Goal: Share content: Share content

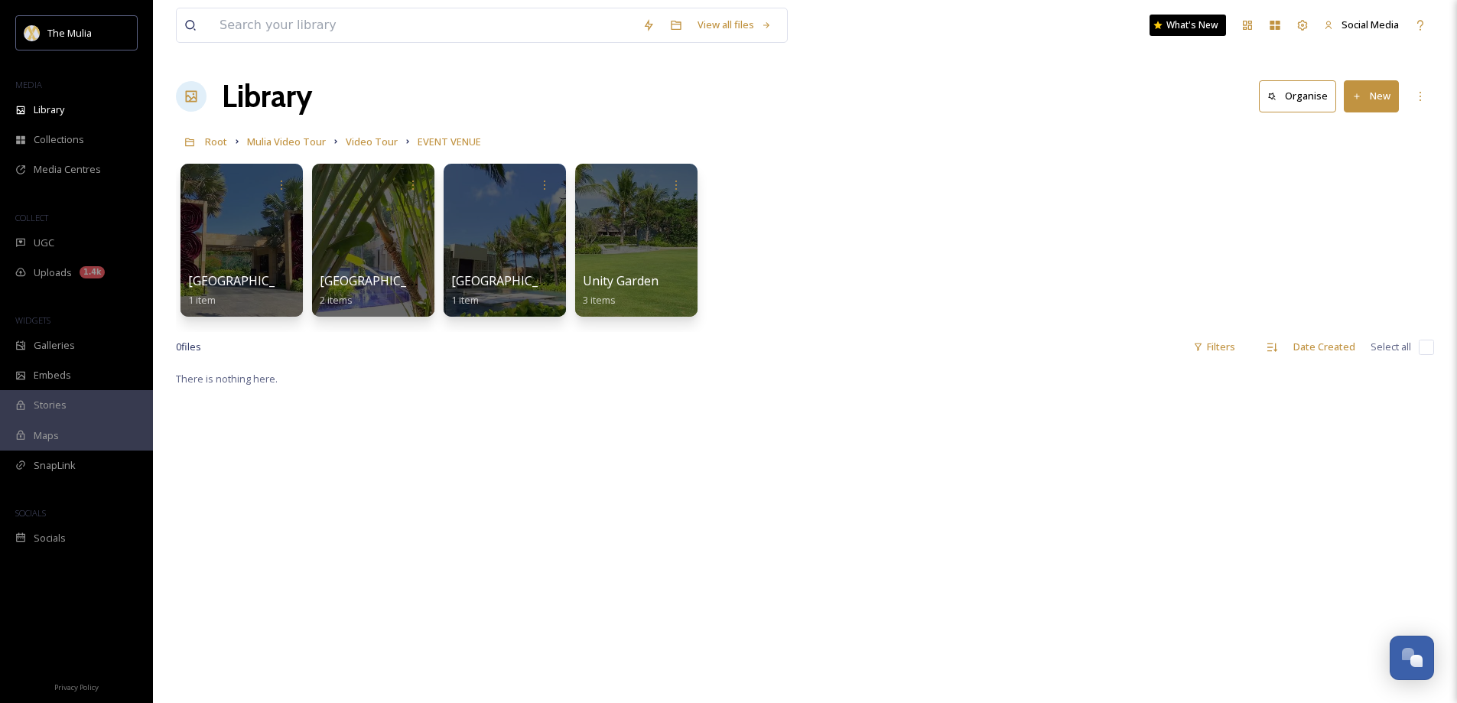
scroll to position [2226, 0]
click at [479, 281] on span "Harmony Chapel" at bounding box center [512, 281] width 125 height 17
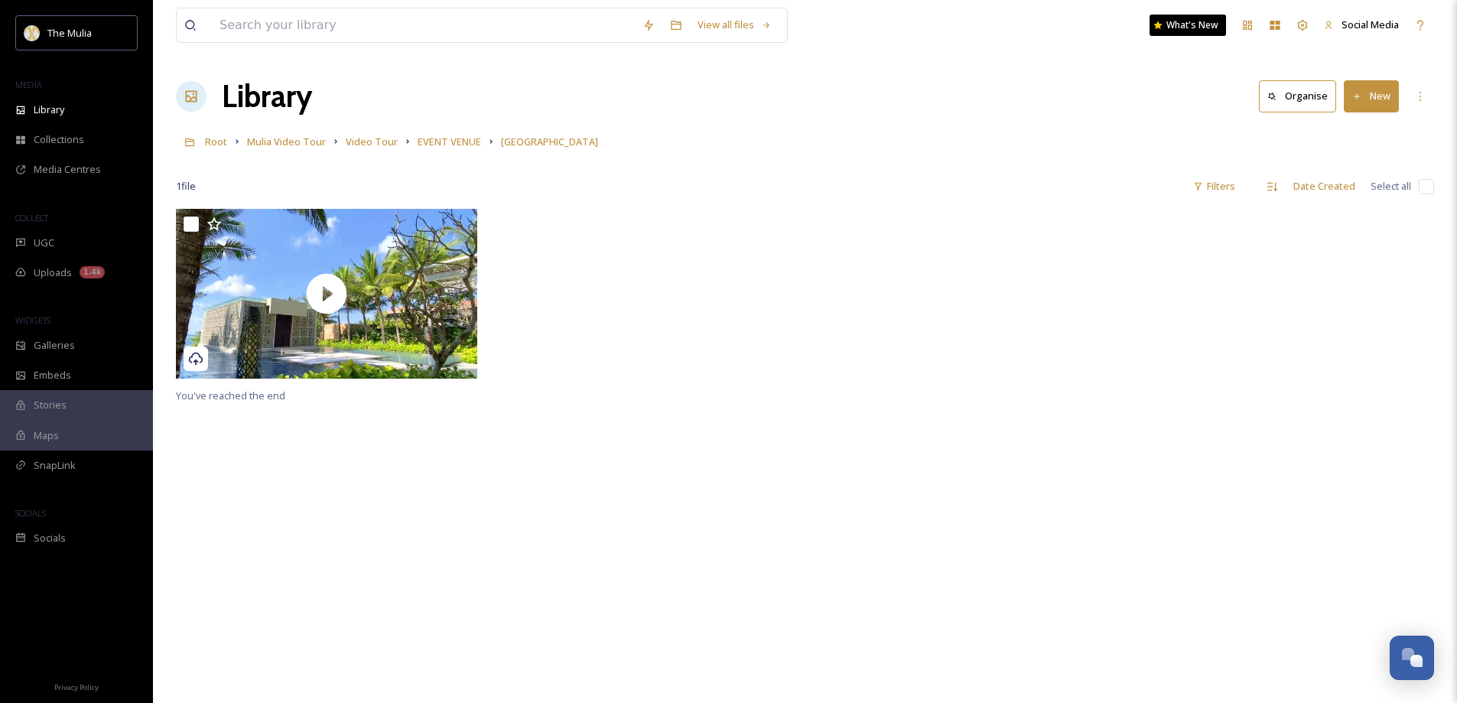
click at [1370, 99] on button "New" at bounding box center [1370, 95] width 55 height 31
click at [1356, 132] on span "File Upload" at bounding box center [1364, 132] width 50 height 15
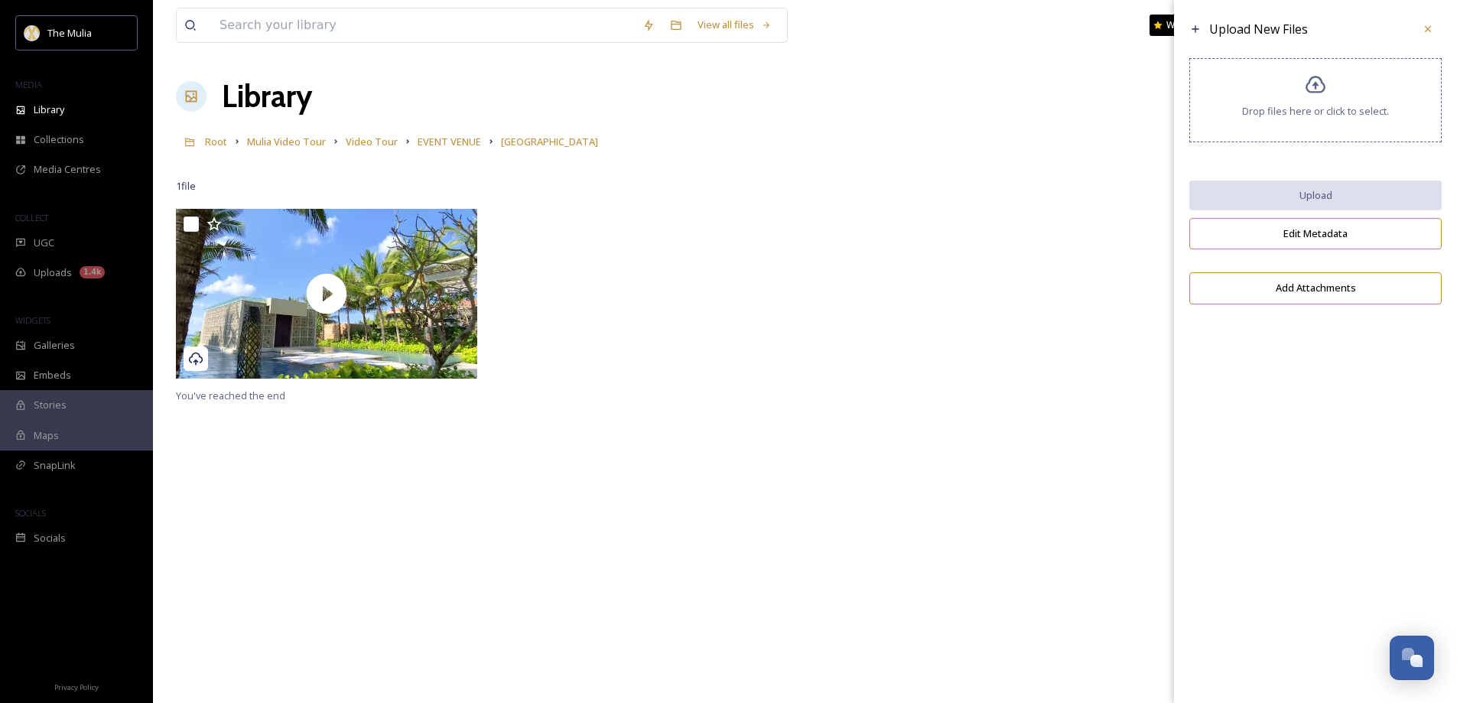
click at [1286, 115] on span "Drop files here or click to select." at bounding box center [1315, 111] width 147 height 15
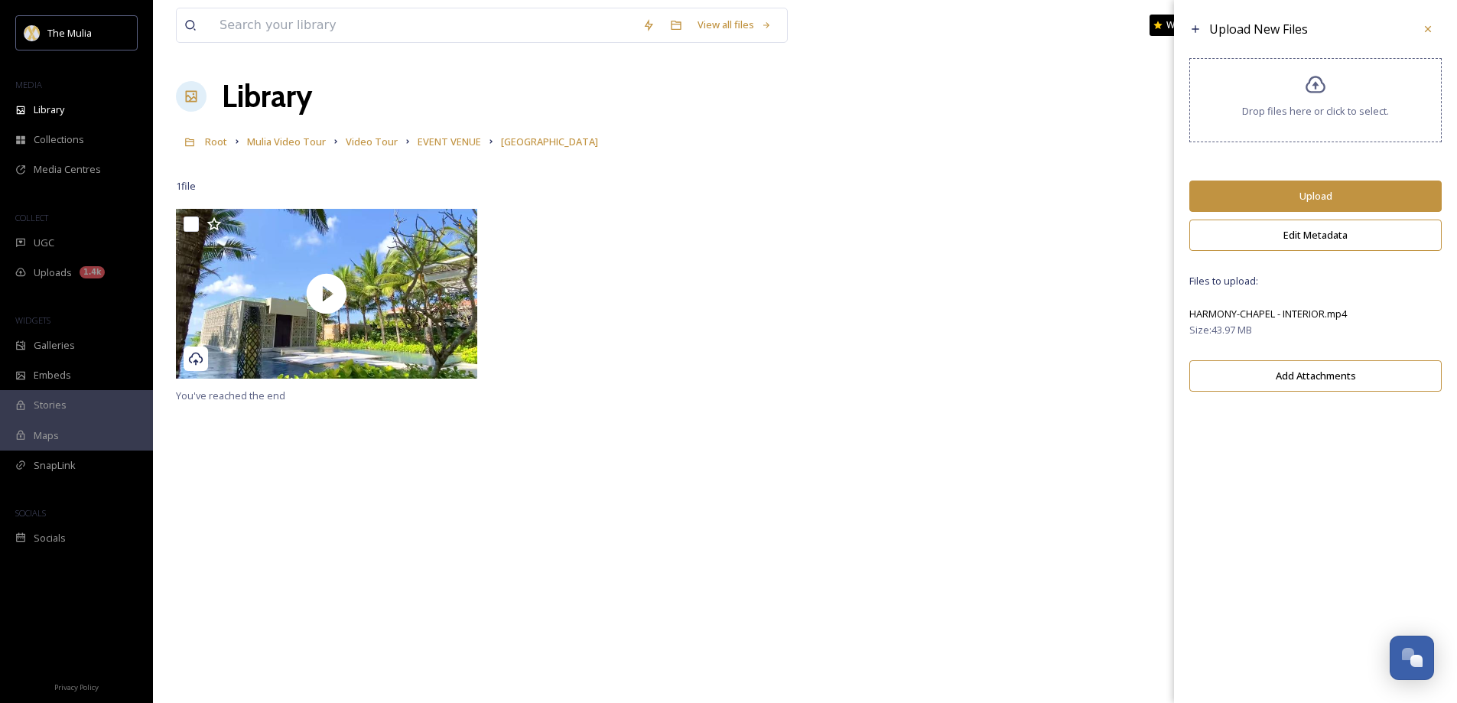
click at [1333, 186] on button "Upload" at bounding box center [1315, 195] width 252 height 31
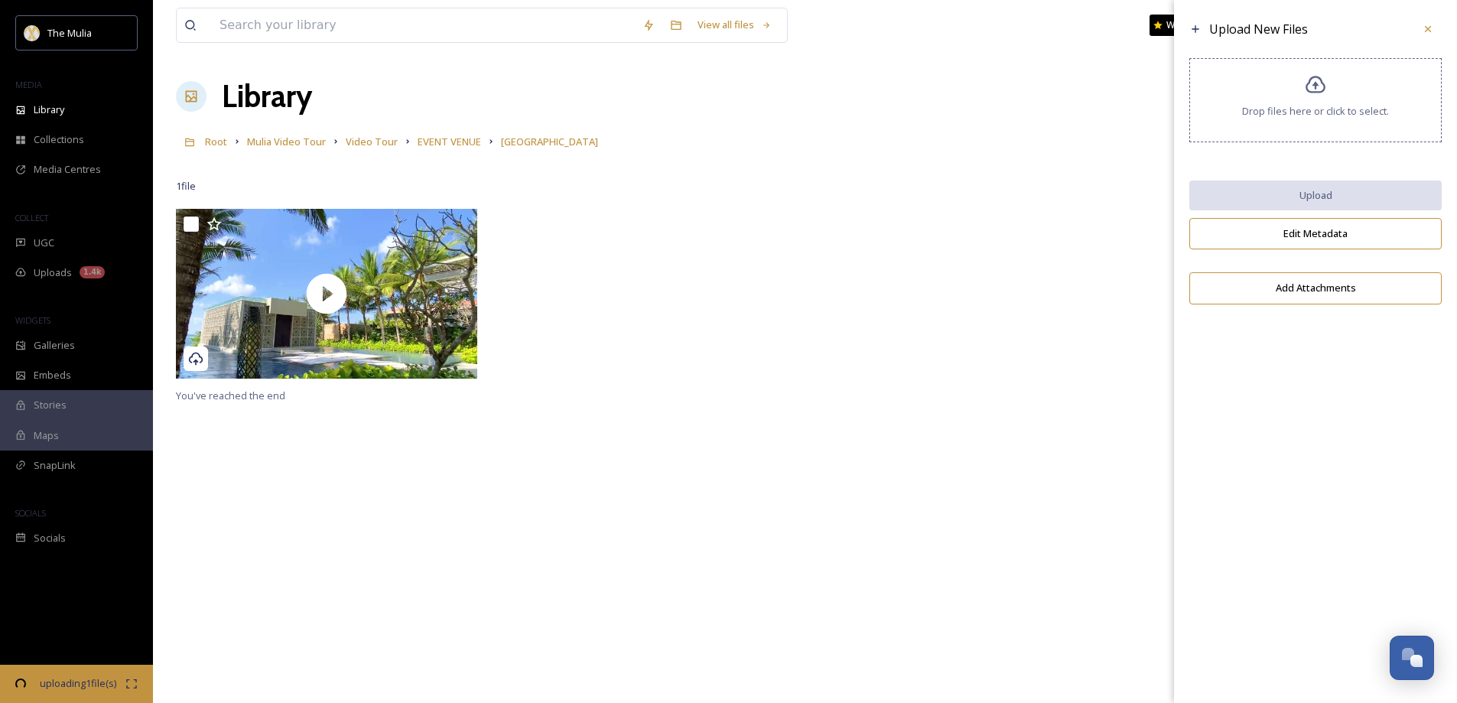
click at [1390, 103] on div "Drop files here or click to select." at bounding box center [1315, 100] width 252 height 84
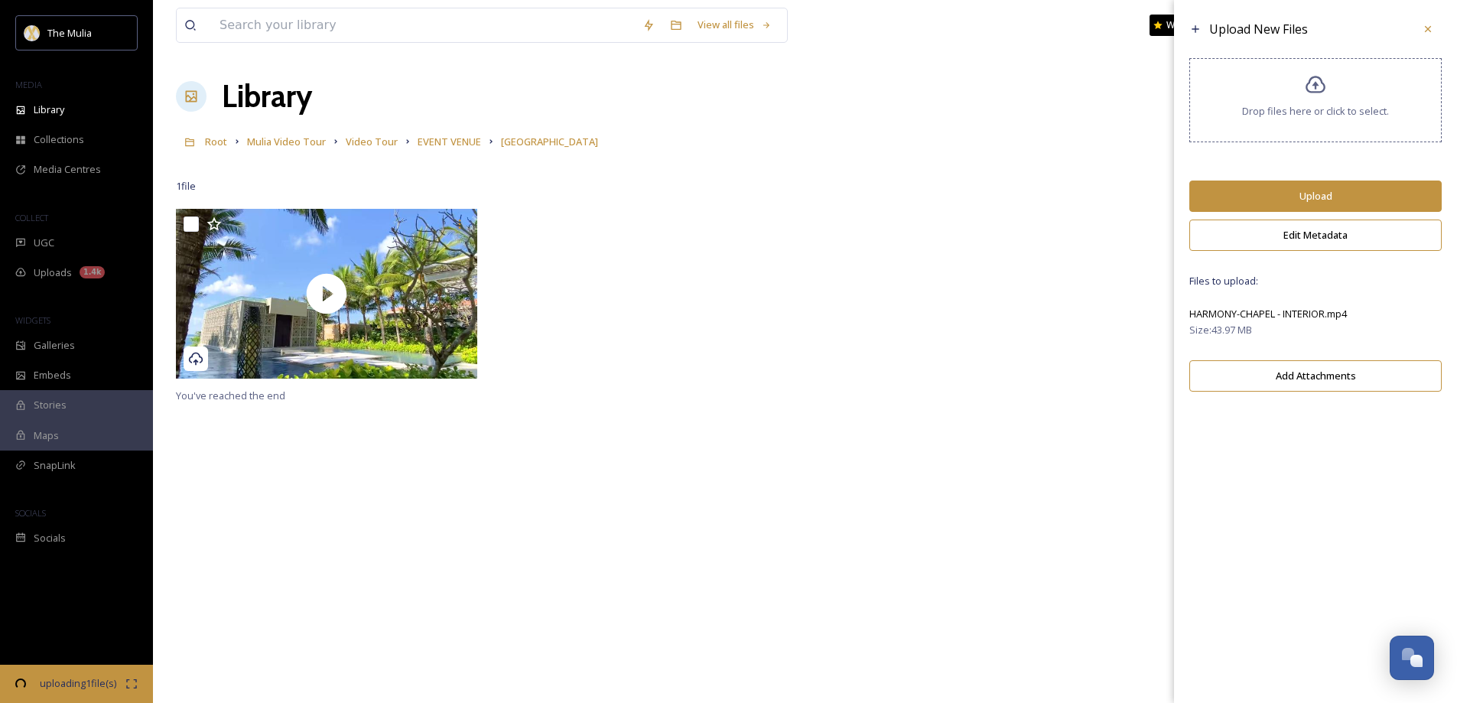
click at [1294, 203] on button "Upload" at bounding box center [1315, 195] width 252 height 31
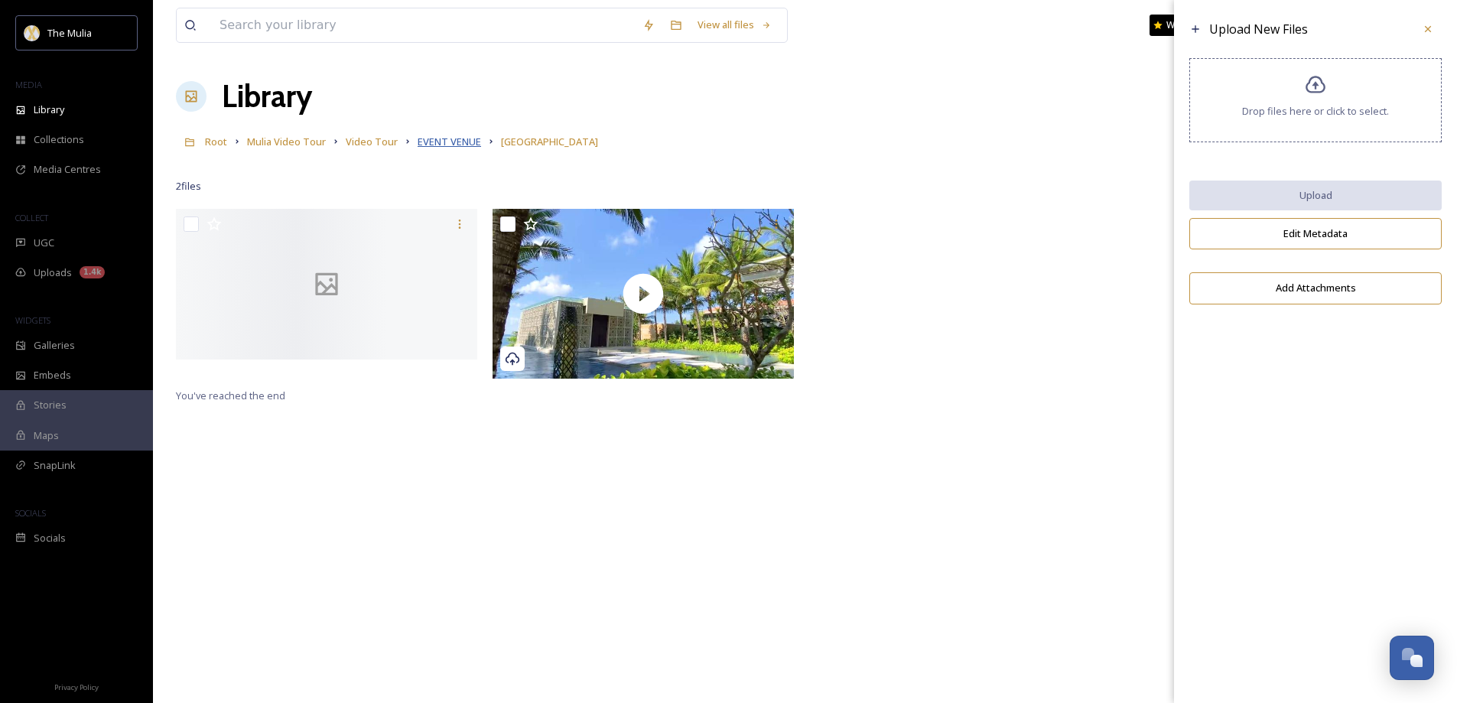
click at [424, 141] on span "EVENT VENUE" at bounding box center [448, 142] width 63 height 14
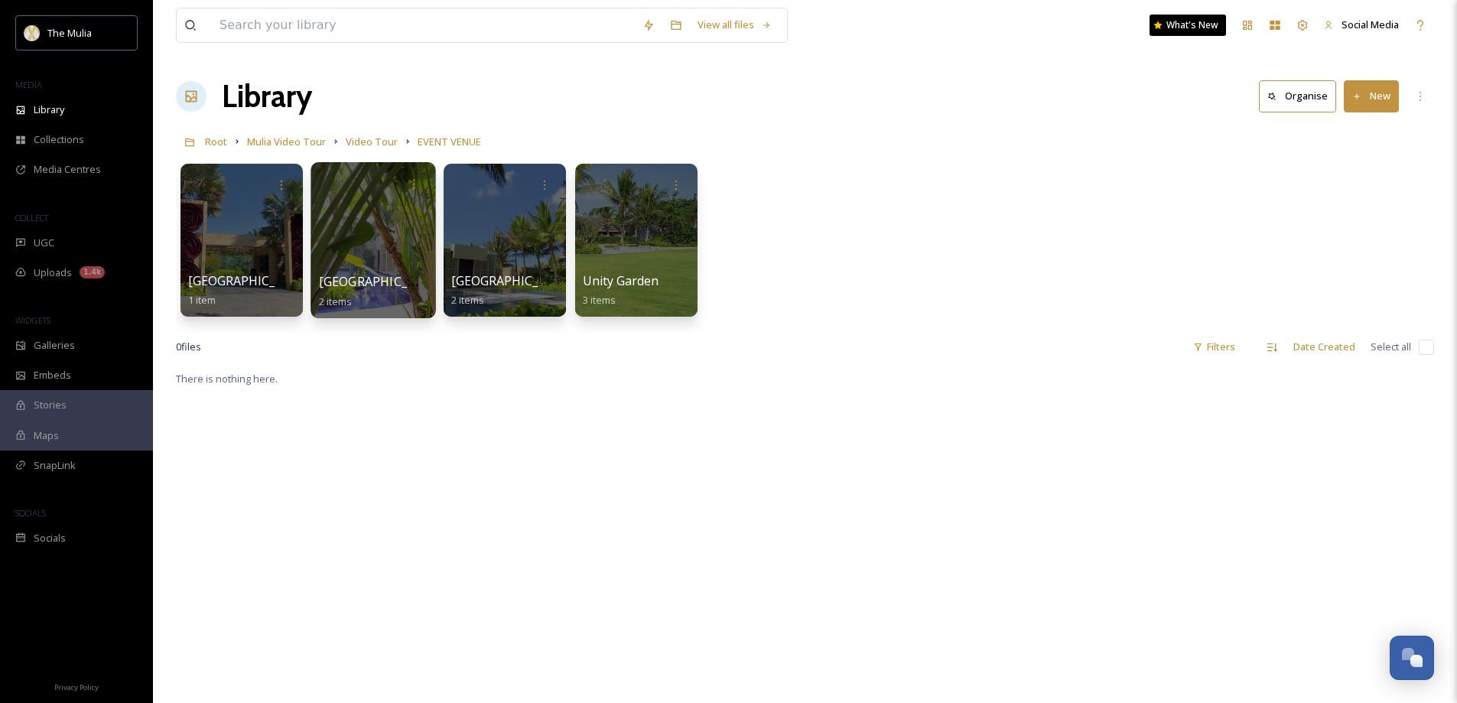
click at [362, 270] on div at bounding box center [372, 240] width 125 height 156
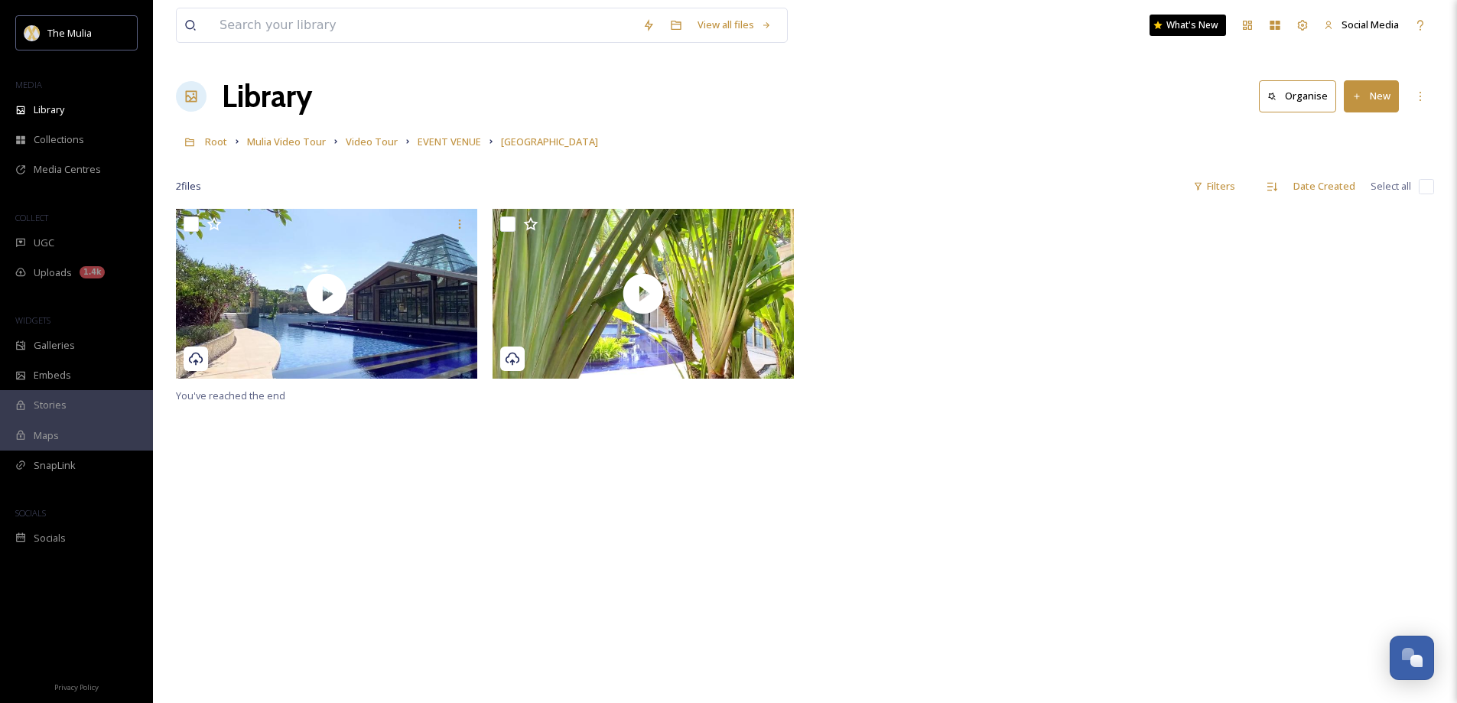
click at [1366, 101] on button "New" at bounding box center [1370, 95] width 55 height 31
click at [1366, 133] on span "File Upload" at bounding box center [1364, 132] width 50 height 15
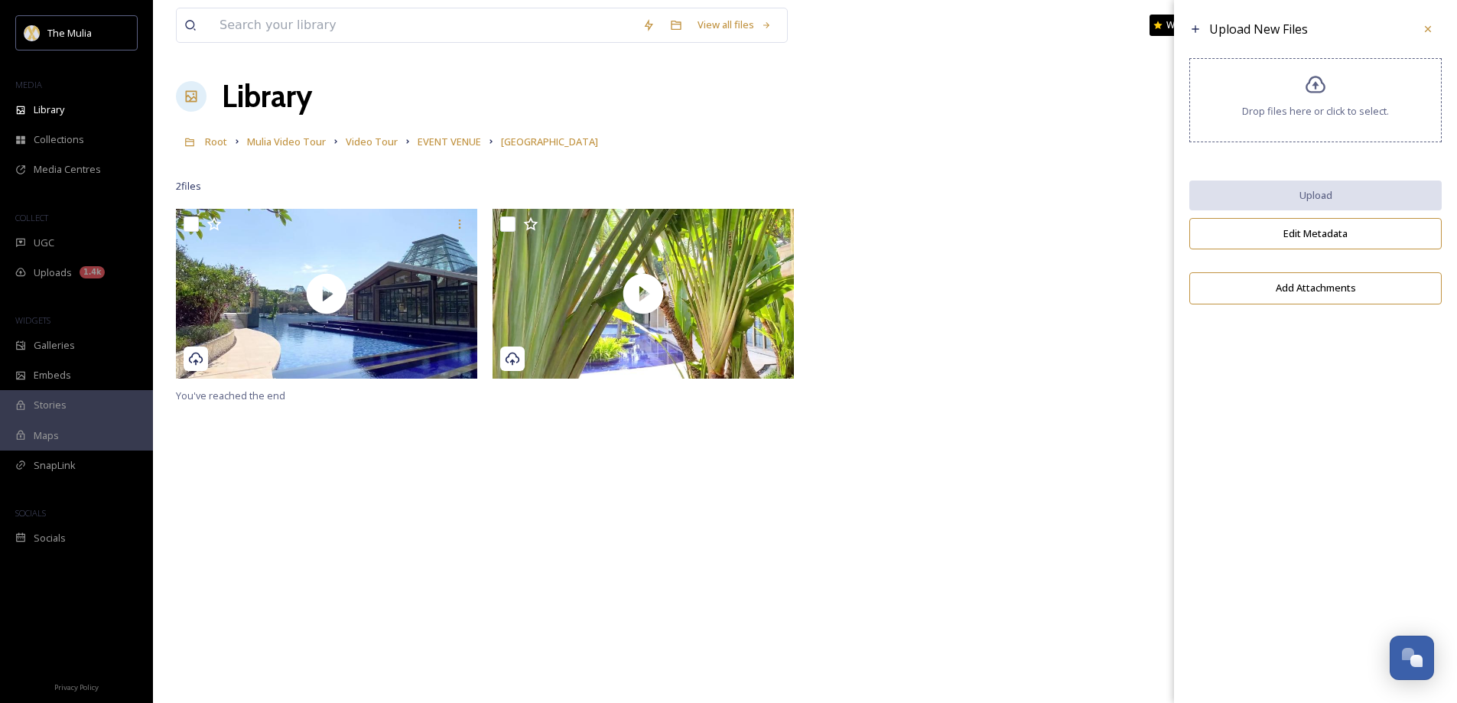
click at [1332, 102] on div "Drop files here or click to select." at bounding box center [1315, 100] width 252 height 84
click at [1304, 106] on span "Drop files here or click to select." at bounding box center [1315, 111] width 147 height 15
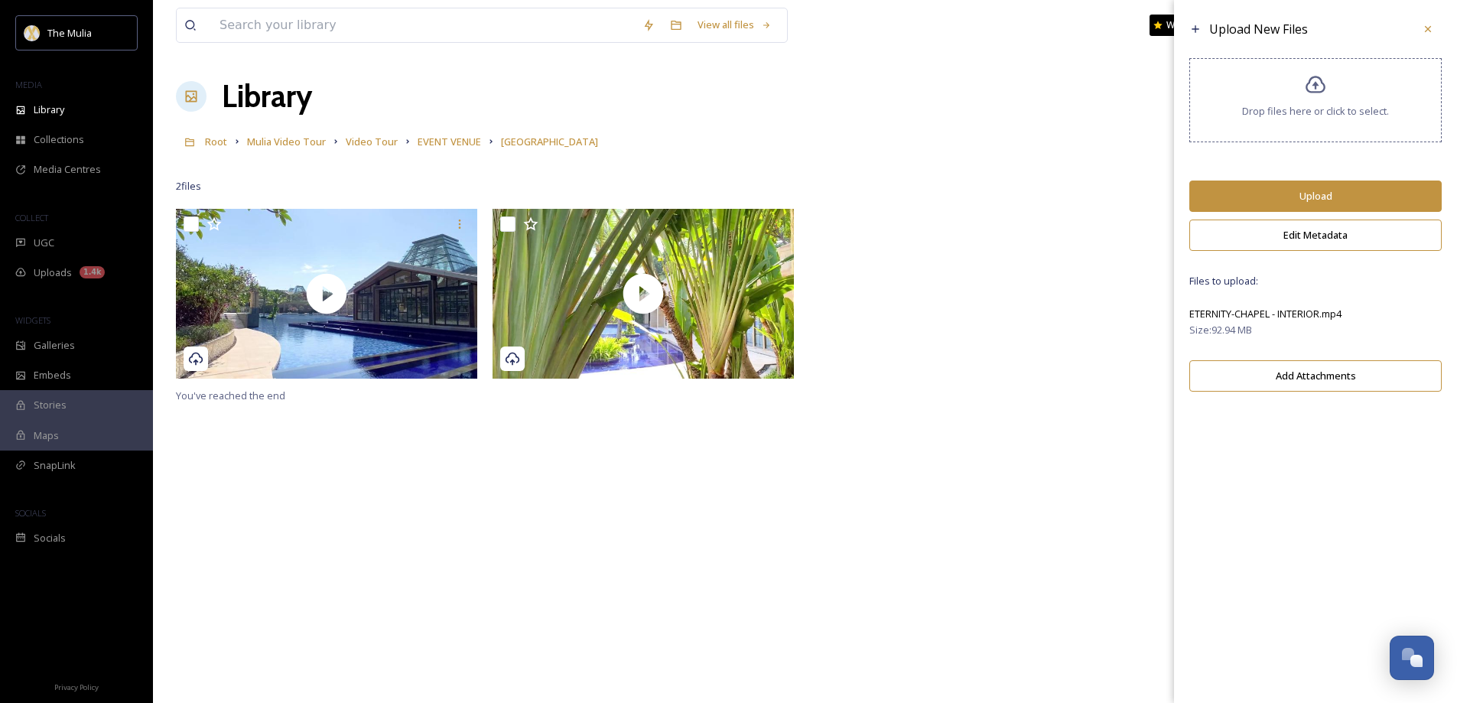
click at [1317, 203] on button "Upload" at bounding box center [1315, 195] width 252 height 31
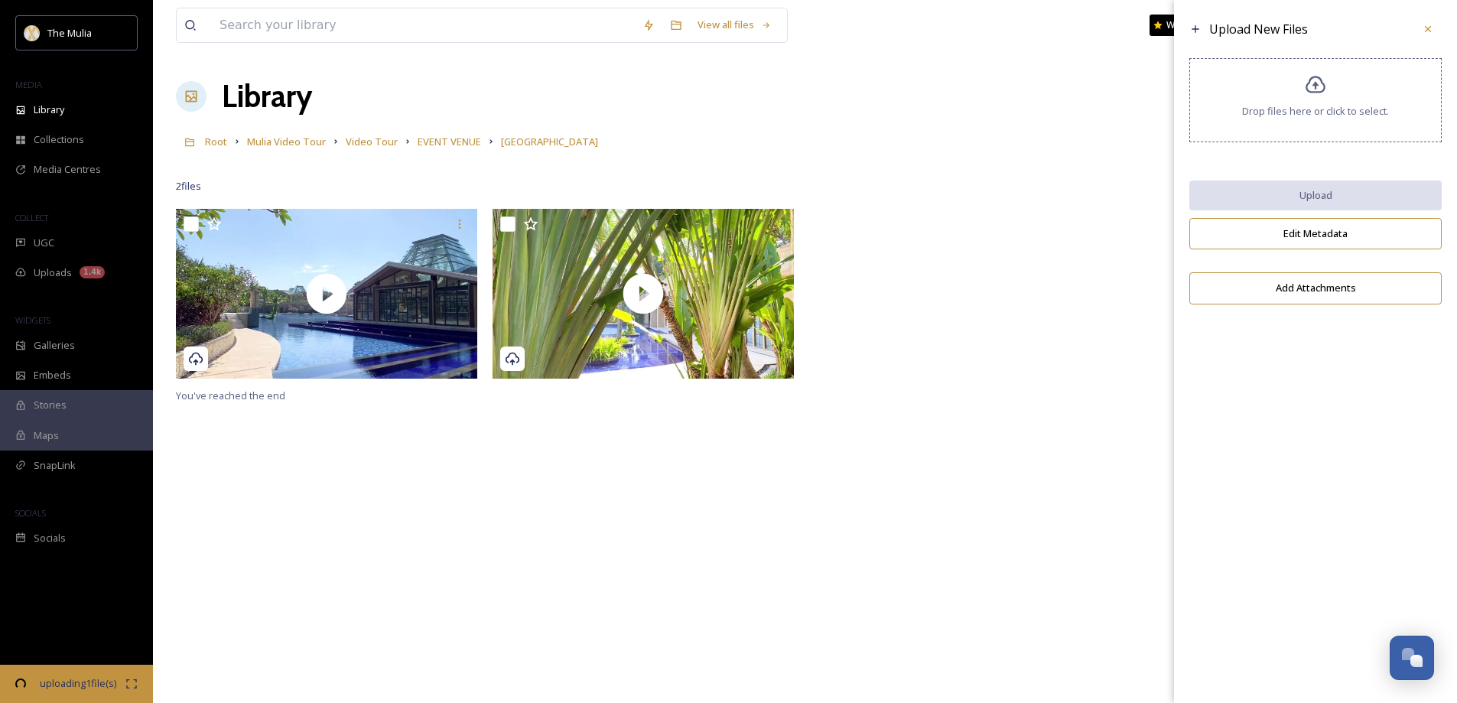
click at [898, 376] on div at bounding box center [963, 297] width 309 height 177
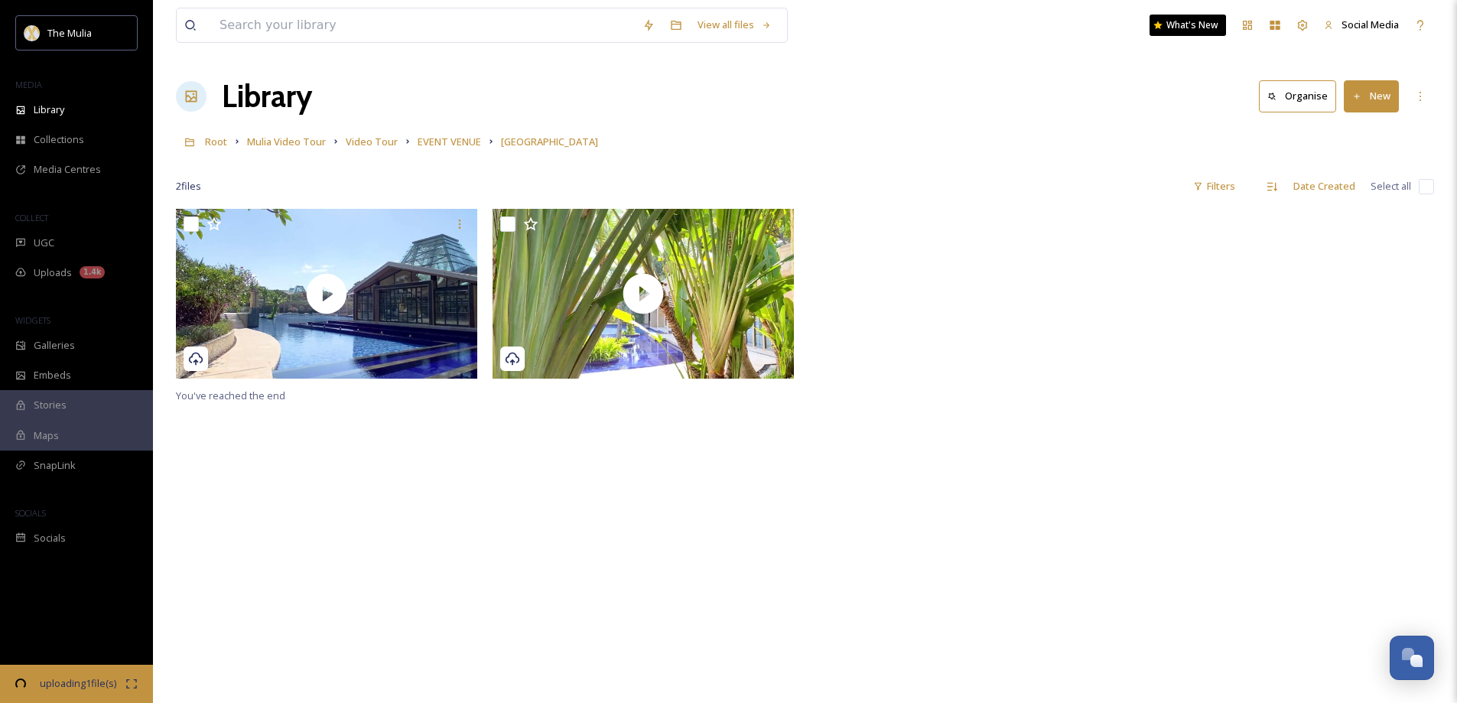
click at [1393, 91] on button "New" at bounding box center [1370, 95] width 55 height 31
click at [1344, 128] on span "File Upload" at bounding box center [1364, 132] width 50 height 15
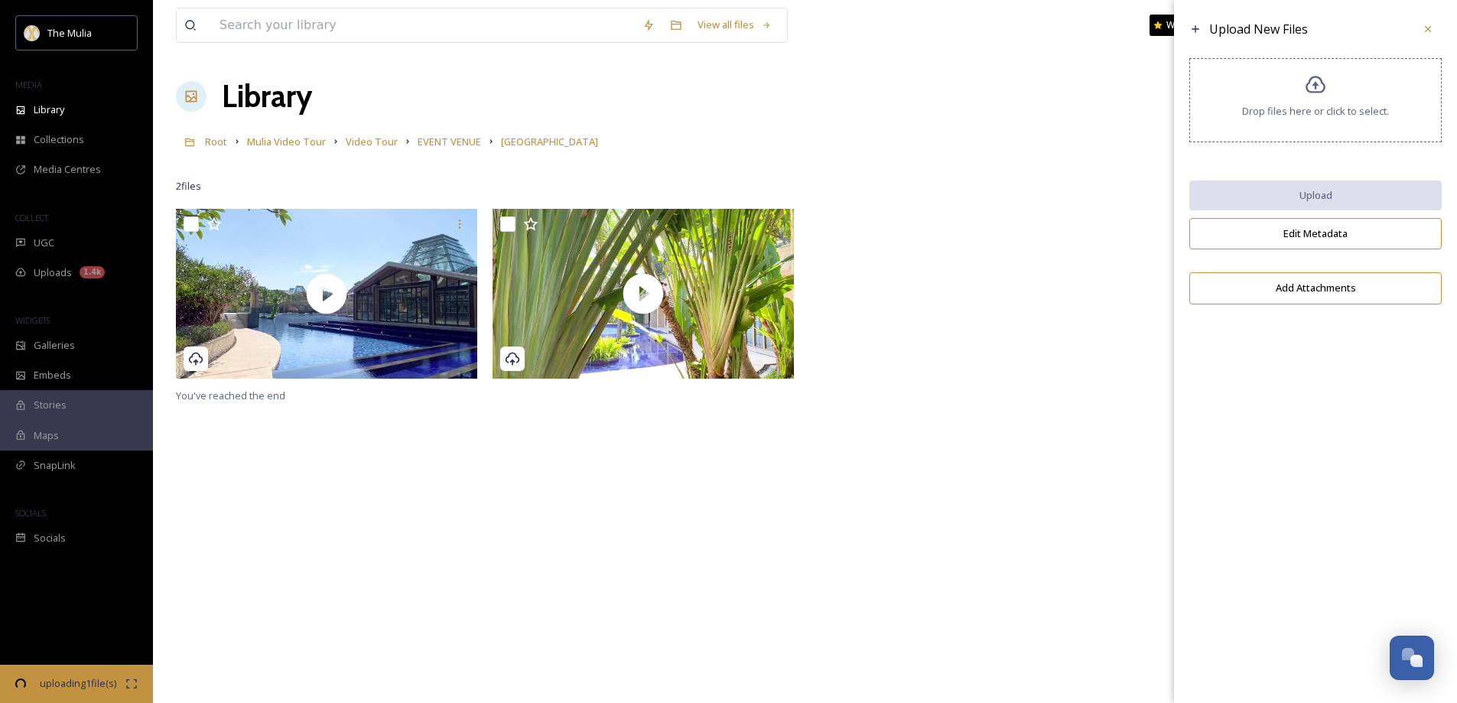
click at [1297, 108] on span "Drop files here or click to select." at bounding box center [1315, 111] width 147 height 15
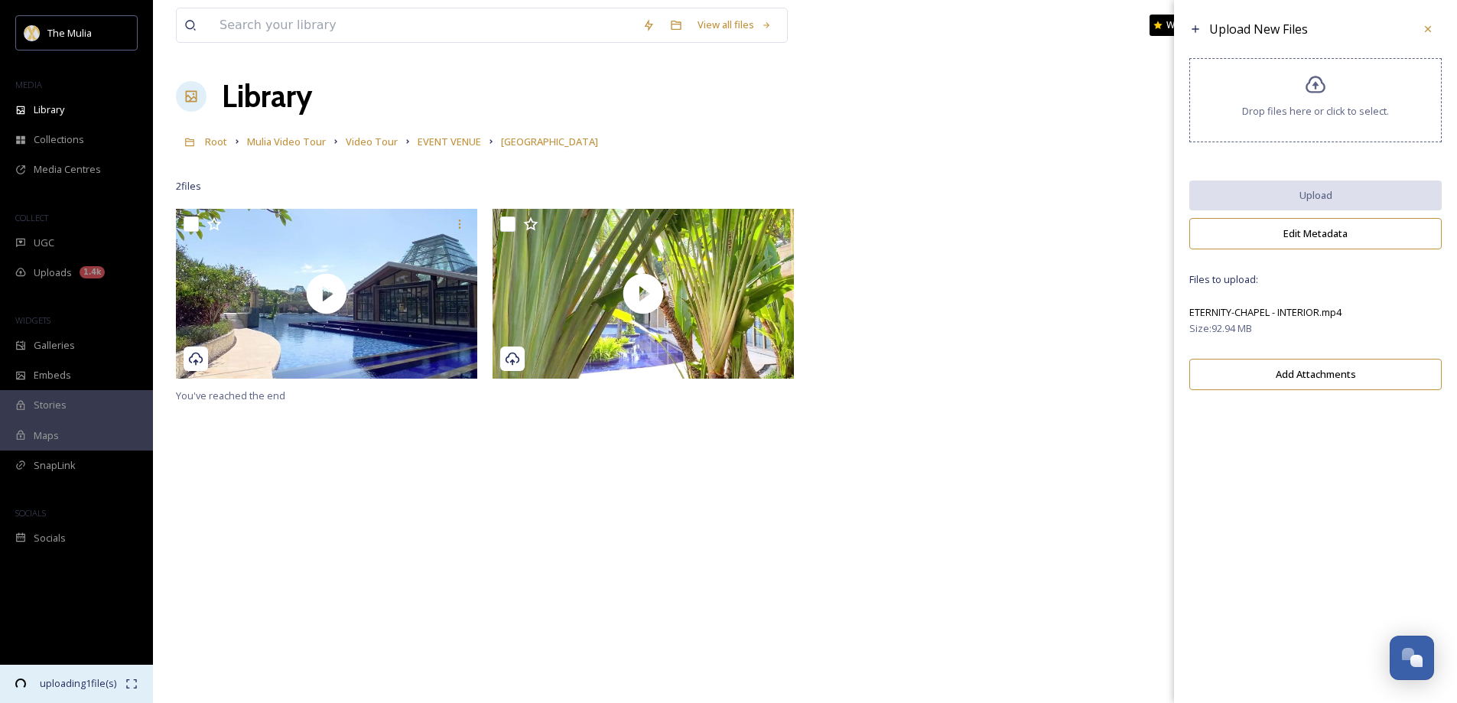
click at [96, 690] on span "04:53 remaining" at bounding box center [78, 697] width 96 height 15
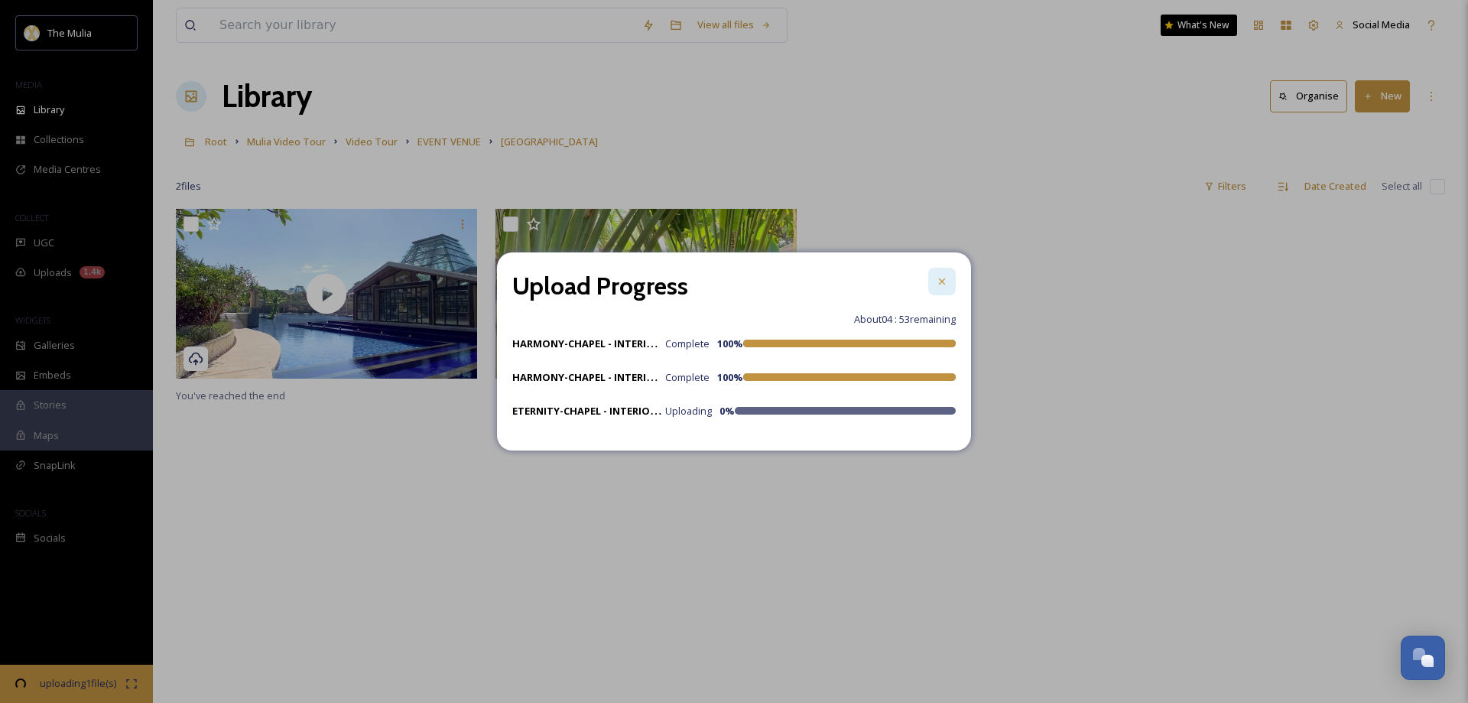
click at [947, 284] on icon at bounding box center [942, 281] width 12 height 12
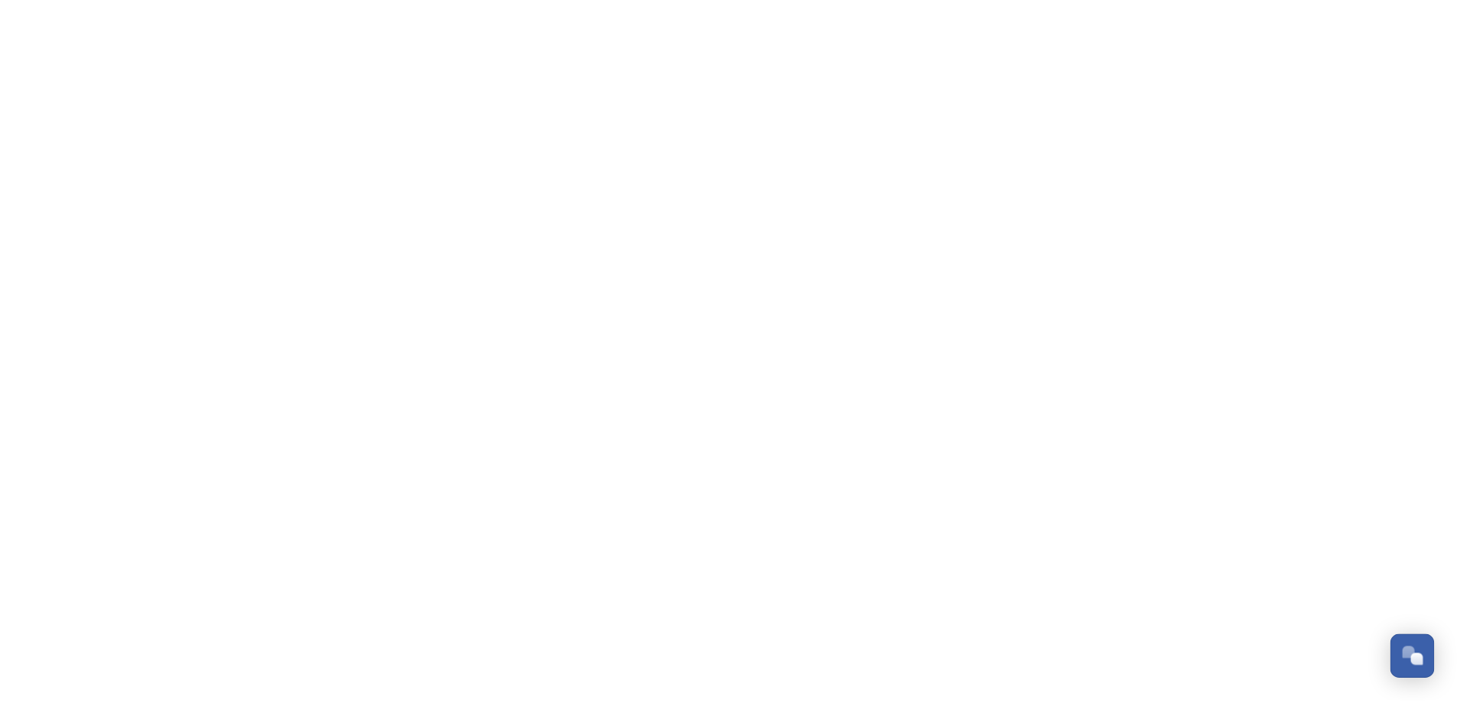
scroll to position [2226, 0]
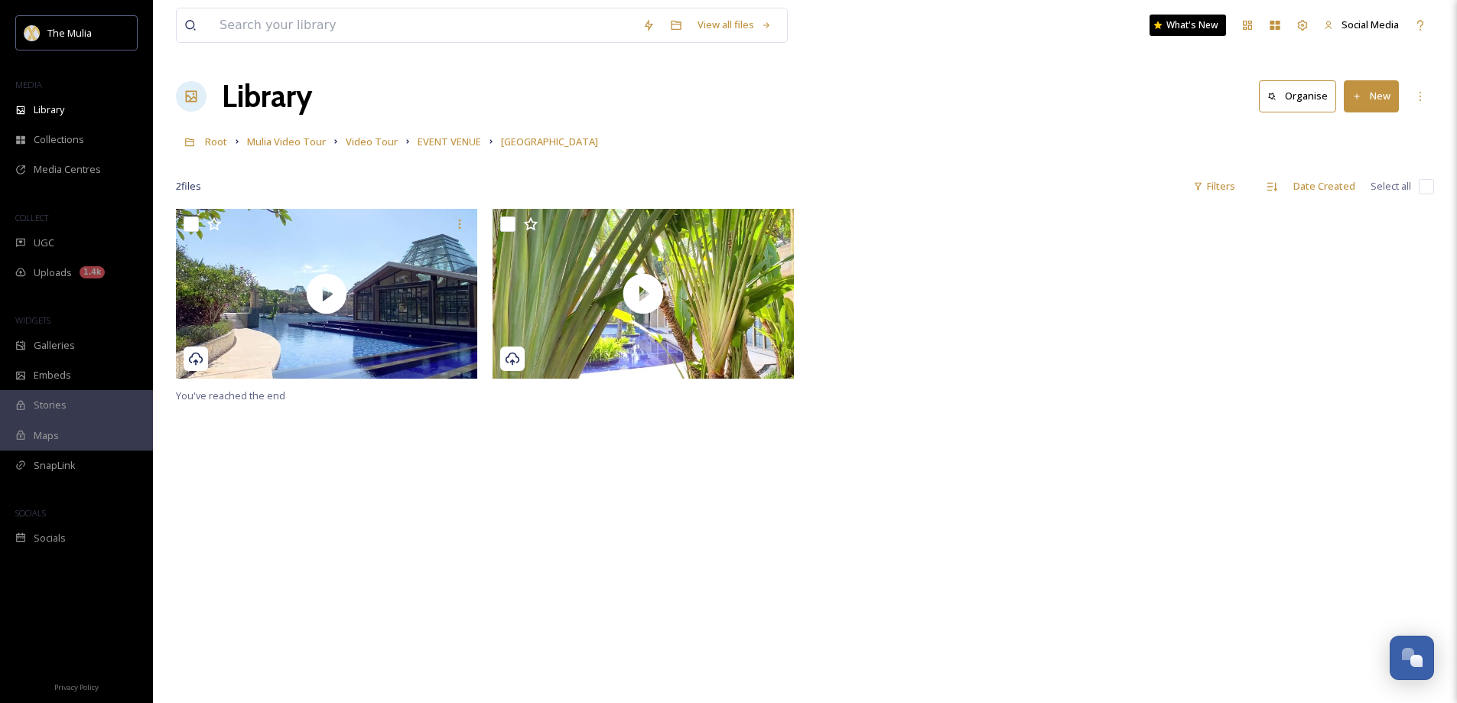
drag, startPoint x: 1371, startPoint y: 98, endPoint x: 1154, endPoint y: 2, distance: 237.2
click at [1370, 97] on button "New" at bounding box center [1370, 95] width 55 height 31
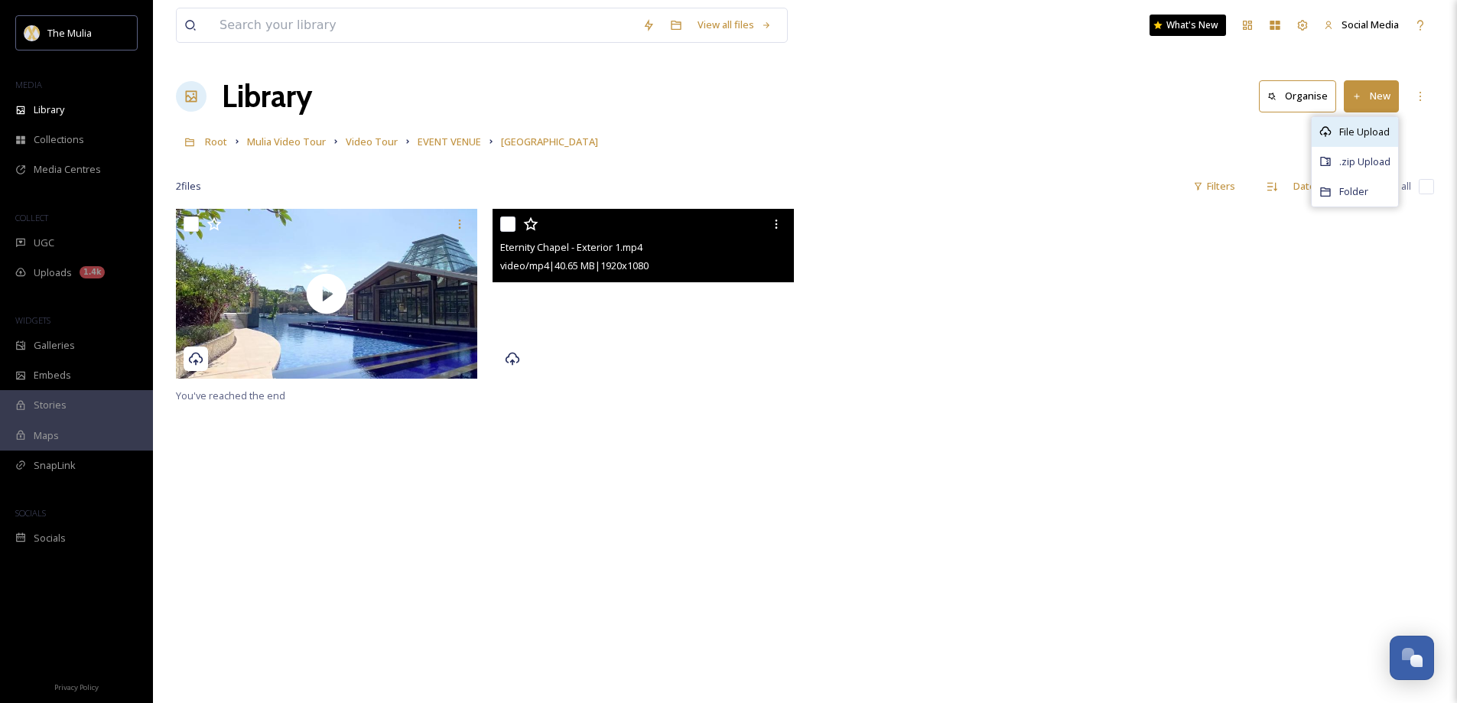
click at [1360, 138] on span "File Upload" at bounding box center [1364, 132] width 50 height 15
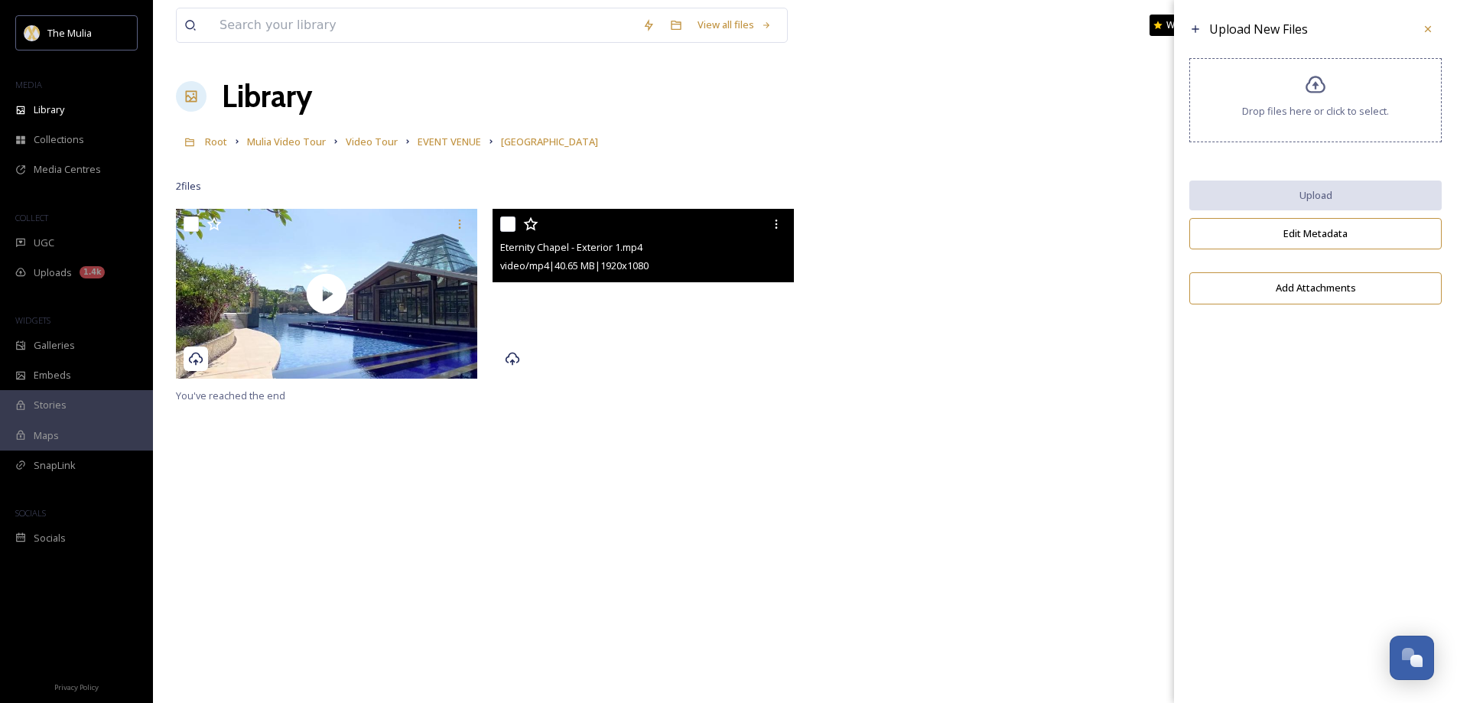
click at [1265, 116] on span "Drop files here or click to select." at bounding box center [1315, 111] width 147 height 15
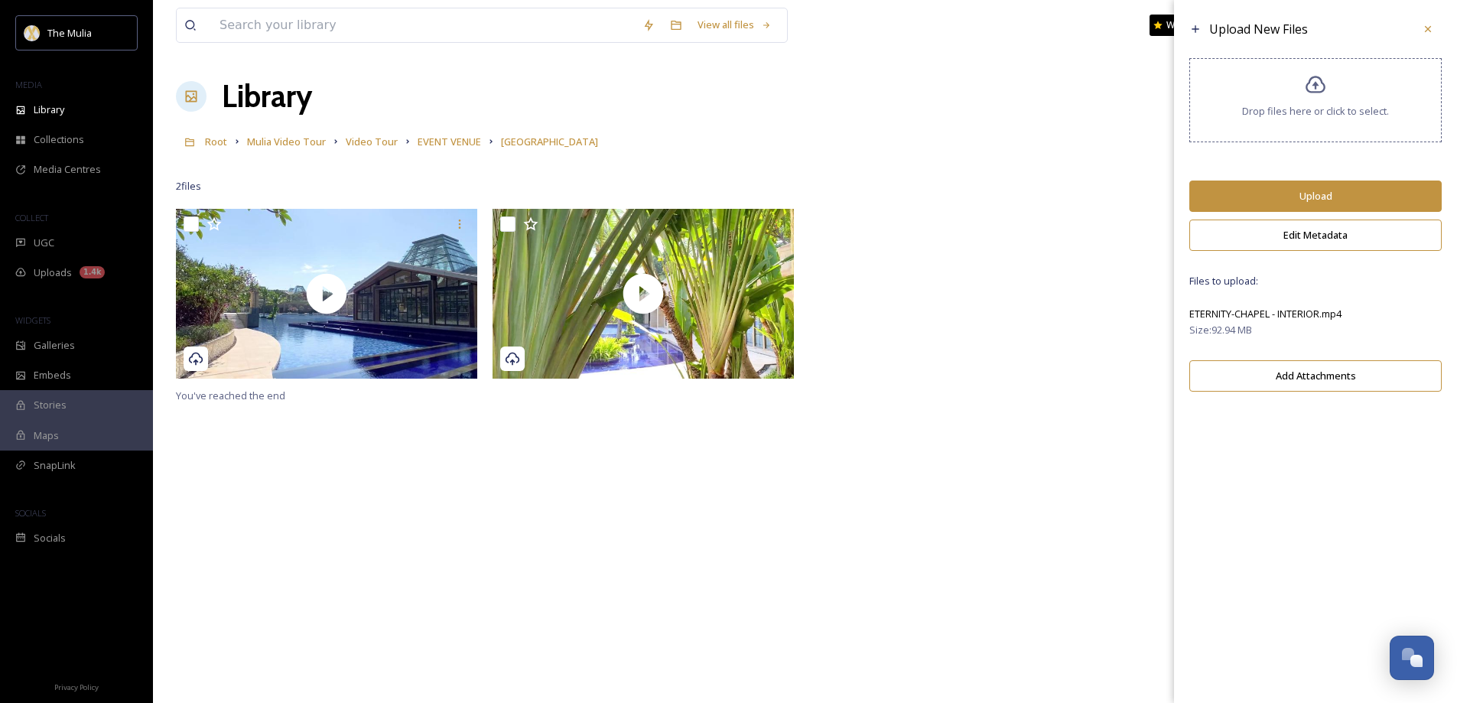
click at [1301, 192] on button "Upload" at bounding box center [1315, 195] width 252 height 31
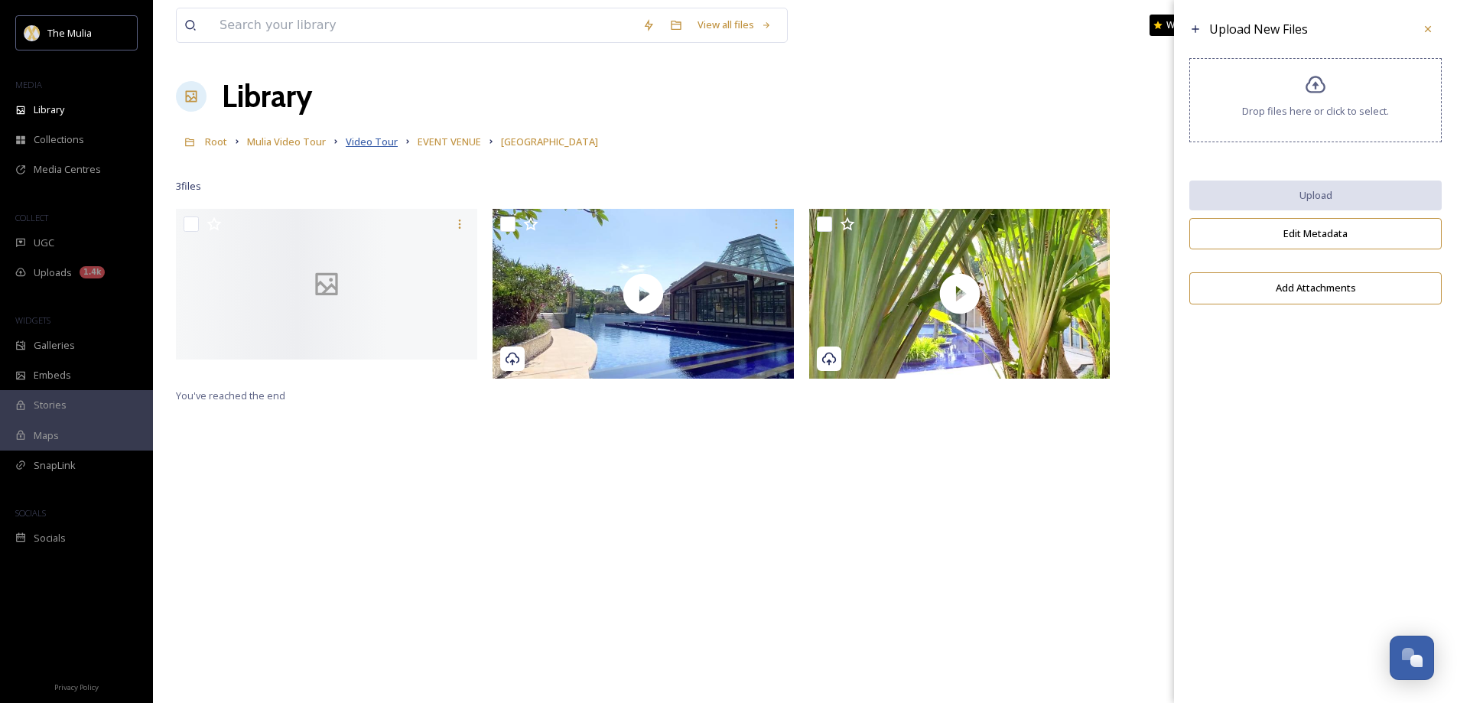
click at [358, 139] on span "Video Tour" at bounding box center [372, 142] width 52 height 14
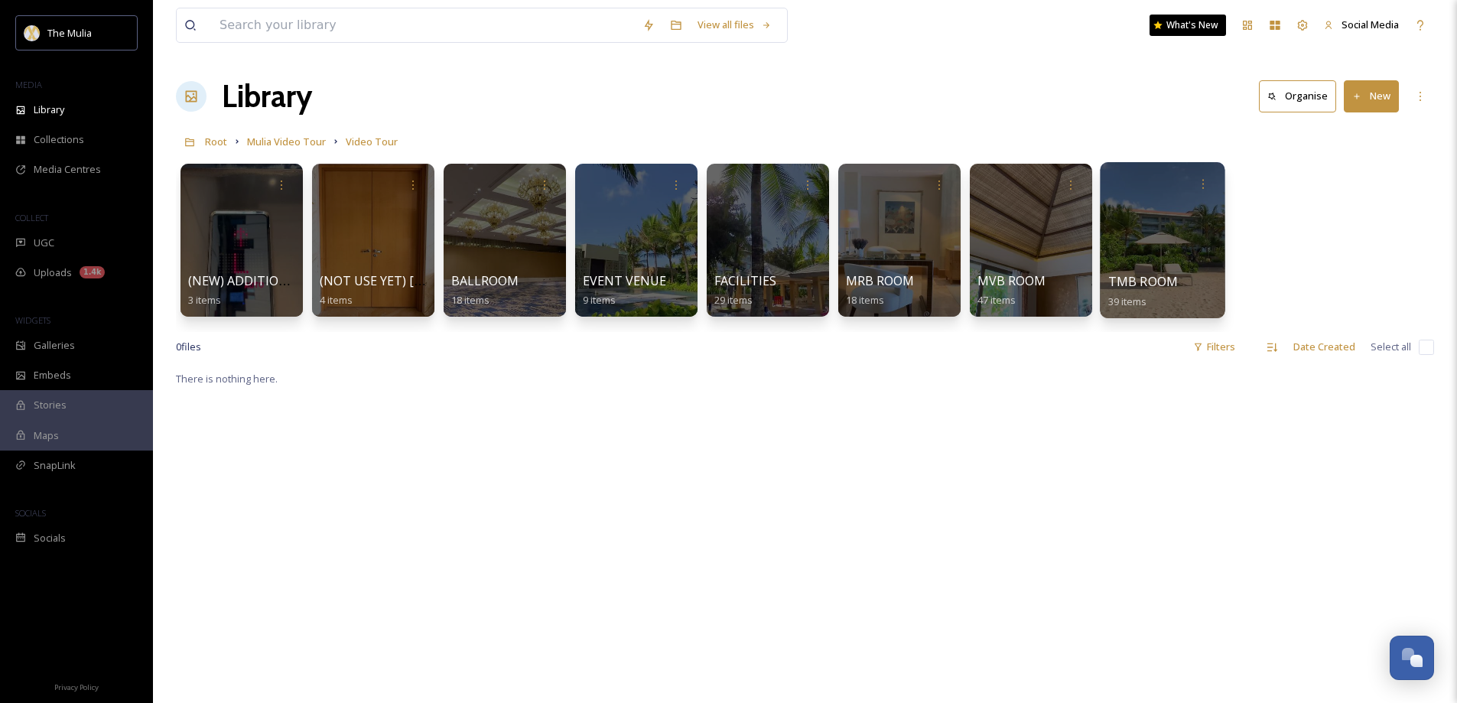
click at [1143, 284] on span "TMB ROOM" at bounding box center [1143, 281] width 70 height 17
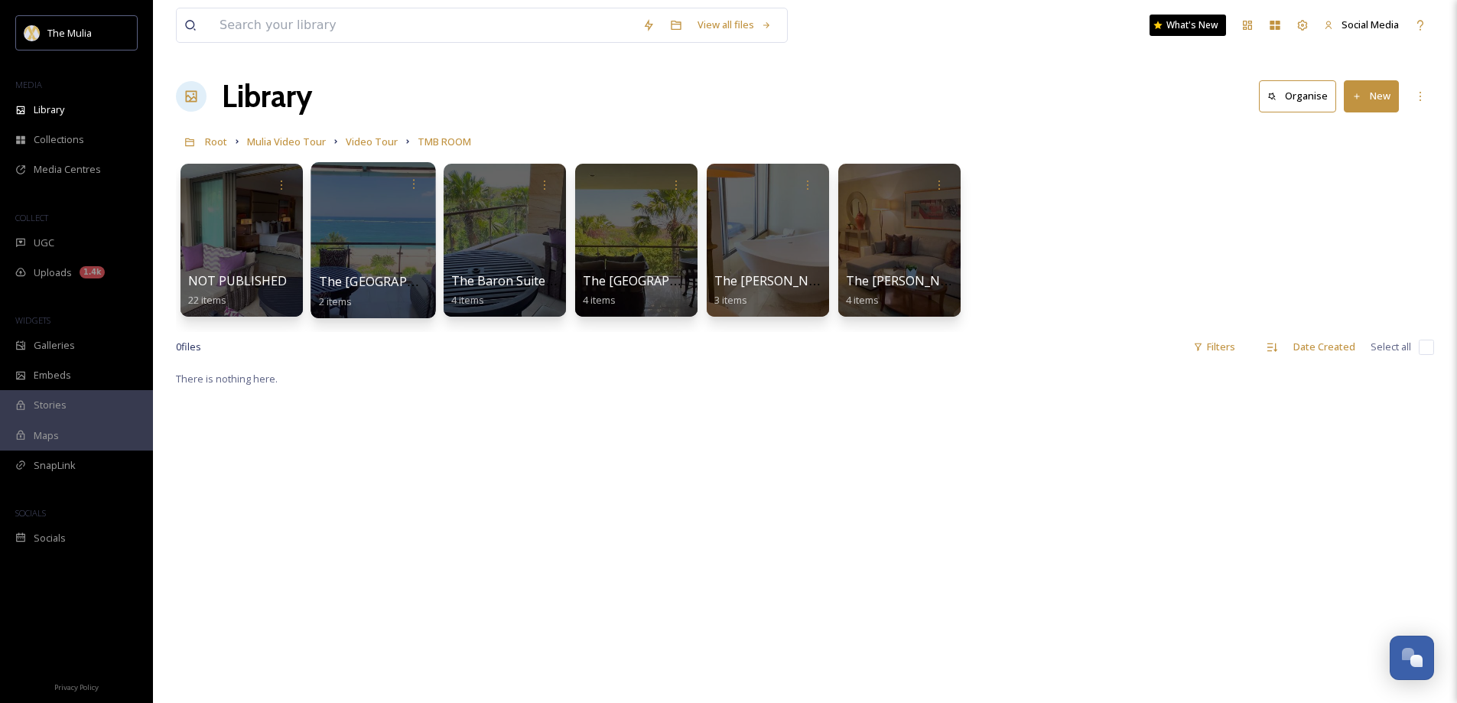
click at [372, 245] on div at bounding box center [372, 240] width 125 height 156
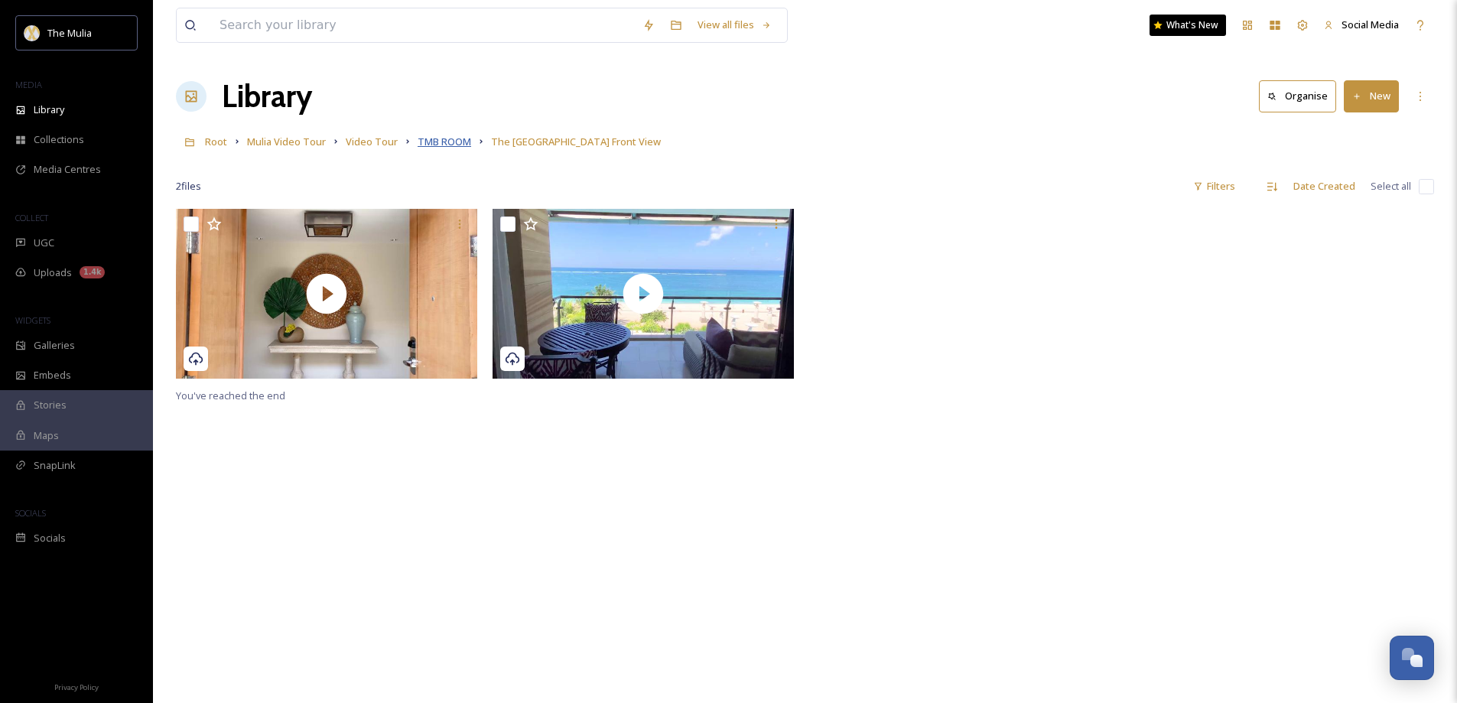
click at [449, 144] on span "TMB ROOM" at bounding box center [444, 142] width 54 height 14
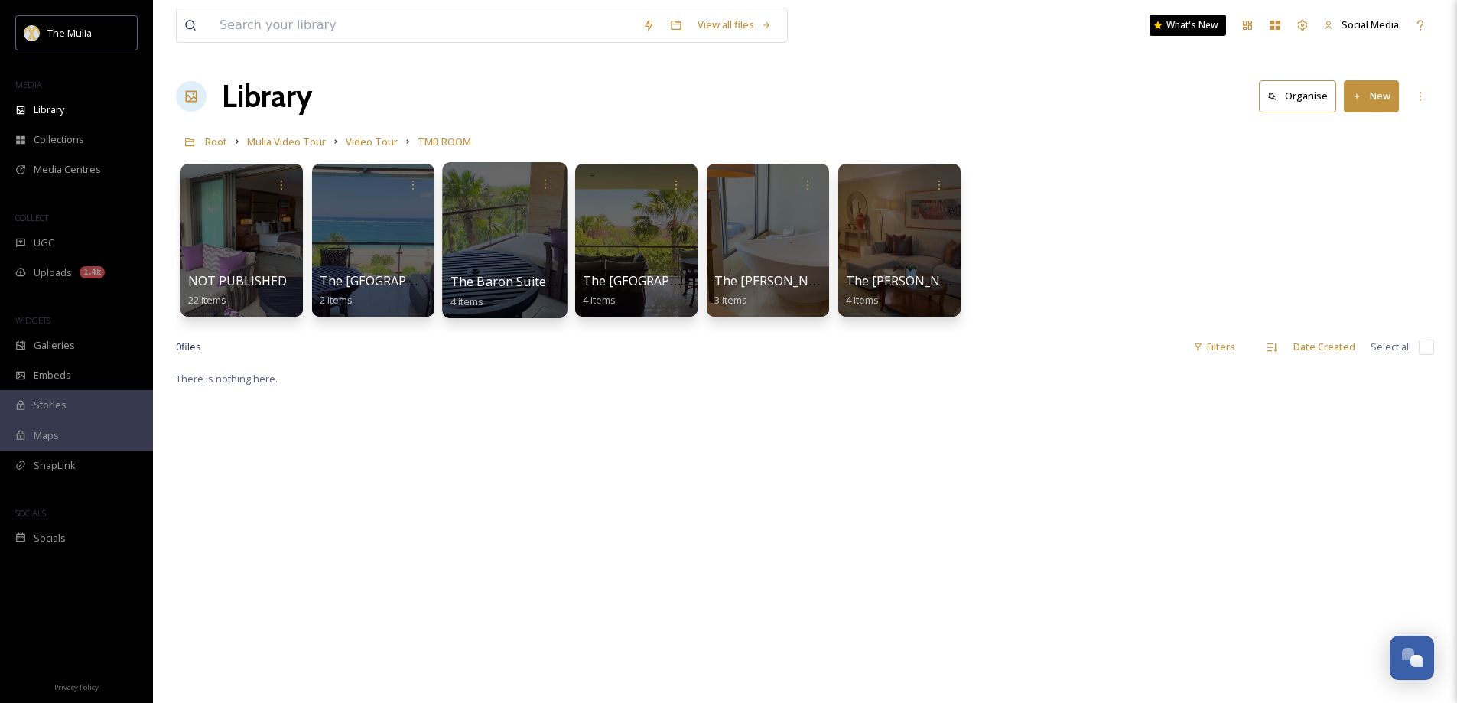
click at [502, 283] on span "The Baron Suite Garden Connecting Room" at bounding box center [574, 281] width 249 height 17
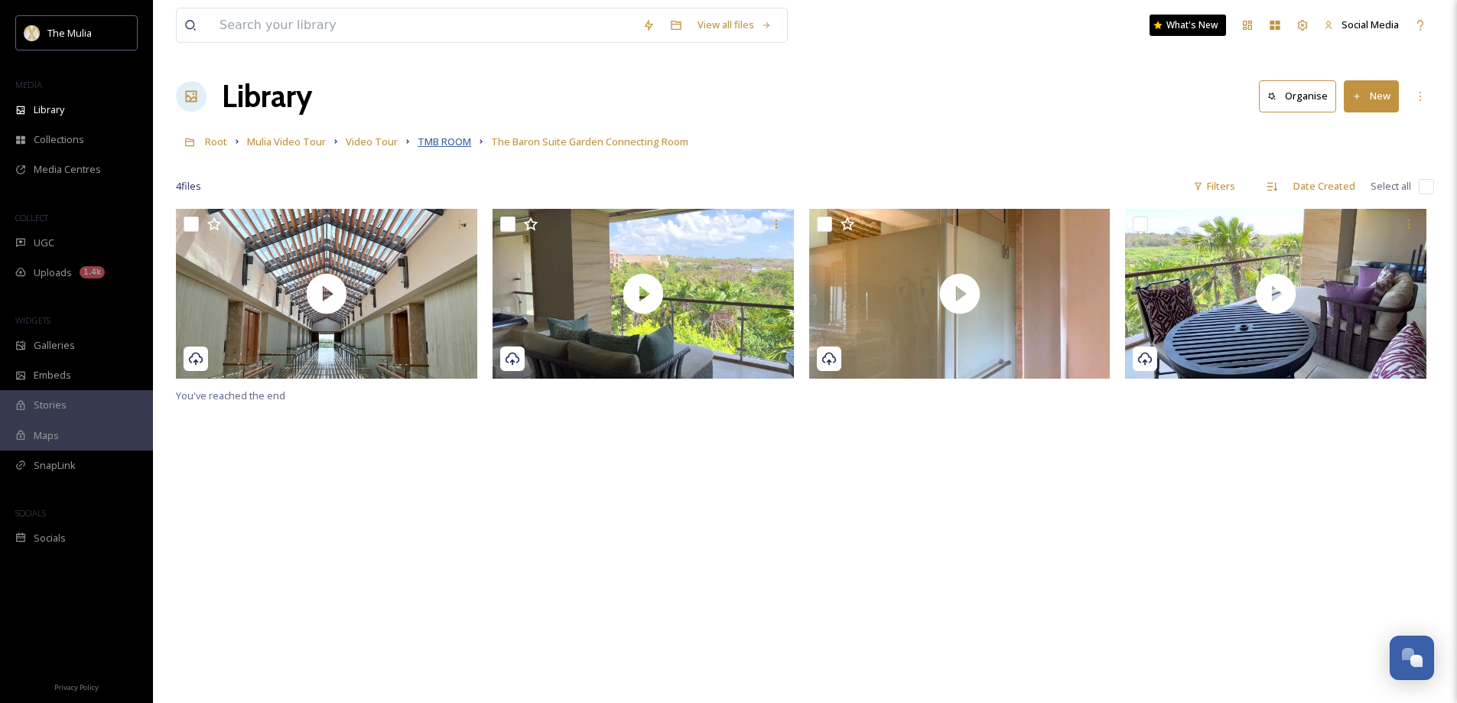
click at [442, 141] on span "TMB ROOM" at bounding box center [444, 142] width 54 height 14
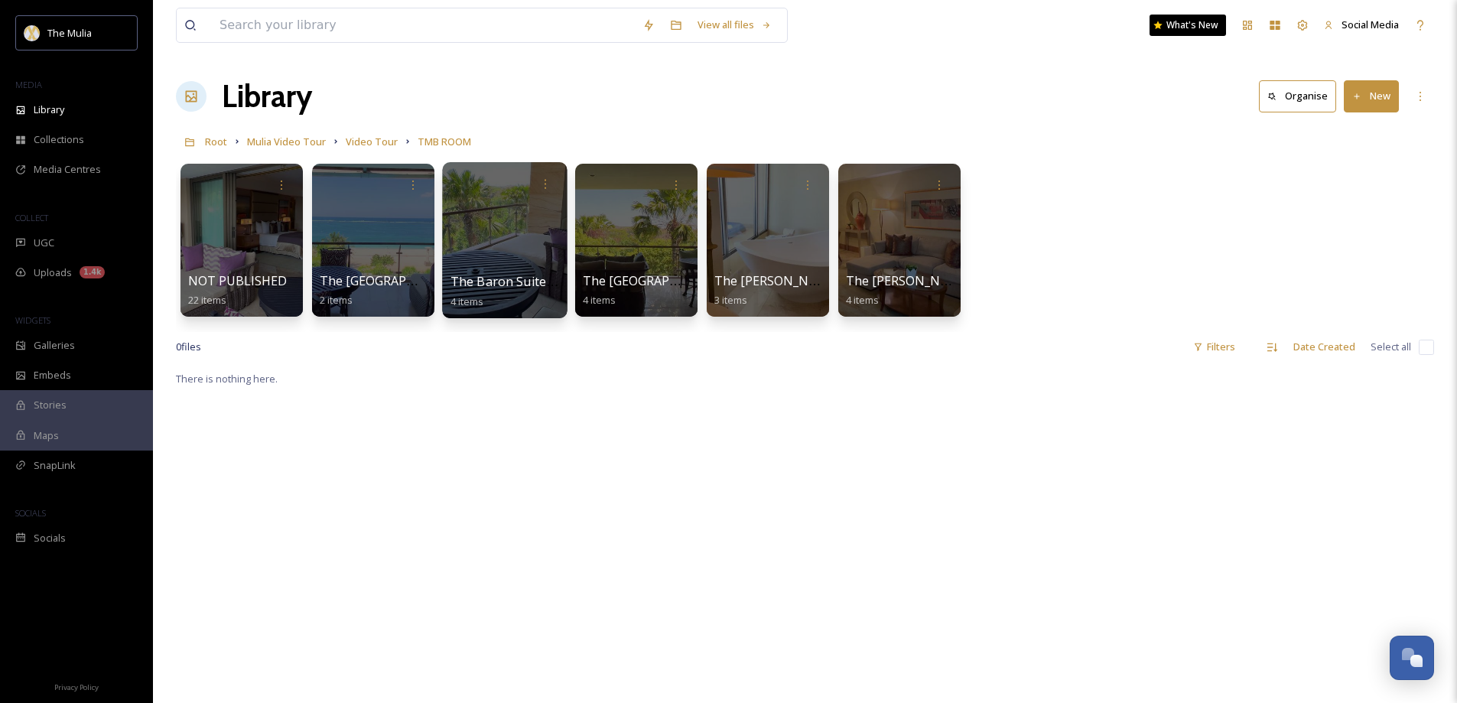
click at [486, 282] on span "The Baron Suite Garden Connecting Room" at bounding box center [574, 281] width 249 height 17
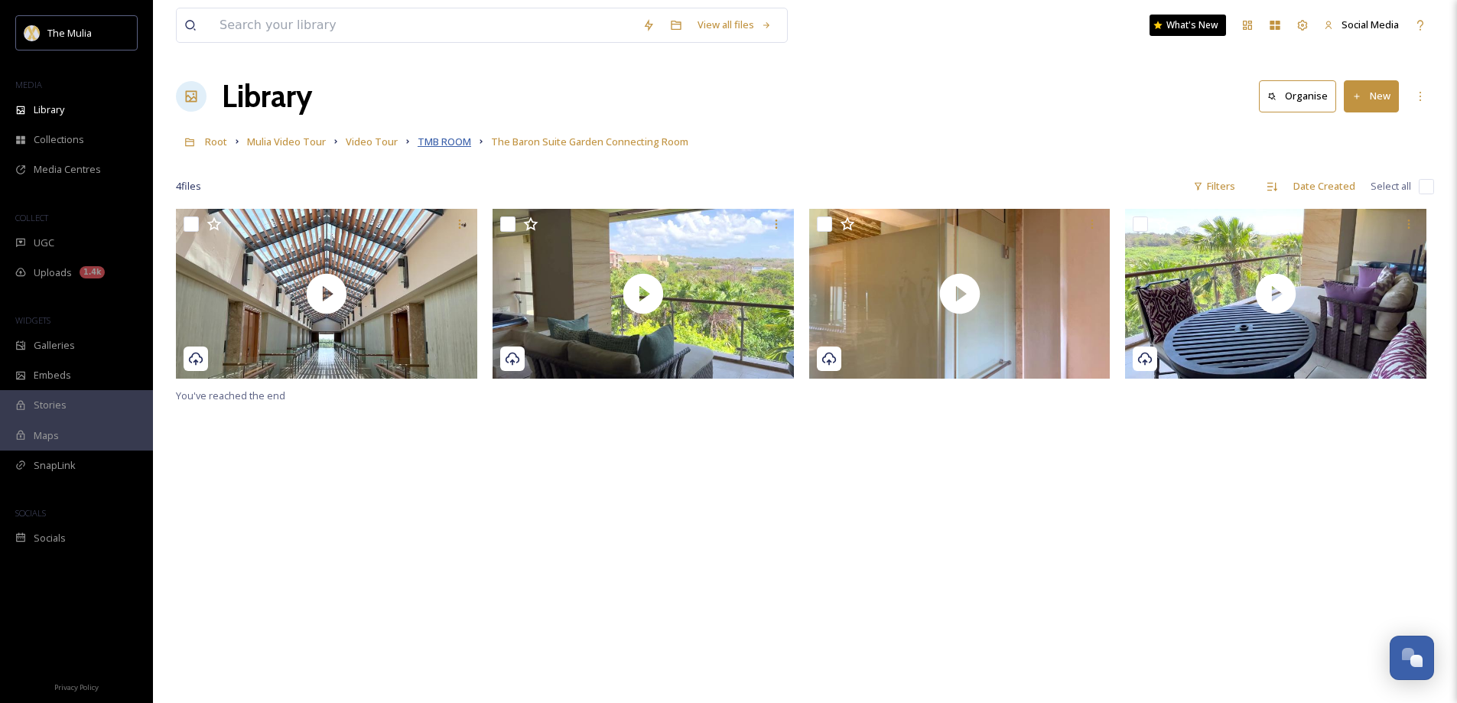
click at [449, 142] on span "TMB ROOM" at bounding box center [444, 142] width 54 height 14
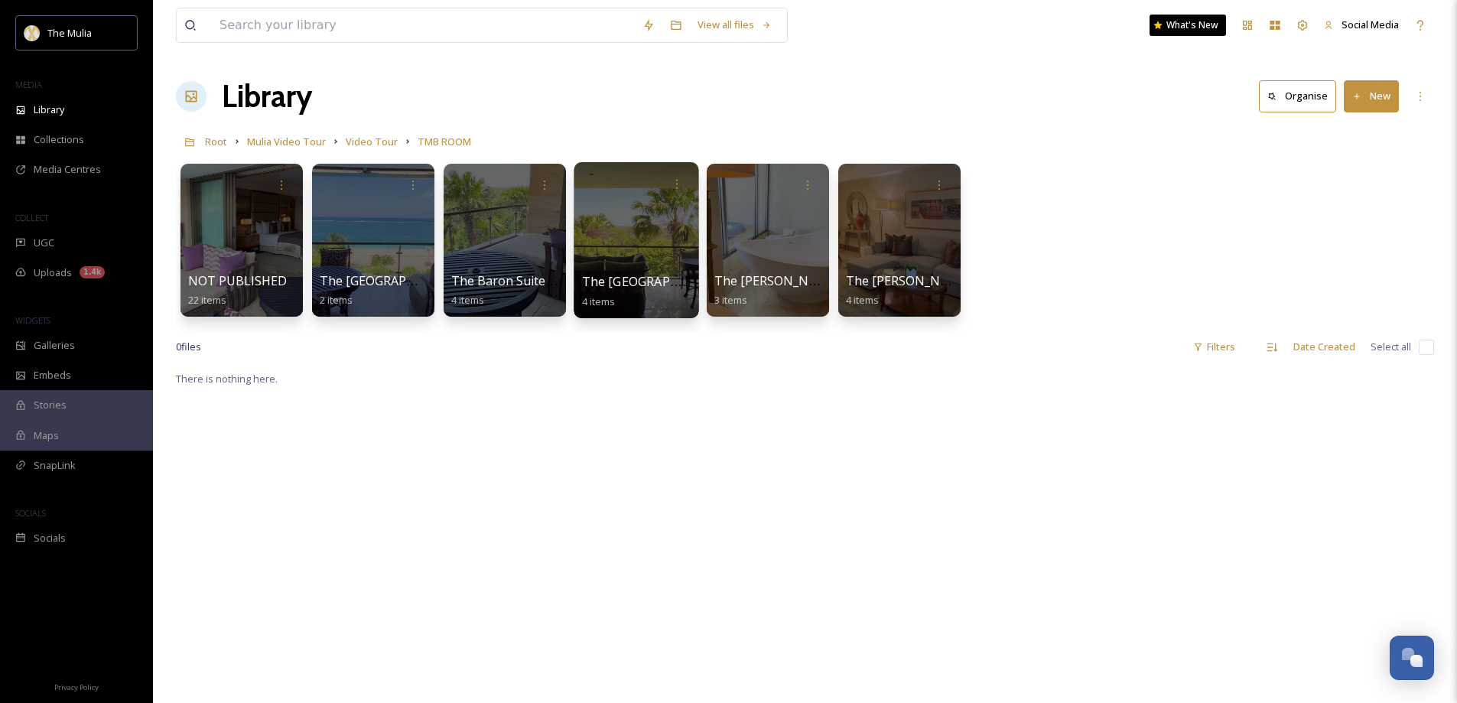
click at [599, 287] on span "The Baron Suite Garden Hollywood Twin" at bounding box center [674, 281] width 184 height 17
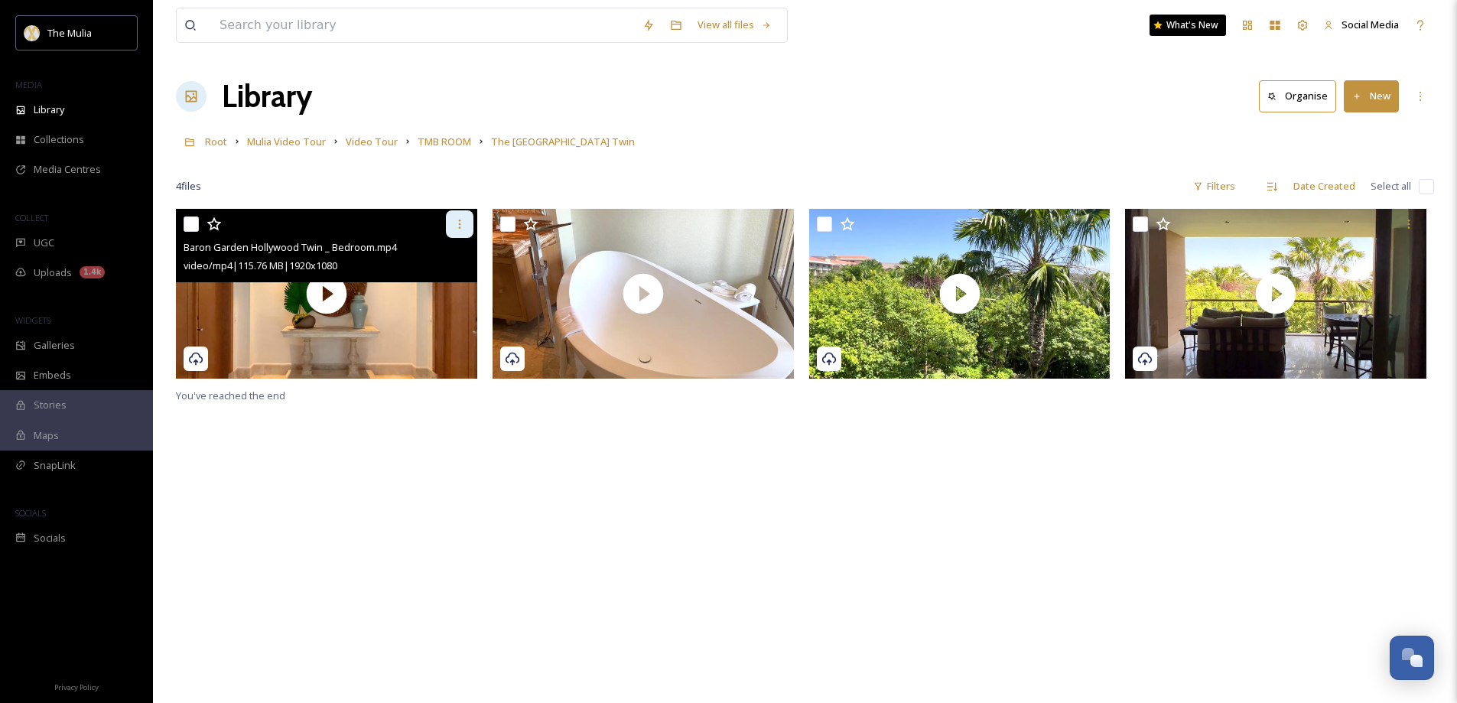
click at [457, 224] on icon at bounding box center [459, 224] width 12 height 12
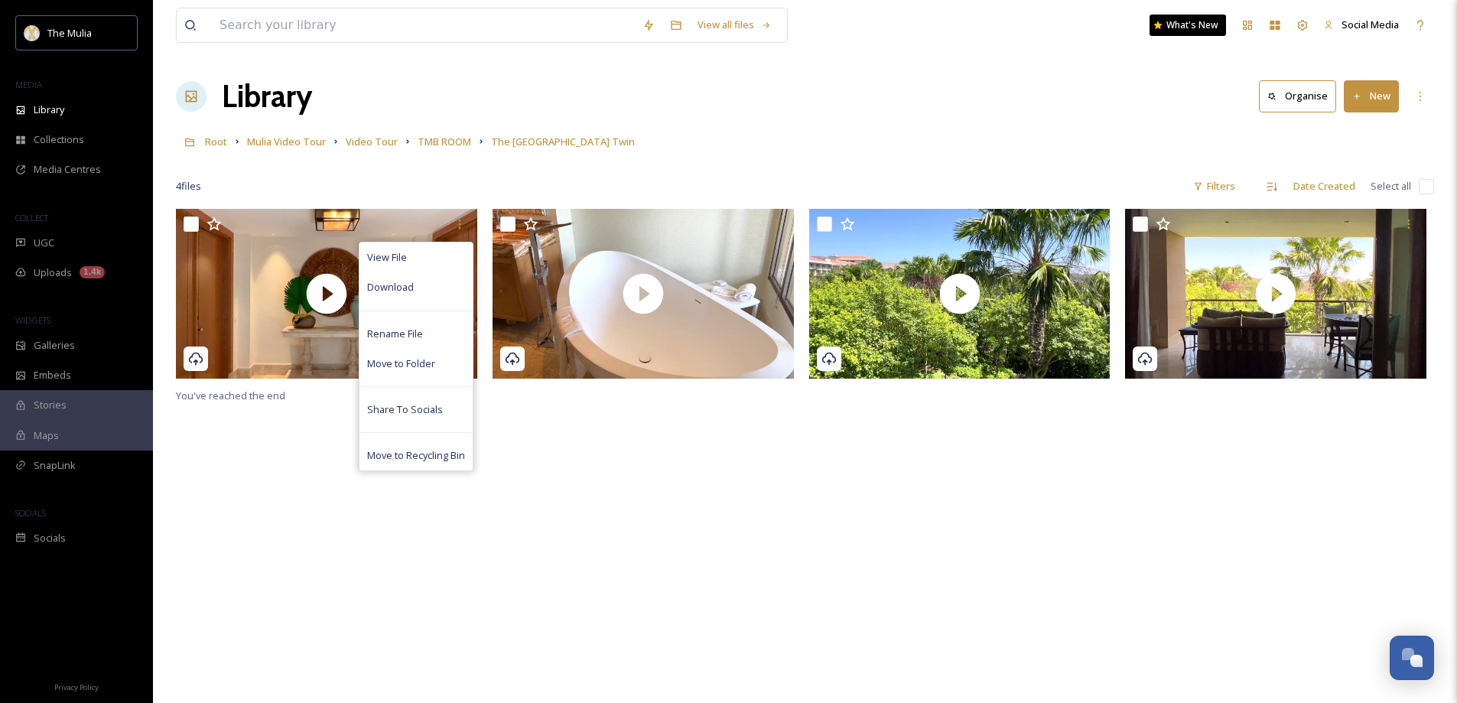
click at [573, 534] on div "View File Download Rename File Move to Folder Share To Socials Move to Recyclin…" at bounding box center [805, 560] width 1258 height 703
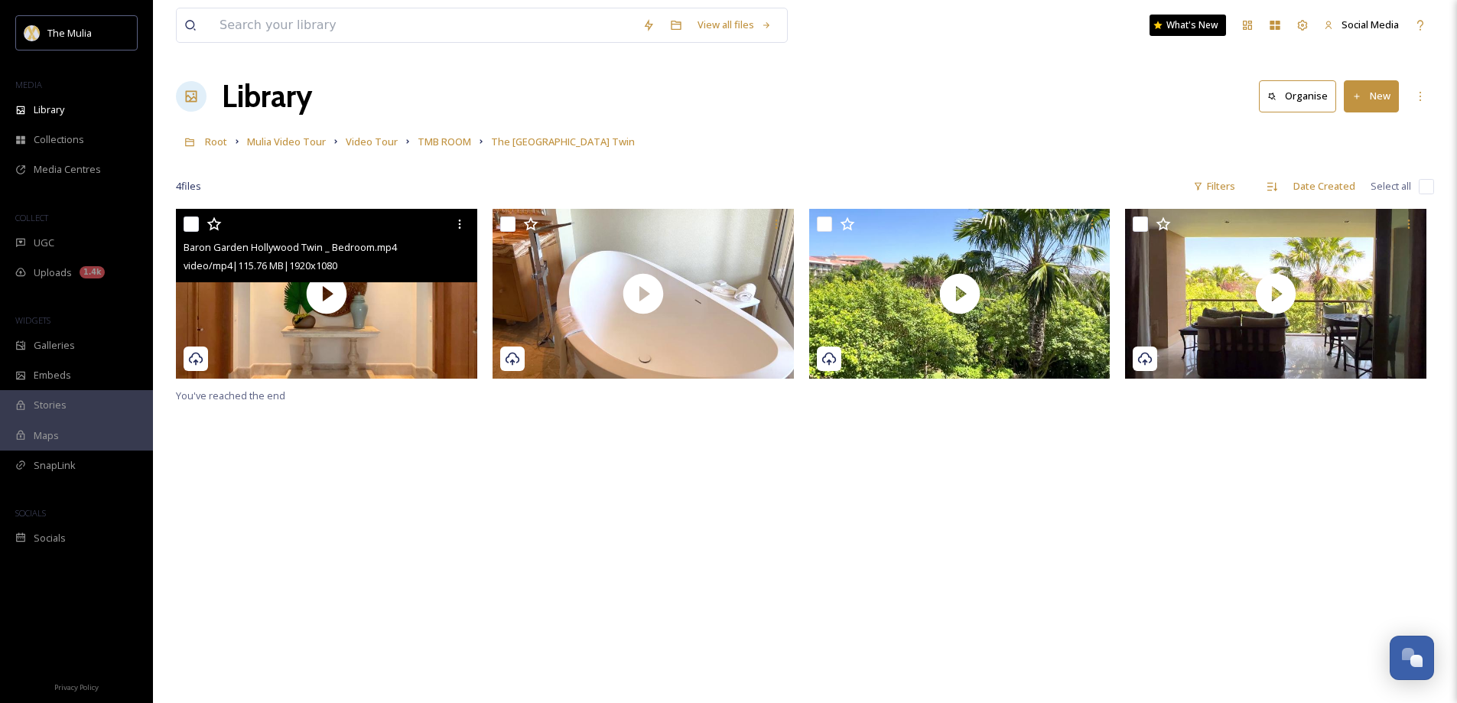
click at [191, 220] on input "checkbox" at bounding box center [190, 223] width 15 height 15
checkbox input "true"
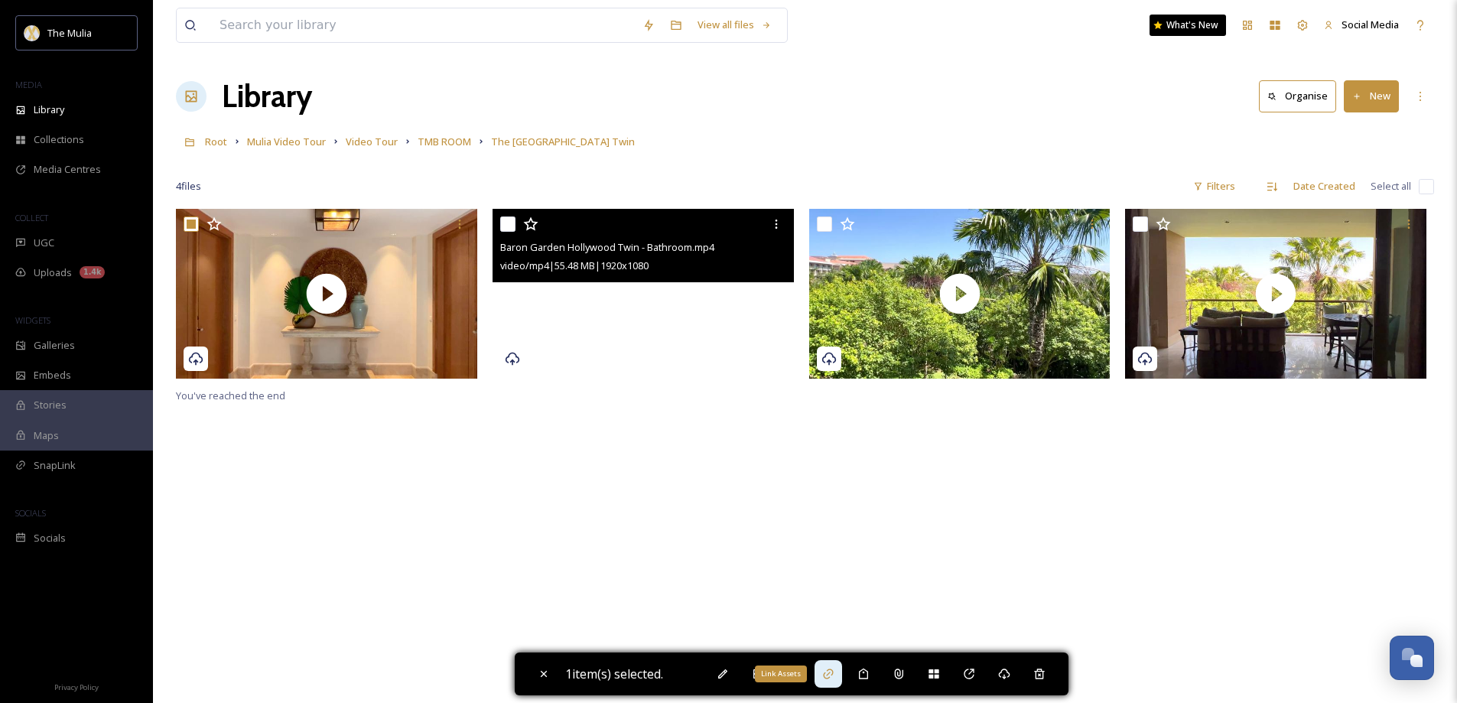
click at [833, 672] on icon at bounding box center [828, 673] width 12 height 12
drag, startPoint x: 509, startPoint y: 469, endPoint x: 471, endPoint y: 282, distance: 190.4
click at [503, 447] on div "Baron Garden Hollywood Twin - Bathroom.mp4 video/mp4 | 55.48 MB | 1920 x 1080 Y…" at bounding box center [805, 560] width 1258 height 703
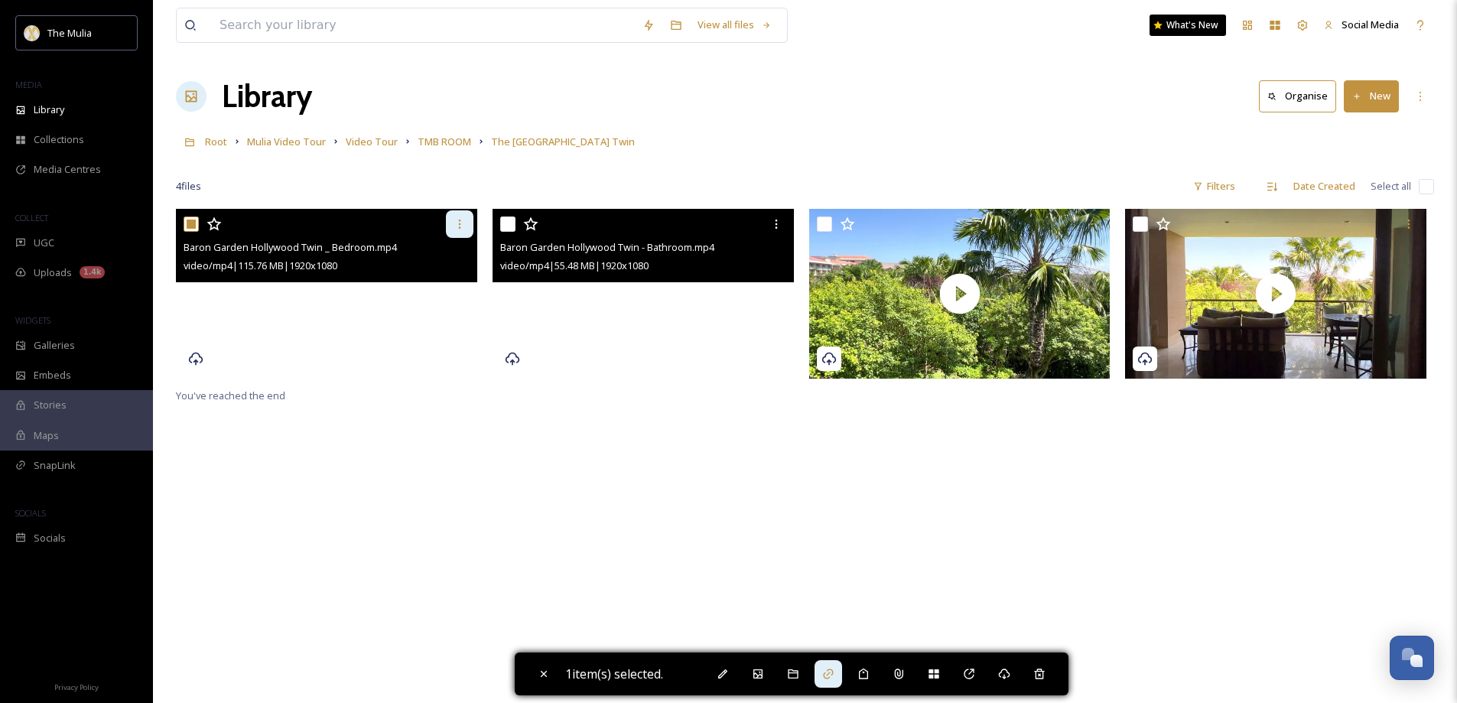
click at [456, 225] on icon at bounding box center [459, 224] width 12 height 12
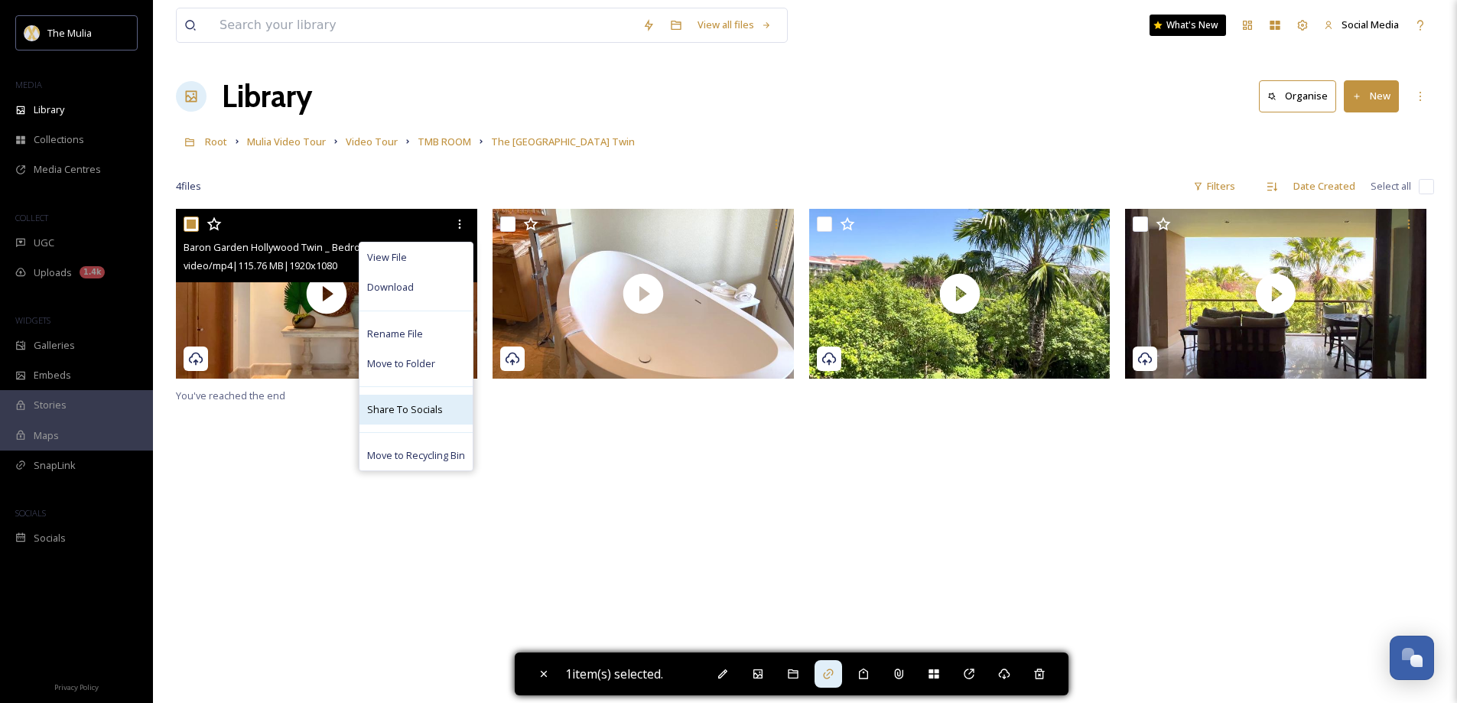
click at [406, 404] on span "Share To Socials" at bounding box center [405, 409] width 76 height 15
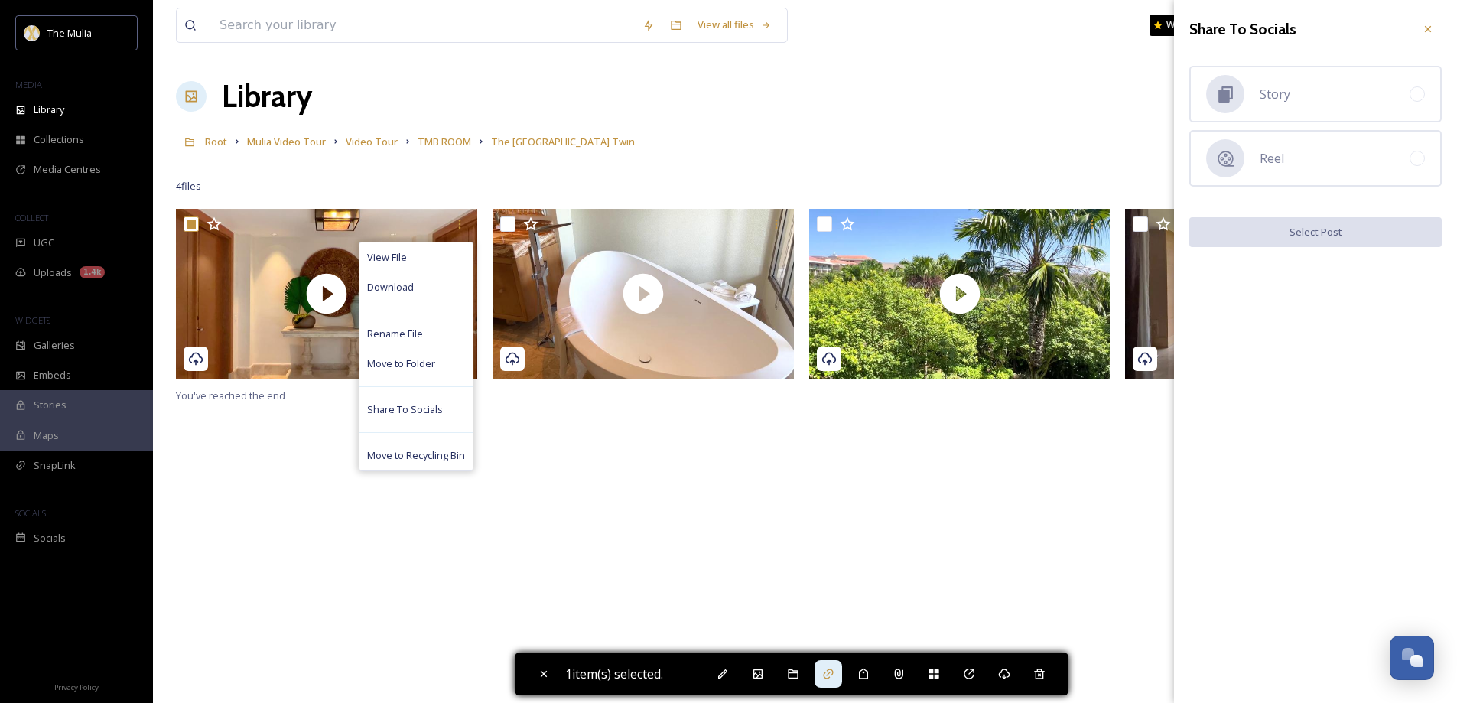
drag, startPoint x: 960, startPoint y: 508, endPoint x: 723, endPoint y: 366, distance: 276.7
click at [947, 499] on div "View File Download Rename File Move to Folder Share To Socials Move to Recyclin…" at bounding box center [805, 560] width 1258 height 703
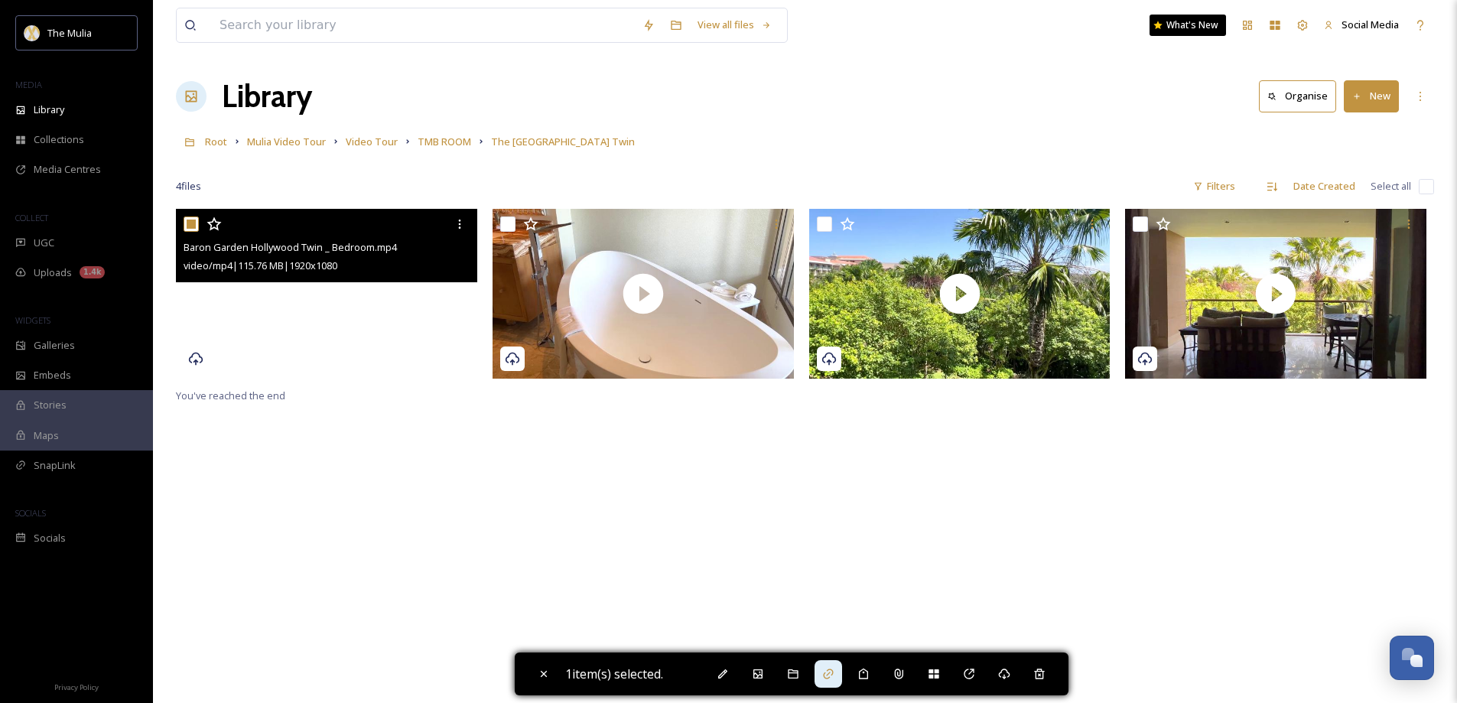
click at [411, 312] on video "Baron Garden Hollywood Twin _ Bedroom.mp4" at bounding box center [326, 294] width 301 height 170
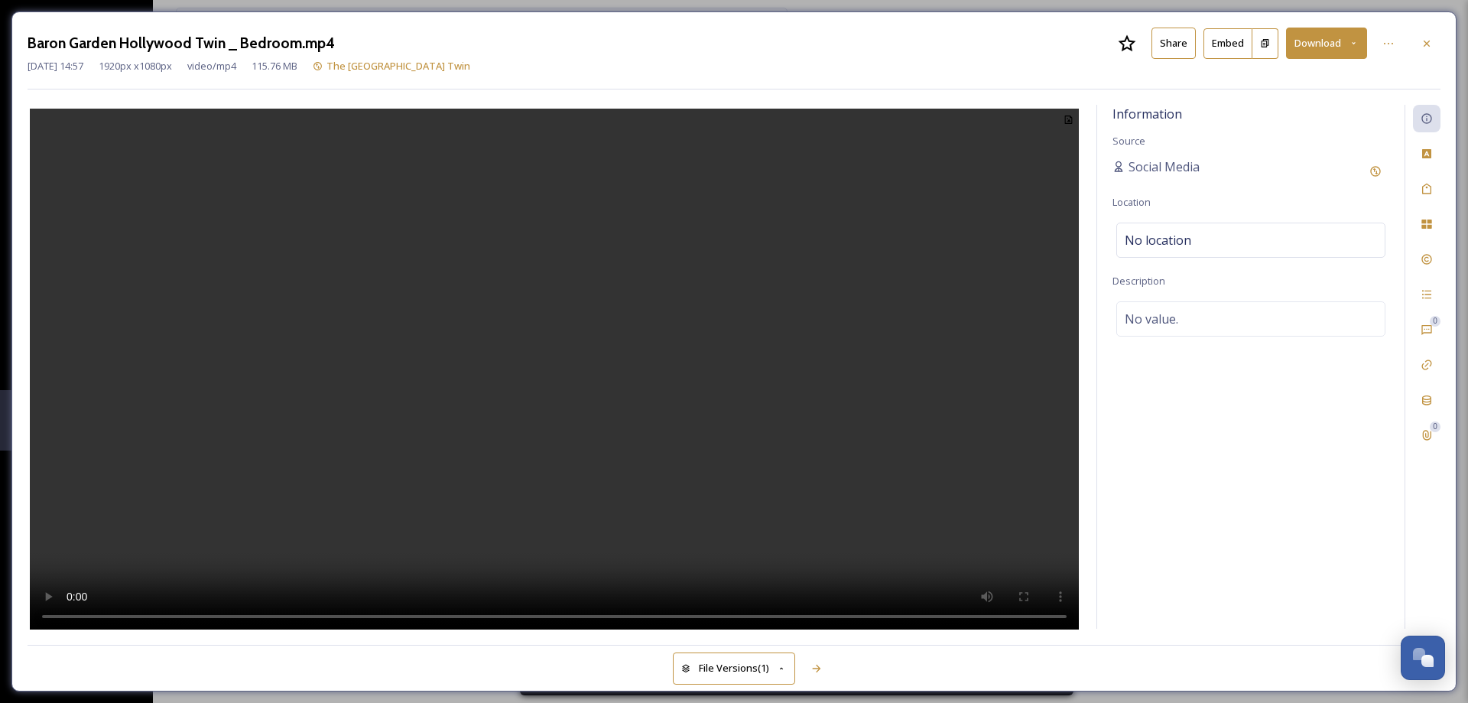
click at [1159, 47] on button "Share" at bounding box center [1173, 43] width 44 height 31
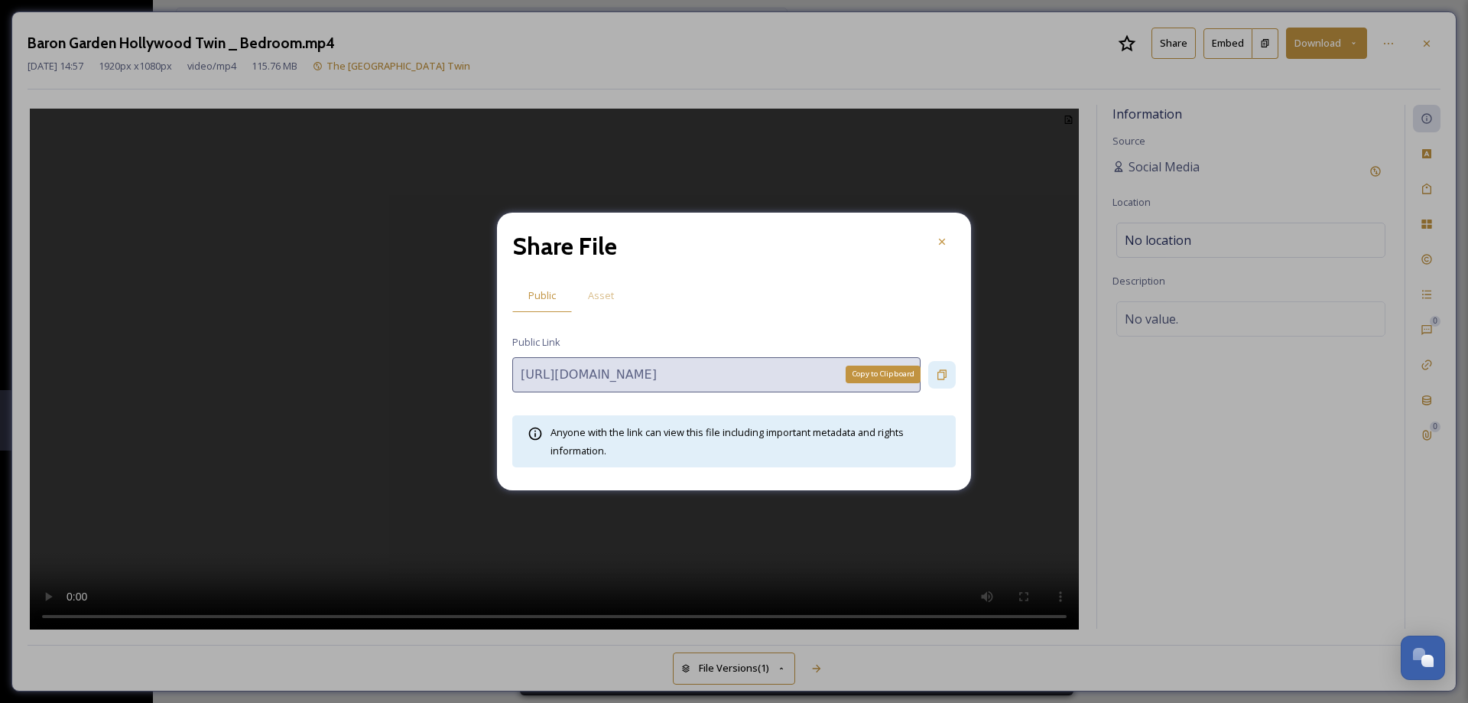
click at [944, 373] on icon at bounding box center [941, 374] width 9 height 10
click at [600, 297] on span "Asset" at bounding box center [601, 295] width 26 height 15
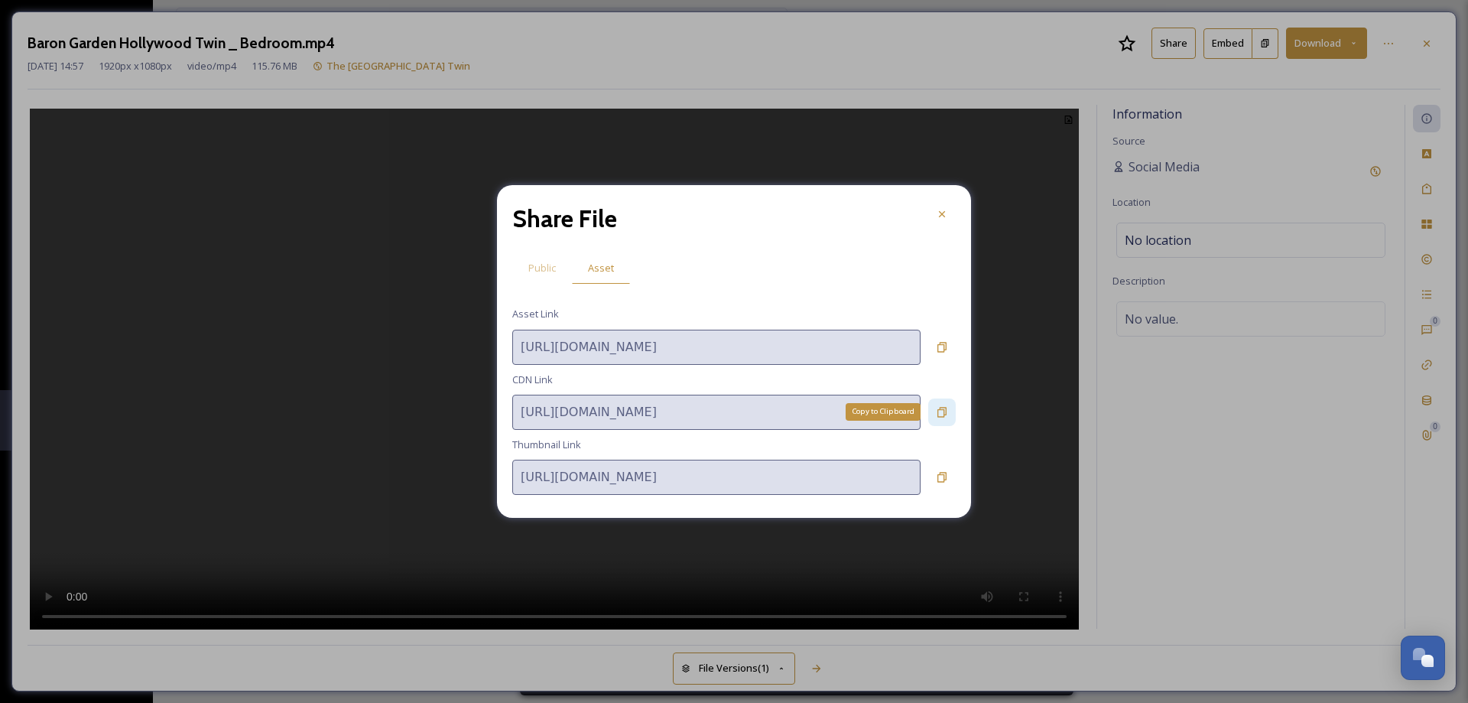
click at [943, 415] on icon at bounding box center [941, 412] width 9 height 10
click at [945, 347] on icon at bounding box center [942, 347] width 12 height 12
click at [535, 268] on span "Public" at bounding box center [542, 268] width 28 height 15
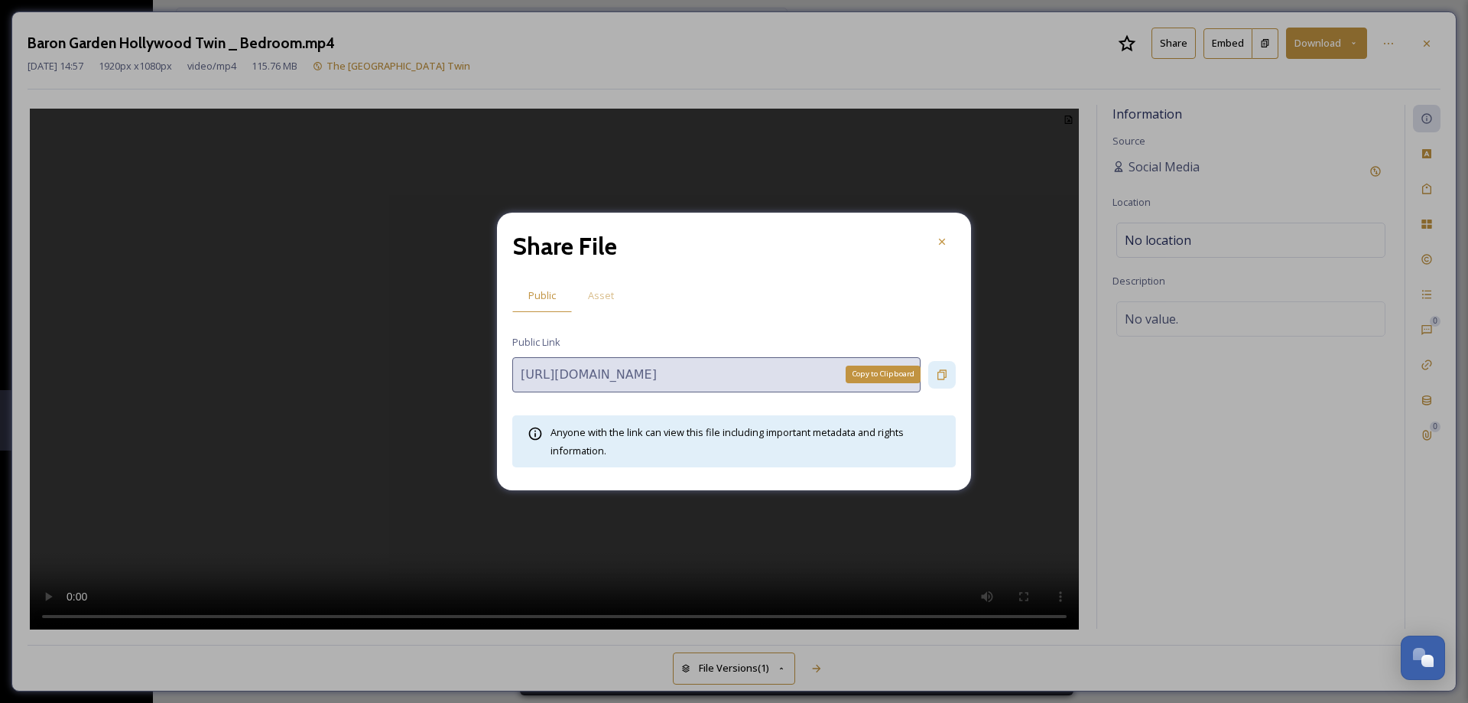
click at [938, 377] on icon at bounding box center [941, 374] width 9 height 10
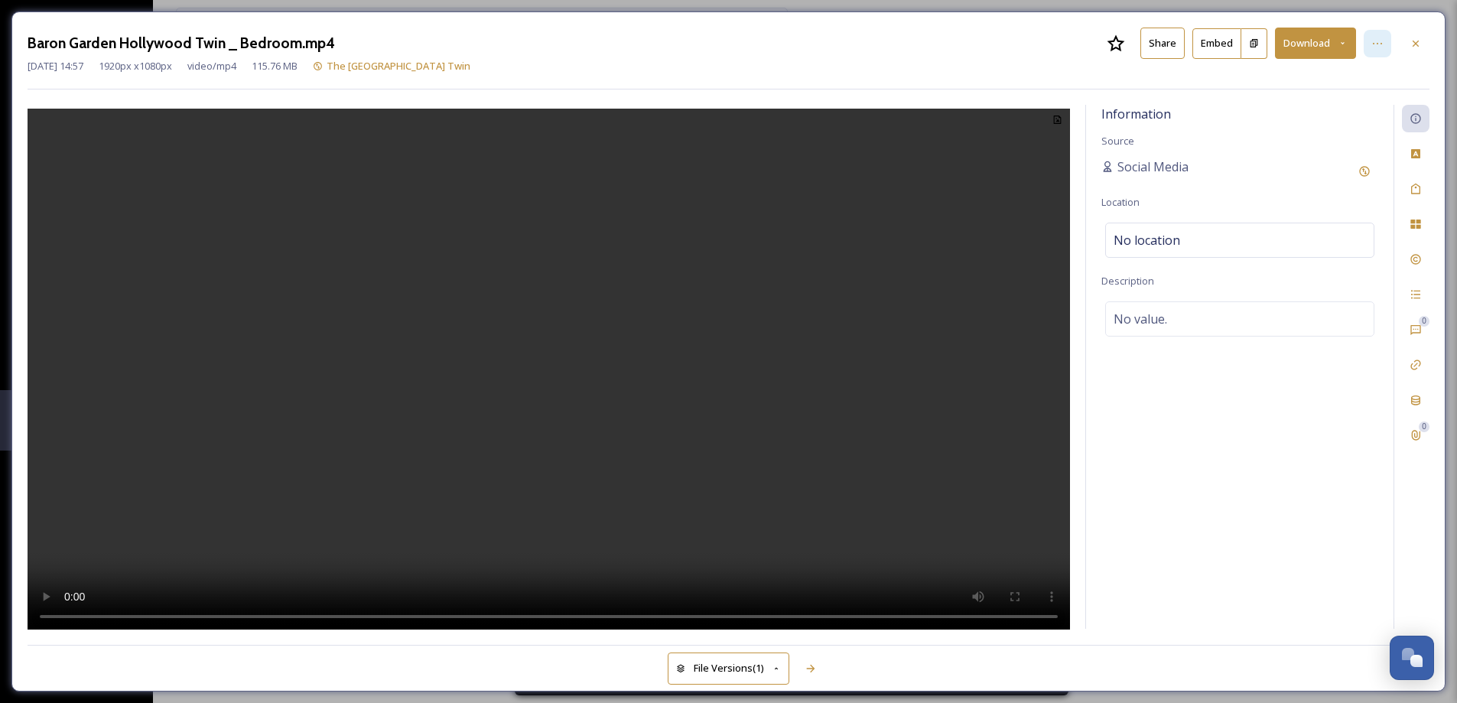
click at [1369, 43] on div at bounding box center [1377, 44] width 28 height 28
click at [624, 57] on div "Baron Garden Hollywood Twin _ Bedroom.mp4 Share Embed Download" at bounding box center [728, 43] width 1401 height 31
drag, startPoint x: 936, startPoint y: 664, endPoint x: 840, endPoint y: 670, distance: 95.8
click at [932, 665] on div at bounding box center [1109, 668] width 640 height 28
click at [775, 665] on icon at bounding box center [776, 669] width 10 height 10
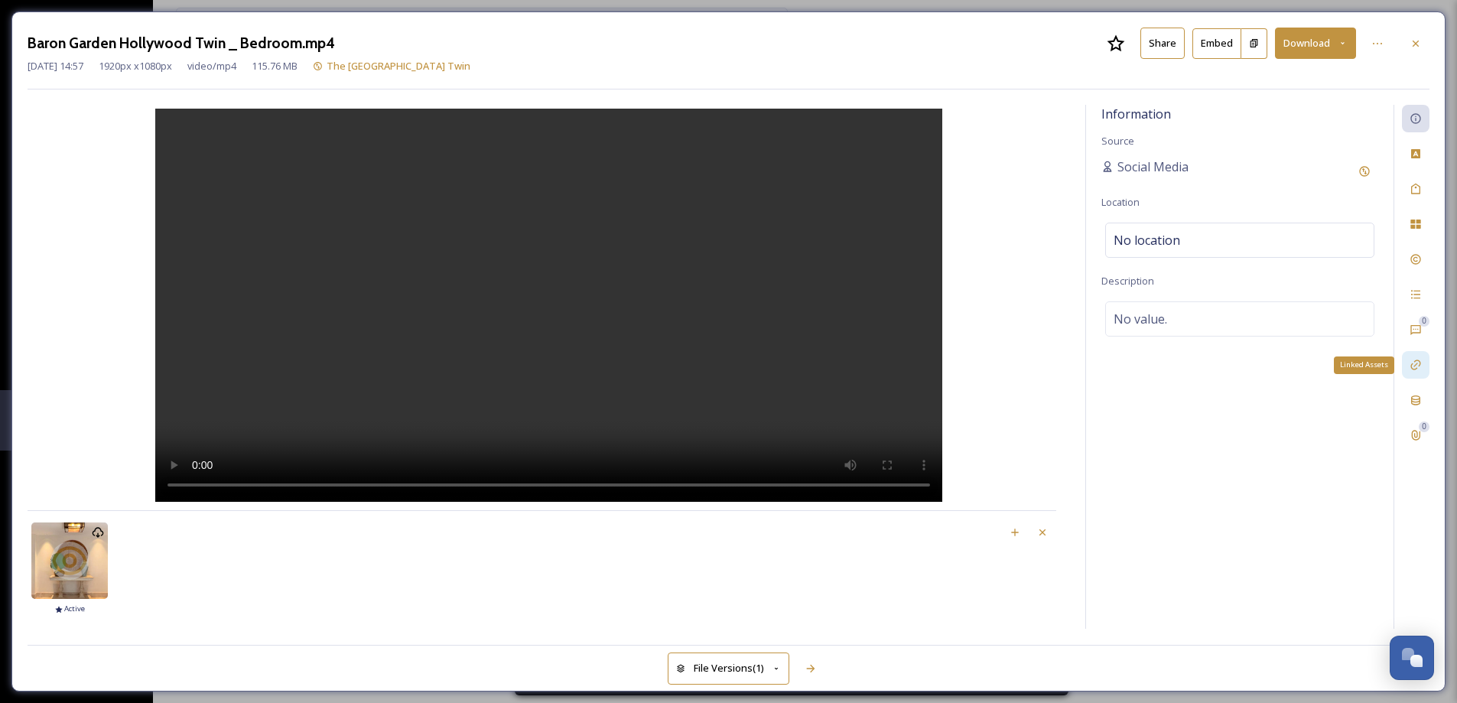
click at [1412, 362] on icon at bounding box center [1415, 365] width 12 height 12
drag, startPoint x: 1413, startPoint y: 397, endPoint x: 1414, endPoint y: 406, distance: 9.3
click at [1413, 398] on icon at bounding box center [1415, 400] width 12 height 12
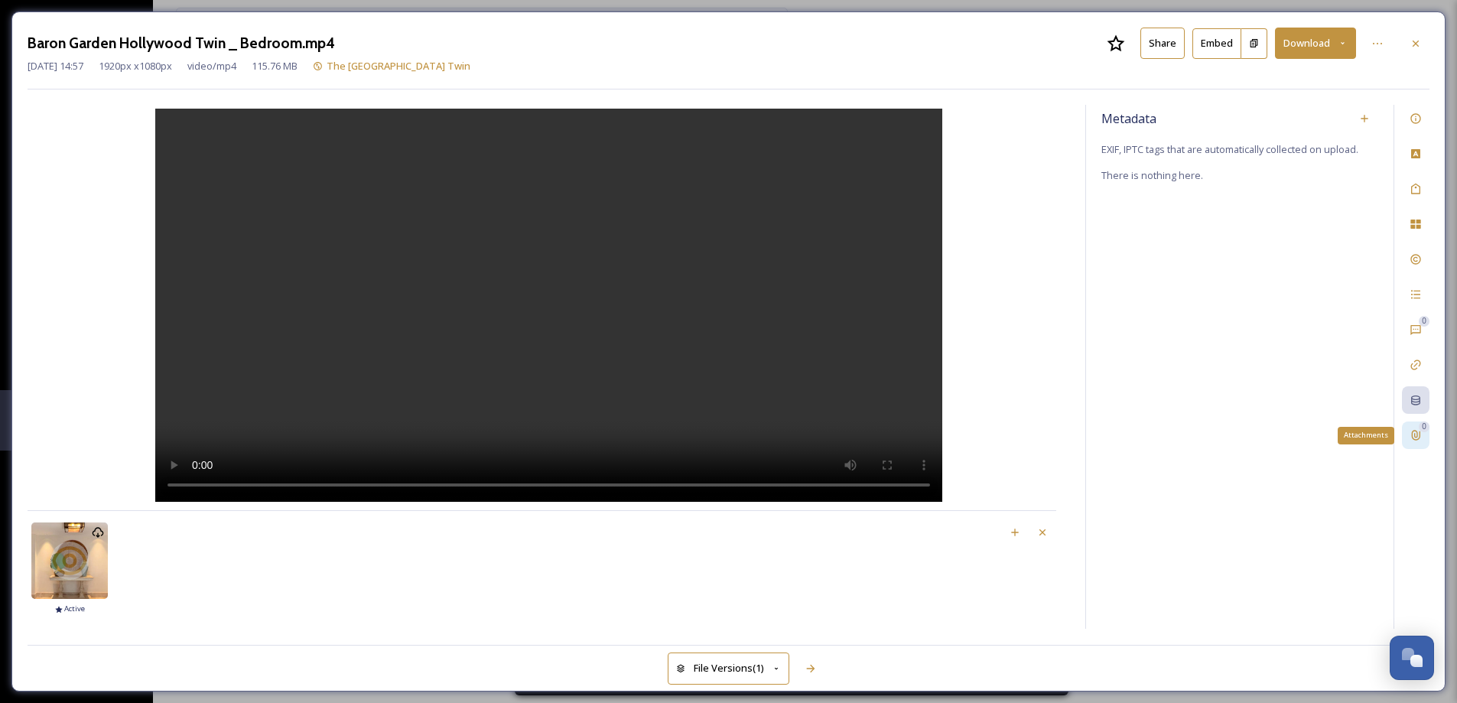
click at [1417, 429] on icon at bounding box center [1415, 435] width 12 height 12
click at [1344, 43] on icon at bounding box center [1342, 43] width 10 height 10
drag, startPoint x: 1281, startPoint y: 220, endPoint x: 1270, endPoint y: 105, distance: 115.9
click at [1280, 220] on div "File Attachments No attachments" at bounding box center [1239, 367] width 307 height 524
click at [1223, 47] on button "Embed" at bounding box center [1216, 43] width 49 height 31
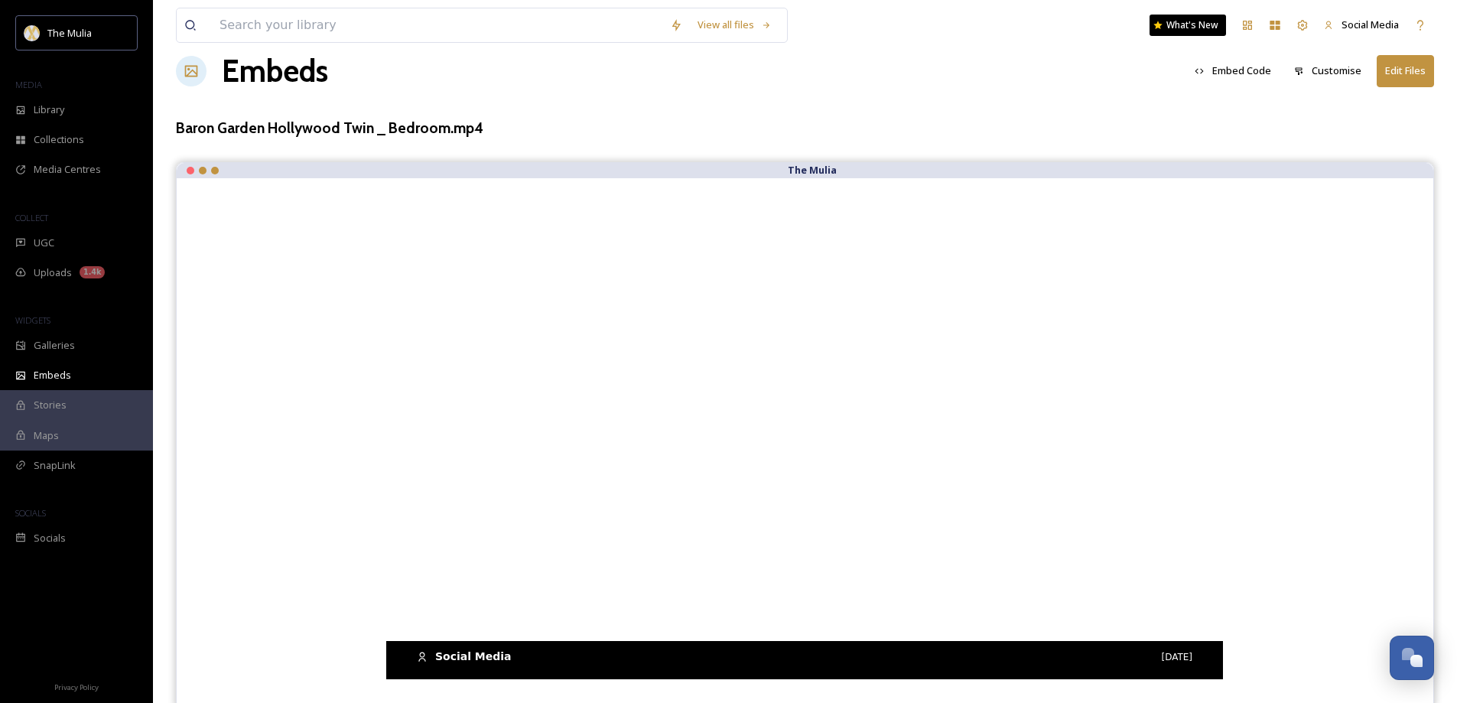
scroll to position [33, 0]
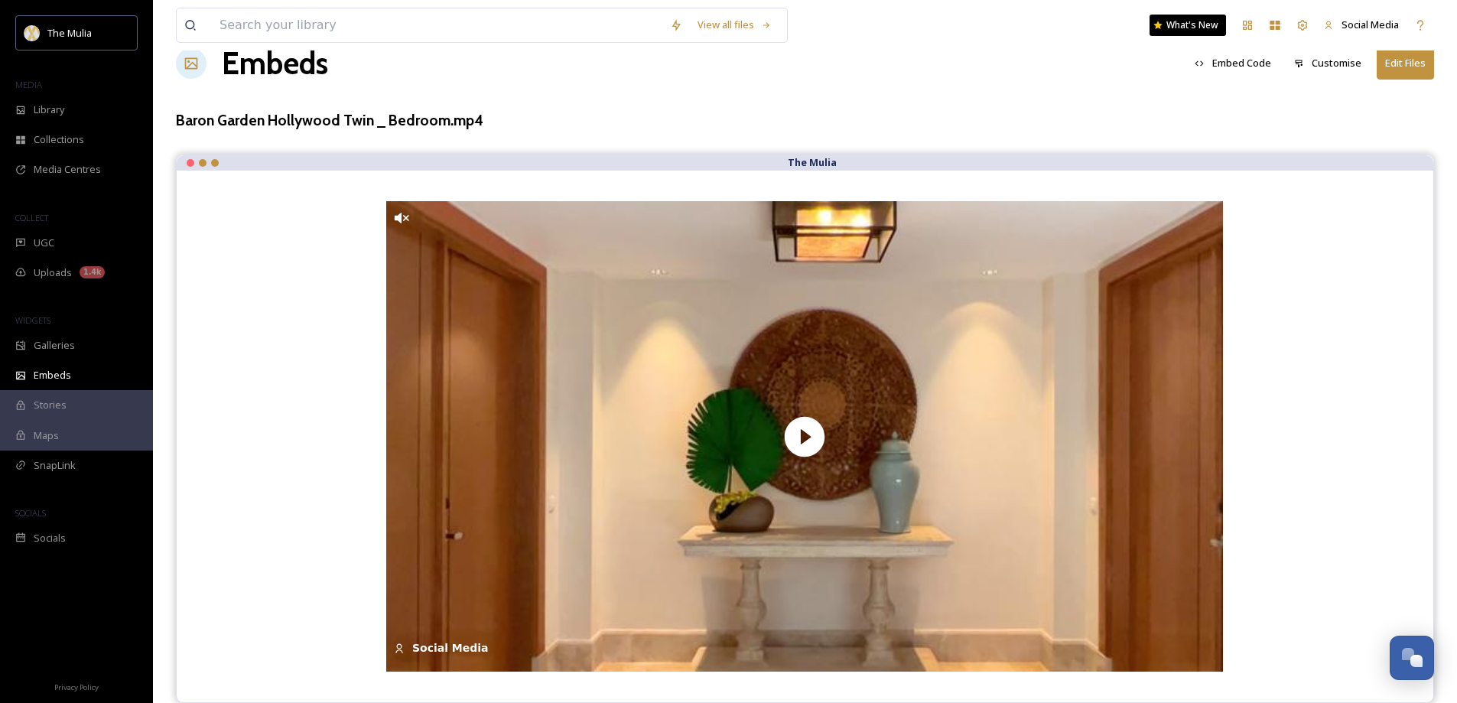
click at [1242, 68] on button "Embed Code" at bounding box center [1233, 63] width 92 height 30
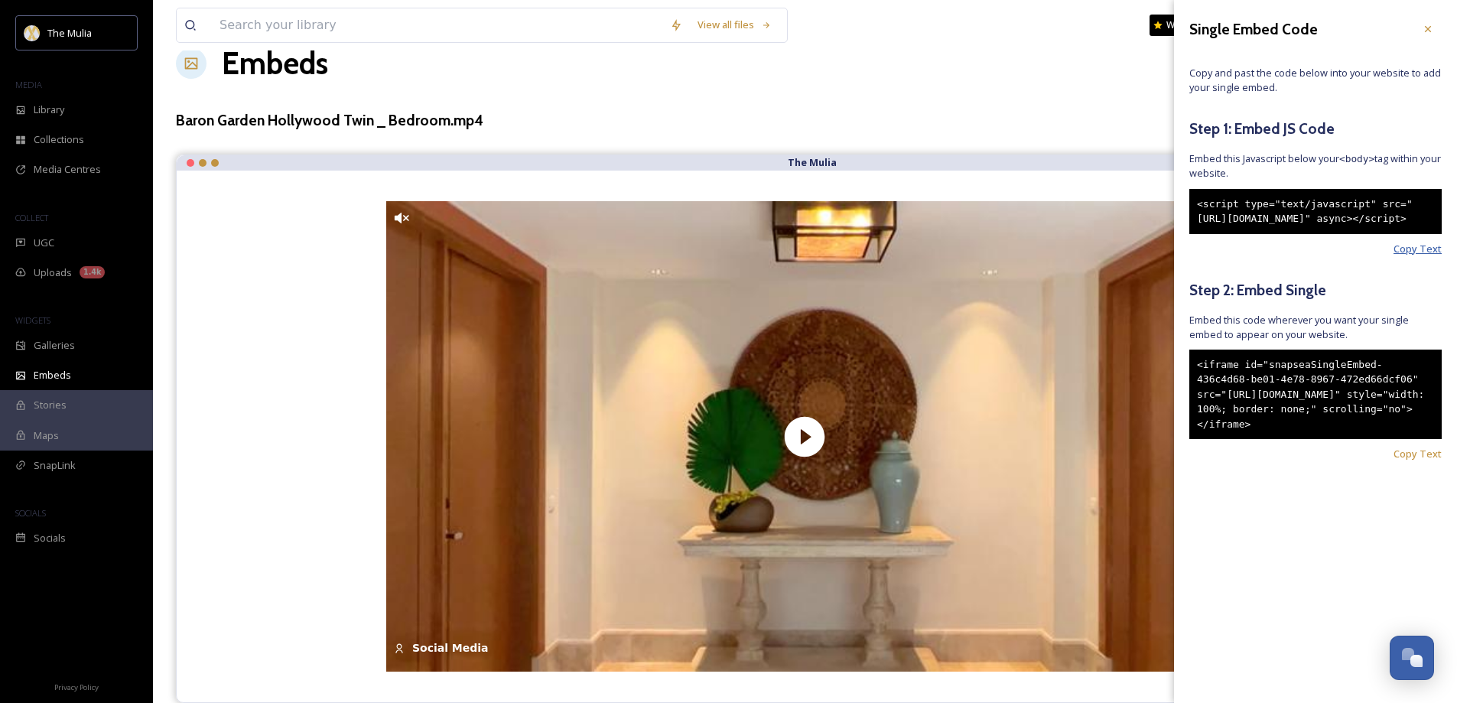
click at [1411, 256] on span "Copy Text" at bounding box center [1417, 249] width 48 height 15
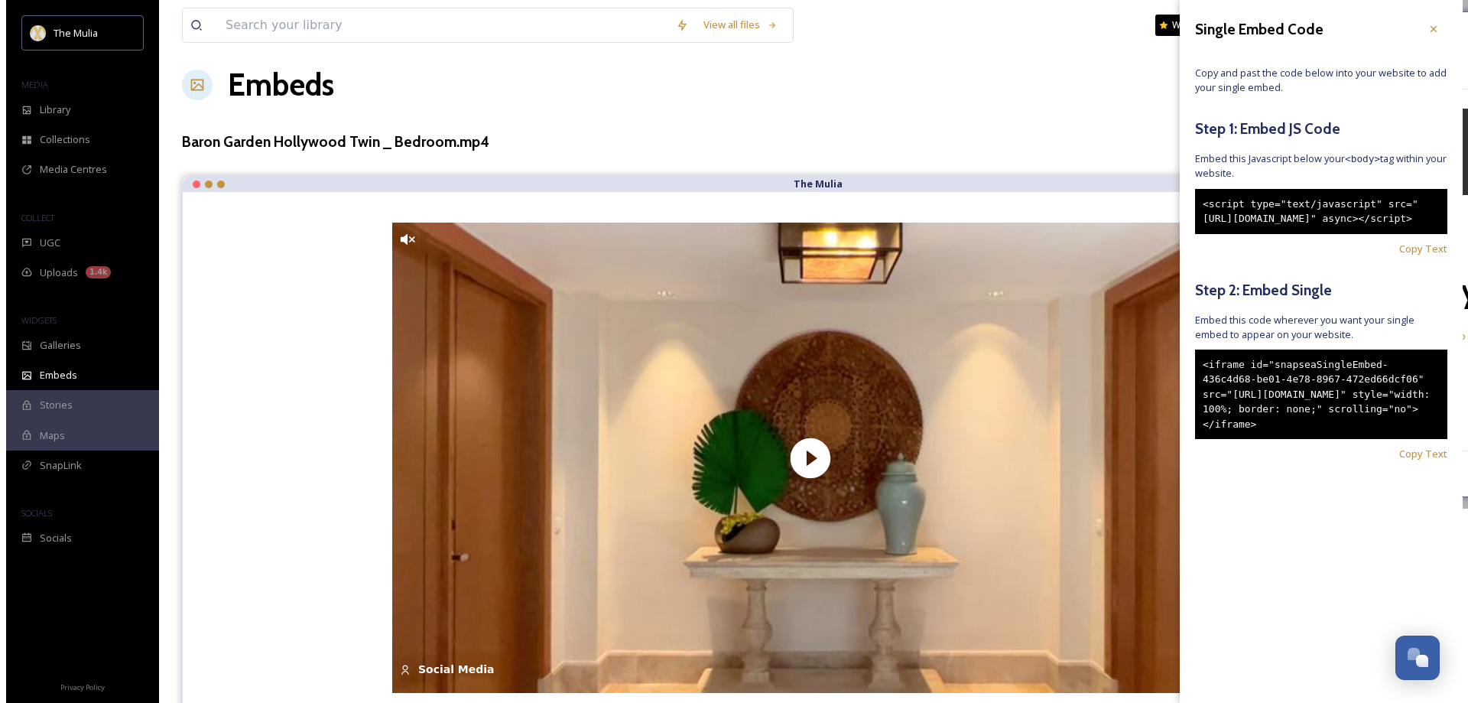
scroll to position [0, 0]
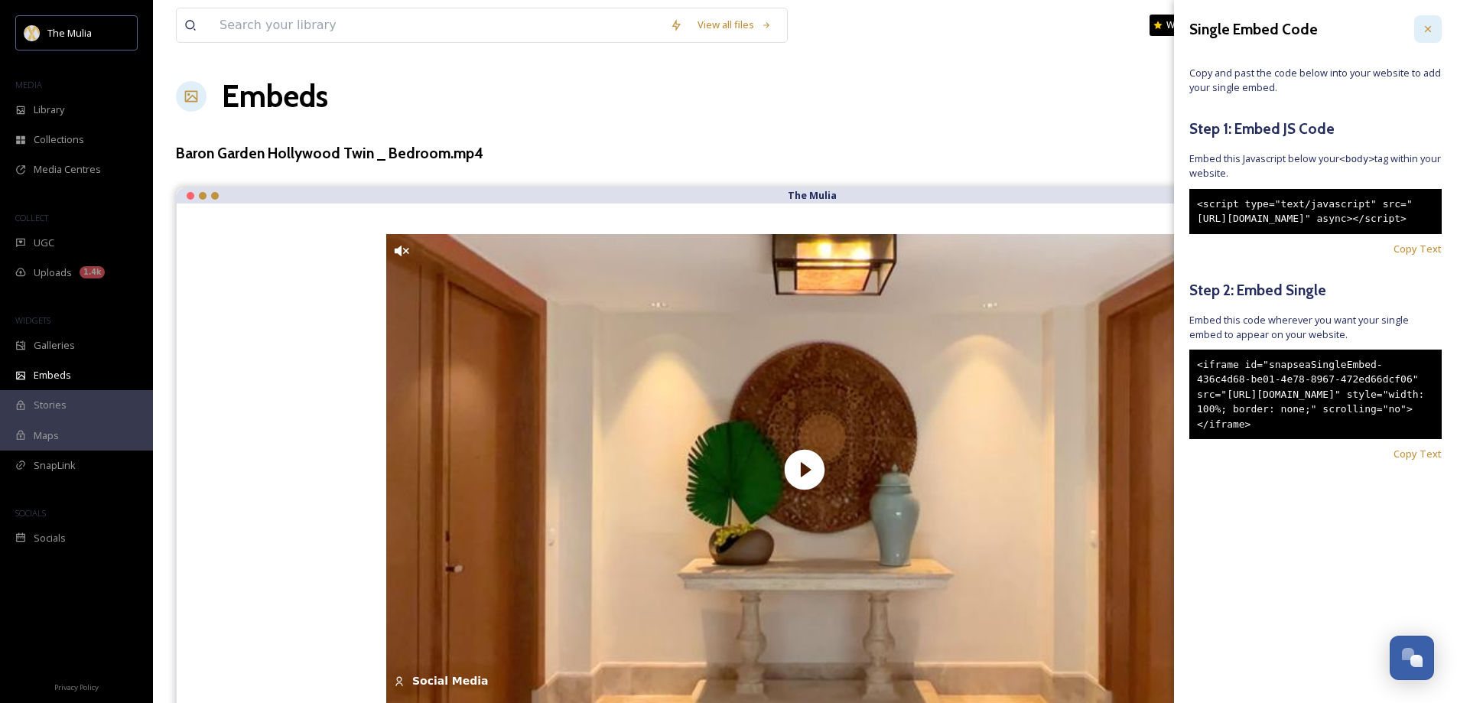
click at [1426, 27] on icon at bounding box center [1427, 29] width 12 height 12
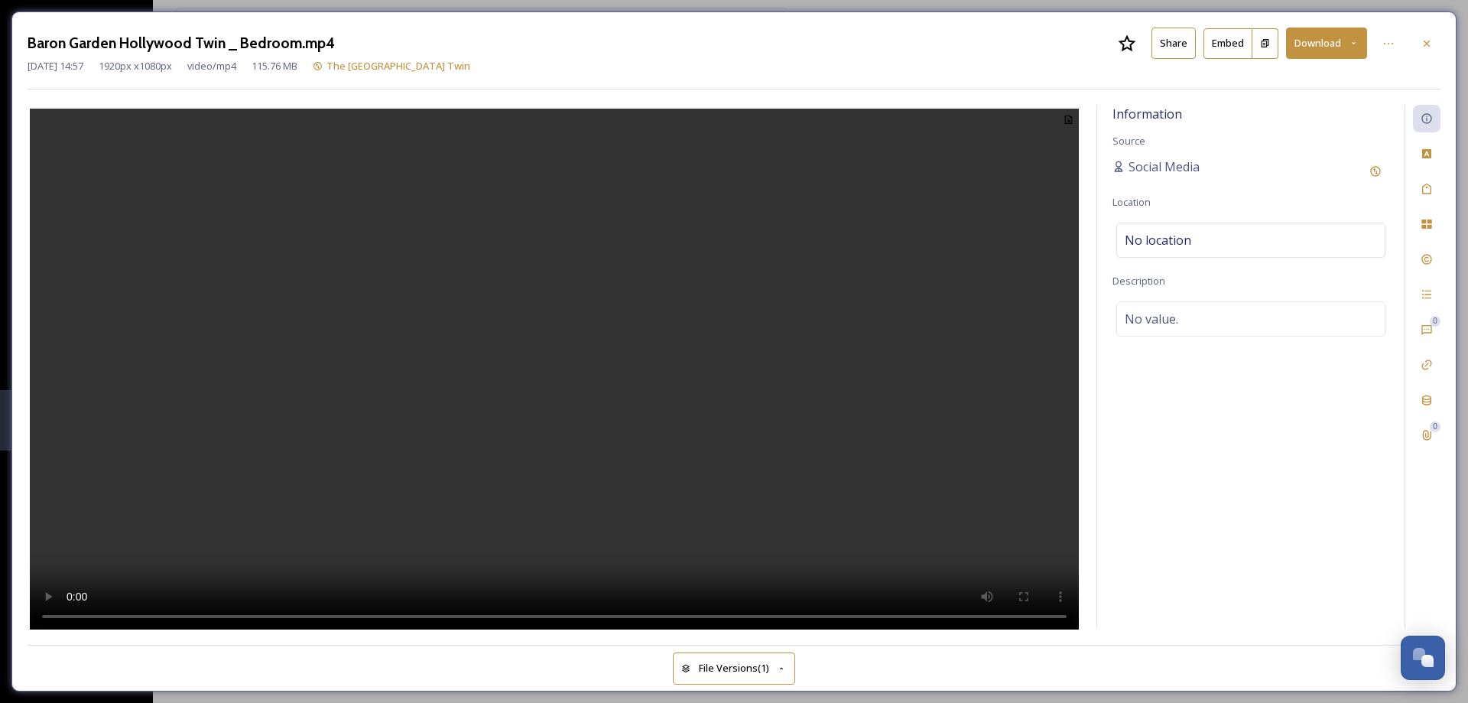
click at [1168, 45] on button "Share" at bounding box center [1173, 43] width 44 height 31
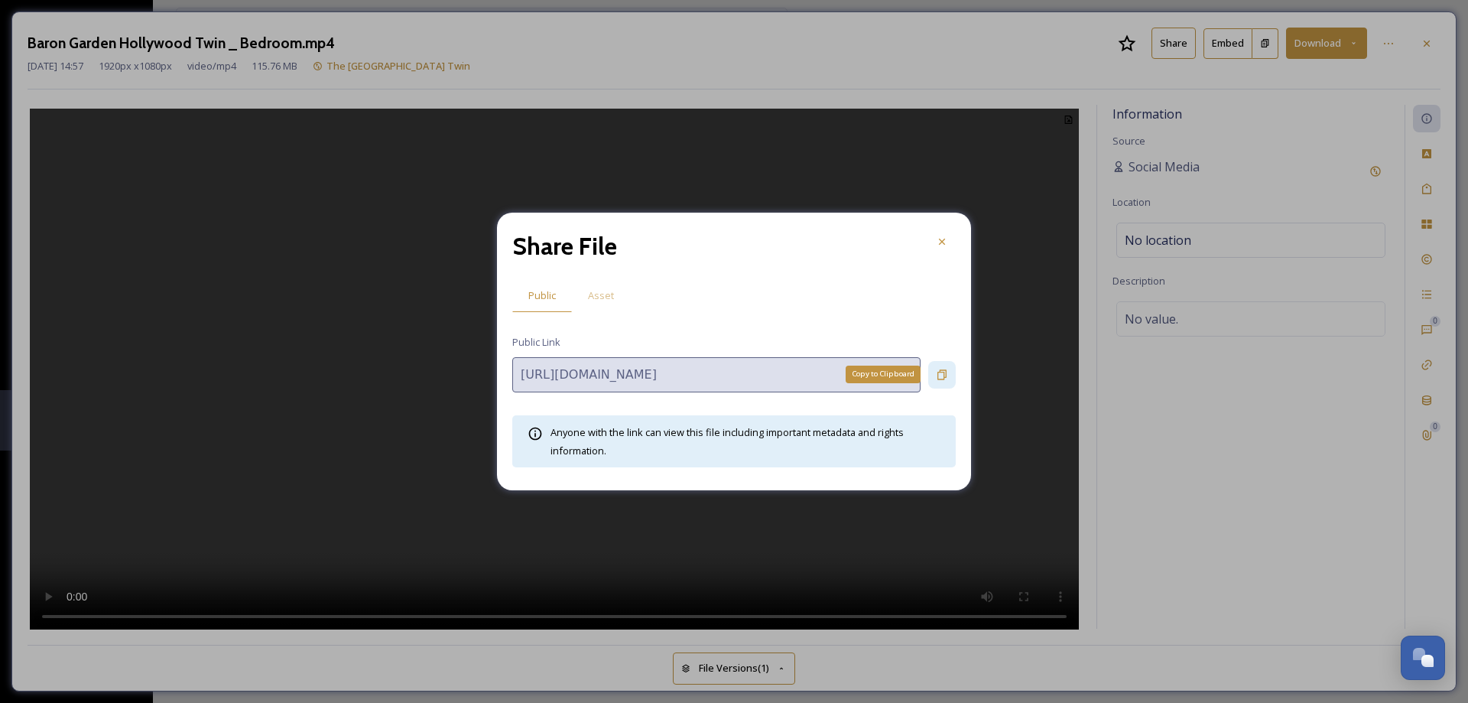
click at [937, 377] on icon at bounding box center [942, 375] width 12 height 12
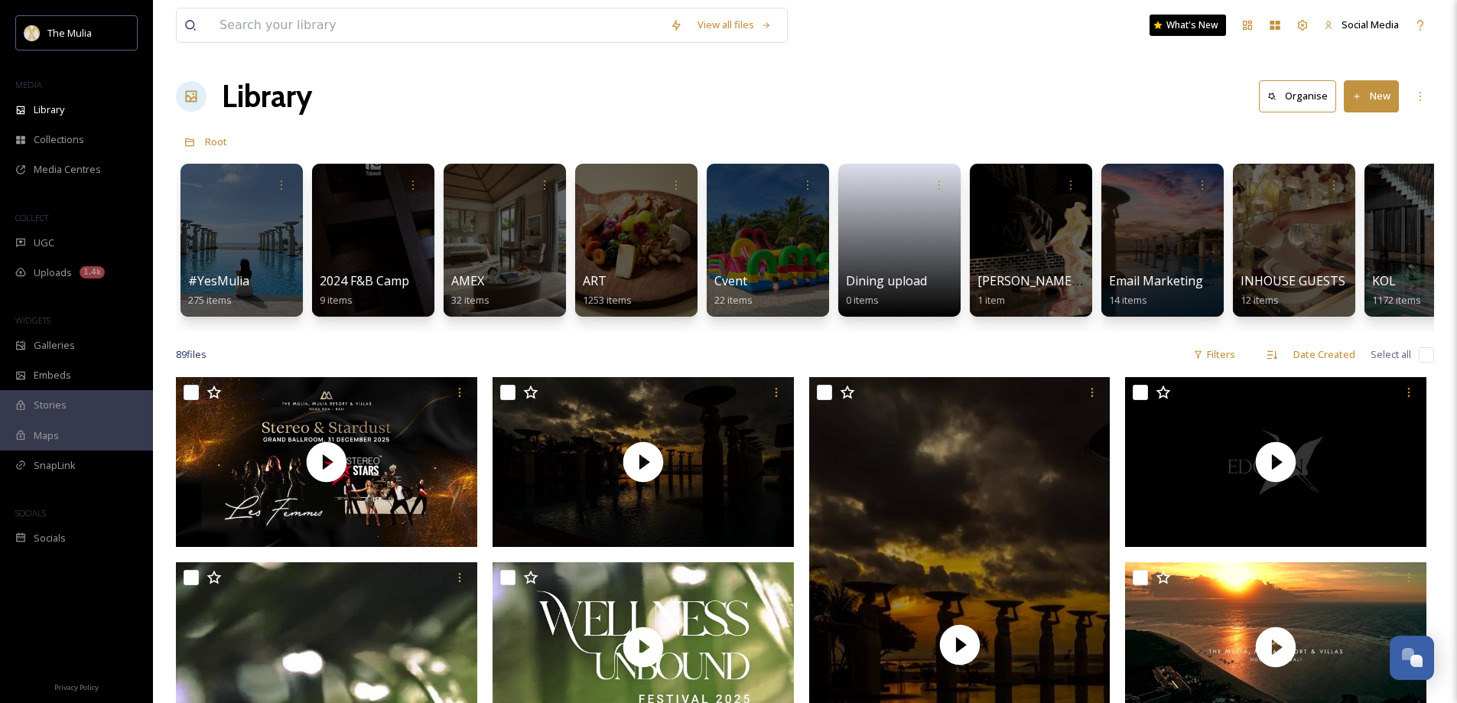
scroll to position [2151, 0]
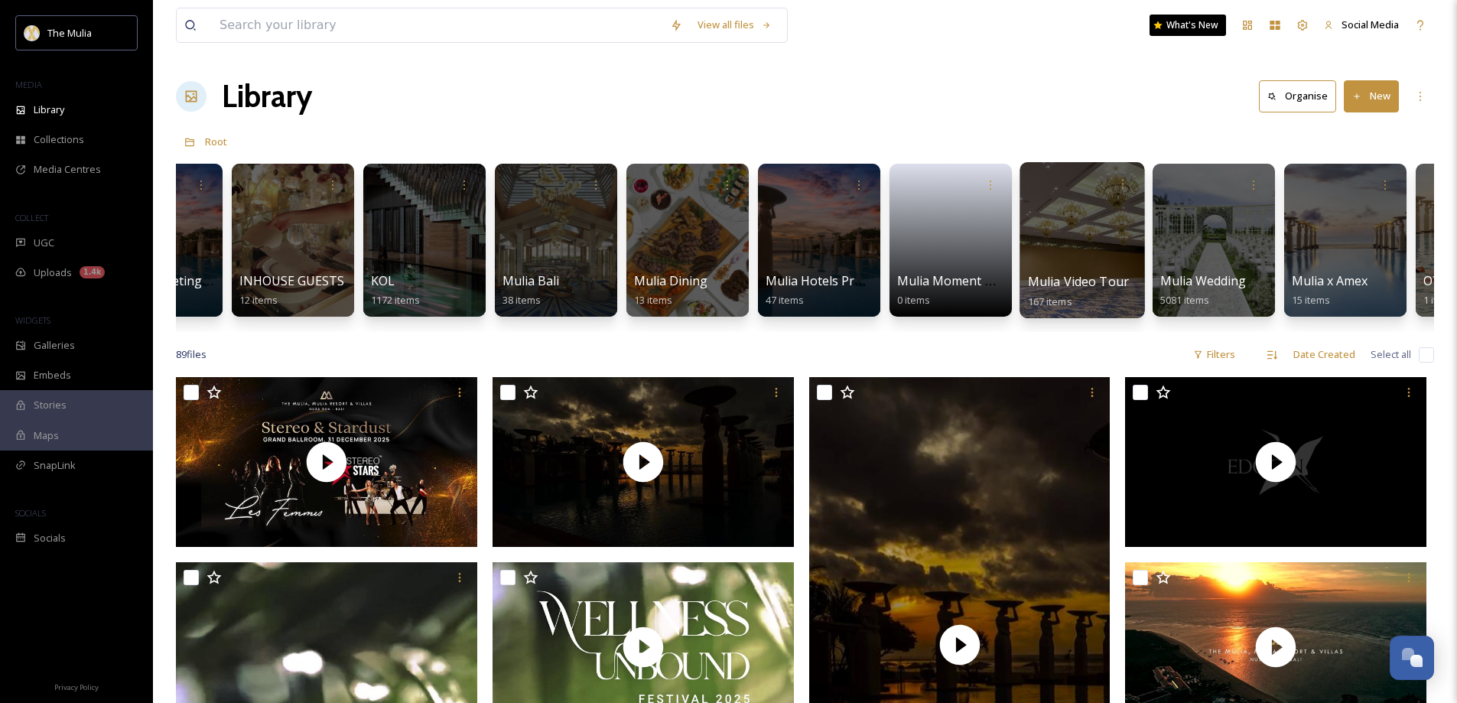
click at [1053, 258] on div at bounding box center [1081, 240] width 125 height 156
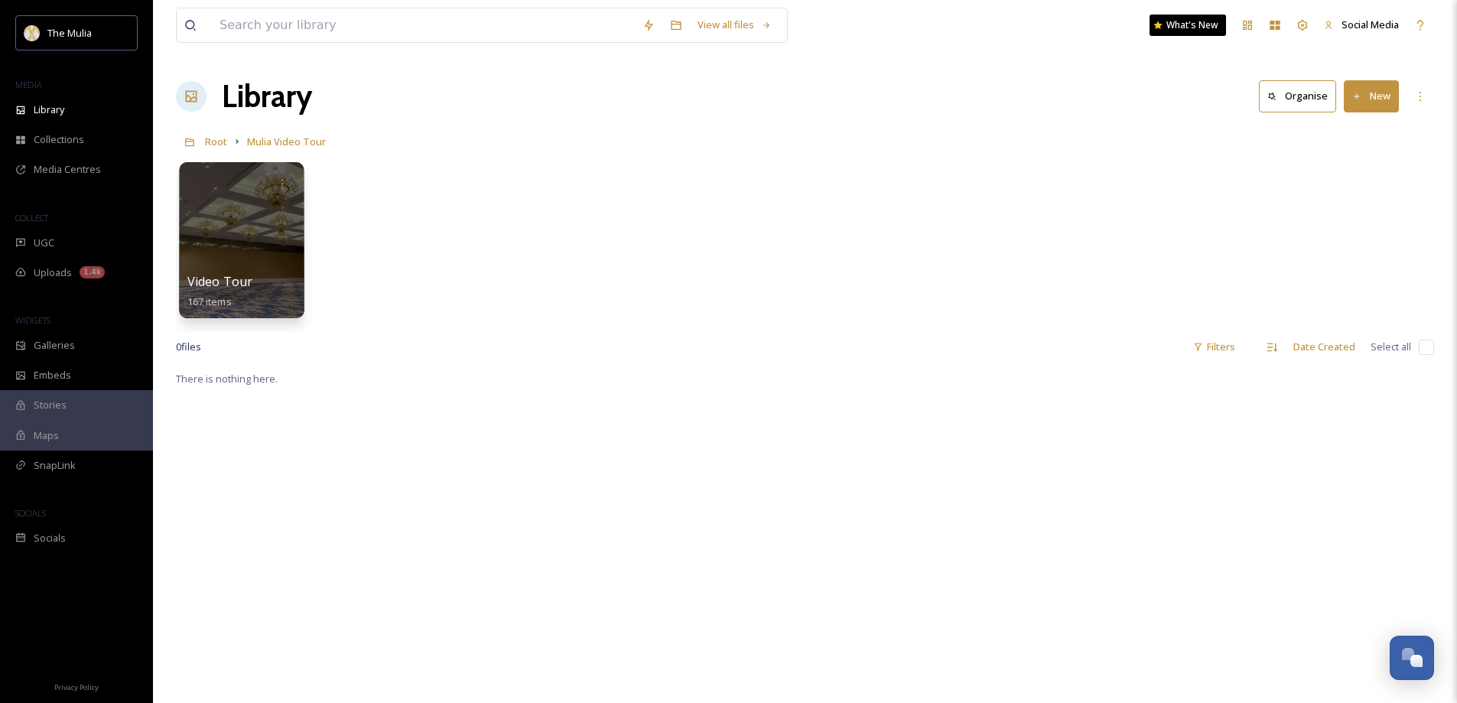
drag, startPoint x: 229, startPoint y: 276, endPoint x: 237, endPoint y: 260, distance: 18.1
click at [227, 277] on span "Video Tour" at bounding box center [220, 281] width 66 height 17
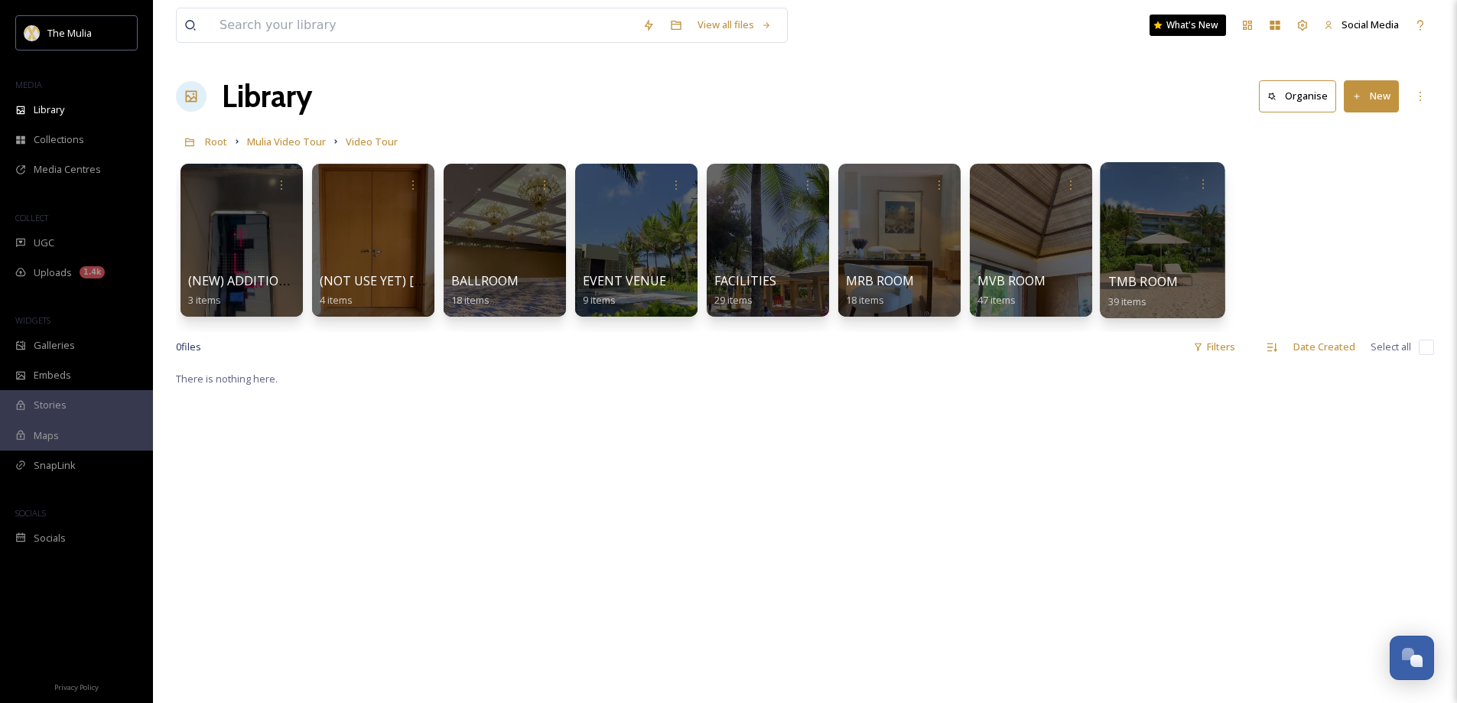
click at [1127, 287] on span "TMB ROOM" at bounding box center [1143, 281] width 70 height 17
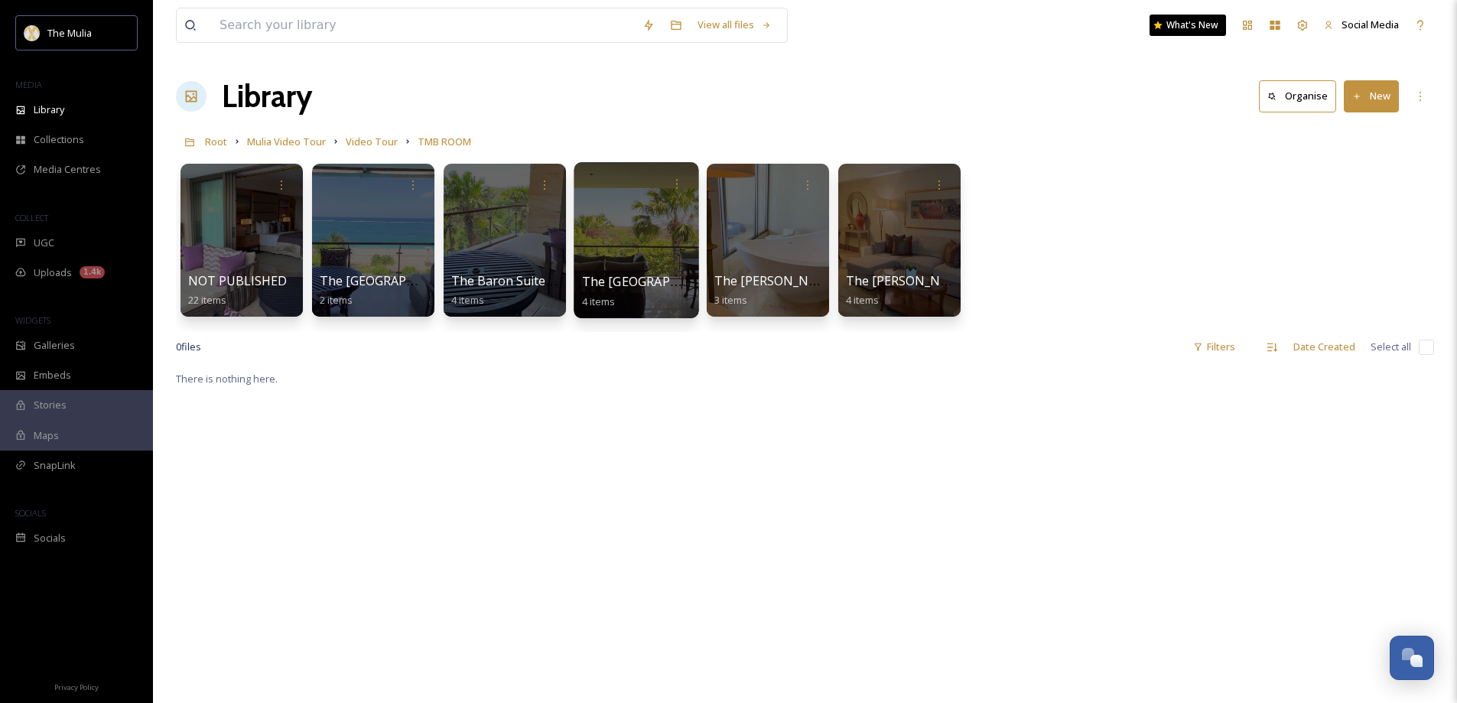
click at [605, 286] on span "The Baron Suite Garden Hollywood Twin" at bounding box center [674, 281] width 184 height 17
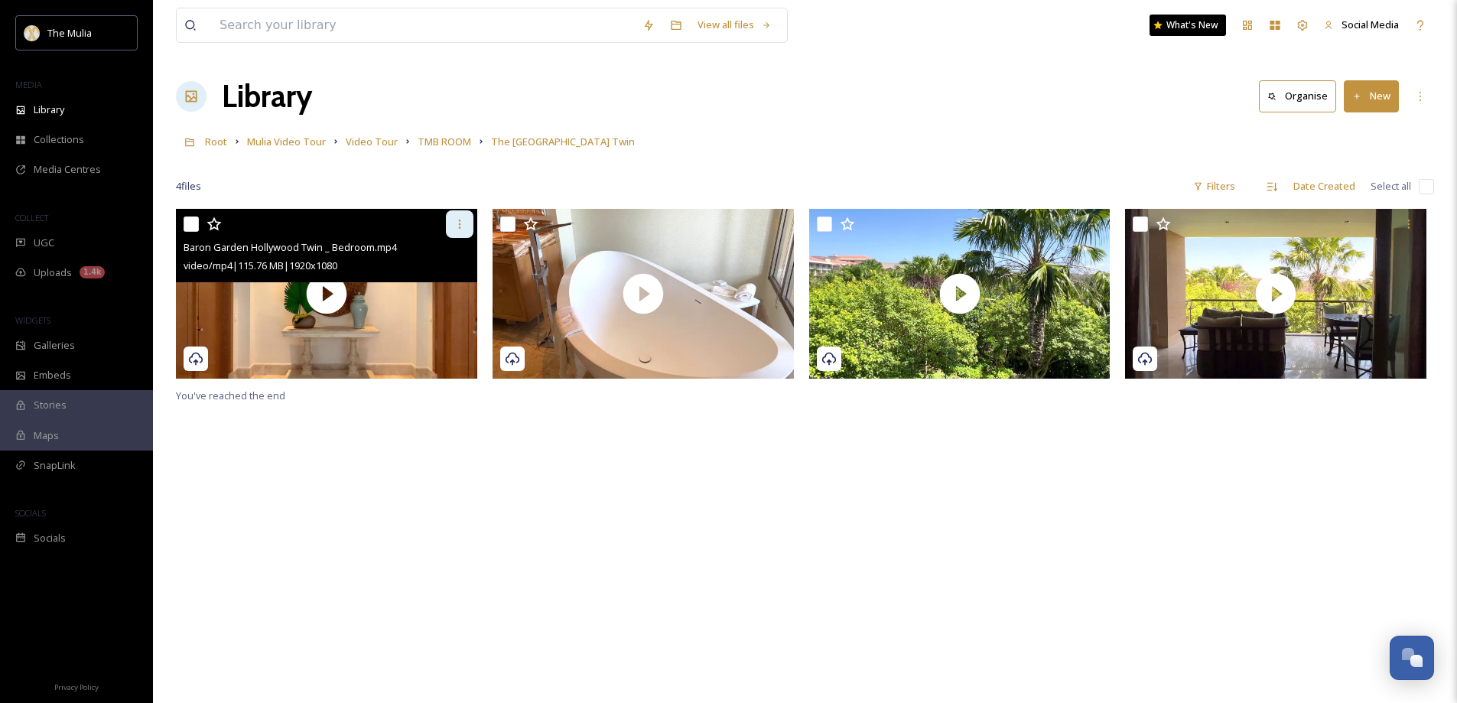
click at [464, 219] on icon at bounding box center [459, 224] width 12 height 12
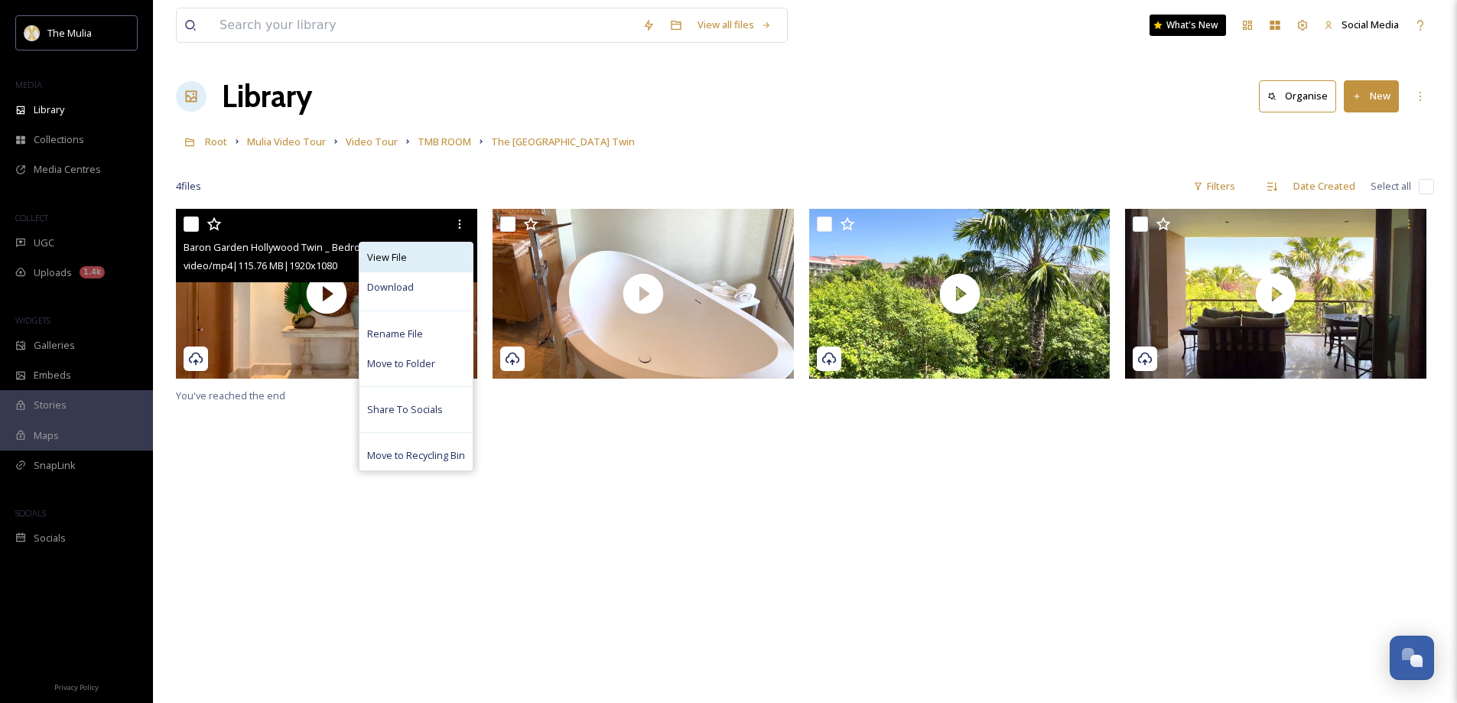
click at [427, 252] on div "View File" at bounding box center [415, 257] width 113 height 30
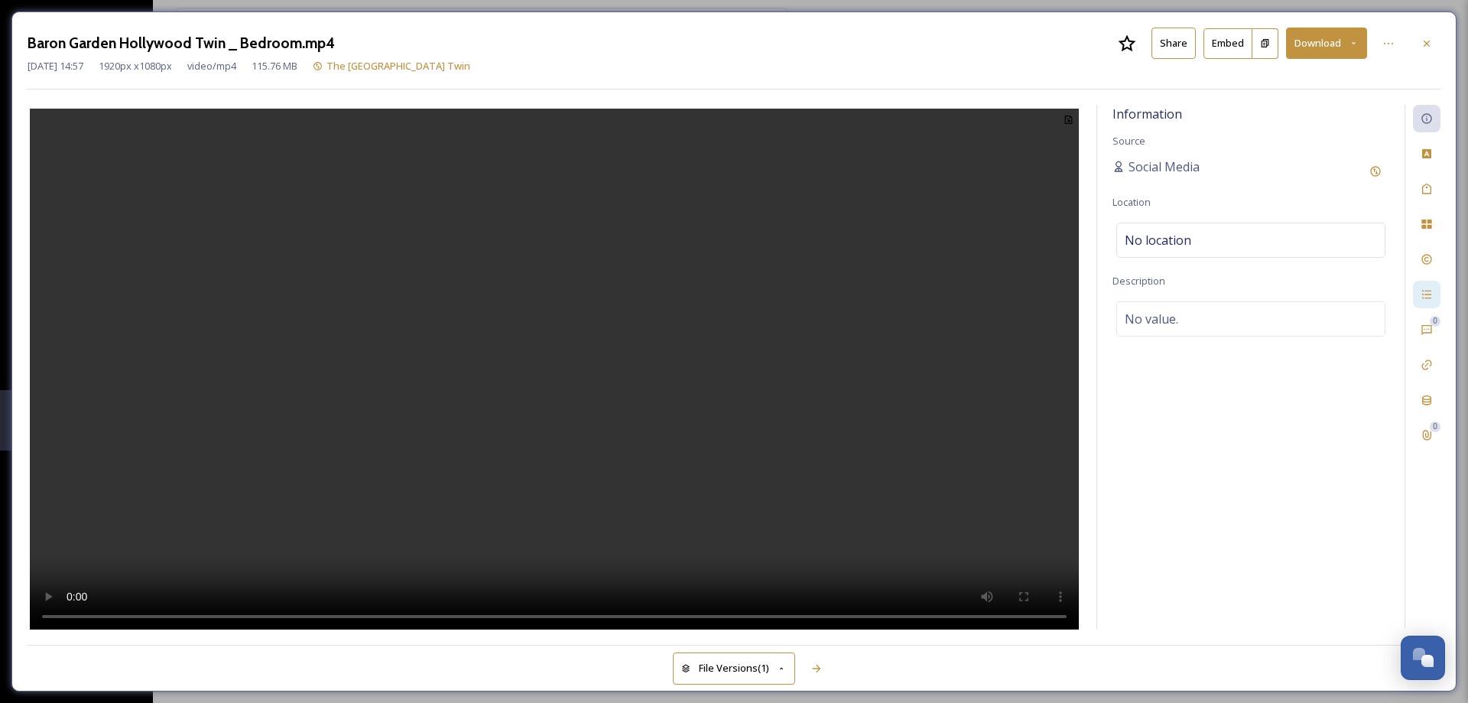
click at [1388, 44] on icon at bounding box center [1388, 43] width 12 height 12
click at [1387, 40] on icon at bounding box center [1388, 43] width 12 height 12
click at [1434, 45] on div at bounding box center [1427, 44] width 28 height 28
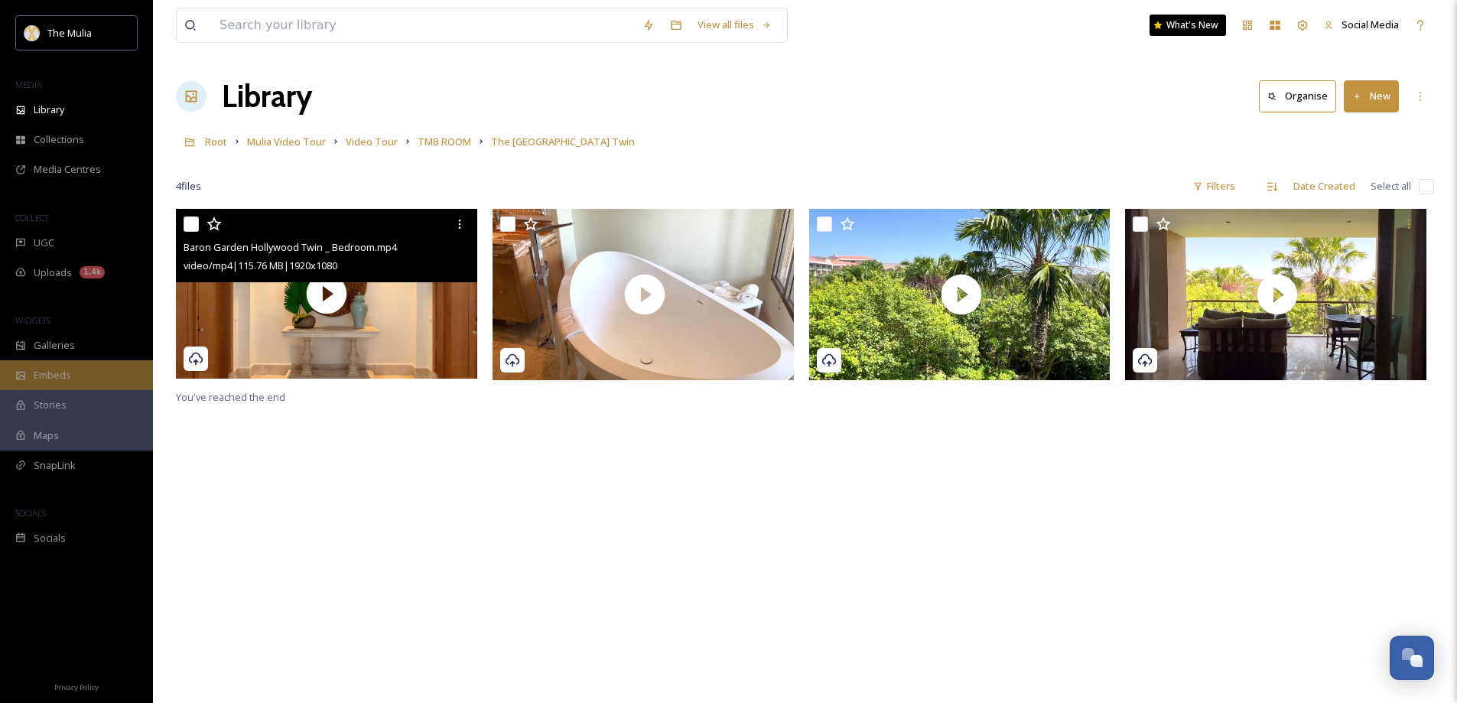
click at [55, 374] on span "Embeds" at bounding box center [52, 375] width 37 height 15
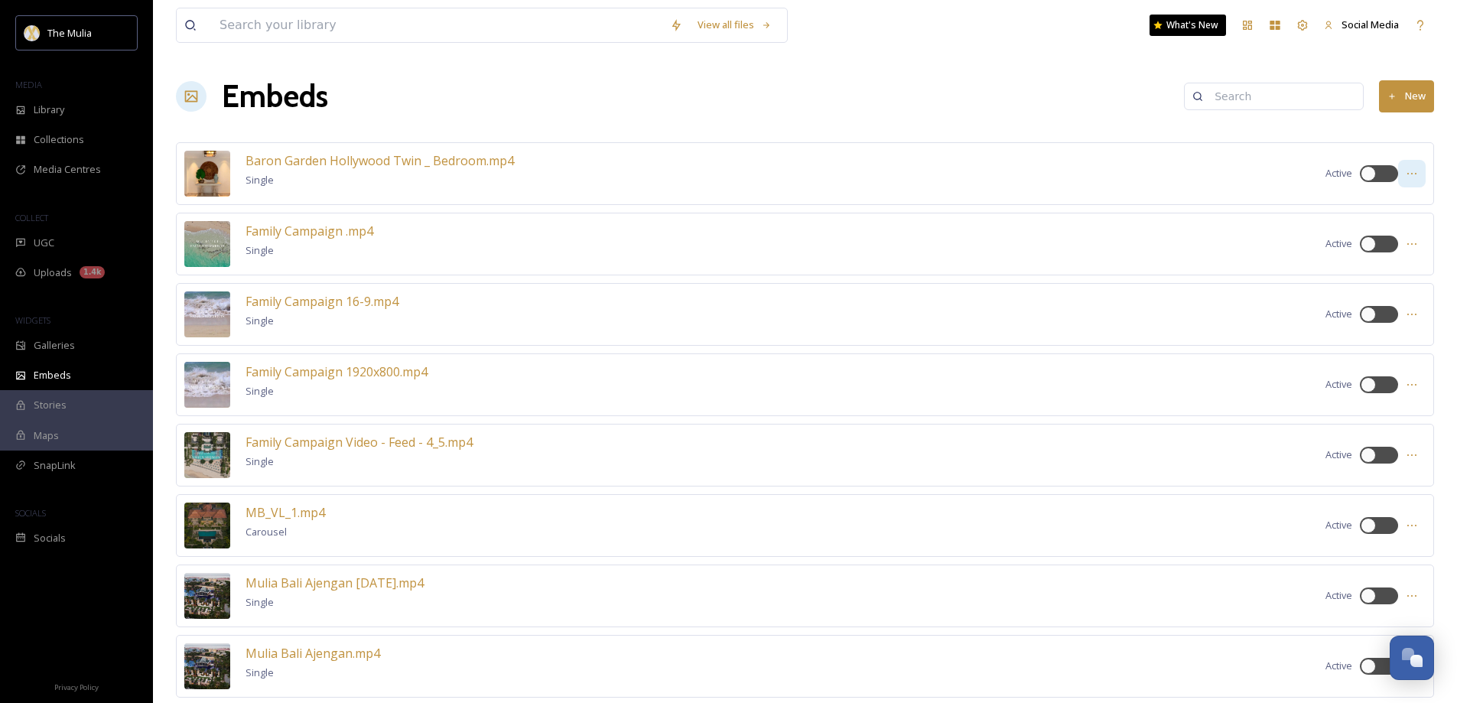
click at [1415, 167] on div at bounding box center [1412, 174] width 28 height 28
click at [1377, 174] on div at bounding box center [1378, 173] width 38 height 17
click at [1395, 176] on div at bounding box center [1378, 173] width 38 height 17
click at [1388, 176] on div at bounding box center [1386, 174] width 8 height 8
click at [1412, 177] on icon at bounding box center [1411, 173] width 12 height 12
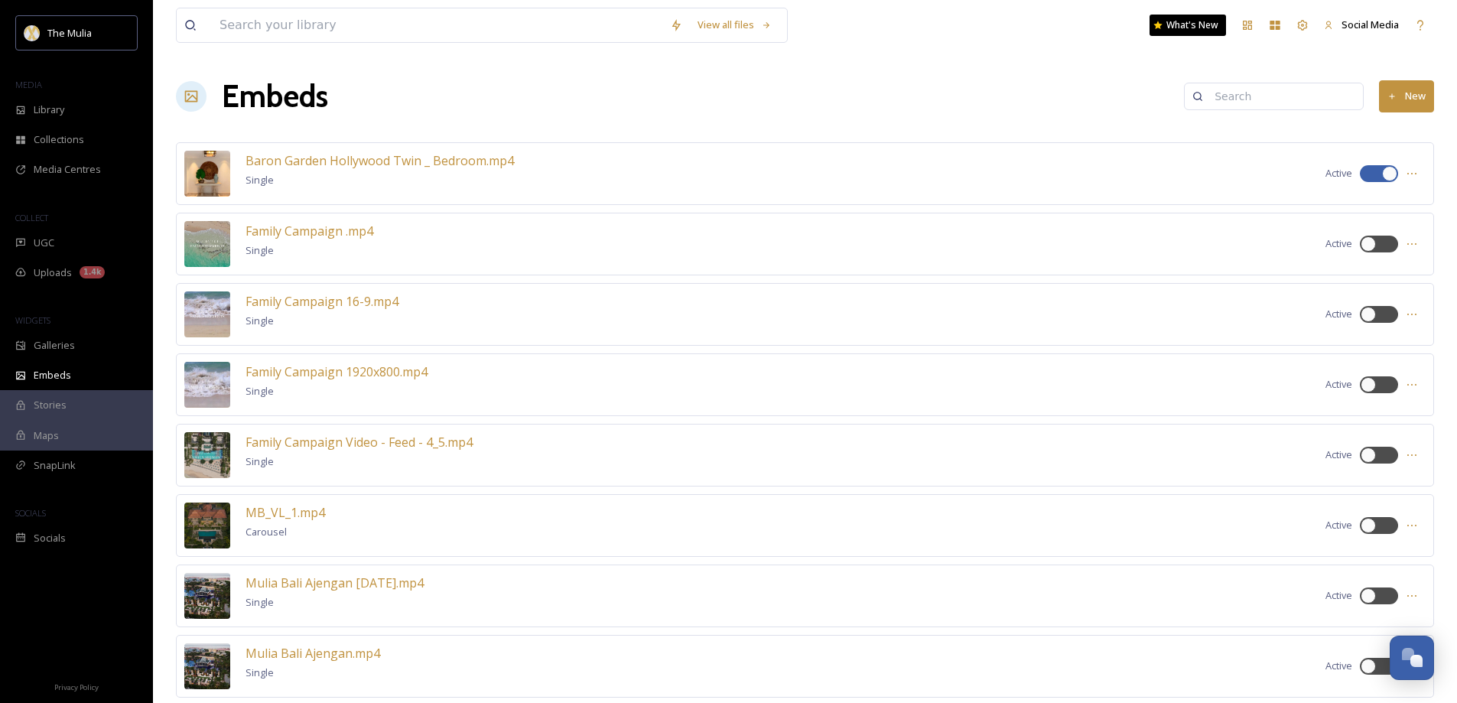
click at [1374, 169] on div at bounding box center [1378, 173] width 38 height 17
checkbox input "false"
click at [1411, 177] on icon at bounding box center [1411, 173] width 12 height 12
click at [1396, 281] on span "Delete Embed" at bounding box center [1384, 282] width 65 height 15
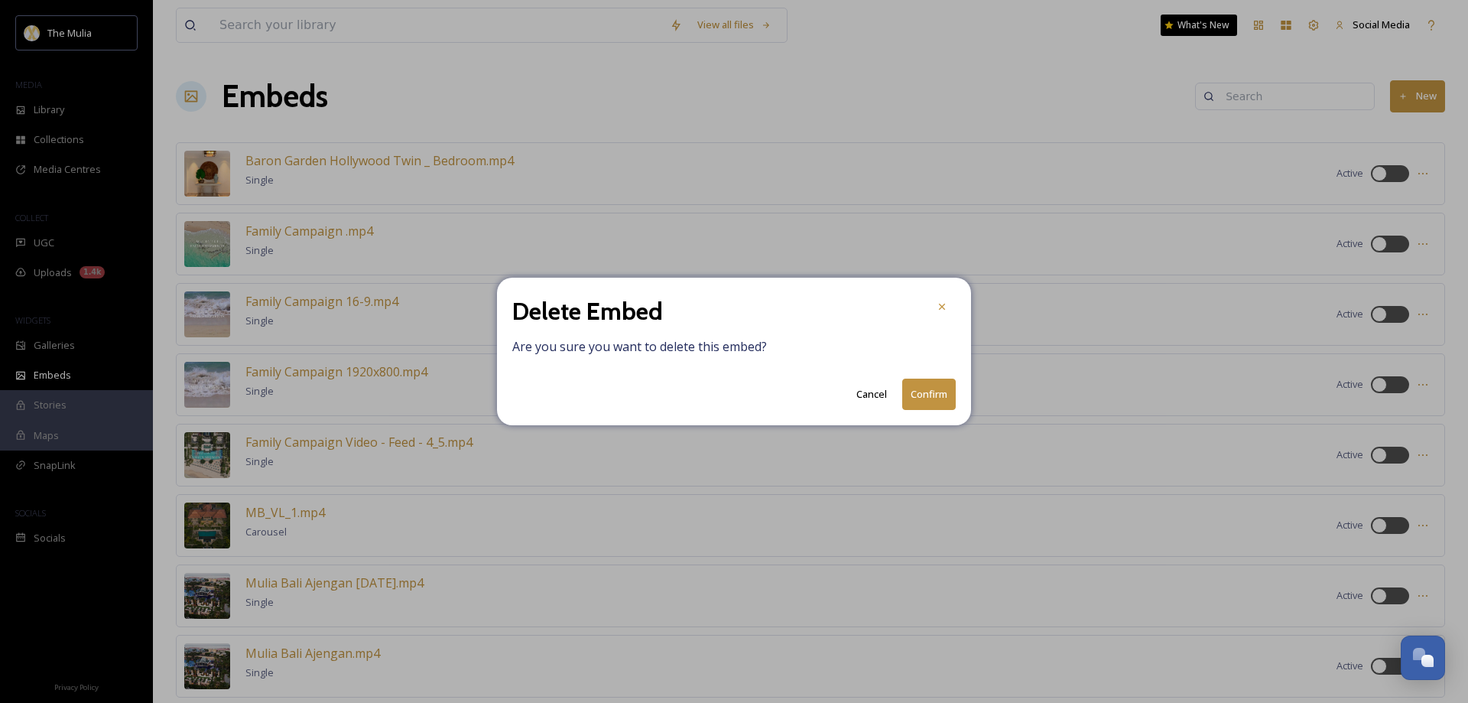
click at [940, 392] on button "Confirm" at bounding box center [929, 393] width 54 height 31
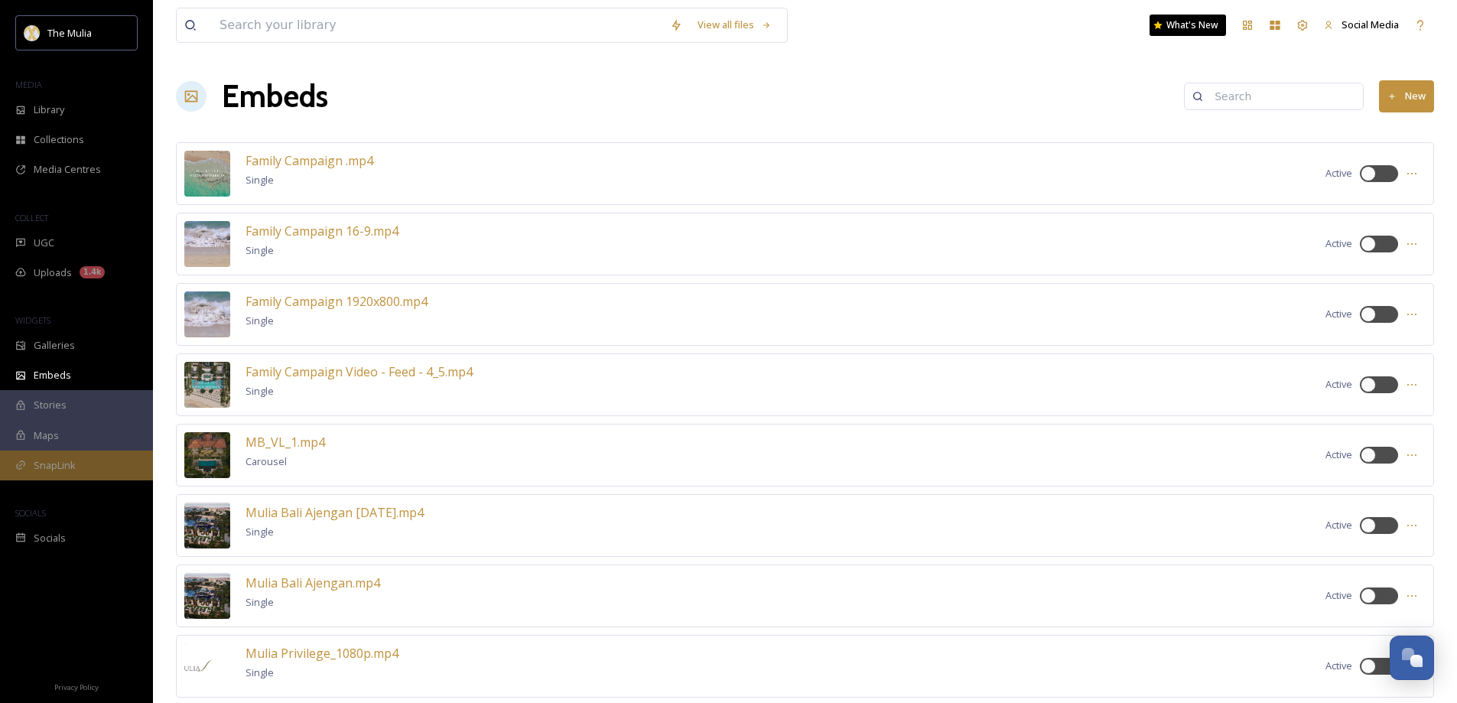
click at [67, 456] on div "SnapLink" at bounding box center [76, 465] width 153 height 30
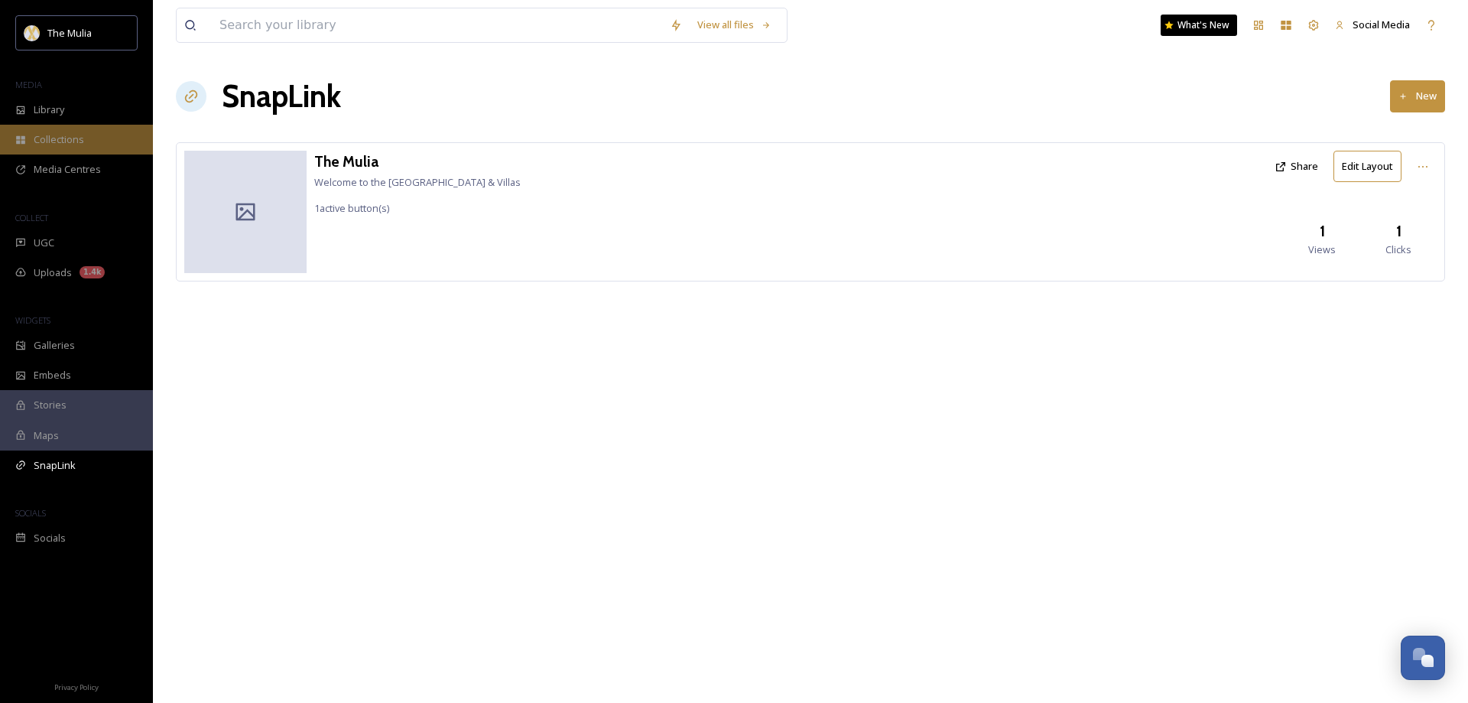
click at [58, 138] on span "Collections" at bounding box center [59, 139] width 50 height 15
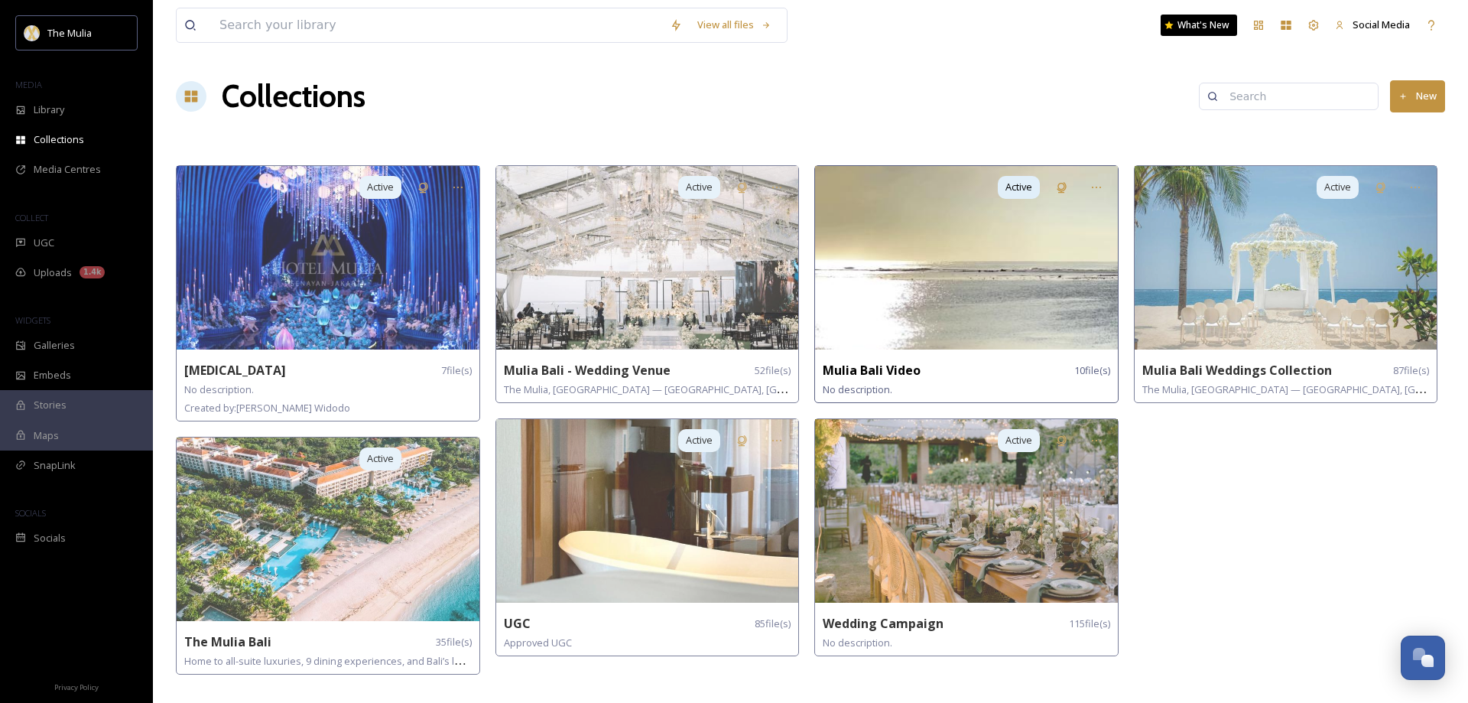
click at [1025, 239] on img at bounding box center [966, 257] width 303 height 183
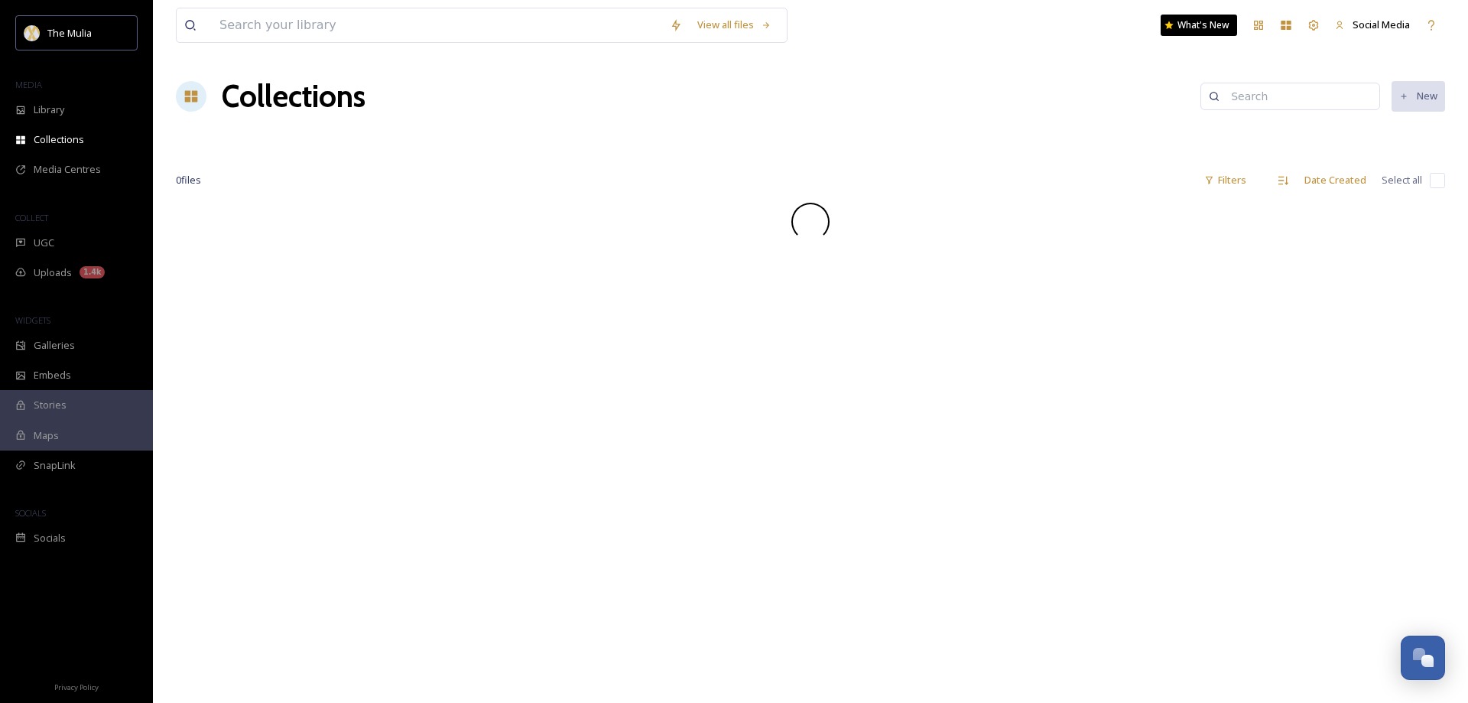
click at [995, 238] on div at bounding box center [810, 222] width 1269 height 38
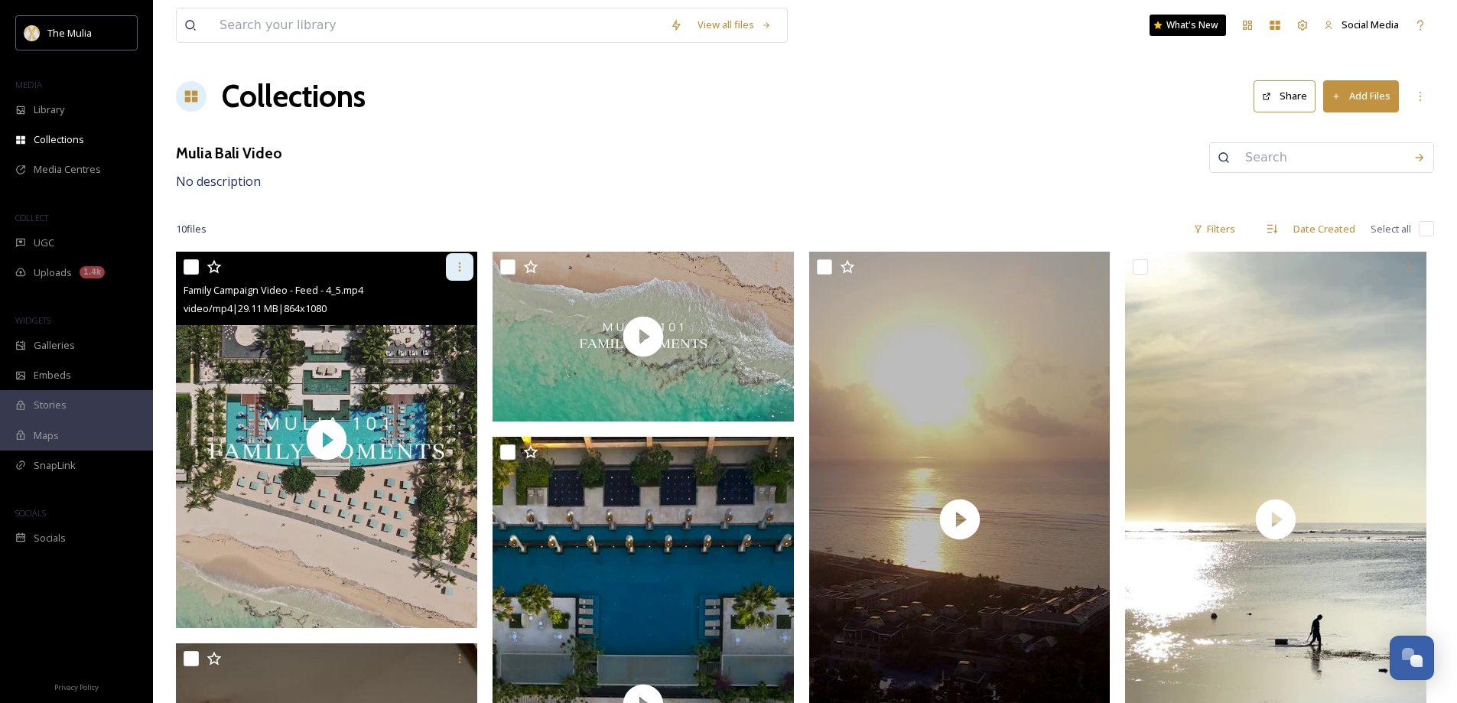
click at [464, 264] on icon at bounding box center [459, 267] width 12 height 12
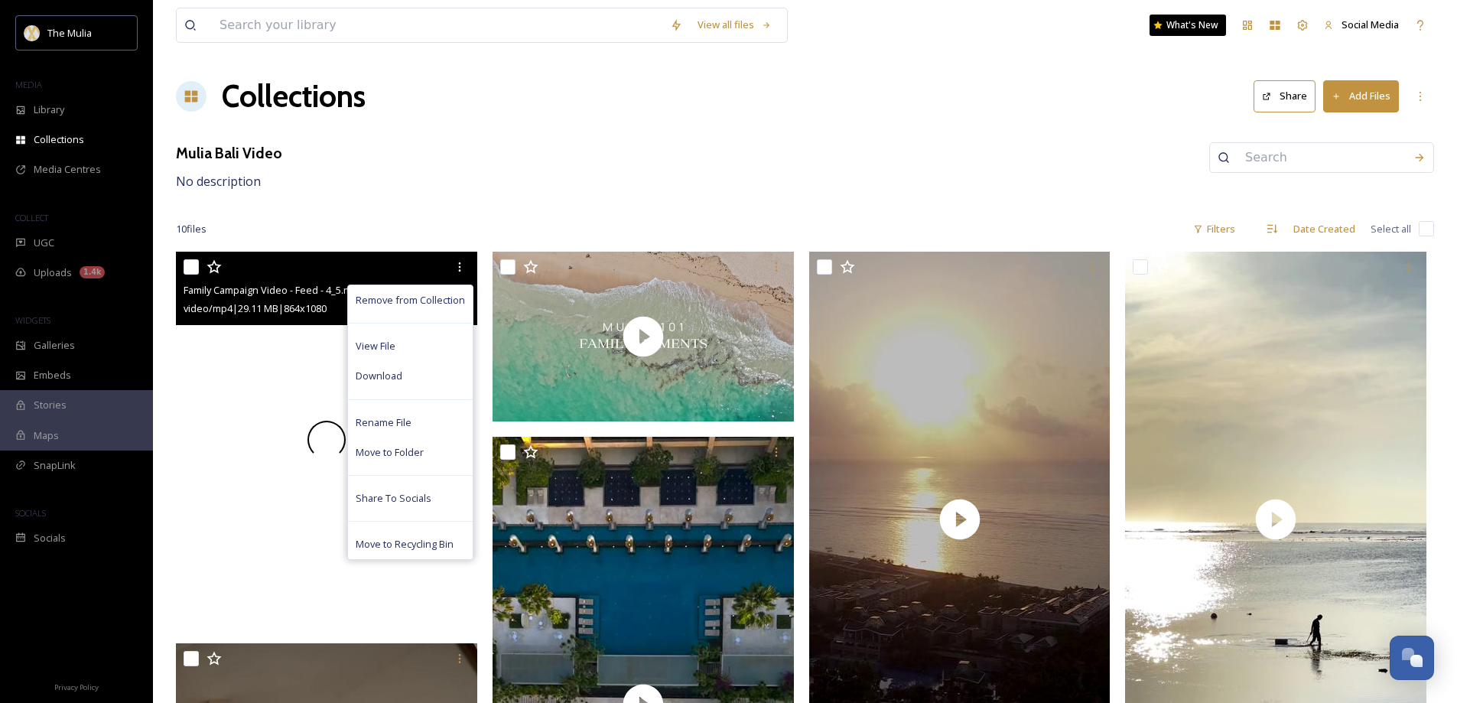
click at [274, 408] on div at bounding box center [326, 440] width 301 height 377
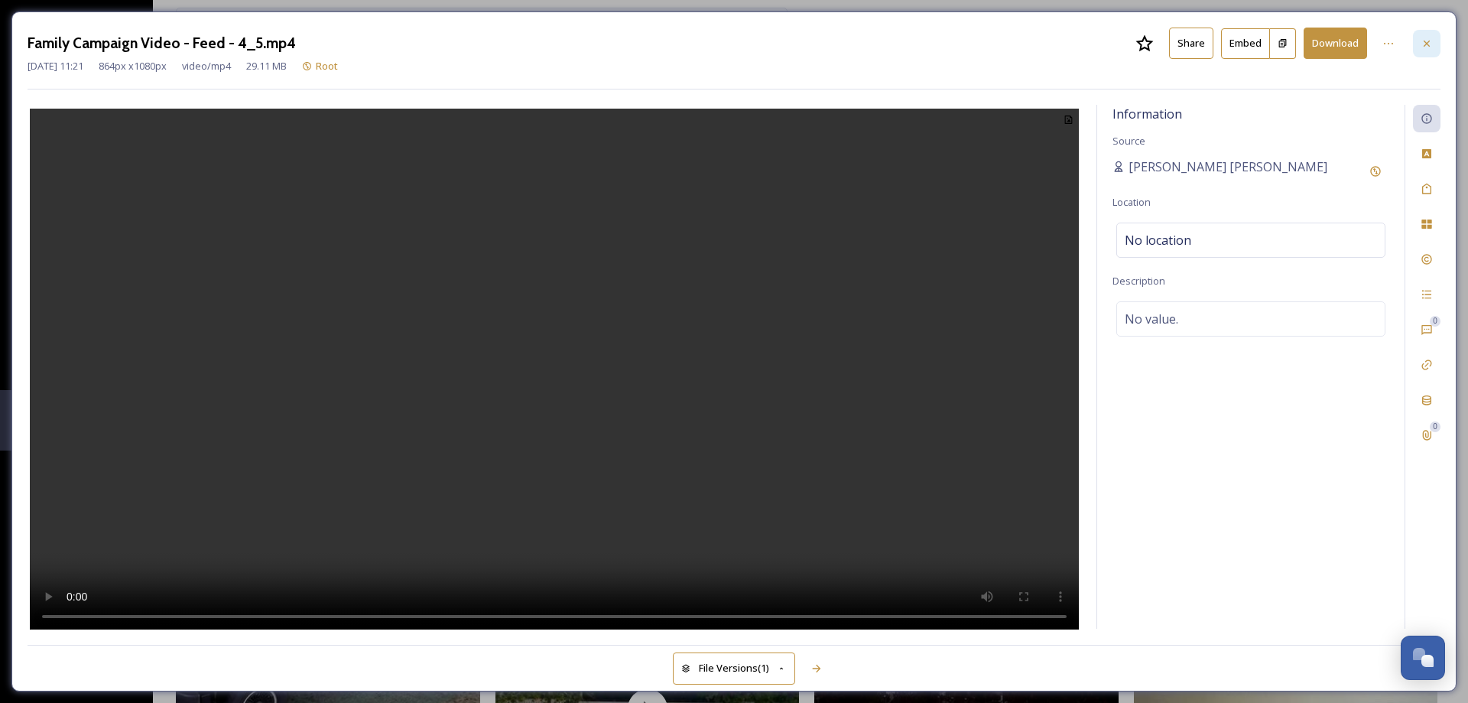
click at [1429, 45] on icon at bounding box center [1427, 43] width 6 height 6
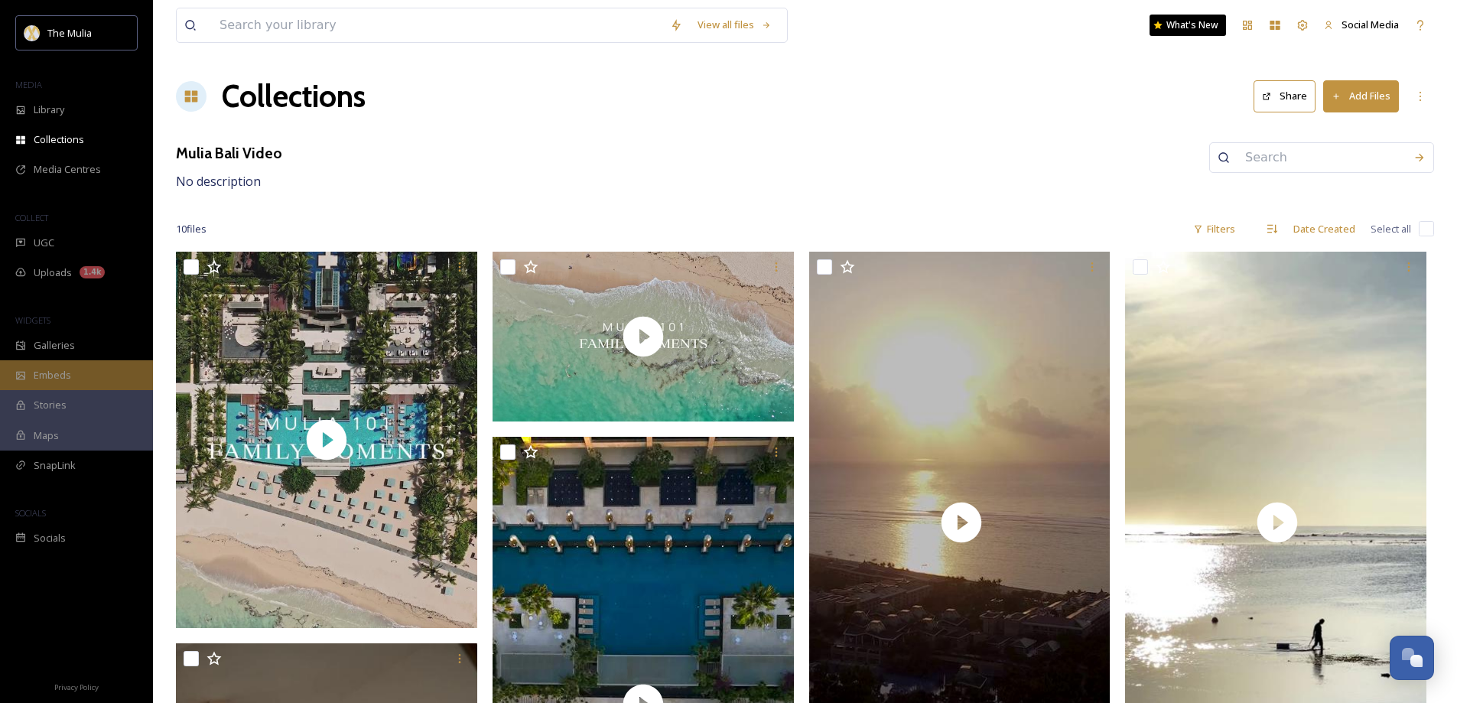
click at [46, 382] on span "Embeds" at bounding box center [52, 375] width 37 height 15
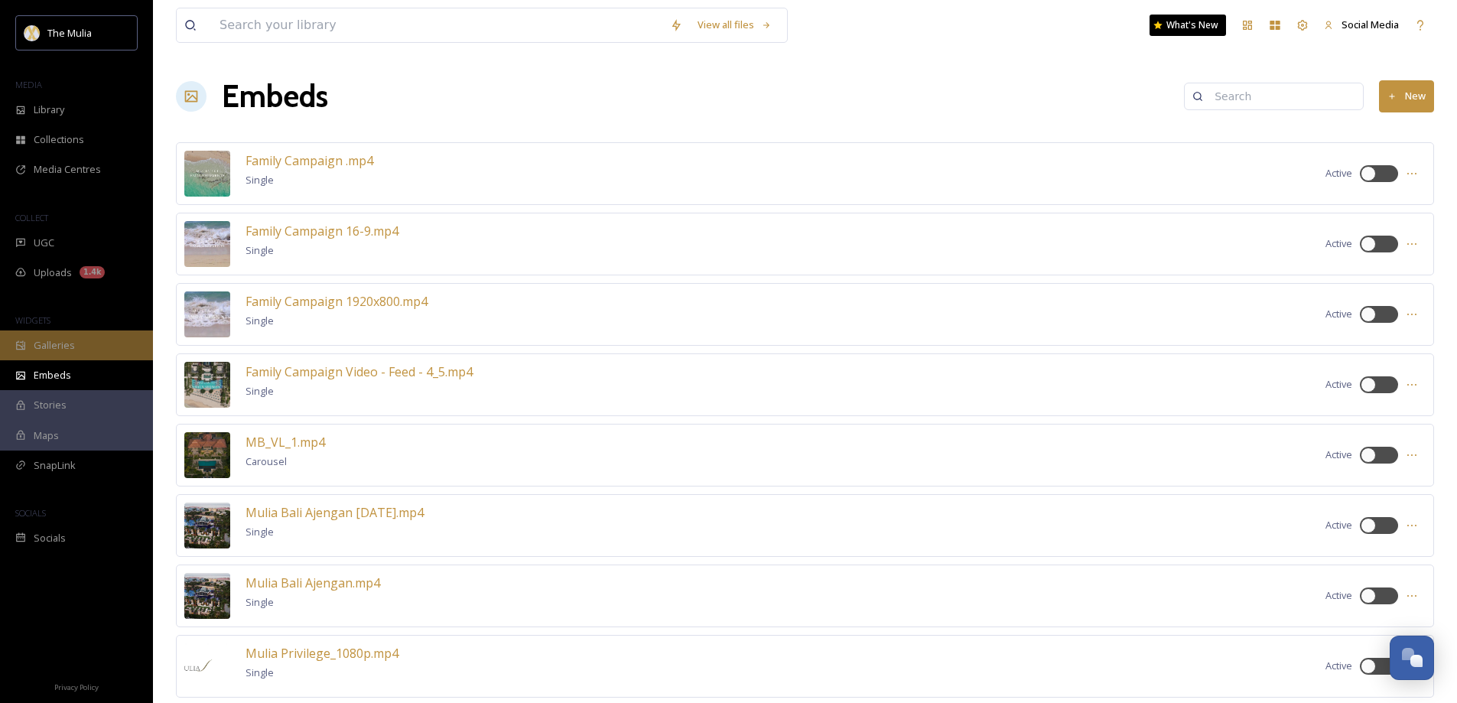
click at [59, 338] on span "Galleries" at bounding box center [54, 345] width 41 height 15
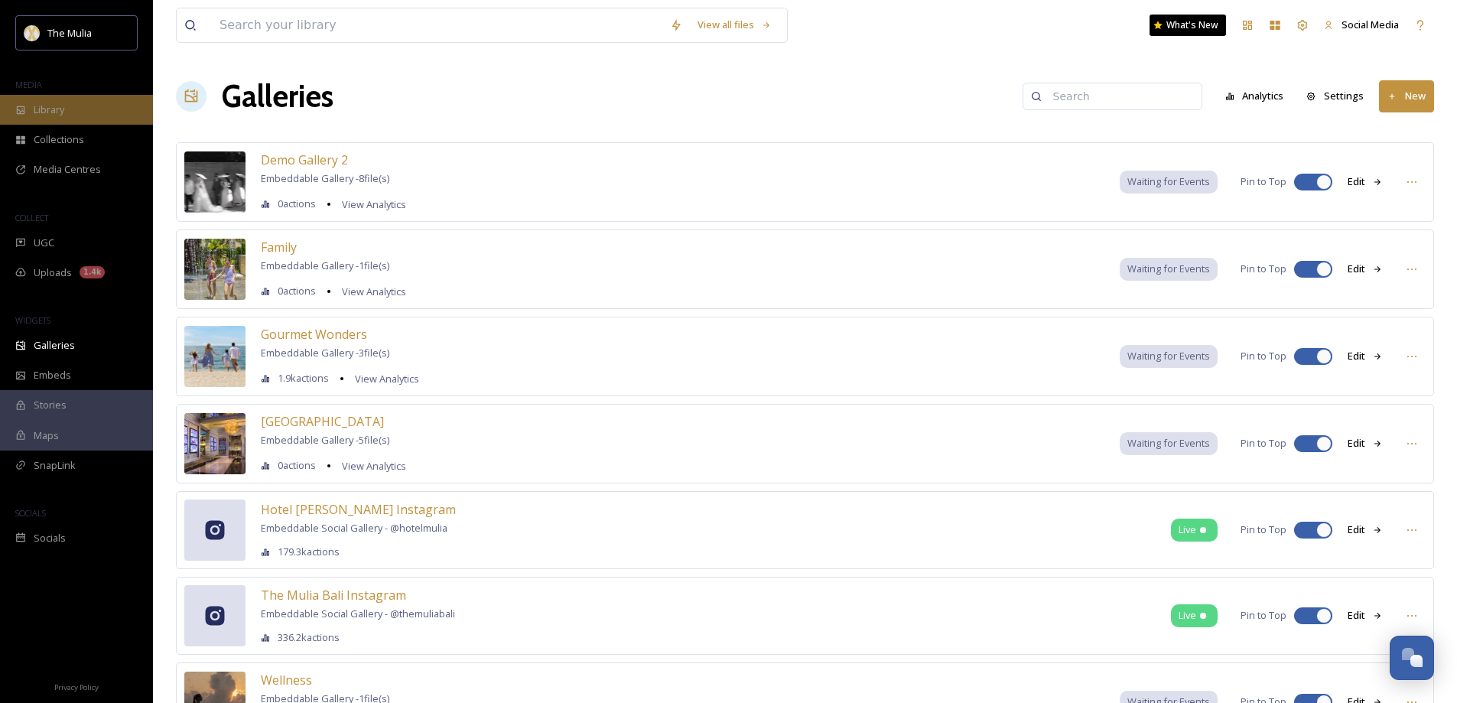
click at [83, 115] on div "Library" at bounding box center [76, 110] width 153 height 30
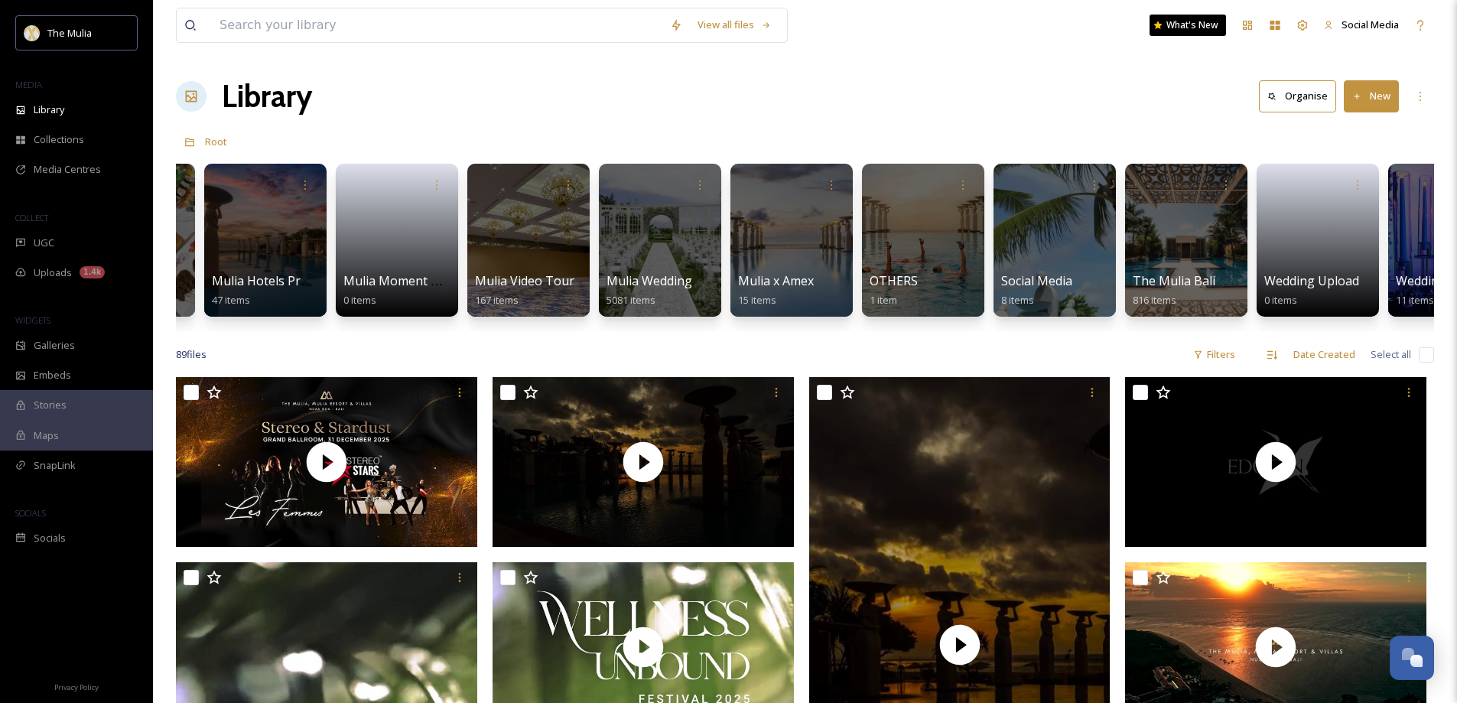
scroll to position [0, 1635]
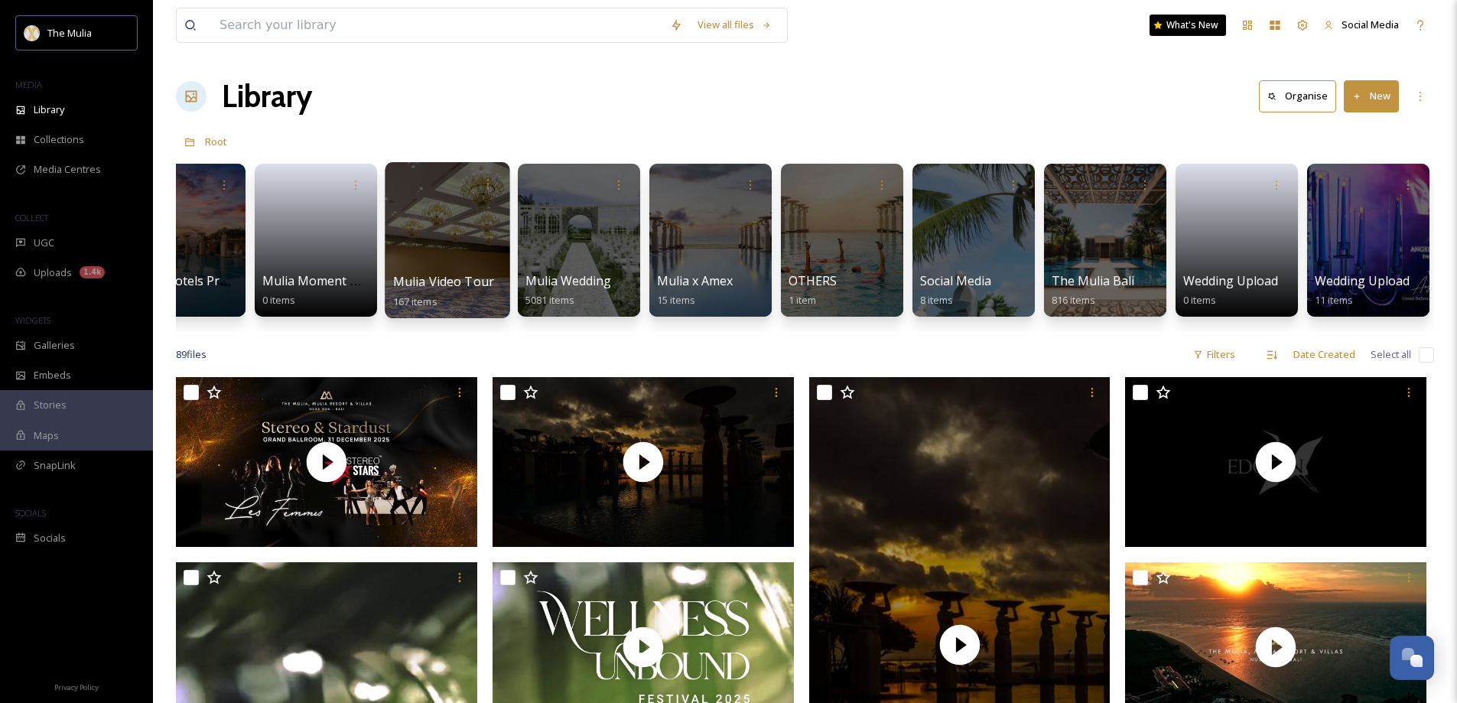
click at [426, 283] on span "Mulia Video Tour" at bounding box center [444, 281] width 102 height 17
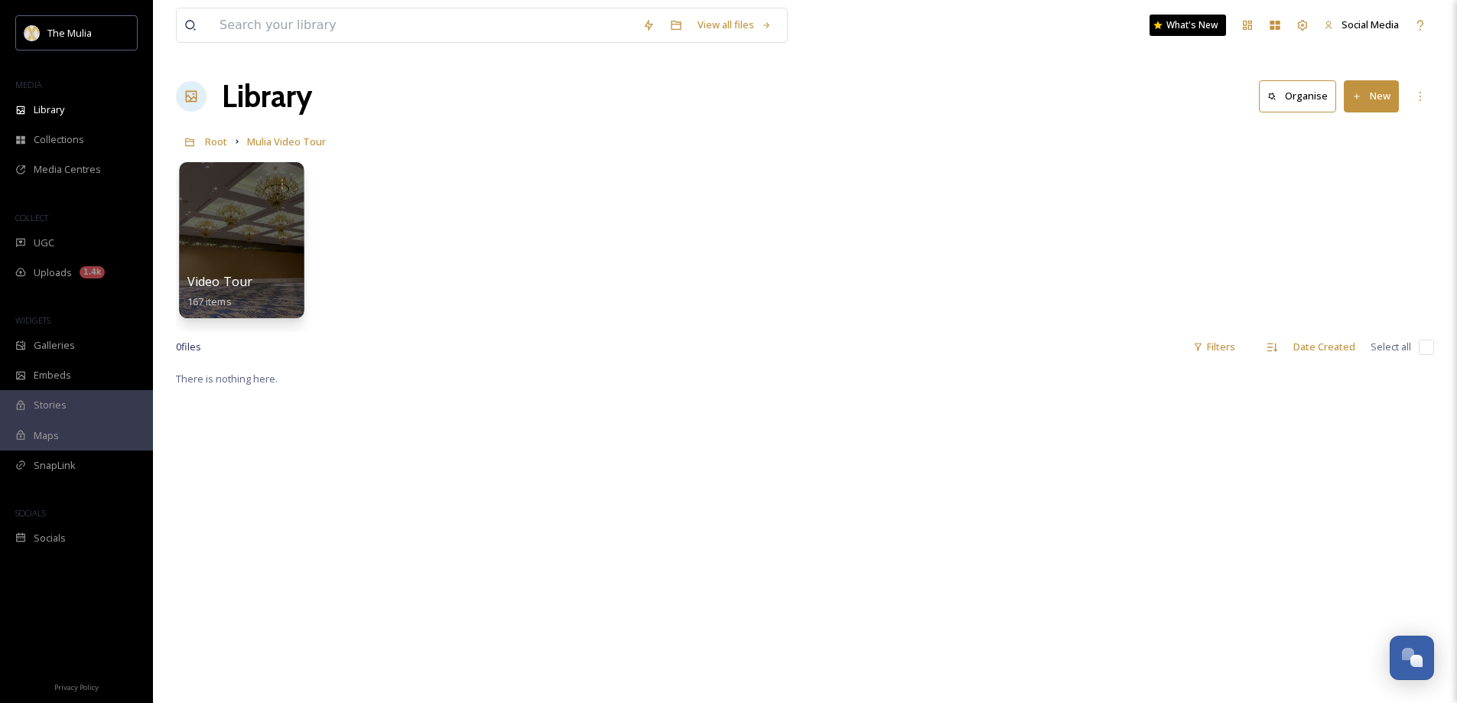
click at [251, 282] on div "Video Tour 167 items" at bounding box center [241, 291] width 109 height 38
click at [228, 279] on span "Video Tour" at bounding box center [220, 281] width 66 height 17
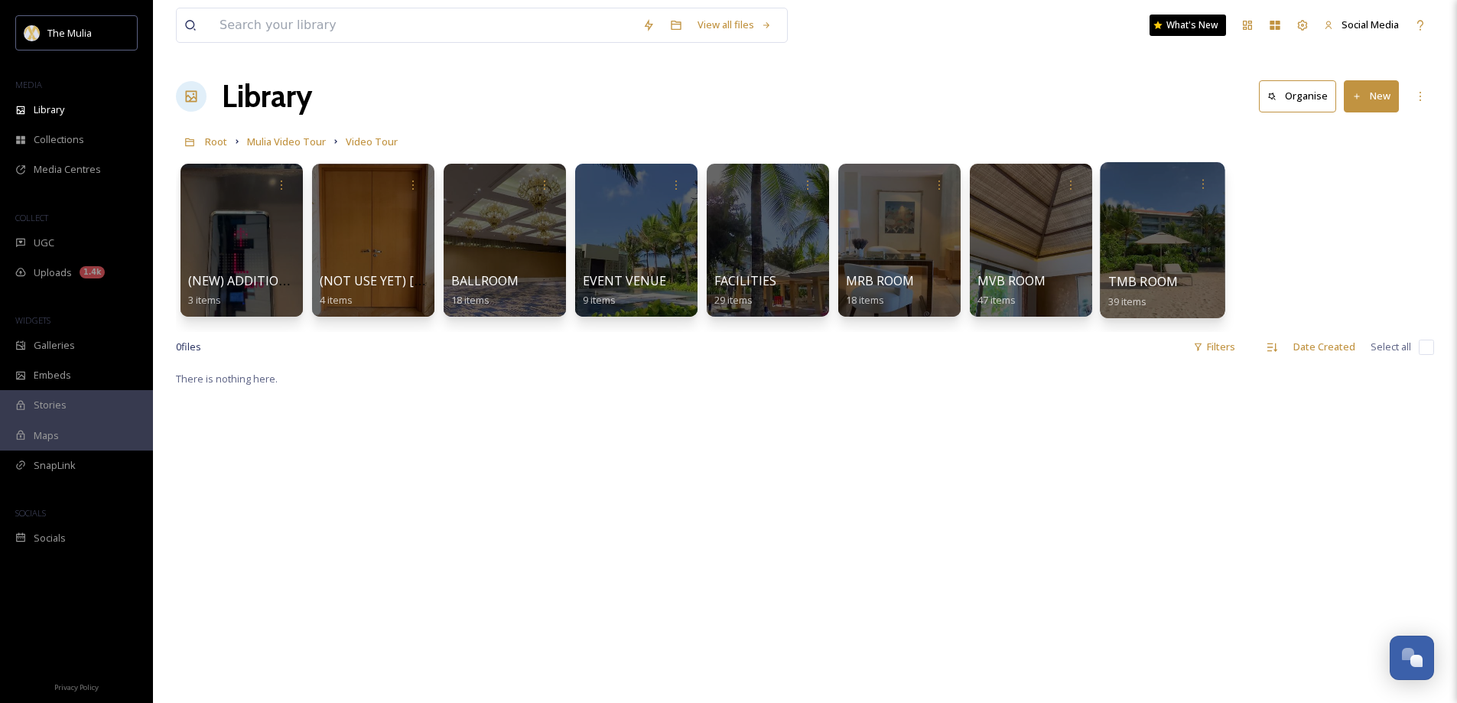
click at [1129, 278] on span "TMB ROOM" at bounding box center [1143, 281] width 70 height 17
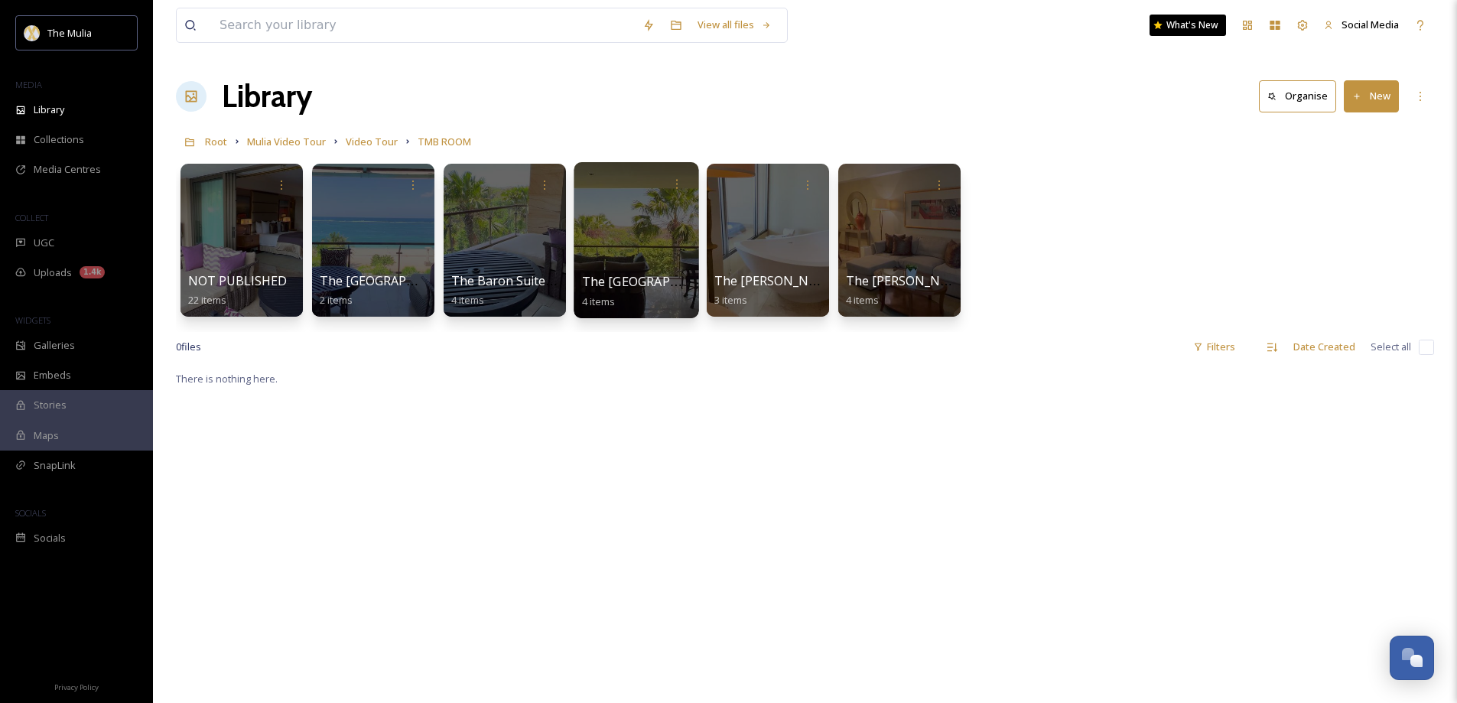
click at [632, 266] on div at bounding box center [635, 240] width 125 height 156
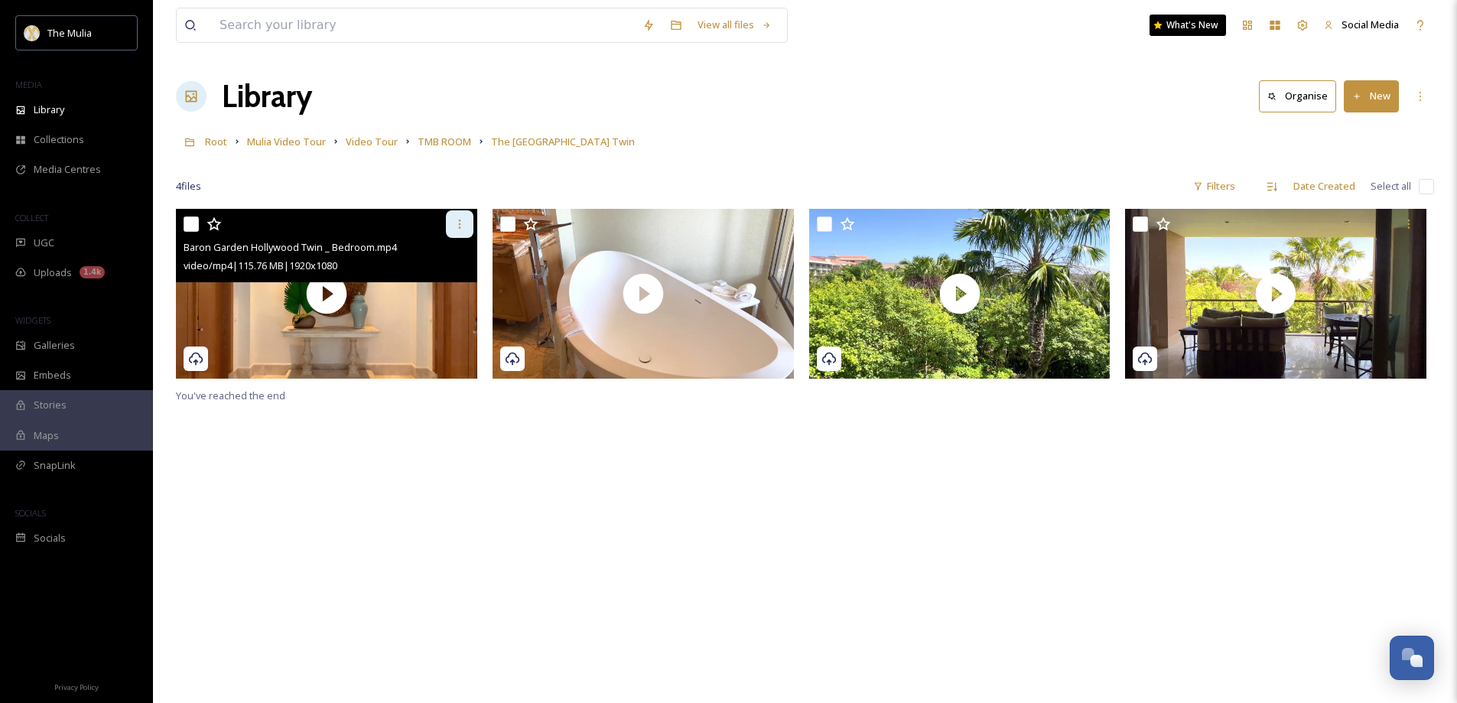
click at [456, 224] on icon at bounding box center [459, 224] width 12 height 12
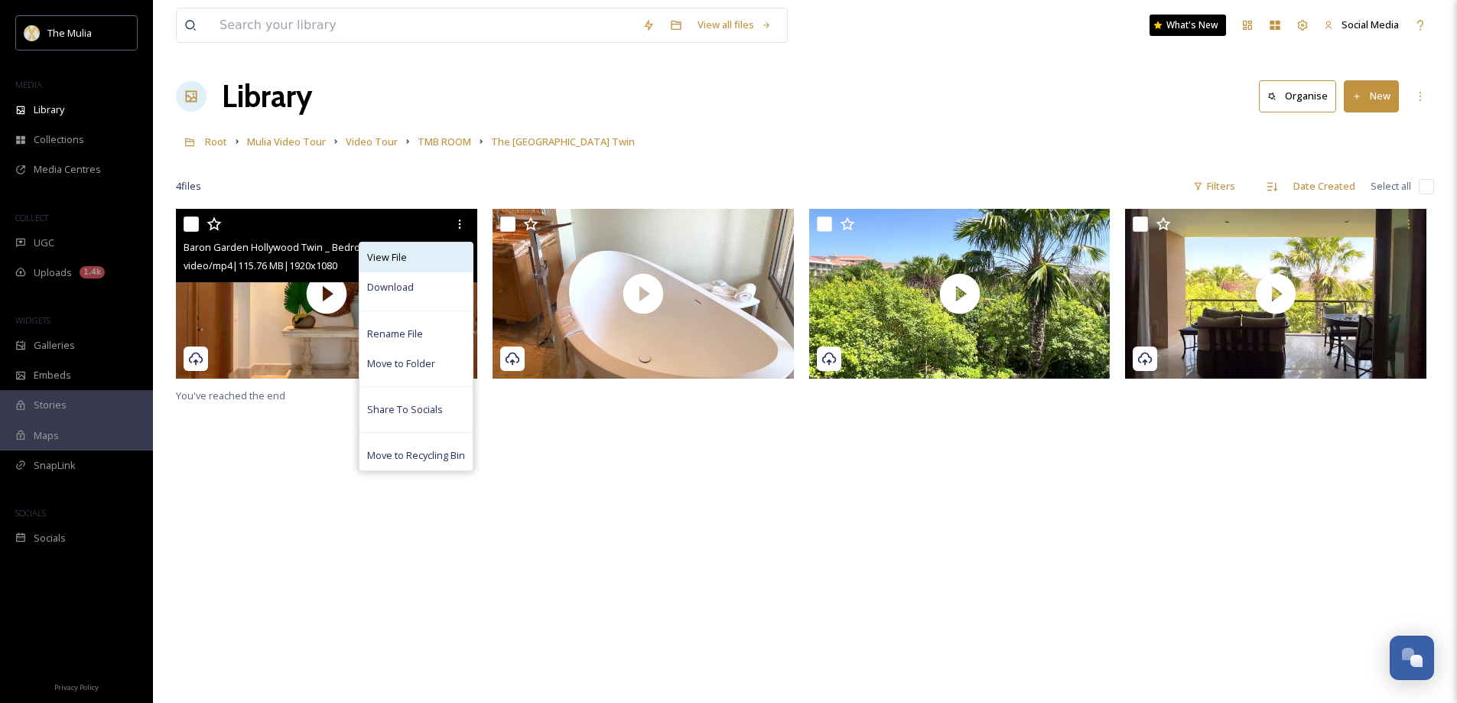
click at [409, 252] on div "View File" at bounding box center [415, 257] width 113 height 30
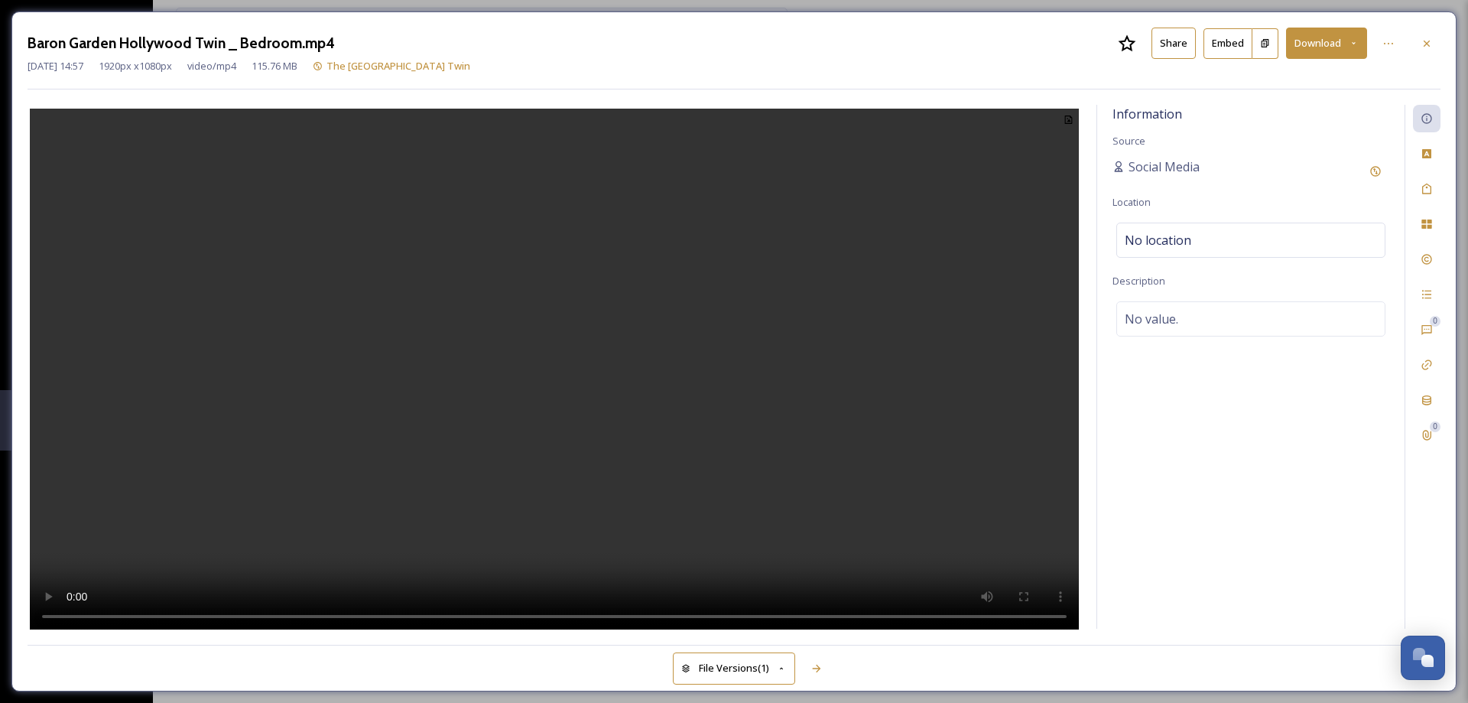
click at [1178, 50] on button "Share" at bounding box center [1173, 43] width 44 height 31
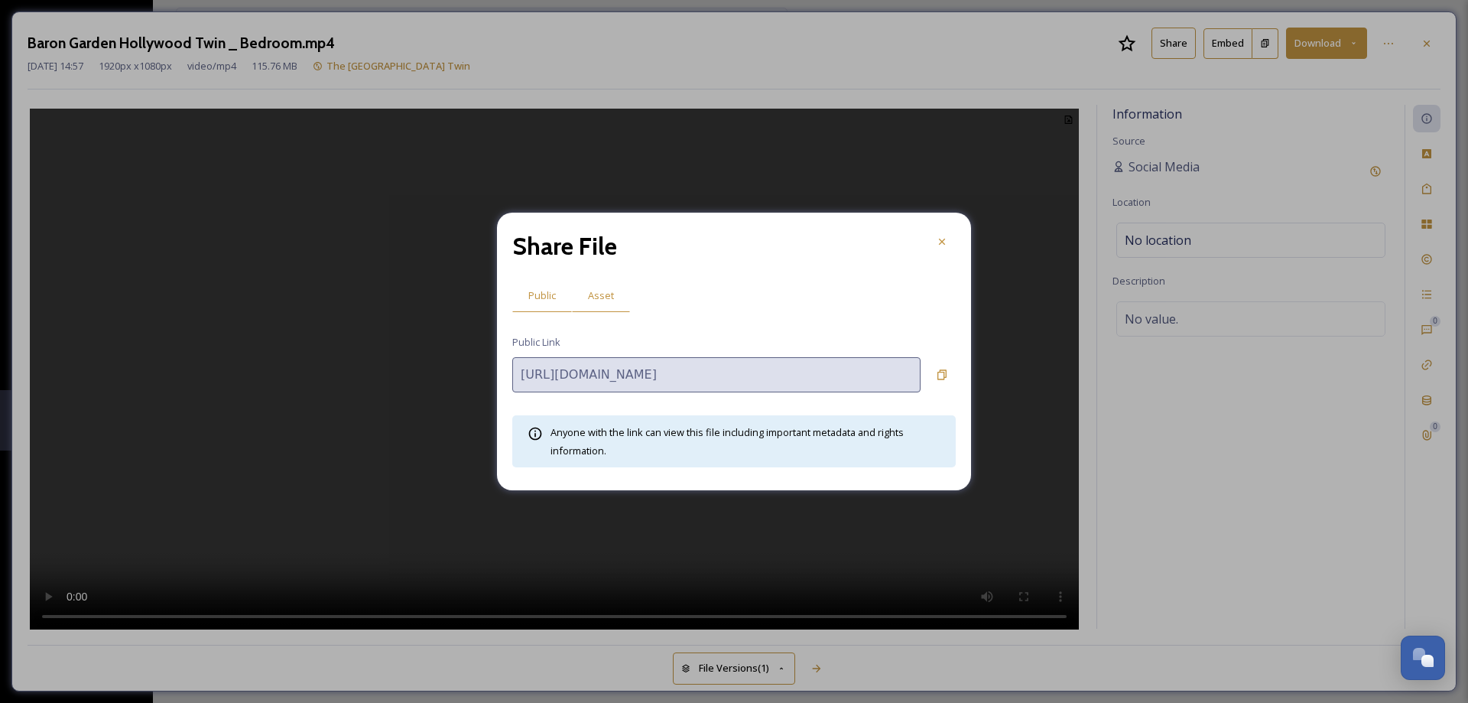
click at [601, 297] on span "Asset" at bounding box center [601, 295] width 26 height 15
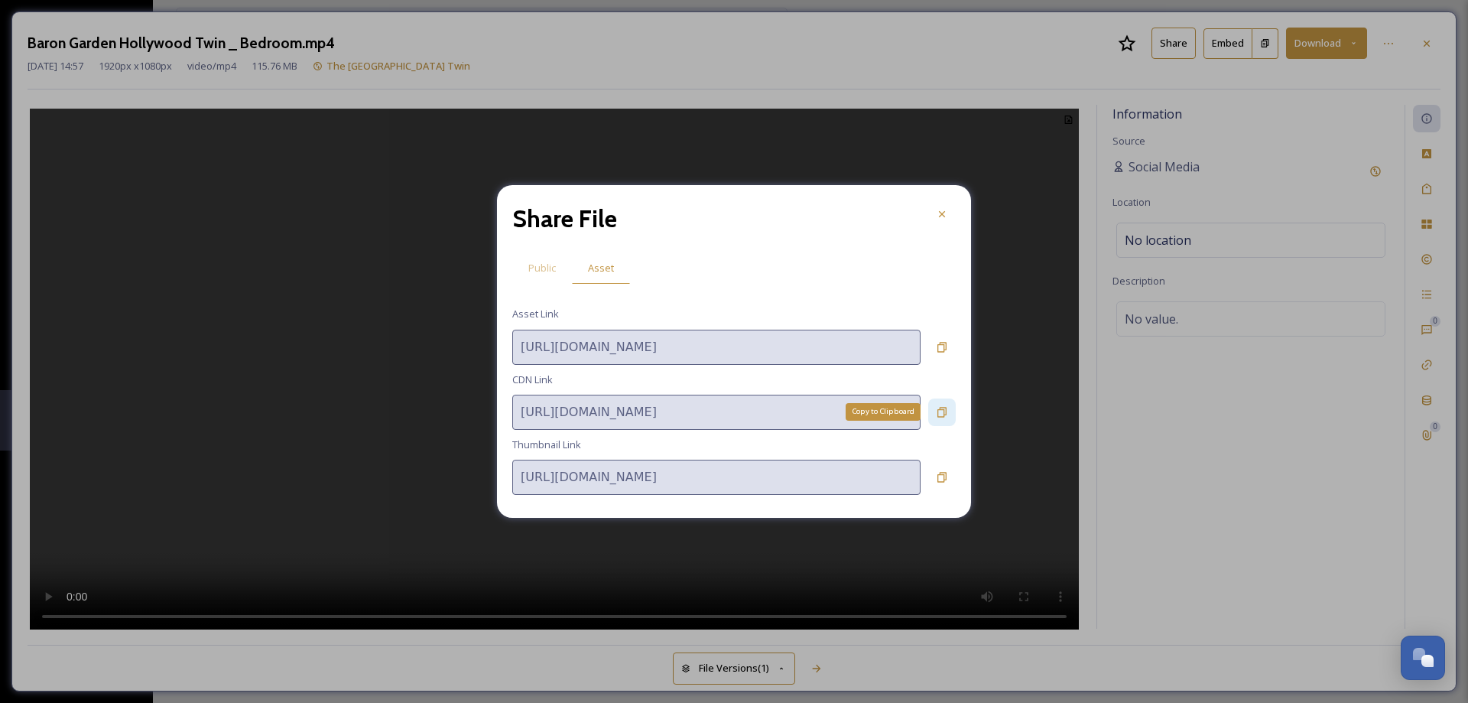
click at [944, 410] on icon at bounding box center [941, 412] width 9 height 10
click at [944, 412] on icon at bounding box center [942, 412] width 12 height 12
click at [938, 345] on icon at bounding box center [941, 347] width 9 height 10
click at [947, 411] on icon at bounding box center [942, 412] width 12 height 12
click at [946, 347] on icon at bounding box center [941, 347] width 9 height 10
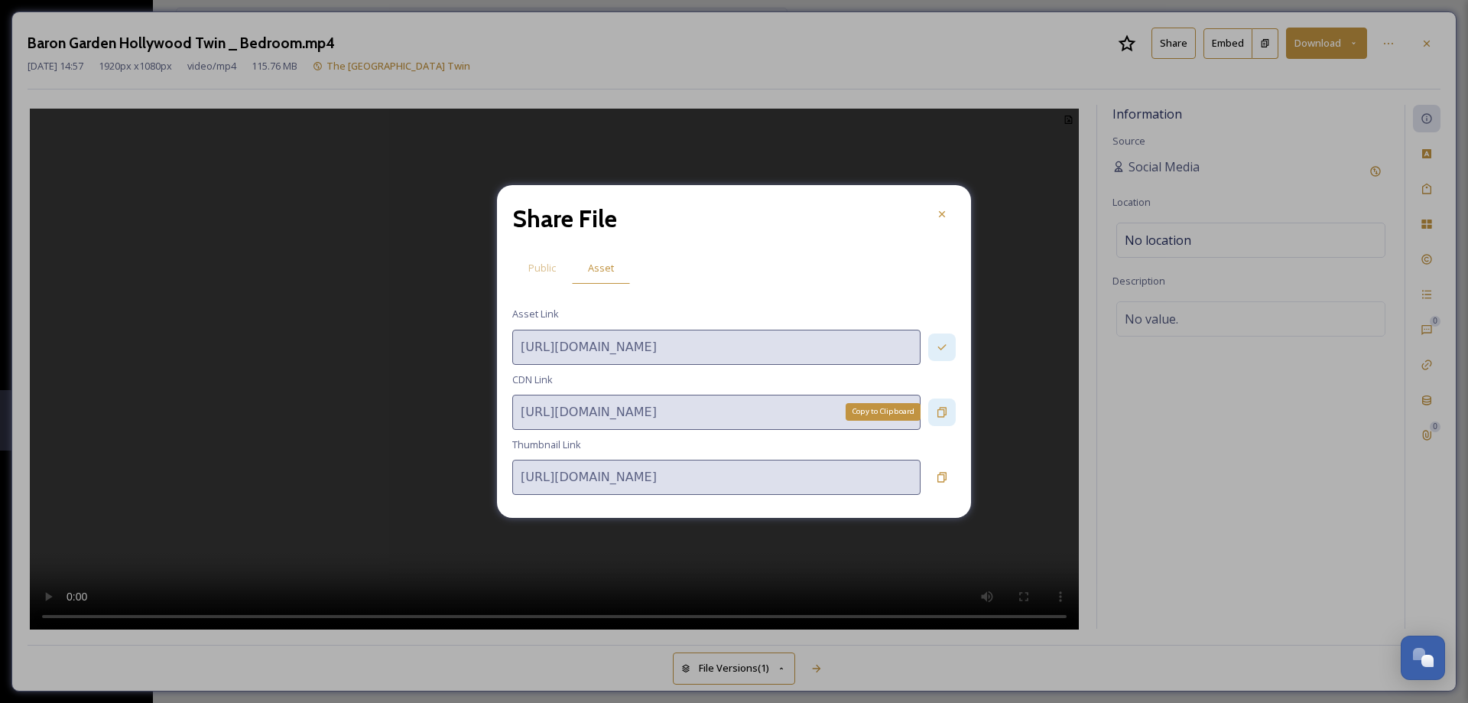
click at [937, 411] on icon at bounding box center [942, 412] width 12 height 12
click at [947, 356] on div "Copy to Clipboard" at bounding box center [942, 347] width 28 height 28
click at [947, 413] on icon at bounding box center [942, 412] width 12 height 12
click at [941, 347] on icon at bounding box center [942, 347] width 12 height 12
click at [946, 411] on icon at bounding box center [942, 412] width 12 height 12
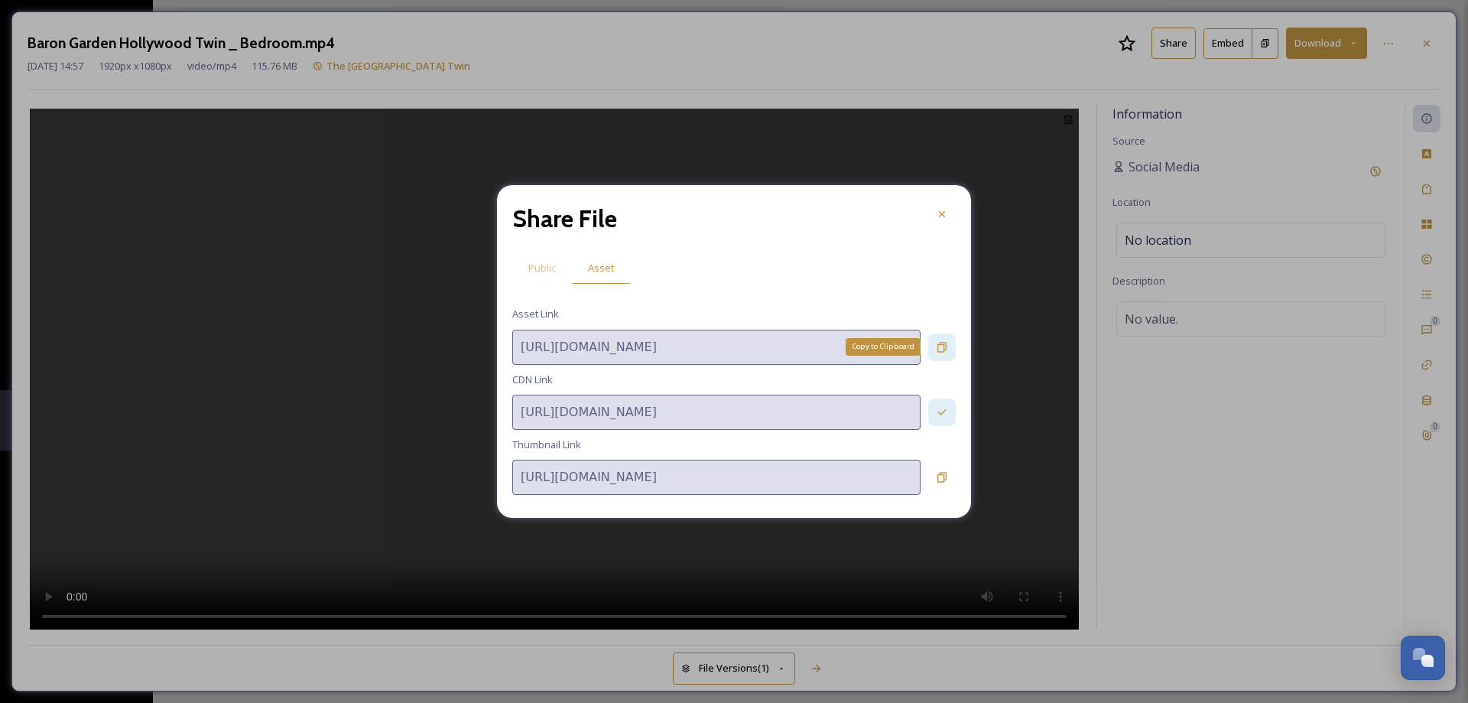
click at [943, 346] on icon at bounding box center [941, 347] width 9 height 10
click at [943, 411] on icon at bounding box center [942, 412] width 12 height 12
drag, startPoint x: 939, startPoint y: 216, endPoint x: 1145, endPoint y: 120, distance: 227.8
click at [940, 216] on icon at bounding box center [942, 214] width 12 height 12
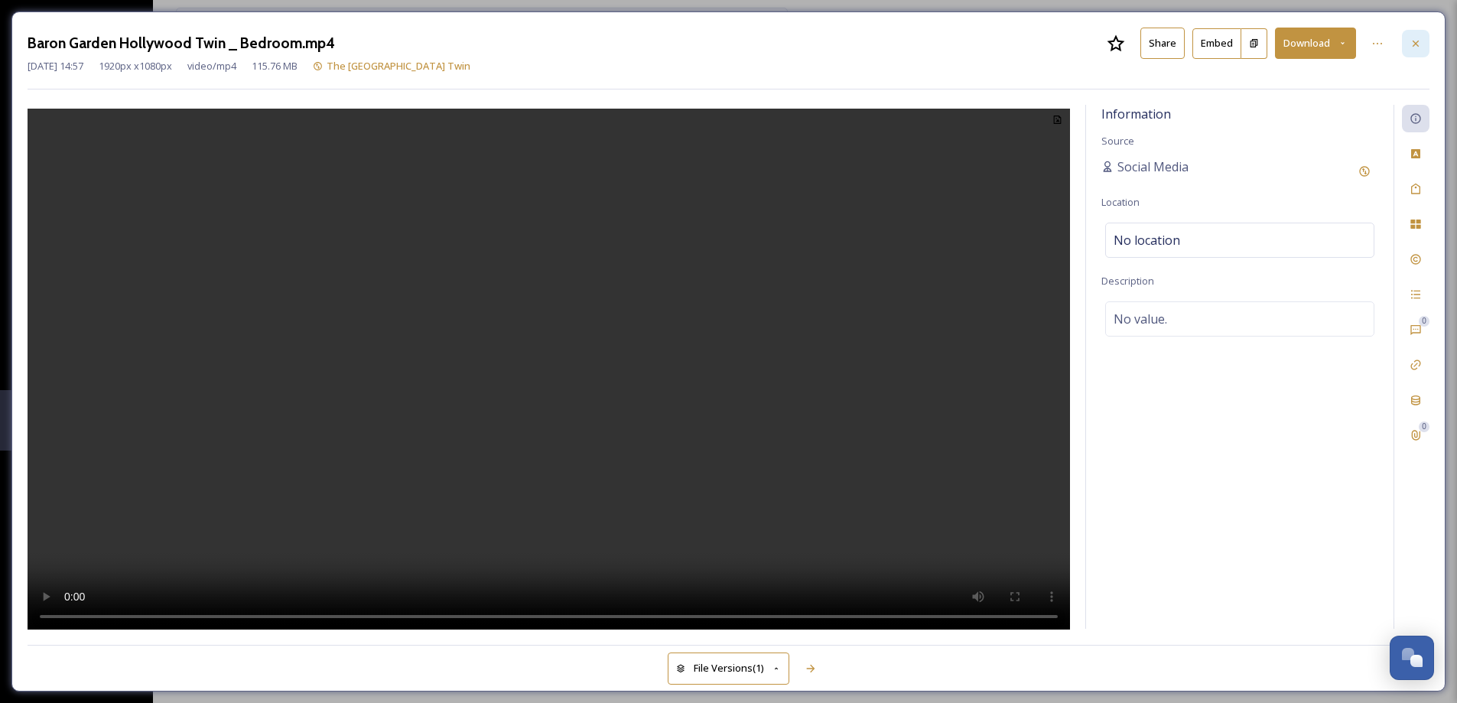
click at [1414, 48] on icon at bounding box center [1415, 43] width 12 height 12
click at [1177, 45] on button "Share" at bounding box center [1173, 43] width 44 height 31
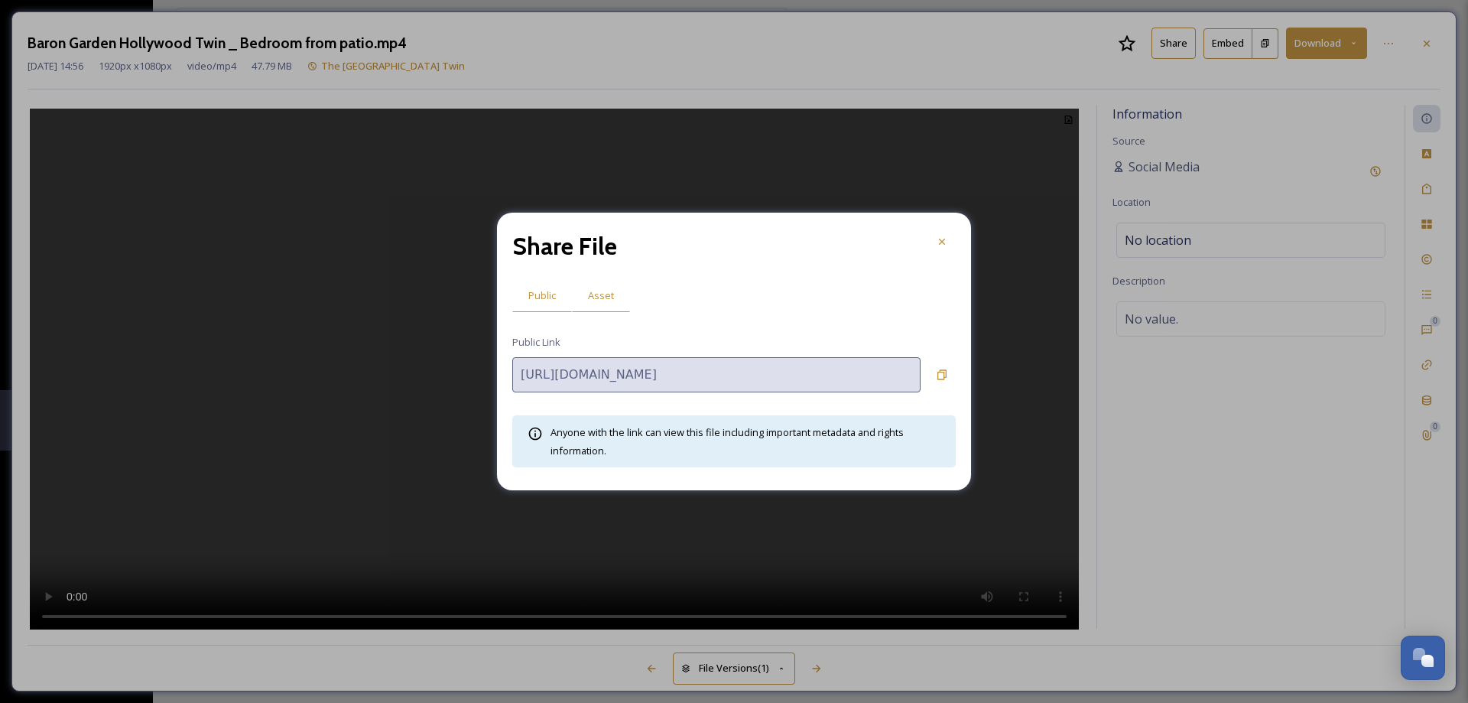
click at [605, 298] on span "Asset" at bounding box center [601, 295] width 26 height 15
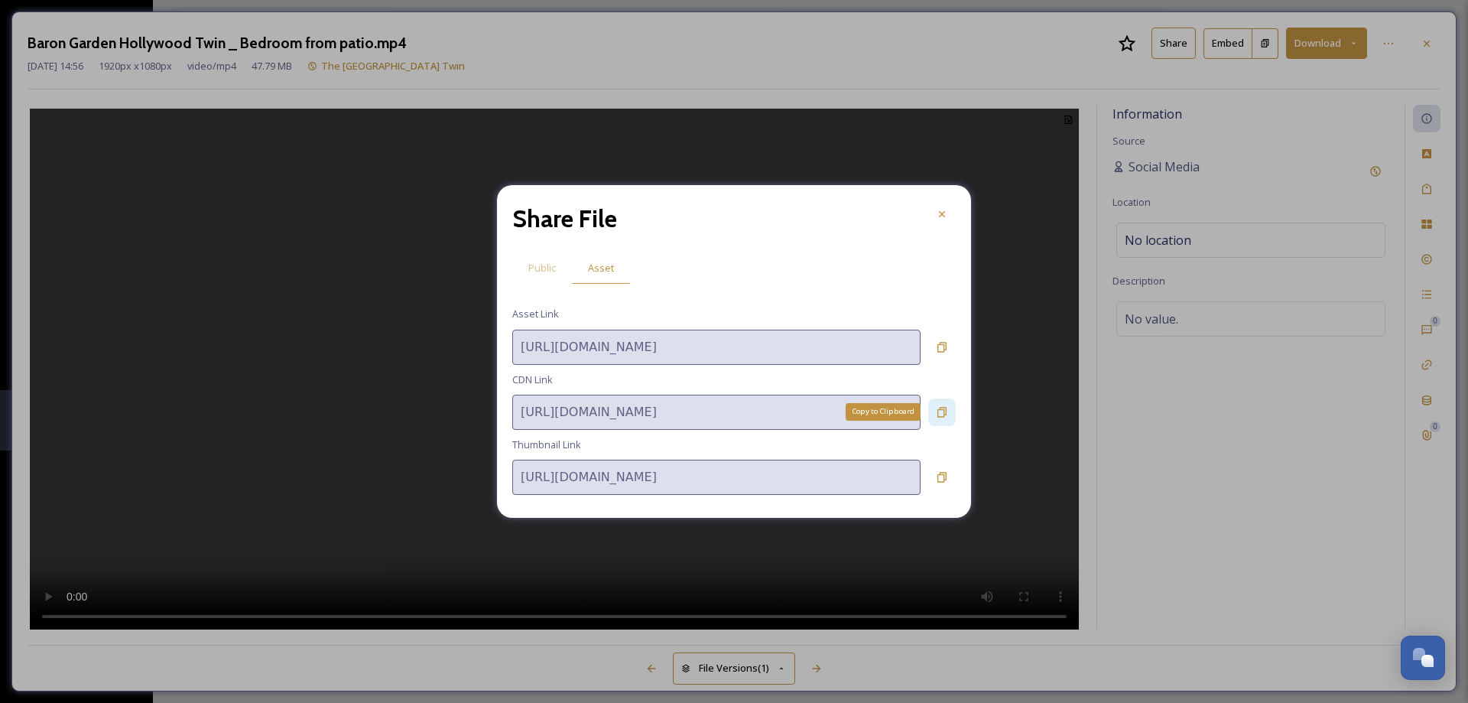
click at [937, 411] on icon at bounding box center [942, 412] width 12 height 12
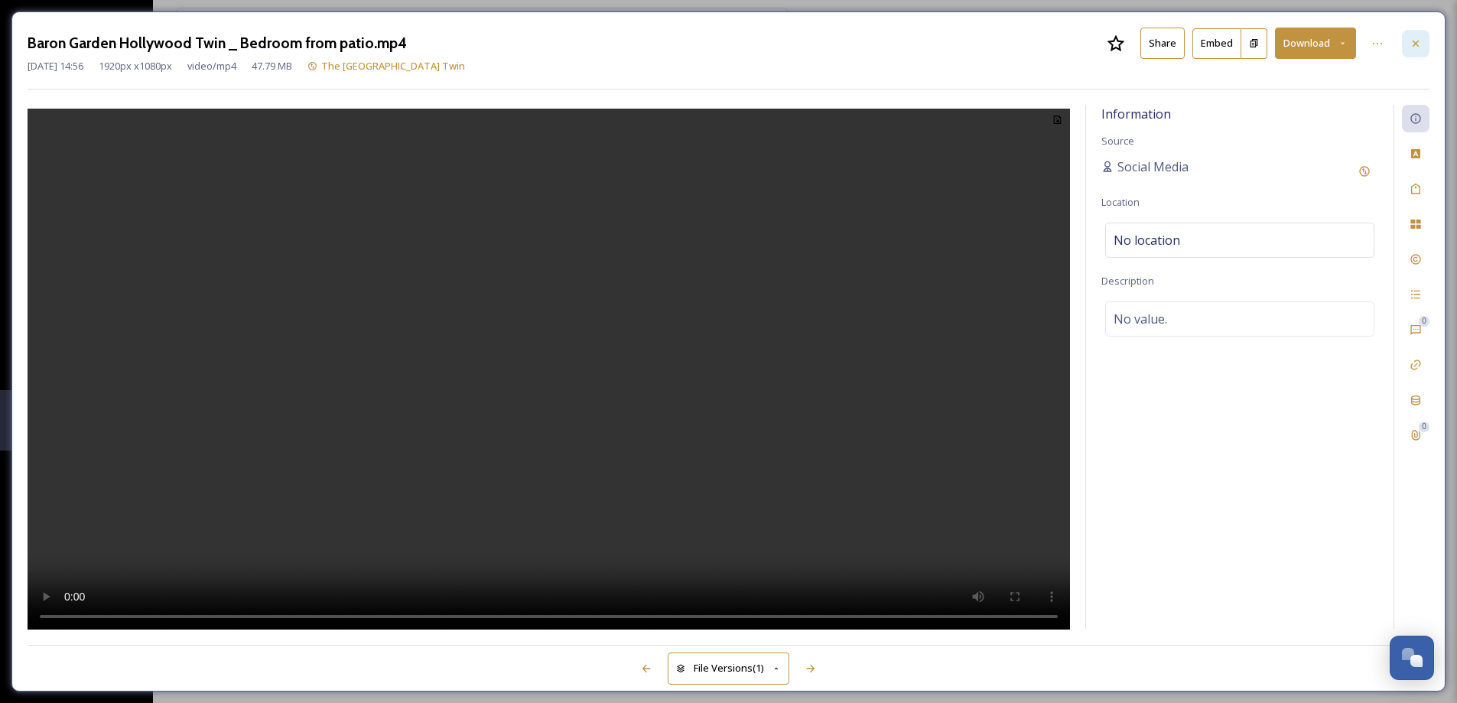
click at [1422, 44] on div at bounding box center [1415, 44] width 28 height 28
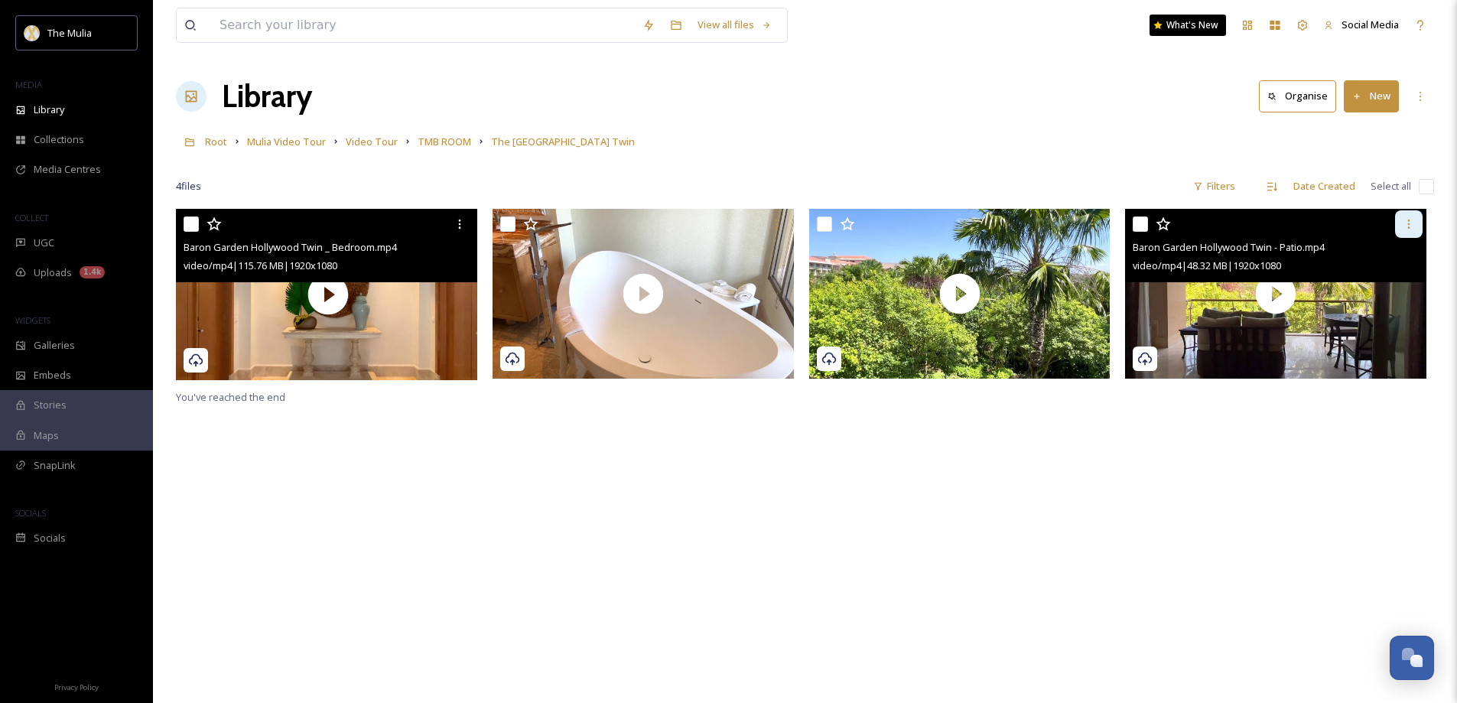
click at [1405, 222] on icon at bounding box center [1408, 224] width 12 height 12
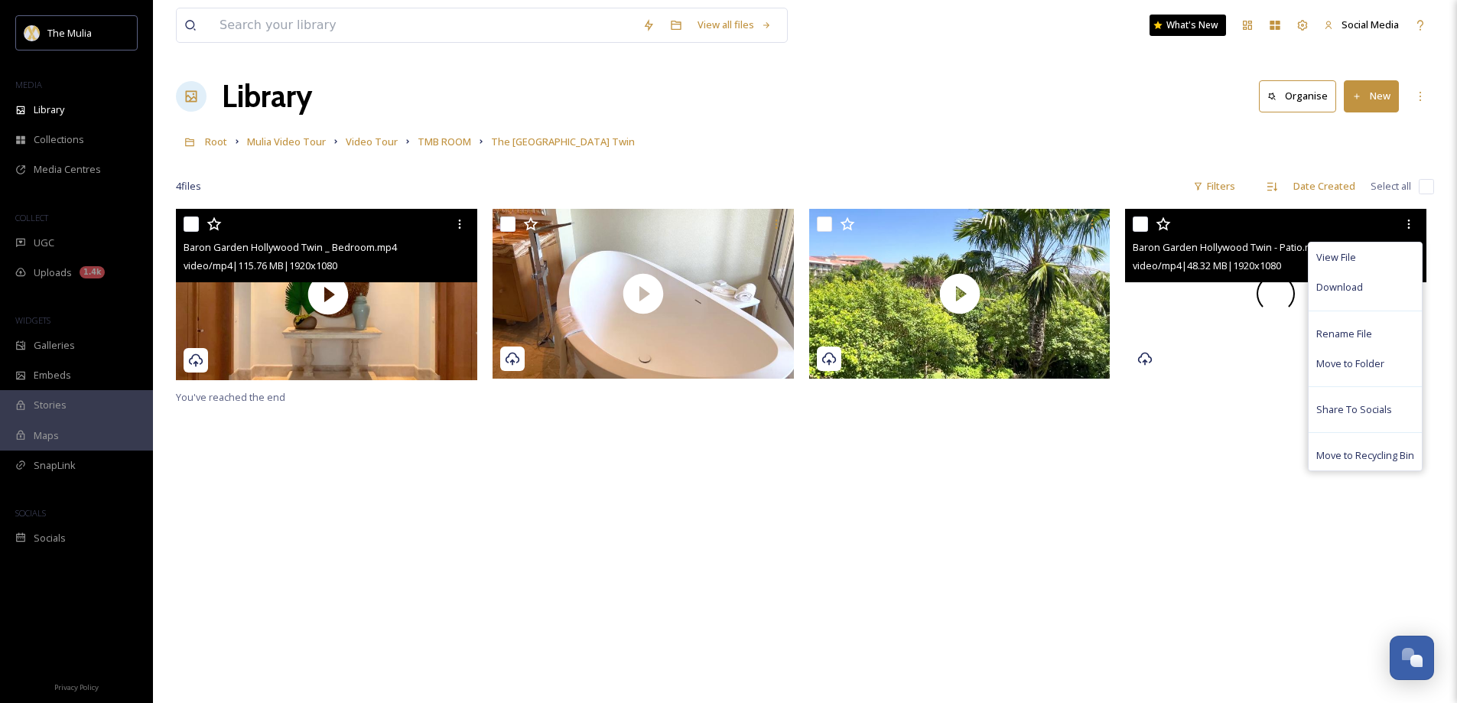
click at [1232, 339] on div at bounding box center [1275, 294] width 301 height 170
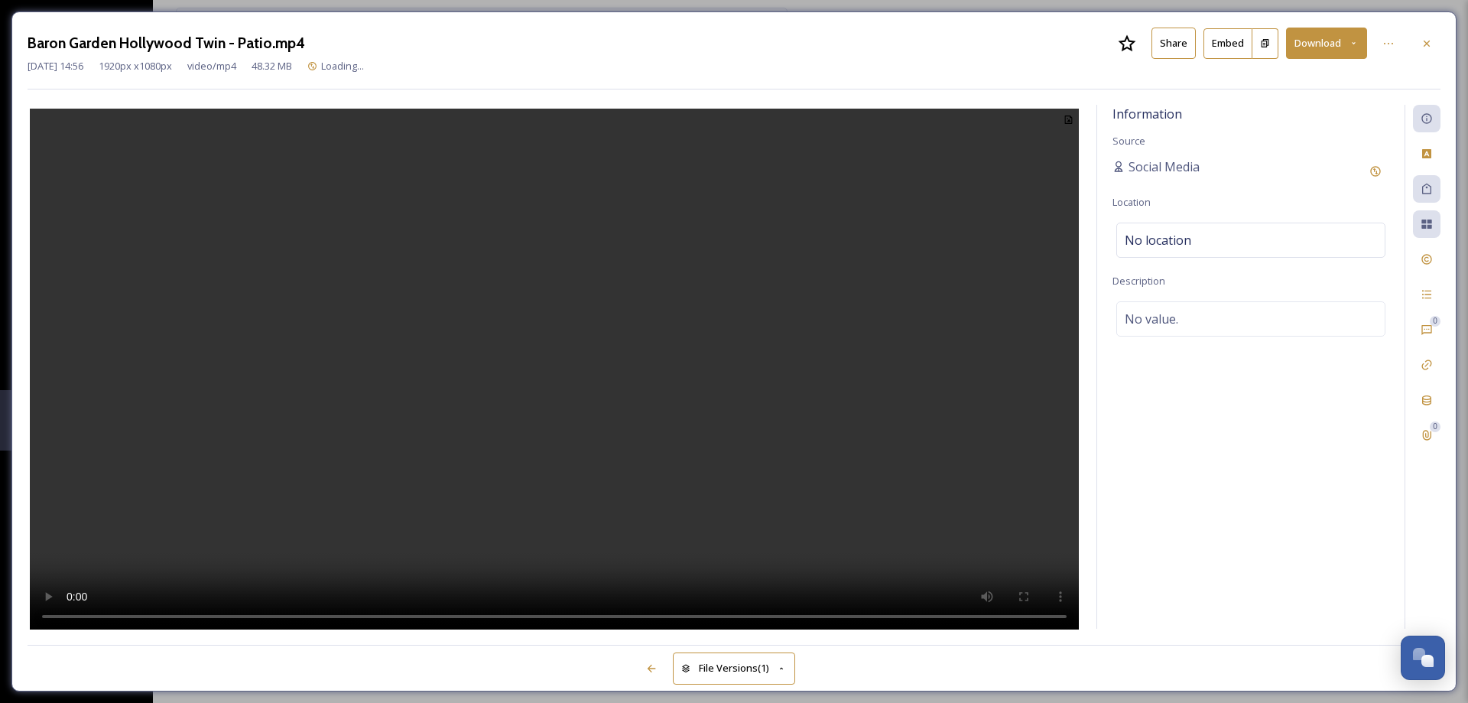
click at [1168, 39] on button "Share" at bounding box center [1173, 43] width 44 height 31
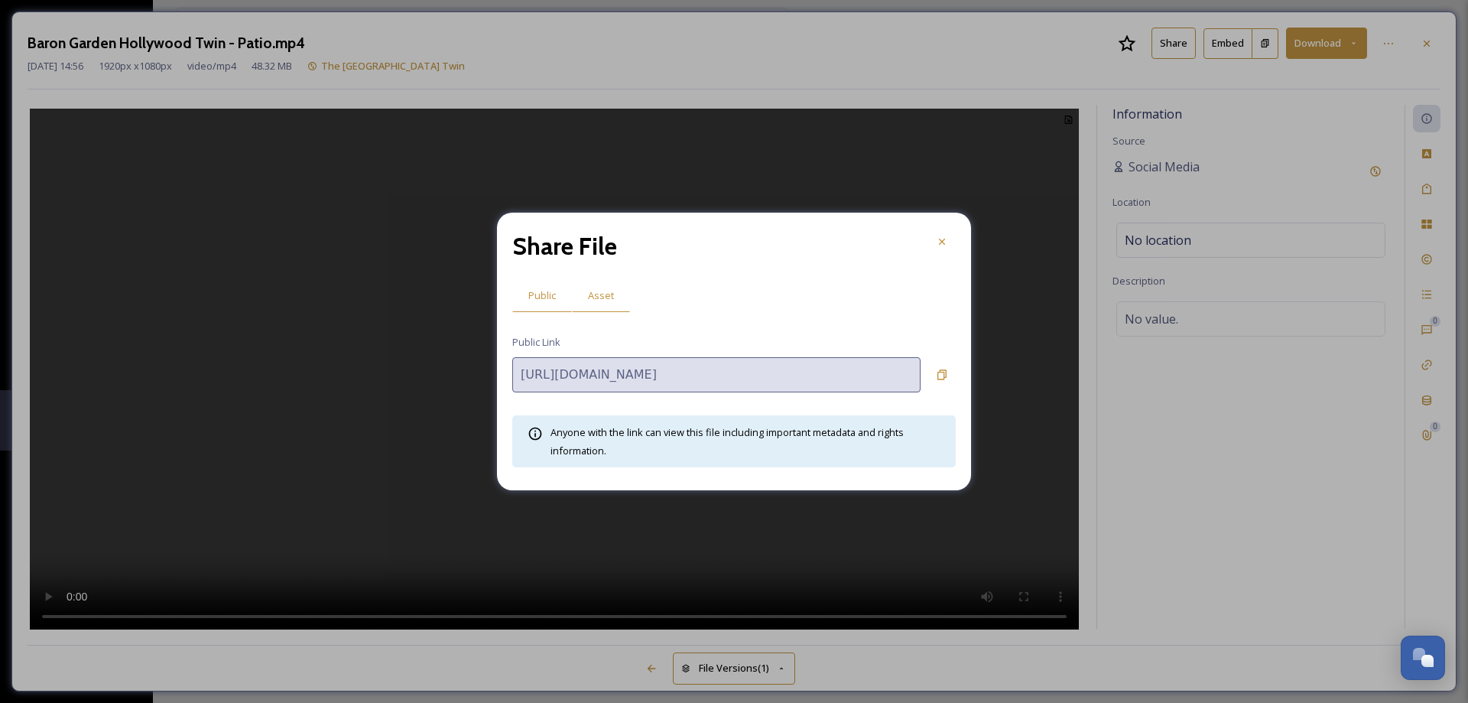
click at [609, 295] on span "Asset" at bounding box center [601, 295] width 26 height 15
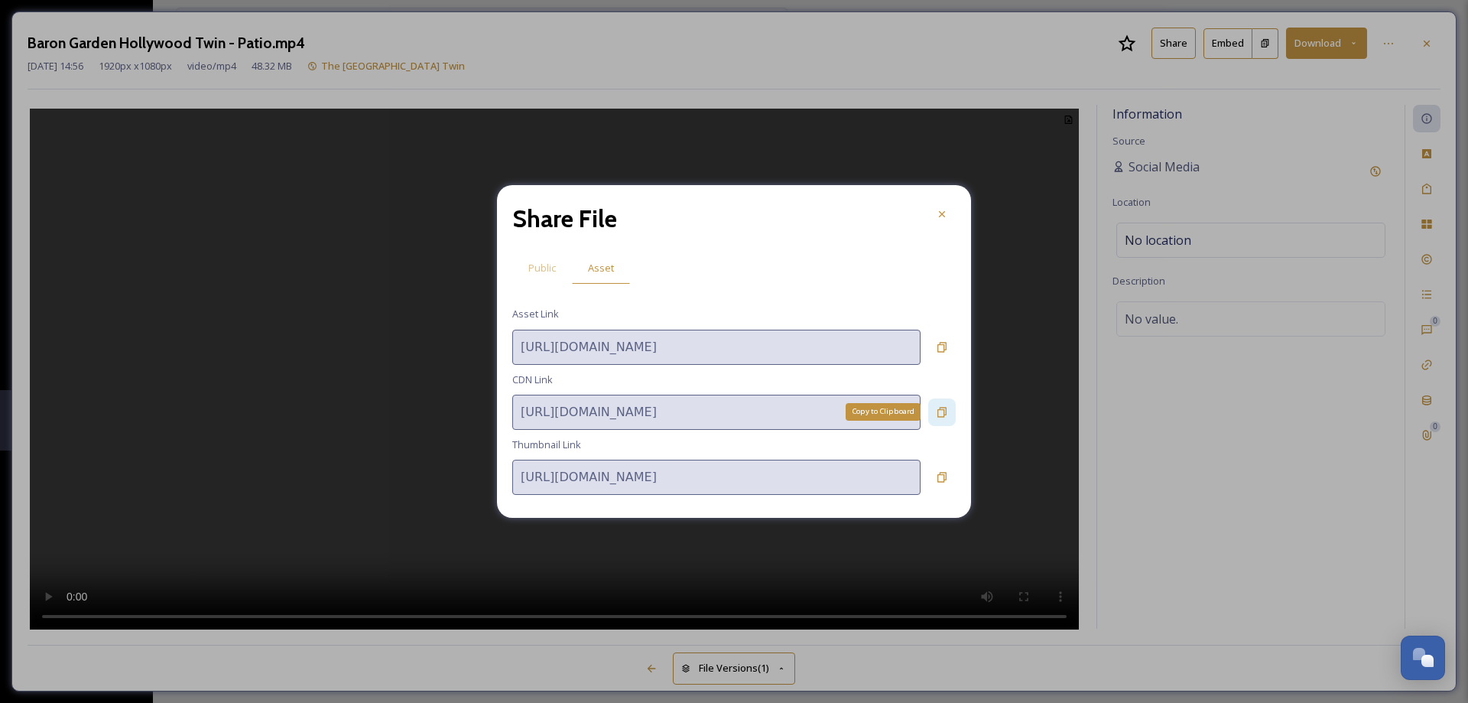
click at [940, 414] on icon at bounding box center [942, 412] width 12 height 12
click at [941, 414] on icon at bounding box center [941, 412] width 8 height 6
click at [950, 348] on div "Copy to Clipboard" at bounding box center [942, 347] width 28 height 28
click at [942, 413] on icon at bounding box center [942, 412] width 12 height 12
drag, startPoint x: 1064, startPoint y: 2, endPoint x: 1428, endPoint y: 47, distance: 367.5
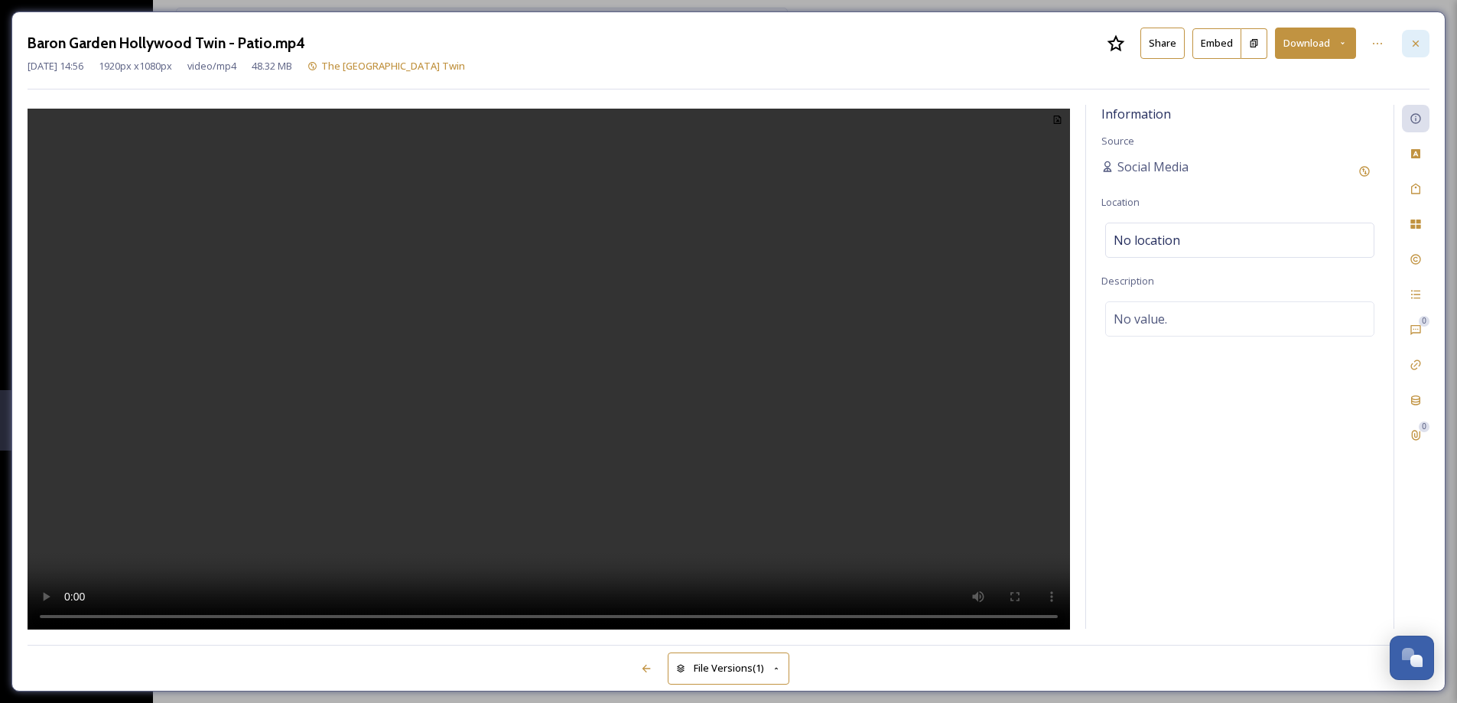
click at [1424, 42] on div at bounding box center [1415, 44] width 28 height 28
click at [1424, 42] on div "View all files What's New Social Media" at bounding box center [805, 25] width 1258 height 50
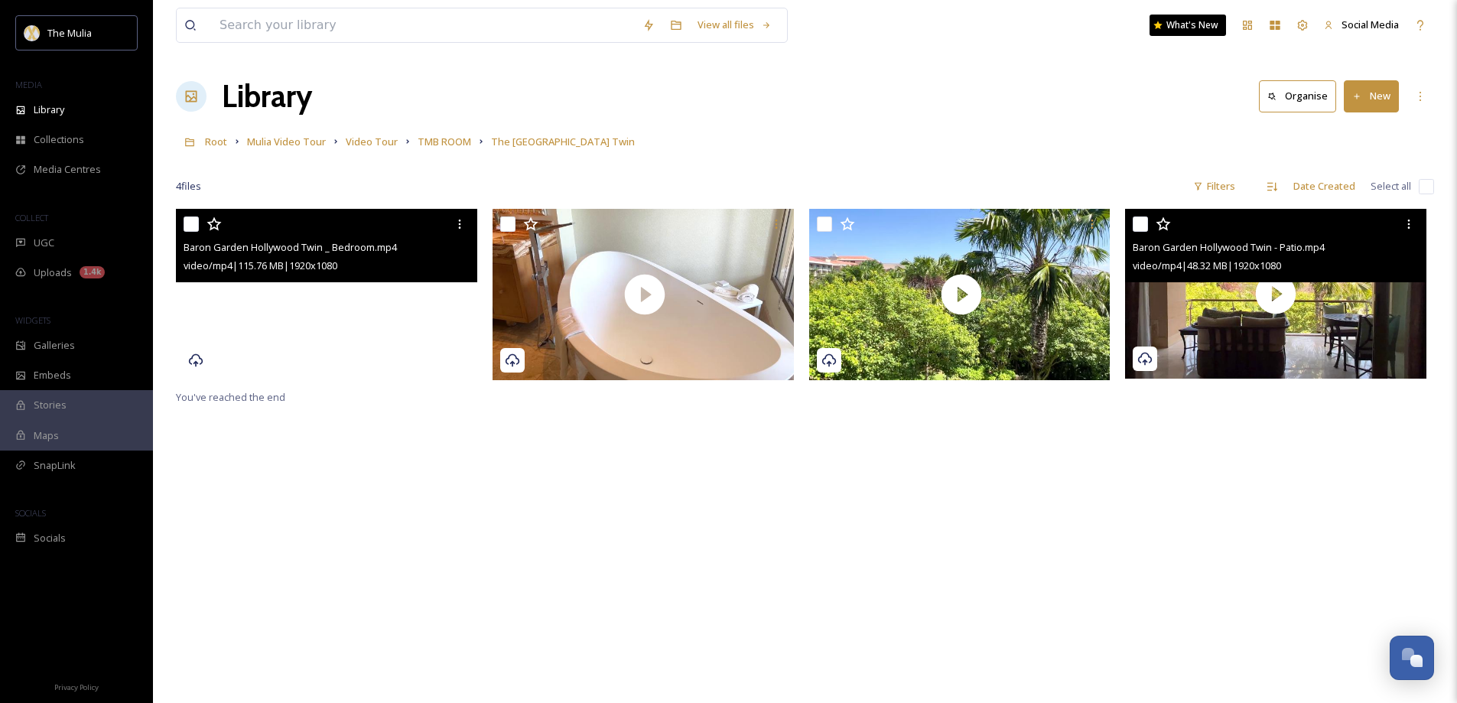
click at [414, 344] on video "Baron Garden Hollywood Twin _ Bedroom.mp4" at bounding box center [328, 294] width 304 height 171
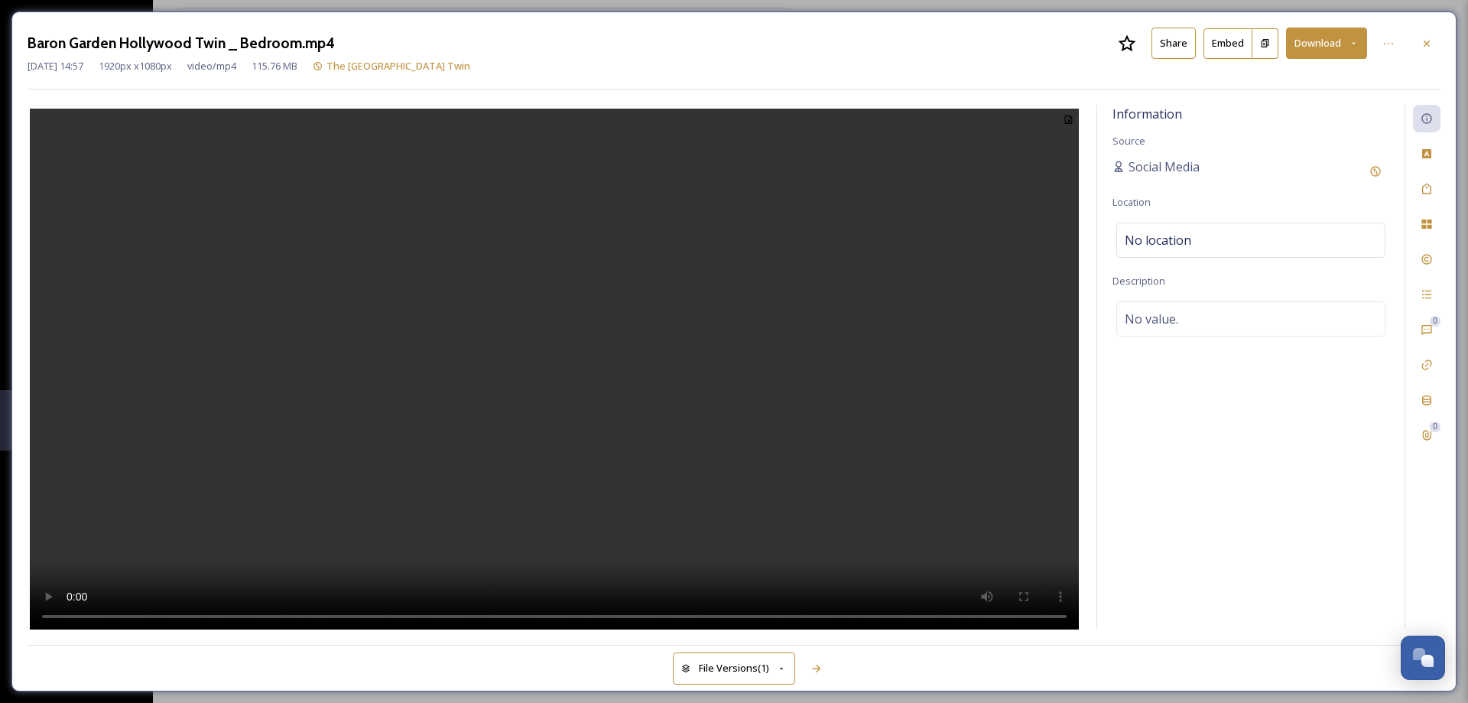
click at [1164, 49] on button "Share" at bounding box center [1173, 43] width 44 height 31
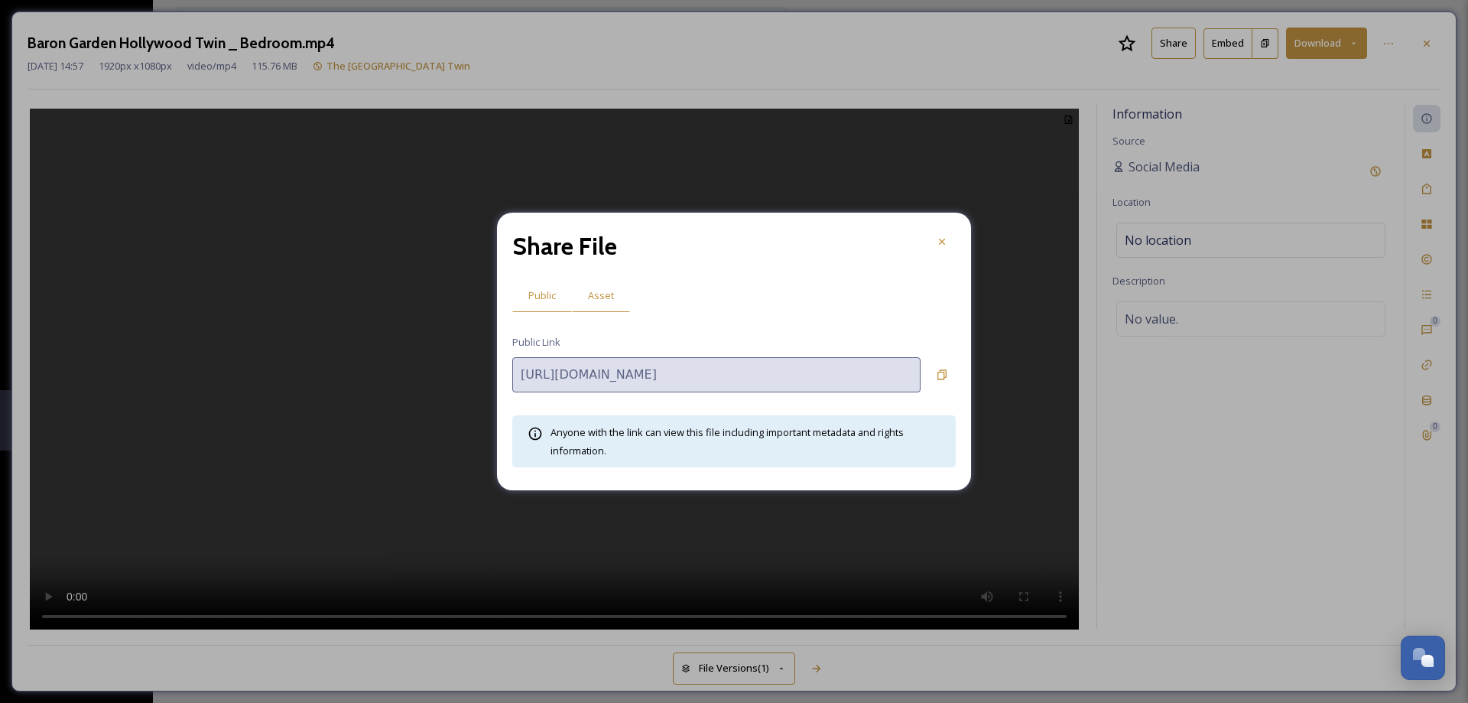
click at [595, 294] on span "Asset" at bounding box center [601, 295] width 26 height 15
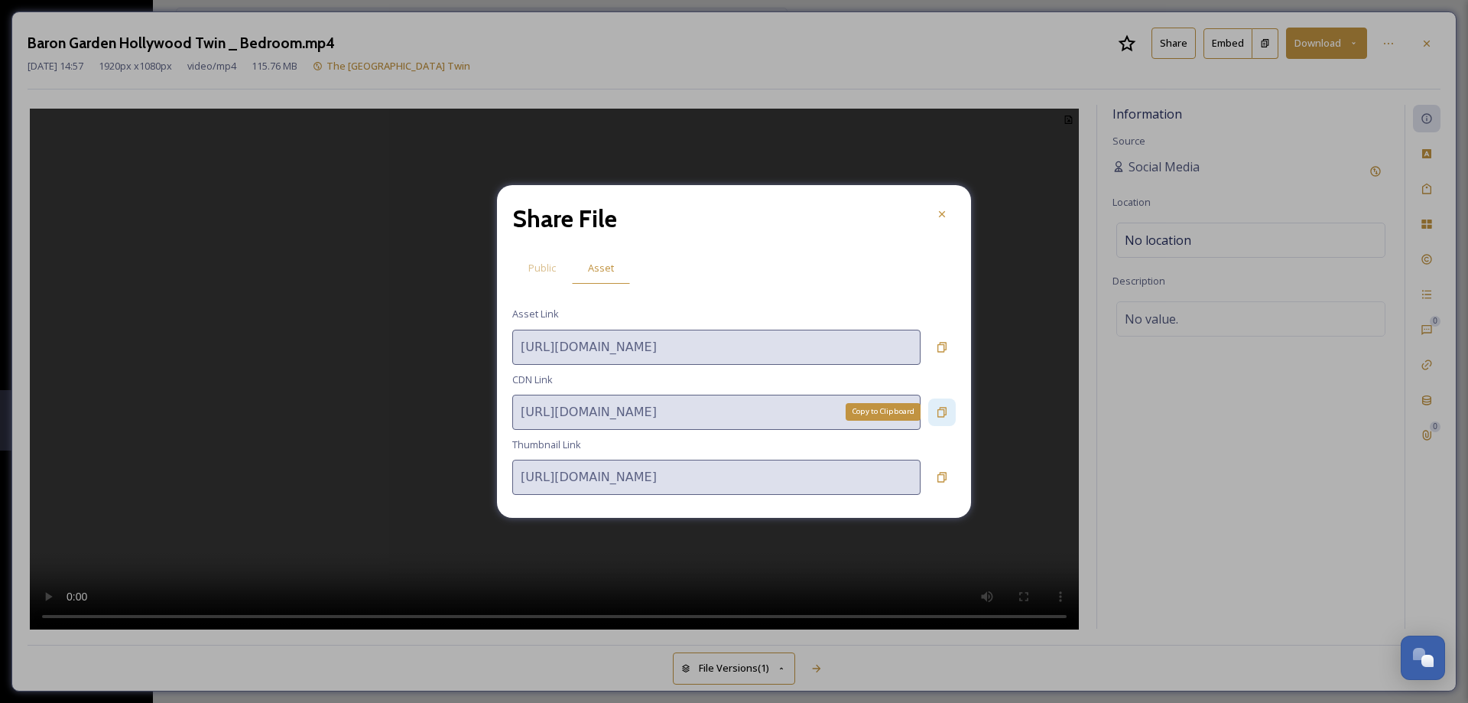
click at [943, 413] on icon at bounding box center [941, 412] width 9 height 10
click at [940, 209] on icon at bounding box center [942, 214] width 12 height 12
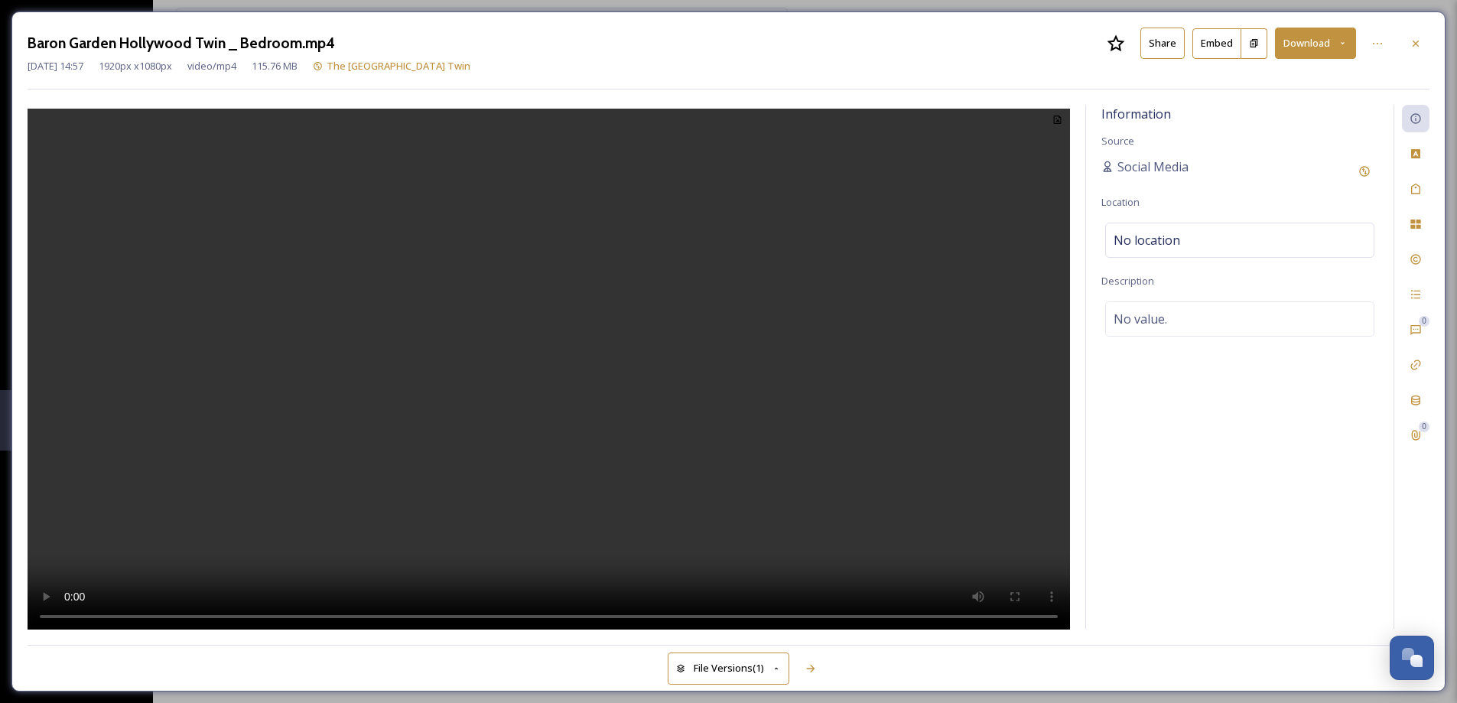
click at [1418, 44] on icon at bounding box center [1415, 43] width 12 height 12
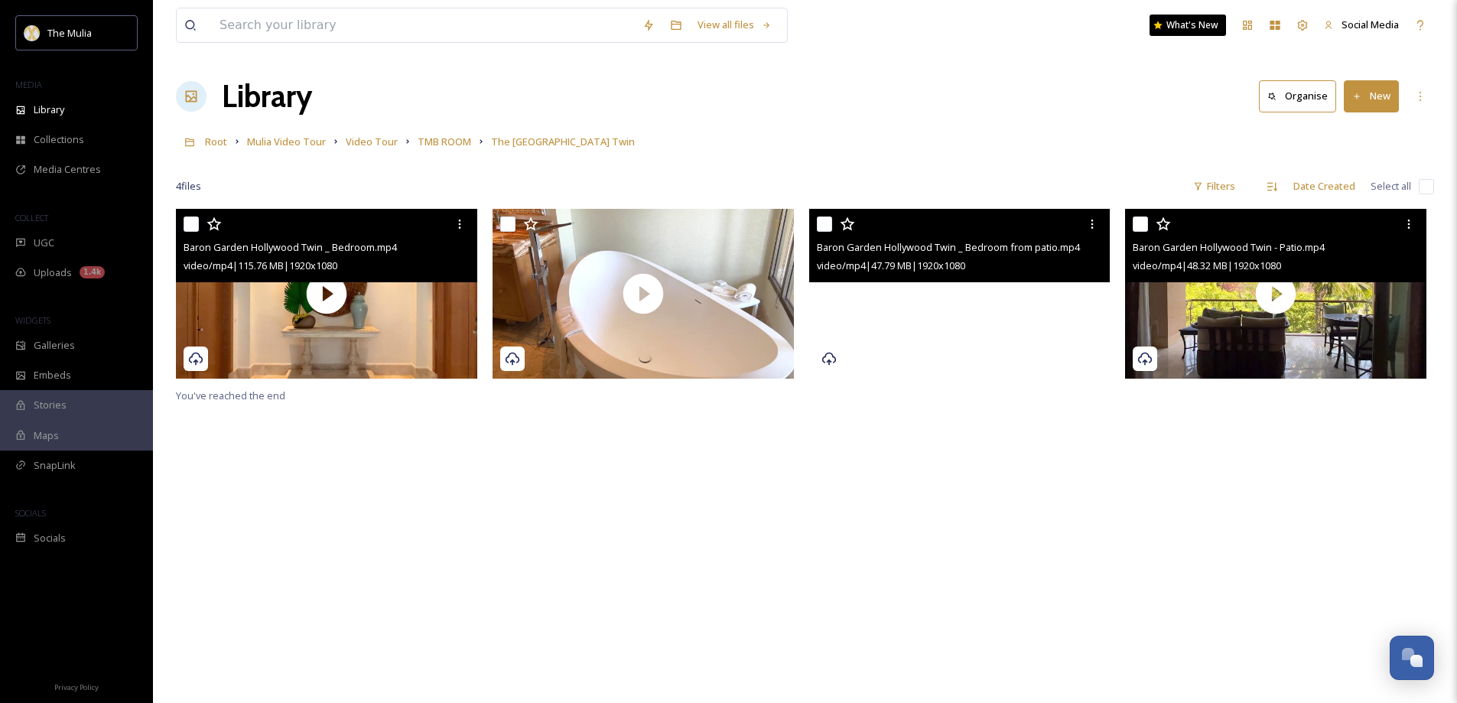
click at [1049, 307] on video "Baron Garden Hollywood Twin _ Bedroom from patio.mp4" at bounding box center [959, 294] width 301 height 170
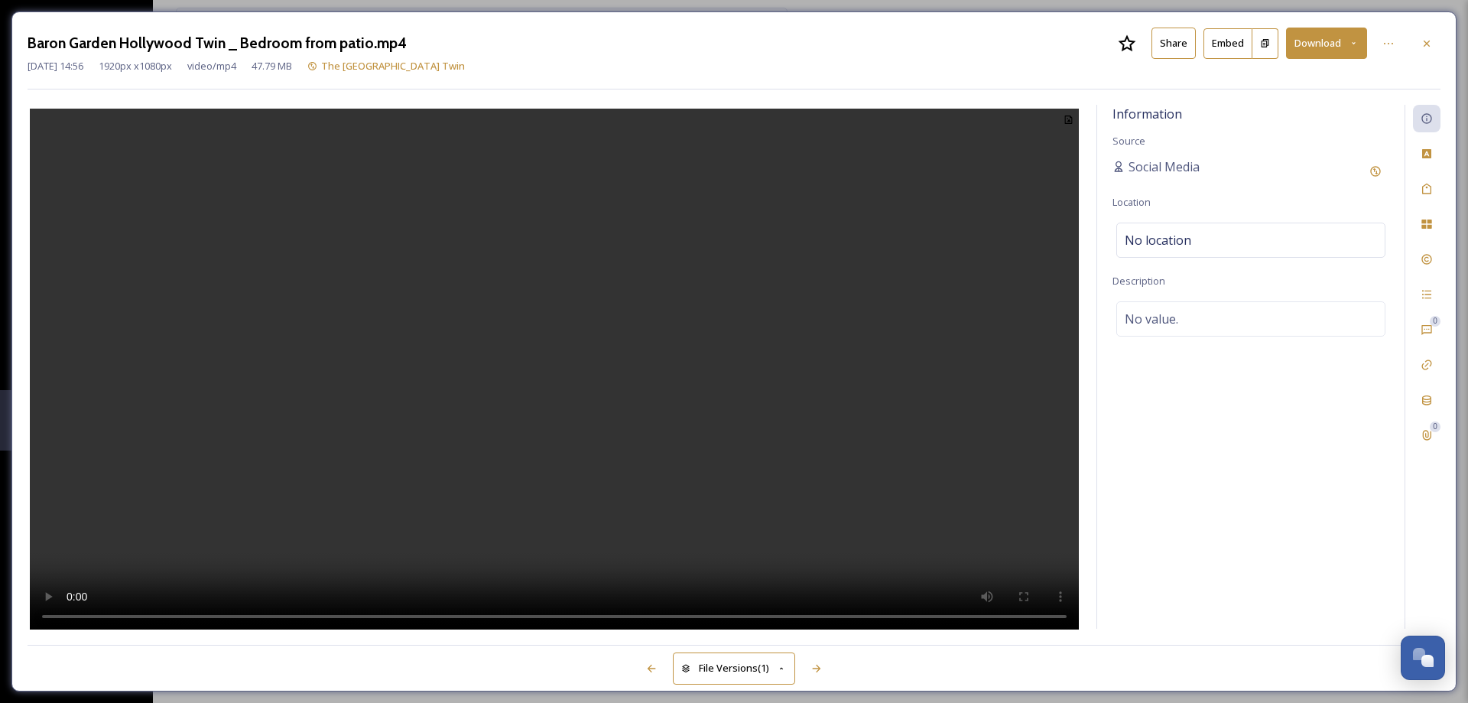
click at [1173, 38] on button "Share" at bounding box center [1173, 43] width 44 height 31
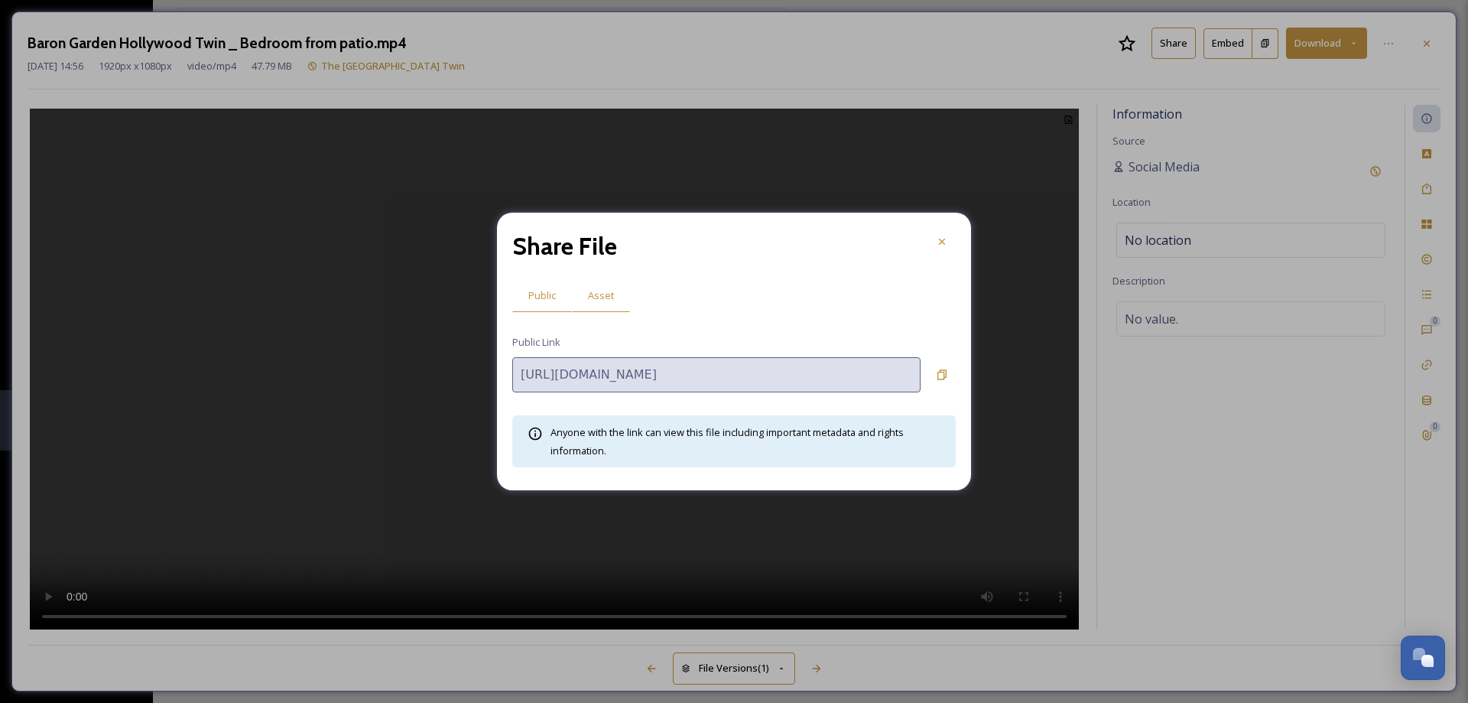
click at [600, 297] on span "Asset" at bounding box center [601, 295] width 26 height 15
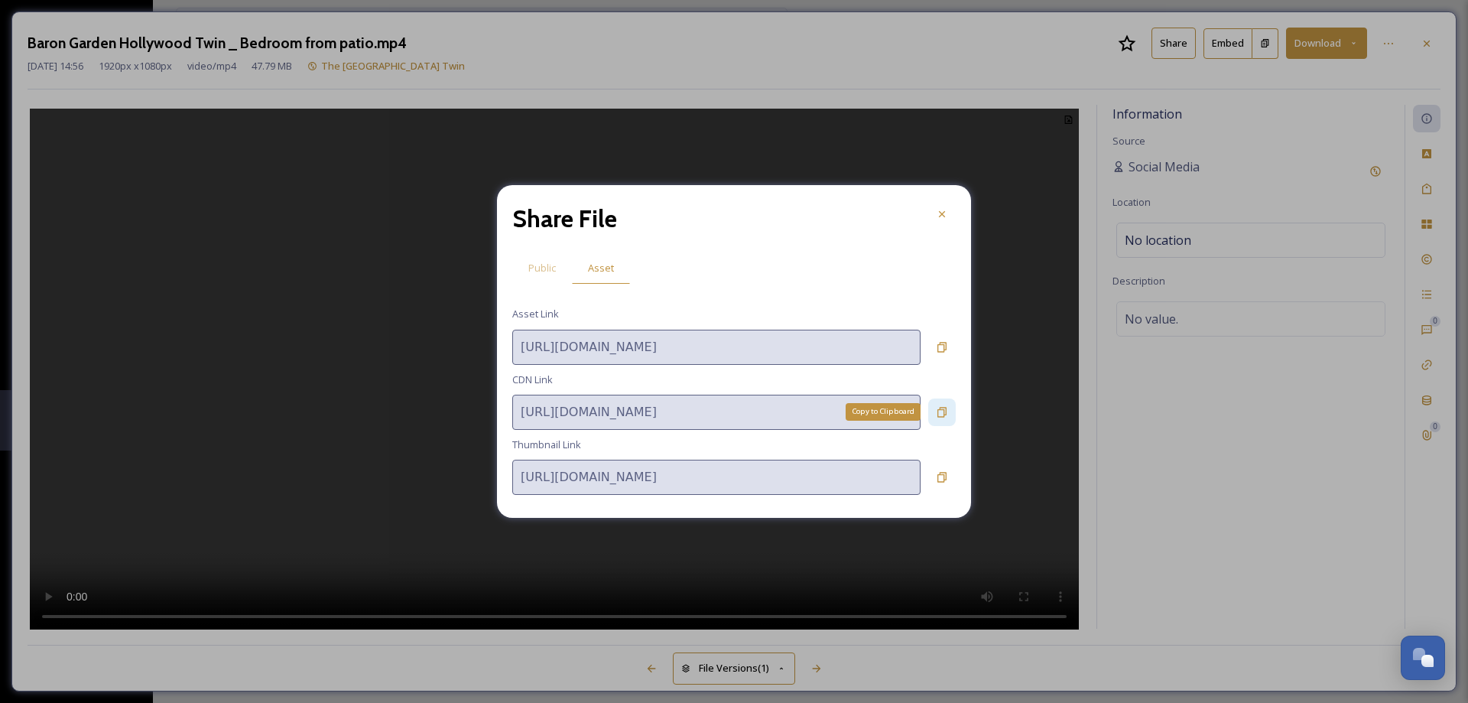
click at [939, 411] on icon at bounding box center [942, 412] width 12 height 12
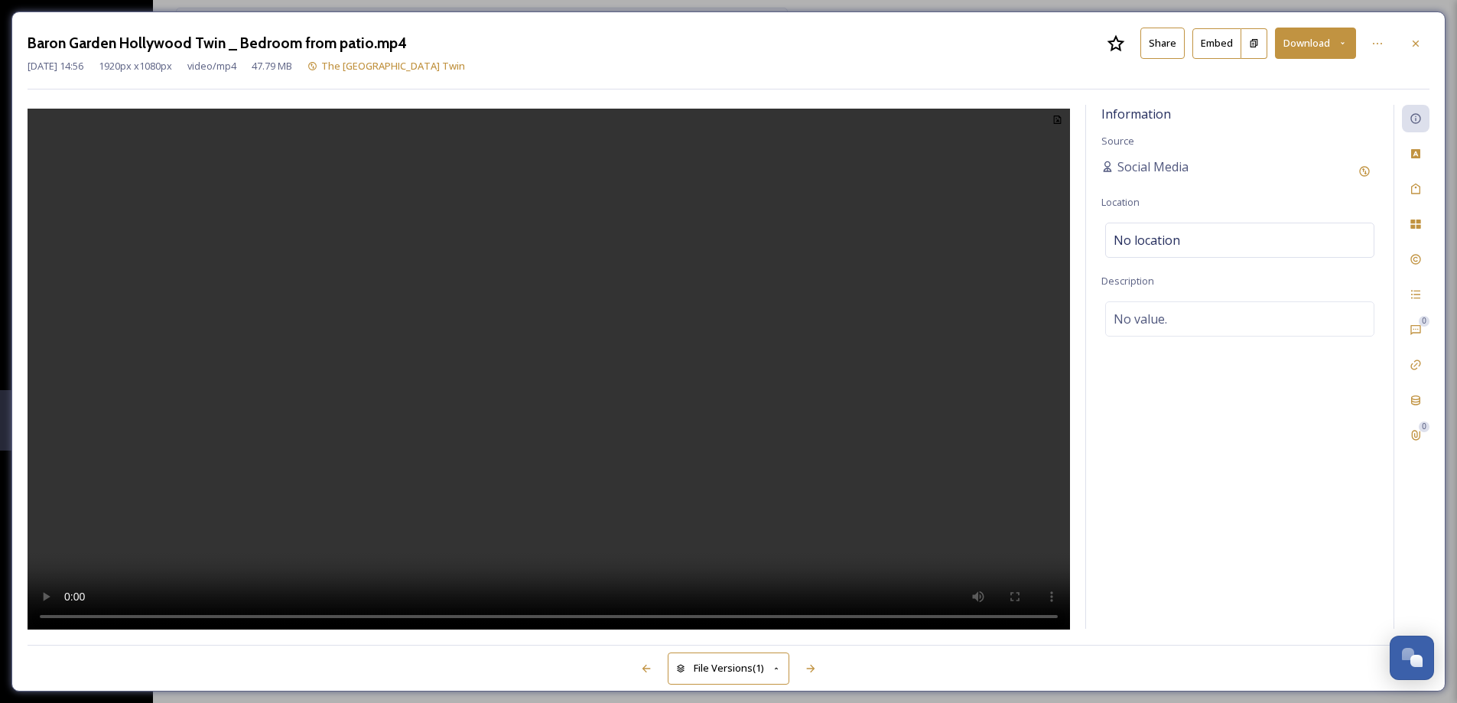
click at [1421, 45] on div at bounding box center [1415, 44] width 28 height 28
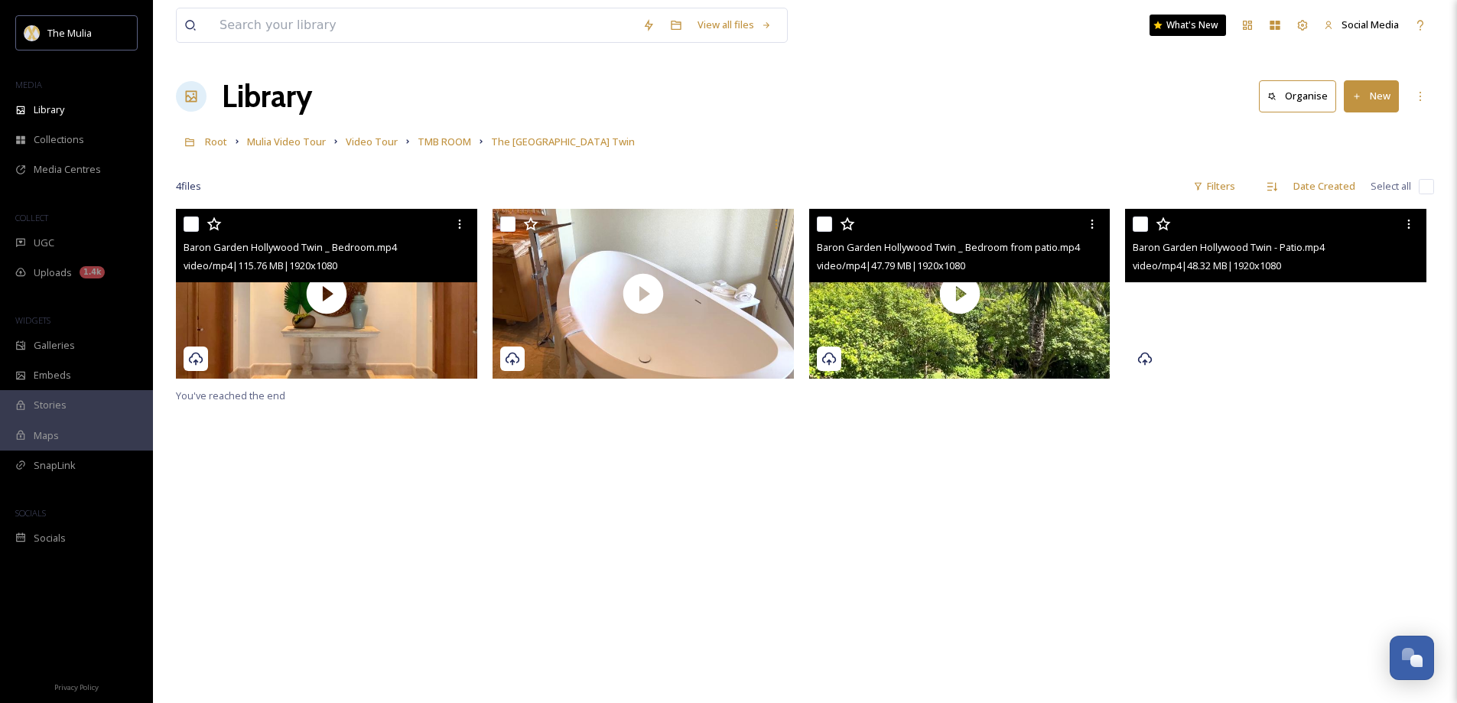
click at [1373, 332] on video "Baron Garden Hollywood Twin - Patio.mp4" at bounding box center [1275, 294] width 301 height 170
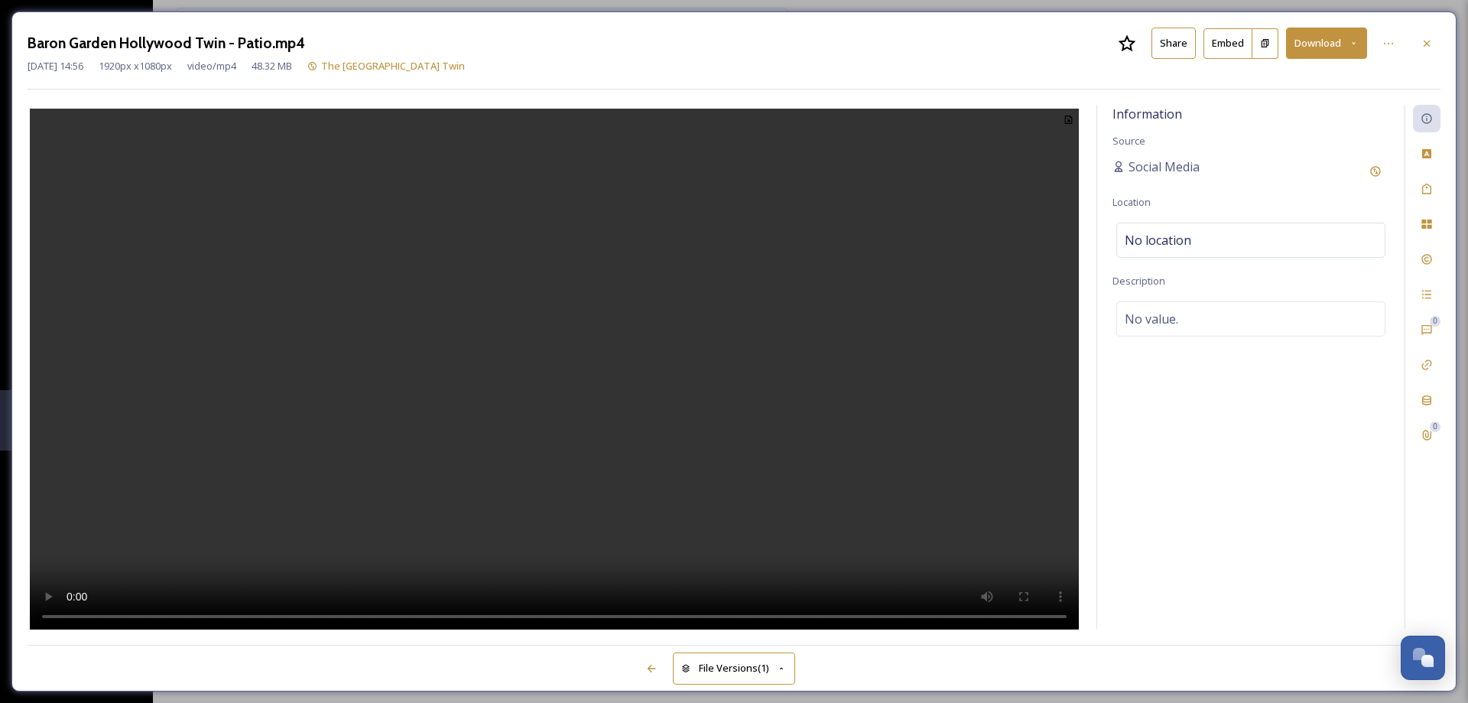
click at [1172, 38] on button "Share" at bounding box center [1173, 43] width 44 height 31
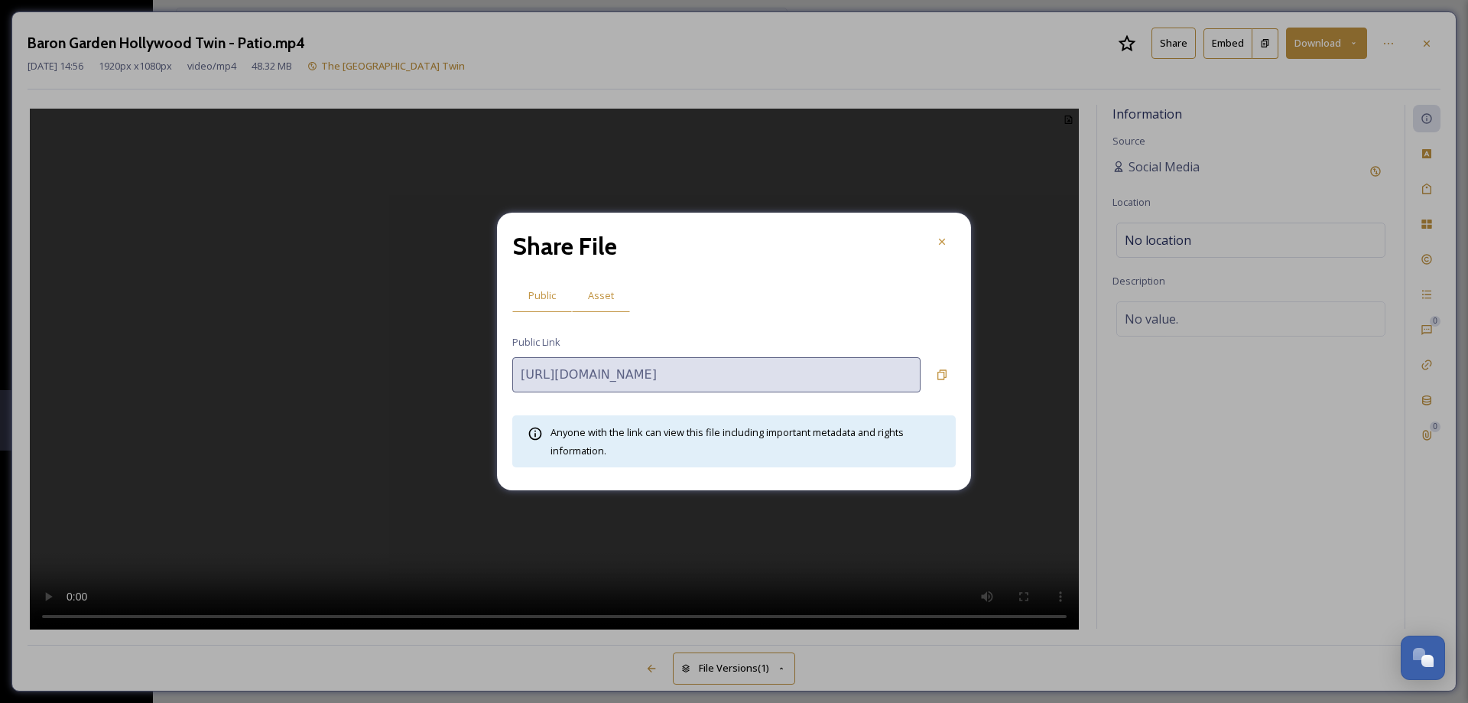
click at [593, 297] on span "Asset" at bounding box center [601, 295] width 26 height 15
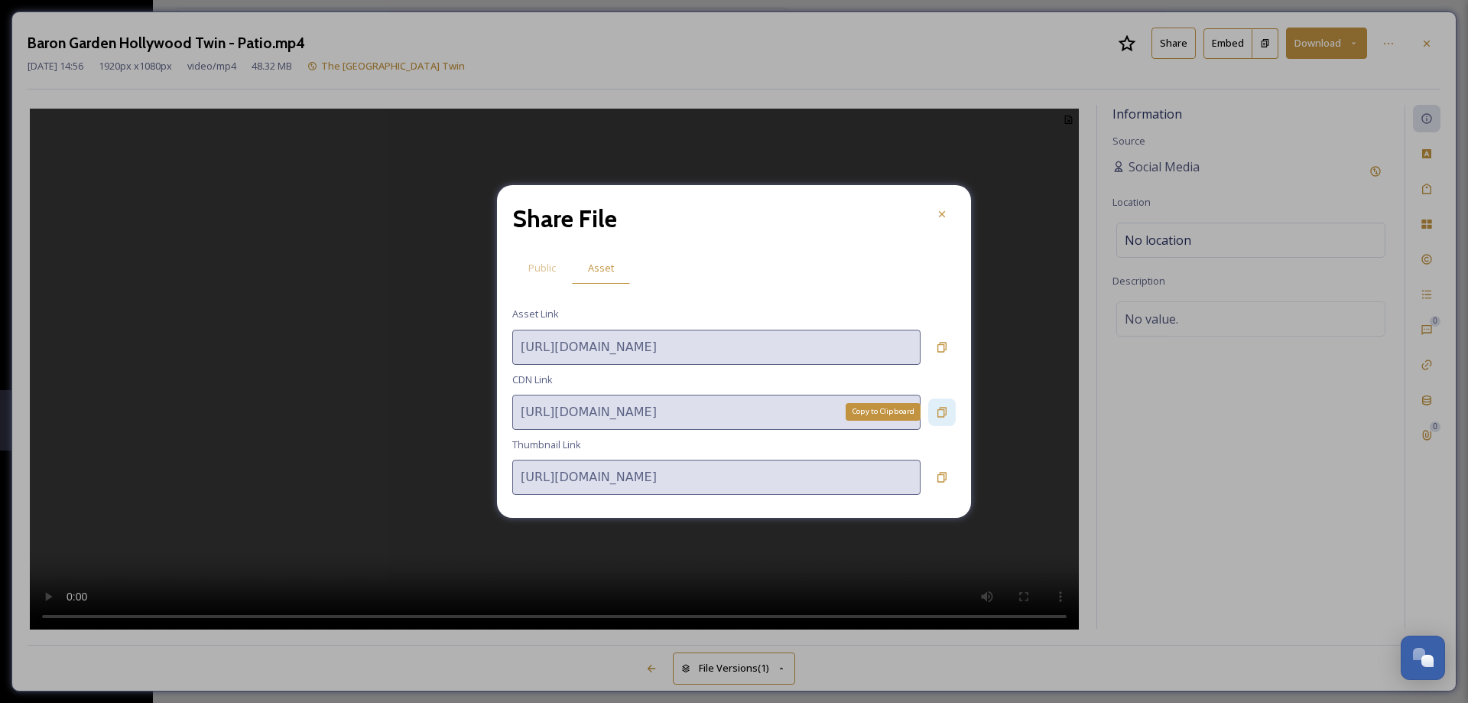
click at [943, 410] on icon at bounding box center [941, 412] width 9 height 10
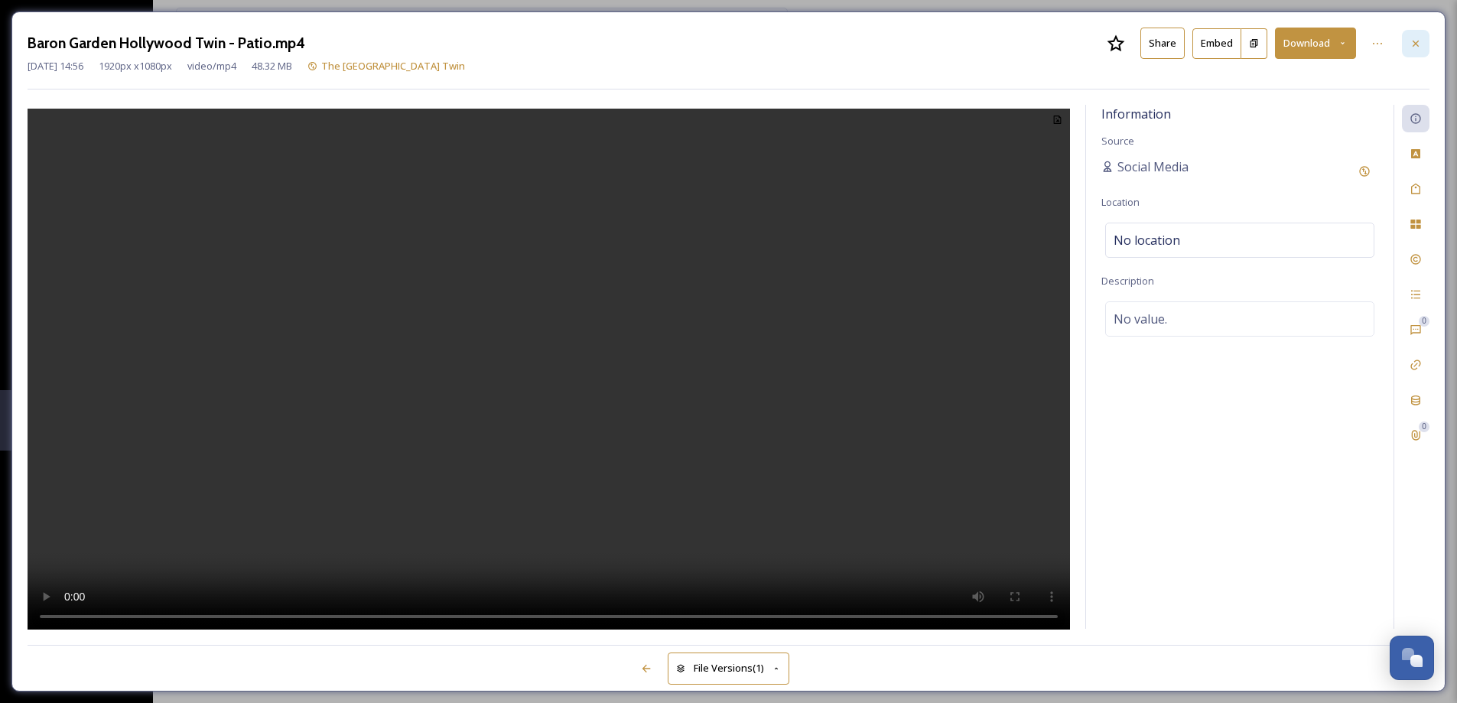
click at [1421, 44] on div at bounding box center [1415, 44] width 28 height 28
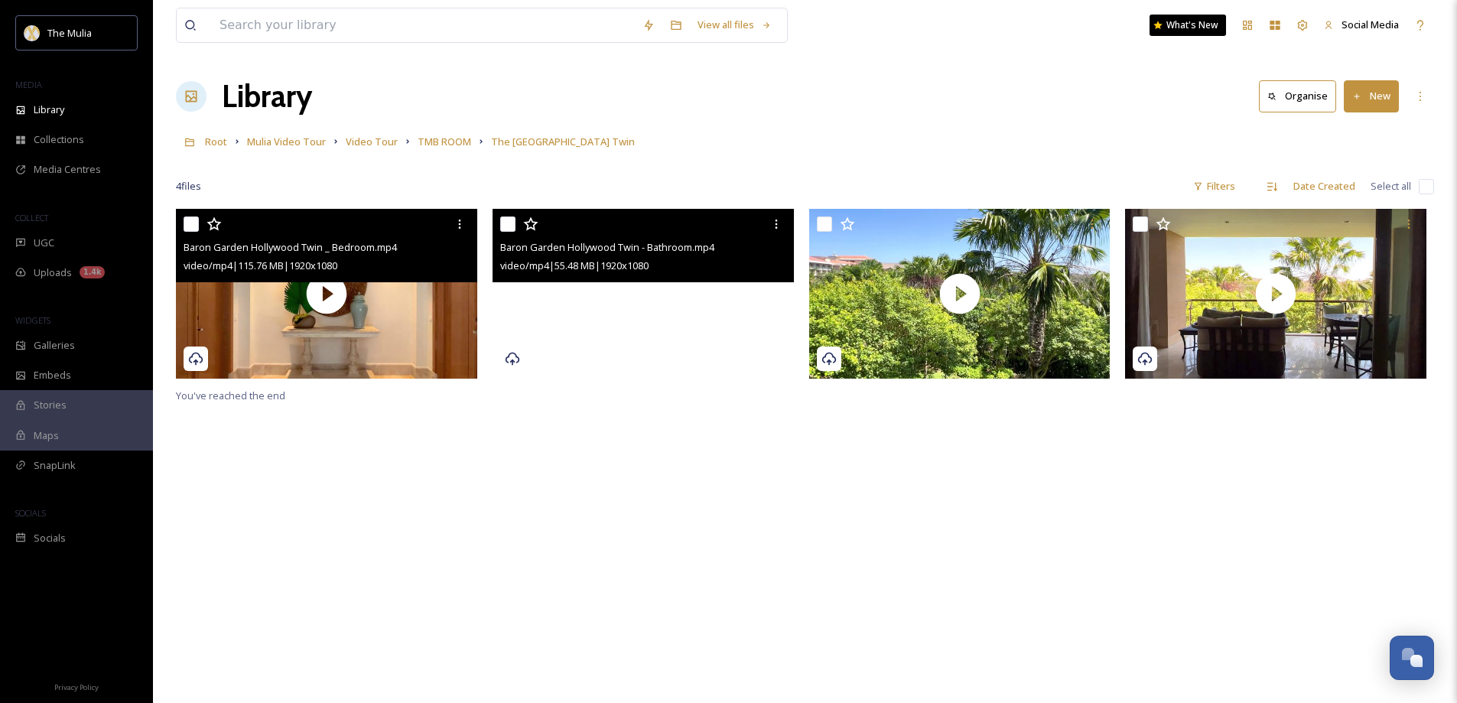
click at [692, 333] on video "Baron Garden Hollywood Twin - Bathroom.mp4" at bounding box center [642, 294] width 301 height 170
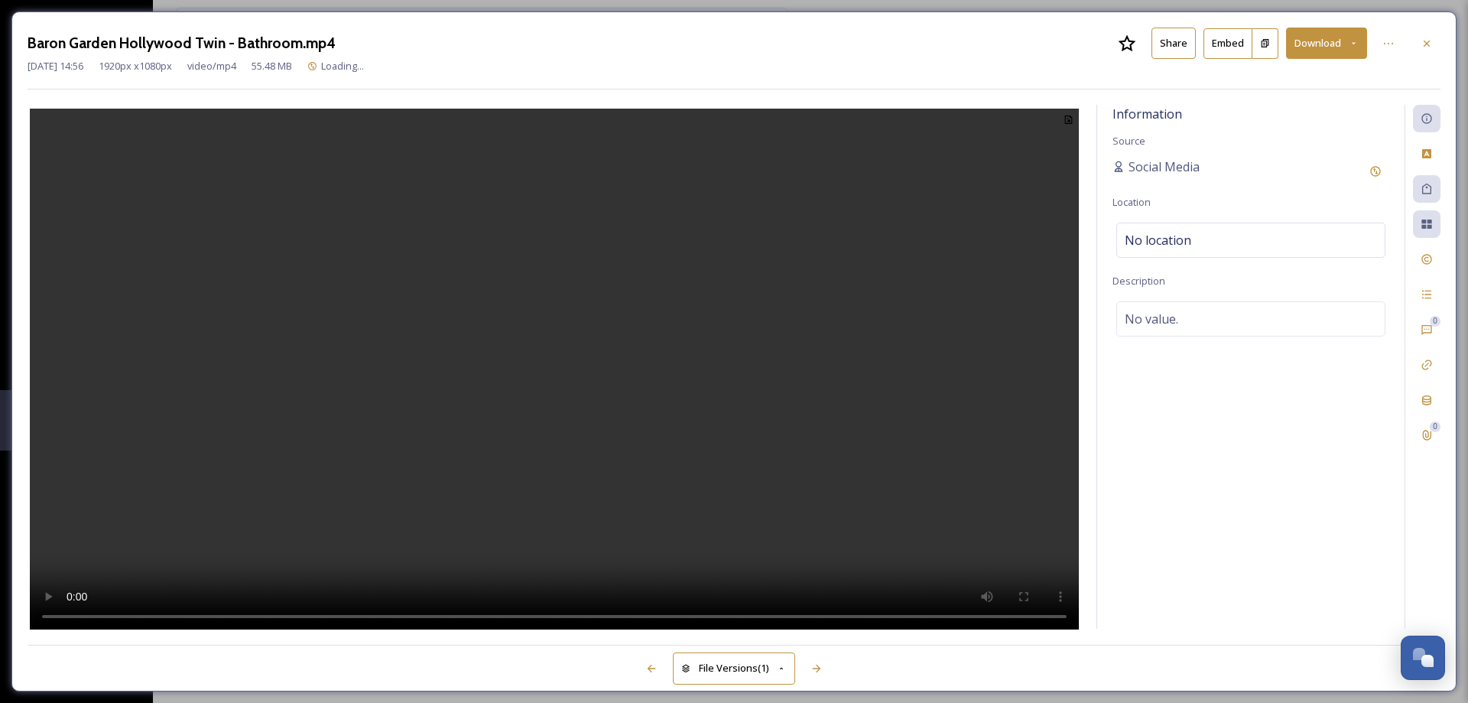
click at [1170, 37] on button "Share" at bounding box center [1173, 43] width 44 height 31
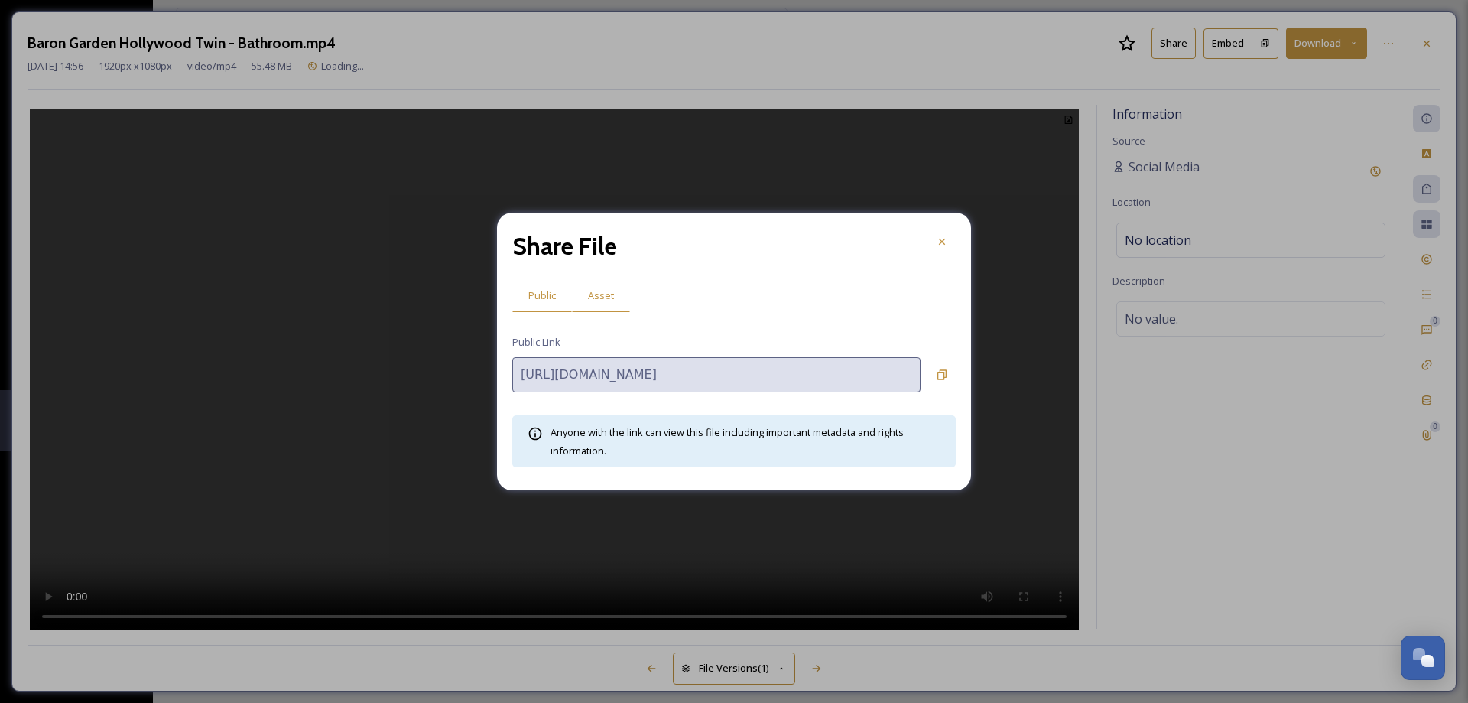
click at [593, 288] on span "Asset" at bounding box center [601, 295] width 26 height 15
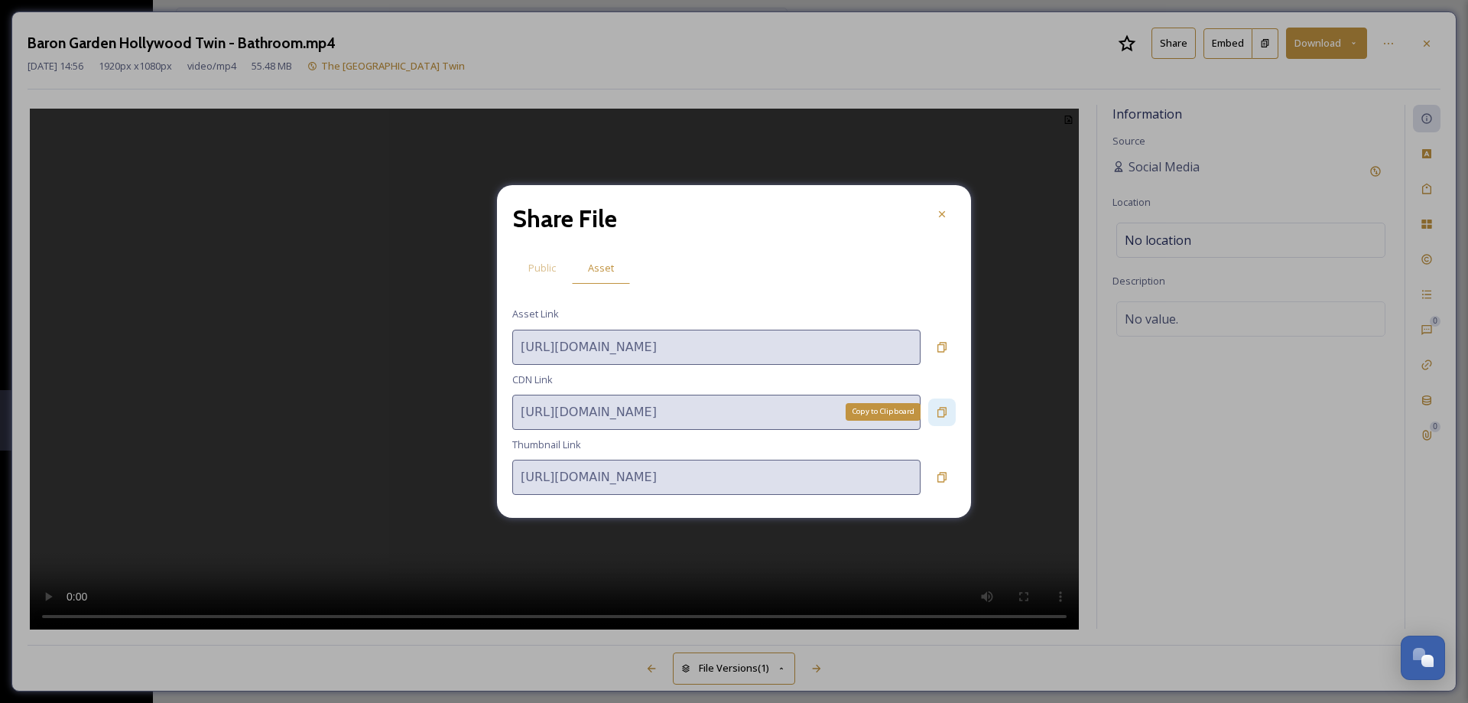
click at [937, 408] on icon at bounding box center [942, 412] width 12 height 12
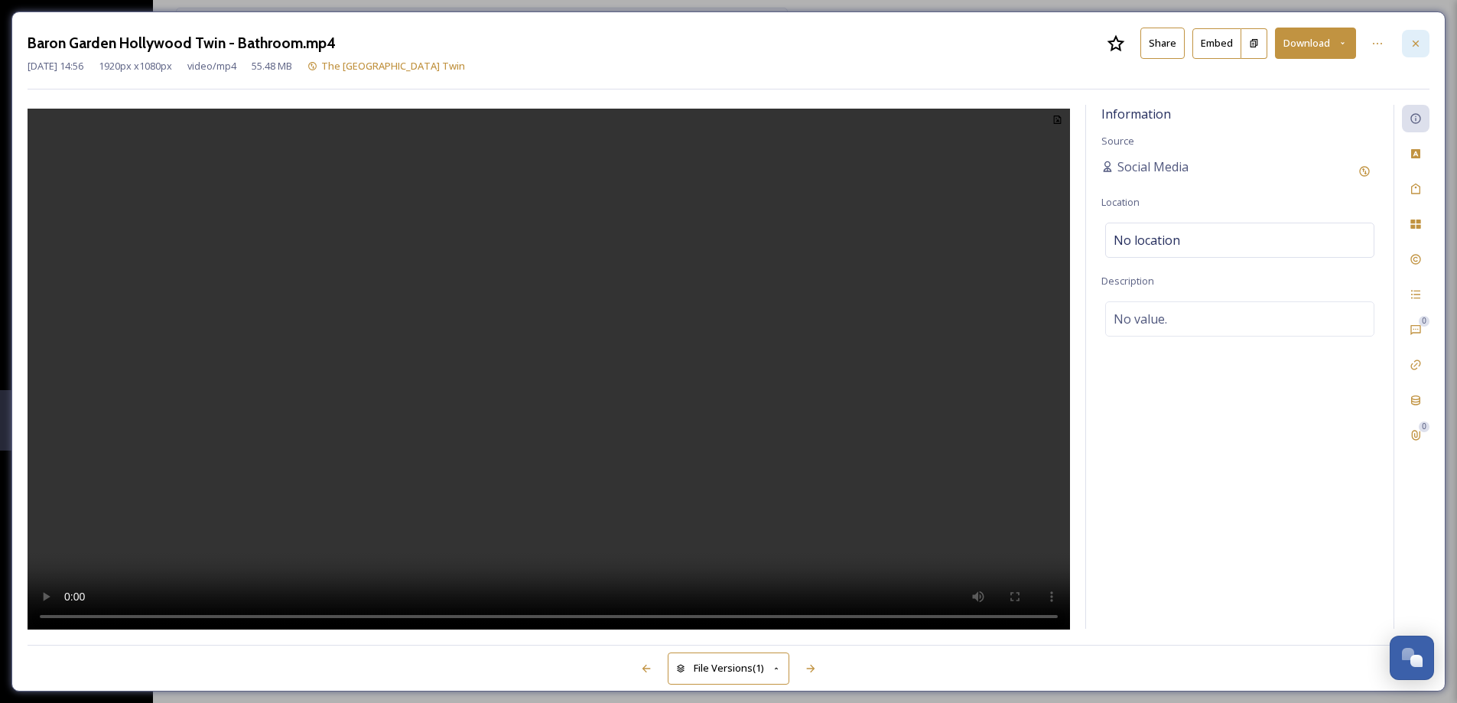
click at [1420, 51] on div at bounding box center [1415, 44] width 28 height 28
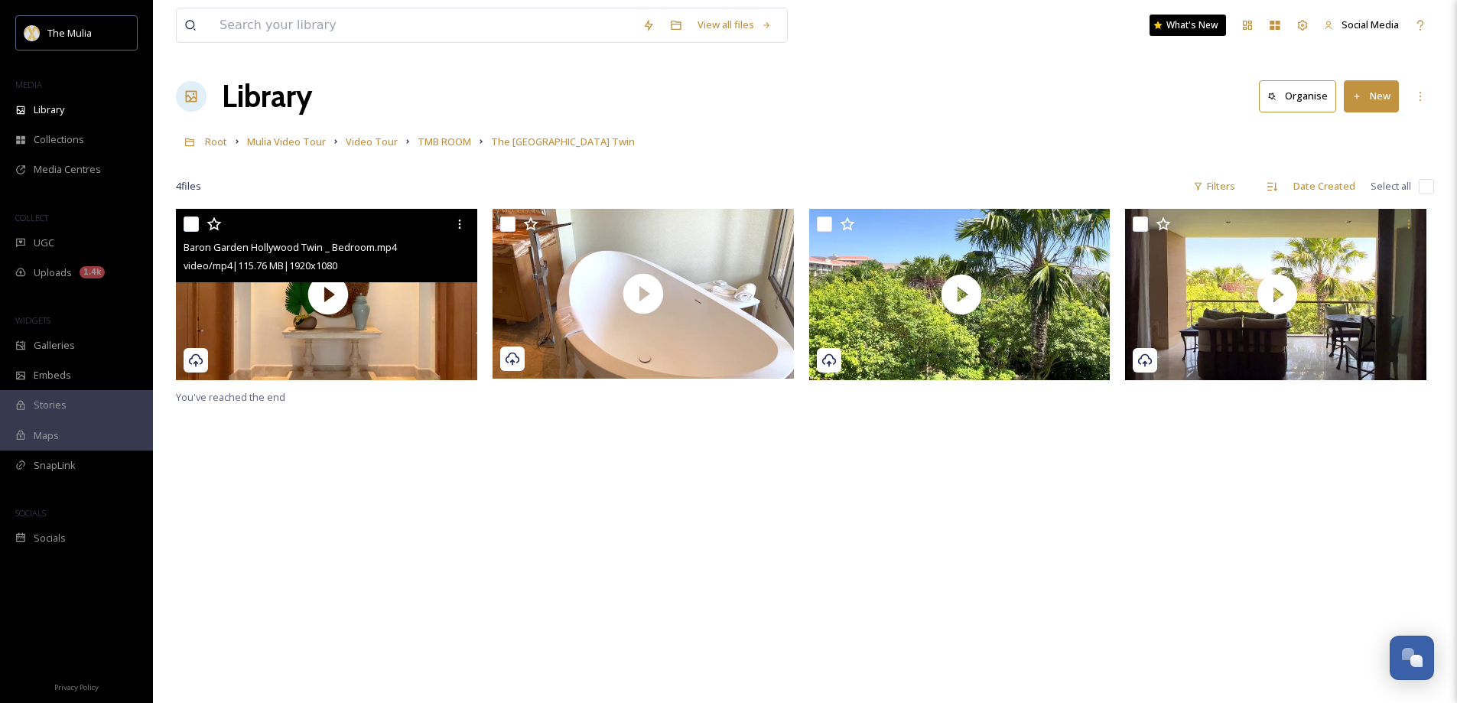
click at [724, 595] on div "Baron Garden Hollywood Twin _ Bedroom.mp4 video/mp4 | 115.76 MB | 1920 x 1080 Y…" at bounding box center [805, 560] width 1258 height 703
click at [427, 145] on span "TMB ROOM" at bounding box center [444, 142] width 54 height 14
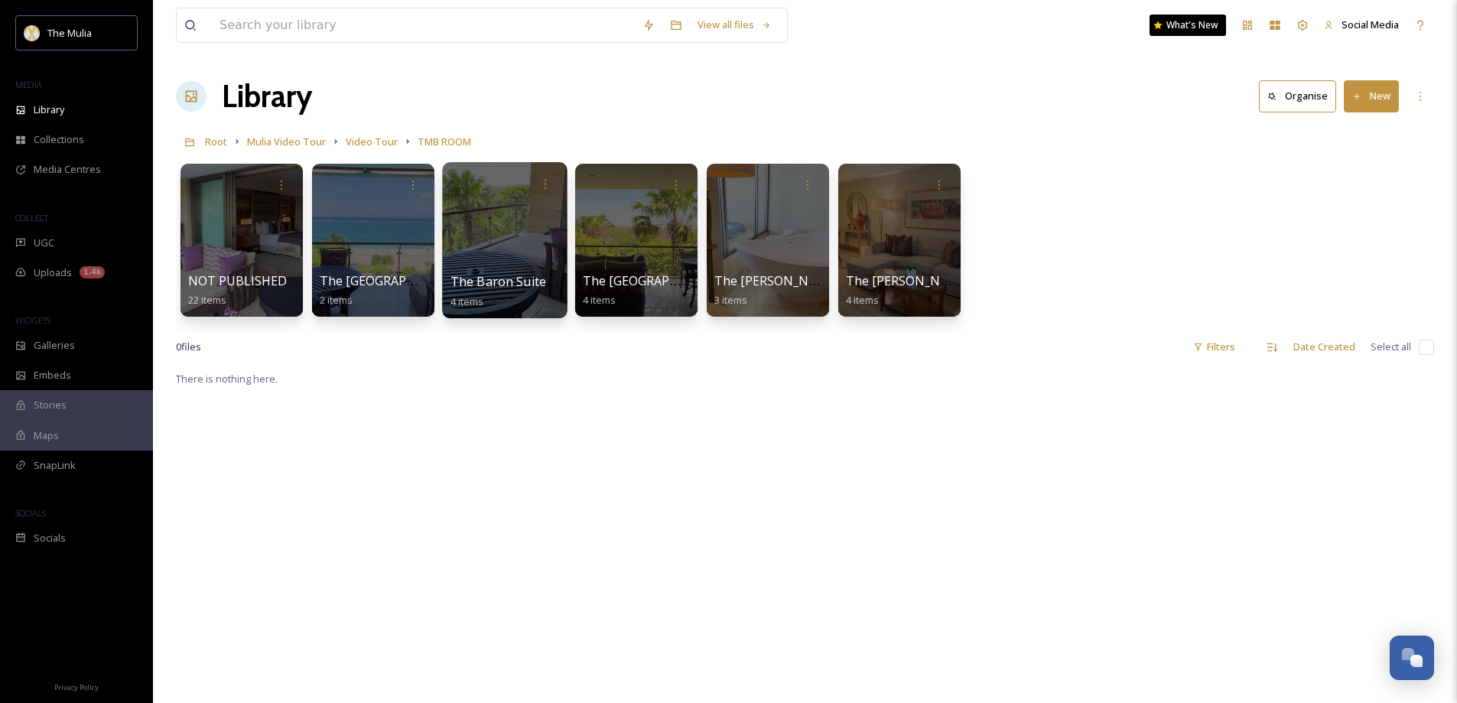
click at [529, 281] on span "The Baron Suite Garden Connecting Room" at bounding box center [574, 281] width 249 height 17
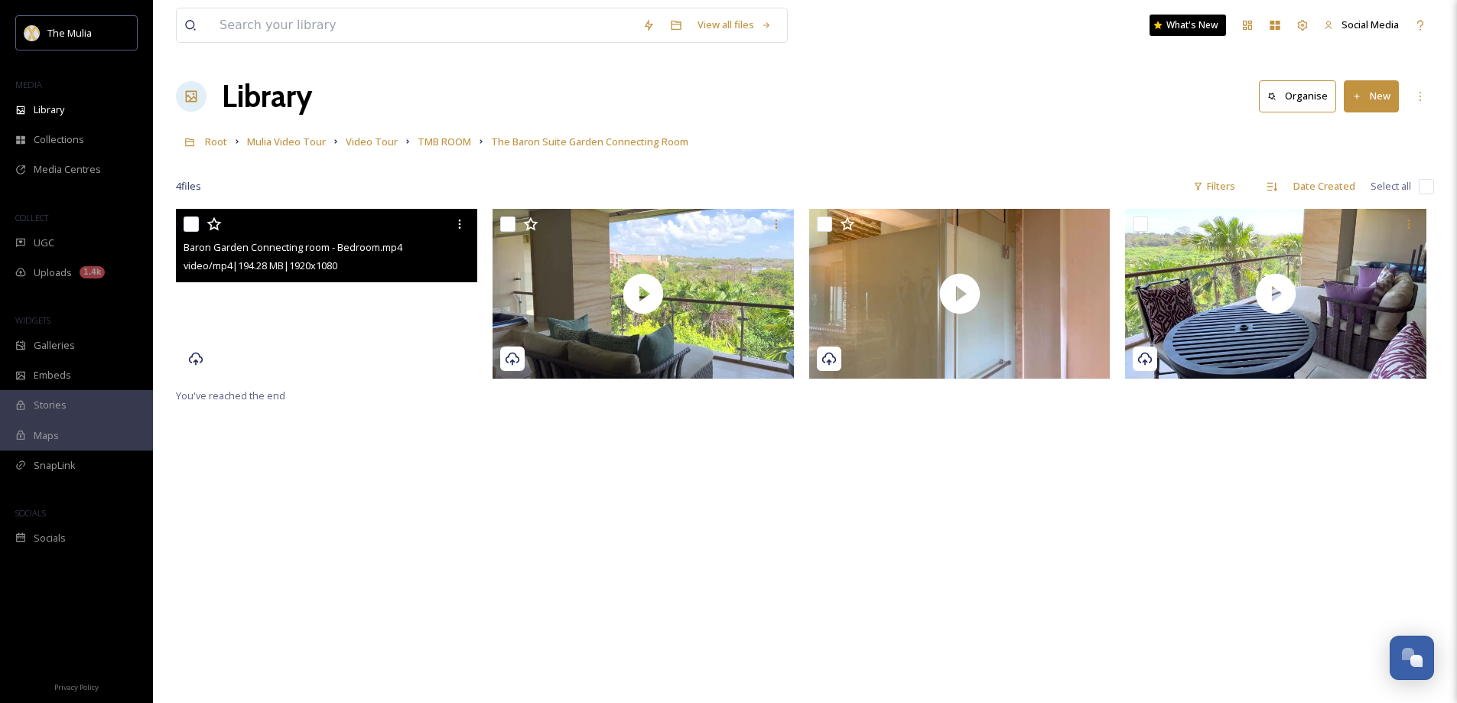
click at [394, 326] on video "Baron Garden Connecting room - Bedroom.mp4" at bounding box center [326, 294] width 301 height 170
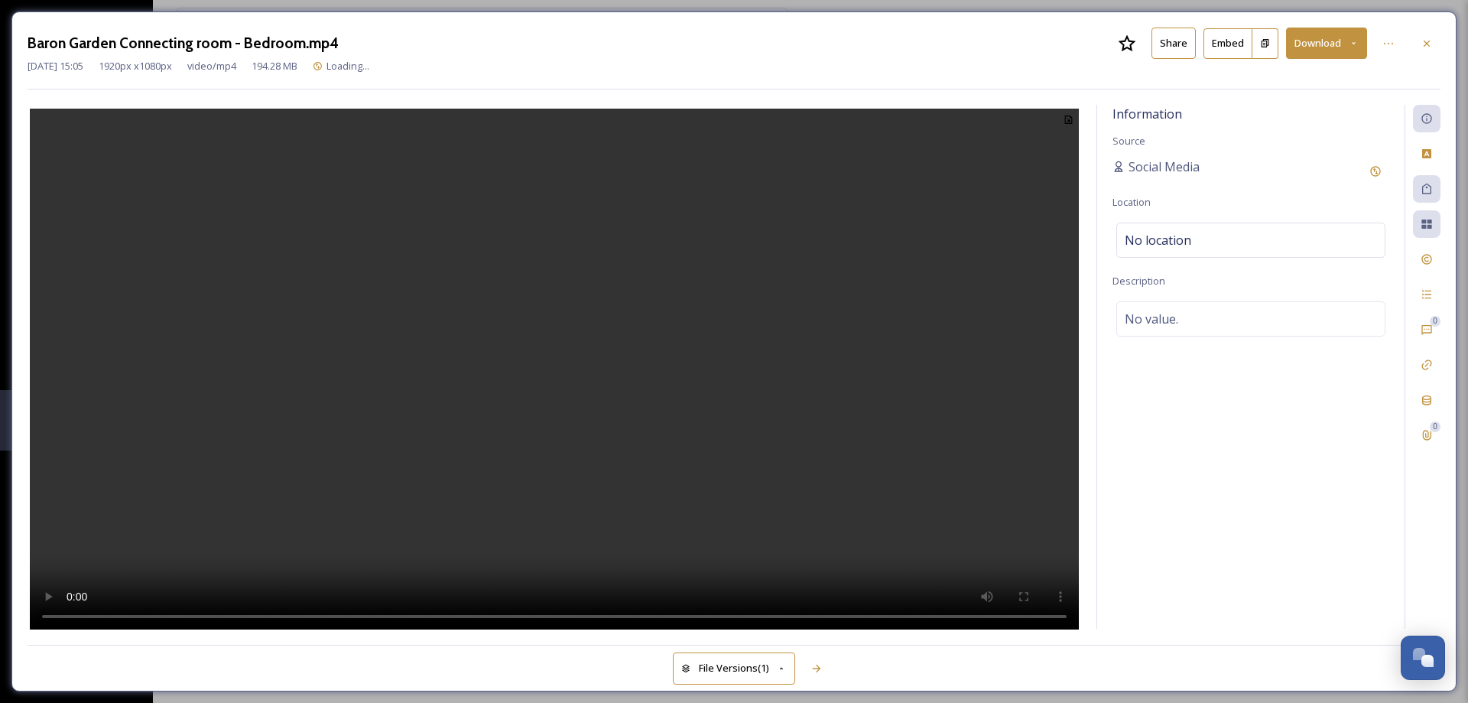
click at [1165, 41] on button "Share" at bounding box center [1173, 43] width 44 height 31
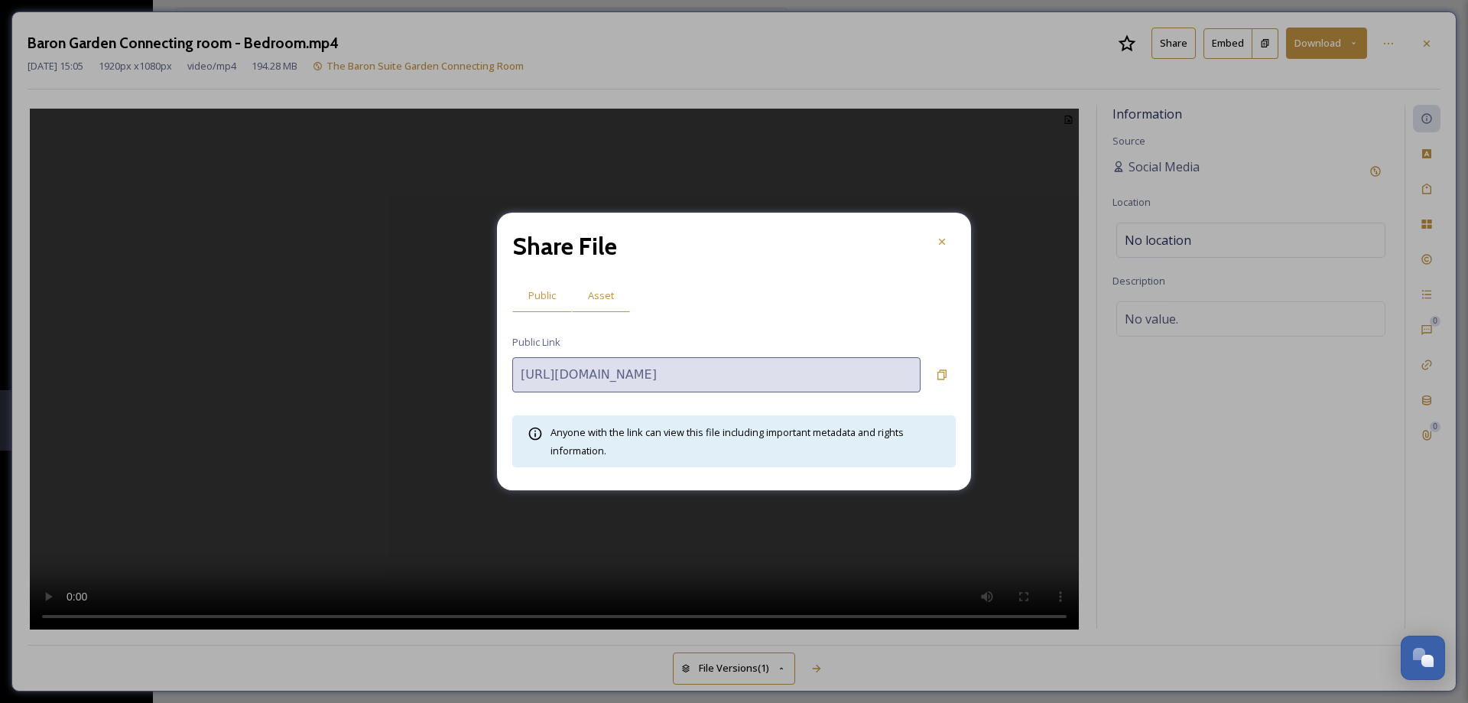
click at [601, 295] on span "Asset" at bounding box center [601, 295] width 26 height 15
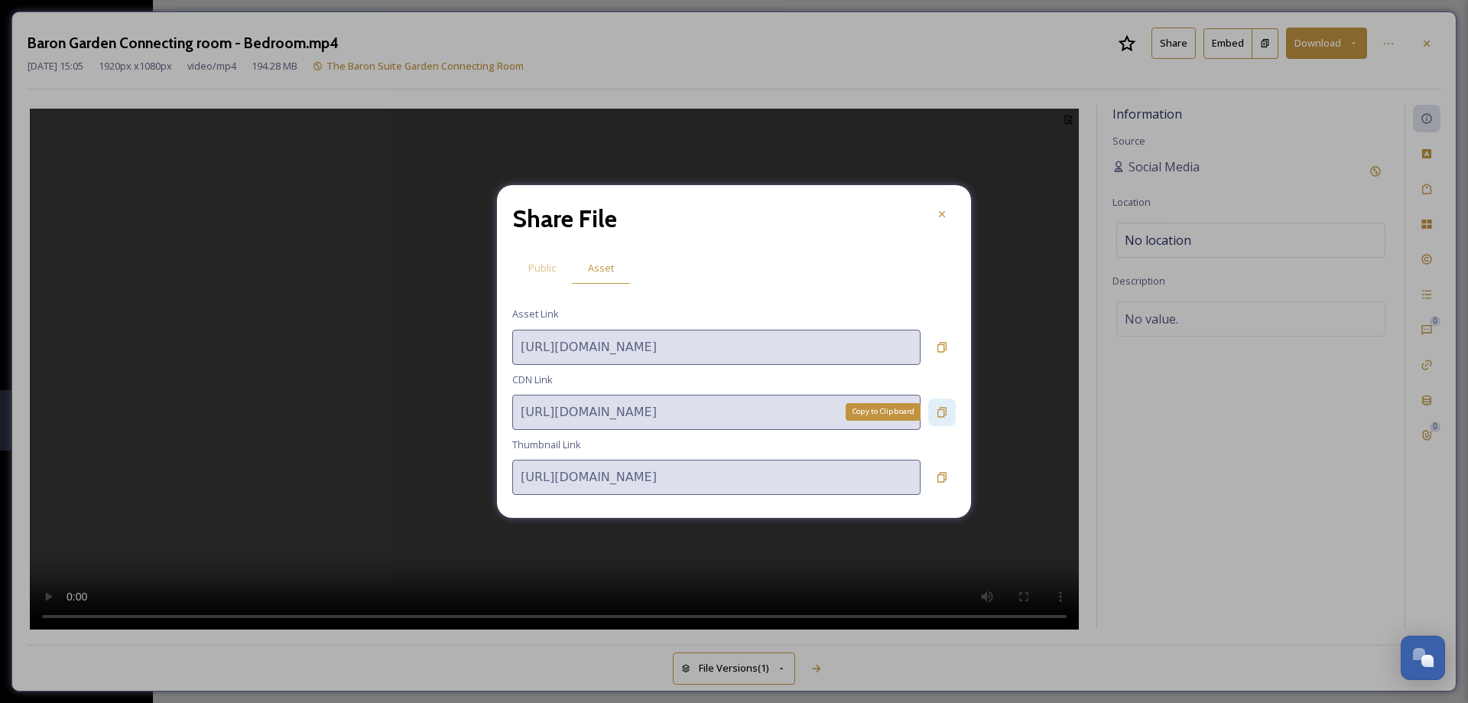
click at [942, 411] on icon at bounding box center [942, 412] width 12 height 12
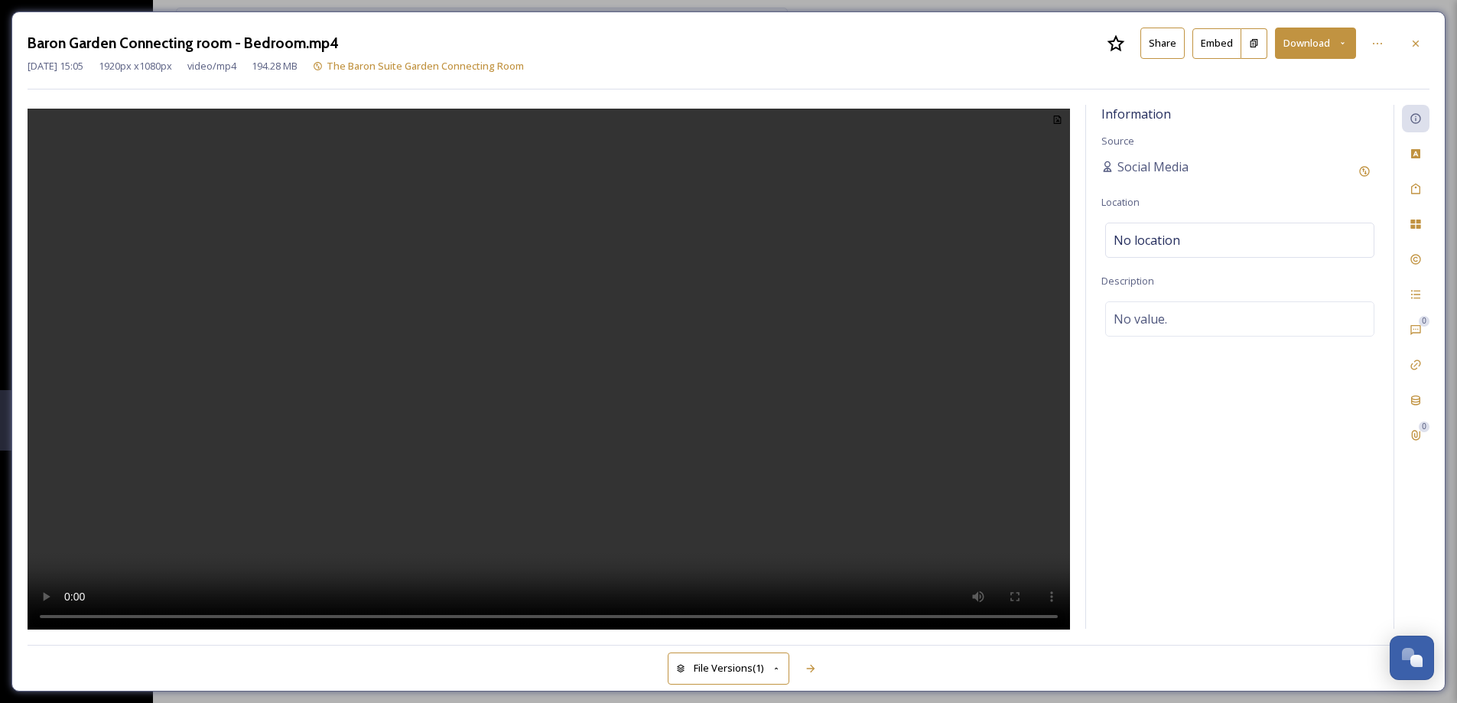
click at [1423, 46] on div at bounding box center [1415, 44] width 28 height 28
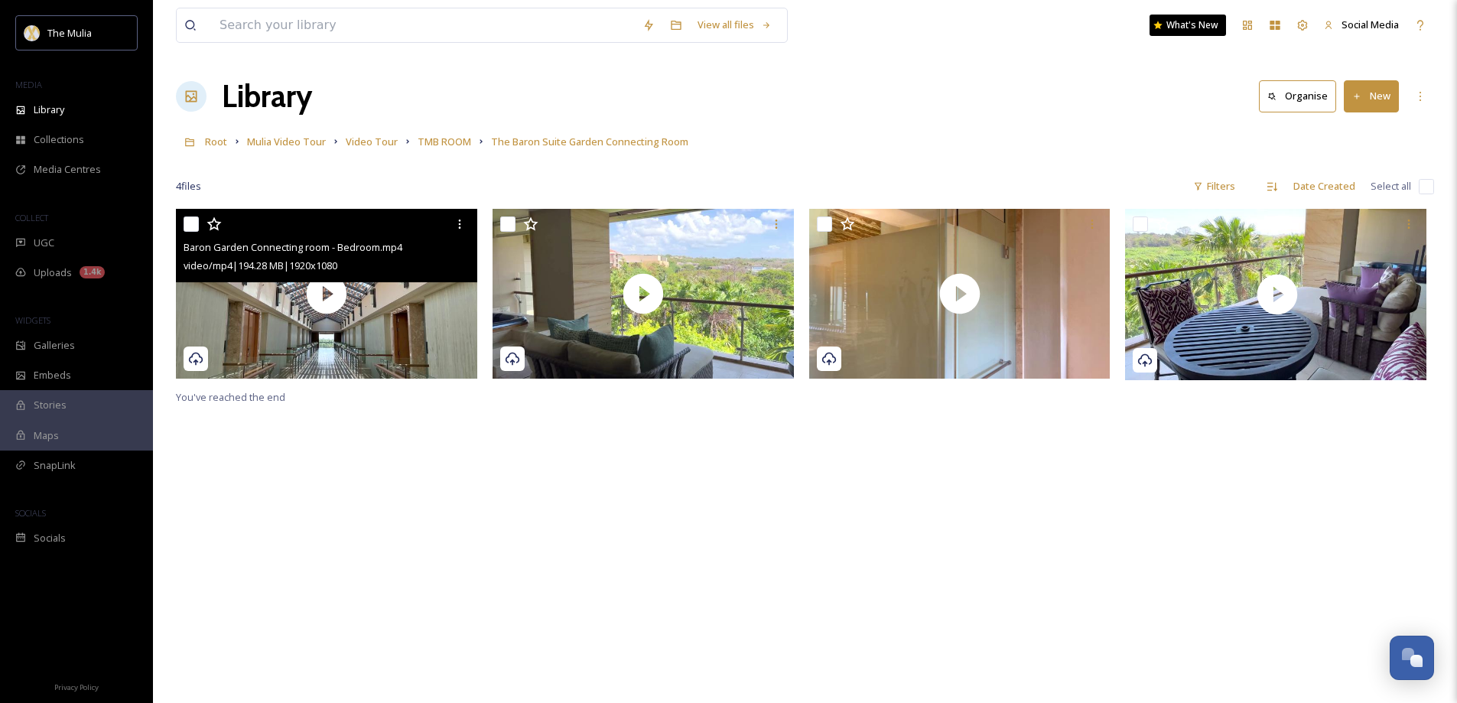
click at [729, 382] on div at bounding box center [646, 298] width 309 height 179
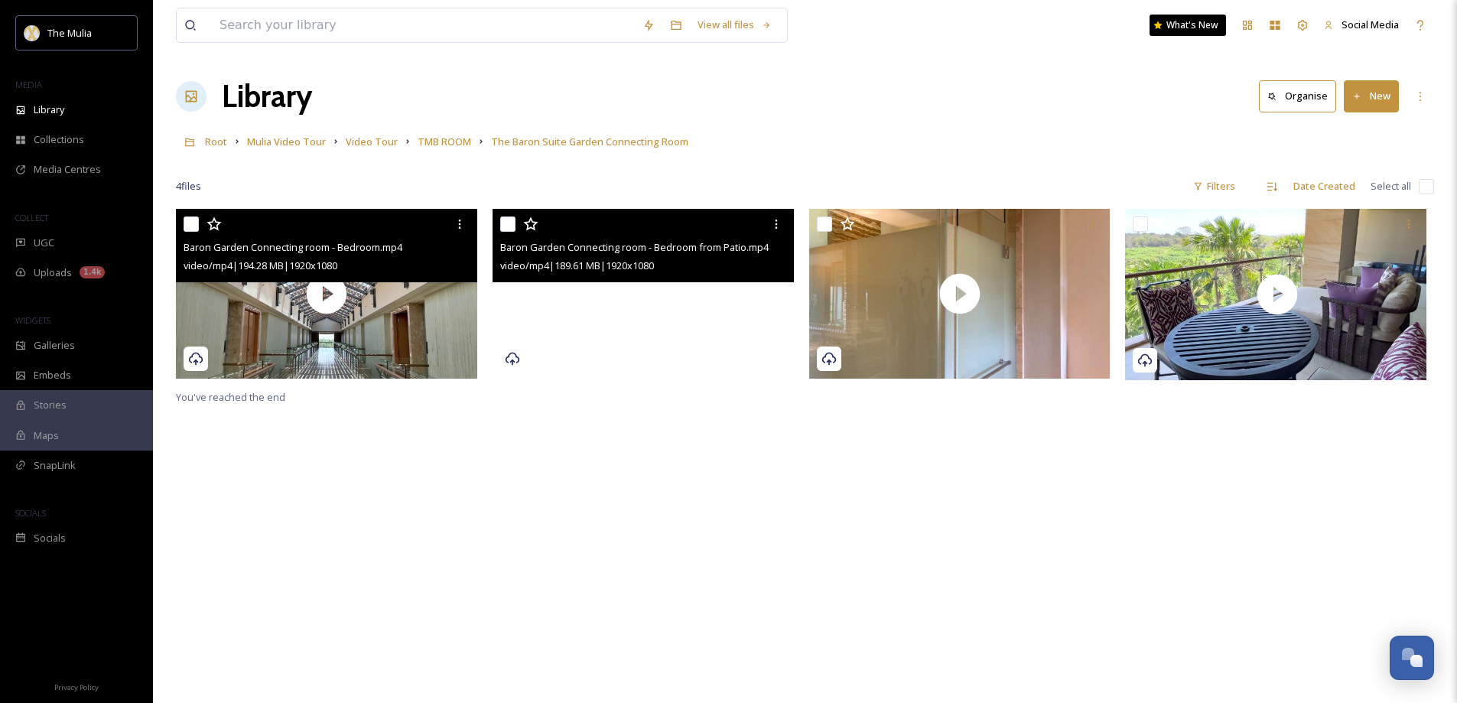
click at [706, 345] on video "Baron Garden Connecting room - Bedroom from Patio.mp4" at bounding box center [642, 294] width 301 height 170
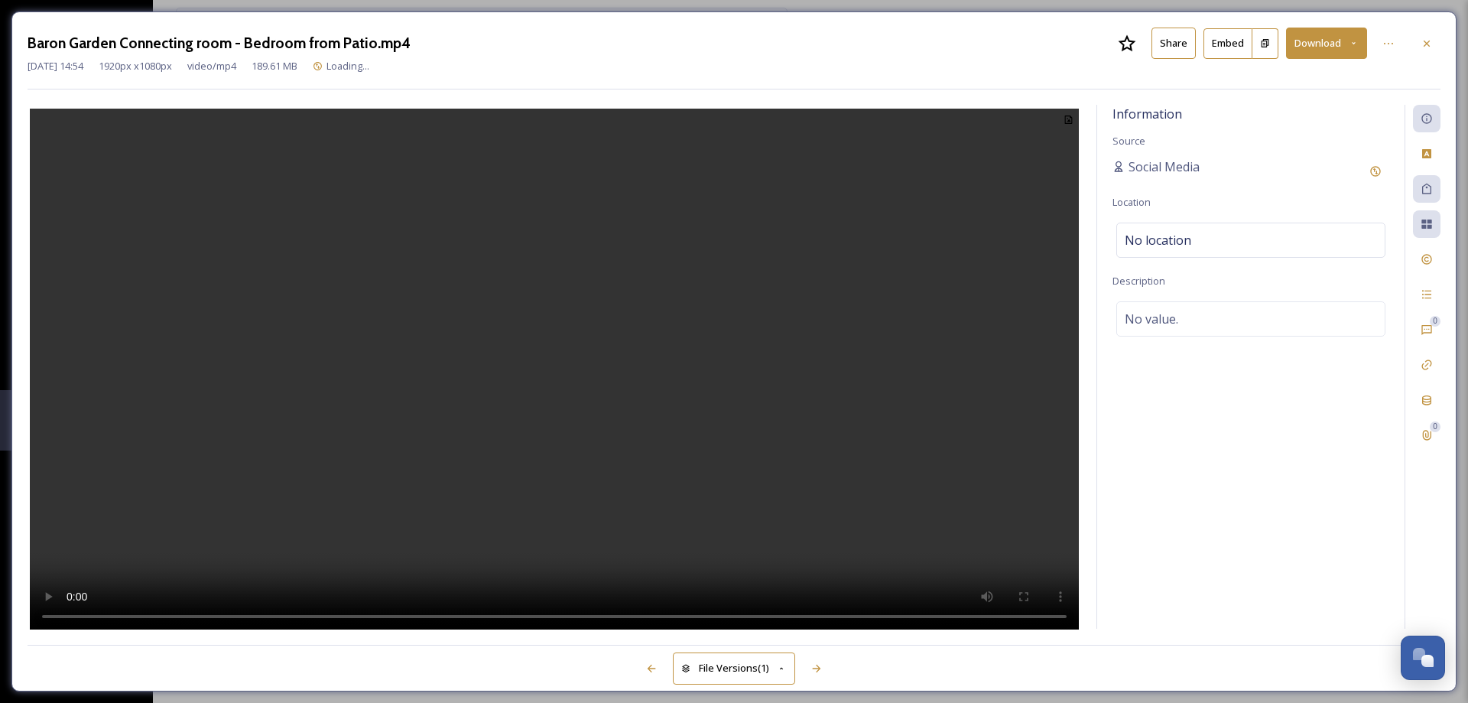
click at [1171, 44] on button "Share" at bounding box center [1173, 43] width 44 height 31
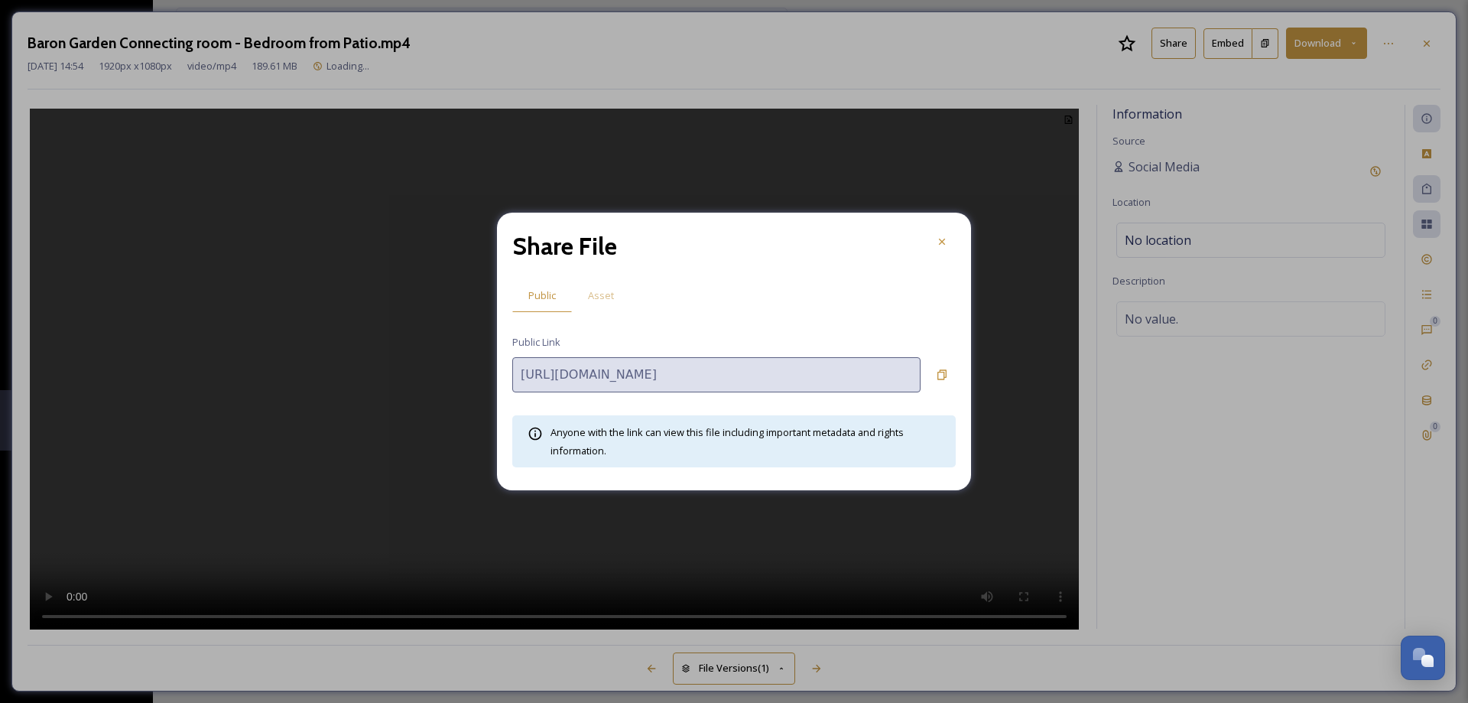
drag, startPoint x: 605, startPoint y: 292, endPoint x: 635, endPoint y: 327, distance: 46.1
click at [604, 293] on span "Asset" at bounding box center [601, 295] width 26 height 15
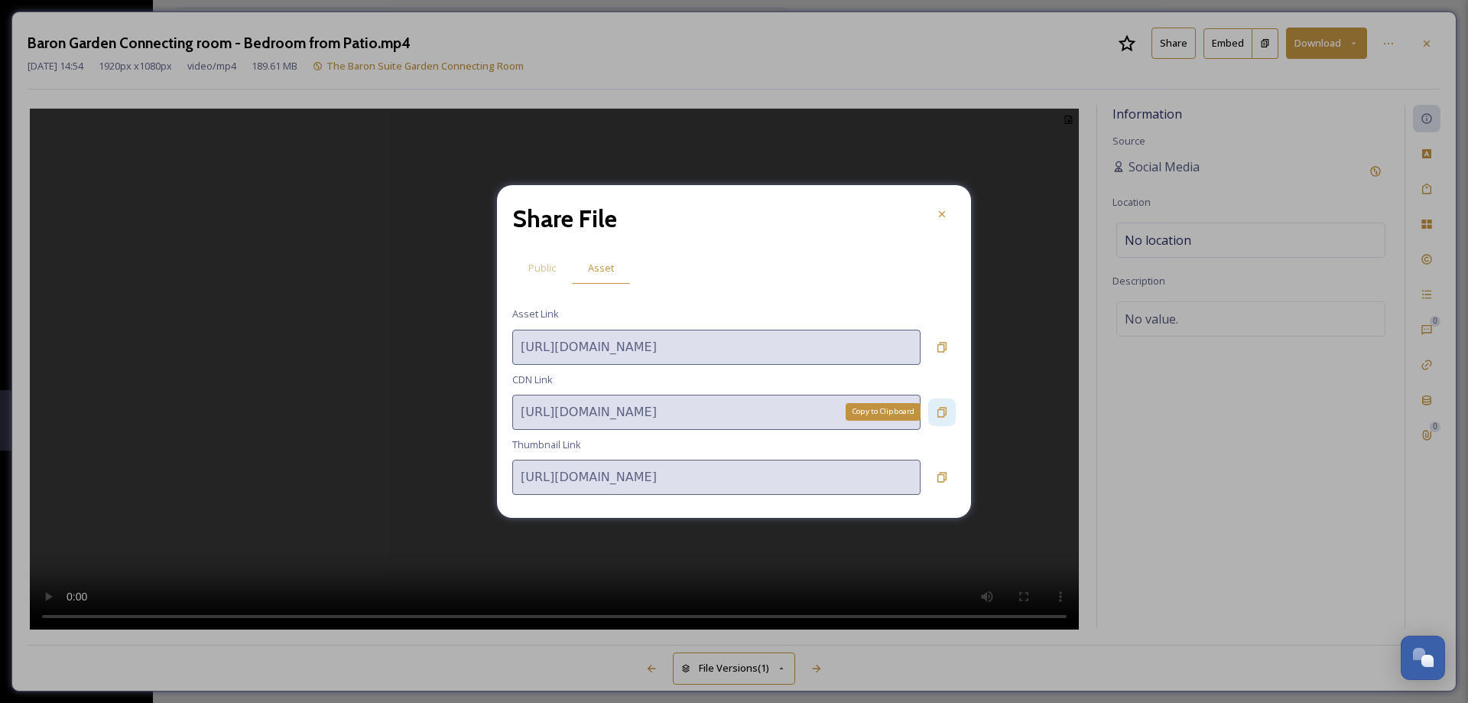
click at [945, 416] on icon at bounding box center [942, 412] width 12 height 12
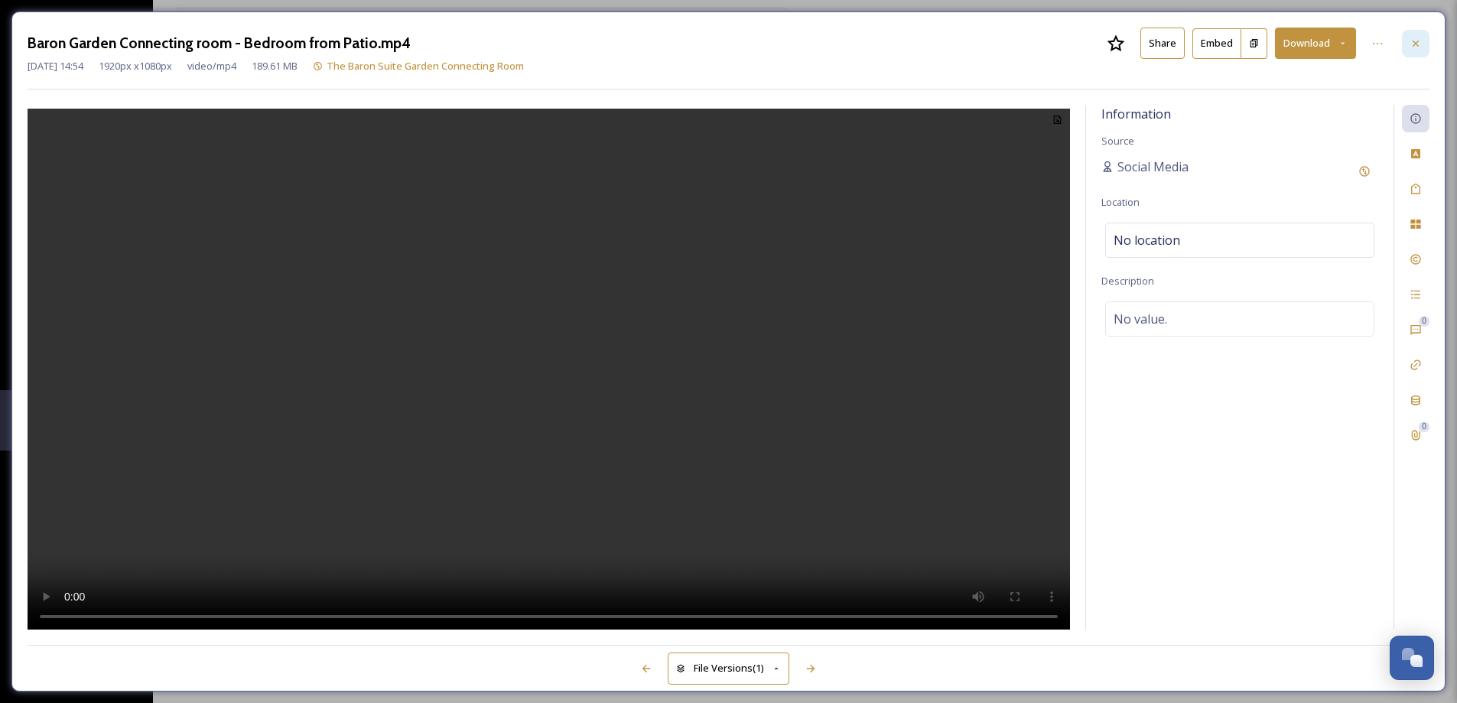
click at [1421, 44] on div at bounding box center [1415, 44] width 28 height 28
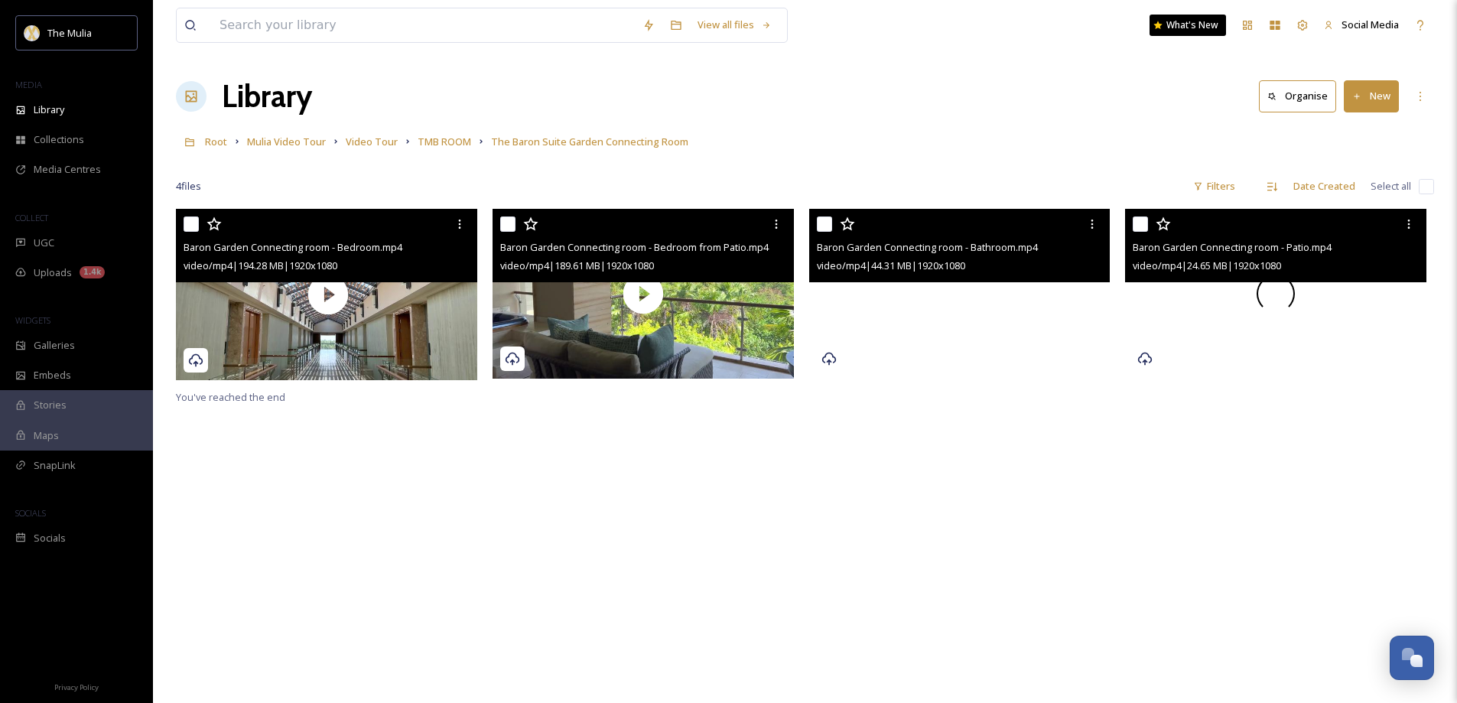
click at [1212, 330] on div at bounding box center [1275, 294] width 301 height 170
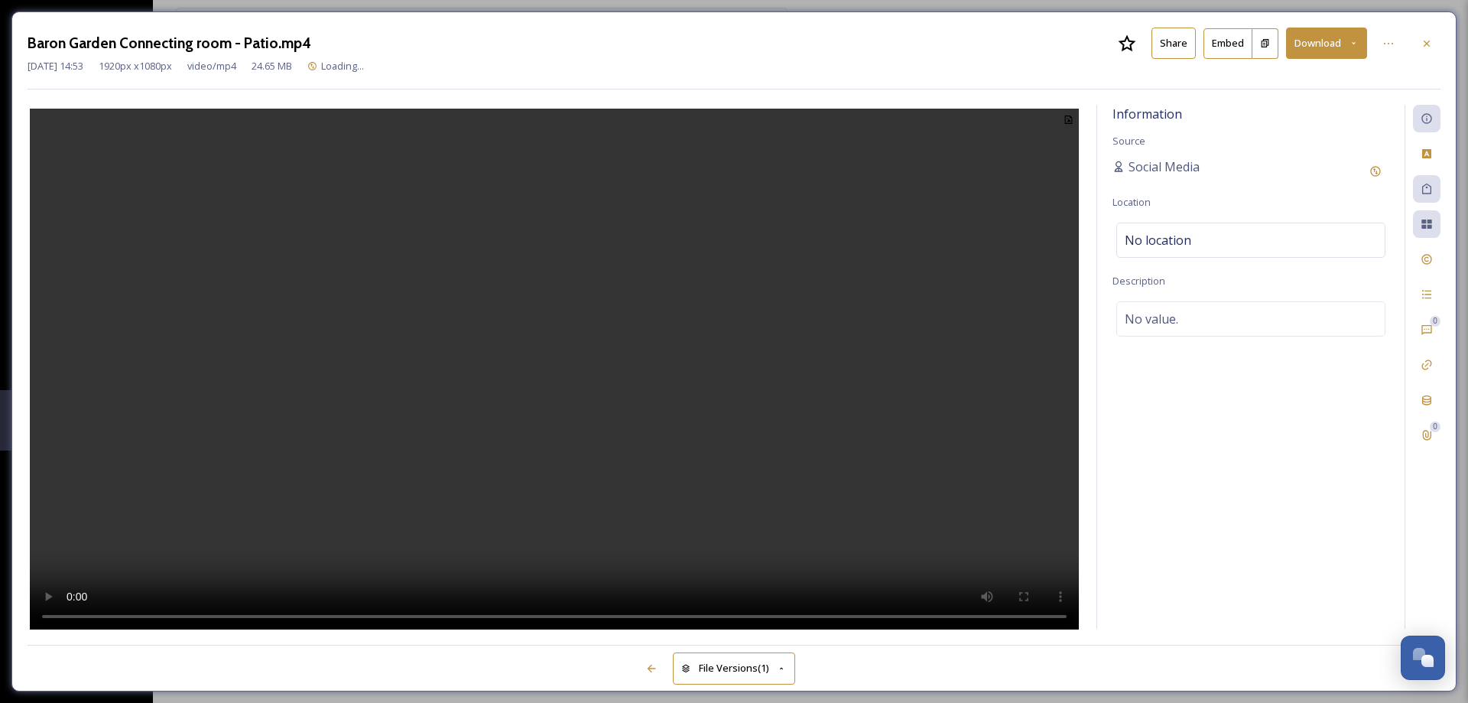
click at [1175, 46] on button "Share" at bounding box center [1173, 43] width 44 height 31
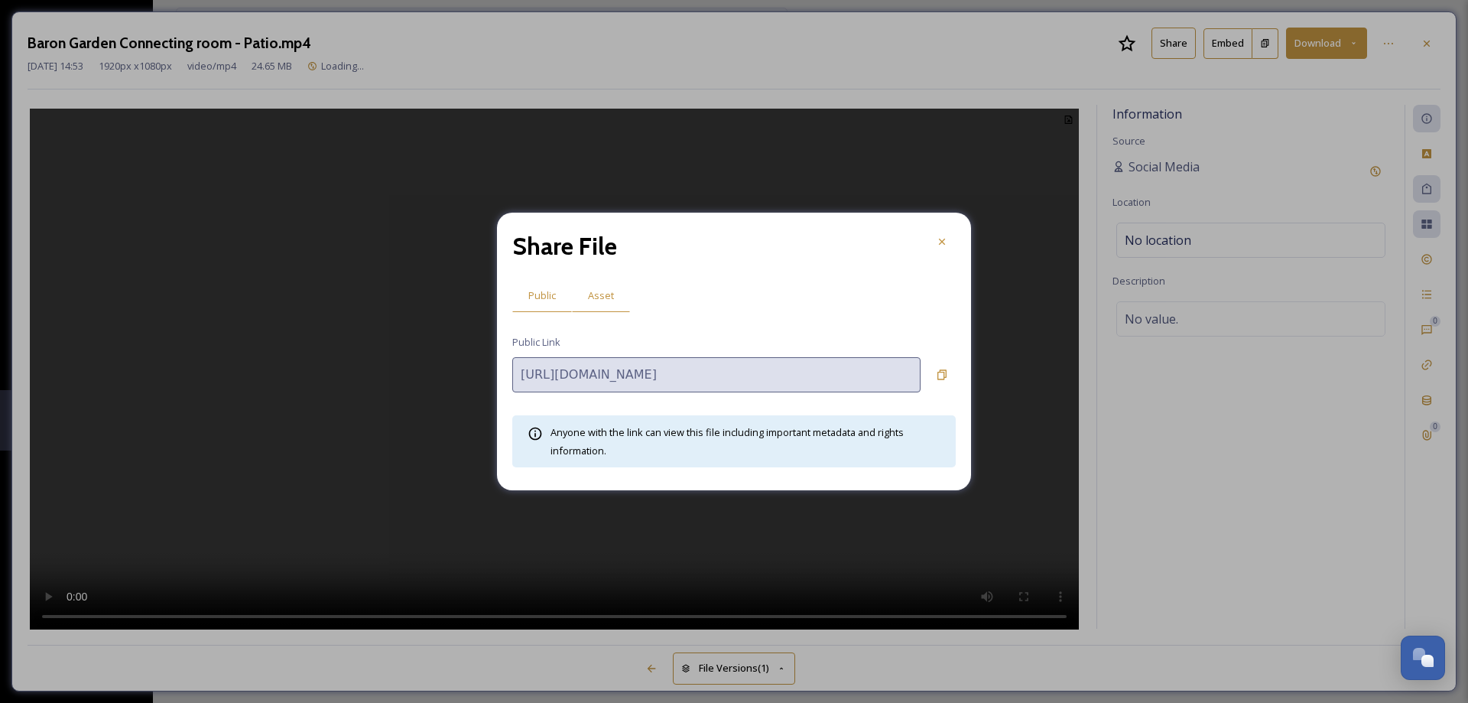
click at [604, 293] on span "Asset" at bounding box center [601, 295] width 26 height 15
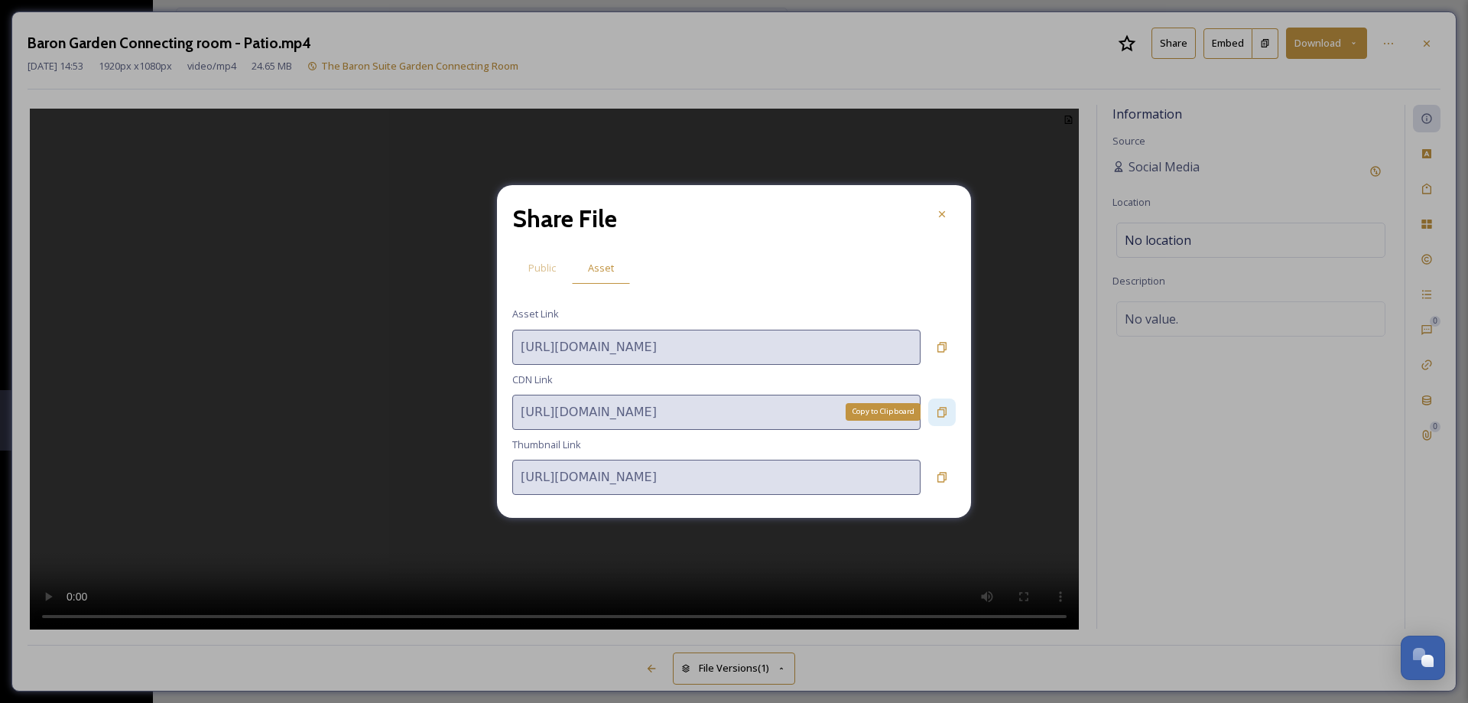
click at [949, 411] on div "Copy to Clipboard" at bounding box center [942, 412] width 28 height 28
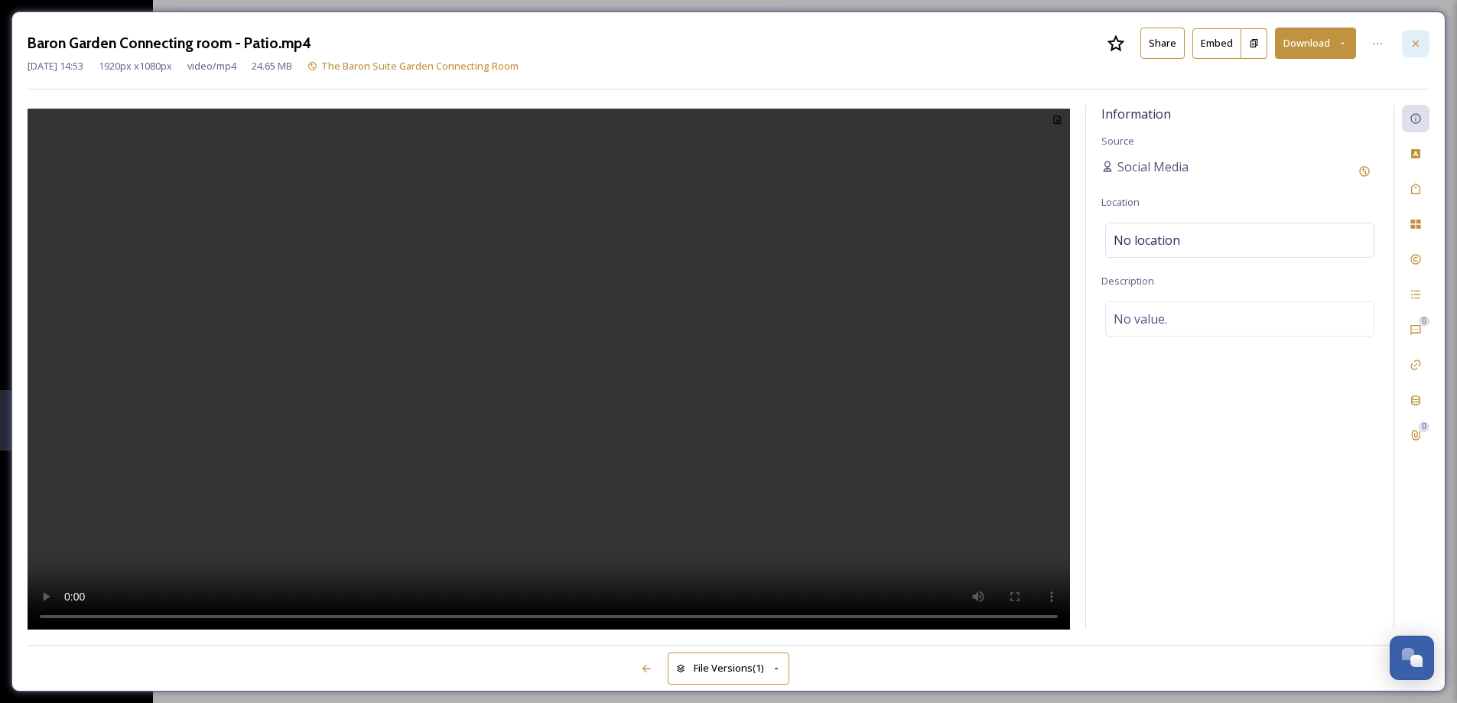
click at [1424, 46] on div at bounding box center [1415, 44] width 28 height 28
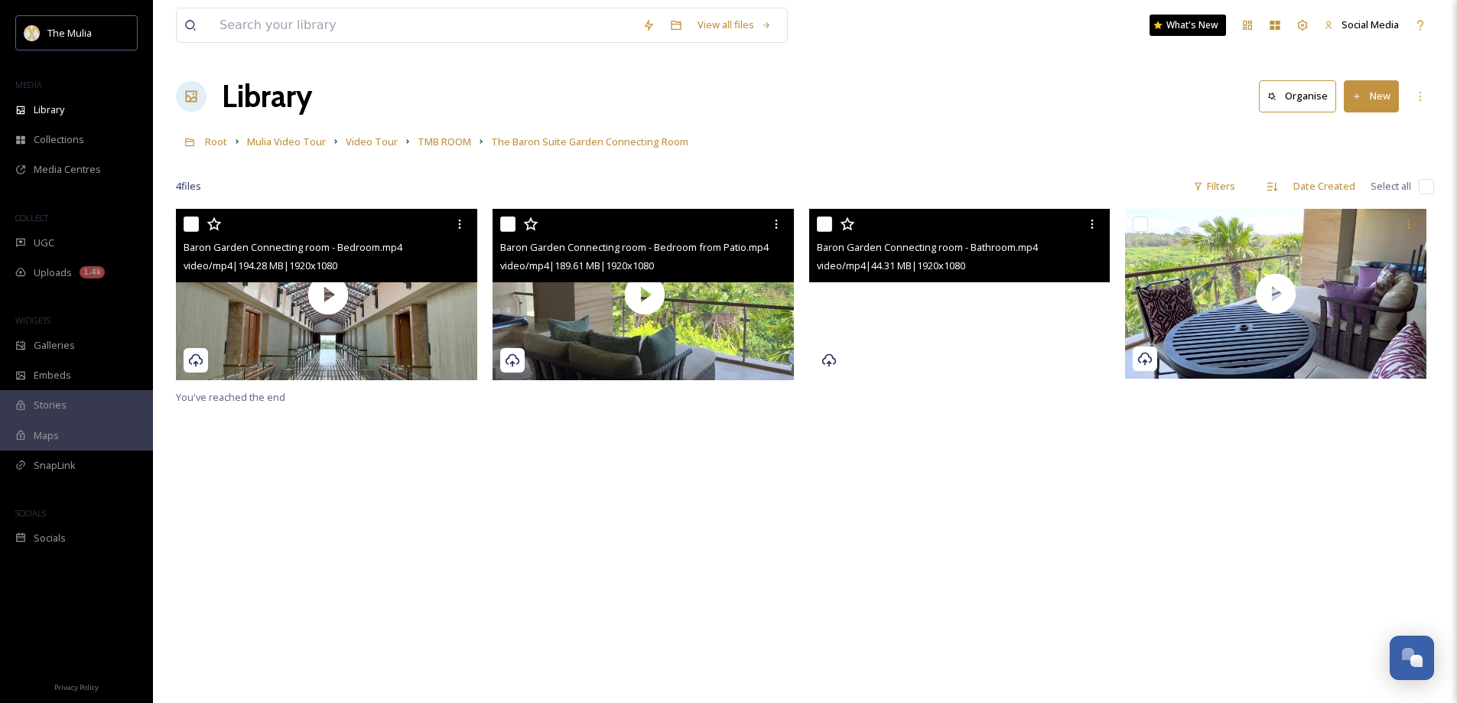
click at [963, 337] on video "Baron Garden Connecting room - Bathroom.mp4" at bounding box center [961, 294] width 304 height 171
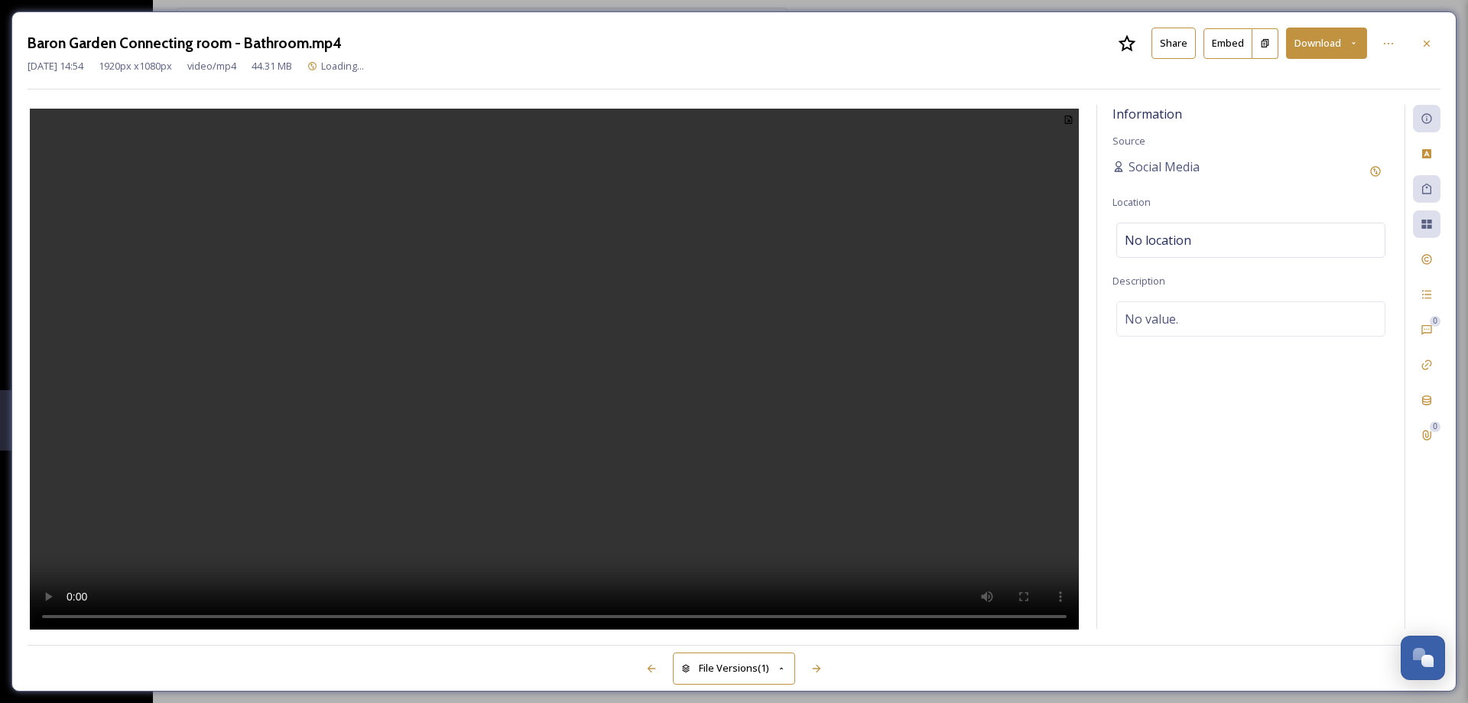
click at [1156, 52] on button "Share" at bounding box center [1173, 43] width 44 height 31
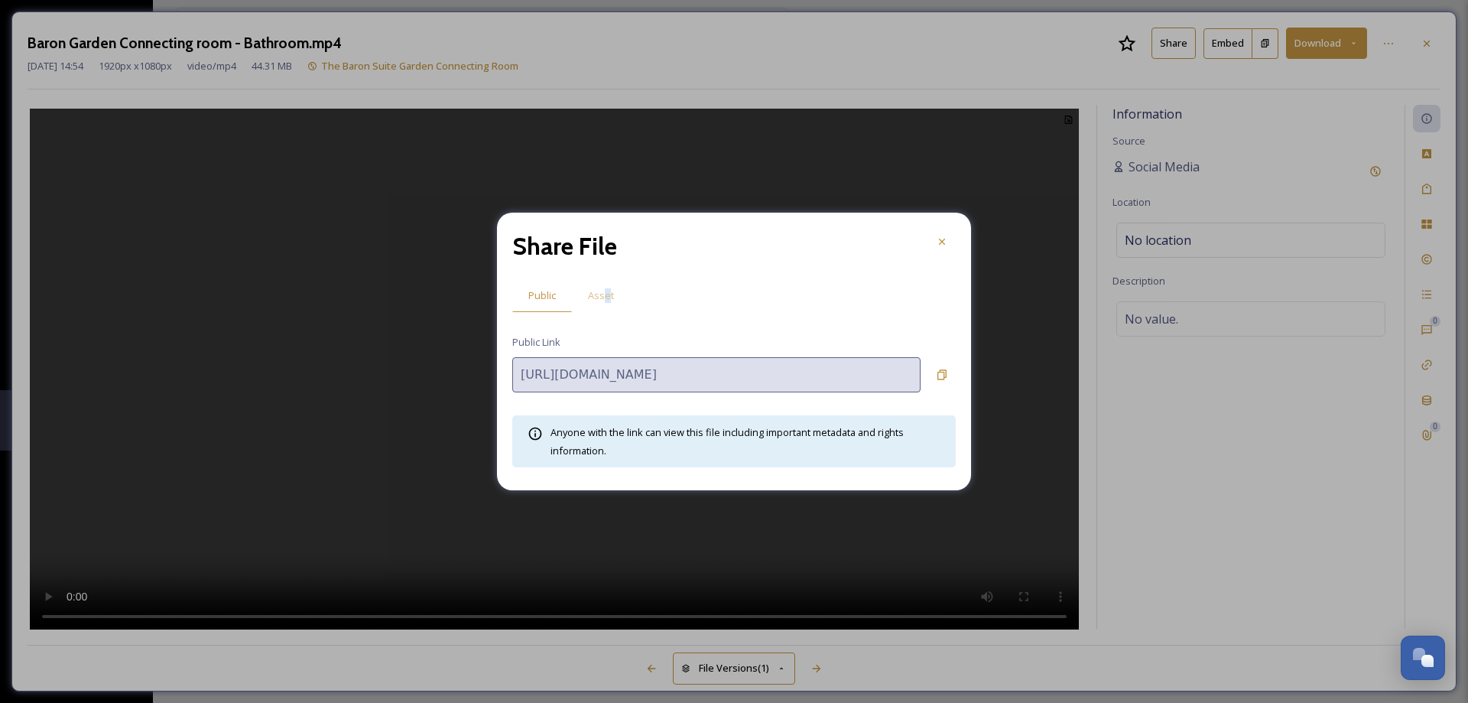
drag, startPoint x: 606, startPoint y: 294, endPoint x: 631, endPoint y: 307, distance: 27.4
click at [606, 294] on span "Asset" at bounding box center [601, 295] width 26 height 15
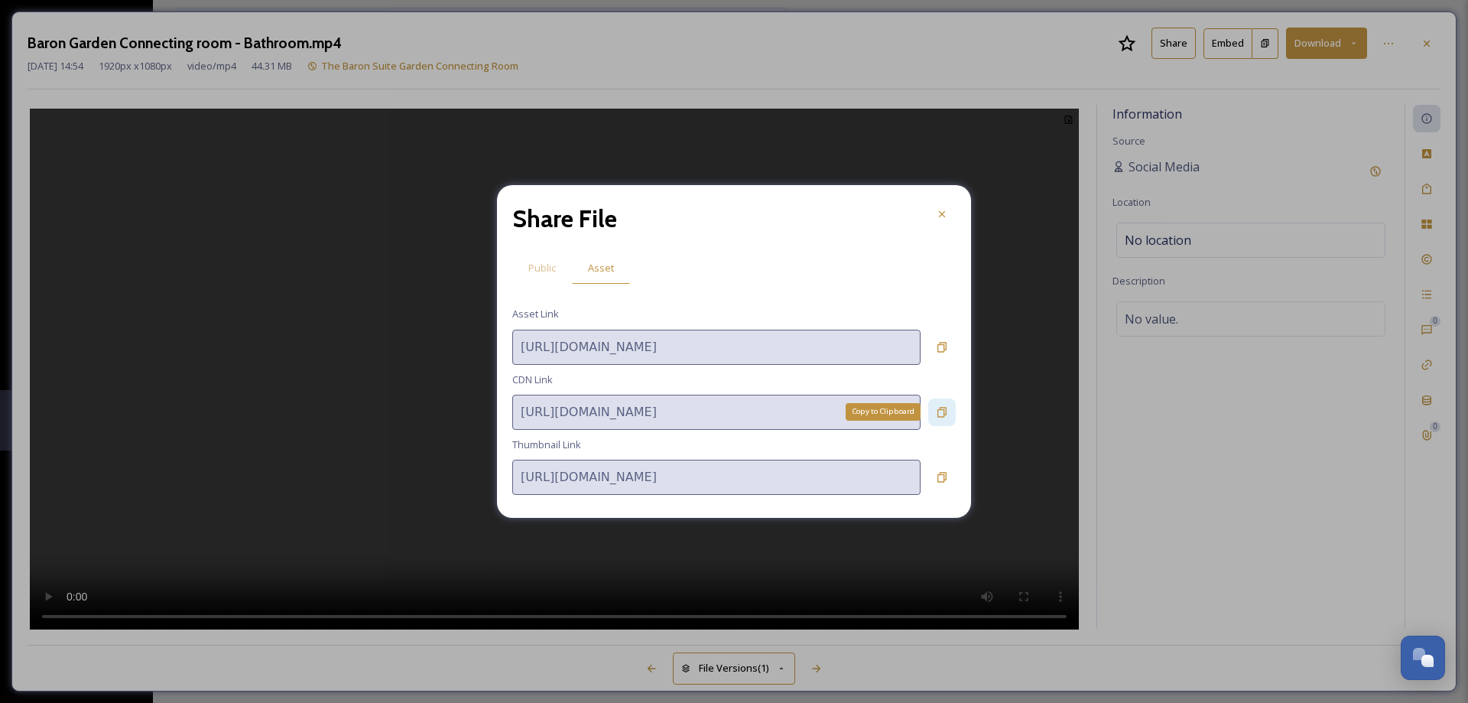
click at [936, 411] on icon at bounding box center [942, 412] width 12 height 12
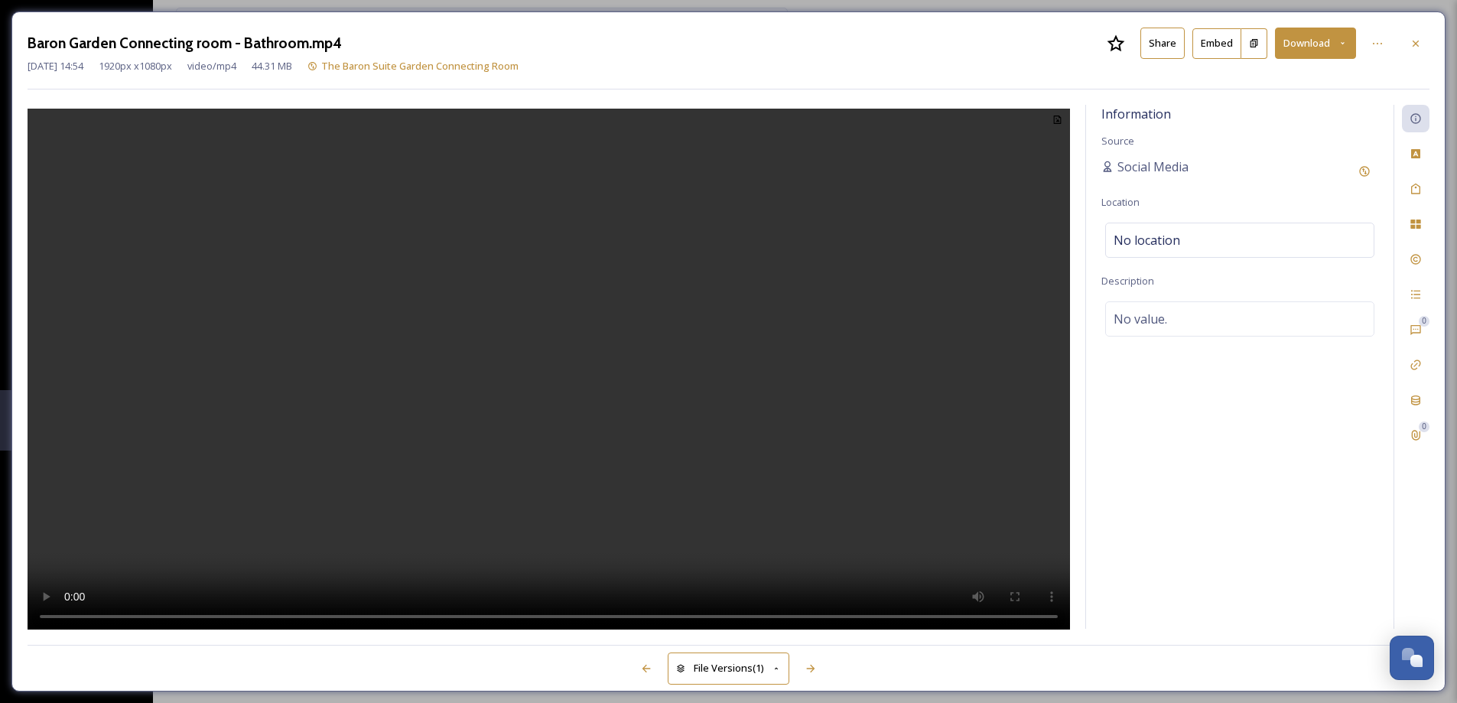
drag, startPoint x: 1421, startPoint y: 46, endPoint x: 1418, endPoint y: 54, distance: 8.0
click at [1419, 47] on icon at bounding box center [1415, 43] width 12 height 12
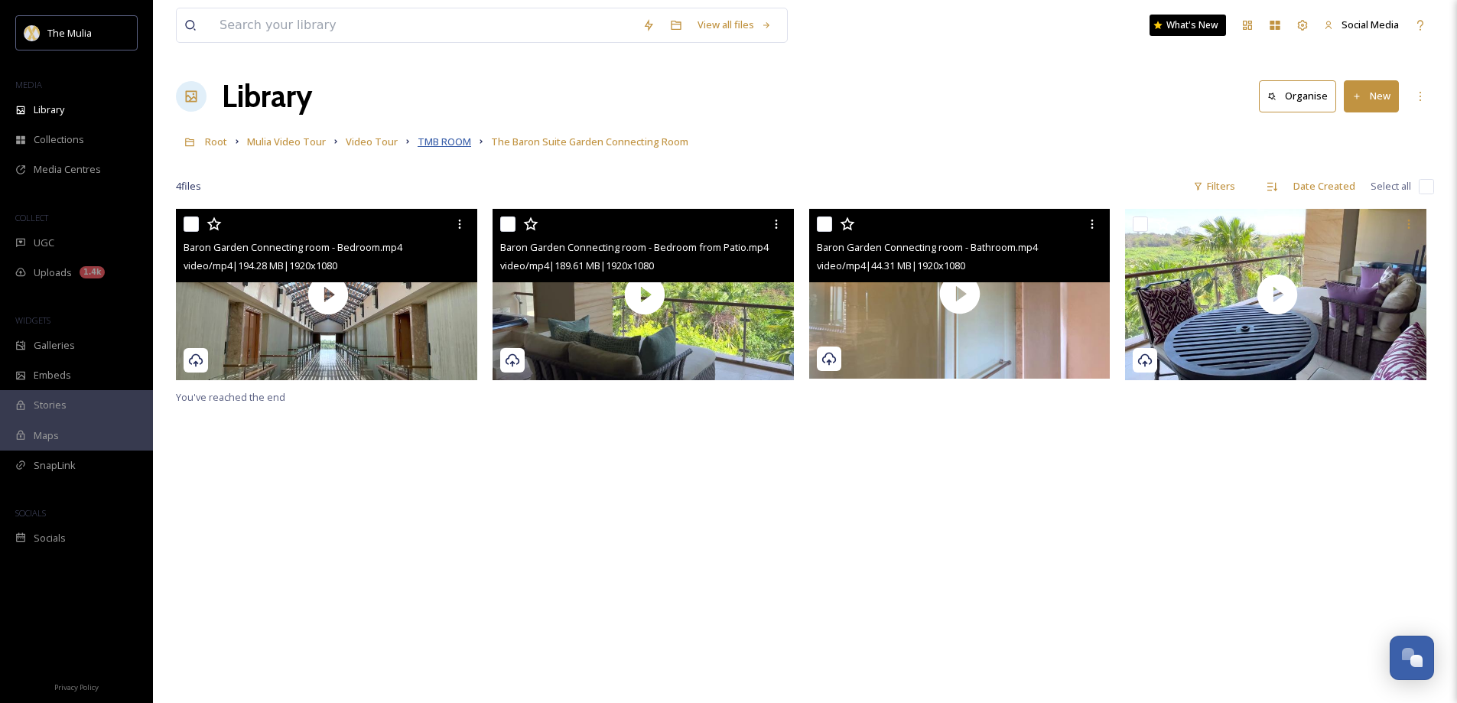
click at [455, 141] on span "TMB ROOM" at bounding box center [444, 142] width 54 height 14
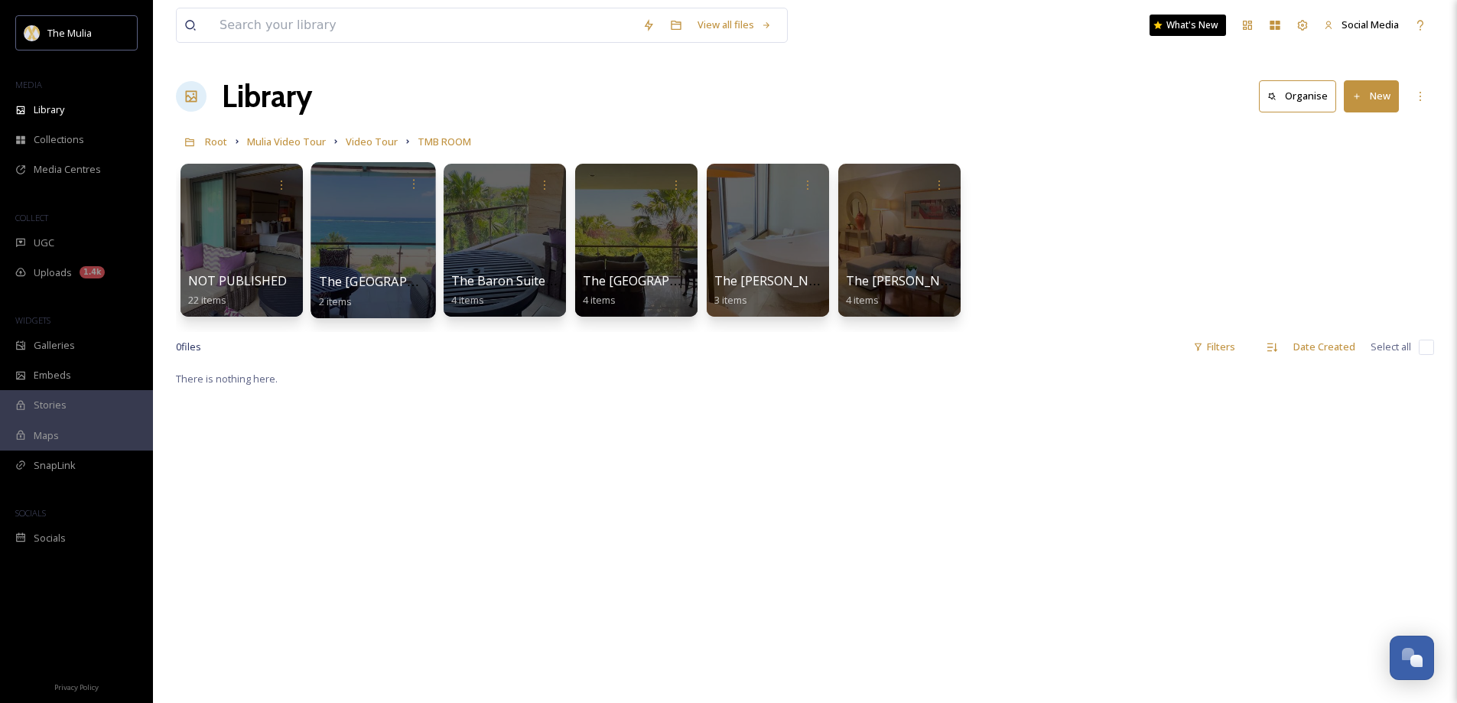
click at [381, 281] on span "The Baron Suite Beach Front View" at bounding box center [428, 281] width 218 height 17
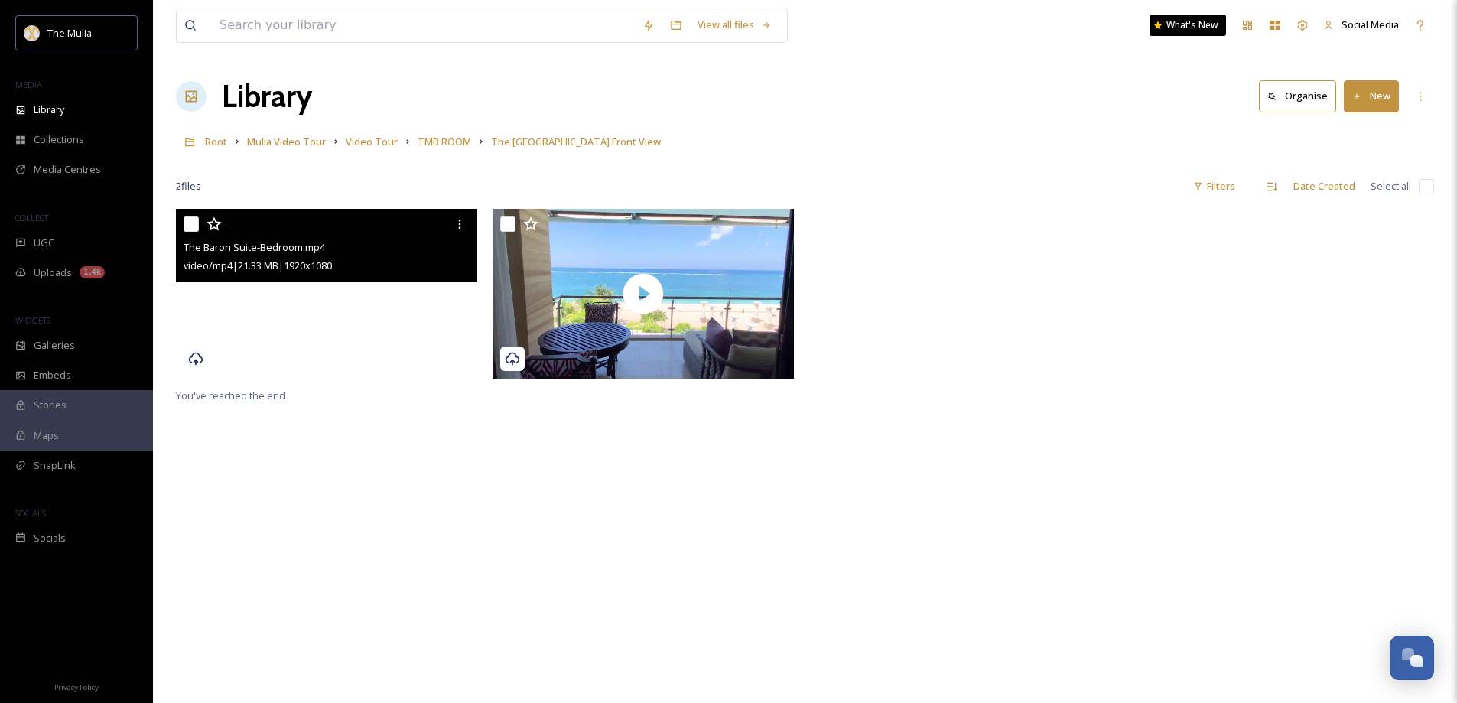
click at [377, 353] on video "The Baron Suite-Bedroom.mp4" at bounding box center [326, 294] width 301 height 170
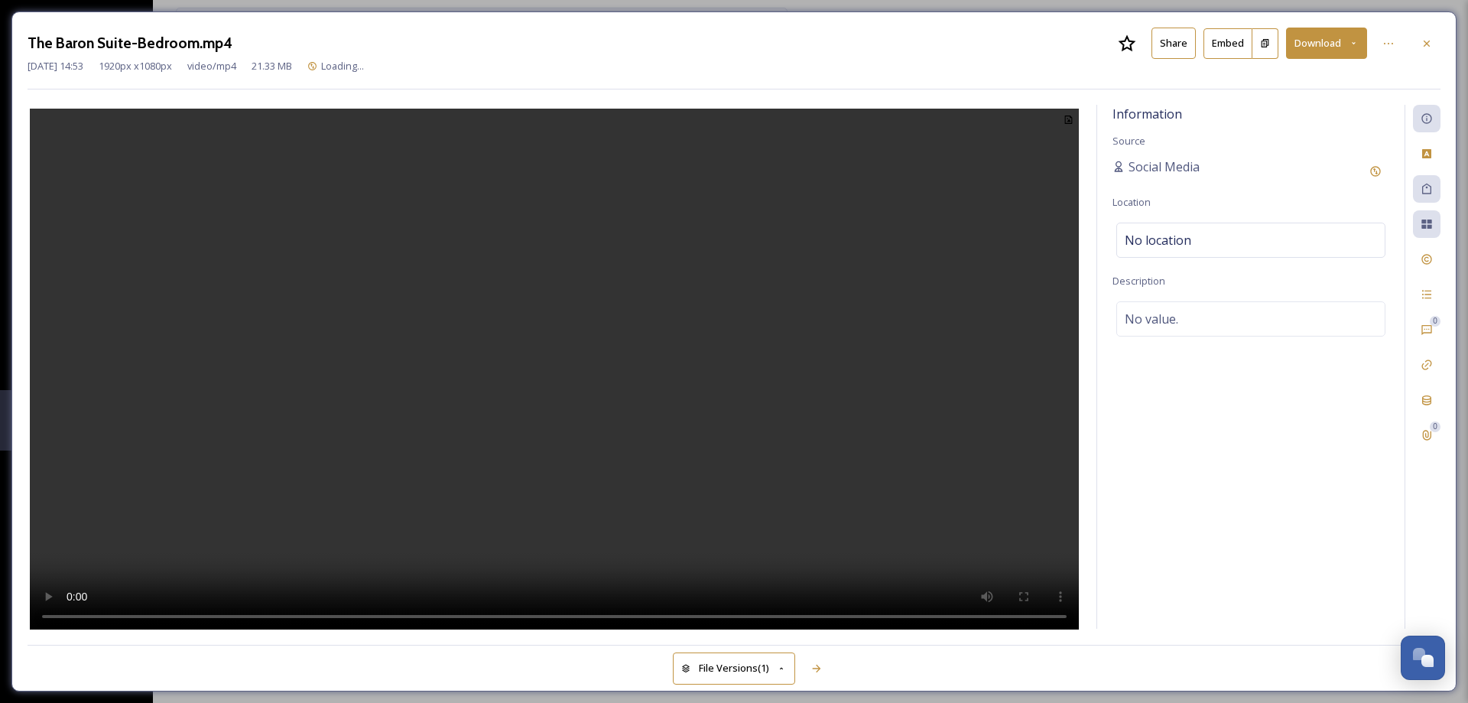
click at [1169, 44] on button "Share" at bounding box center [1173, 43] width 44 height 31
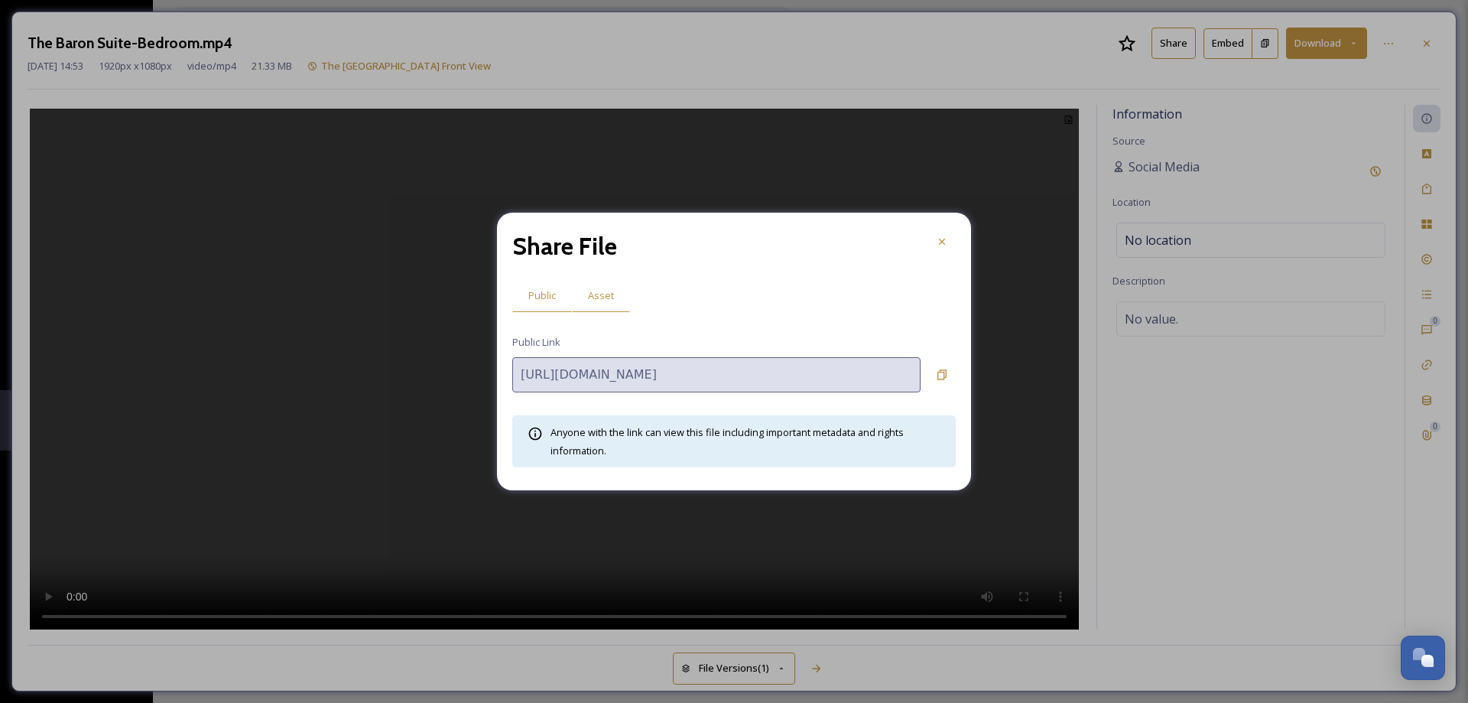
click at [606, 292] on span "Asset" at bounding box center [601, 295] width 26 height 15
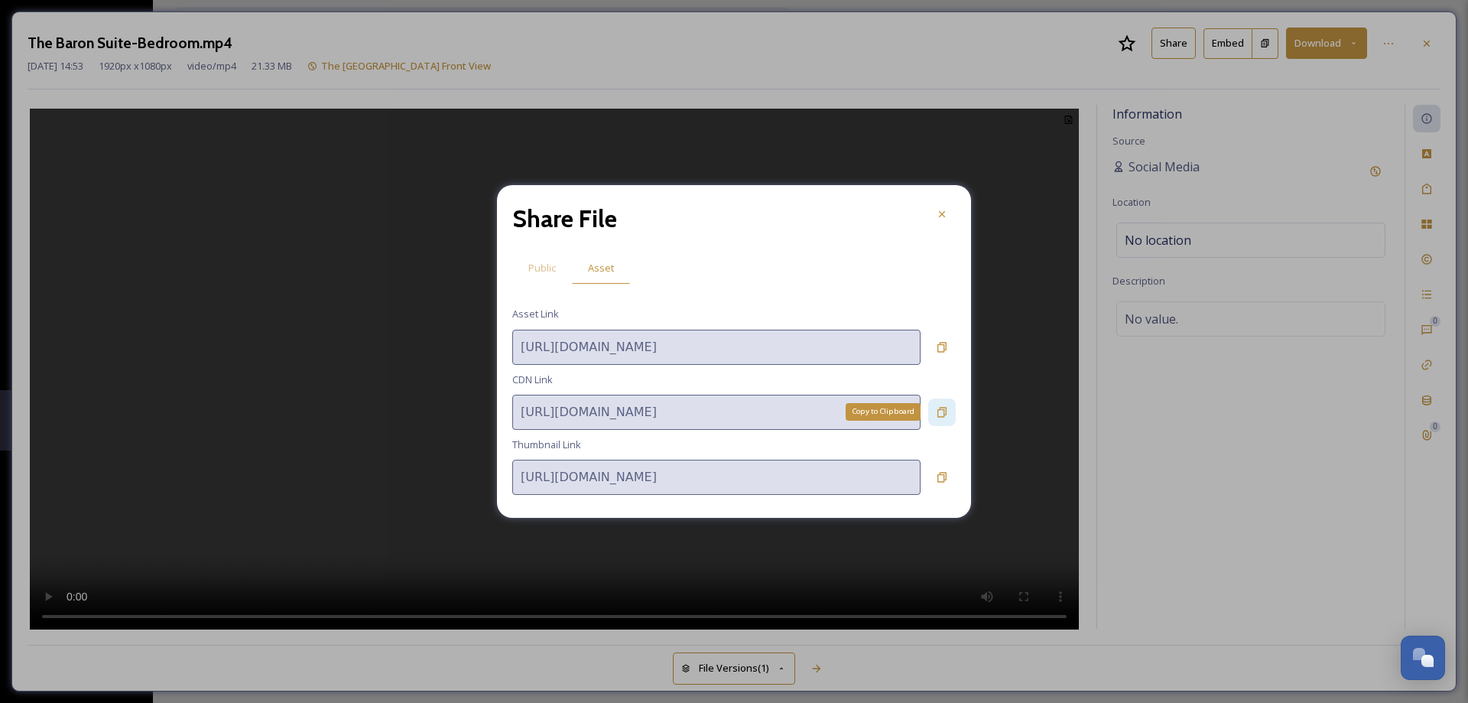
click at [938, 411] on icon at bounding box center [941, 412] width 9 height 10
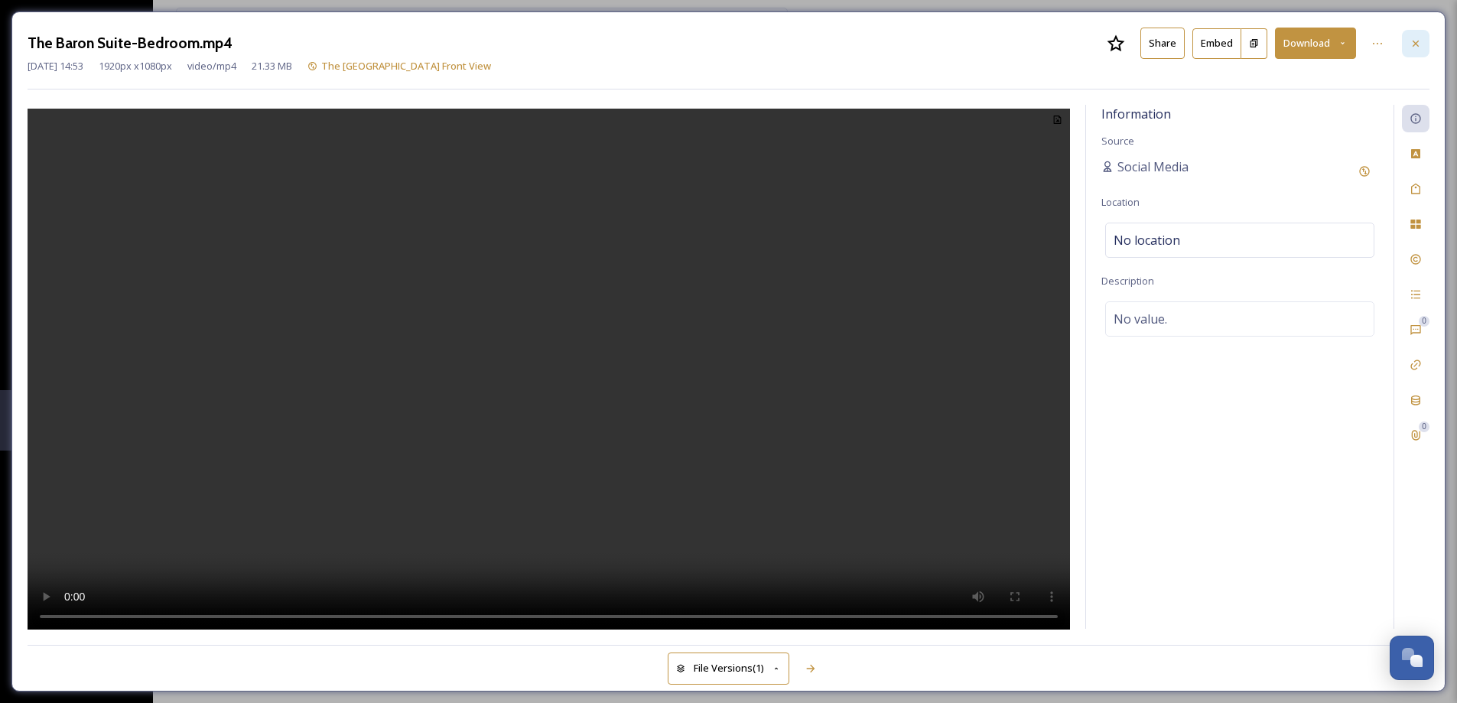
click at [1414, 45] on icon at bounding box center [1415, 43] width 6 height 6
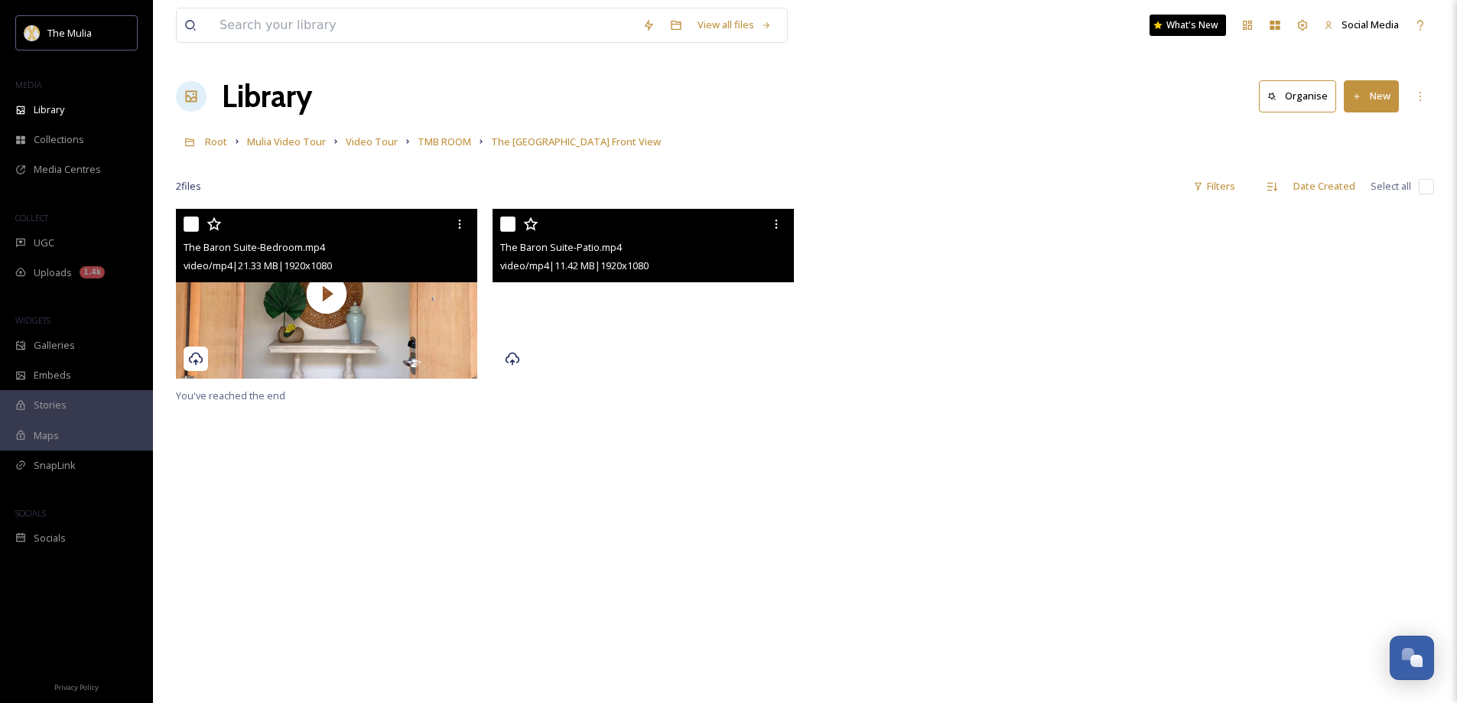
click at [635, 337] on video "The Baron Suite-Patio.mp4" at bounding box center [642, 294] width 301 height 170
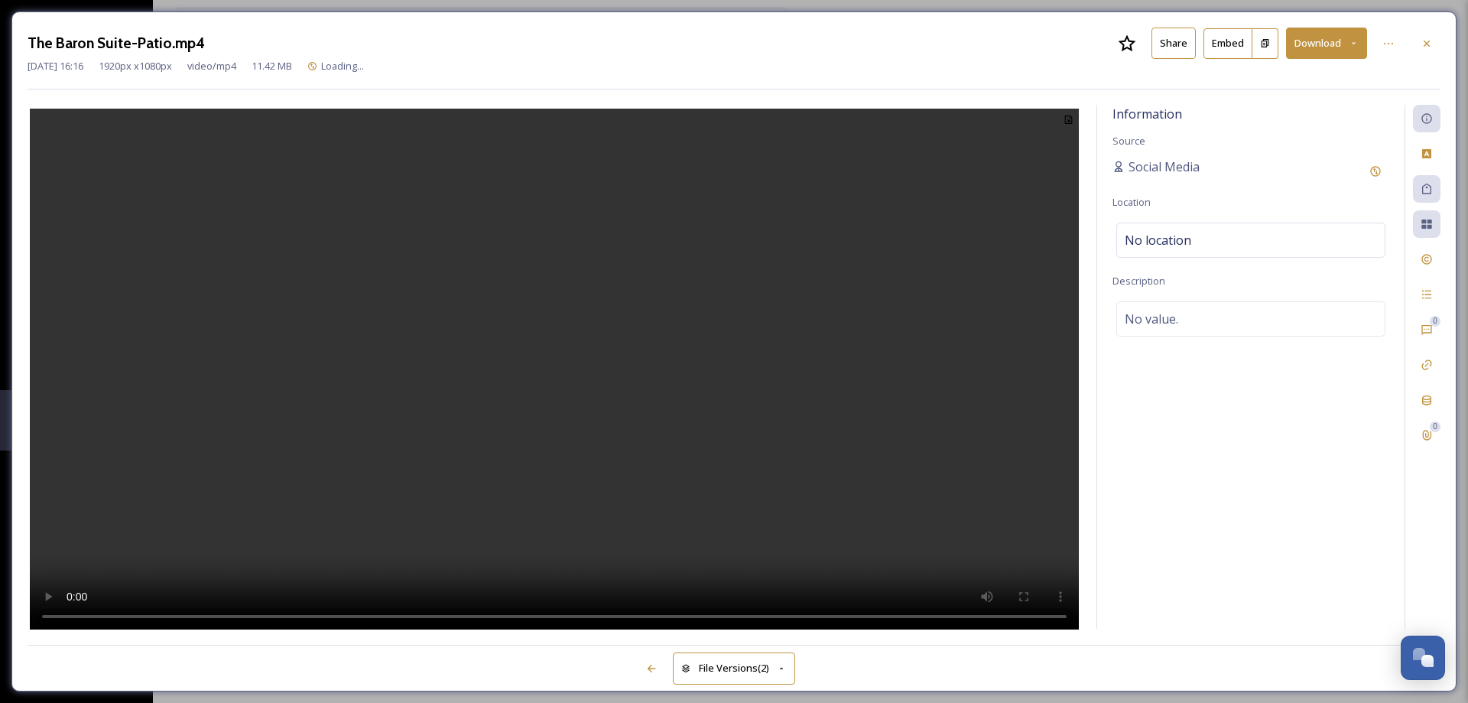
click at [1163, 52] on button "Share" at bounding box center [1173, 43] width 44 height 31
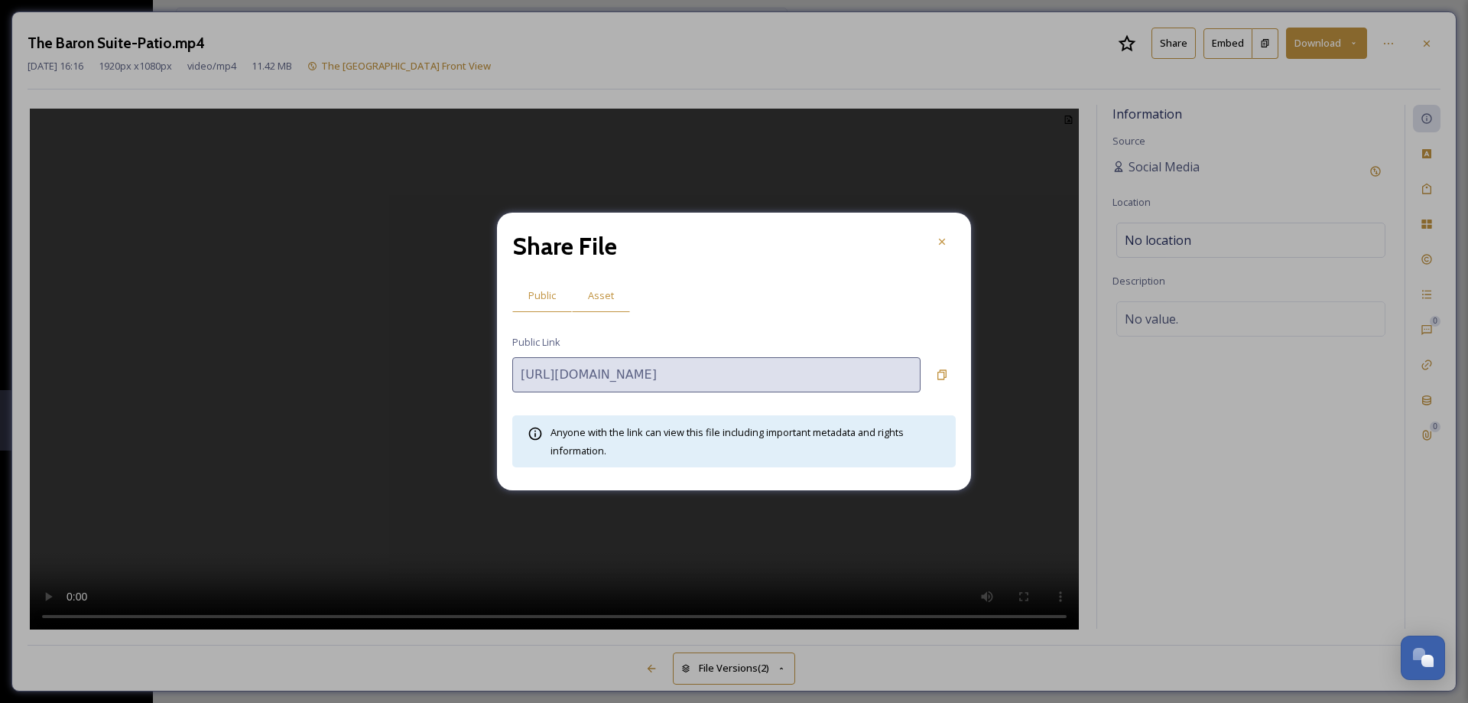
click at [598, 290] on span "Asset" at bounding box center [601, 295] width 26 height 15
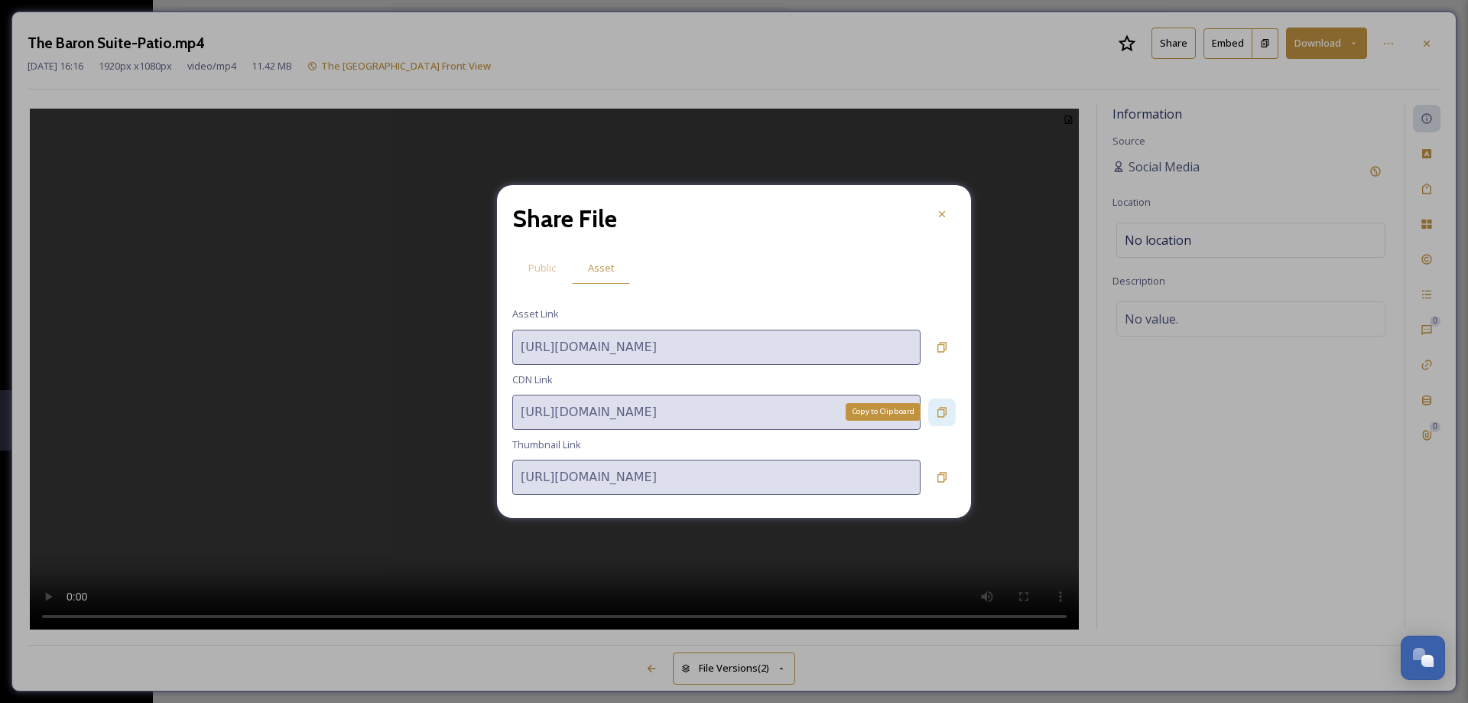
click at [940, 408] on icon at bounding box center [941, 412] width 9 height 10
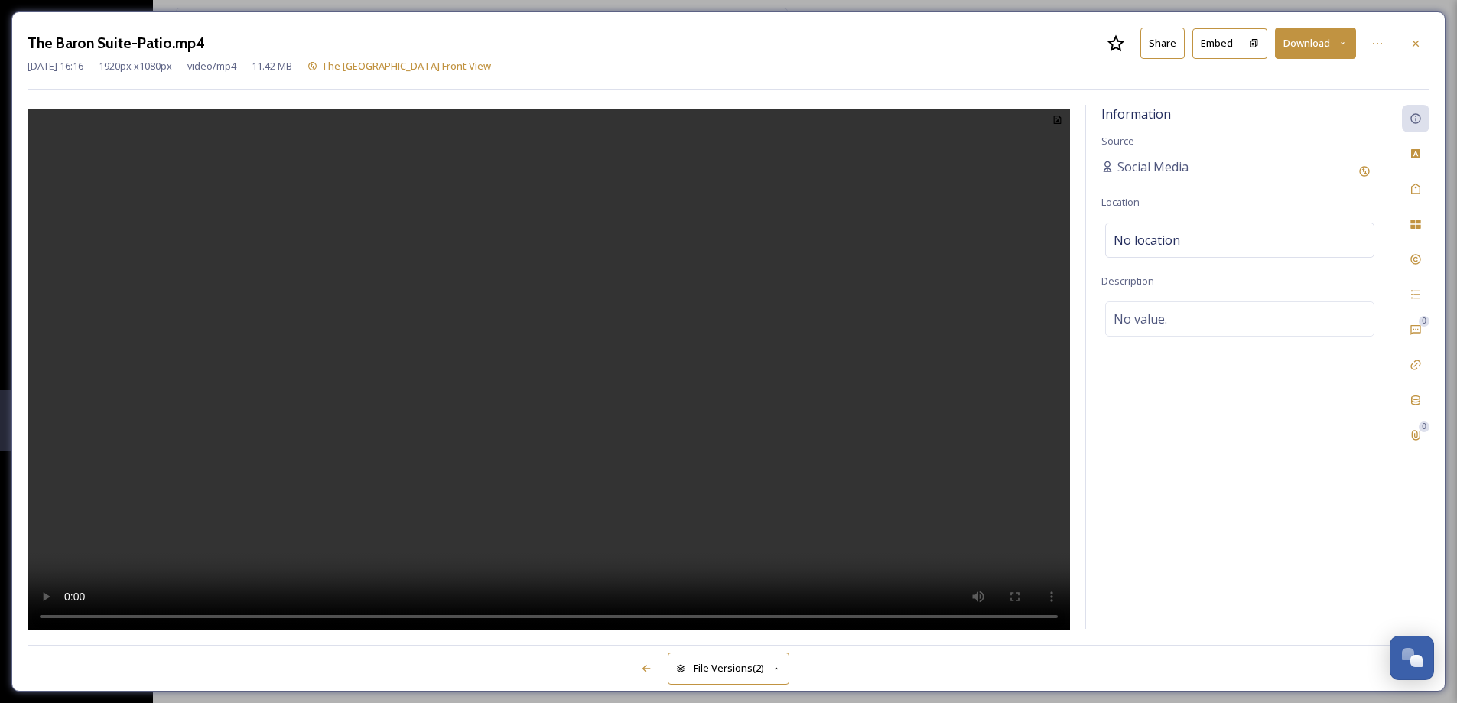
drag, startPoint x: 1421, startPoint y: 47, endPoint x: 1384, endPoint y: 50, distance: 37.6
click at [1419, 46] on div at bounding box center [1415, 44] width 28 height 28
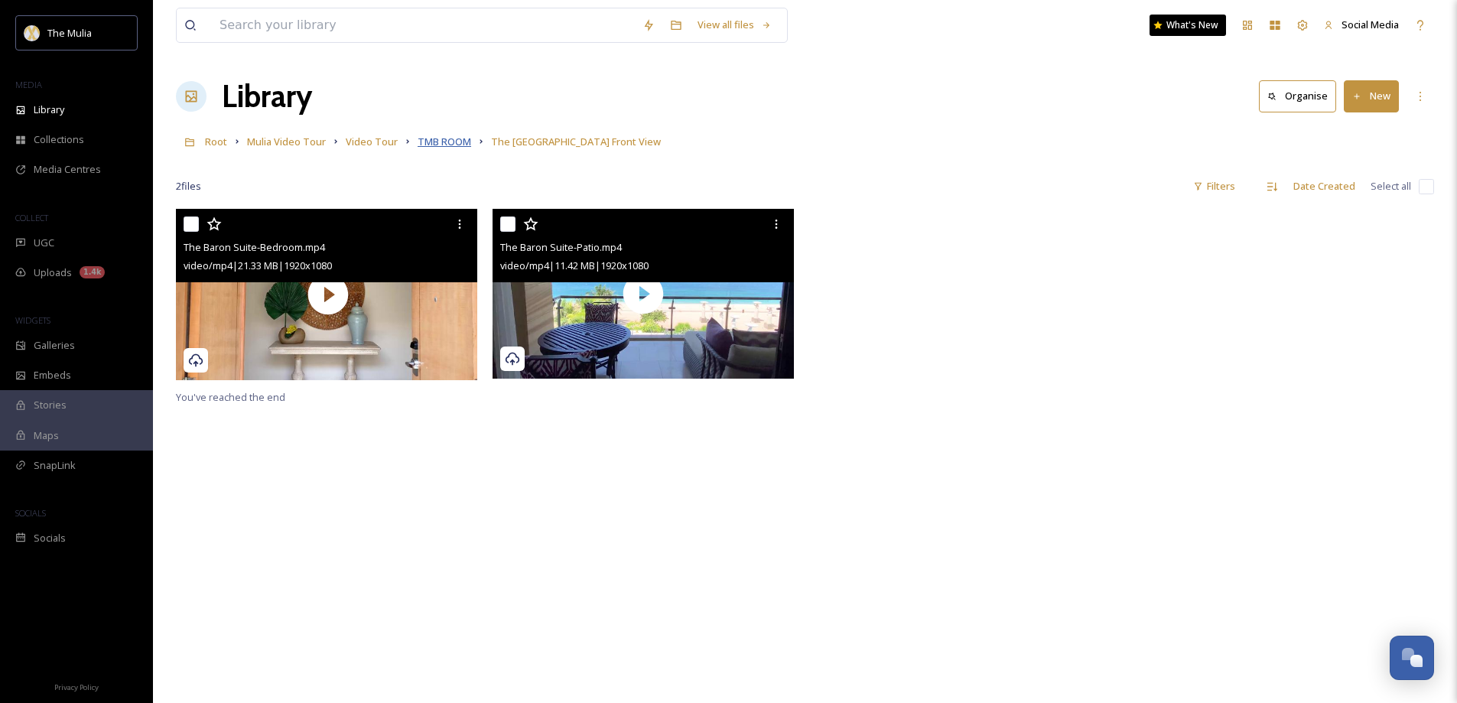
click at [419, 138] on span "TMB ROOM" at bounding box center [444, 142] width 54 height 14
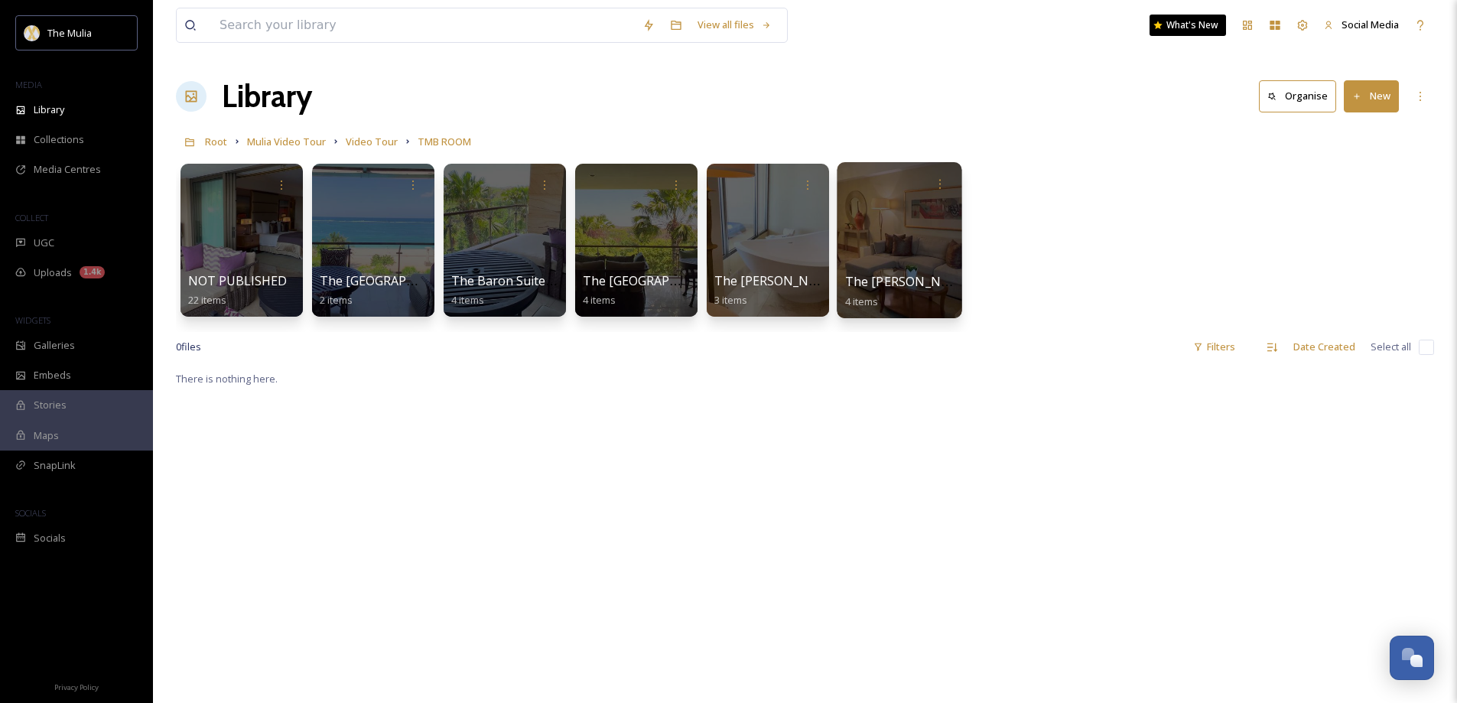
click at [862, 284] on span "The Earl Suite Garden View" at bounding box center [971, 281] width 252 height 17
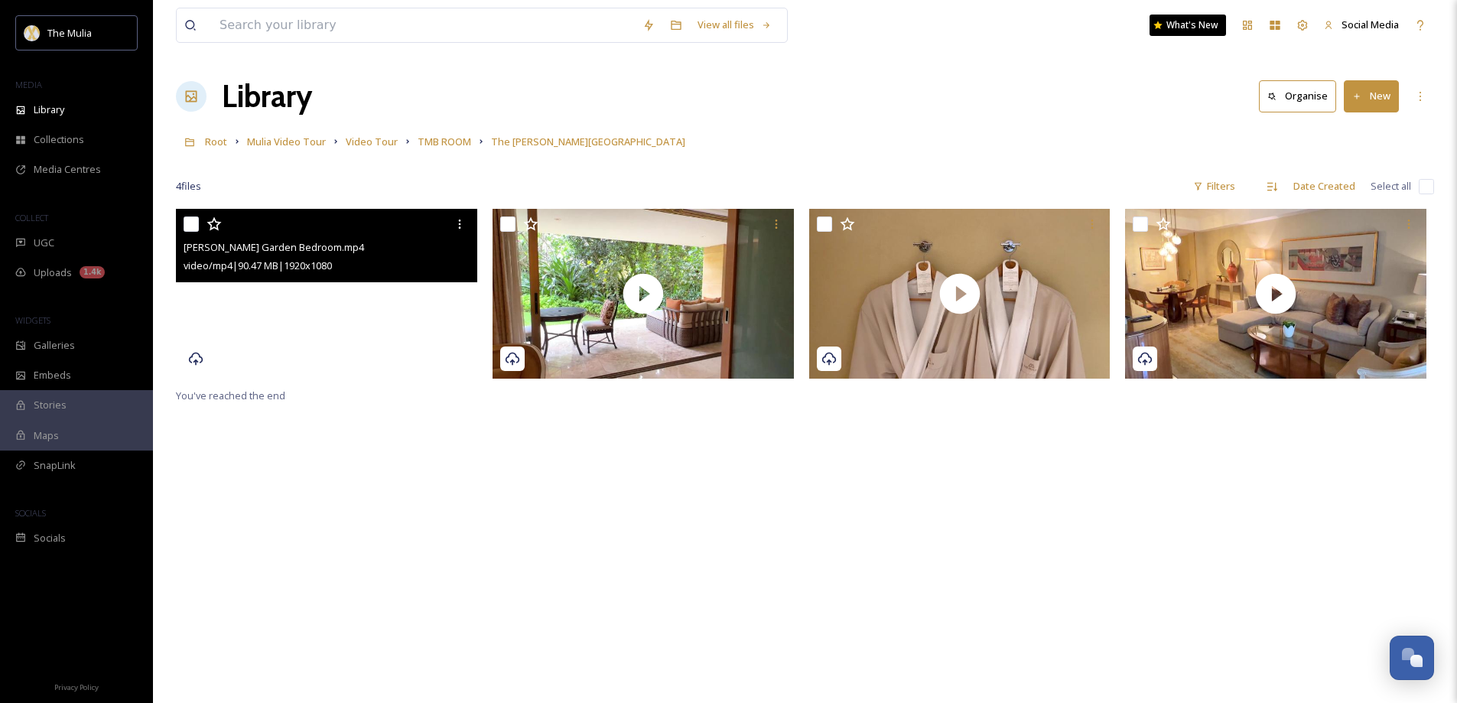
click at [297, 345] on video "Earl Garden Bedroom.mp4" at bounding box center [326, 294] width 301 height 170
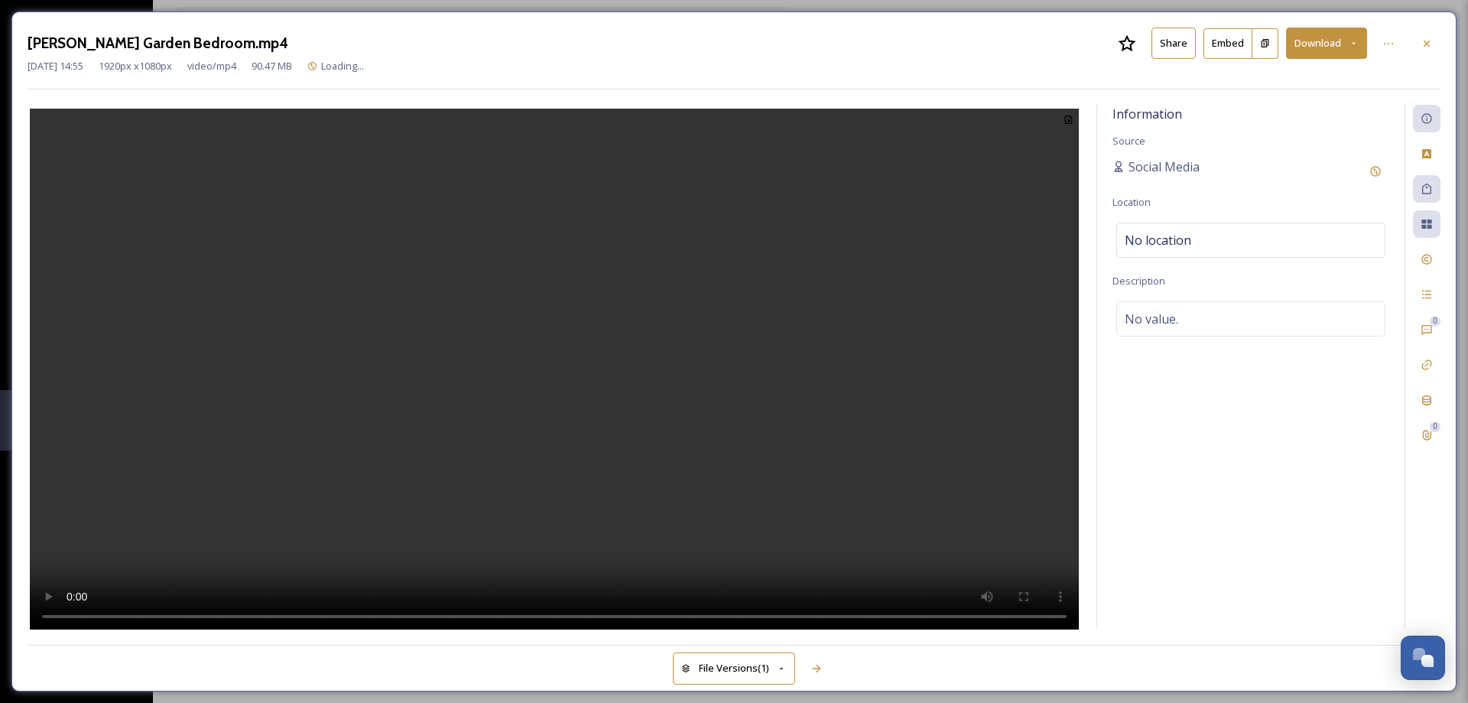
click at [1187, 39] on button "Share" at bounding box center [1173, 43] width 44 height 31
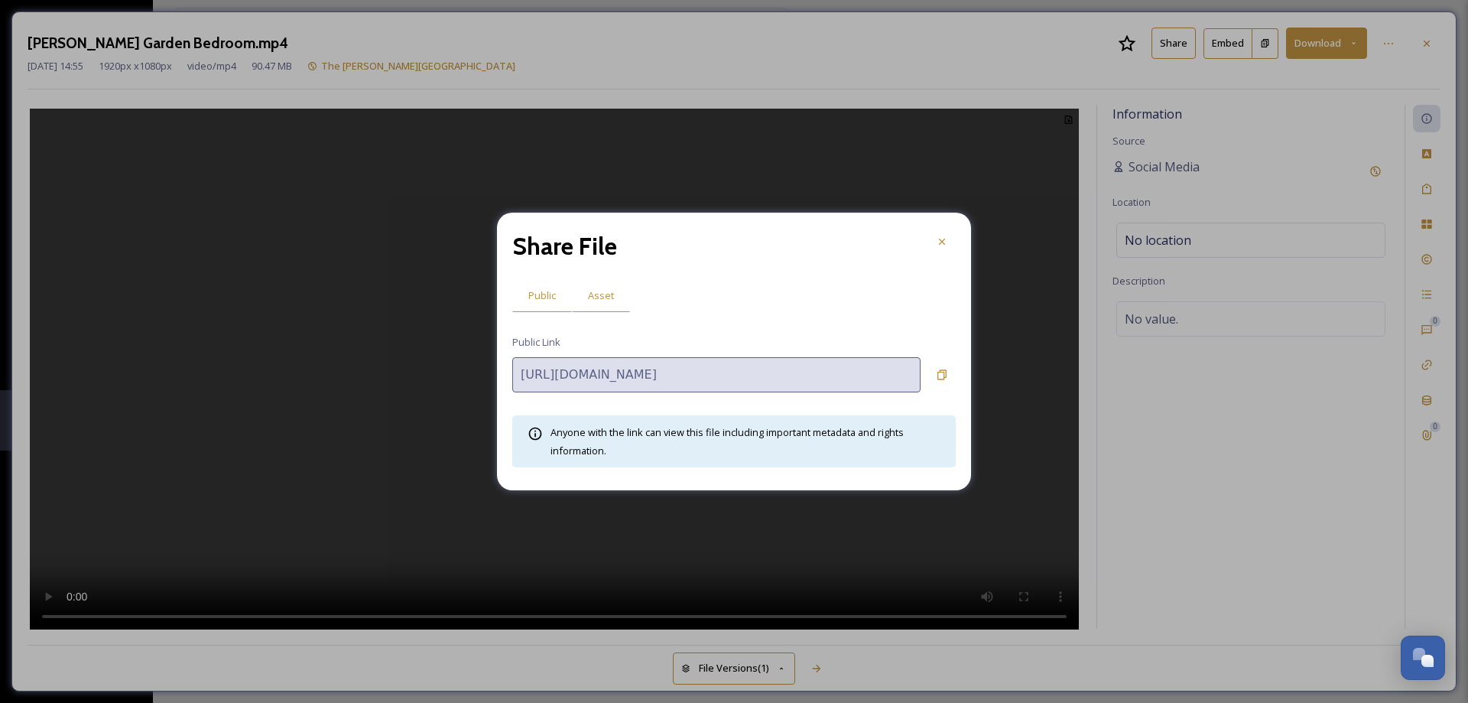
click at [606, 289] on span "Asset" at bounding box center [601, 295] width 26 height 15
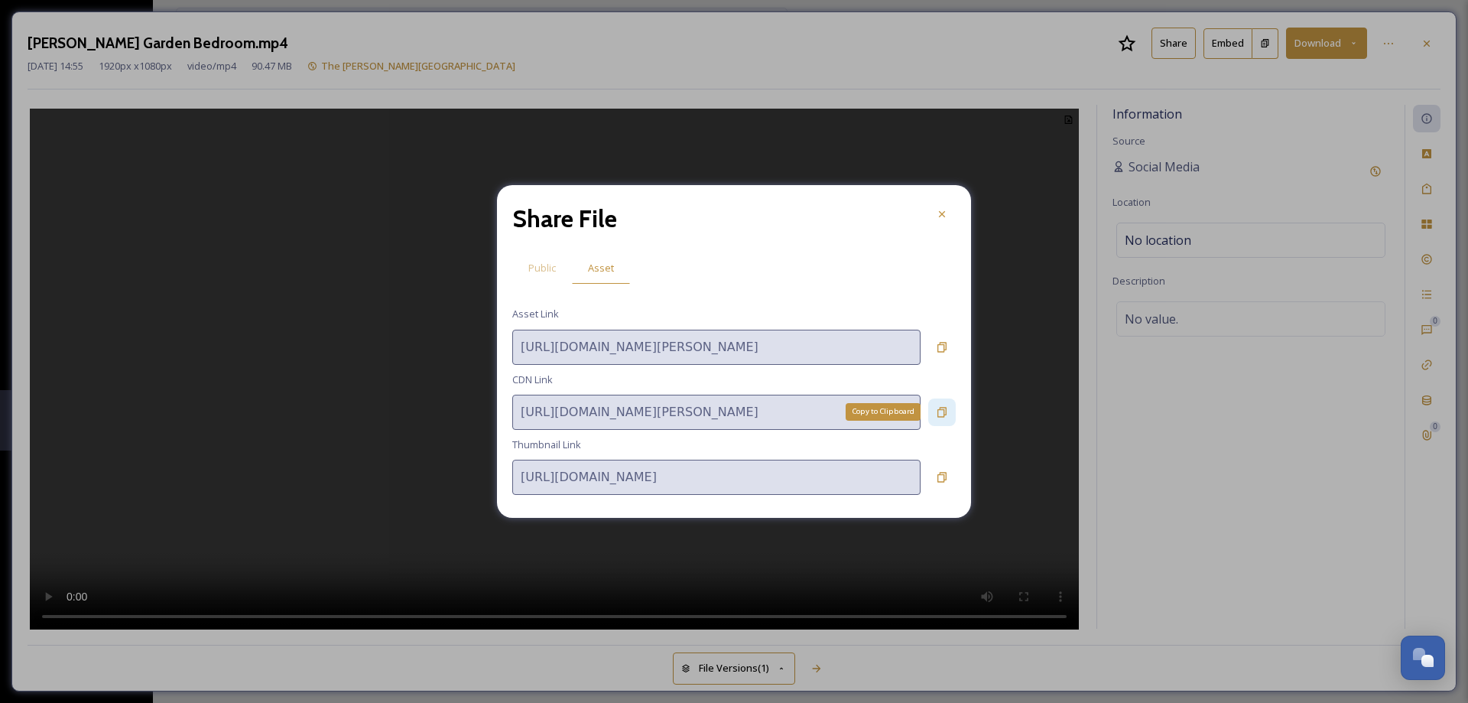
click at [945, 412] on icon at bounding box center [942, 412] width 12 height 12
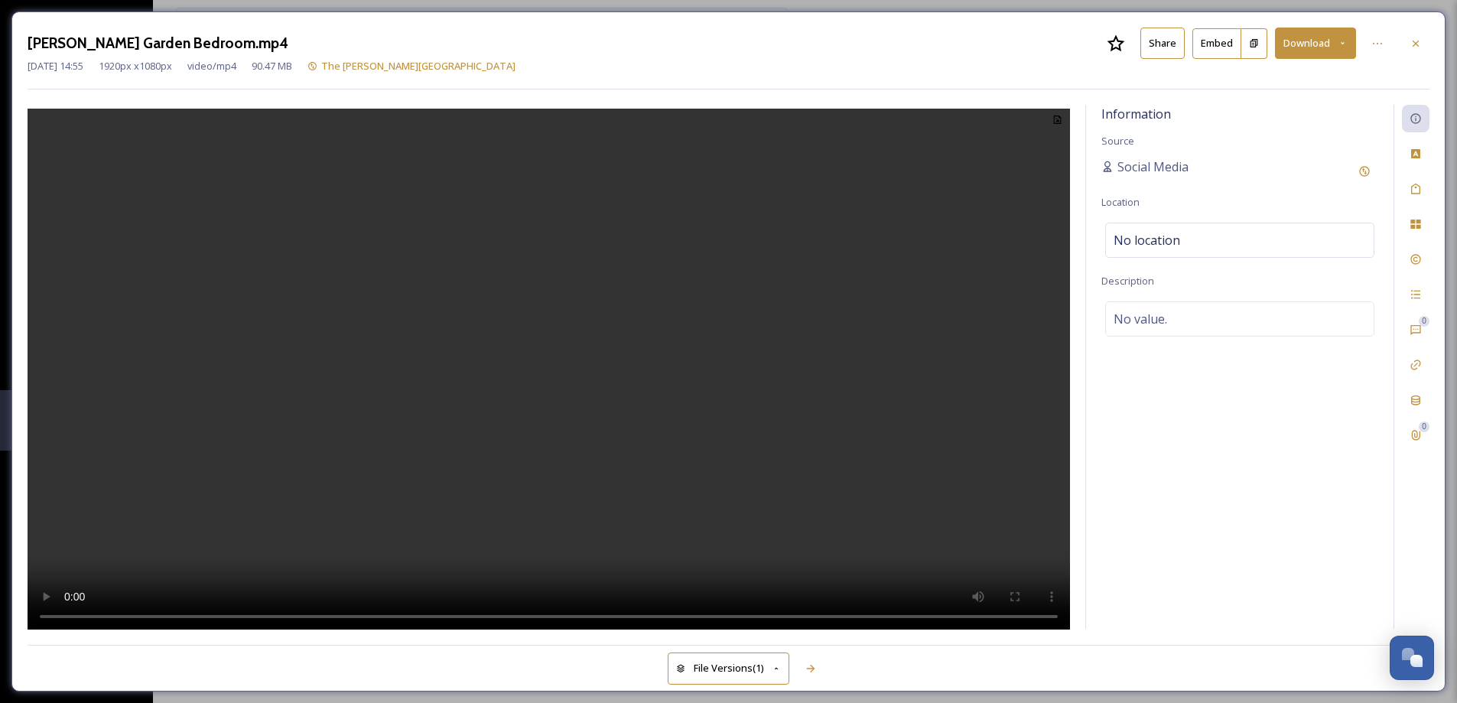
click at [1426, 47] on div at bounding box center [1415, 44] width 28 height 28
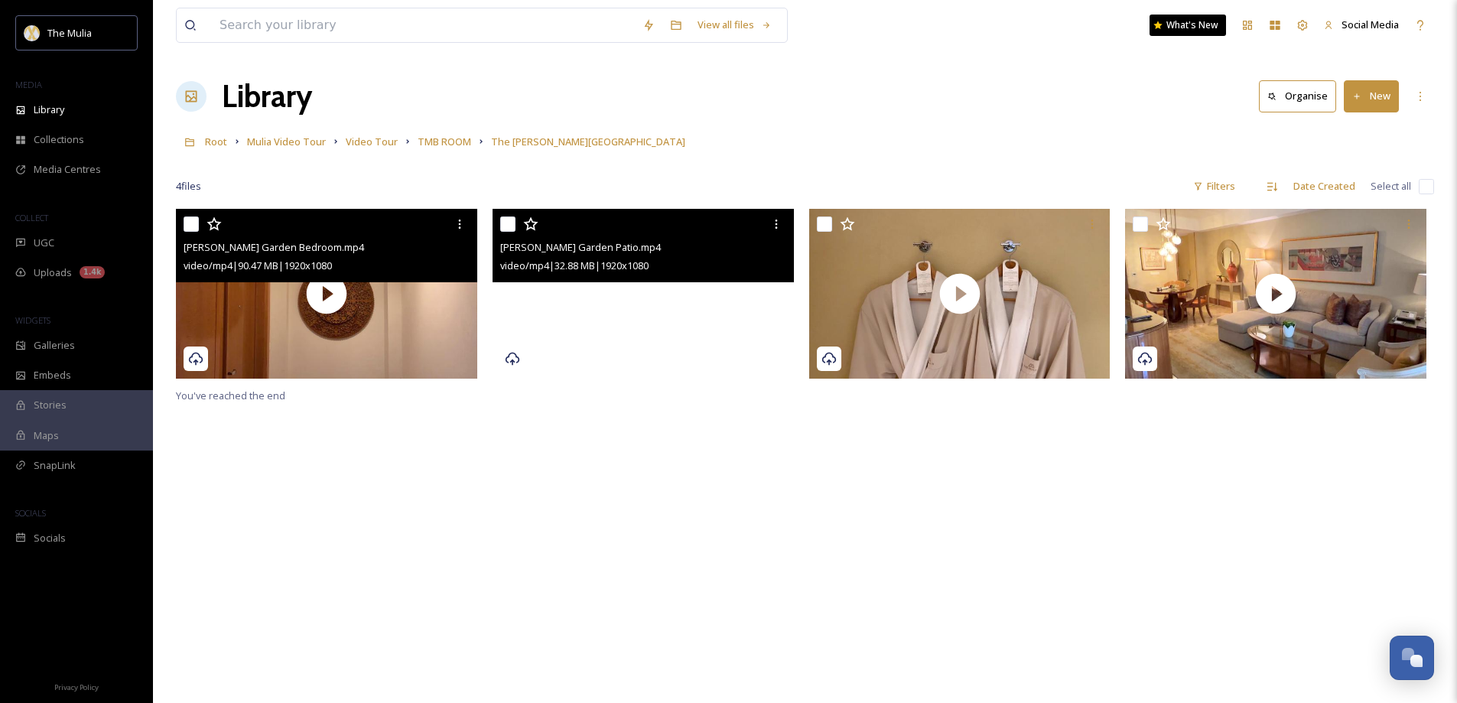
click at [571, 314] on video "Earl Garden Patio.mp4" at bounding box center [642, 294] width 301 height 170
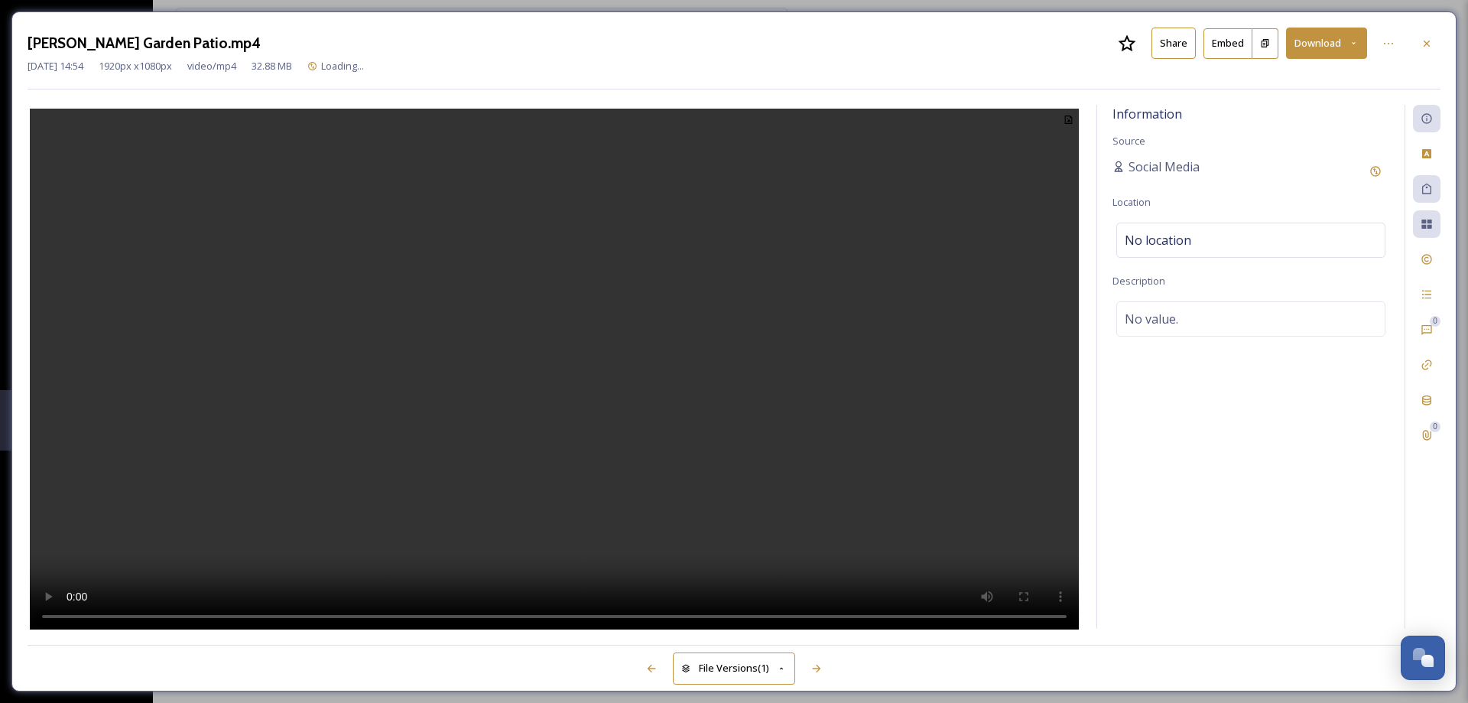
click at [1175, 40] on button "Share" at bounding box center [1173, 43] width 44 height 31
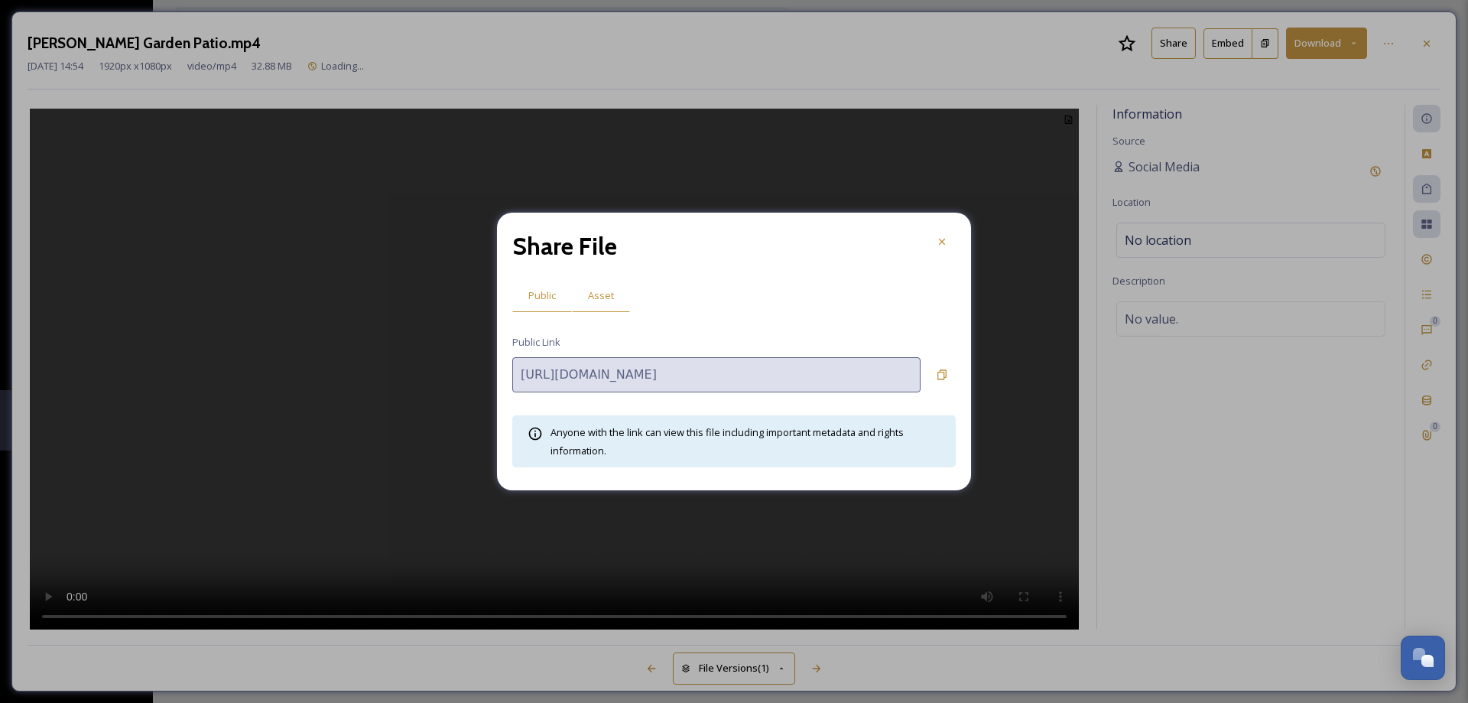
click at [602, 294] on span "Asset" at bounding box center [601, 295] width 26 height 15
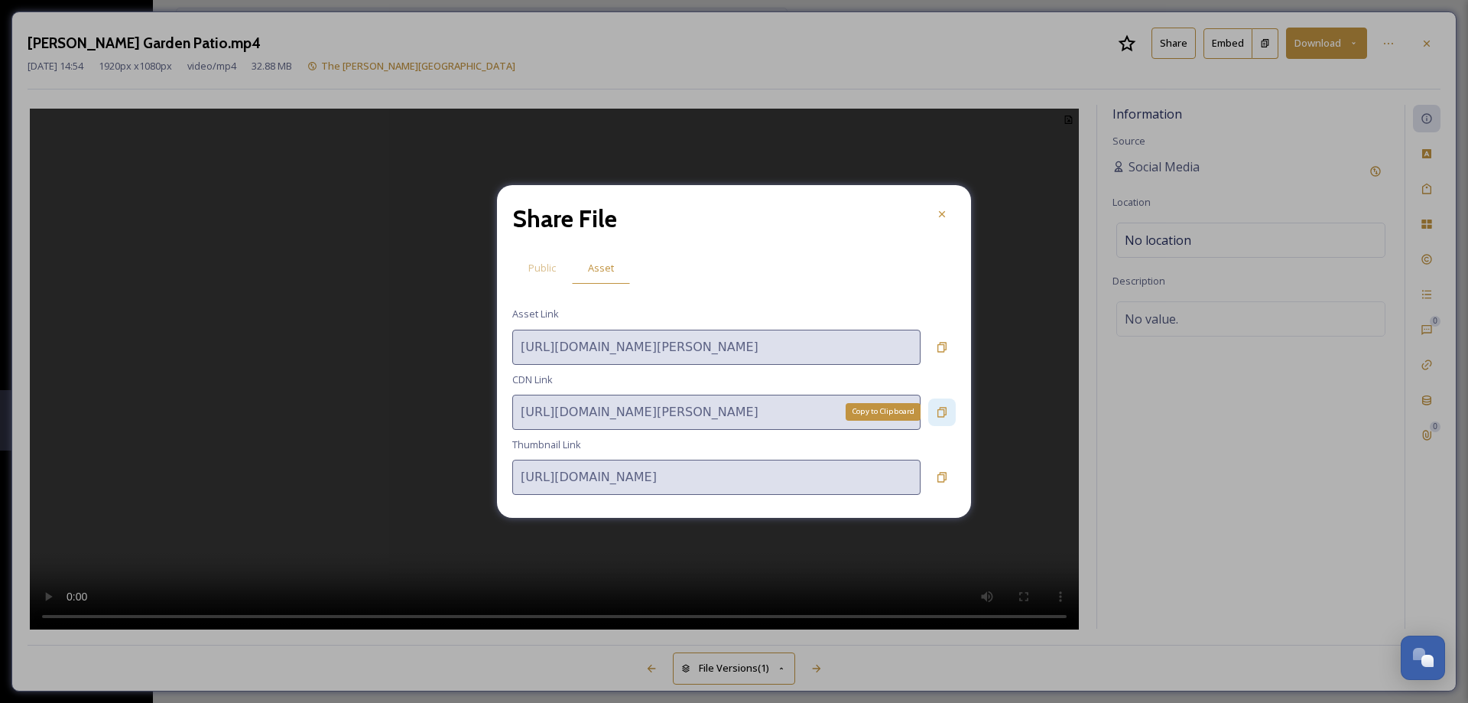
click at [942, 406] on icon at bounding box center [942, 412] width 12 height 12
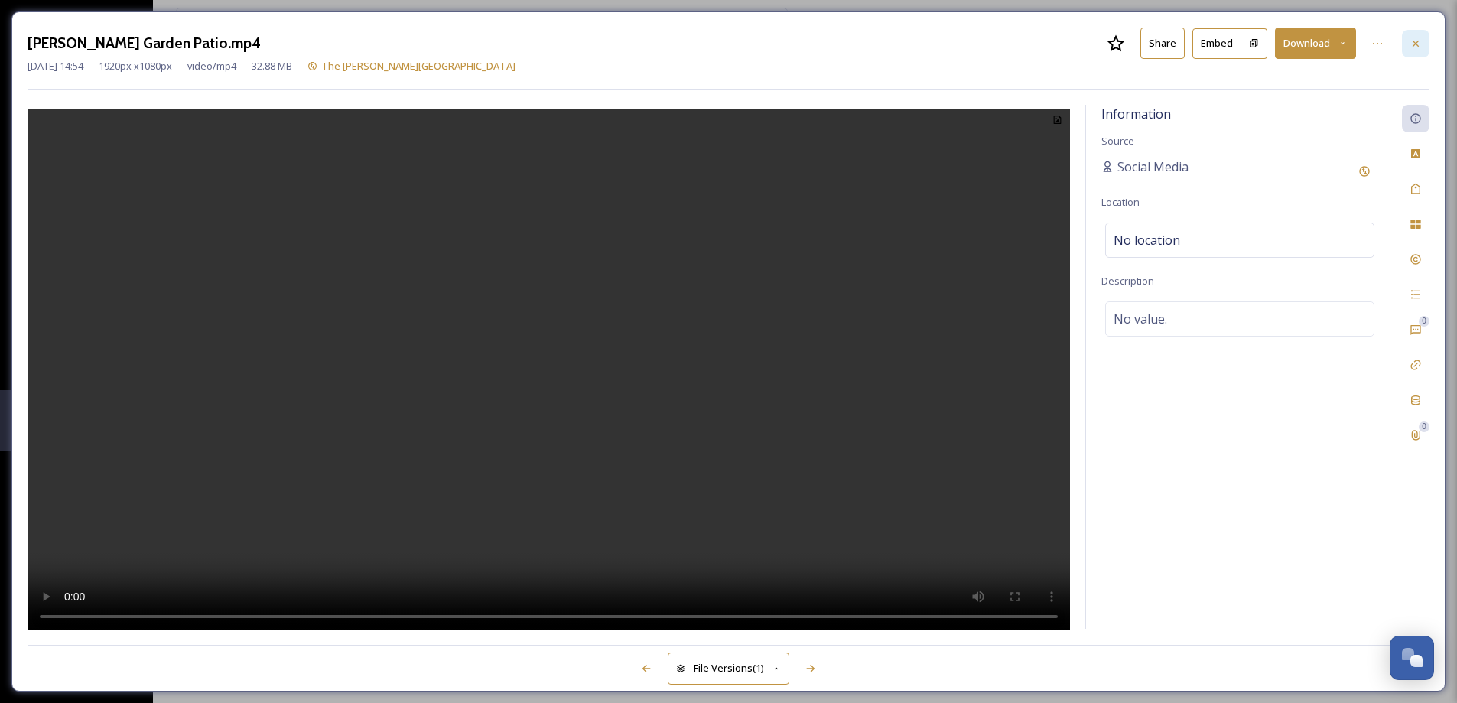
click at [1412, 46] on icon at bounding box center [1415, 43] width 6 height 6
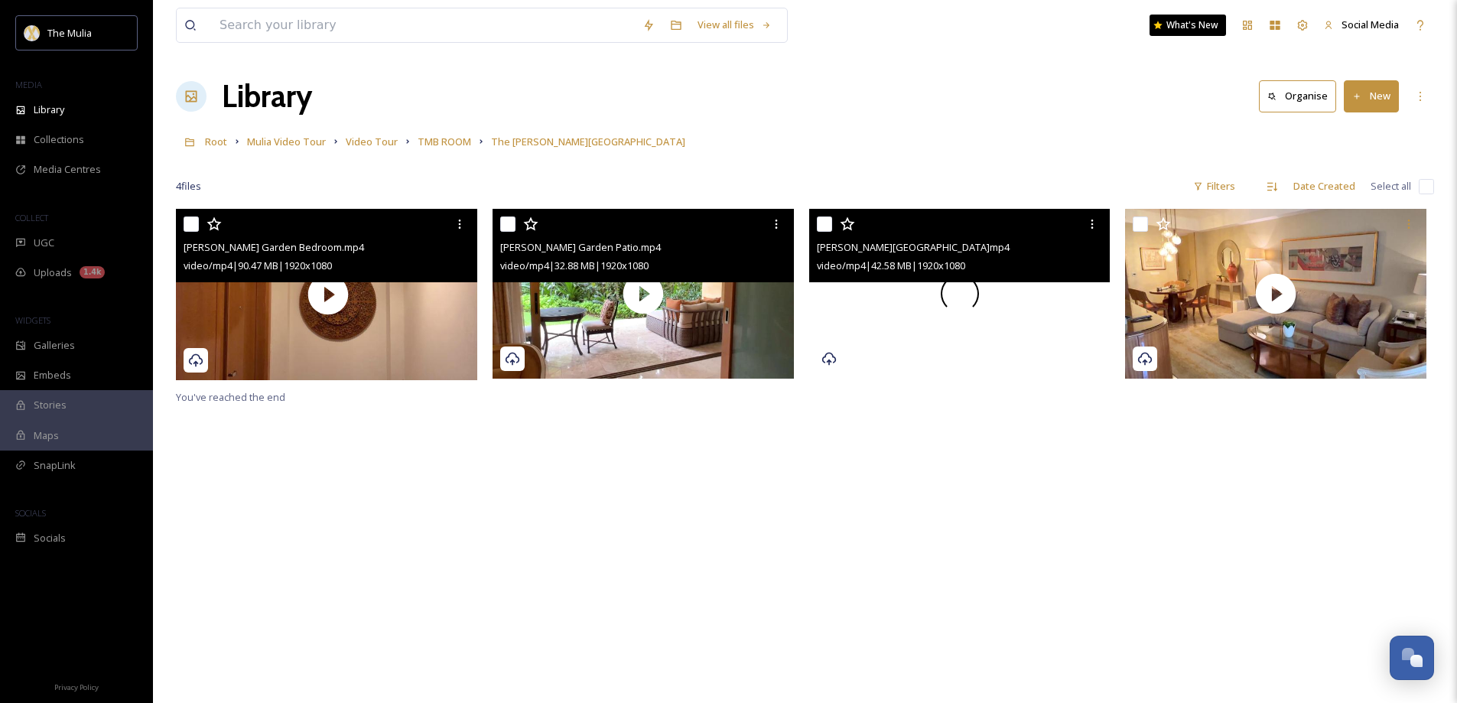
click at [1031, 330] on div at bounding box center [959, 294] width 301 height 170
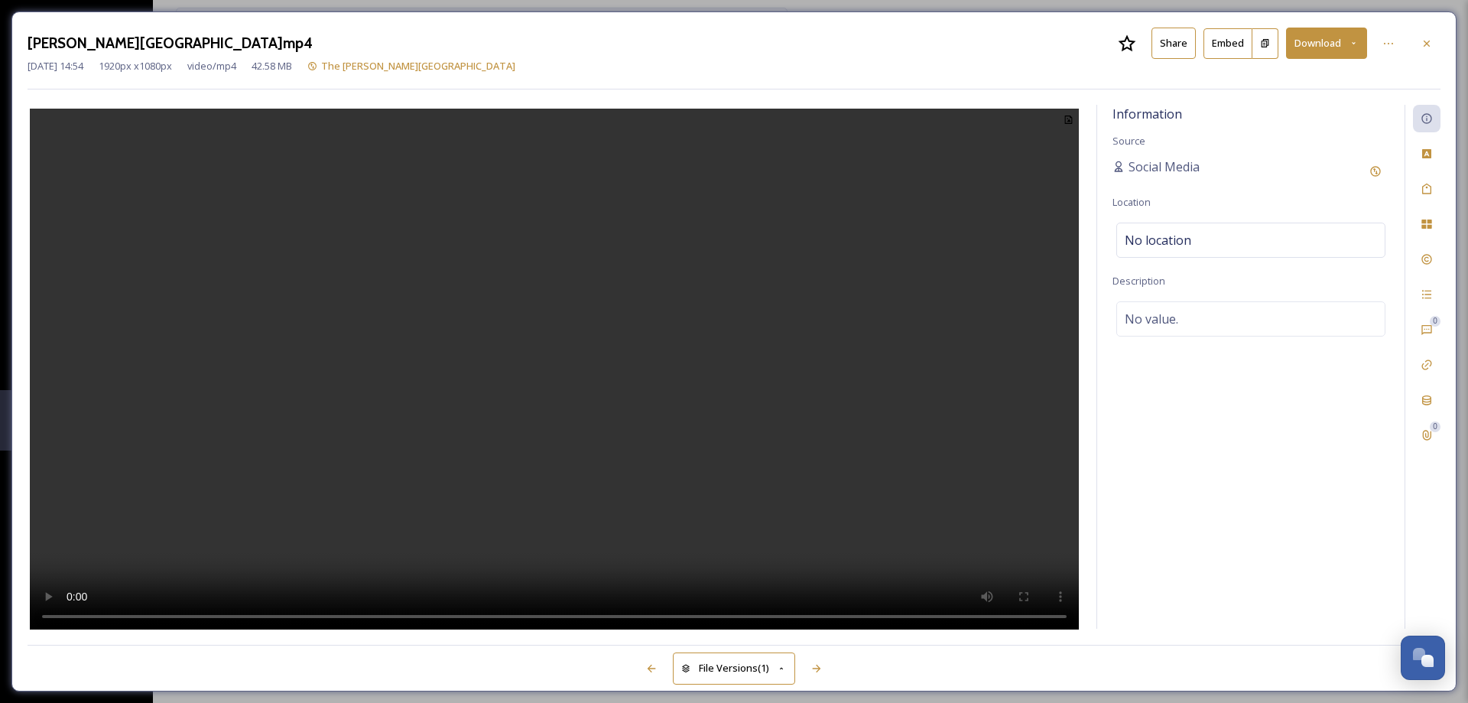
click at [1168, 38] on button "Share" at bounding box center [1173, 43] width 44 height 31
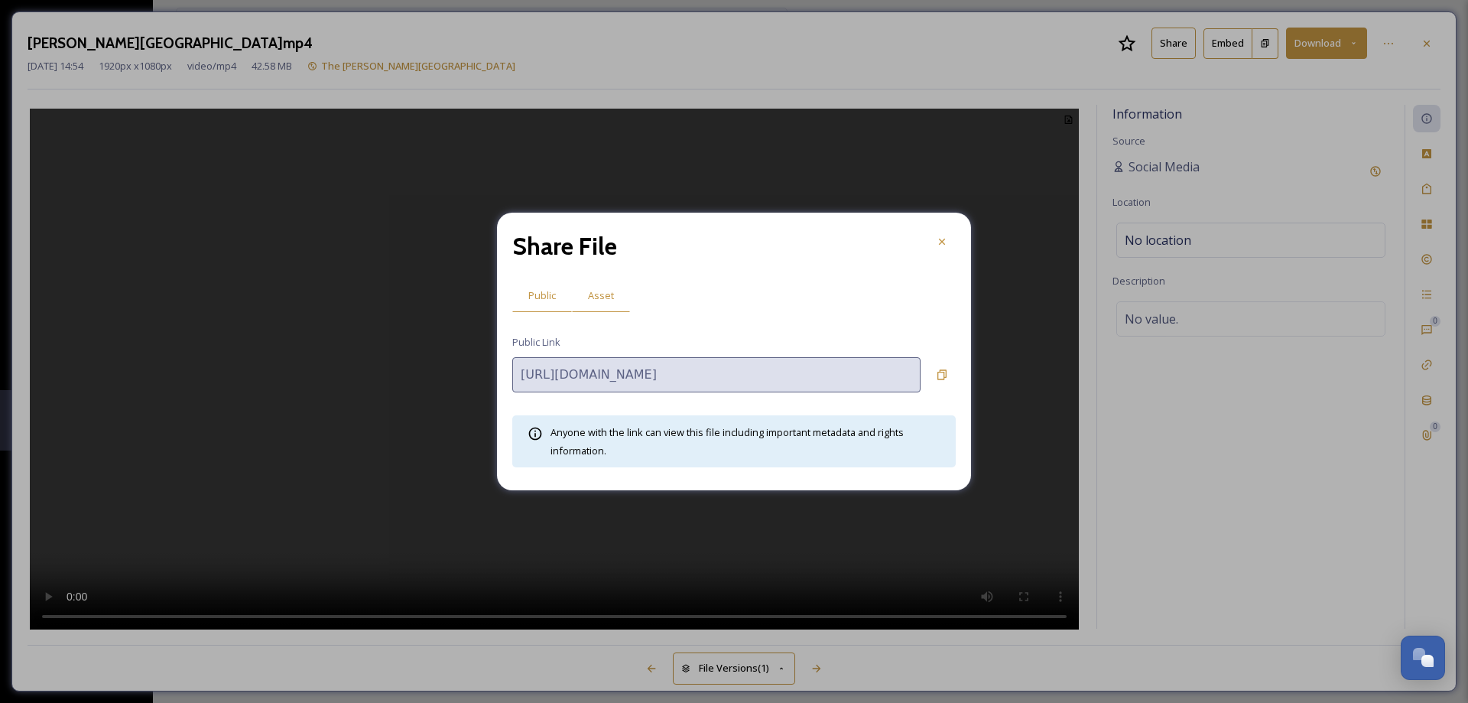
click at [594, 300] on span "Asset" at bounding box center [601, 295] width 26 height 15
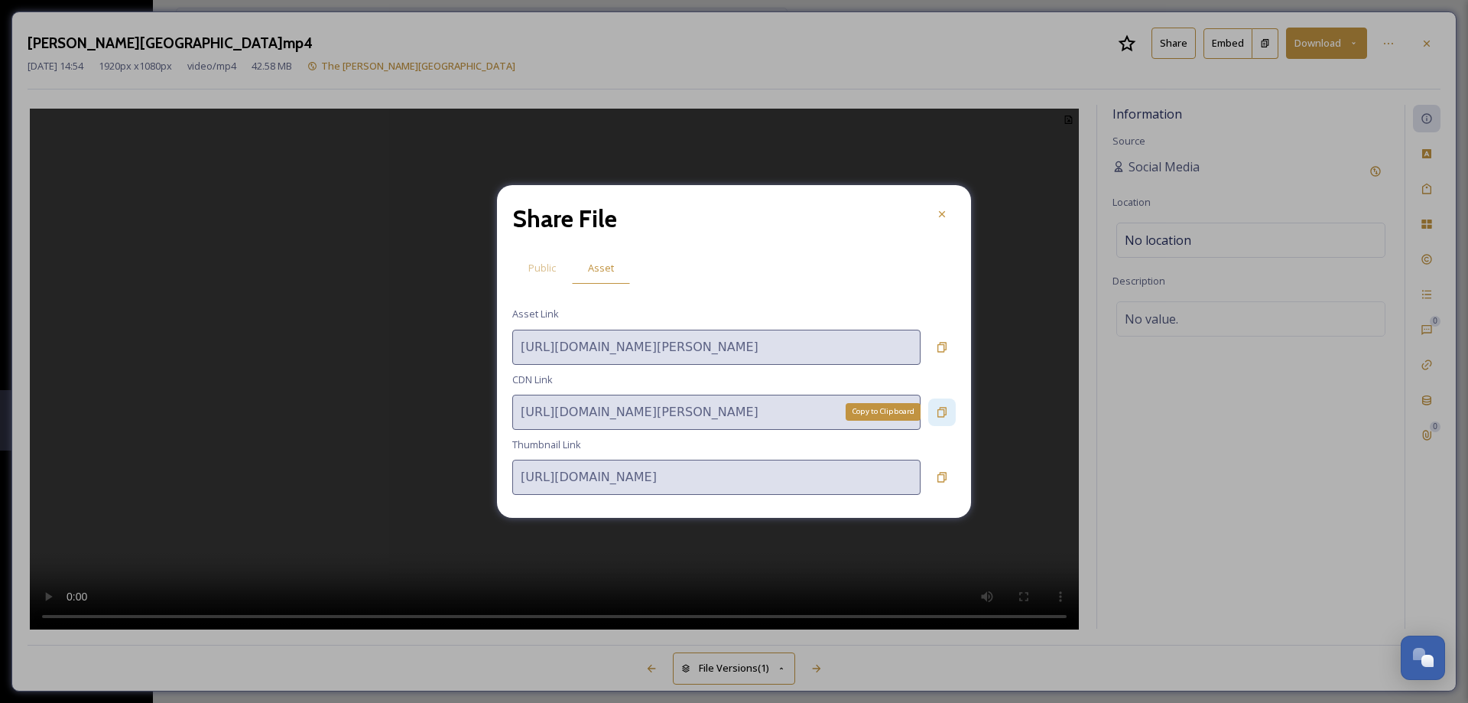
click at [944, 406] on icon at bounding box center [942, 412] width 12 height 12
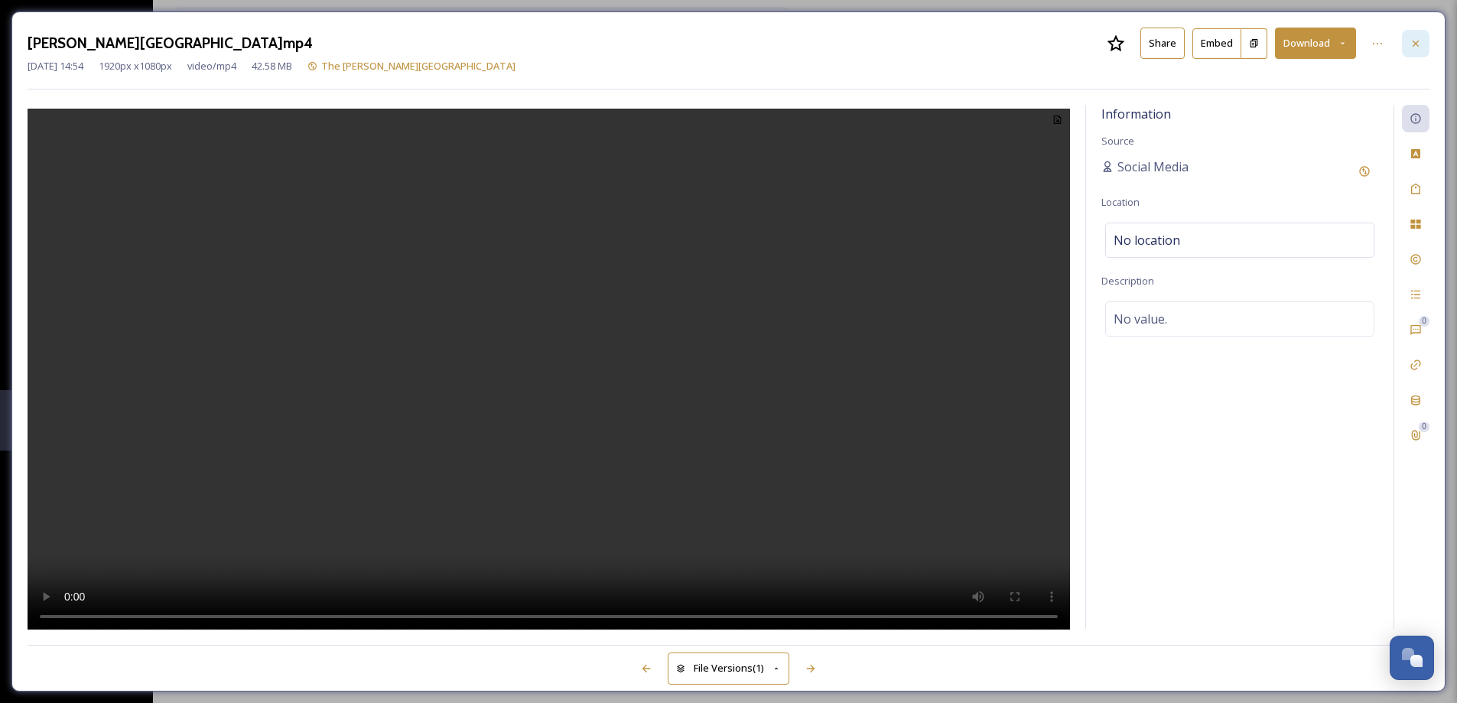
click at [1423, 47] on div at bounding box center [1415, 44] width 28 height 28
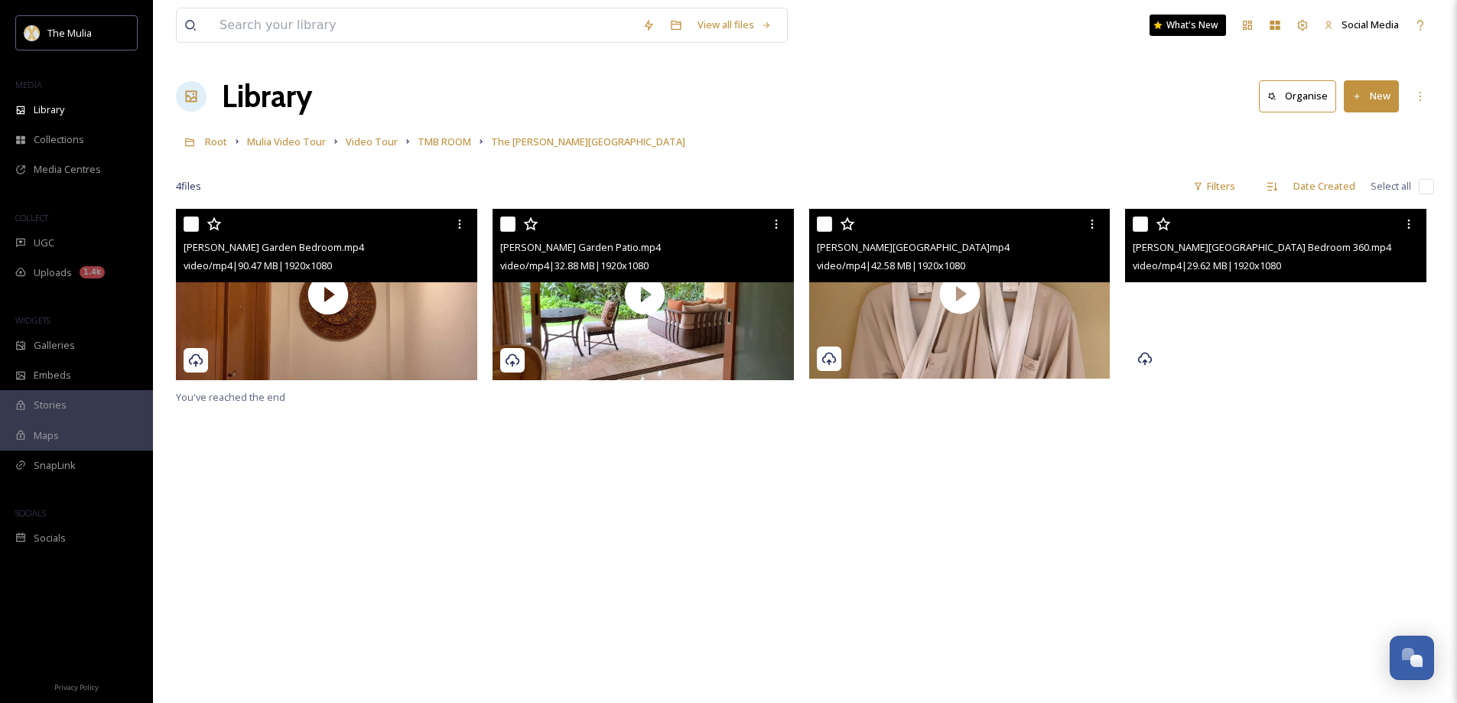
click at [1210, 339] on video "Earl Garden Bedroom 360.mp4" at bounding box center [1275, 294] width 301 height 170
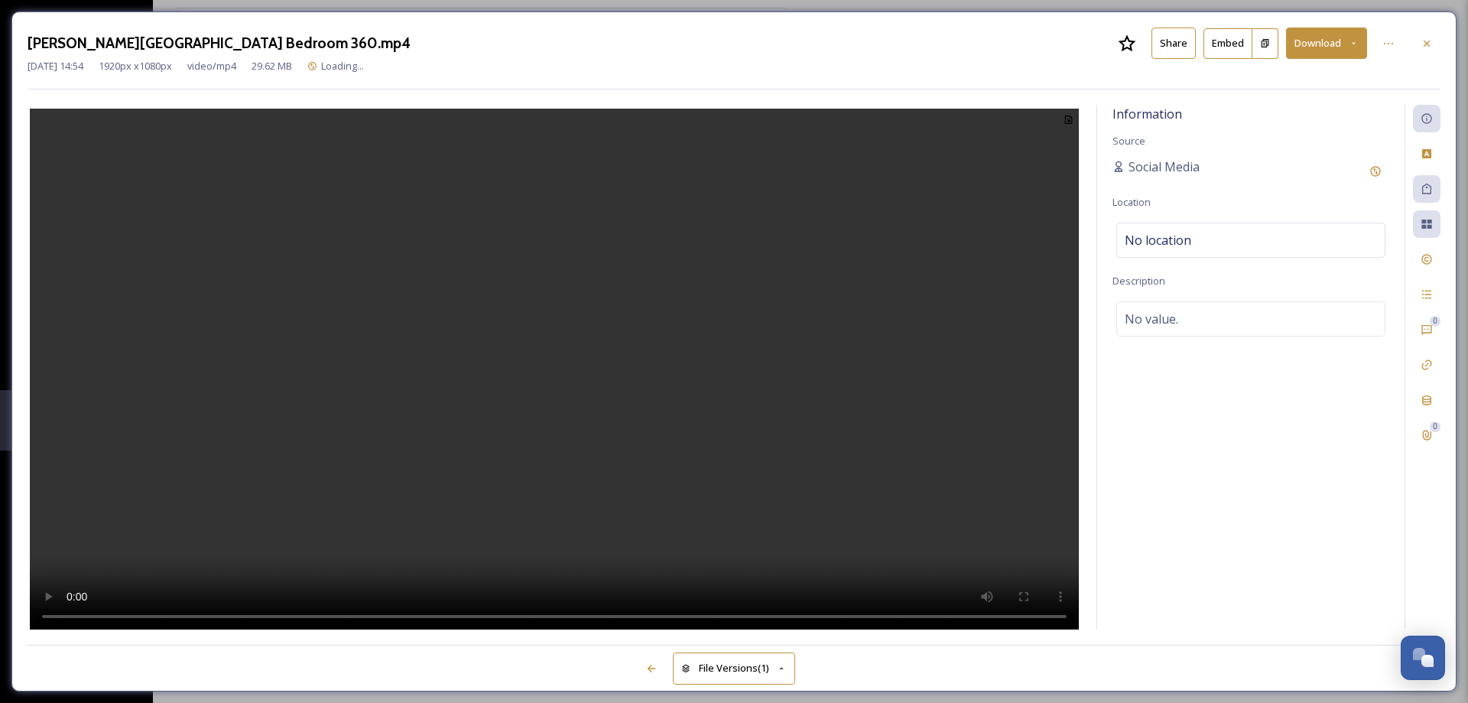
click at [1165, 43] on button "Share" at bounding box center [1173, 43] width 44 height 31
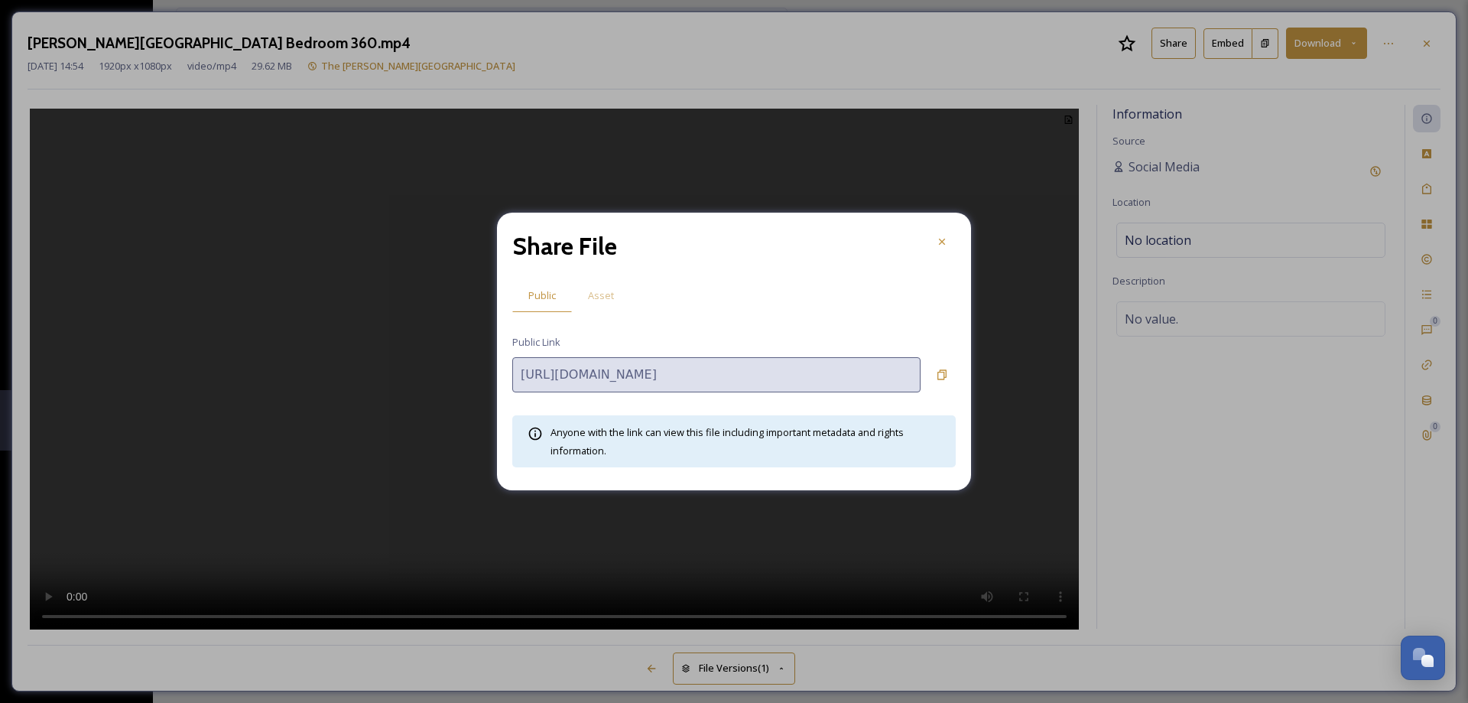
click at [611, 298] on span "Asset" at bounding box center [601, 295] width 26 height 15
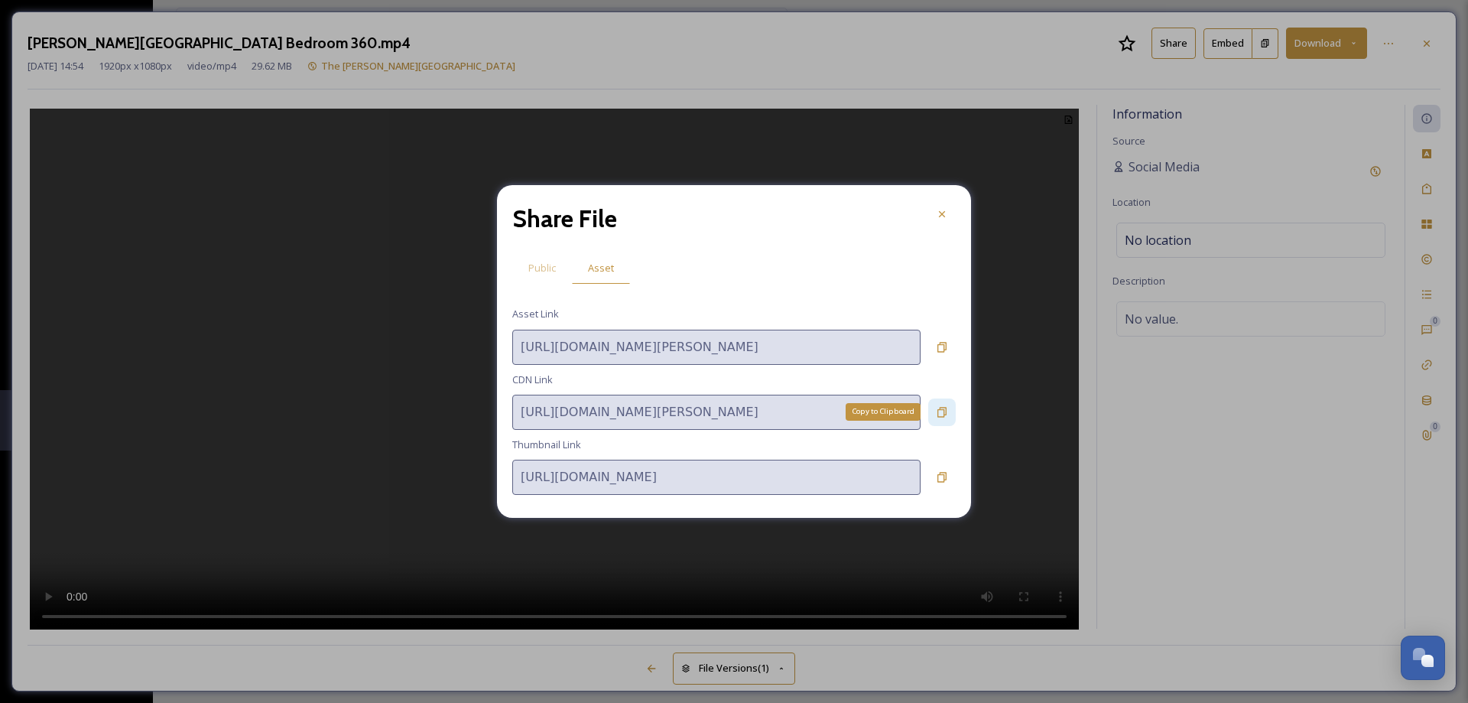
click at [943, 409] on icon at bounding box center [941, 412] width 9 height 10
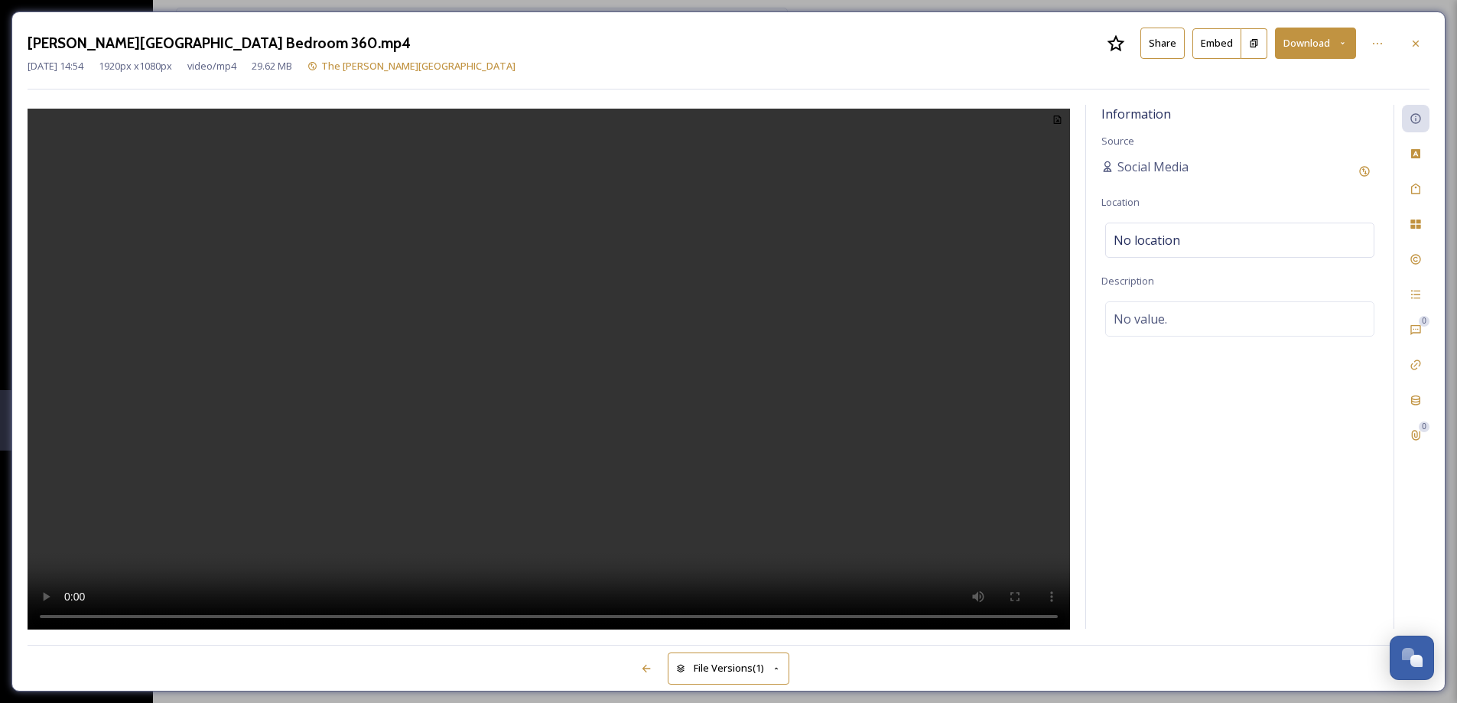
drag, startPoint x: 1424, startPoint y: 42, endPoint x: 1417, endPoint y: 55, distance: 14.7
click at [1419, 51] on div at bounding box center [1415, 44] width 28 height 28
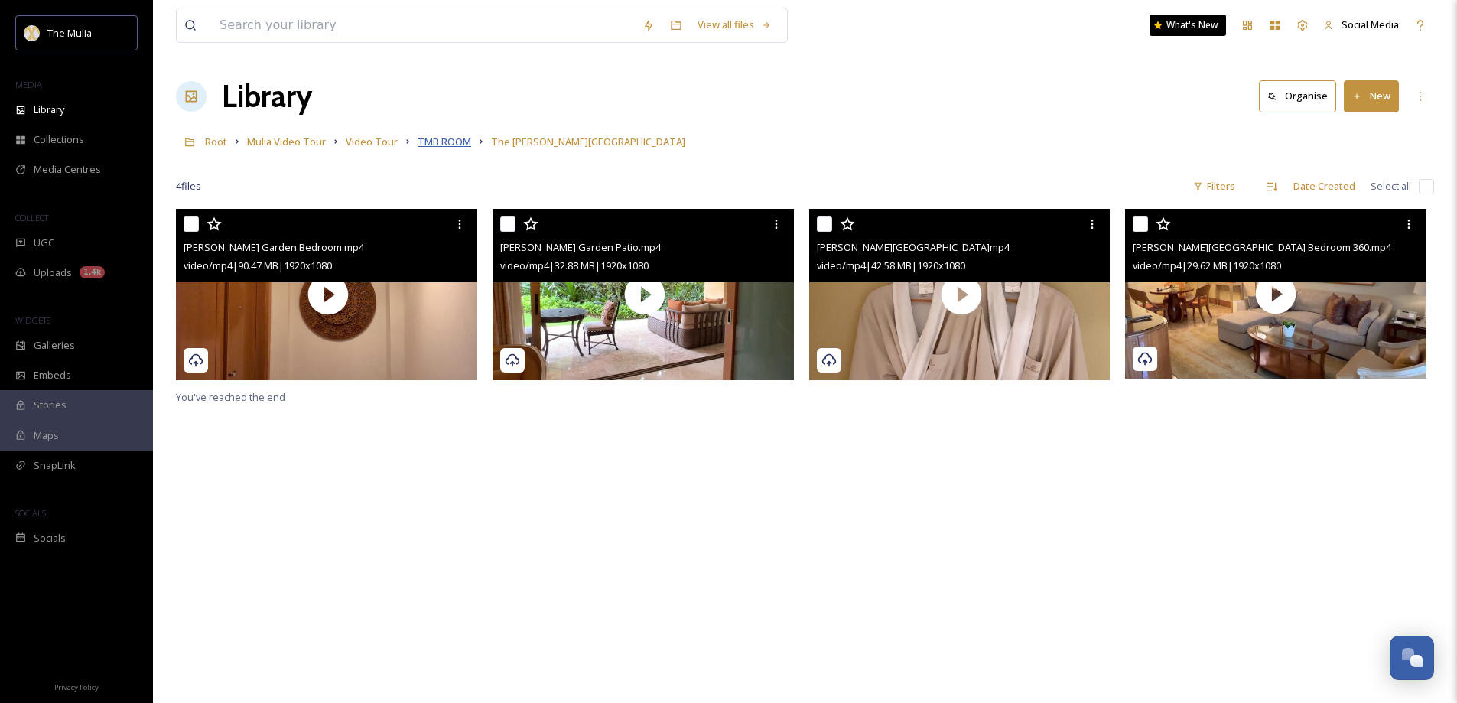
click at [460, 141] on span "TMB ROOM" at bounding box center [444, 142] width 54 height 14
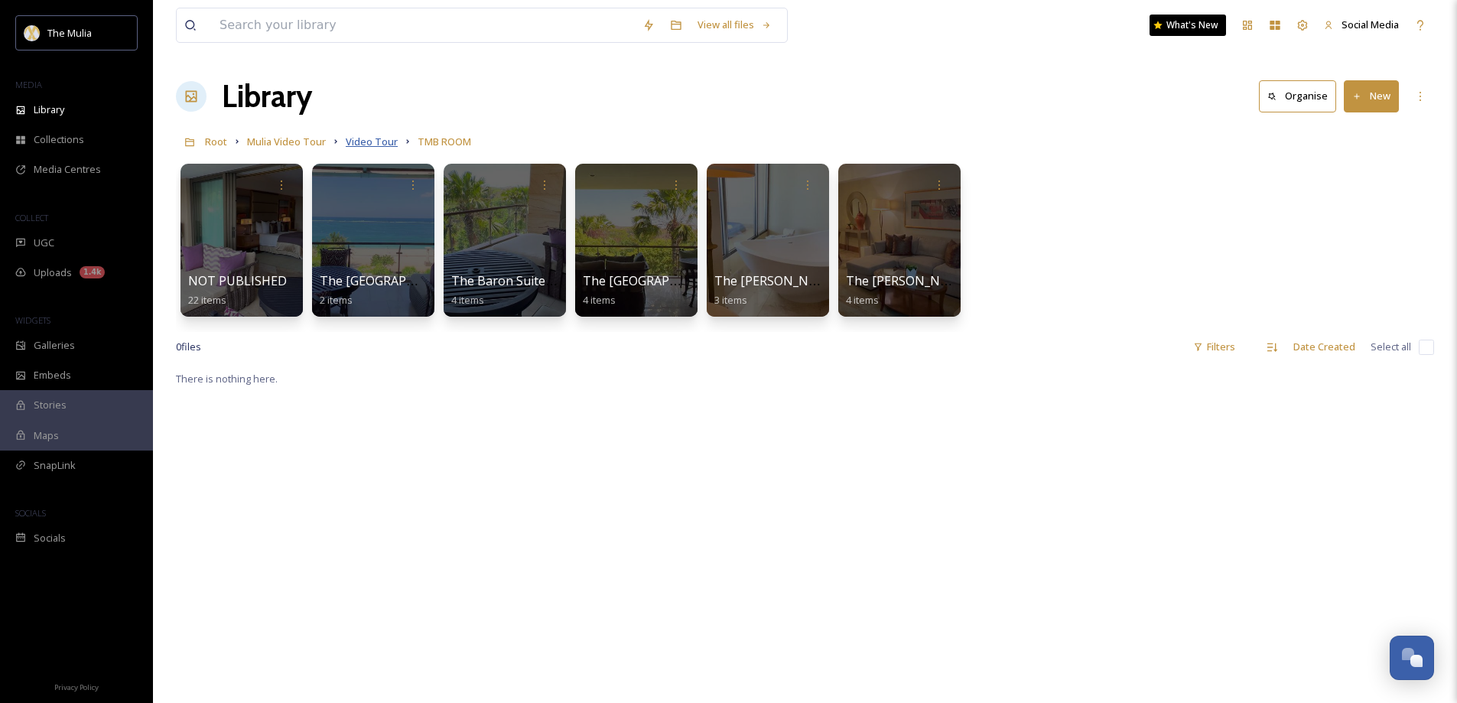
click at [372, 141] on span "Video Tour" at bounding box center [372, 142] width 52 height 14
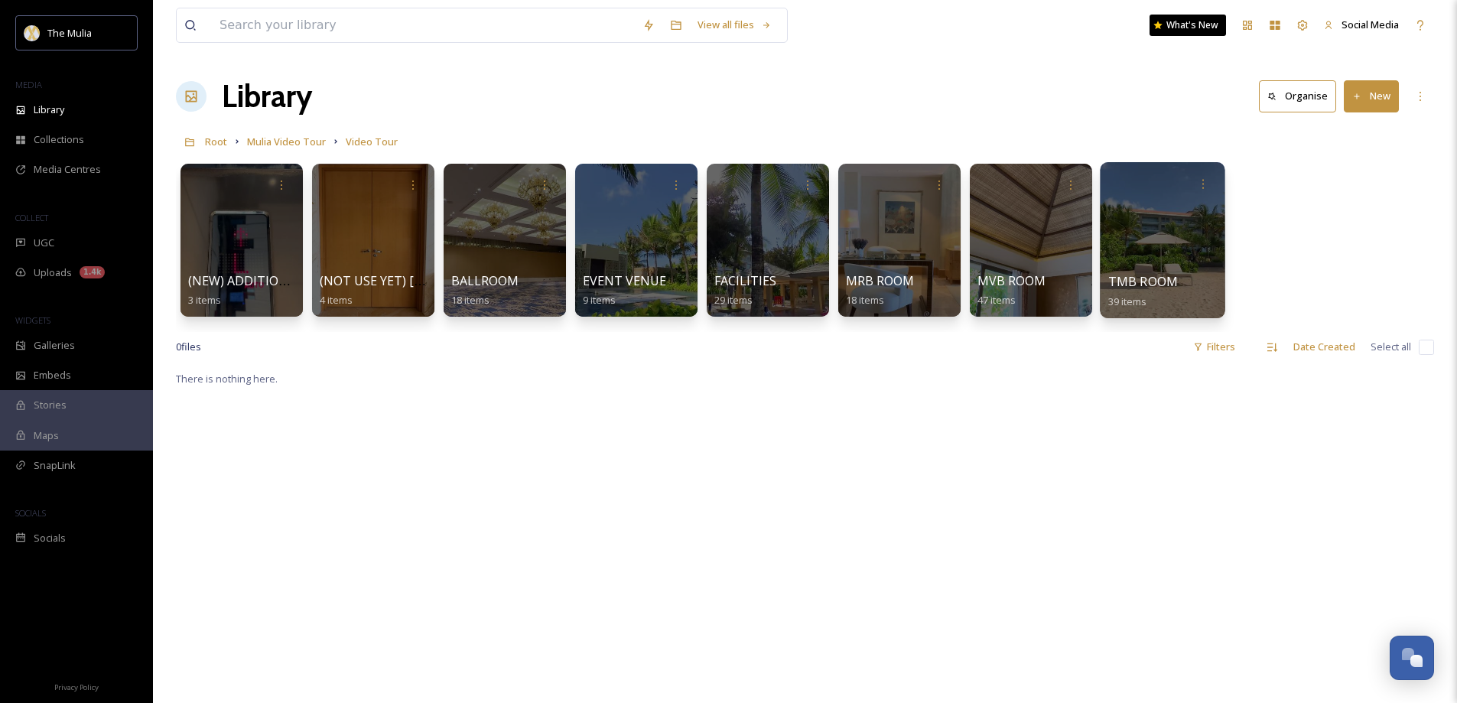
click at [1162, 284] on span "TMB ROOM" at bounding box center [1143, 281] width 70 height 17
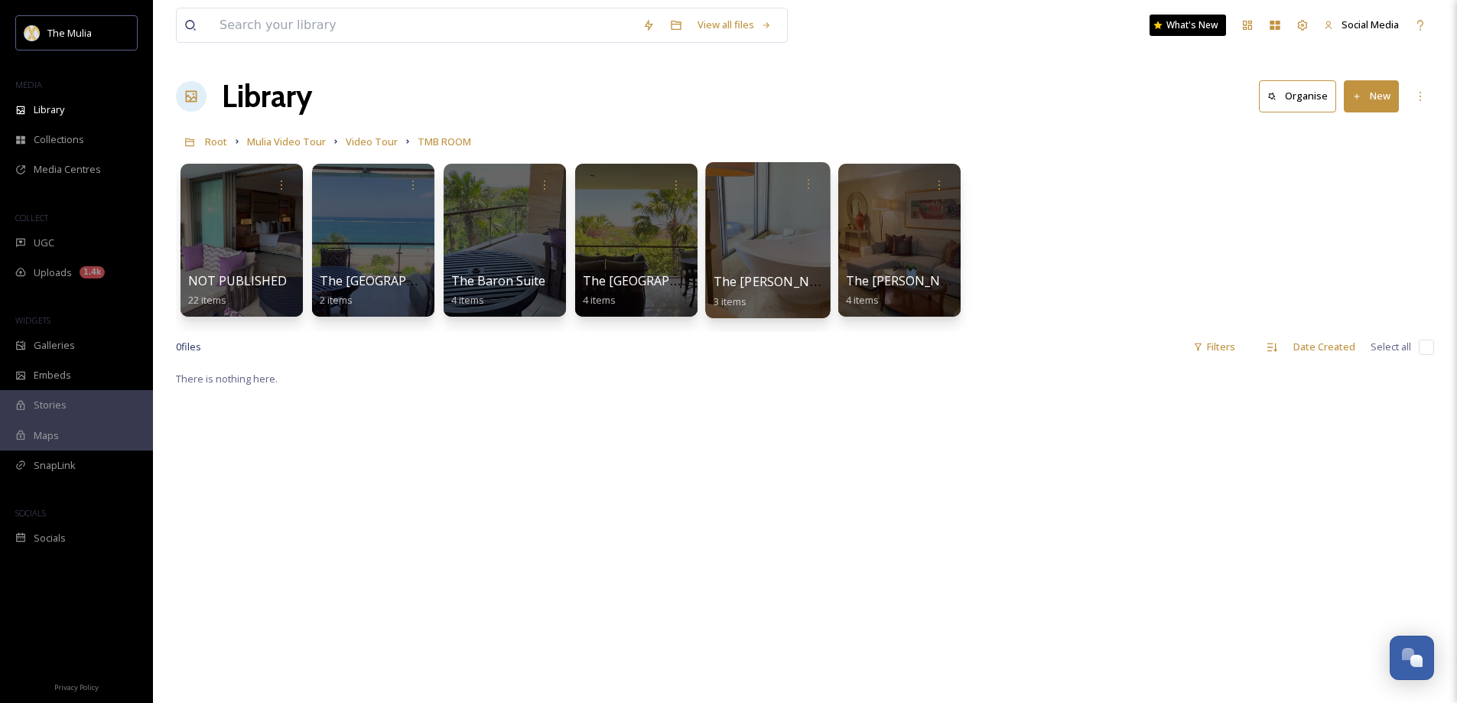
click at [735, 246] on div at bounding box center [767, 240] width 125 height 156
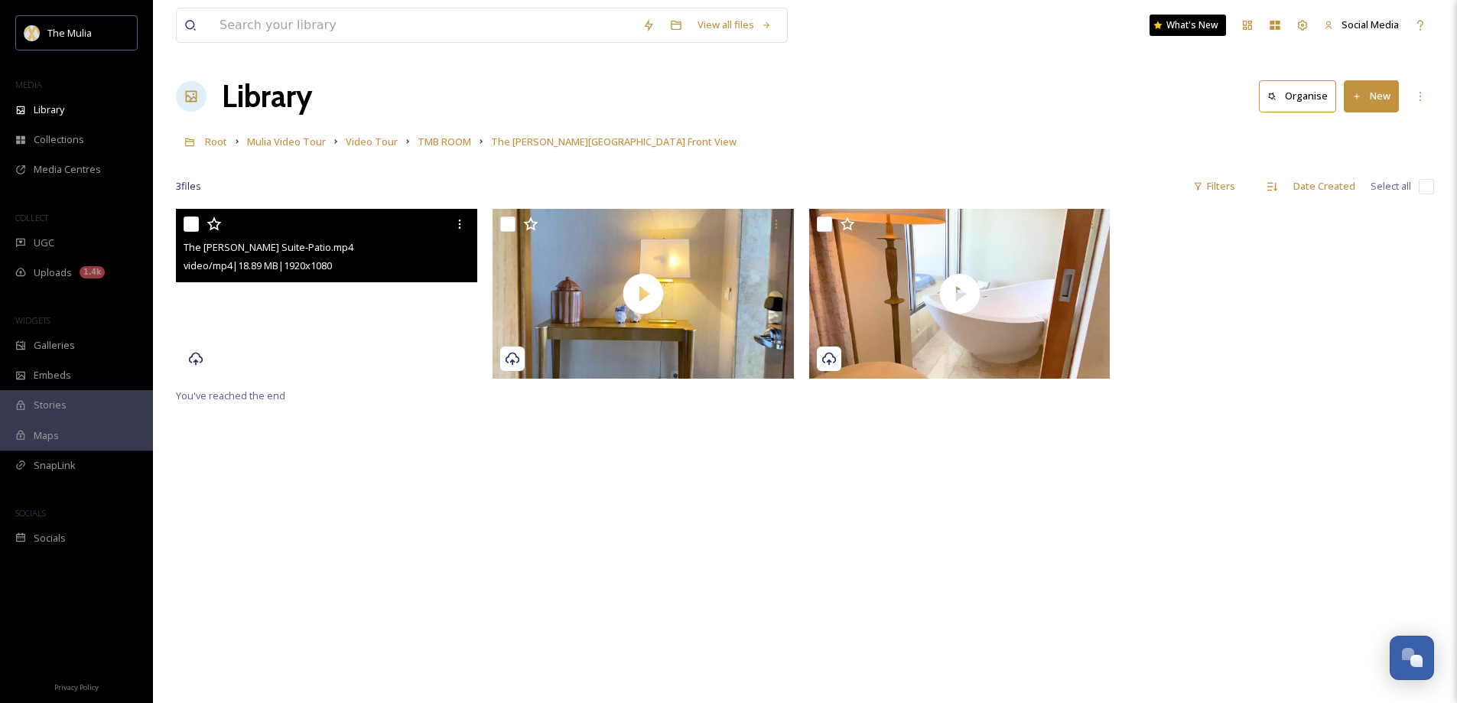
click at [377, 343] on video "The Earl Suite-Patio.mp4" at bounding box center [326, 294] width 301 height 170
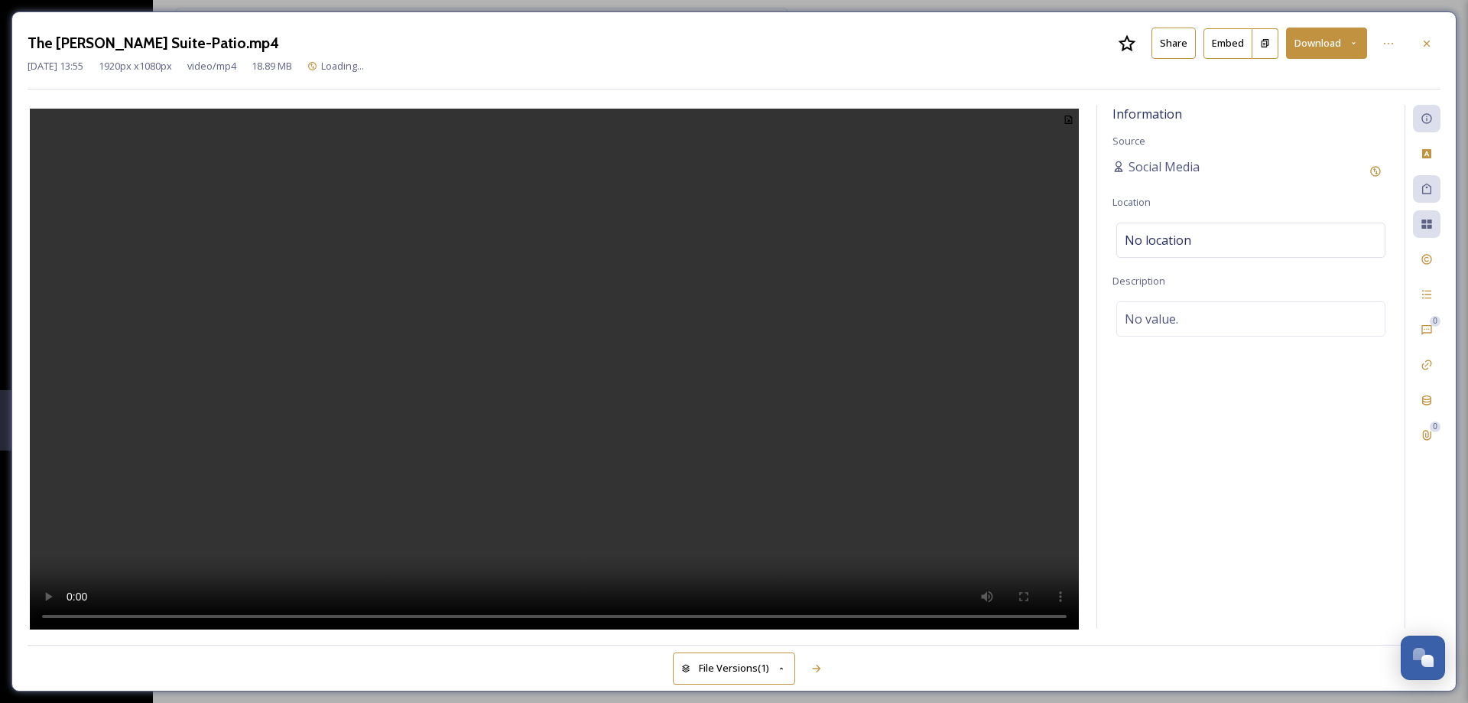
click at [1168, 44] on button "Share" at bounding box center [1173, 43] width 44 height 31
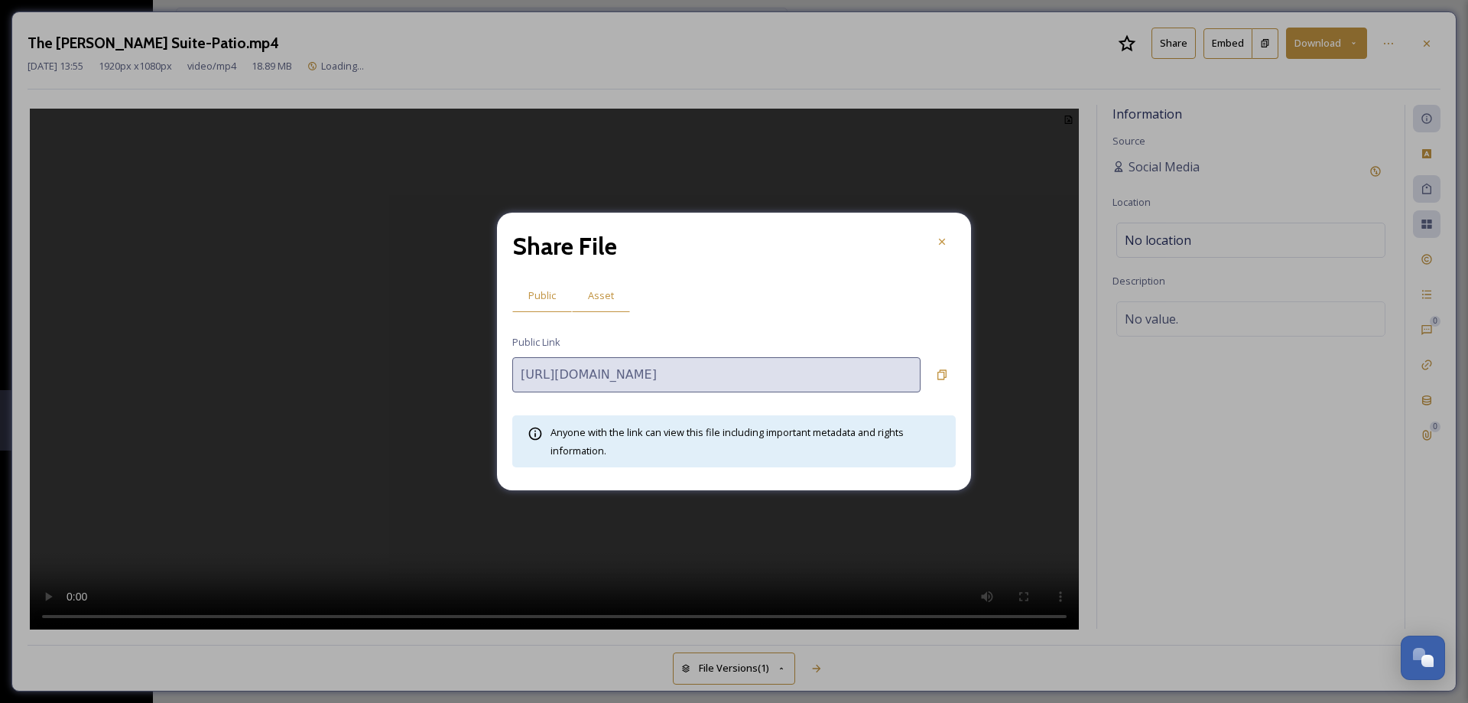
click at [603, 298] on span "Asset" at bounding box center [601, 295] width 26 height 15
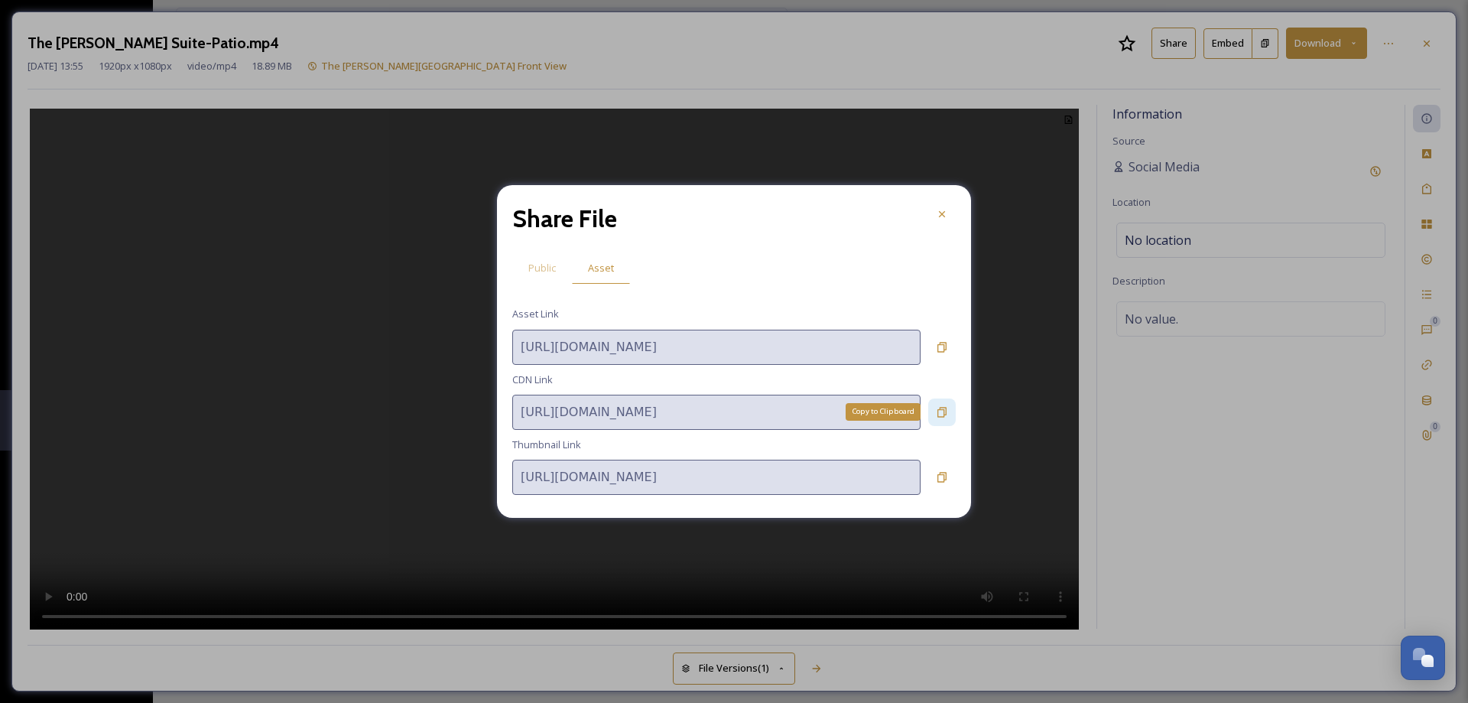
click at [938, 412] on icon at bounding box center [941, 412] width 9 height 10
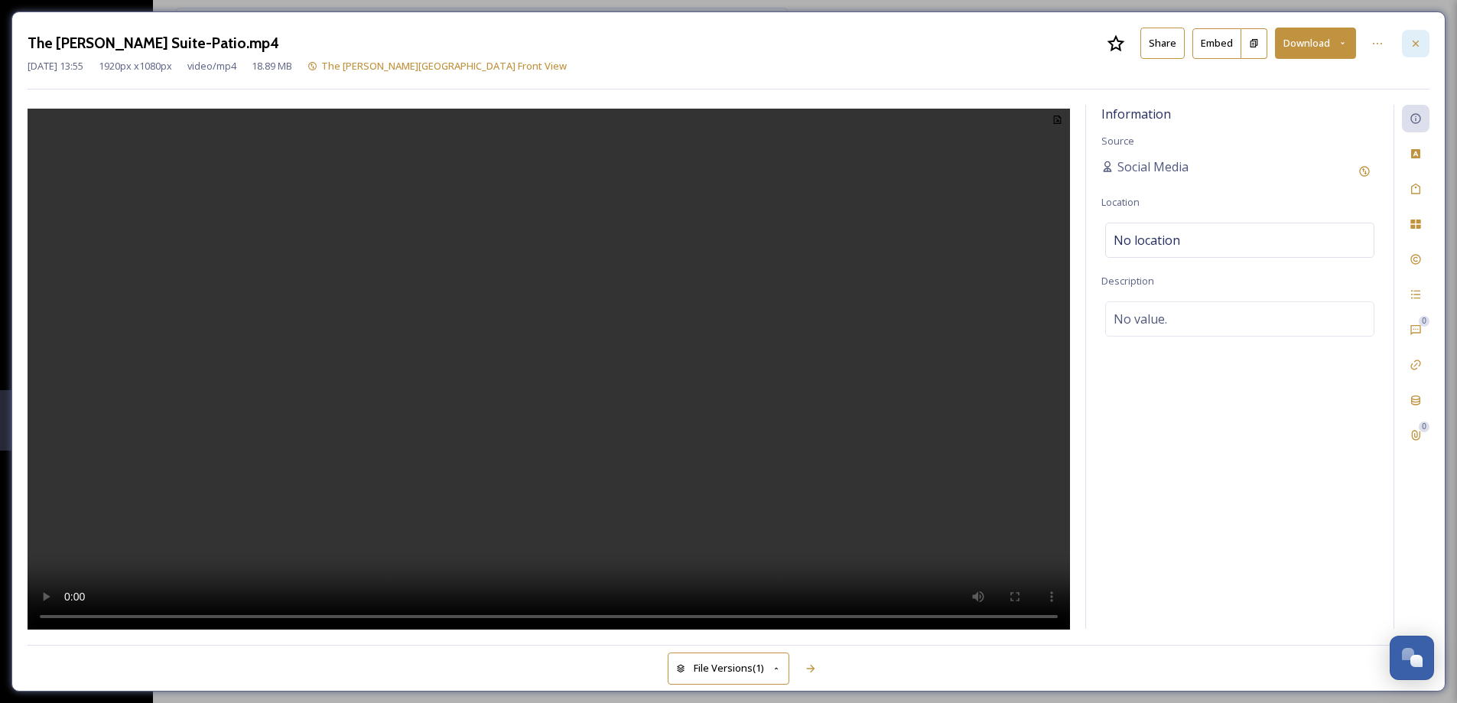
click at [1428, 44] on div at bounding box center [1415, 44] width 28 height 28
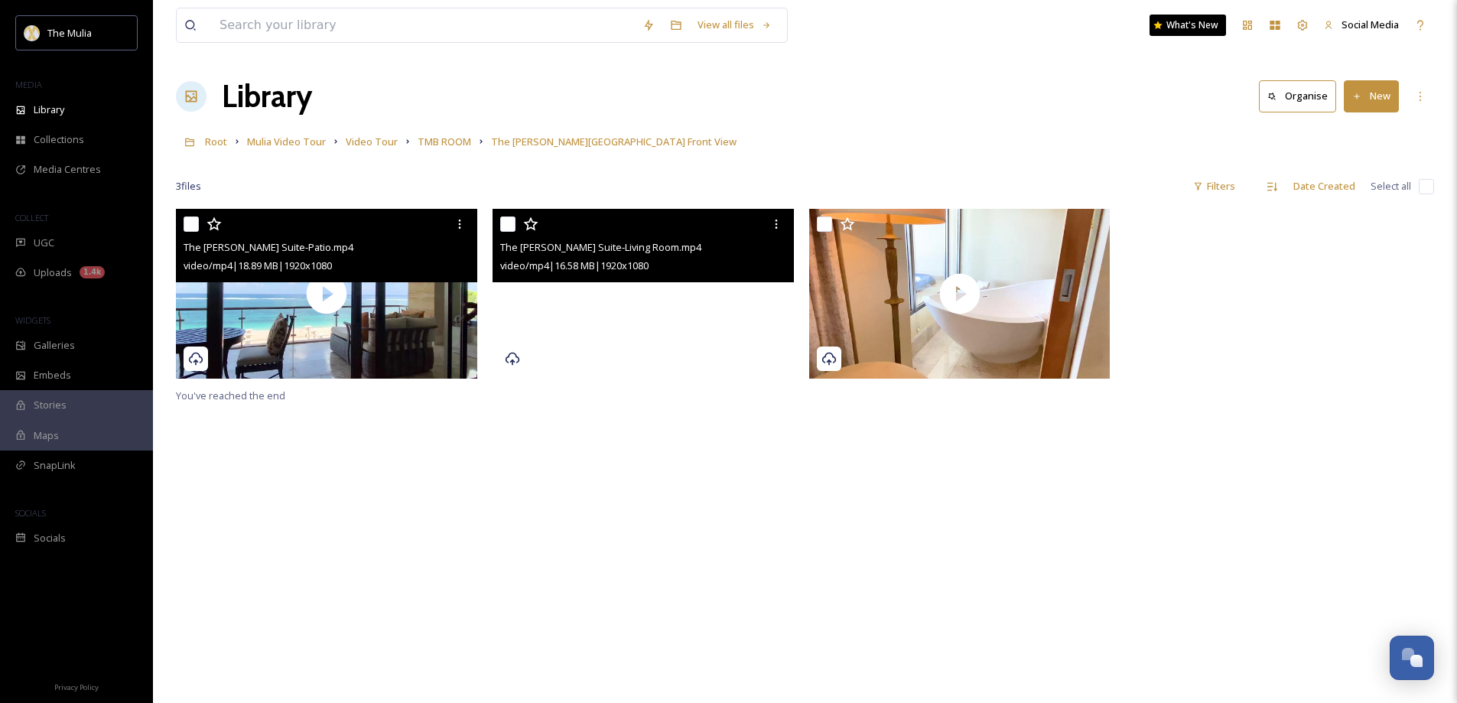
click at [618, 353] on video "The Earl Suite-Living Room.mp4" at bounding box center [642, 294] width 301 height 170
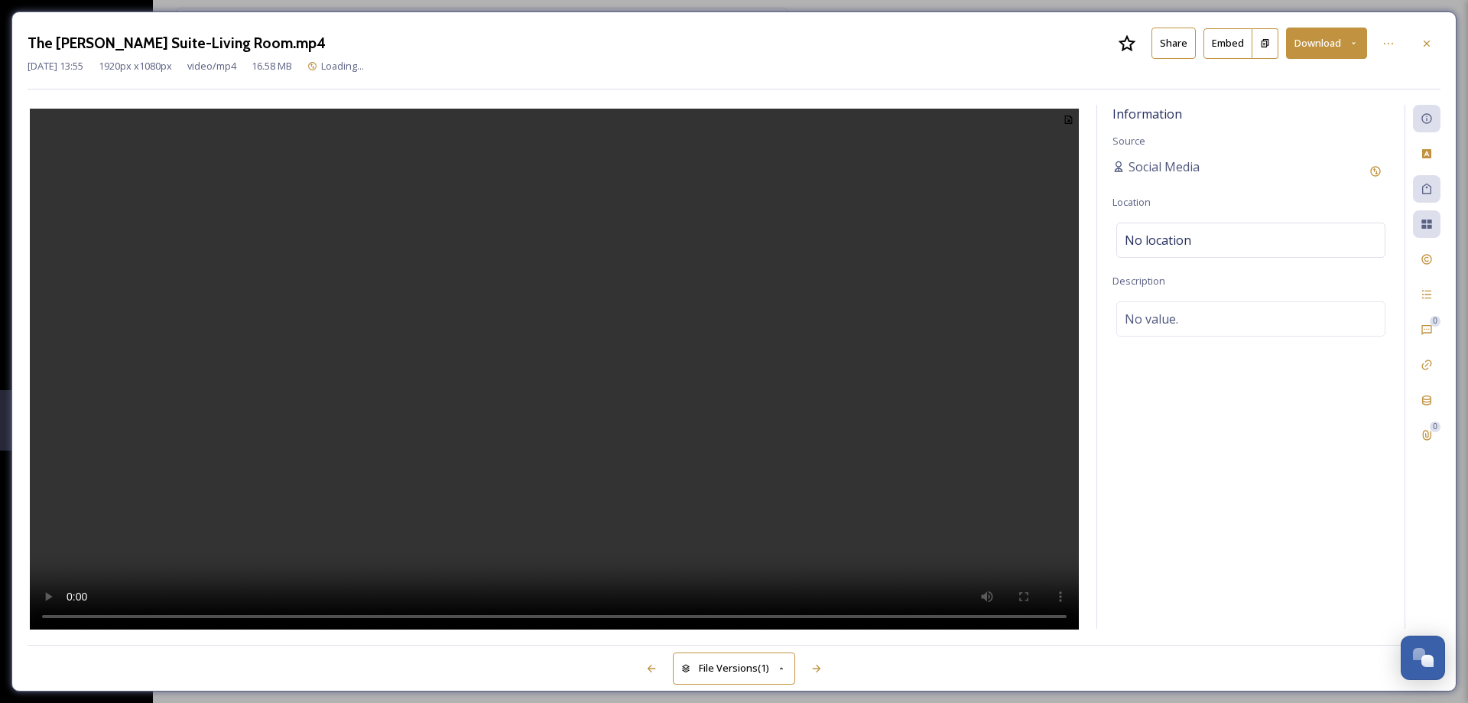
click at [1167, 45] on button "Share" at bounding box center [1173, 43] width 44 height 31
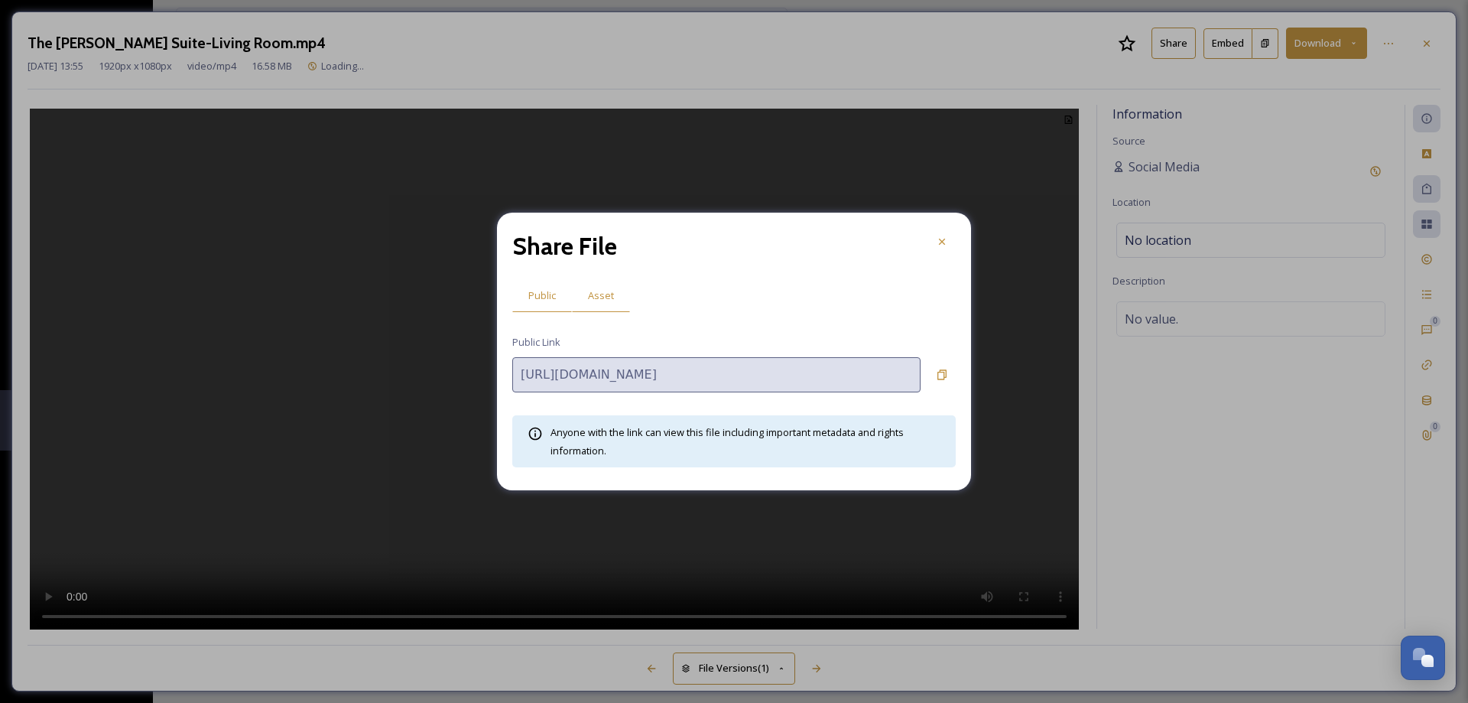
click at [606, 300] on span "Asset" at bounding box center [601, 295] width 26 height 15
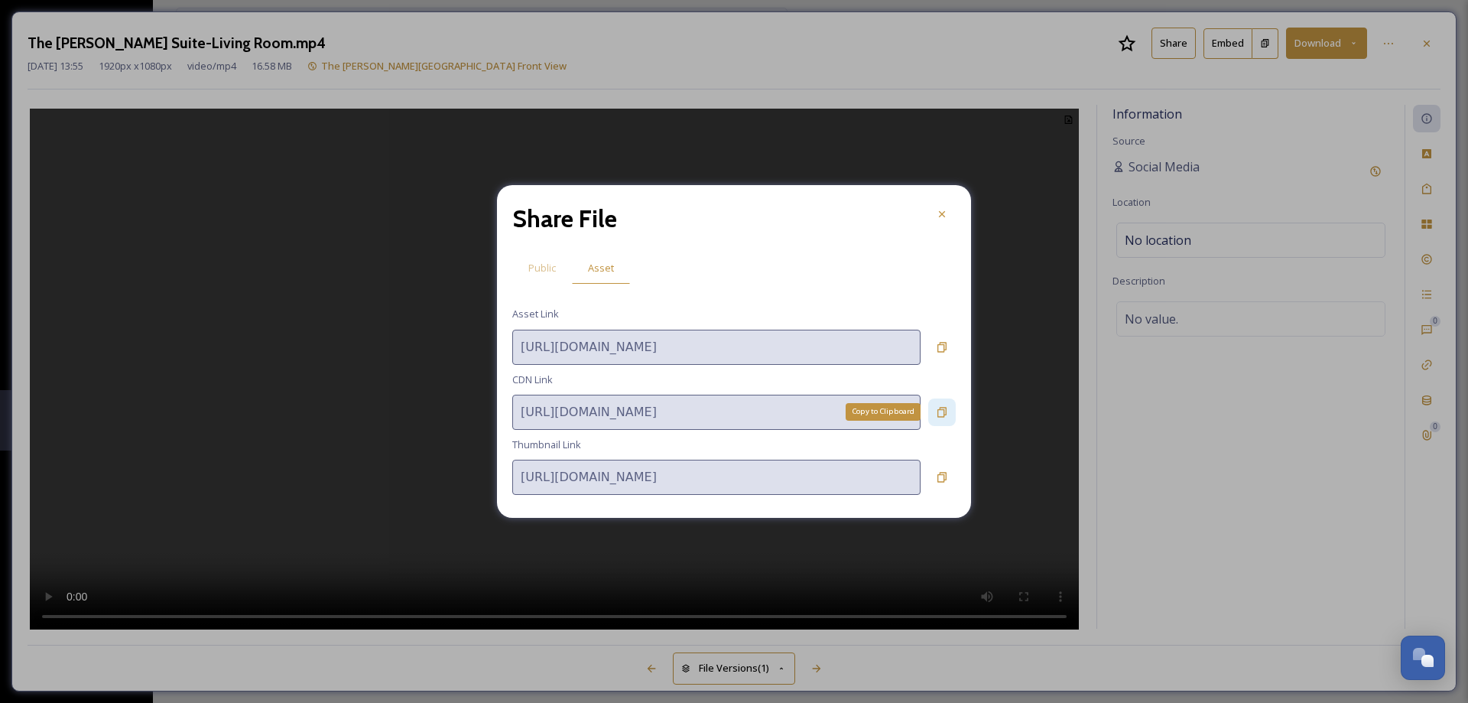
click at [938, 411] on icon at bounding box center [941, 412] width 9 height 10
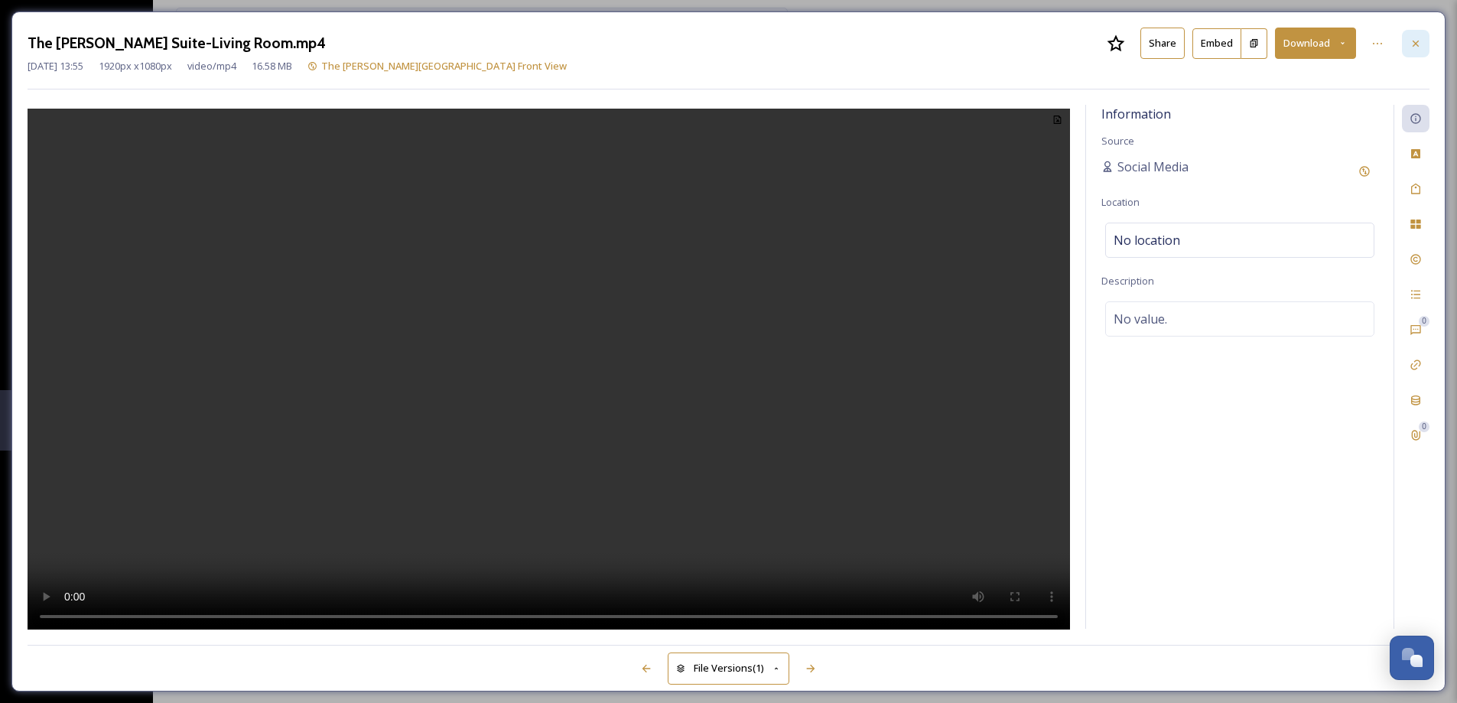
click at [1424, 44] on div at bounding box center [1415, 44] width 28 height 28
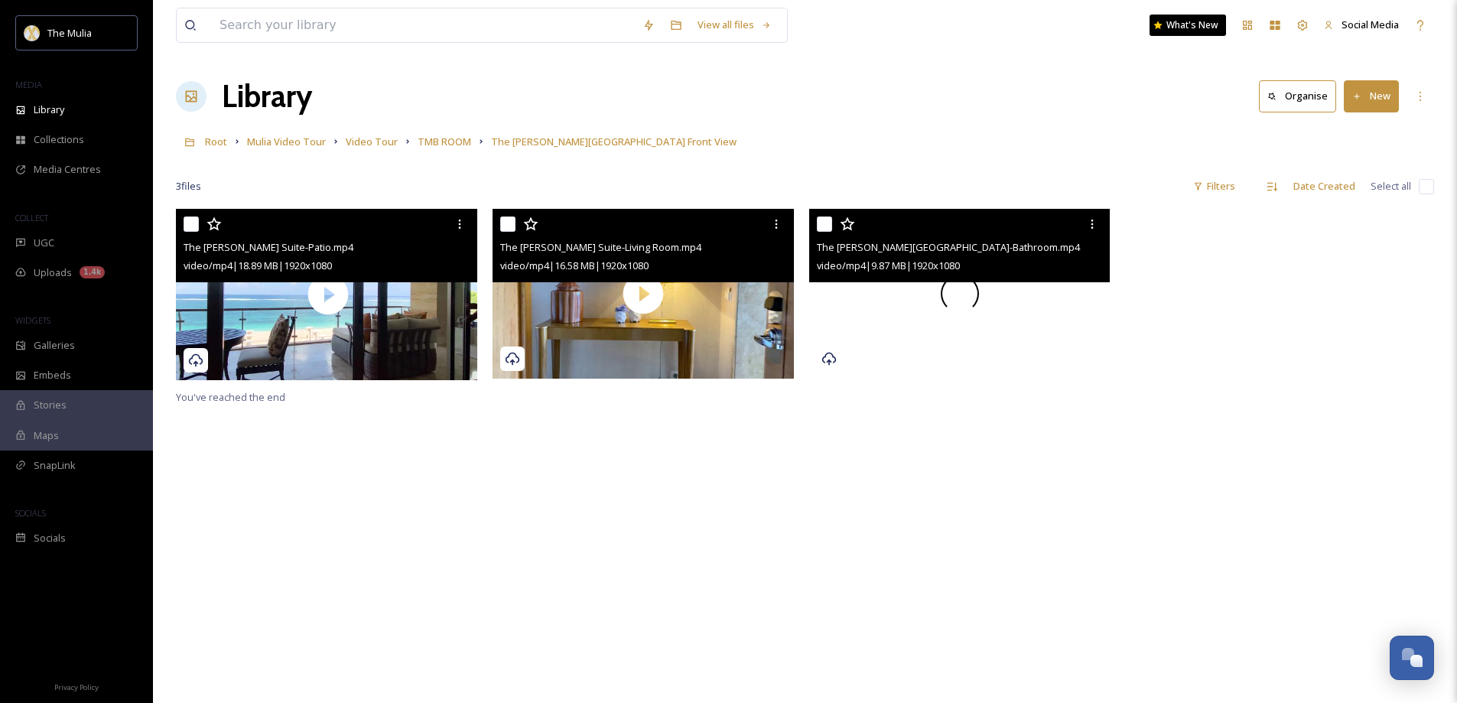
click at [910, 289] on div at bounding box center [959, 294] width 301 height 170
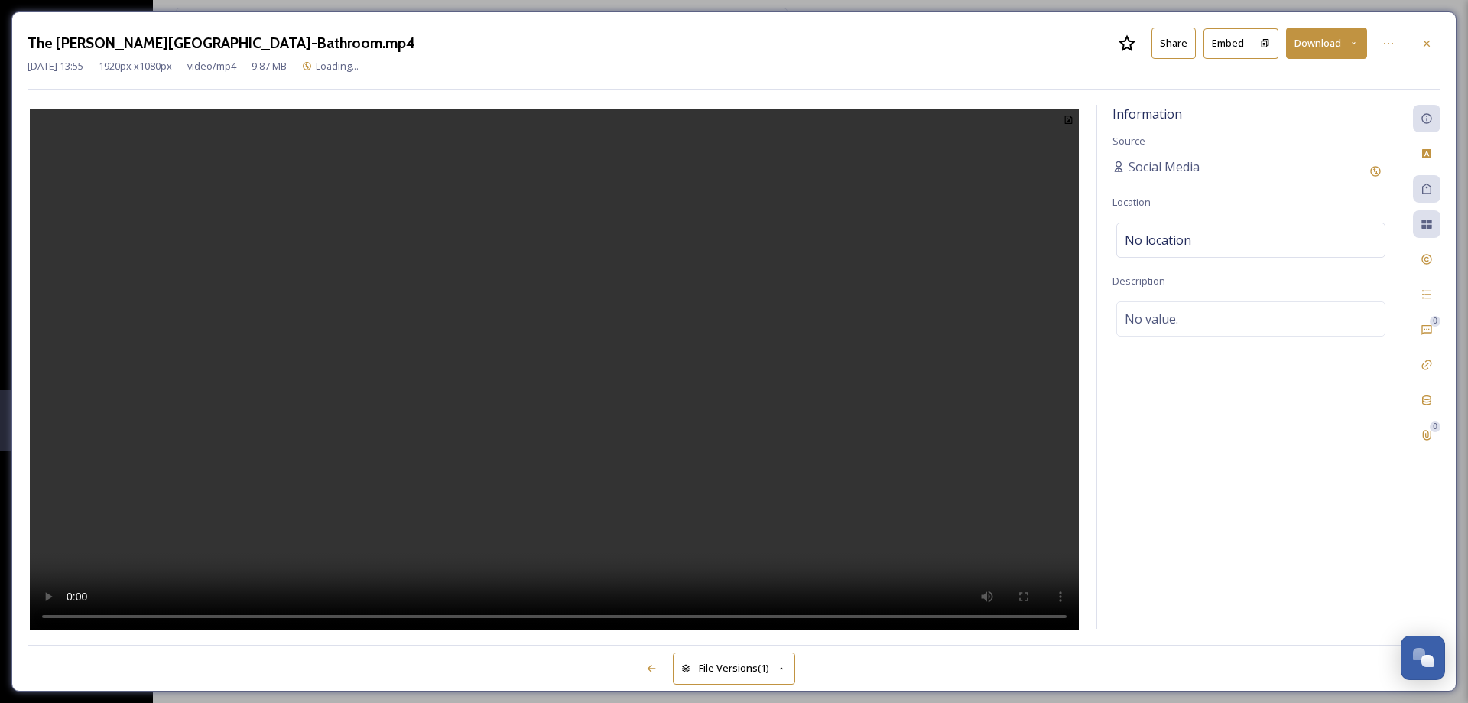
click at [1163, 44] on button "Share" at bounding box center [1173, 43] width 44 height 31
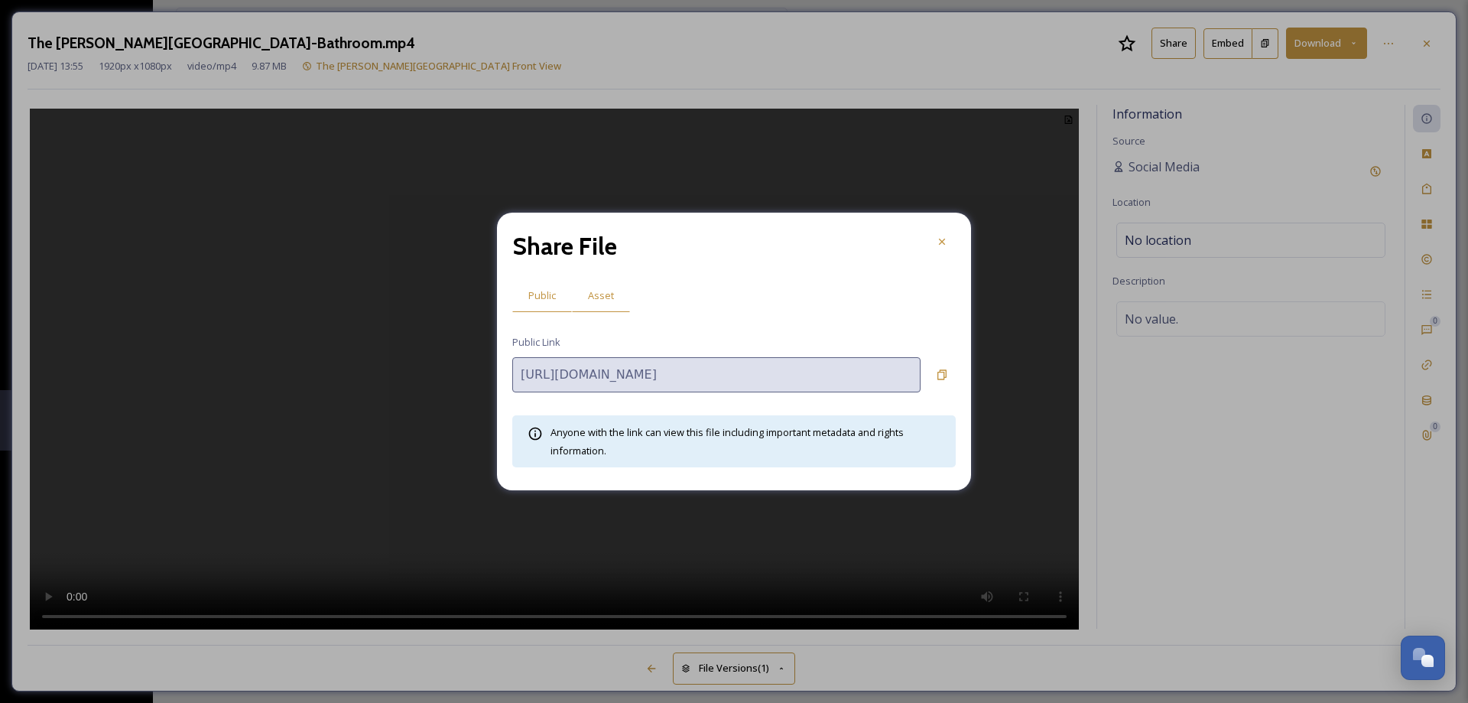
click at [593, 300] on span "Asset" at bounding box center [601, 295] width 26 height 15
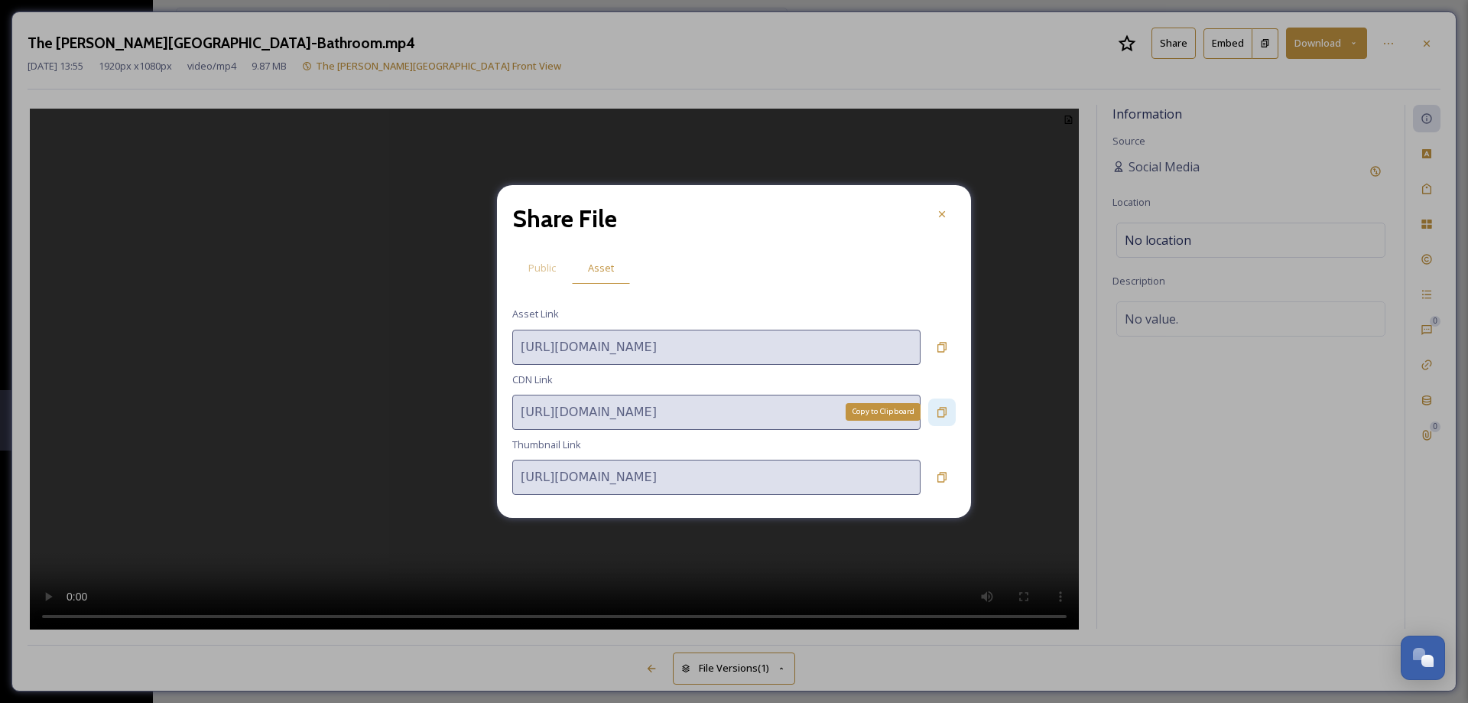
click at [940, 408] on icon at bounding box center [941, 412] width 9 height 10
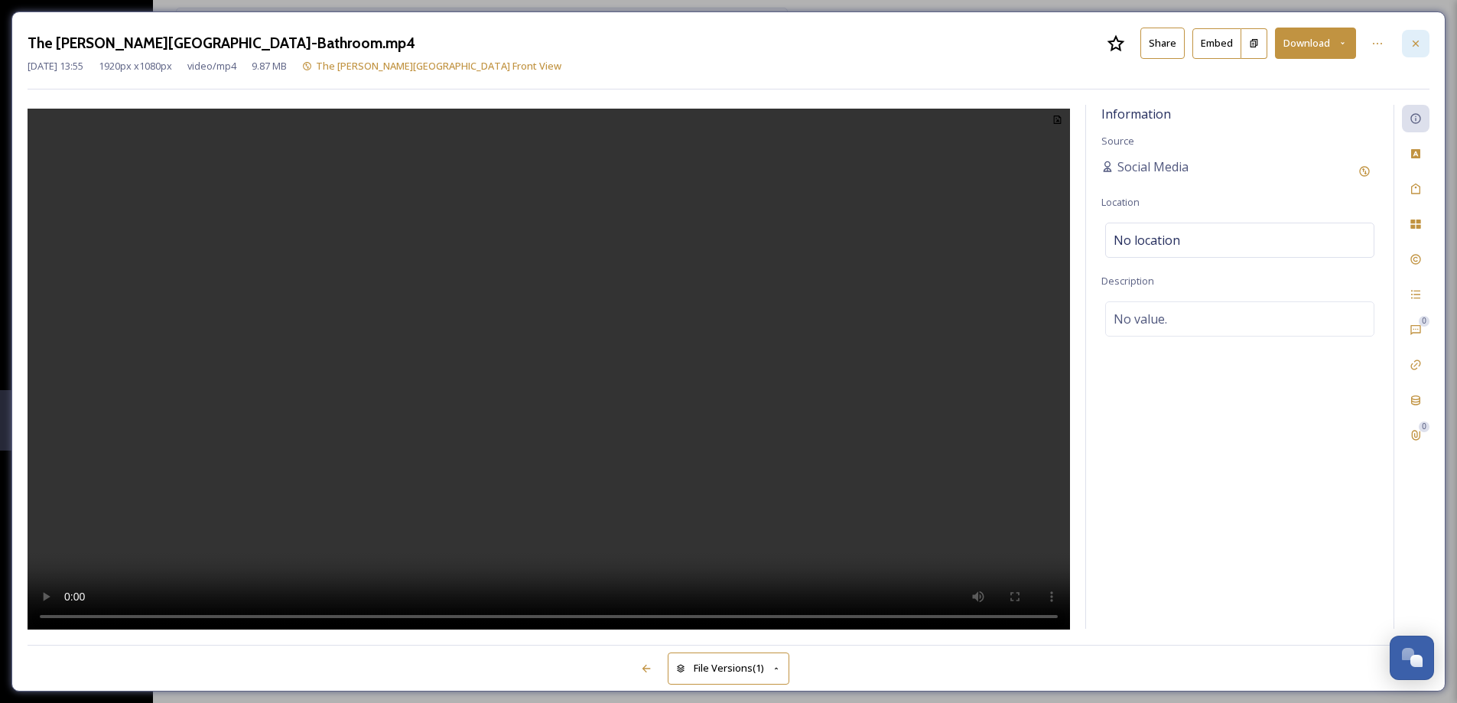
click at [1416, 47] on icon at bounding box center [1415, 43] width 12 height 12
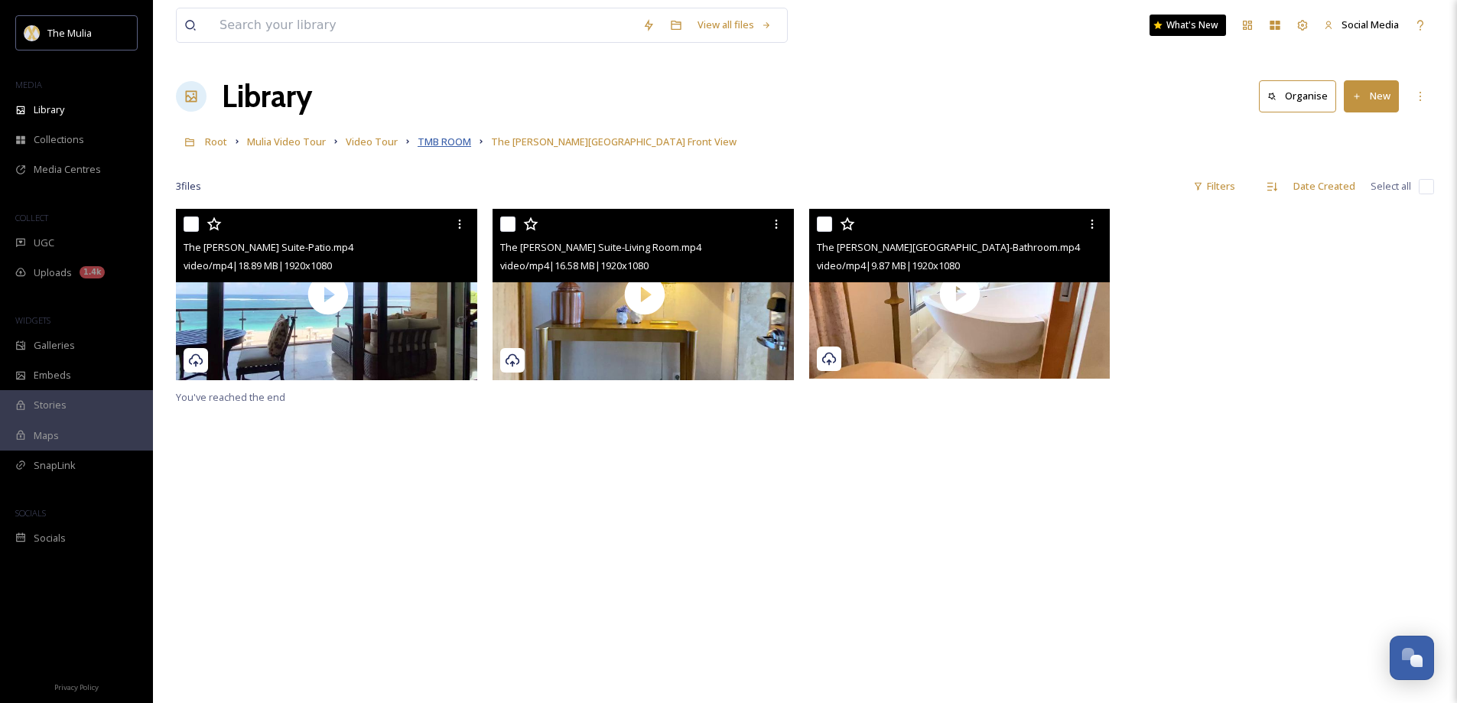
click at [443, 138] on span "TMB ROOM" at bounding box center [444, 142] width 54 height 14
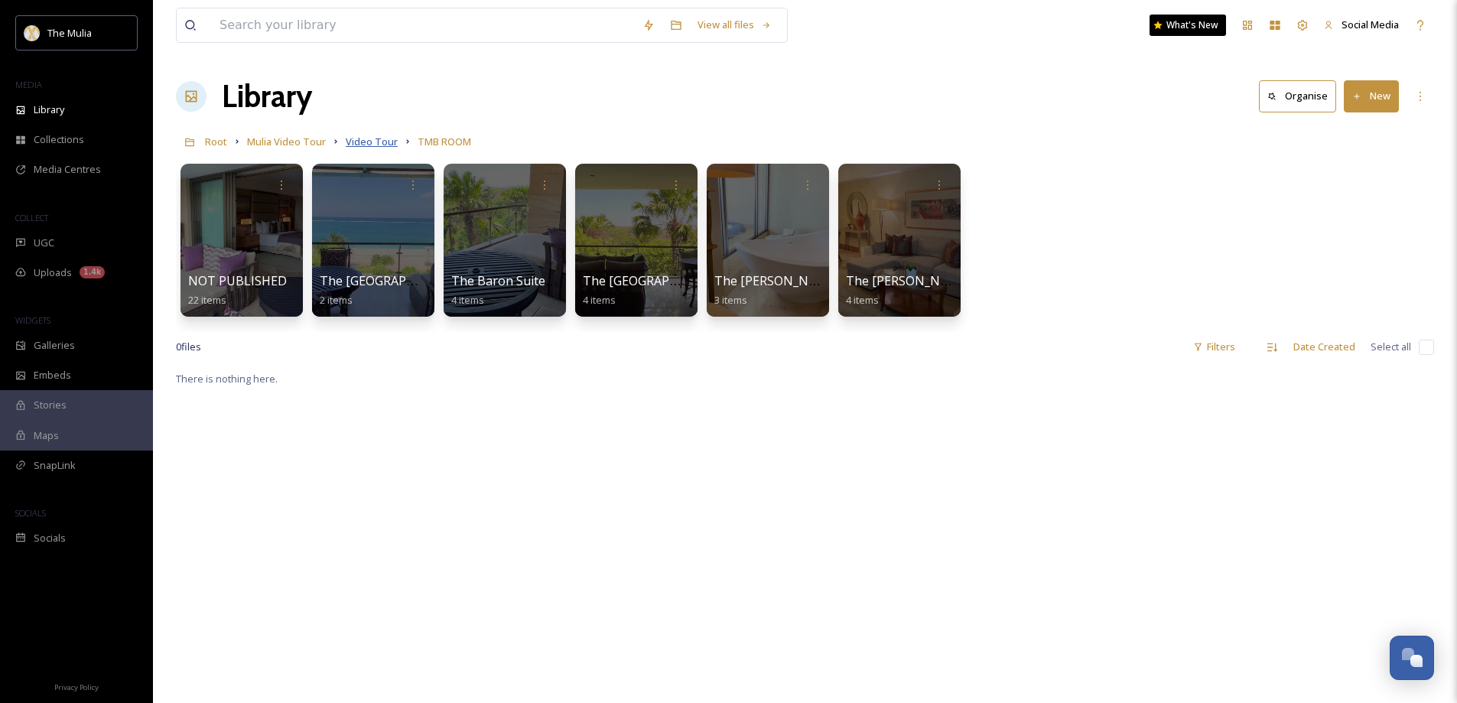
click at [357, 140] on span "Video Tour" at bounding box center [372, 142] width 52 height 14
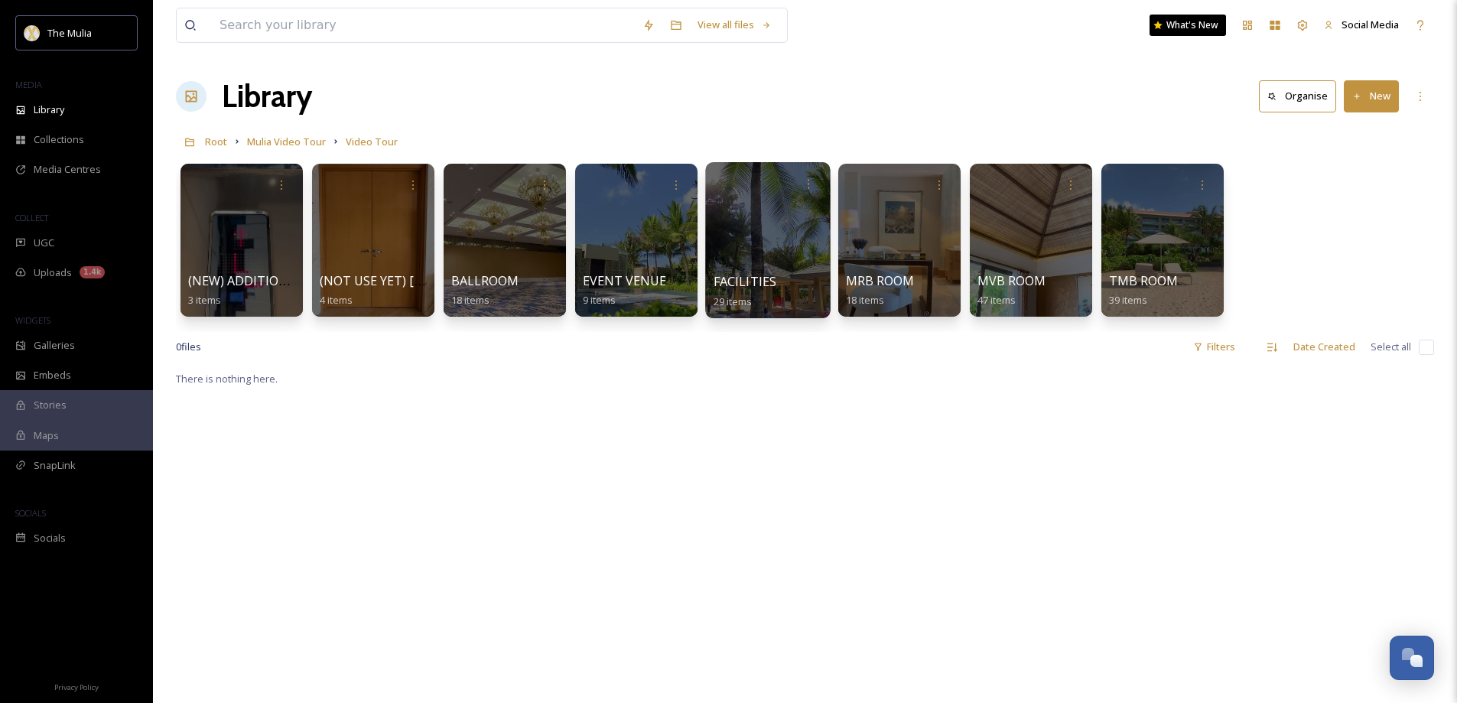
click at [753, 269] on div at bounding box center [767, 240] width 125 height 156
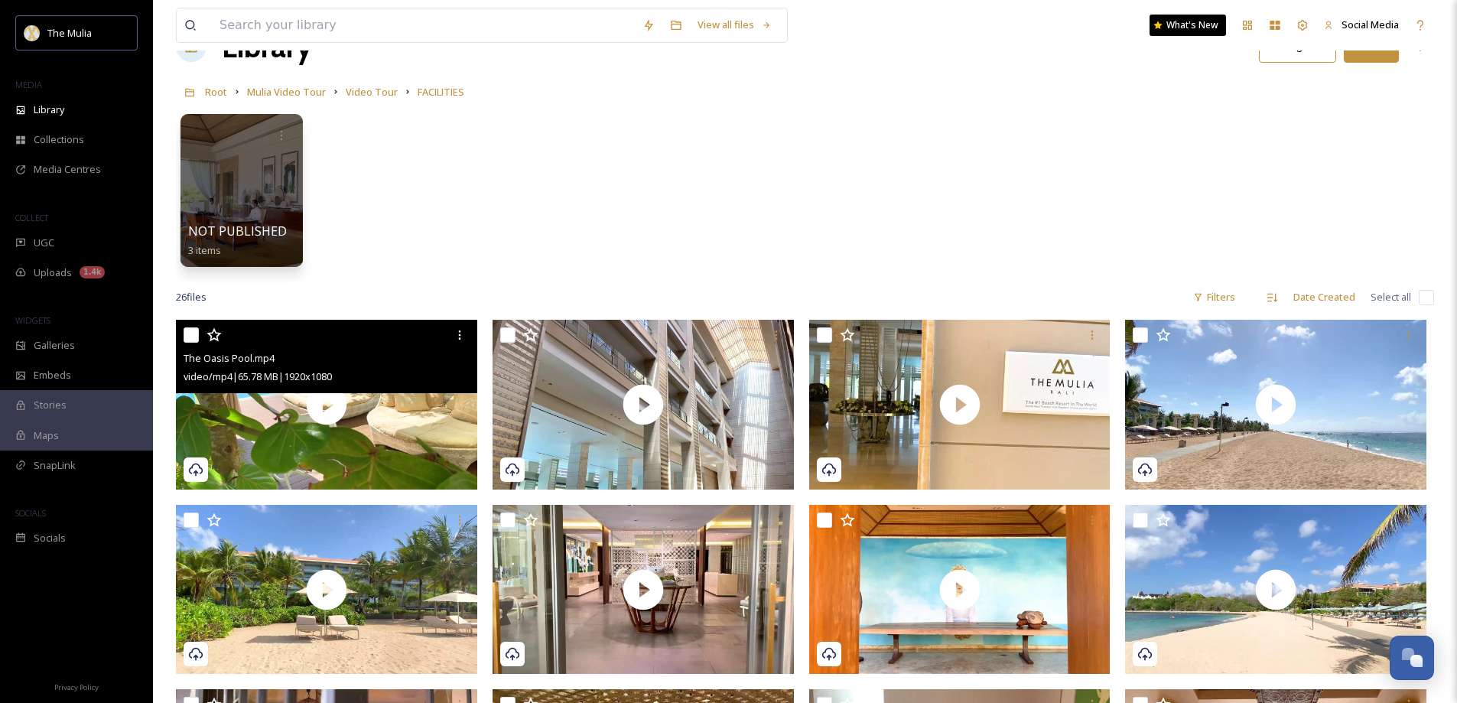
scroll to position [76, 0]
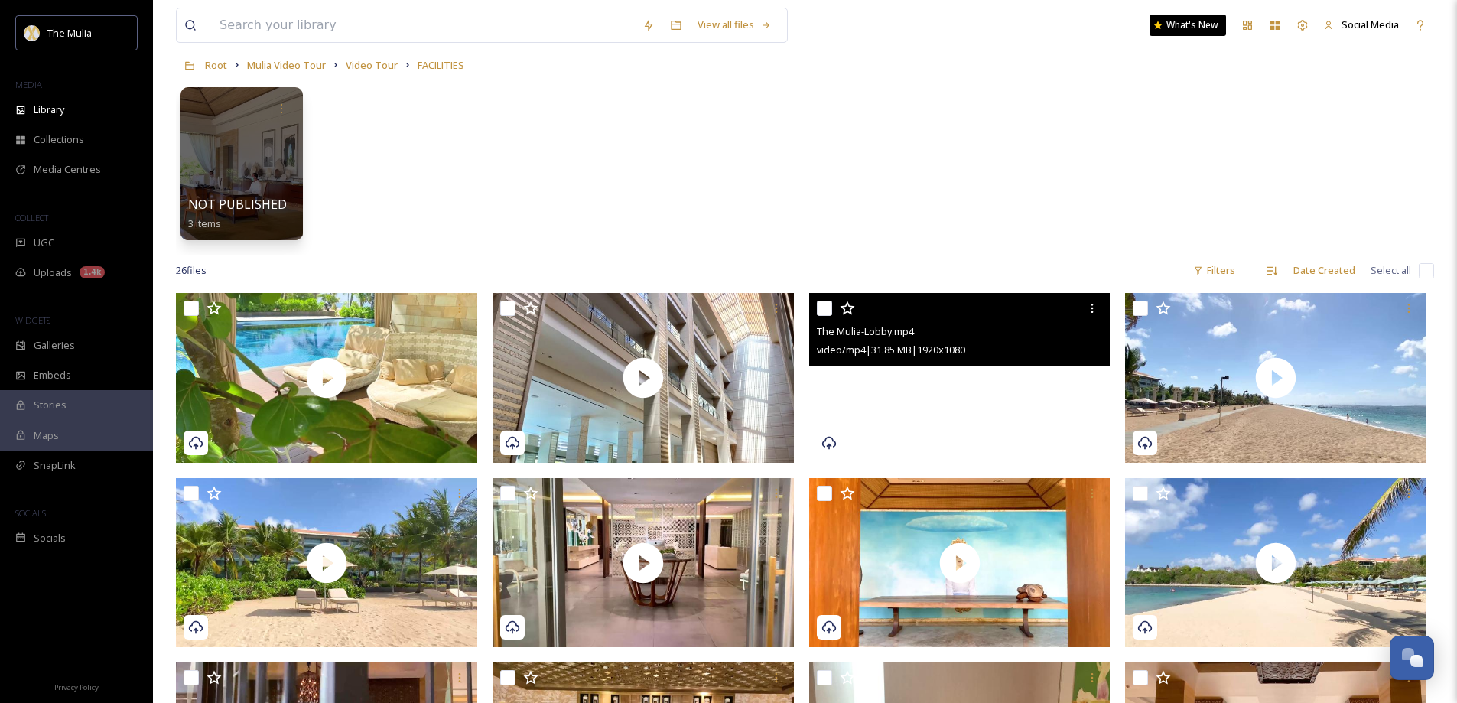
click at [1035, 414] on video "The Mulia-Lobby.mp4" at bounding box center [959, 378] width 301 height 170
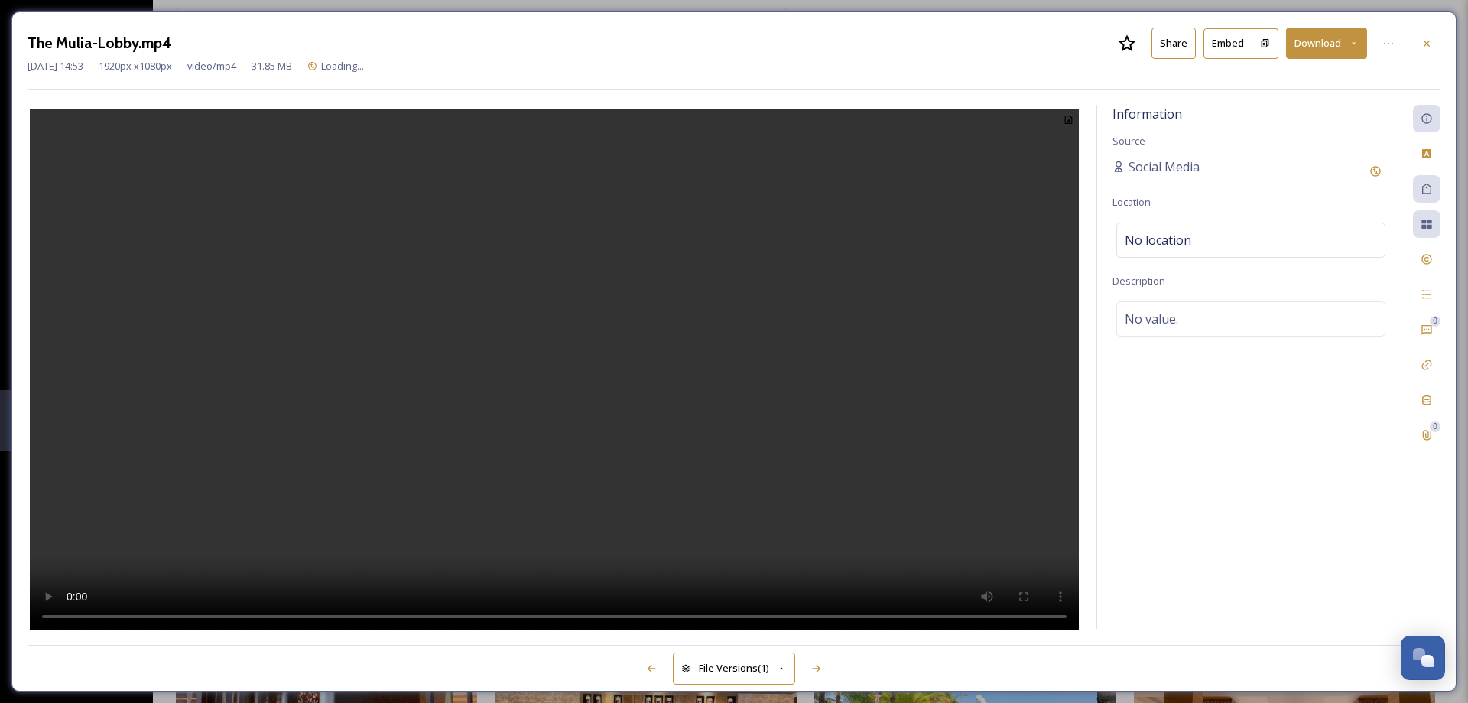
click at [1175, 36] on button "Share" at bounding box center [1173, 43] width 44 height 31
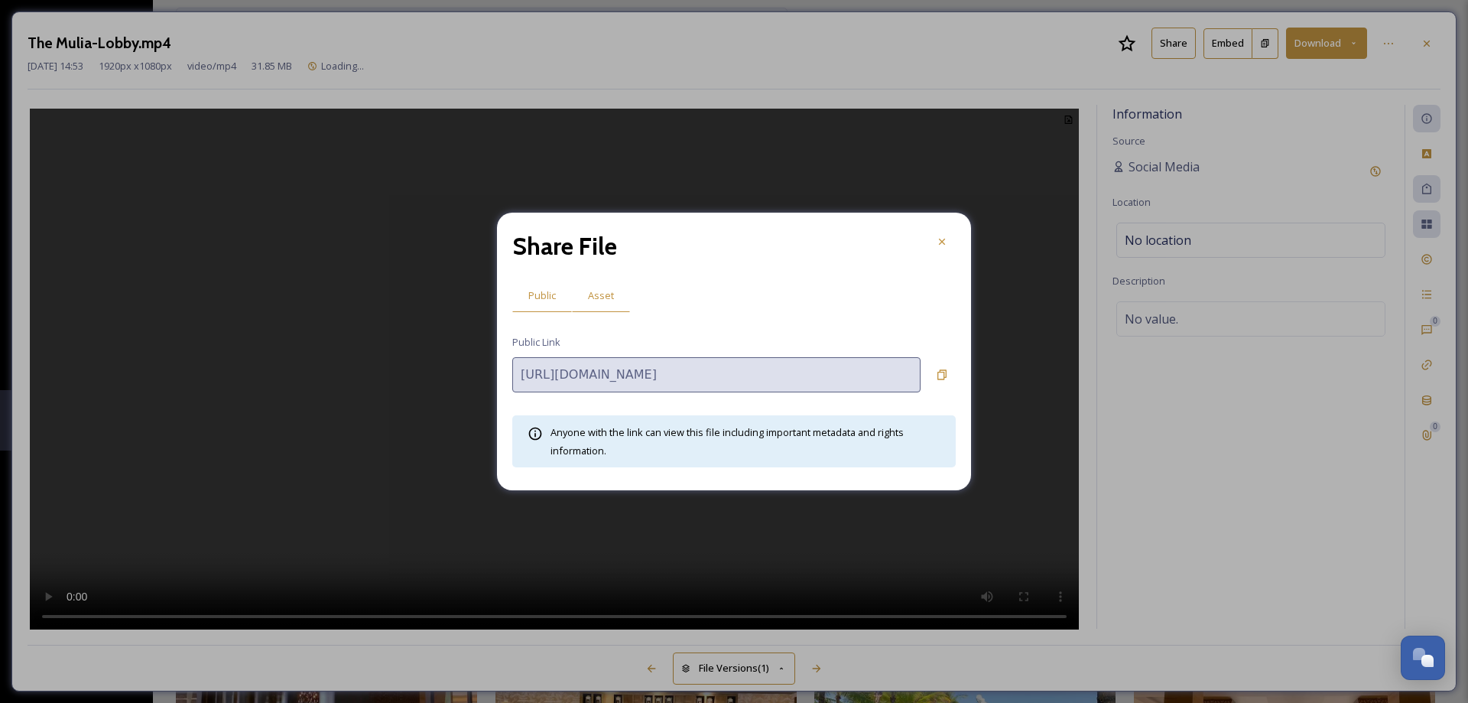
click at [602, 302] on span "Asset" at bounding box center [601, 295] width 26 height 15
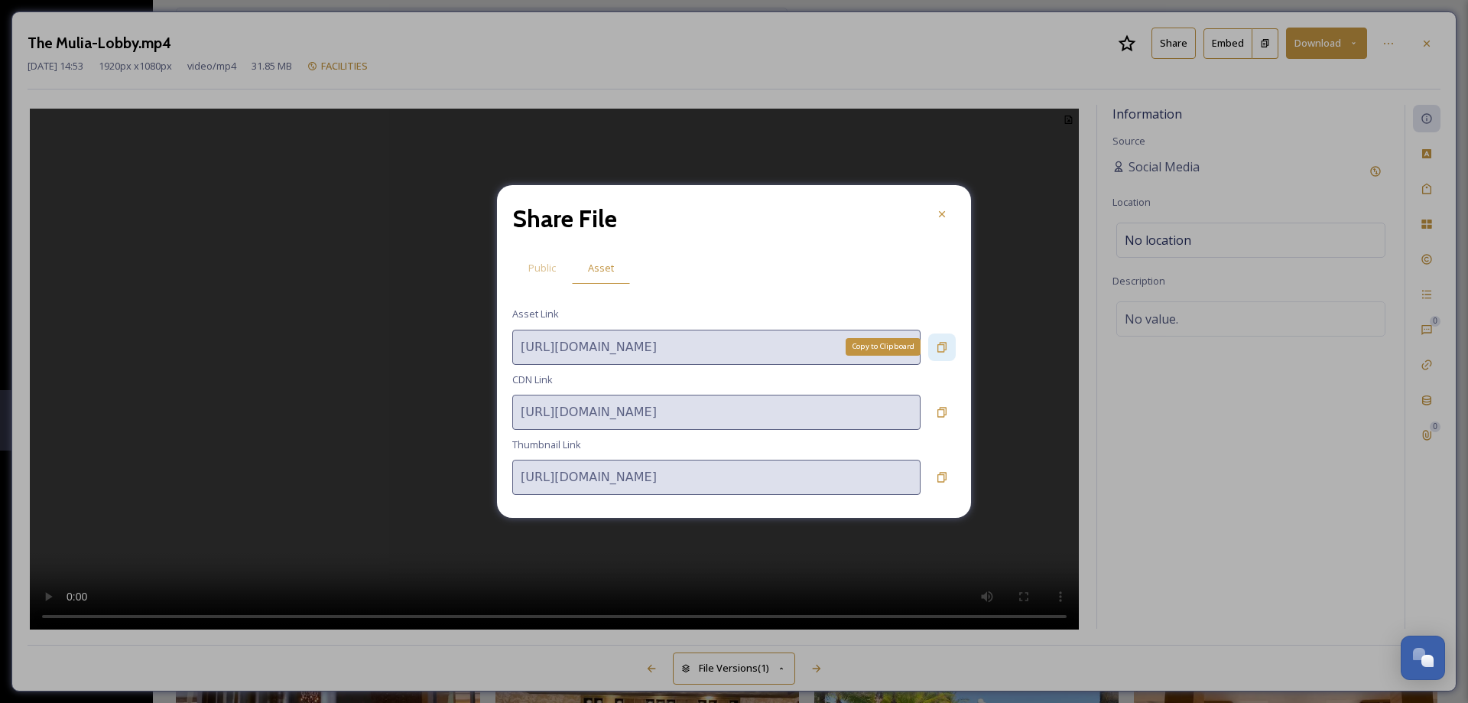
click at [942, 353] on div "Copy to Clipboard" at bounding box center [942, 347] width 28 height 28
click at [942, 413] on icon at bounding box center [942, 412] width 12 height 12
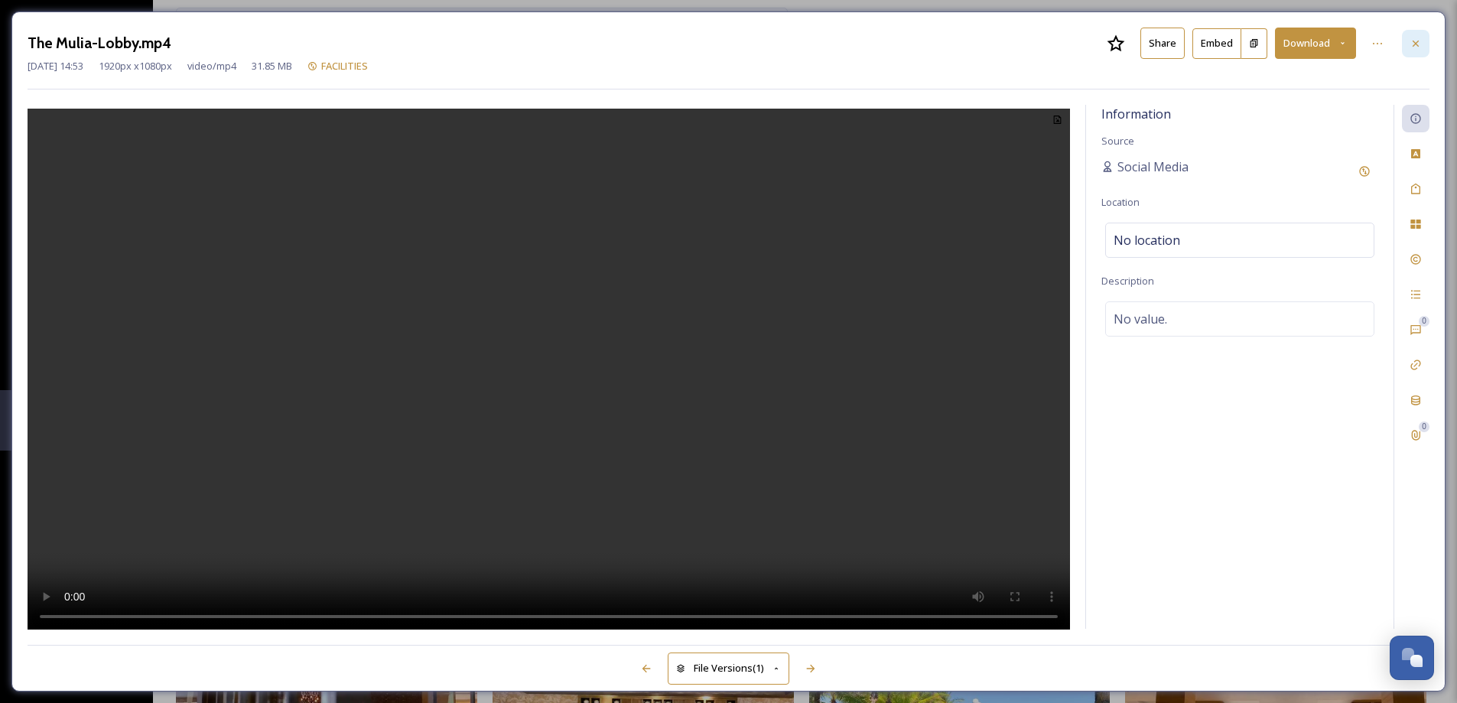
click at [1421, 46] on div at bounding box center [1415, 44] width 28 height 28
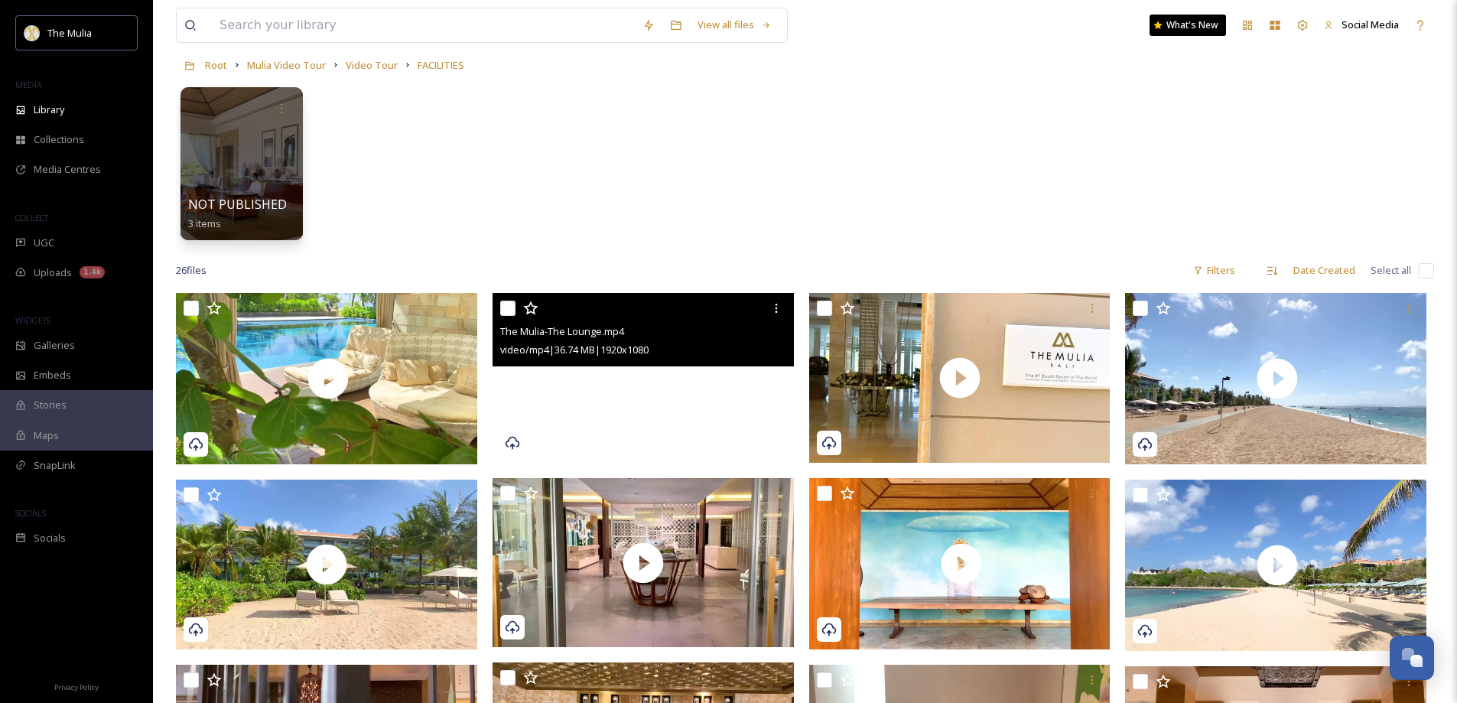
click at [713, 409] on video "The Mulia-The Lounge.mp4" at bounding box center [642, 378] width 301 height 170
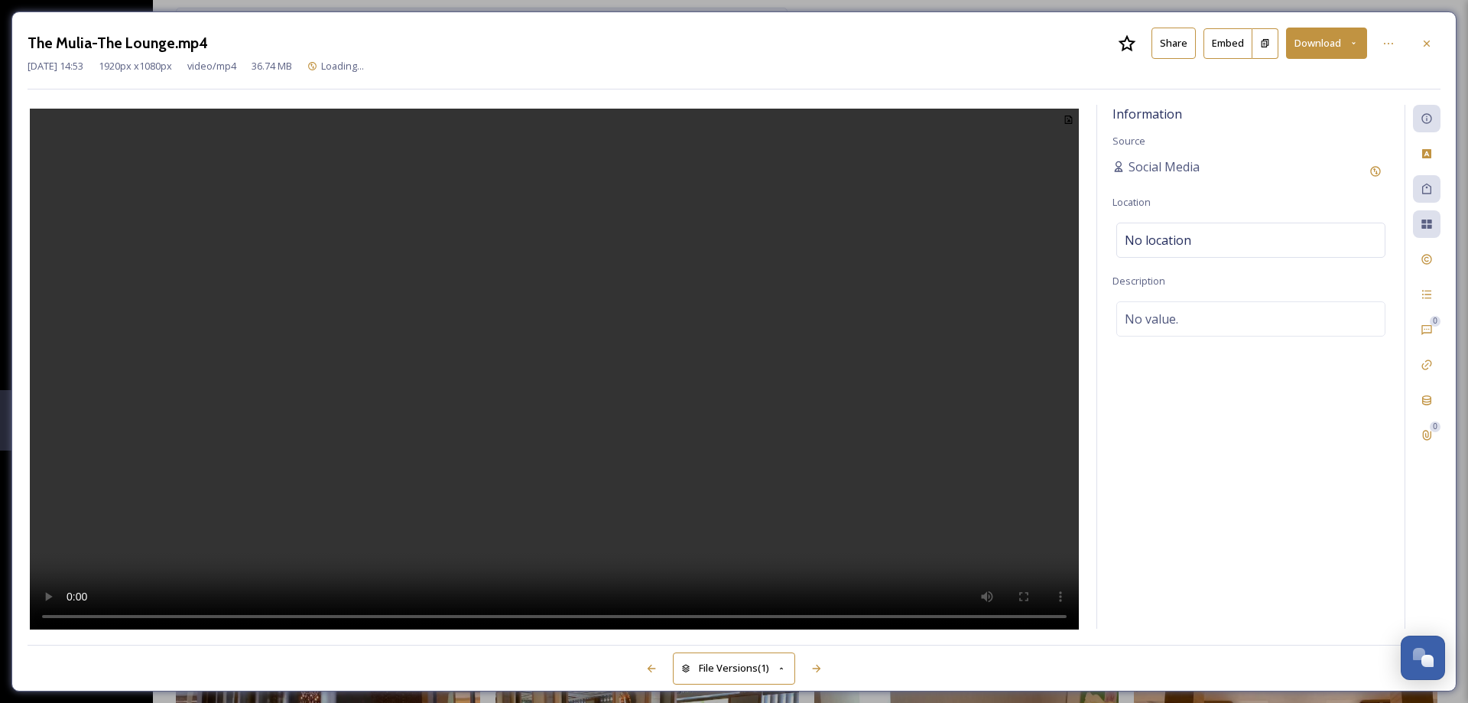
click at [1176, 40] on button "Share" at bounding box center [1173, 43] width 44 height 31
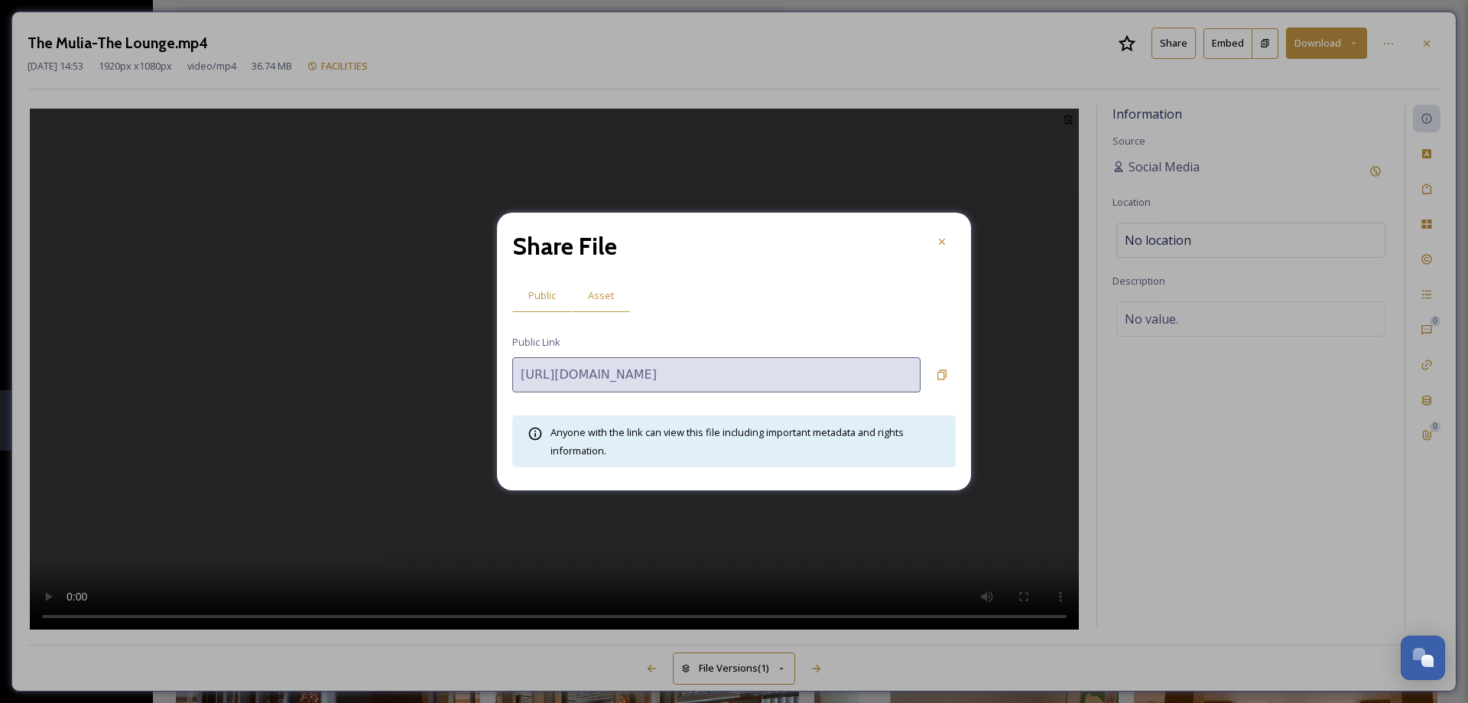
click at [609, 294] on span "Asset" at bounding box center [601, 295] width 26 height 15
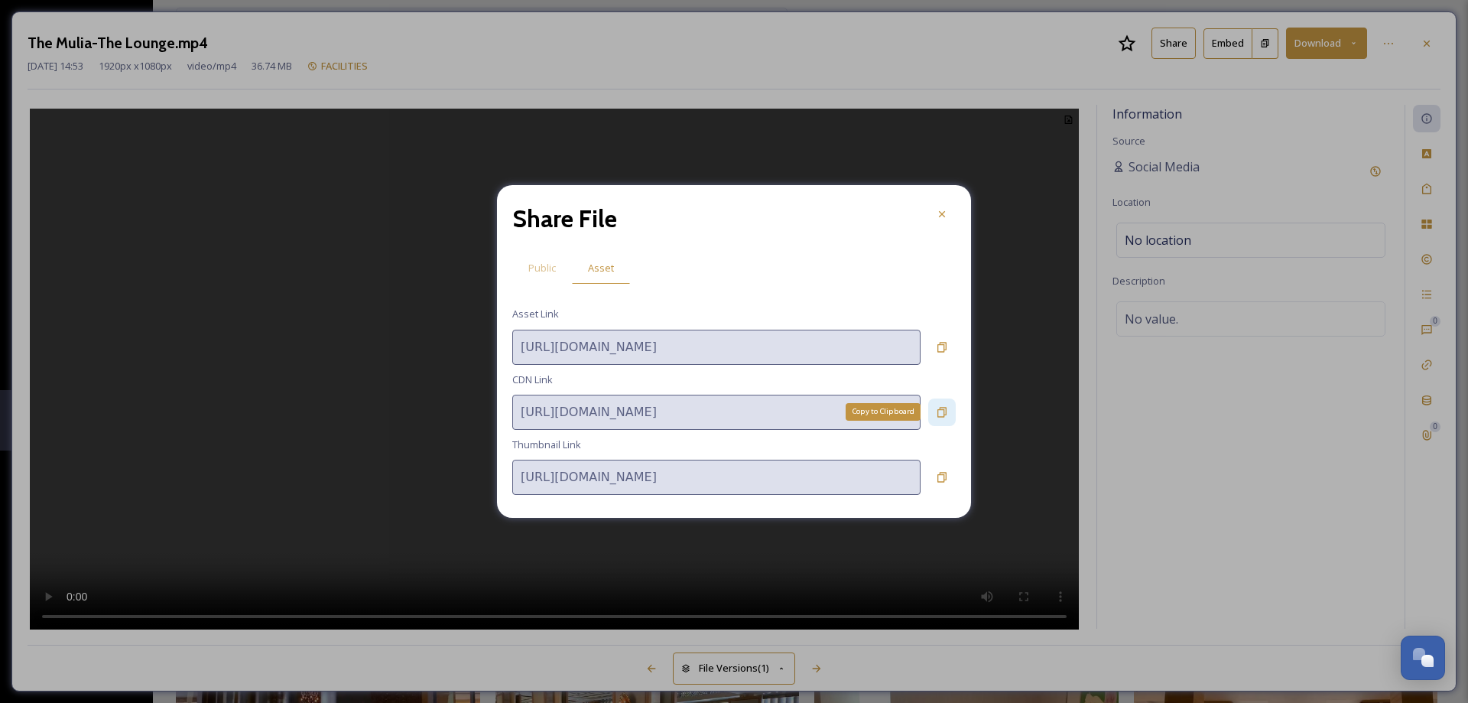
click at [940, 414] on icon at bounding box center [942, 412] width 12 height 12
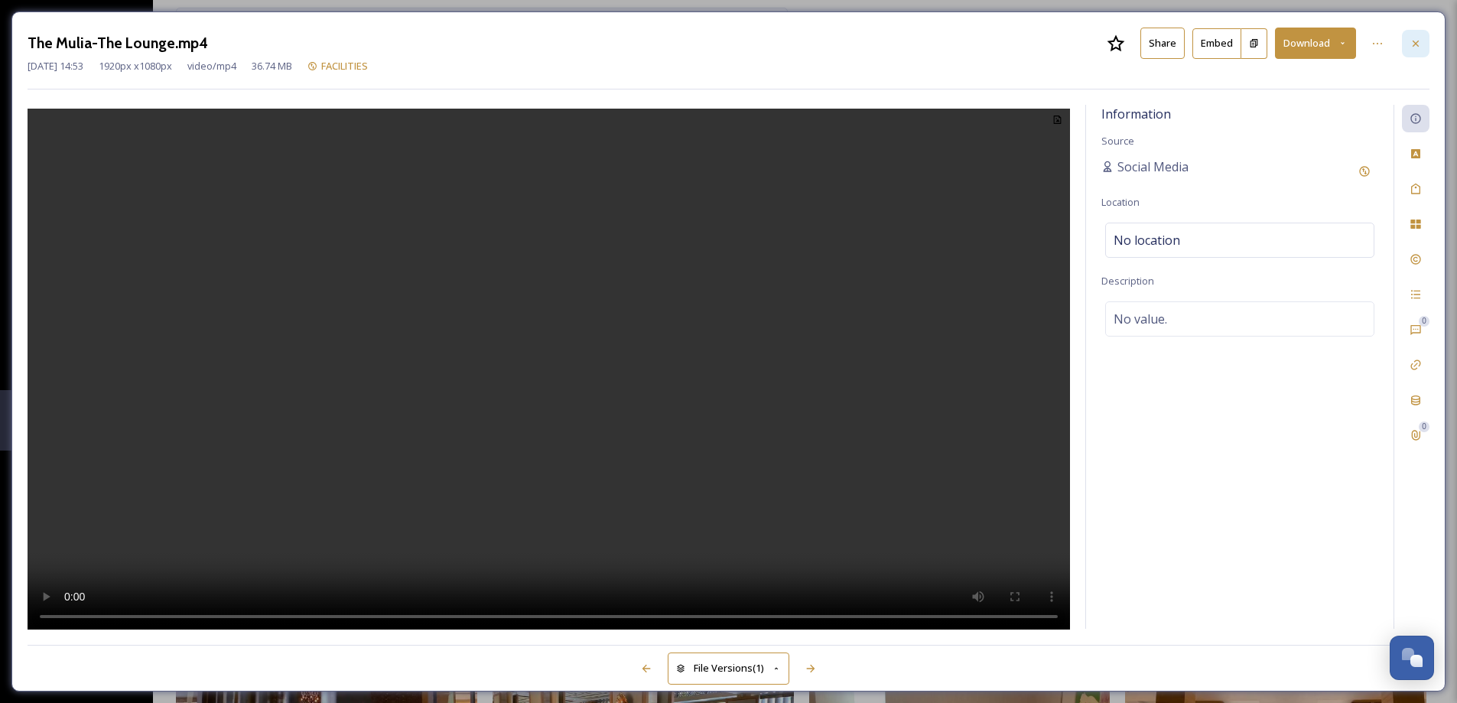
click at [1418, 47] on icon at bounding box center [1415, 43] width 12 height 12
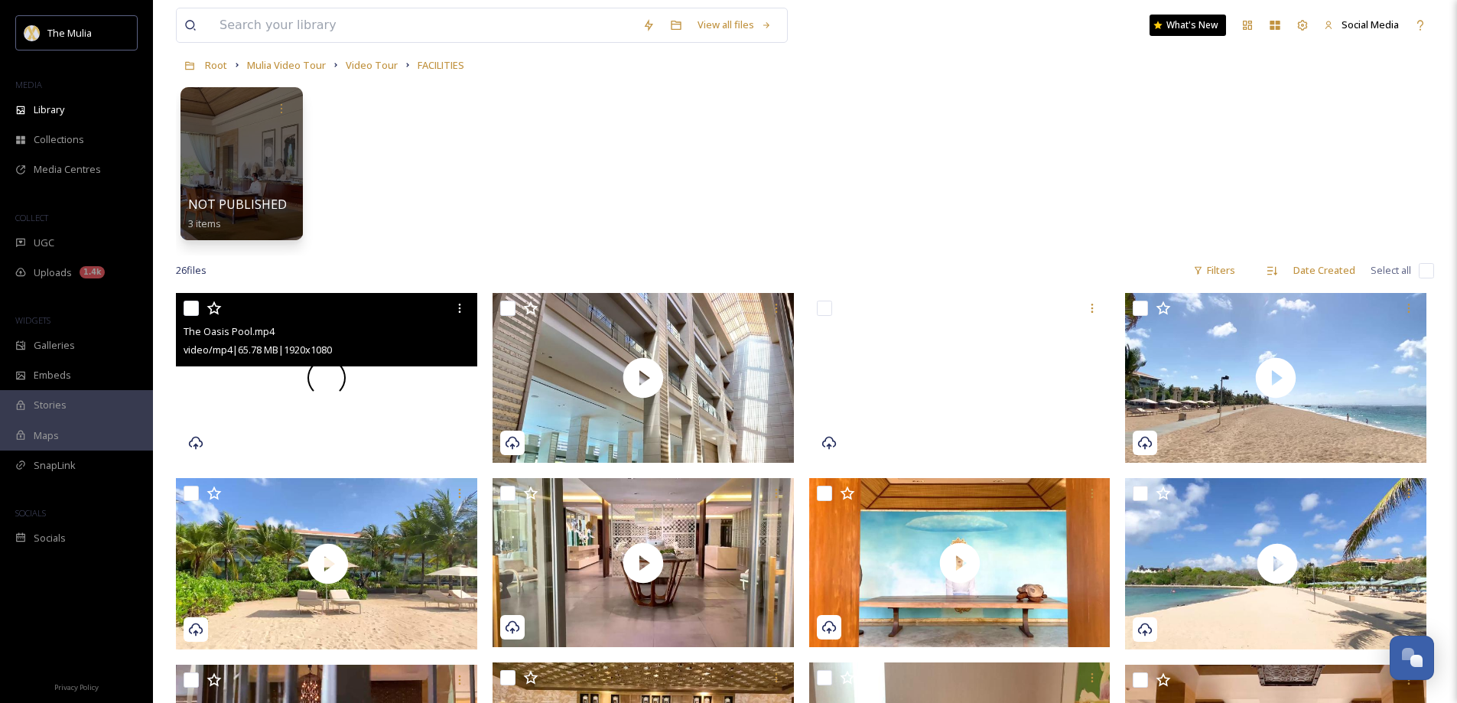
click at [418, 407] on div at bounding box center [326, 378] width 301 height 170
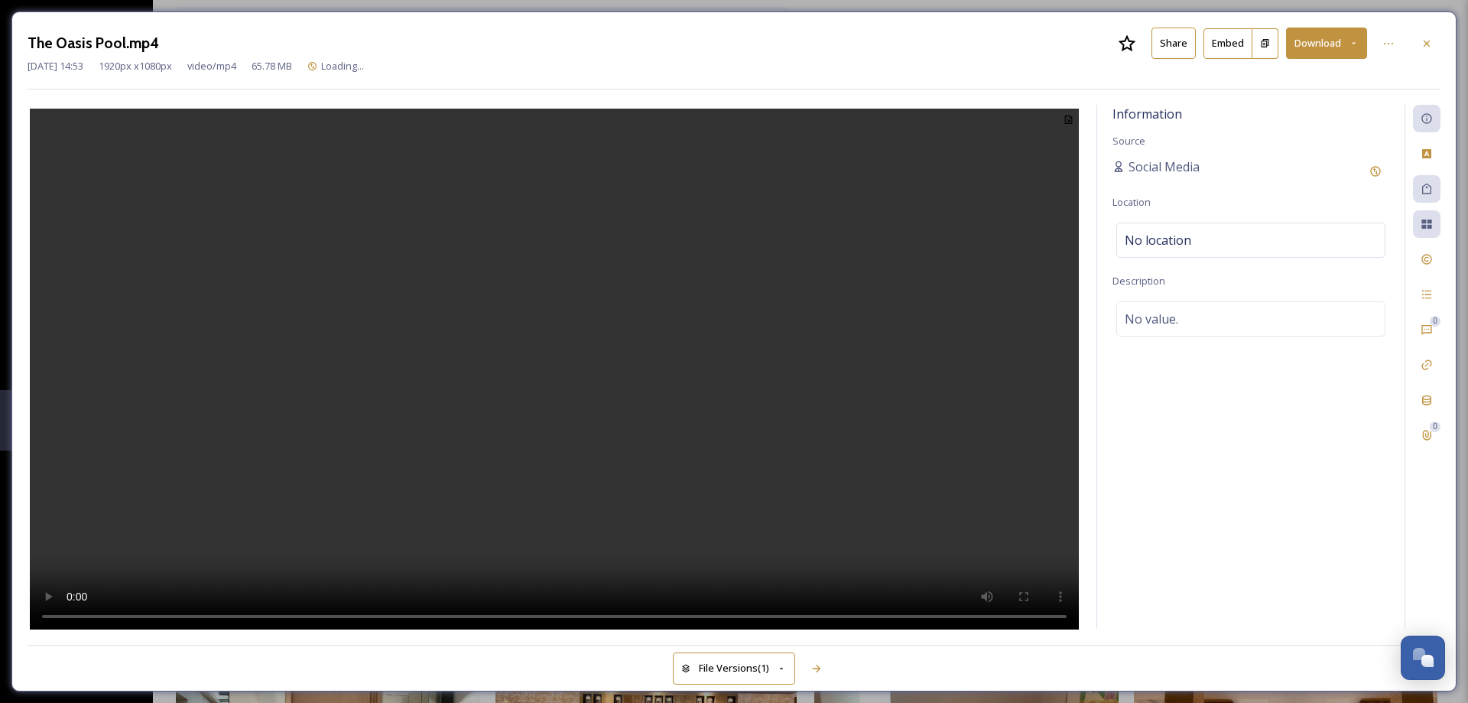
click at [1177, 44] on button "Share" at bounding box center [1173, 43] width 44 height 31
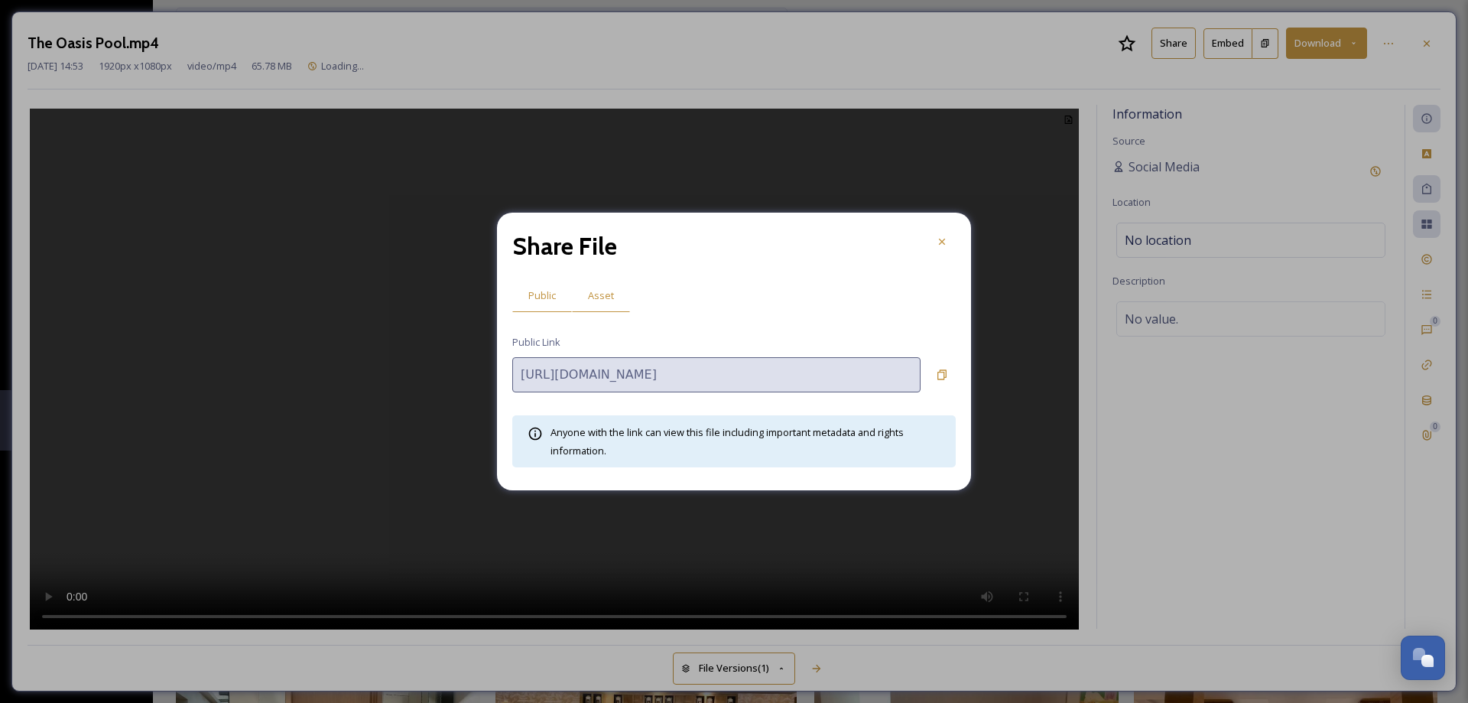
click at [594, 297] on span "Asset" at bounding box center [601, 295] width 26 height 15
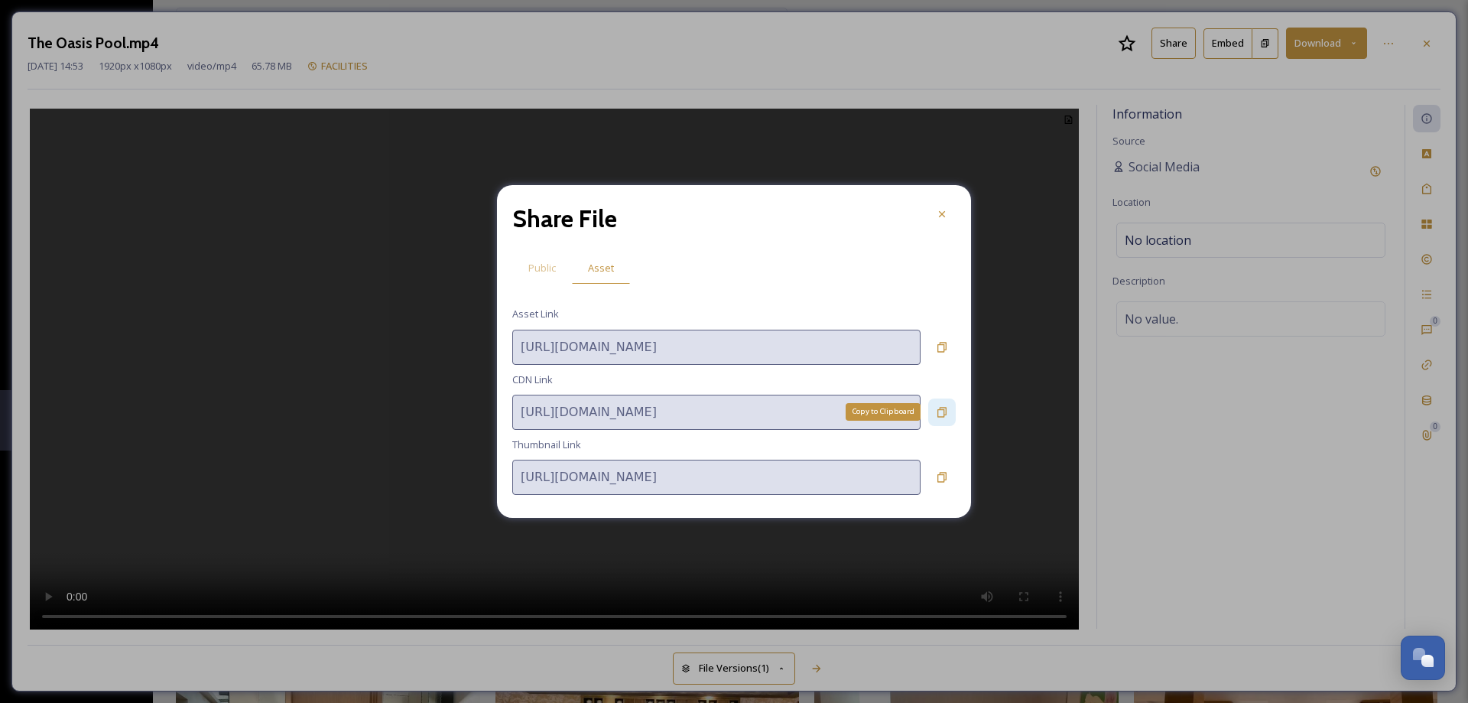
click at [940, 417] on icon at bounding box center [941, 412] width 9 height 10
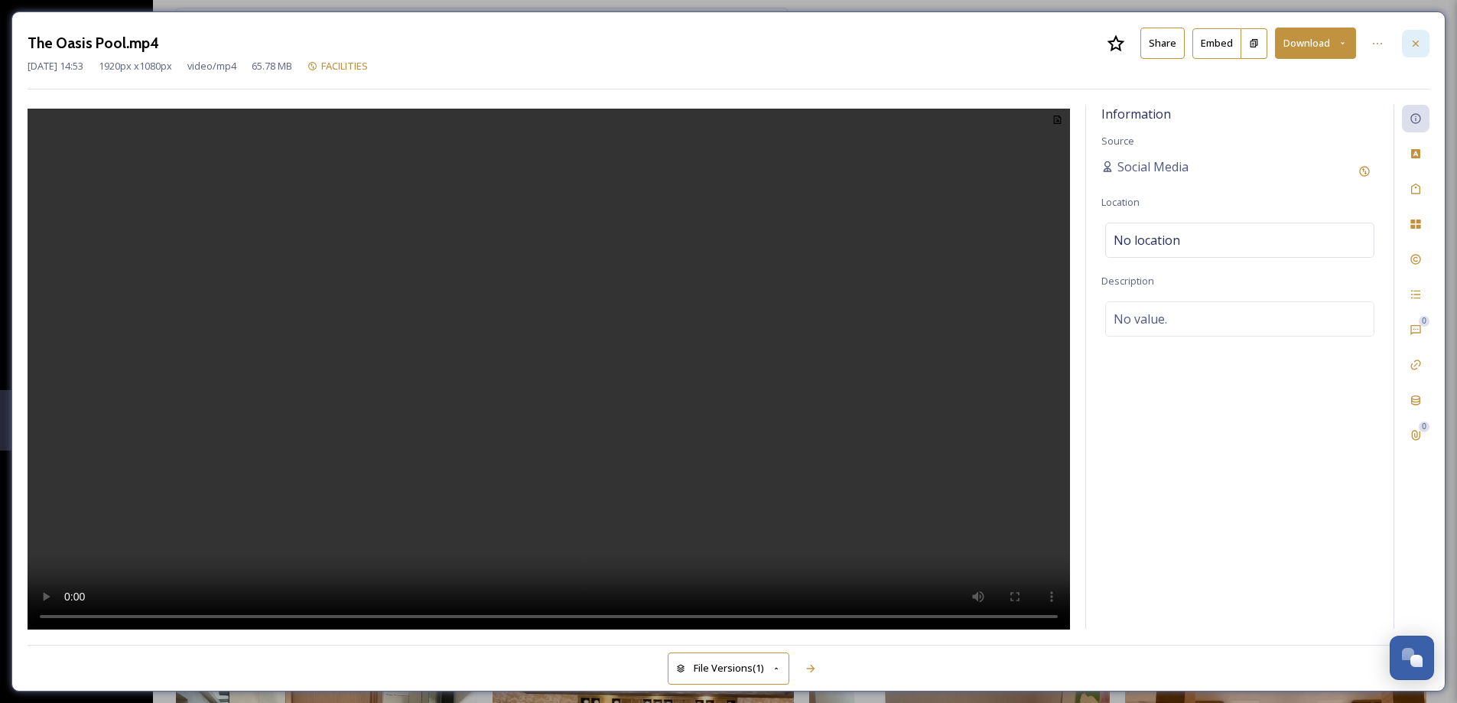
click at [1422, 46] on div at bounding box center [1415, 44] width 28 height 28
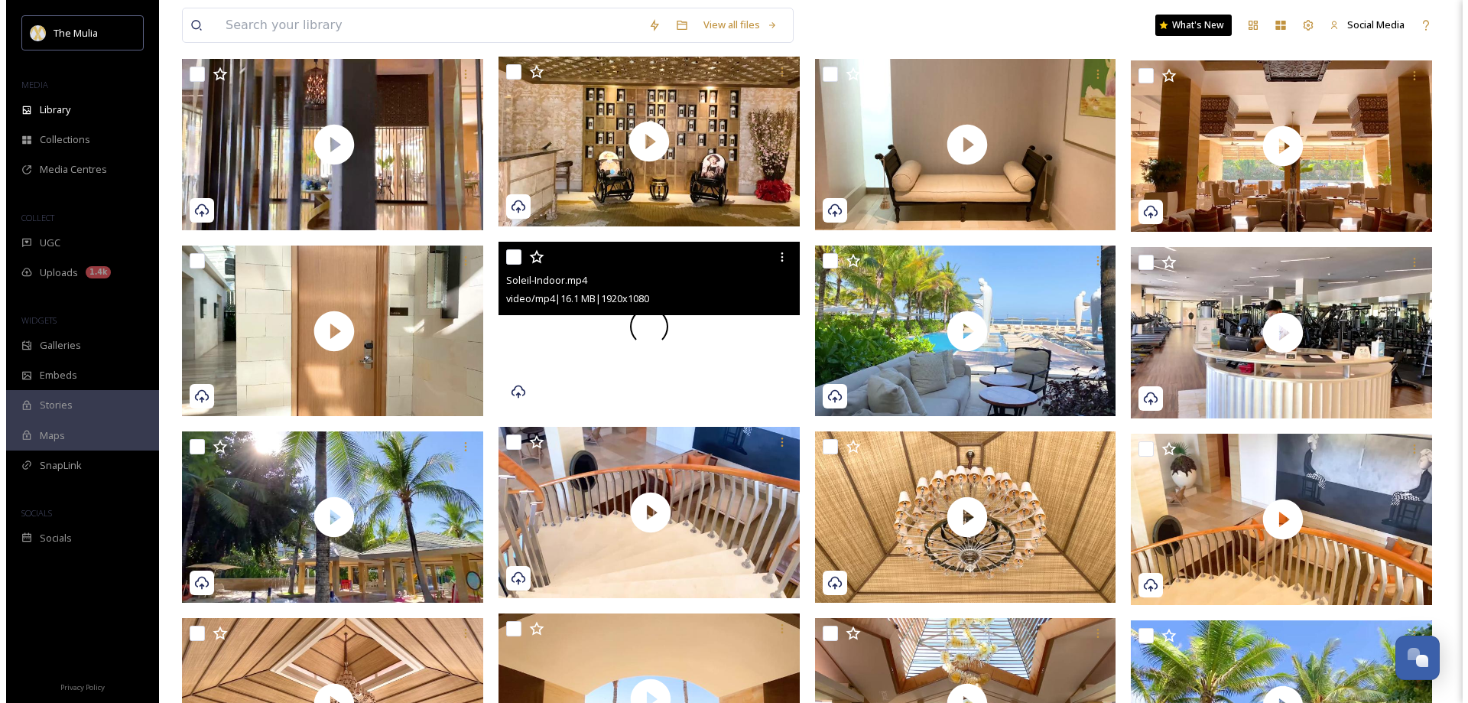
scroll to position [688, 0]
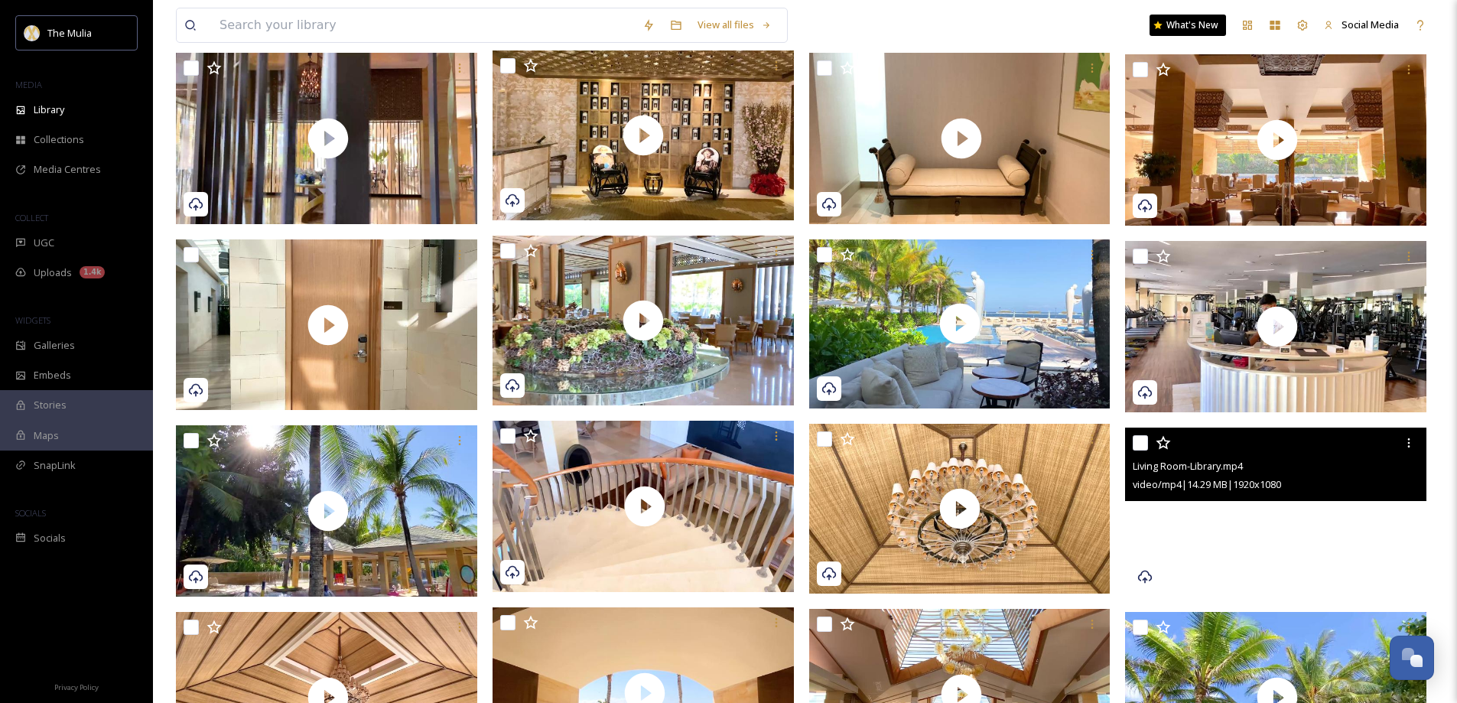
click at [1296, 554] on video "Living Room-Library.mp4" at bounding box center [1275, 512] width 301 height 170
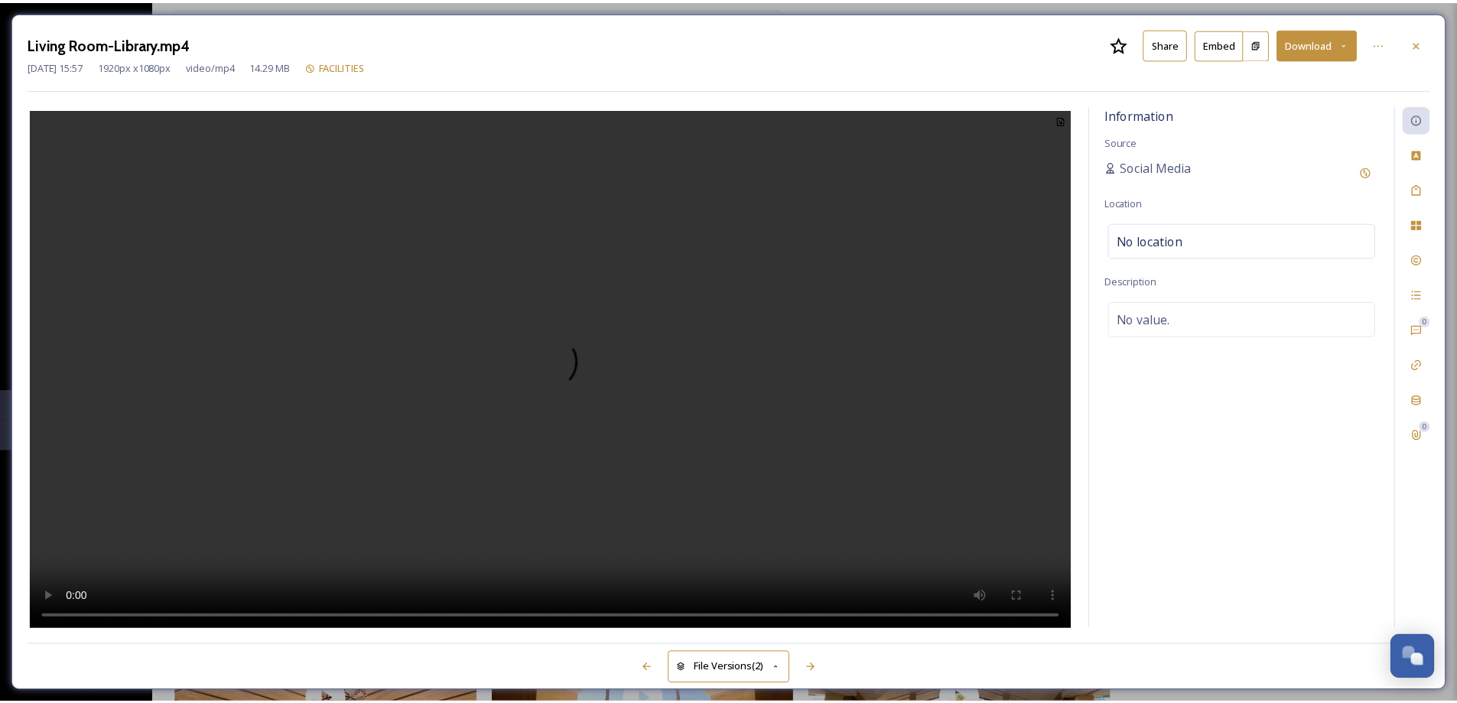
scroll to position [690, 0]
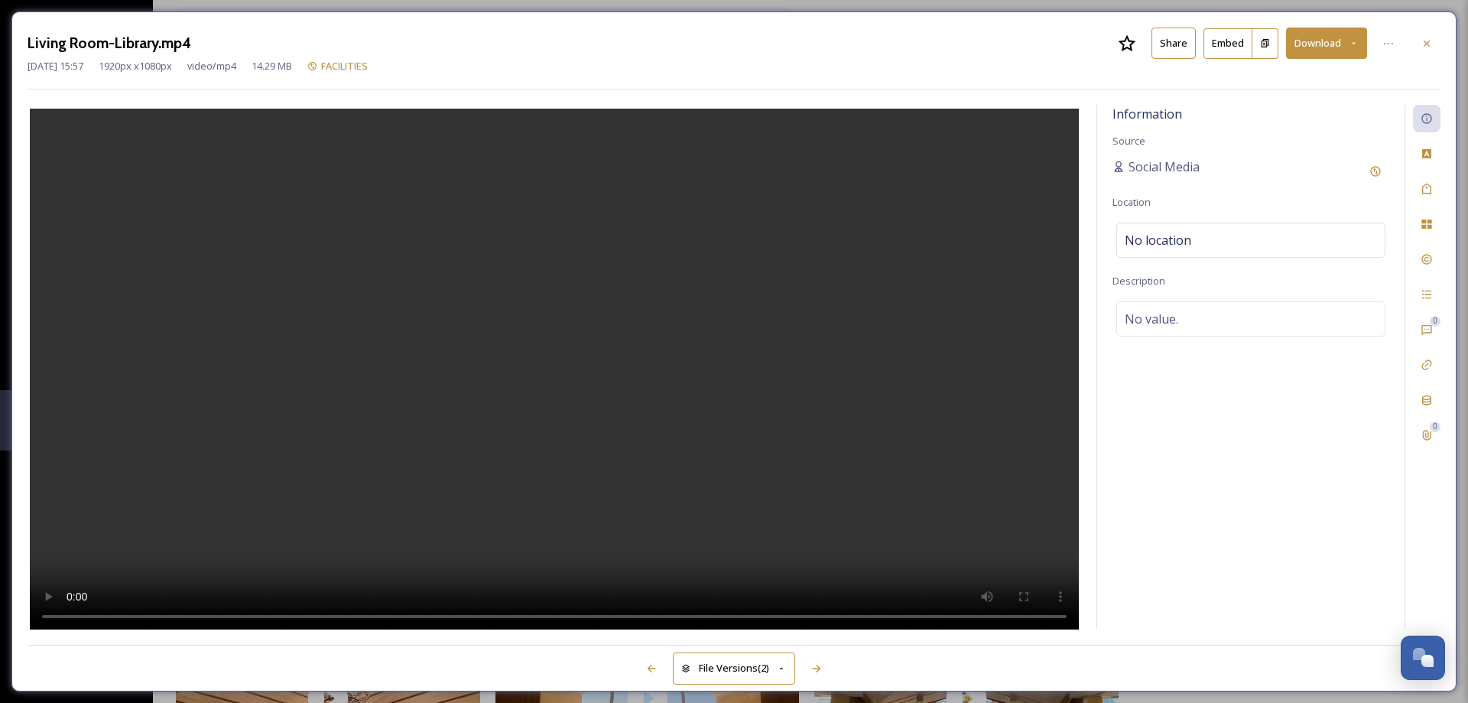
click at [1177, 46] on button "Share" at bounding box center [1173, 43] width 44 height 31
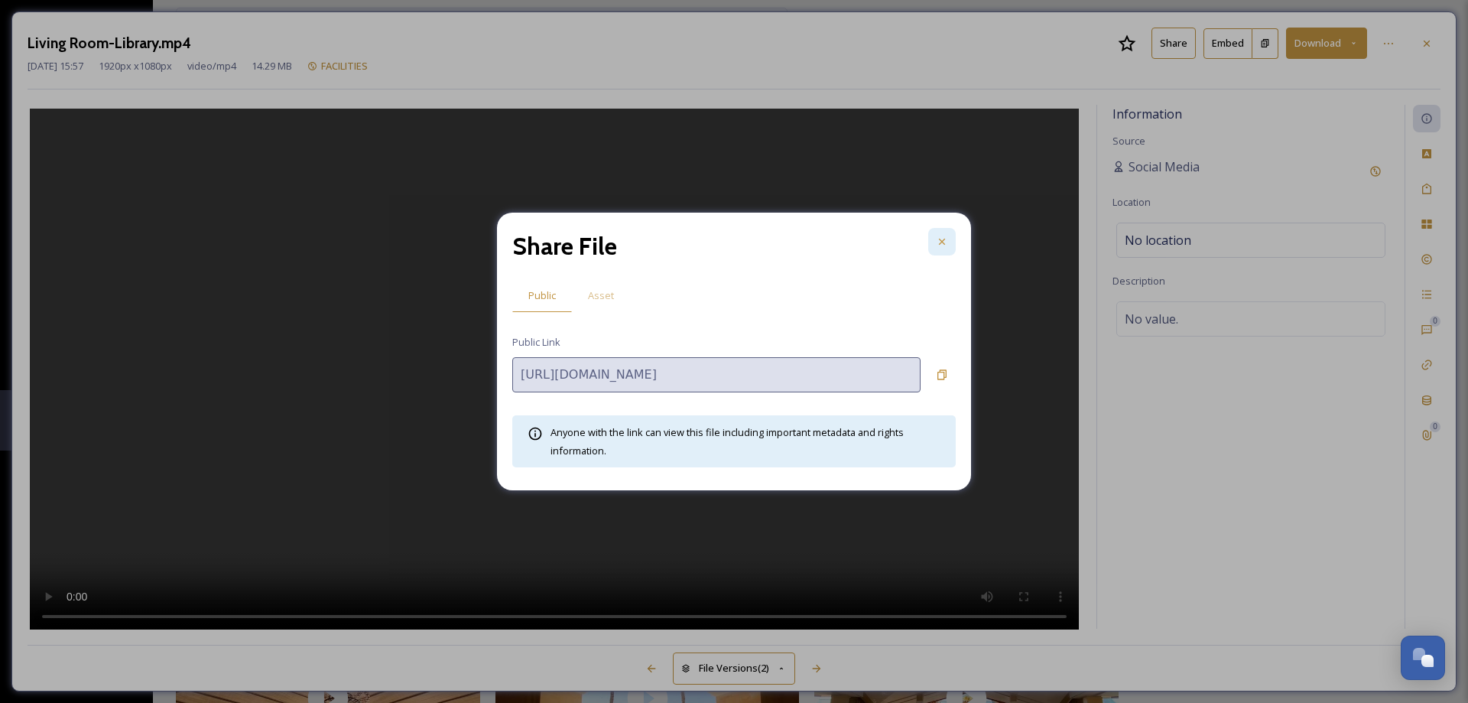
click at [944, 242] on icon at bounding box center [942, 241] width 12 height 12
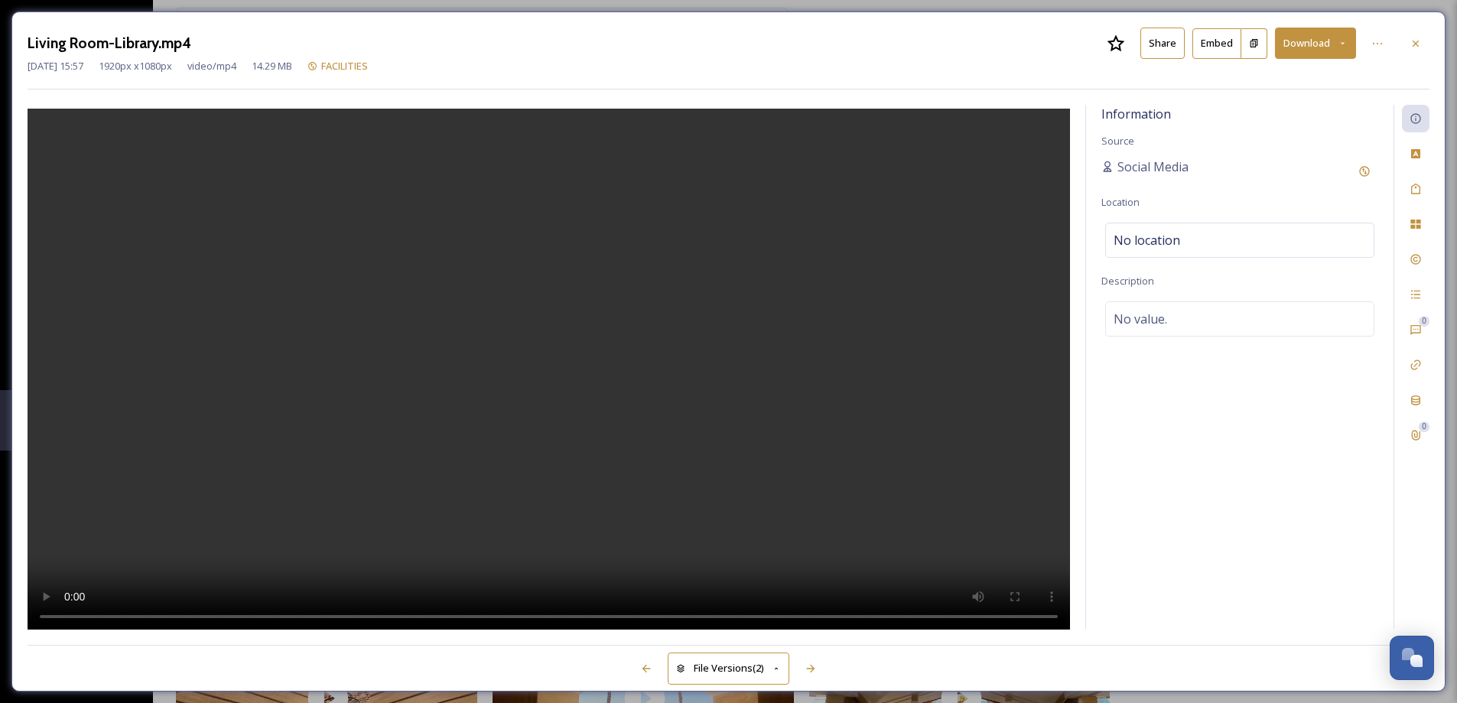
drag, startPoint x: 1411, startPoint y: 46, endPoint x: 1371, endPoint y: 60, distance: 43.0
click at [1411, 46] on icon at bounding box center [1415, 43] width 12 height 12
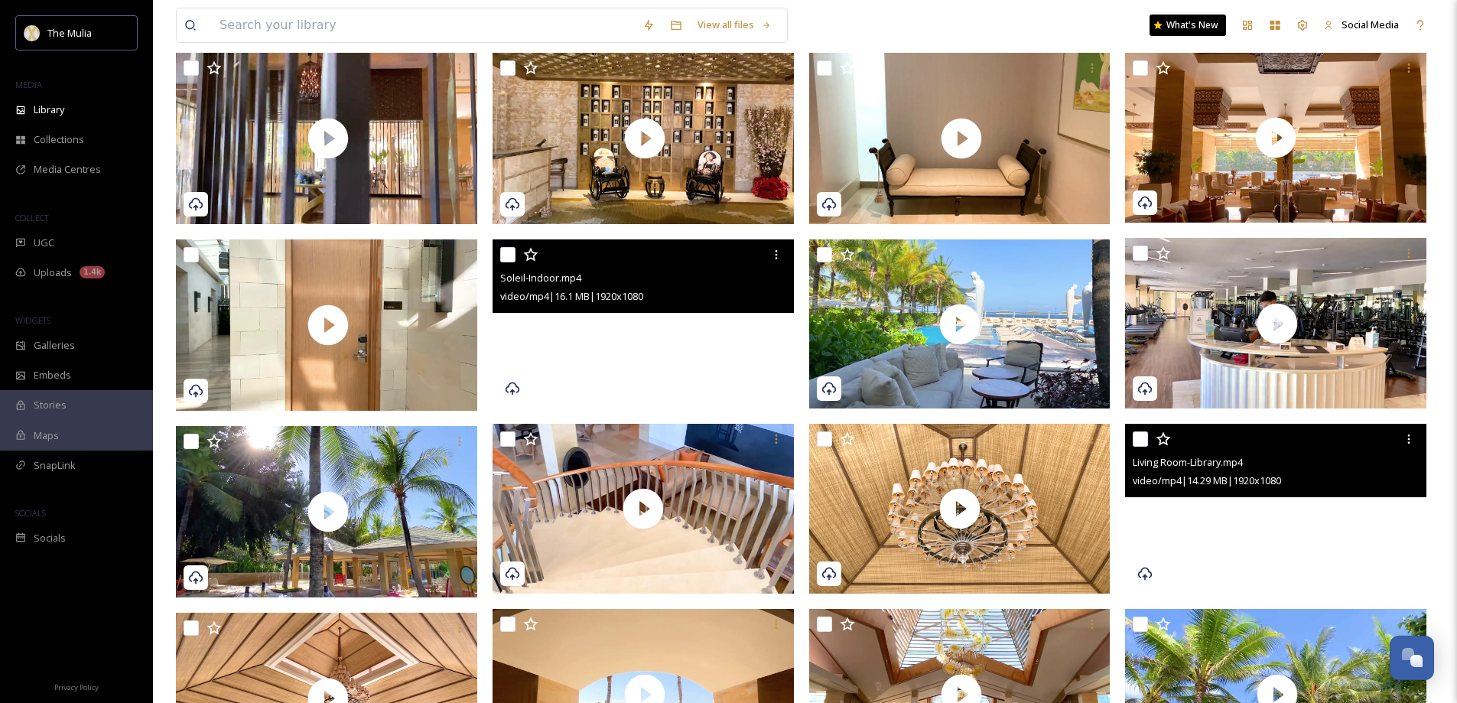
click at [1378, 524] on video "Living Room-Library.mp4" at bounding box center [1275, 509] width 301 height 170
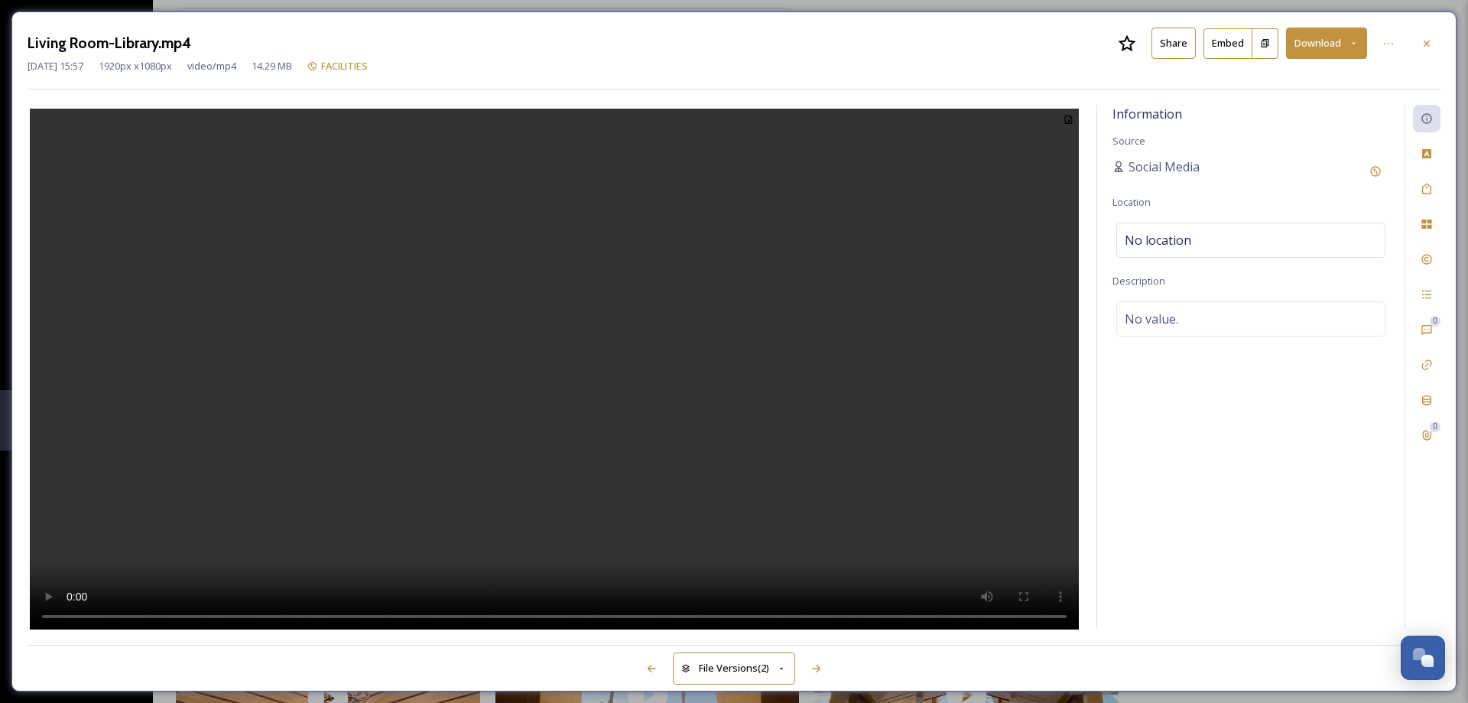
click at [1164, 54] on button "Share" at bounding box center [1173, 43] width 44 height 31
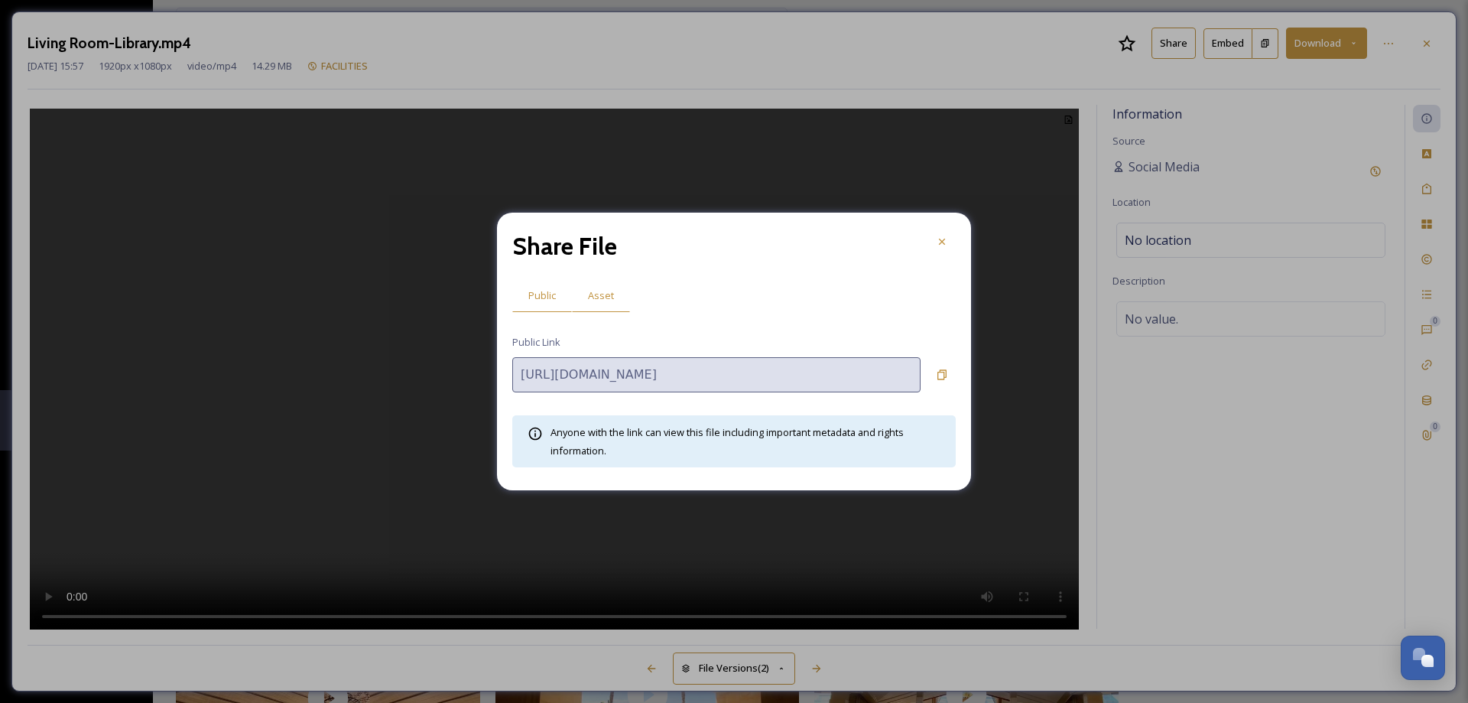
click at [613, 294] on div "Asset" at bounding box center [601, 295] width 58 height 31
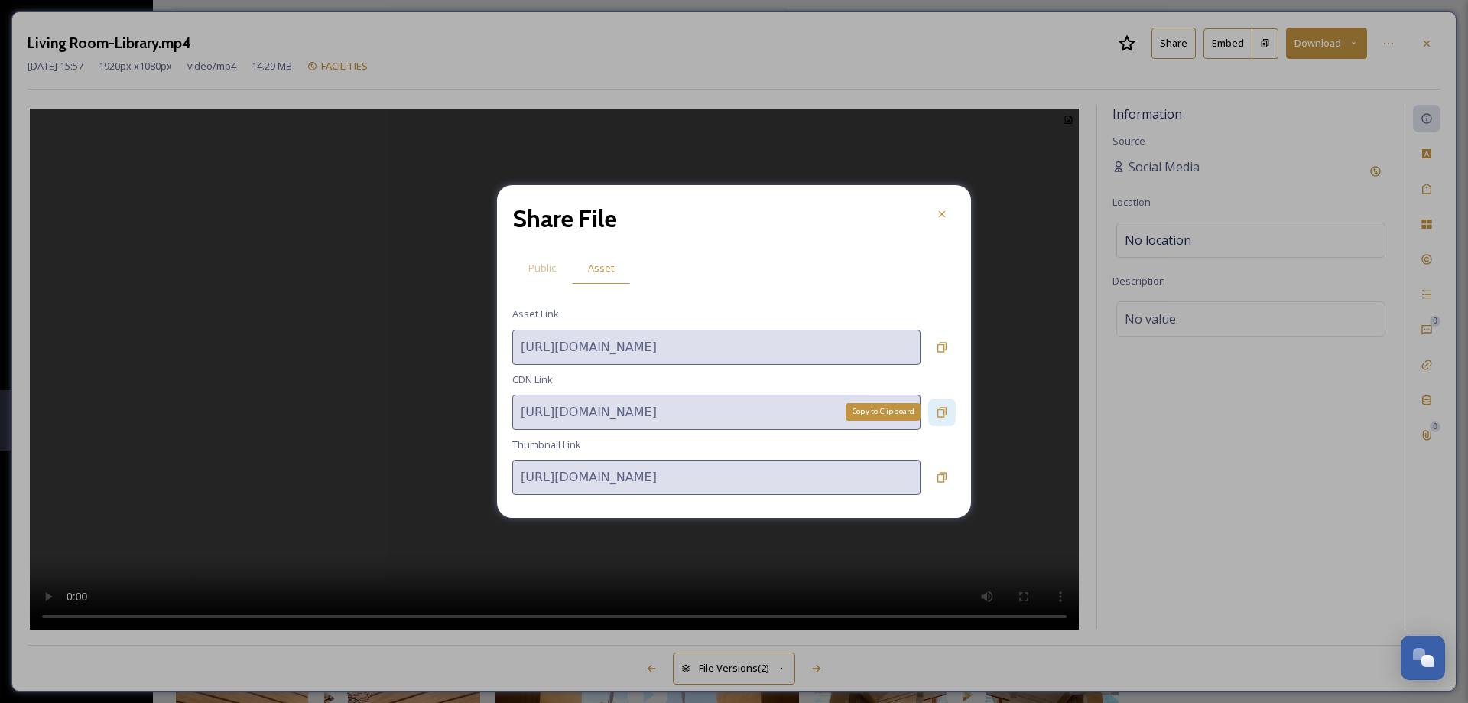
click at [936, 408] on icon at bounding box center [942, 412] width 12 height 12
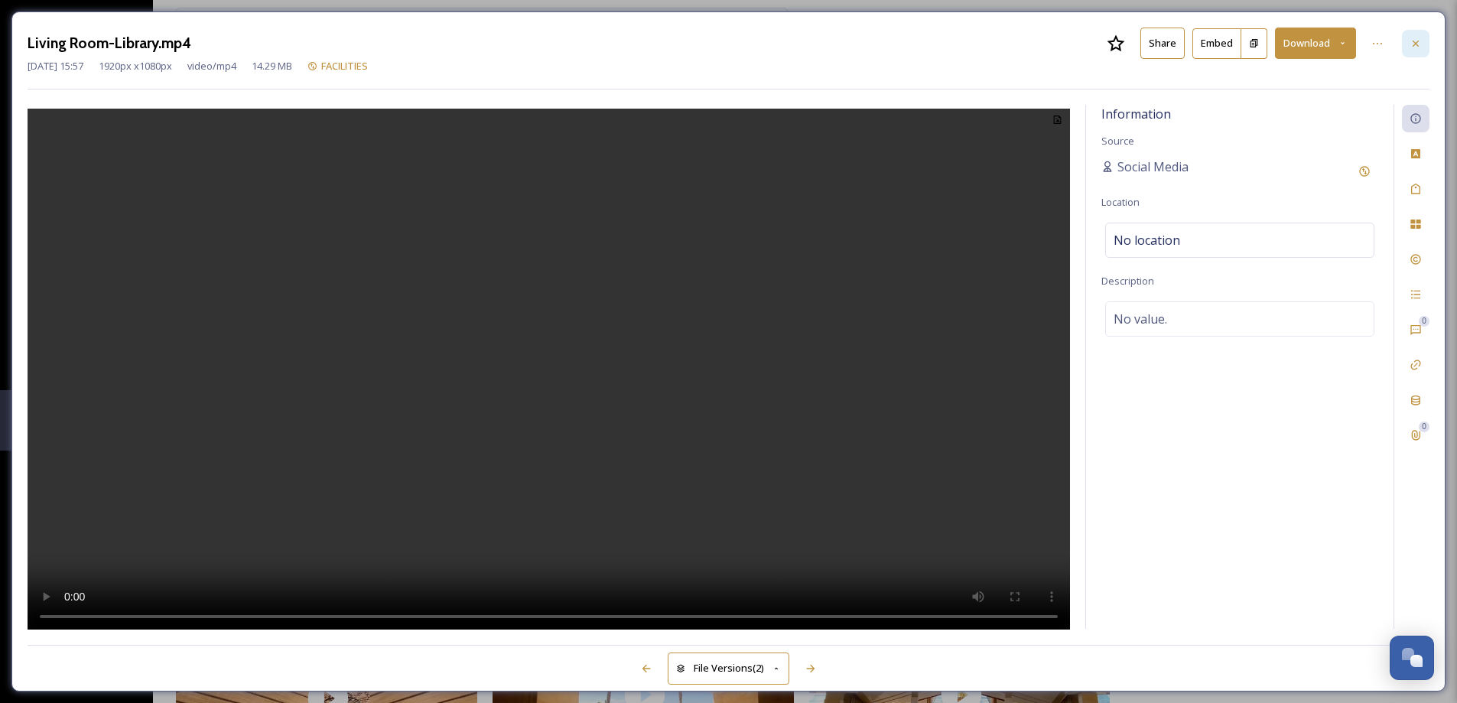
click at [1421, 43] on div at bounding box center [1415, 44] width 28 height 28
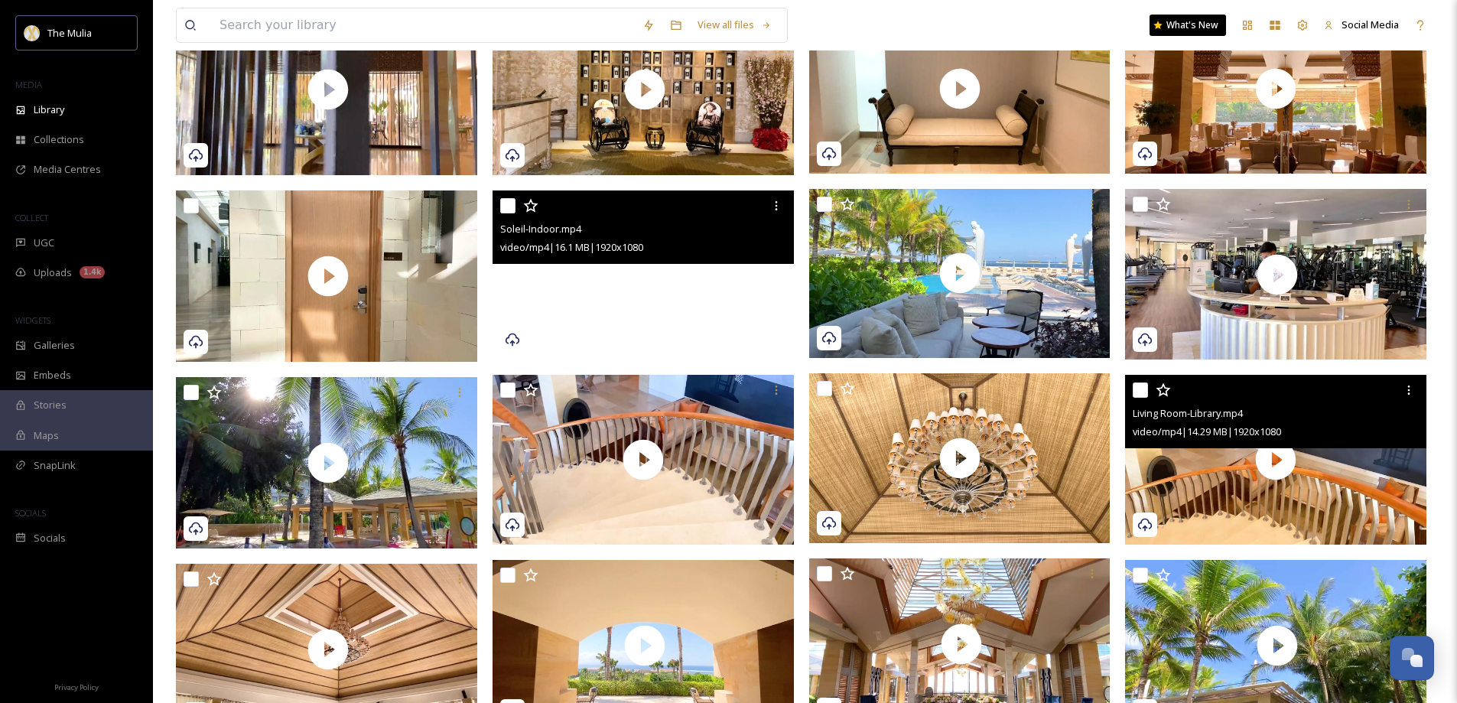
scroll to position [766, 0]
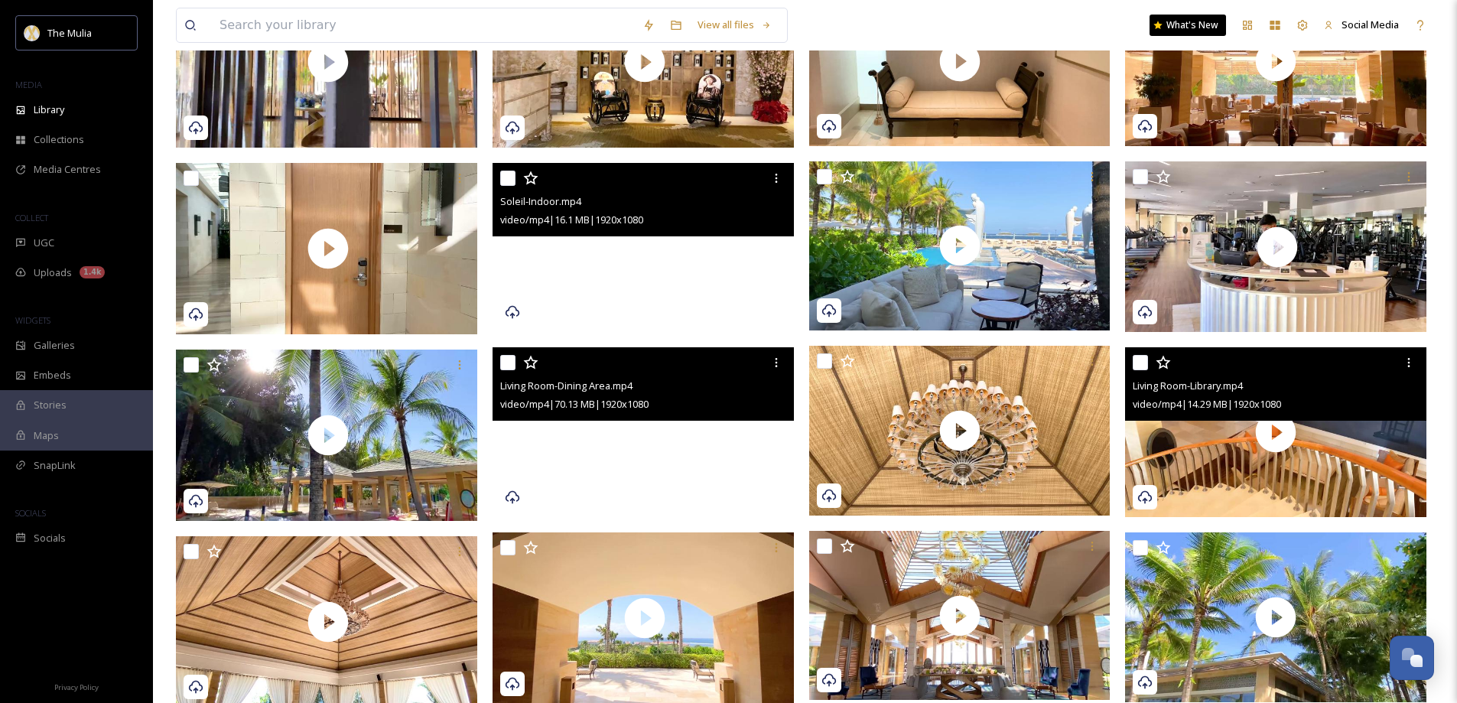
click at [725, 452] on video "Living Room-Dining Area.mp4" at bounding box center [642, 432] width 301 height 170
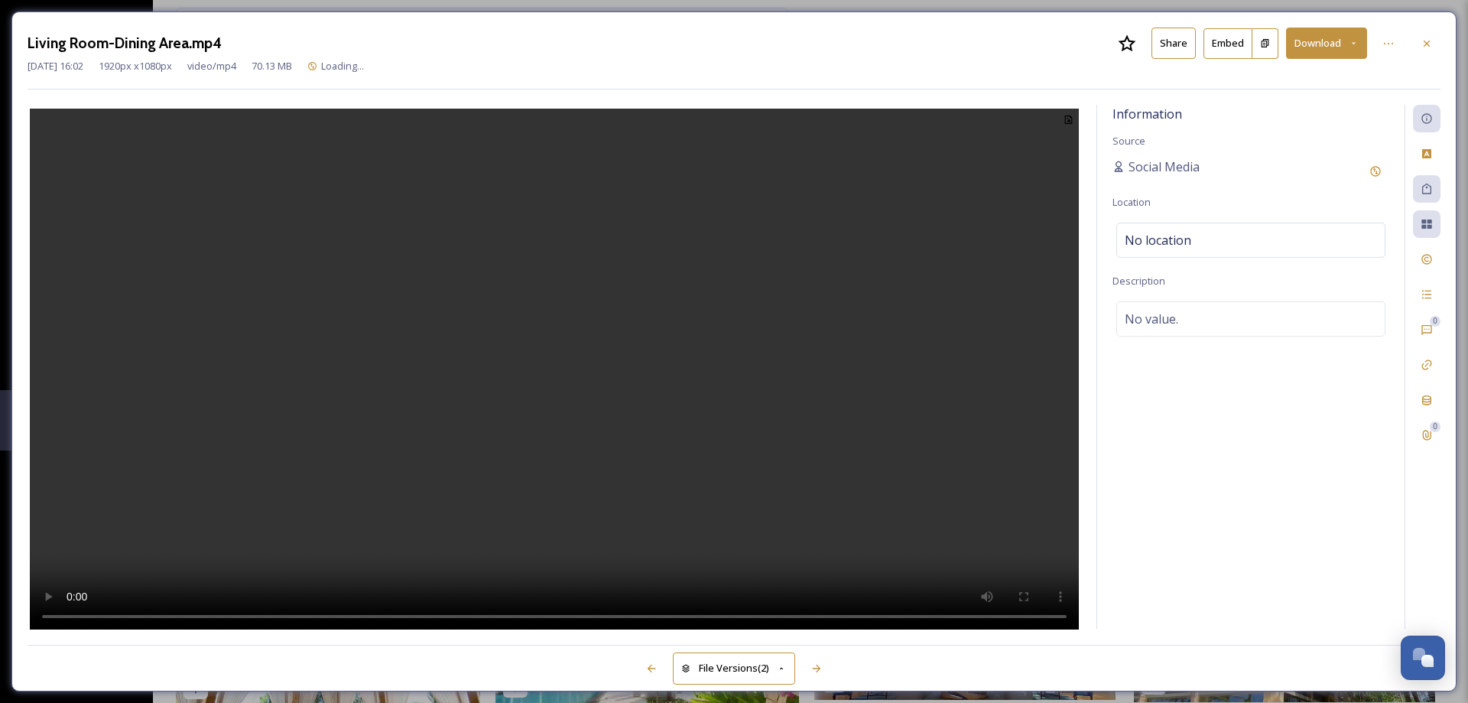
click at [1170, 48] on button "Share" at bounding box center [1173, 43] width 44 height 31
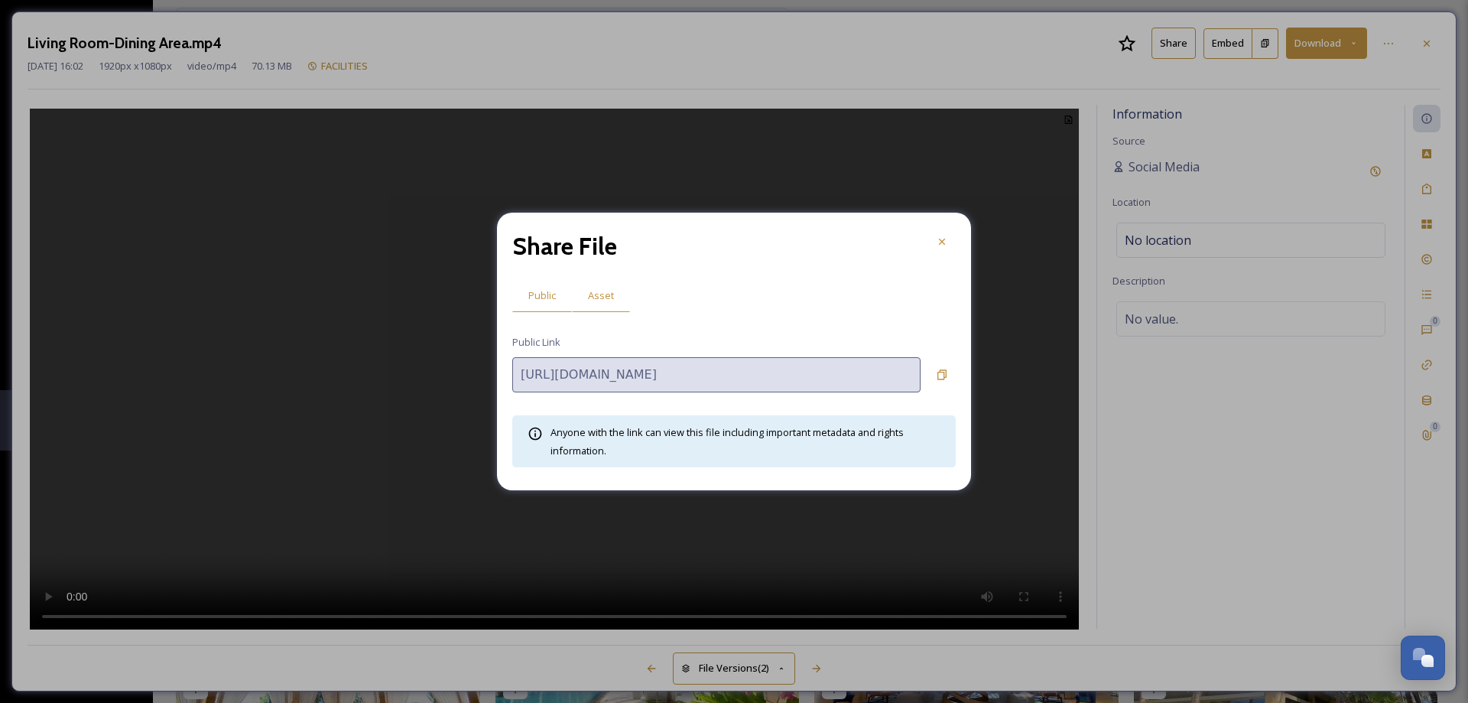
click at [606, 296] on span "Asset" at bounding box center [601, 295] width 26 height 15
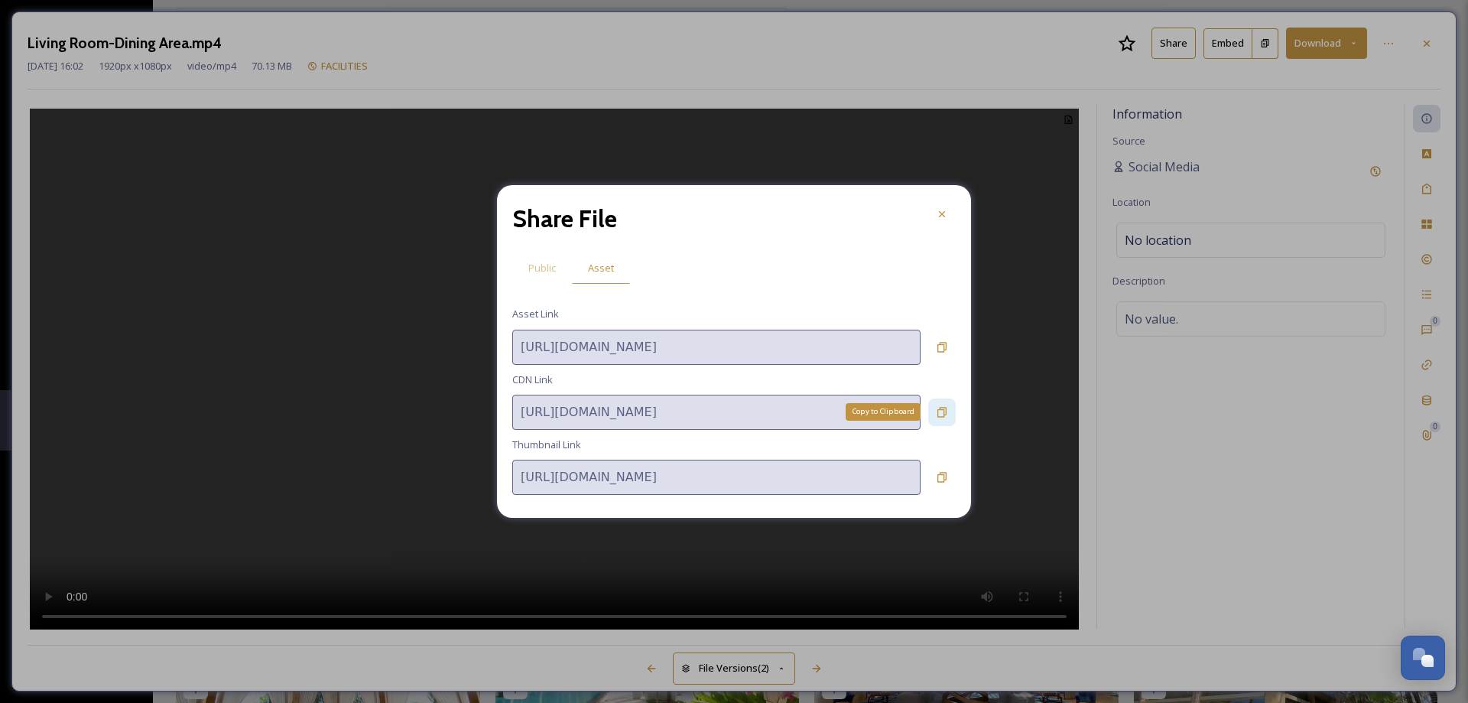
click at [937, 412] on icon at bounding box center [942, 412] width 12 height 12
click at [946, 219] on icon at bounding box center [942, 214] width 12 height 12
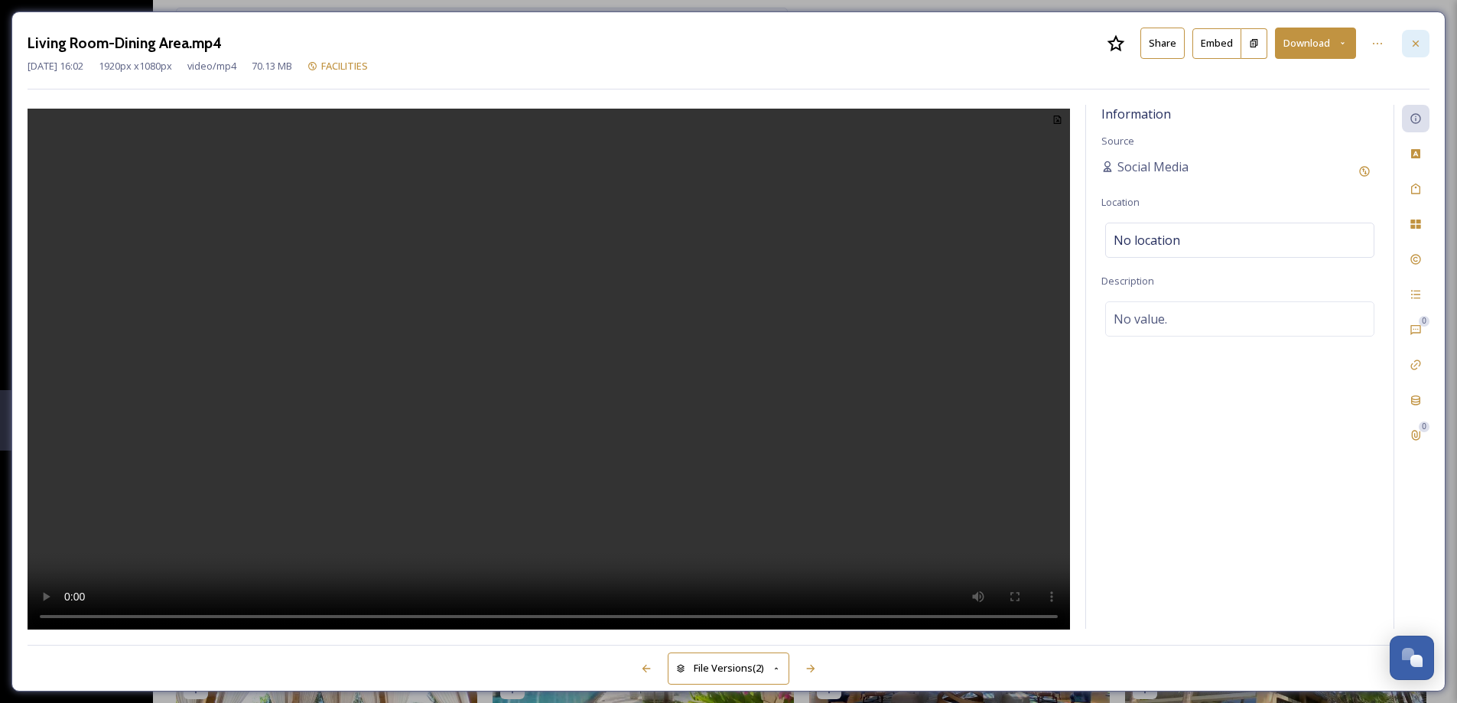
click at [1414, 47] on icon at bounding box center [1415, 43] width 12 height 12
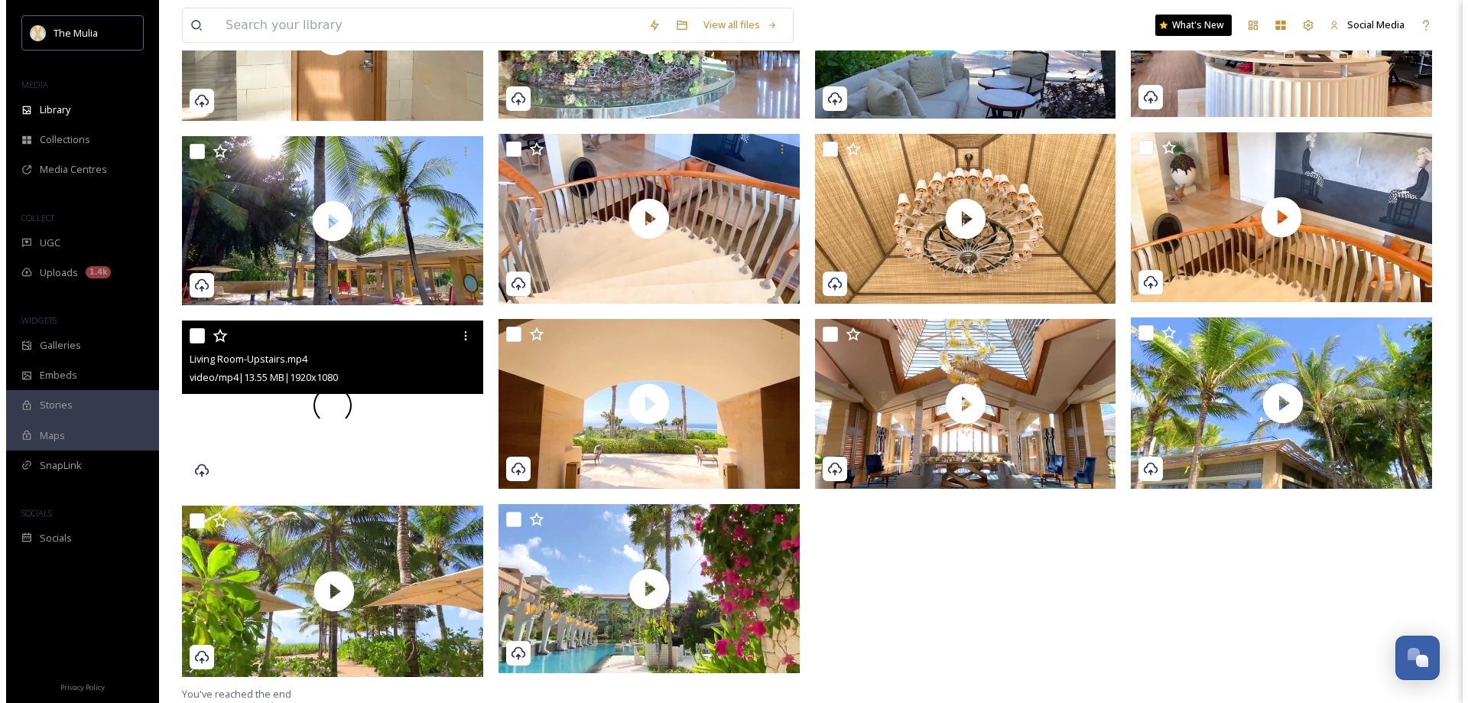
scroll to position [979, 0]
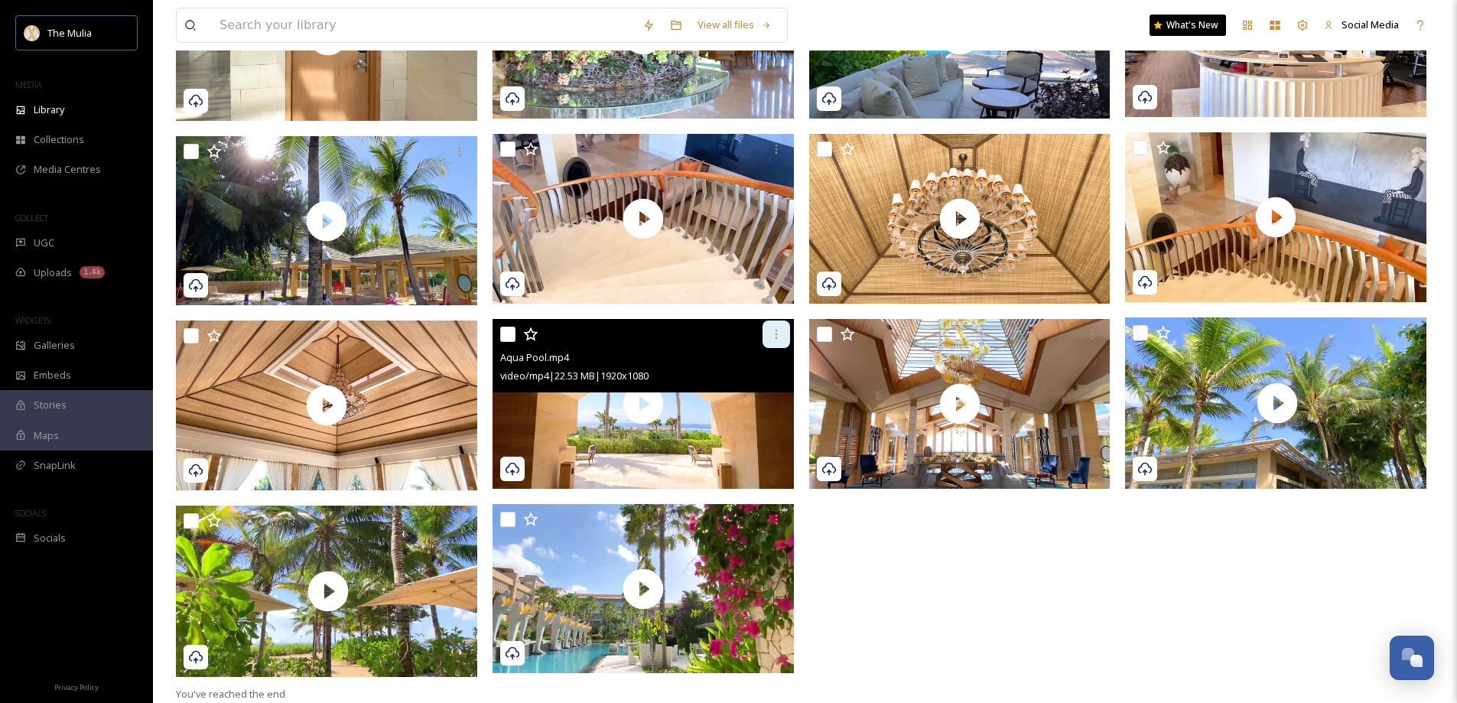
click at [780, 330] on icon at bounding box center [776, 334] width 12 height 12
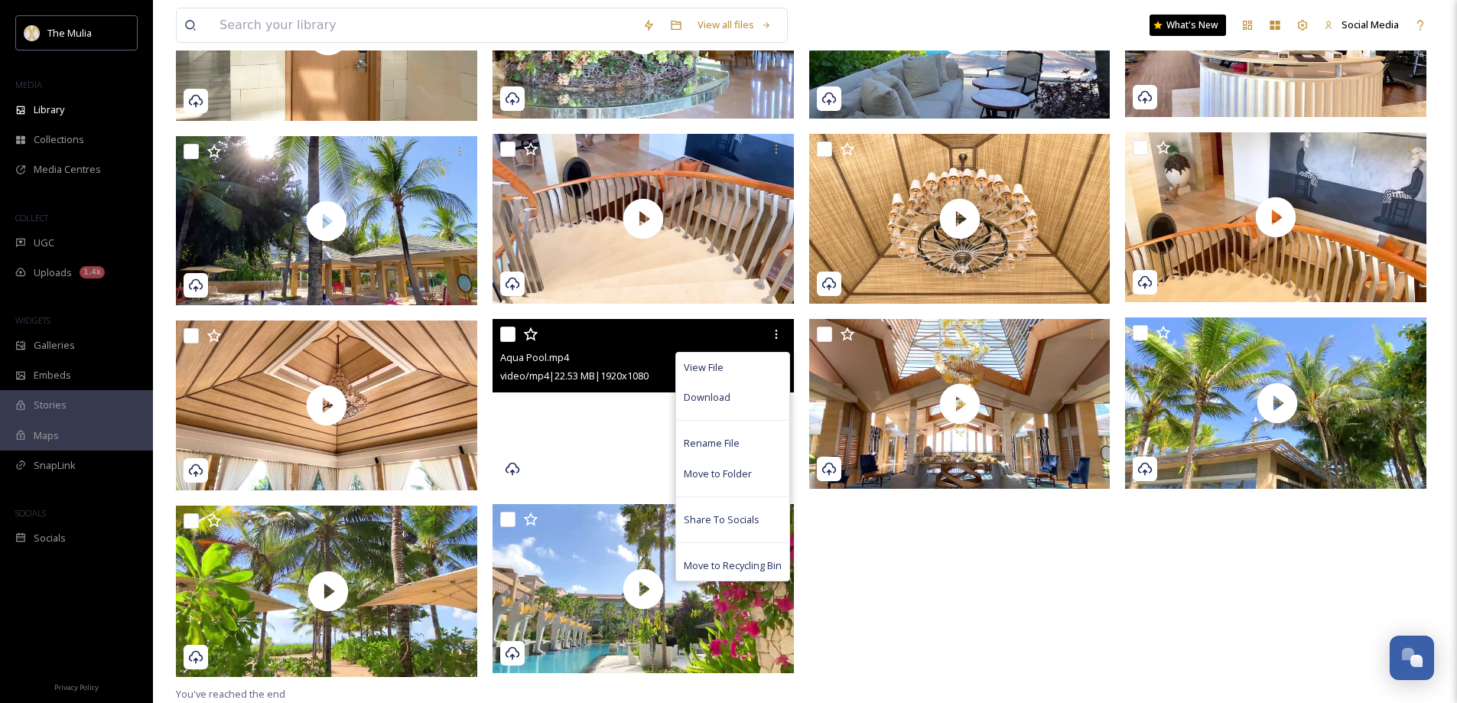
click at [570, 429] on video "Aqua Pool.mp4" at bounding box center [642, 404] width 301 height 170
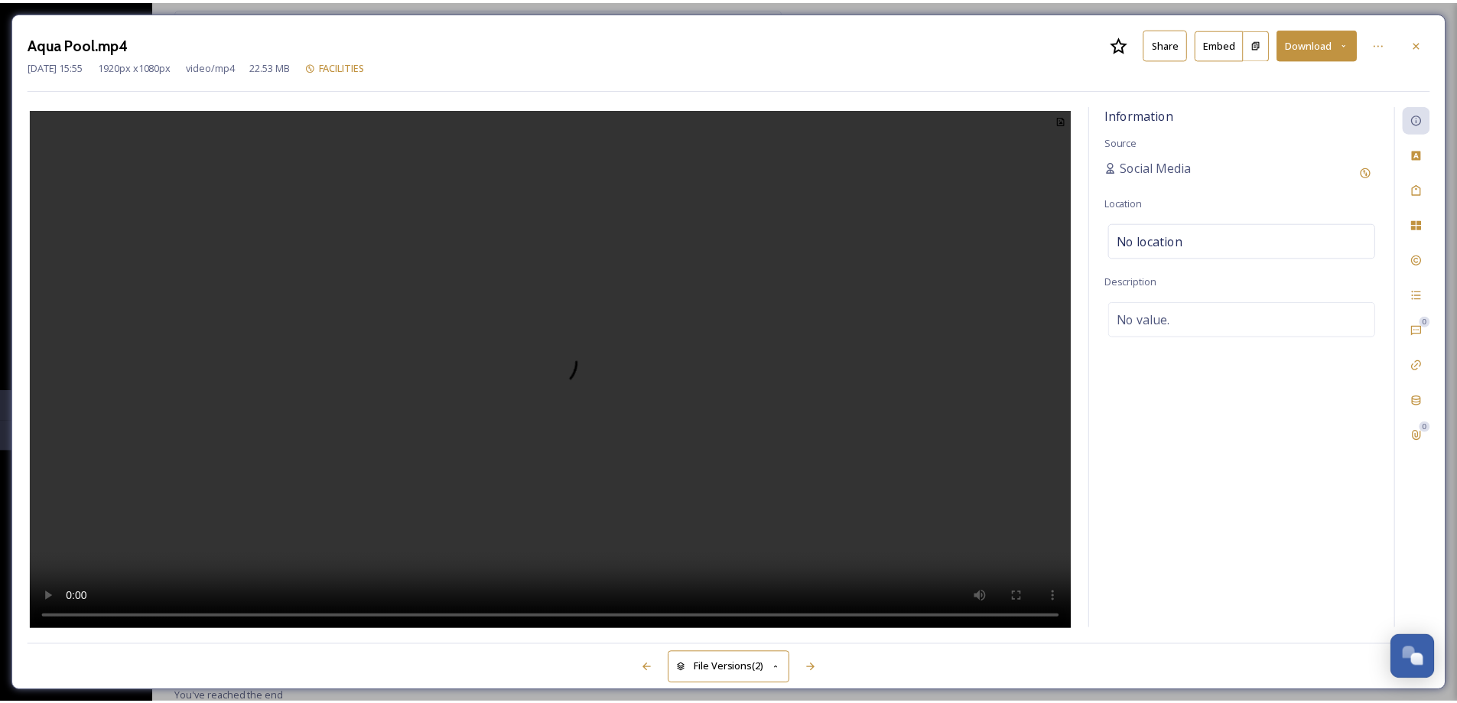
scroll to position [981, 0]
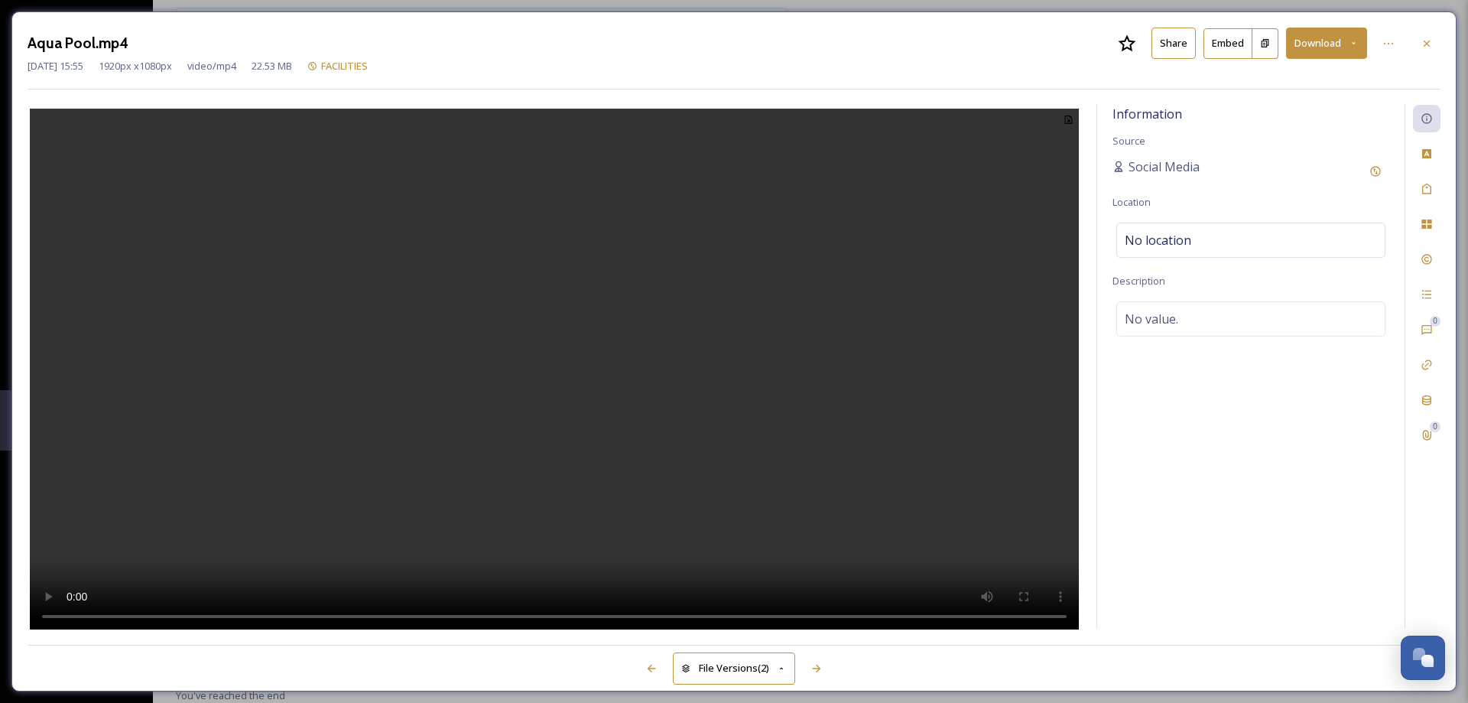
click at [1180, 40] on button "Share" at bounding box center [1173, 43] width 44 height 31
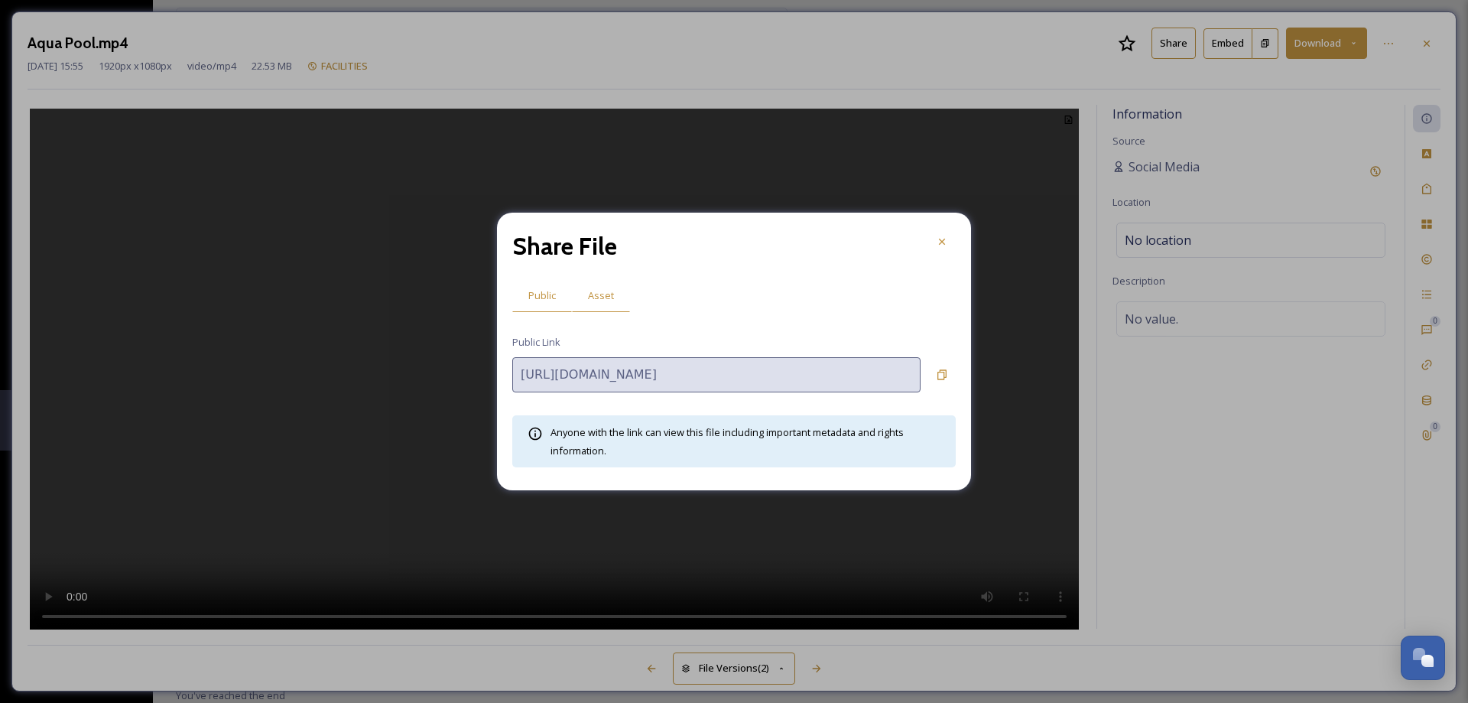
click at [600, 291] on span "Asset" at bounding box center [601, 295] width 26 height 15
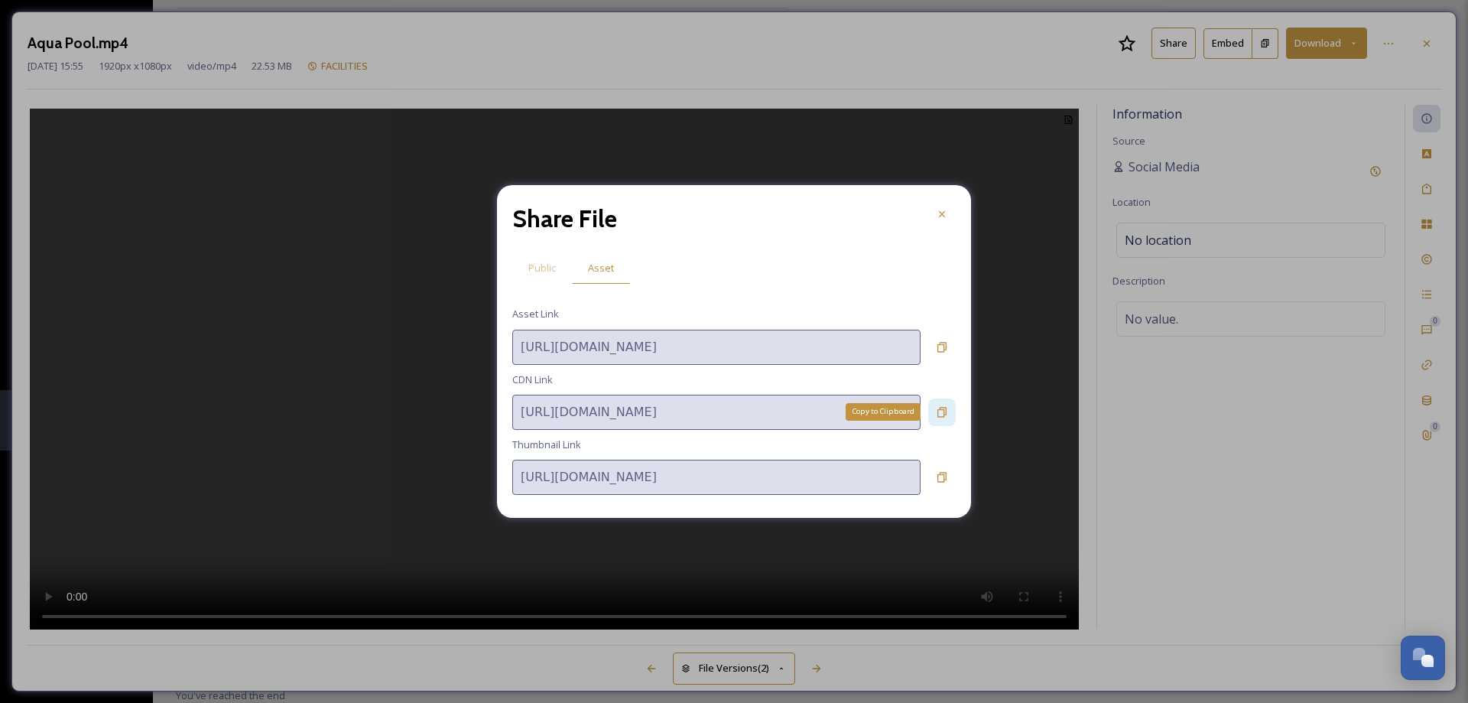
click at [946, 416] on icon at bounding box center [942, 412] width 12 height 12
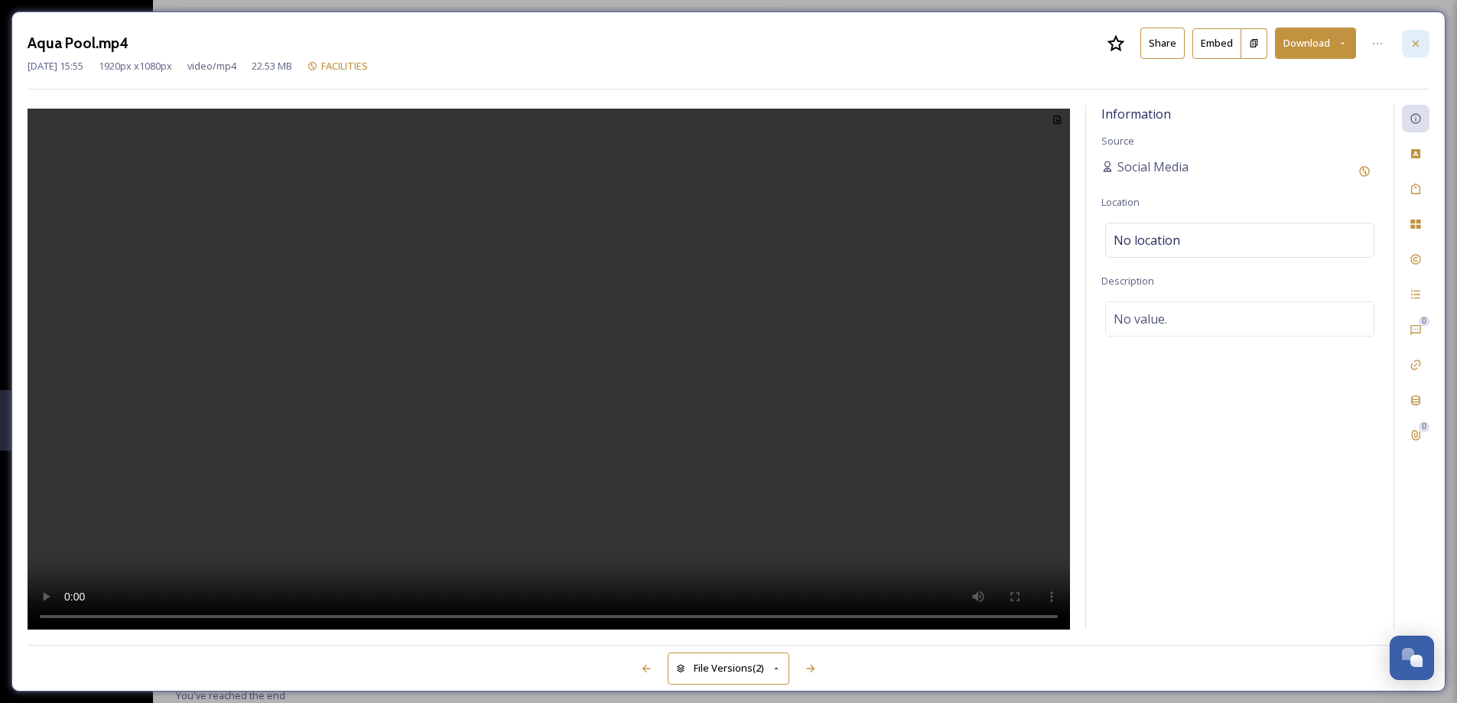
click at [1419, 47] on icon at bounding box center [1415, 43] width 12 height 12
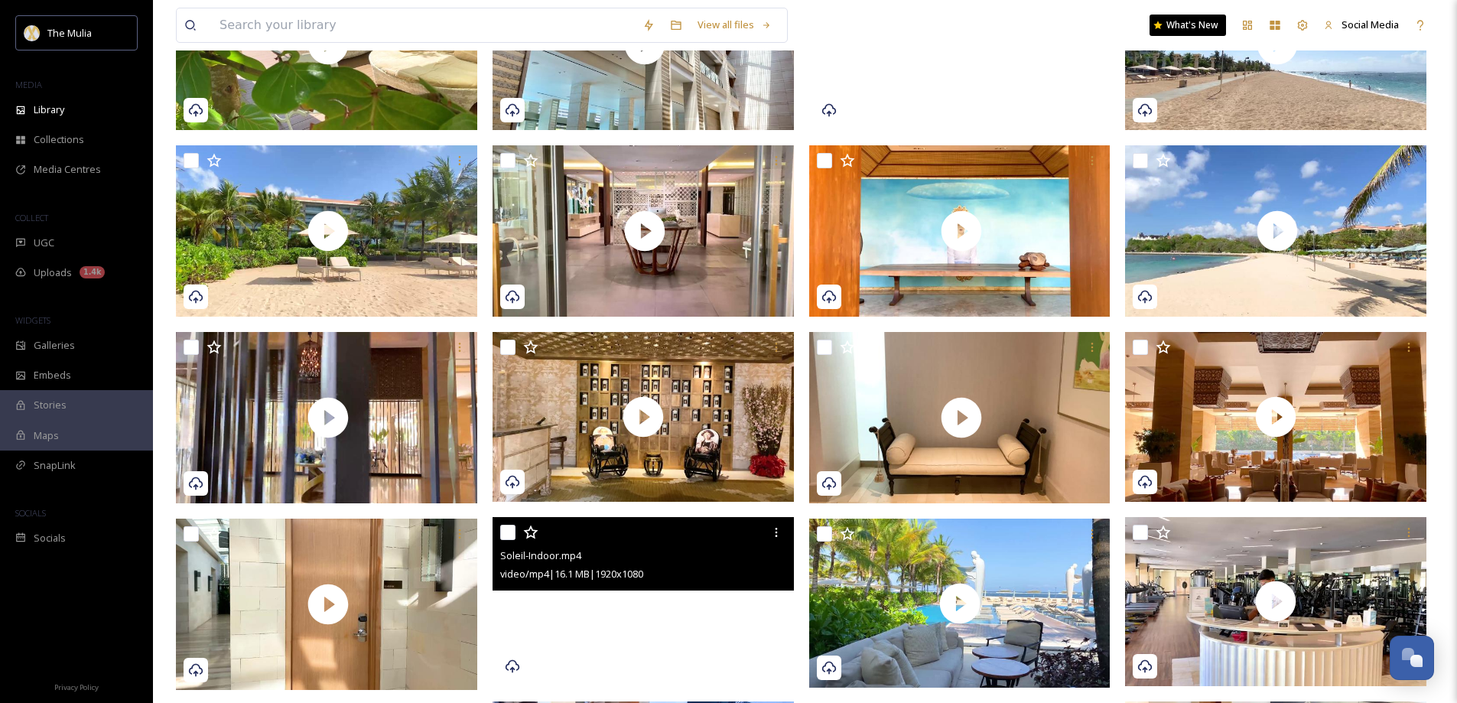
scroll to position [369, 0]
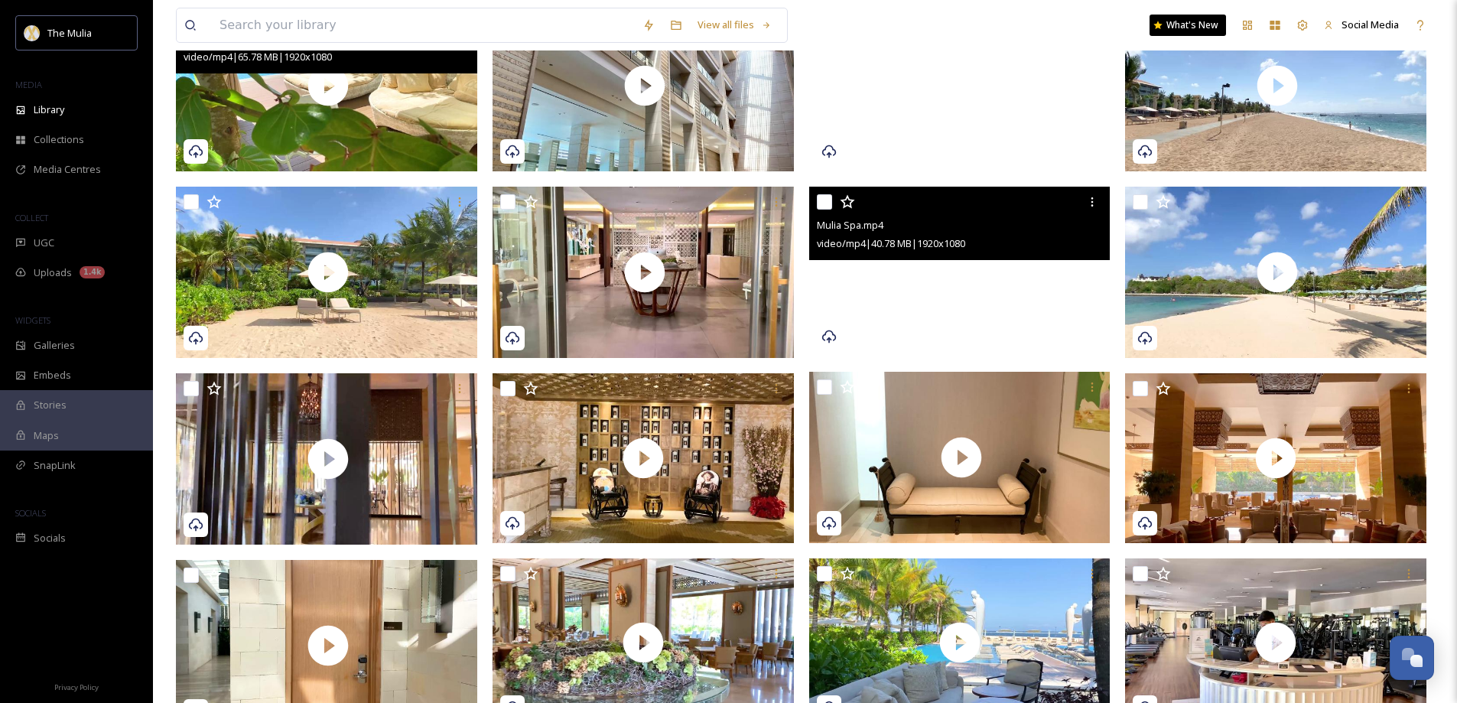
click at [993, 313] on video "Mulia Spa.mp4" at bounding box center [959, 272] width 301 height 170
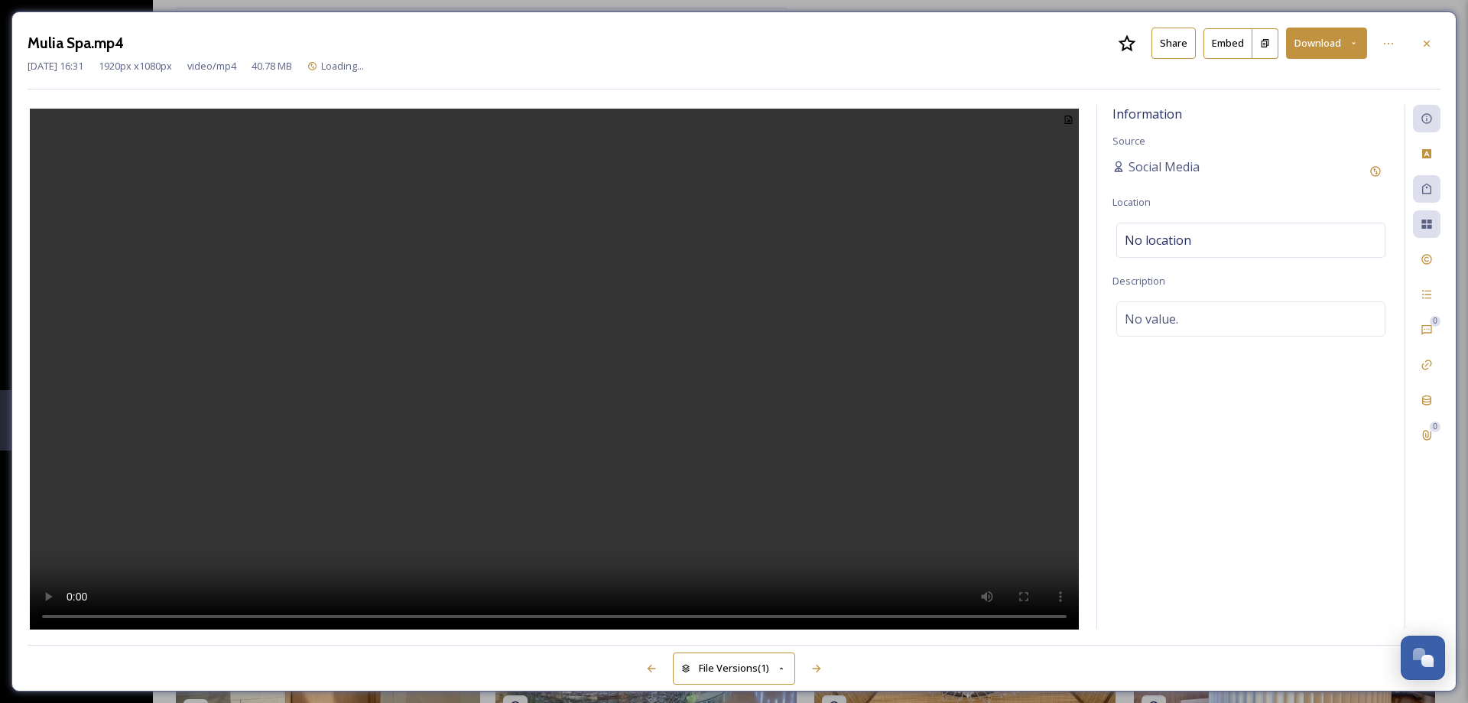
click at [1181, 51] on button "Share" at bounding box center [1173, 43] width 44 height 31
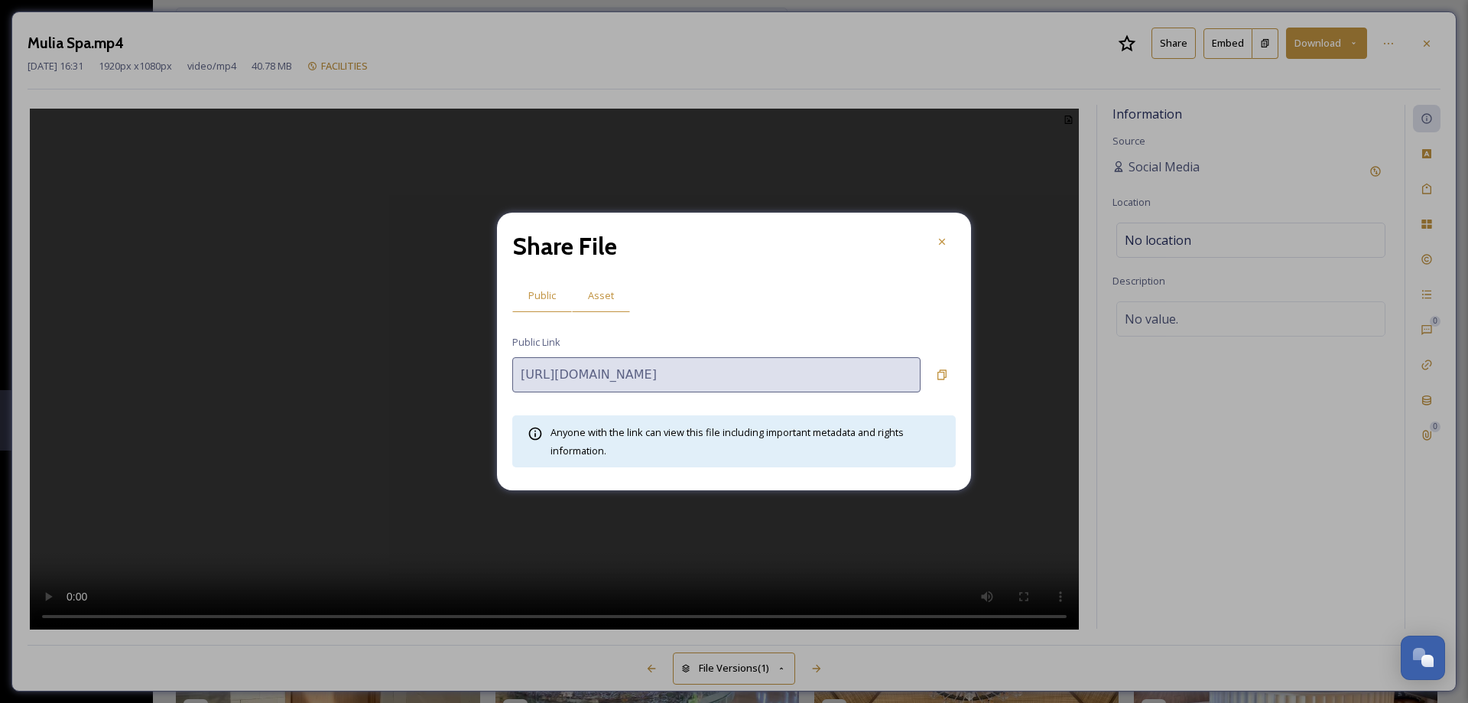
click at [591, 294] on span "Asset" at bounding box center [601, 295] width 26 height 15
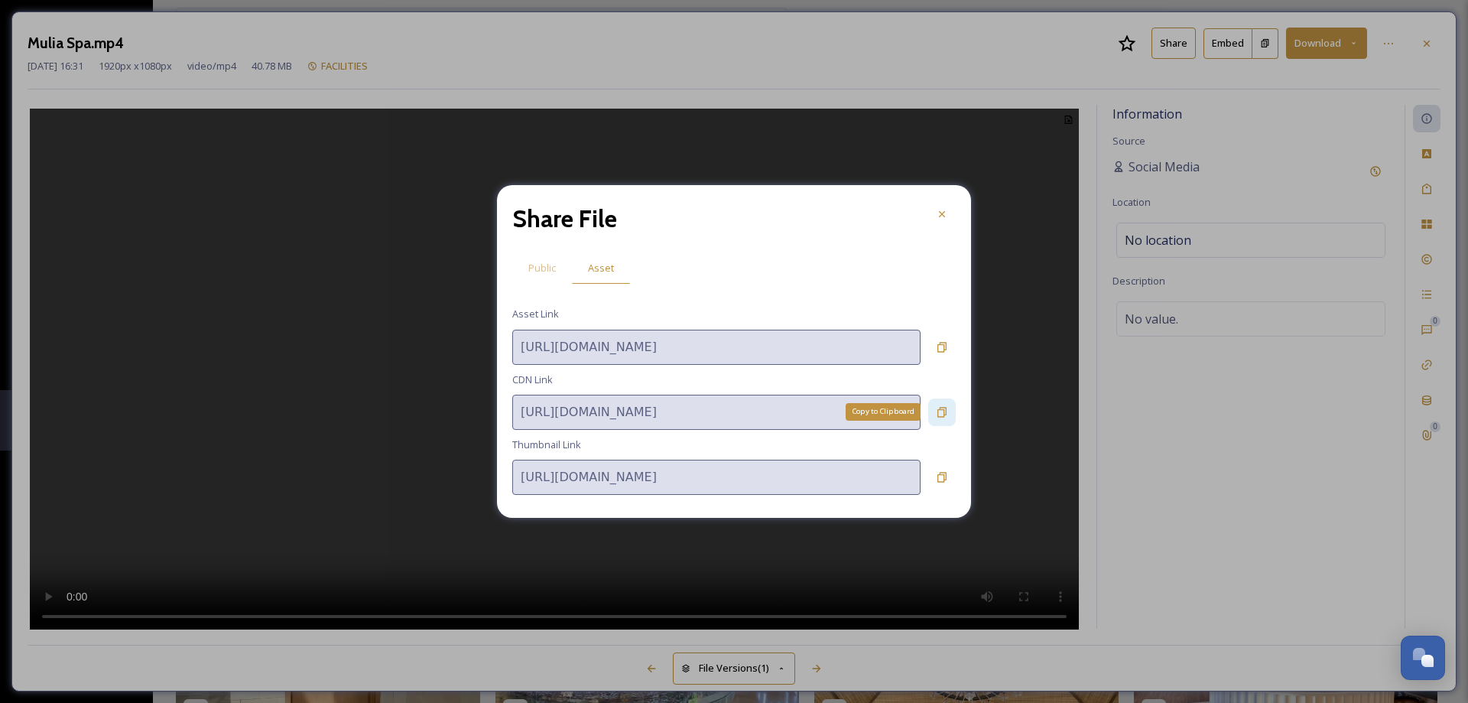
click at [943, 412] on icon at bounding box center [942, 412] width 12 height 12
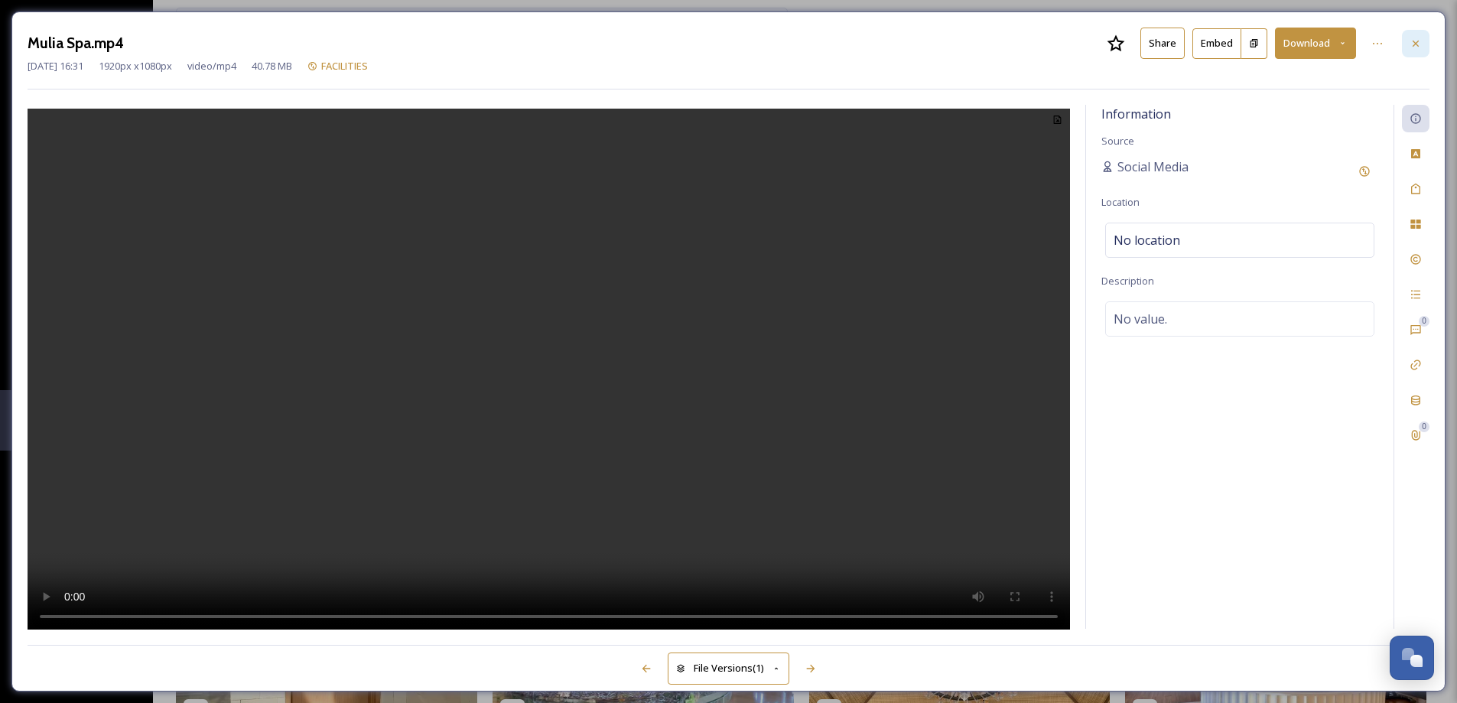
click at [1424, 47] on div at bounding box center [1415, 44] width 28 height 28
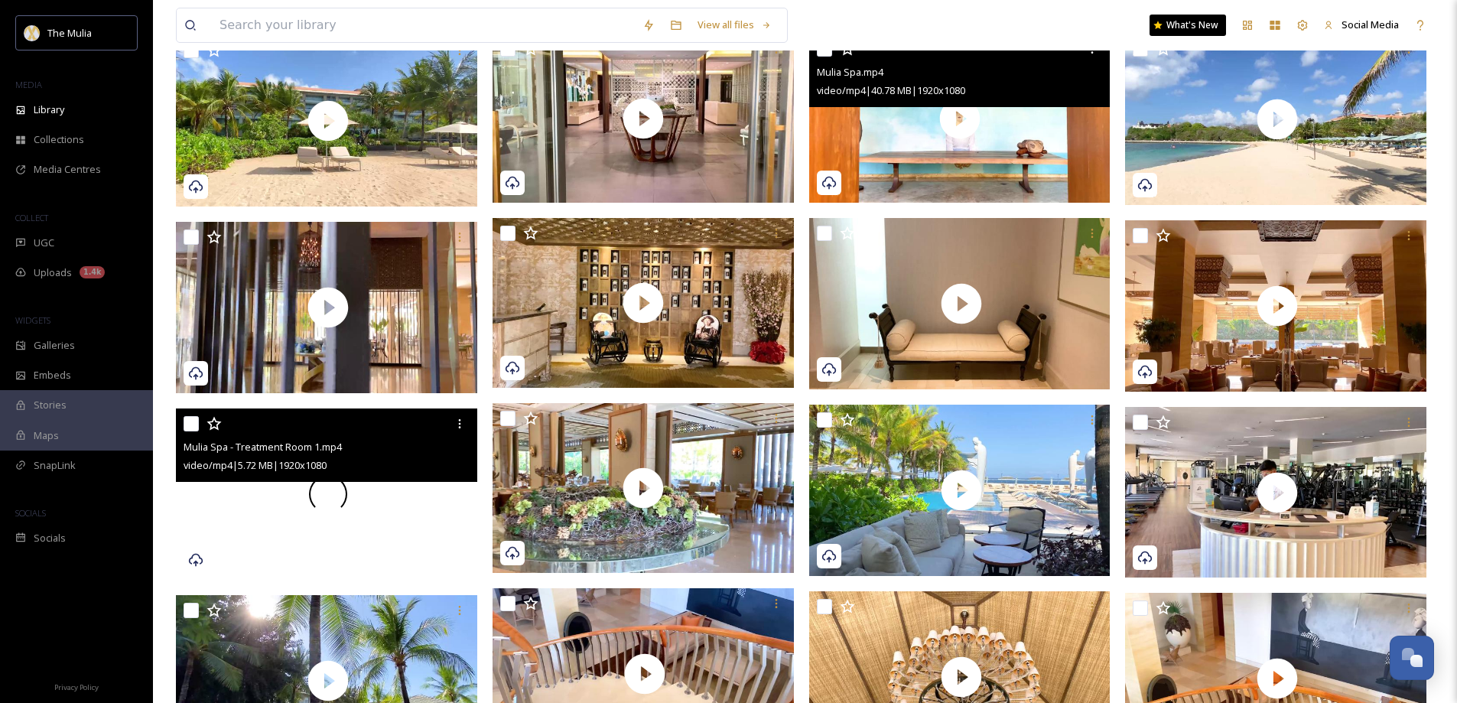
scroll to position [522, 0]
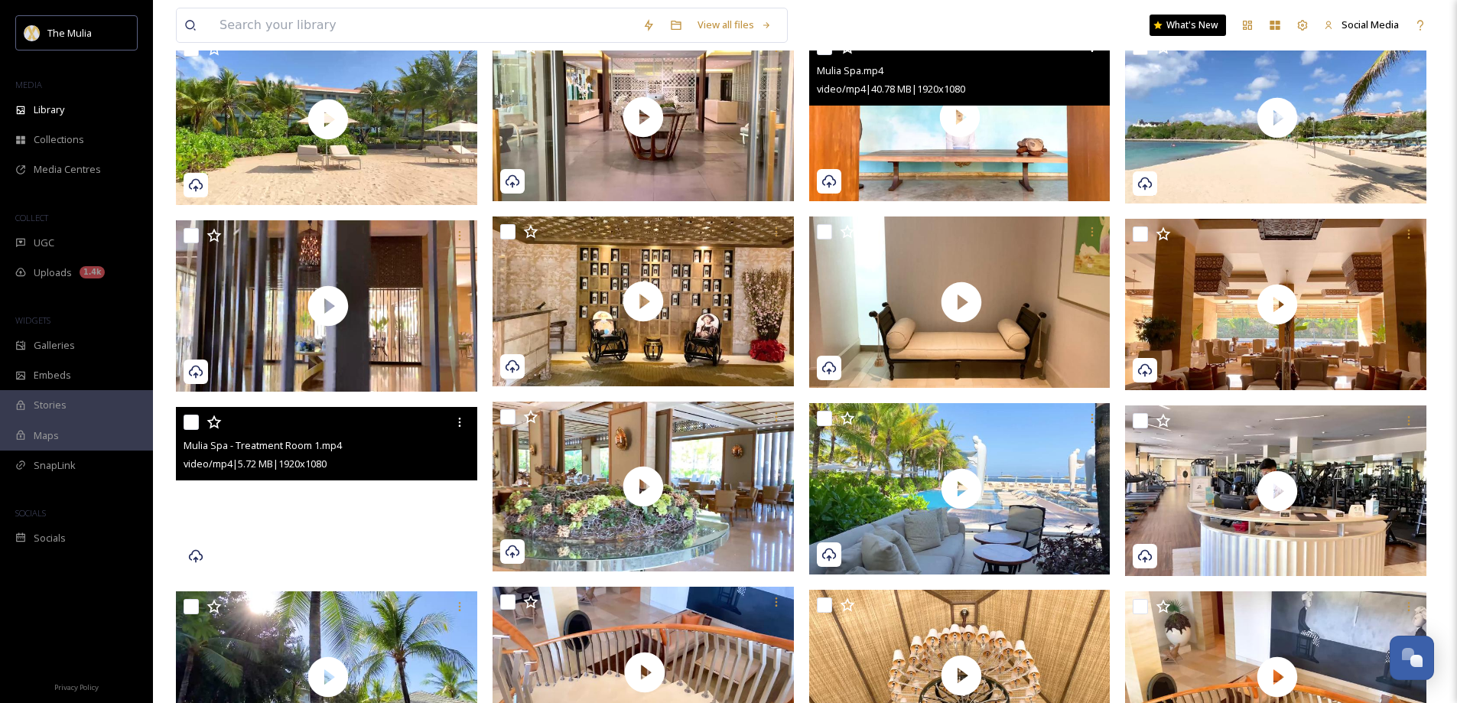
click at [389, 540] on video "Mulia Spa - Treatment Room 1.mp4" at bounding box center [326, 492] width 301 height 170
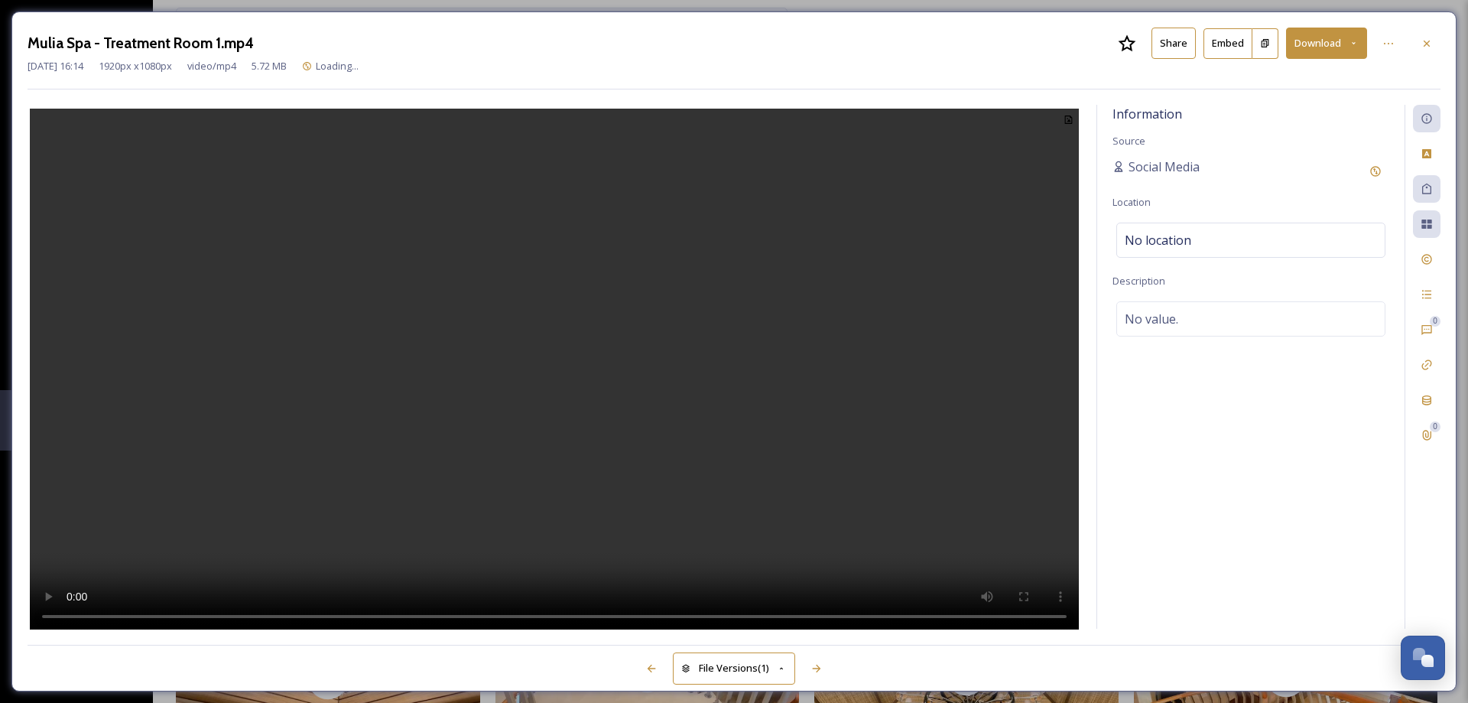
click at [1176, 46] on button "Share" at bounding box center [1173, 43] width 44 height 31
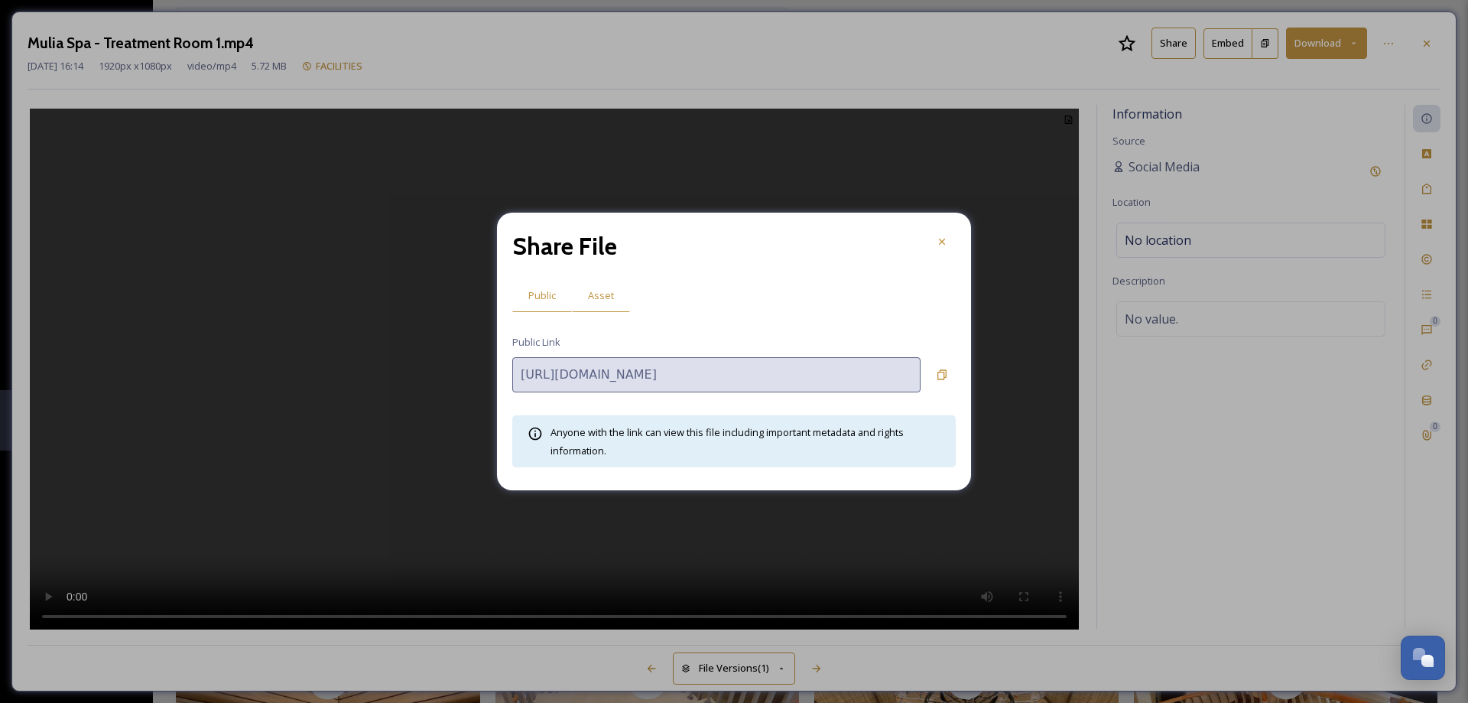
click at [596, 298] on span "Asset" at bounding box center [601, 295] width 26 height 15
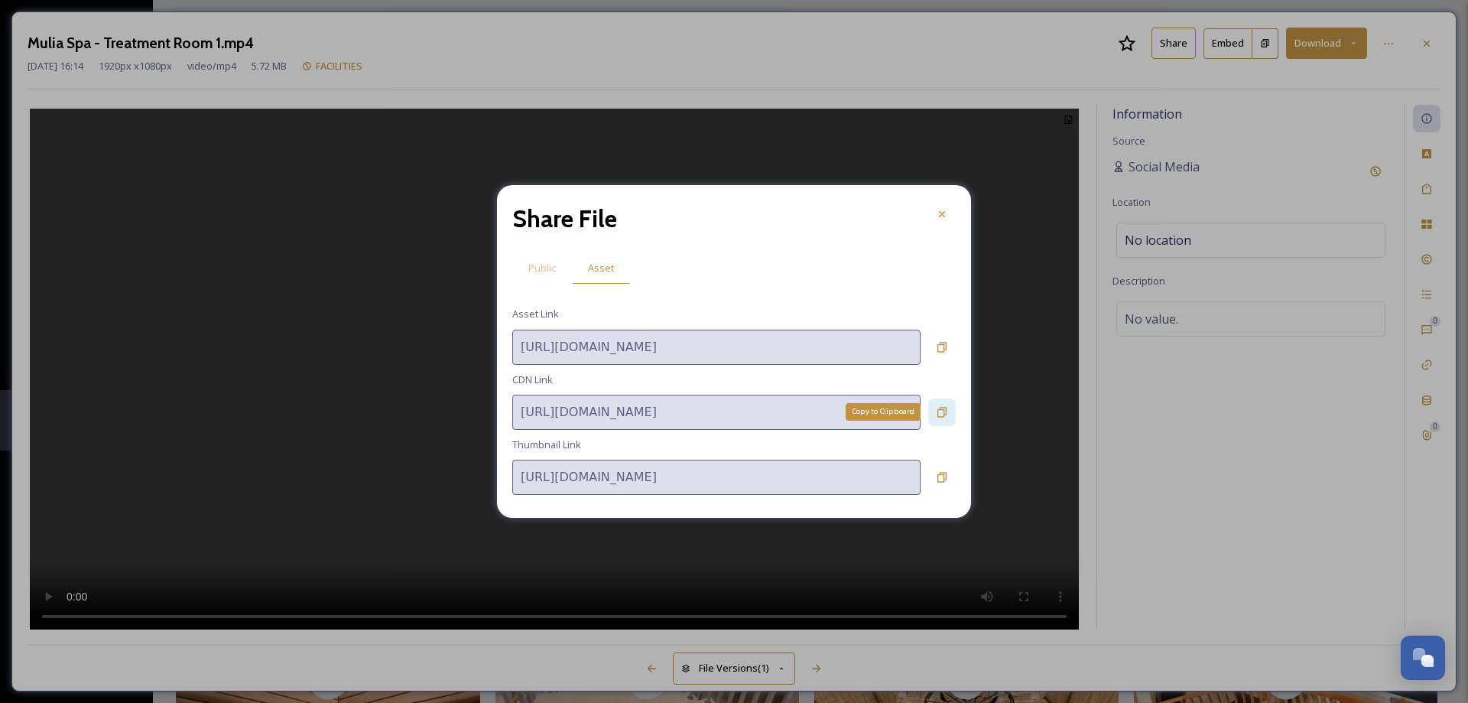
click at [940, 406] on icon at bounding box center [942, 412] width 12 height 12
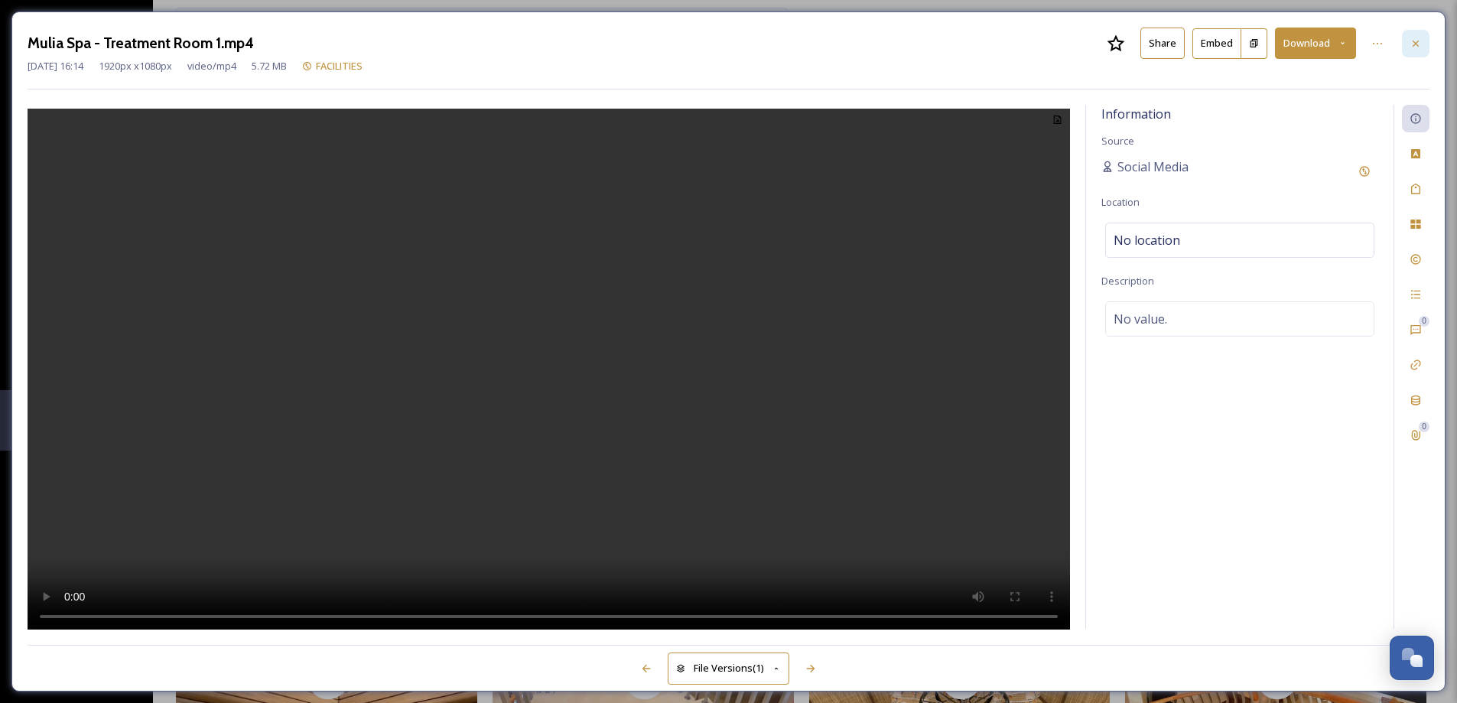
click at [1422, 42] on div at bounding box center [1415, 44] width 28 height 28
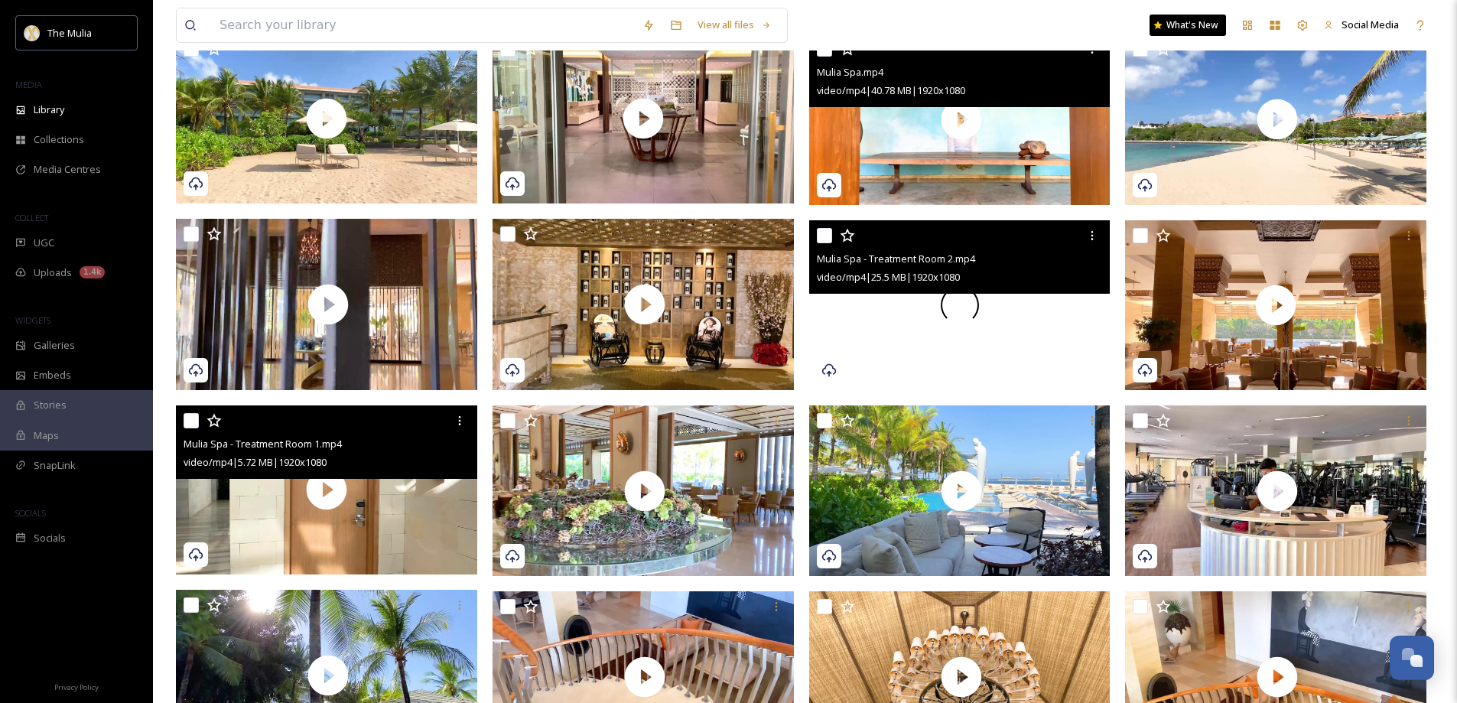
click at [1005, 335] on div at bounding box center [959, 305] width 301 height 170
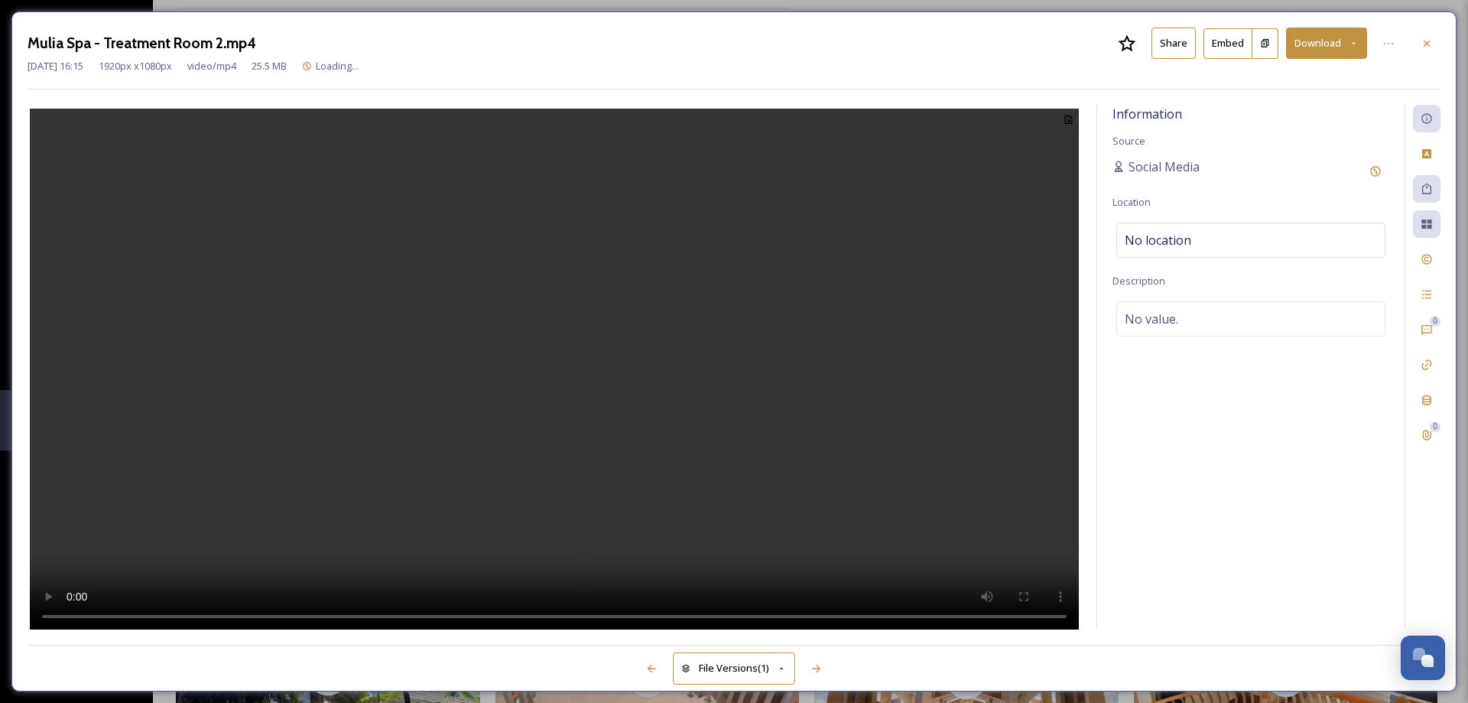
click at [1158, 44] on button "Share" at bounding box center [1173, 43] width 44 height 31
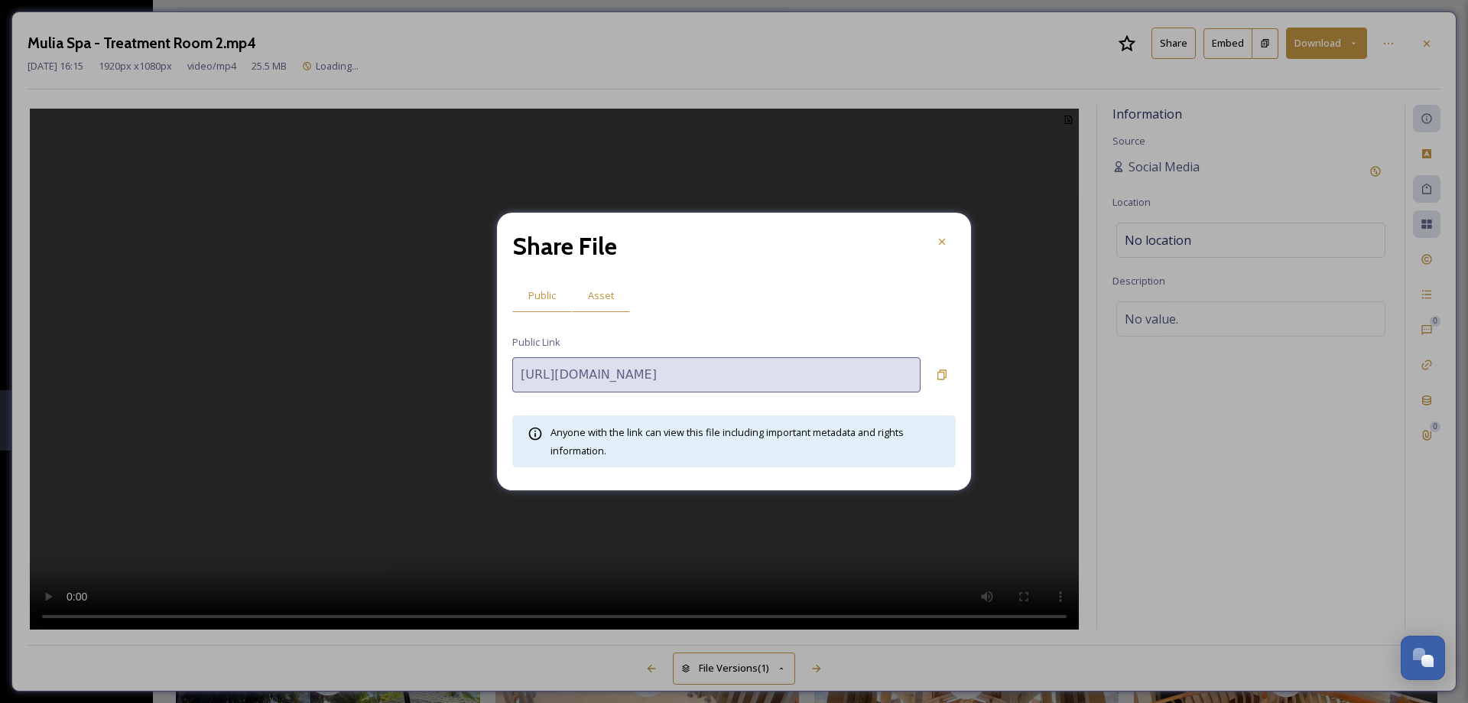
click at [597, 302] on span "Asset" at bounding box center [601, 295] width 26 height 15
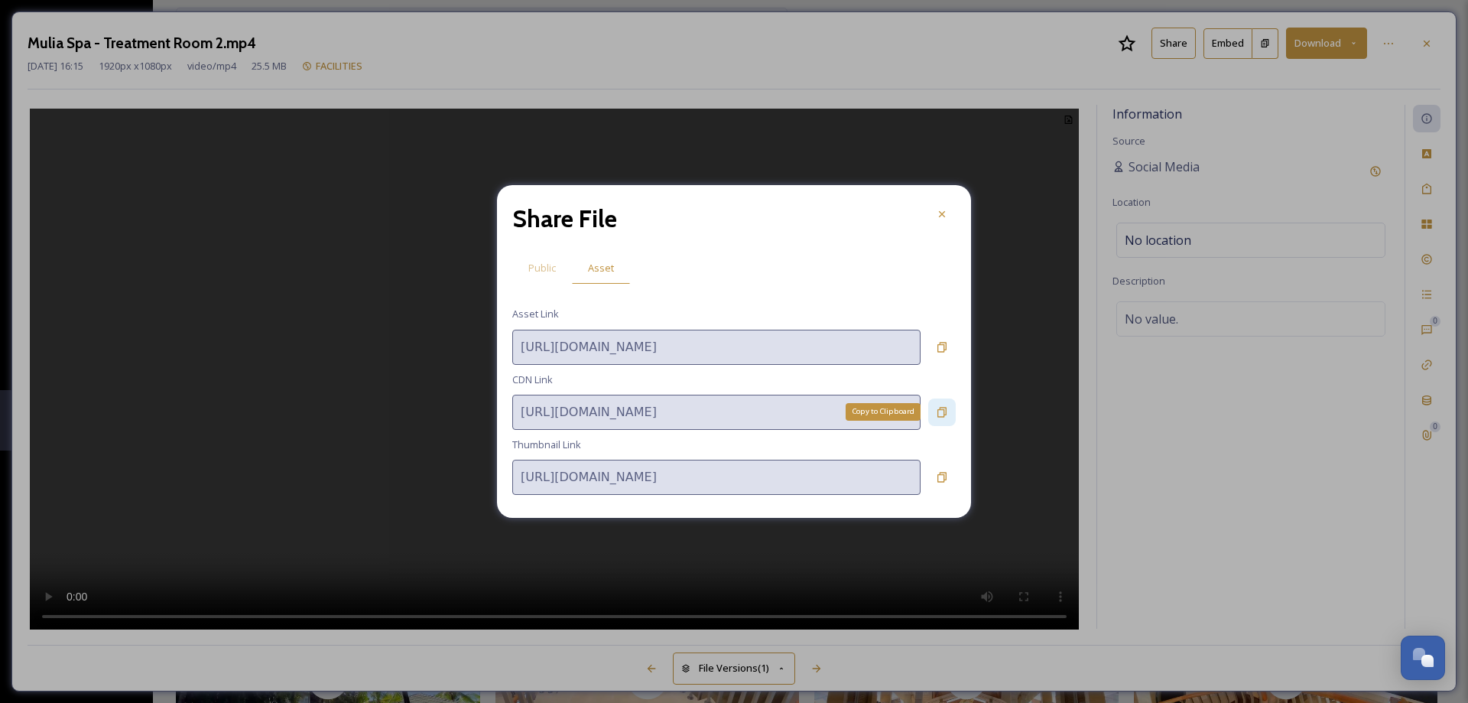
click at [938, 415] on icon at bounding box center [941, 412] width 9 height 10
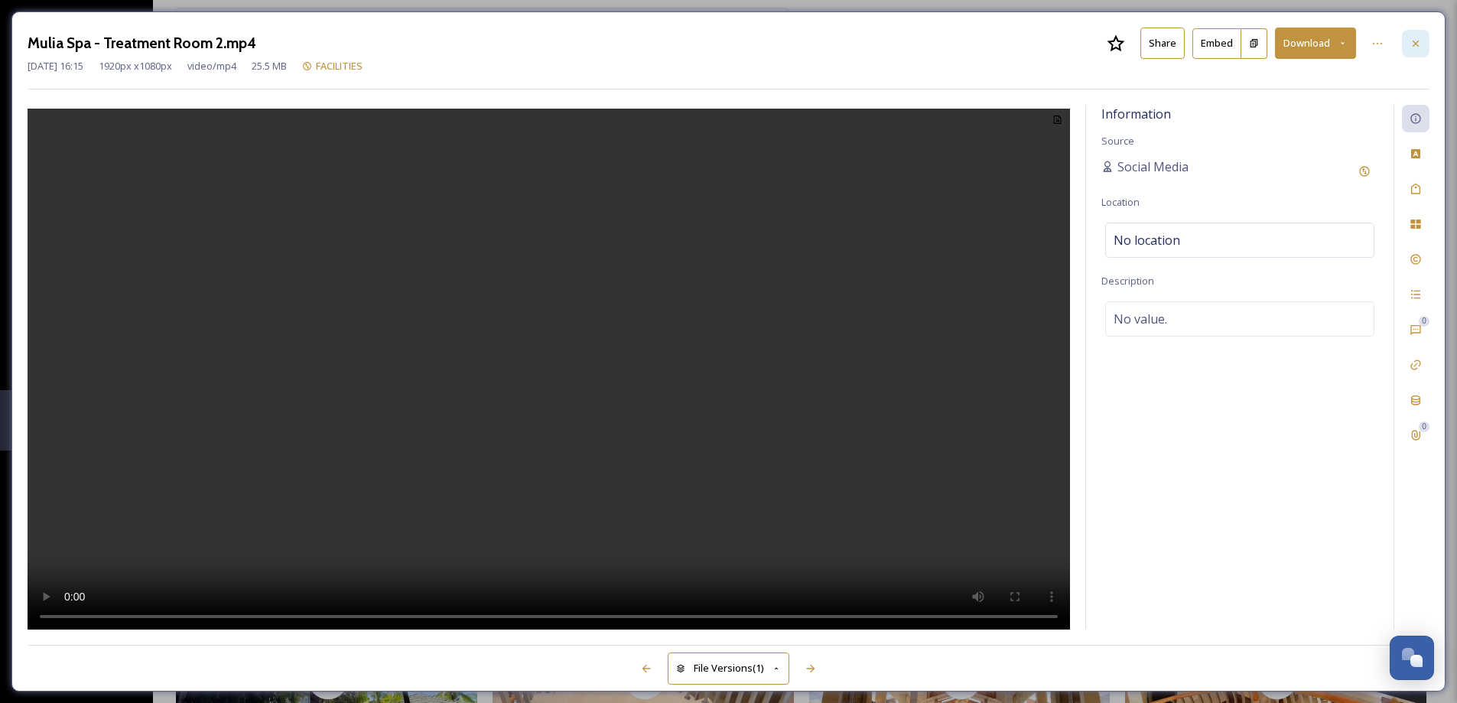
click at [1421, 47] on icon at bounding box center [1415, 43] width 12 height 12
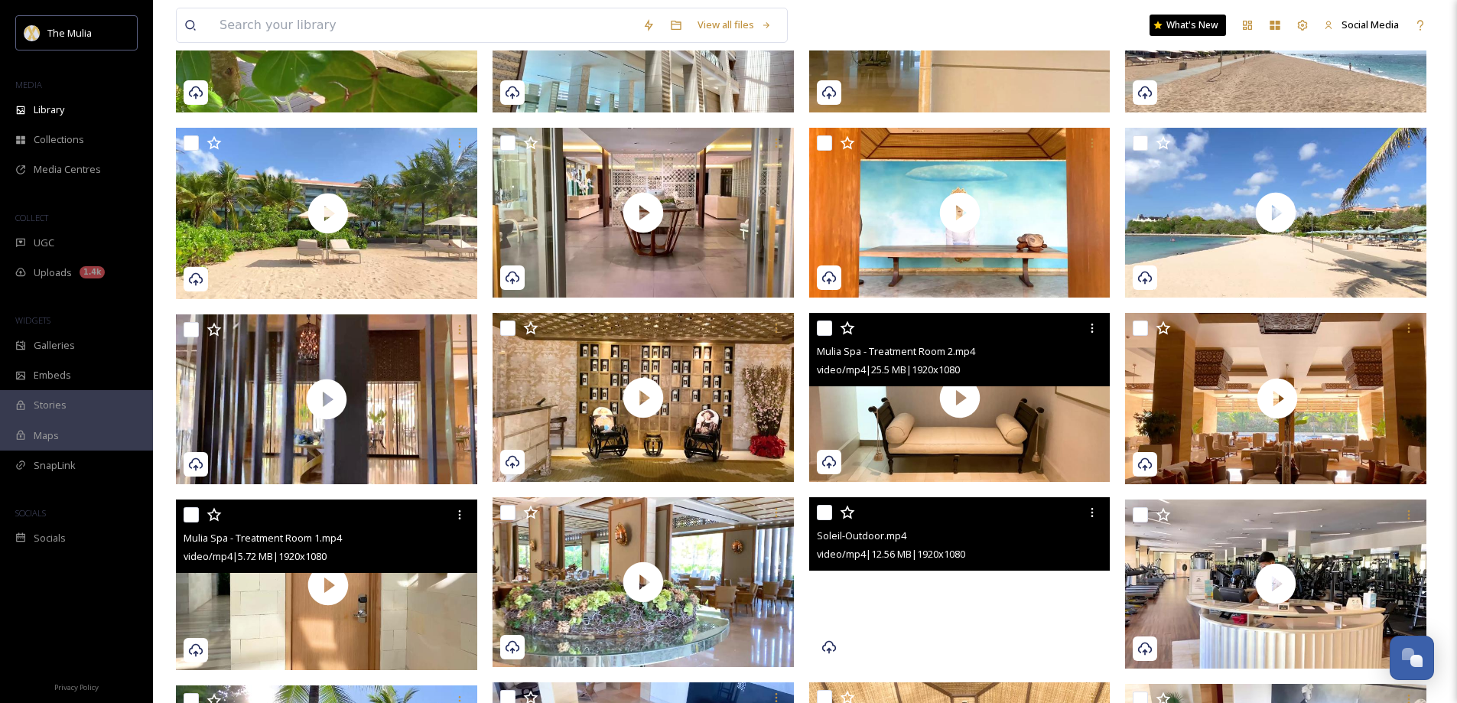
scroll to position [444, 0]
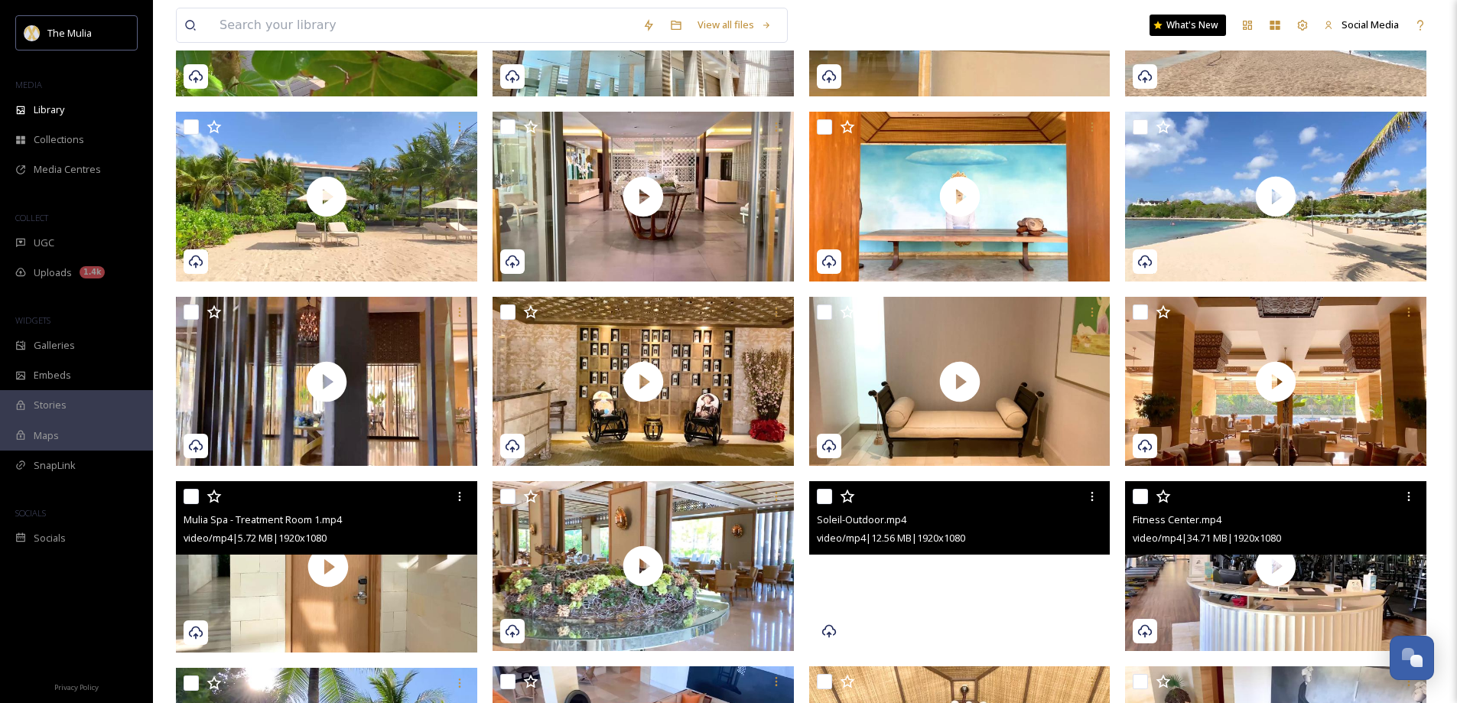
click at [1335, 541] on div "video/mp4 | 34.71 MB | 1920 x 1080" at bounding box center [1277, 537] width 290 height 18
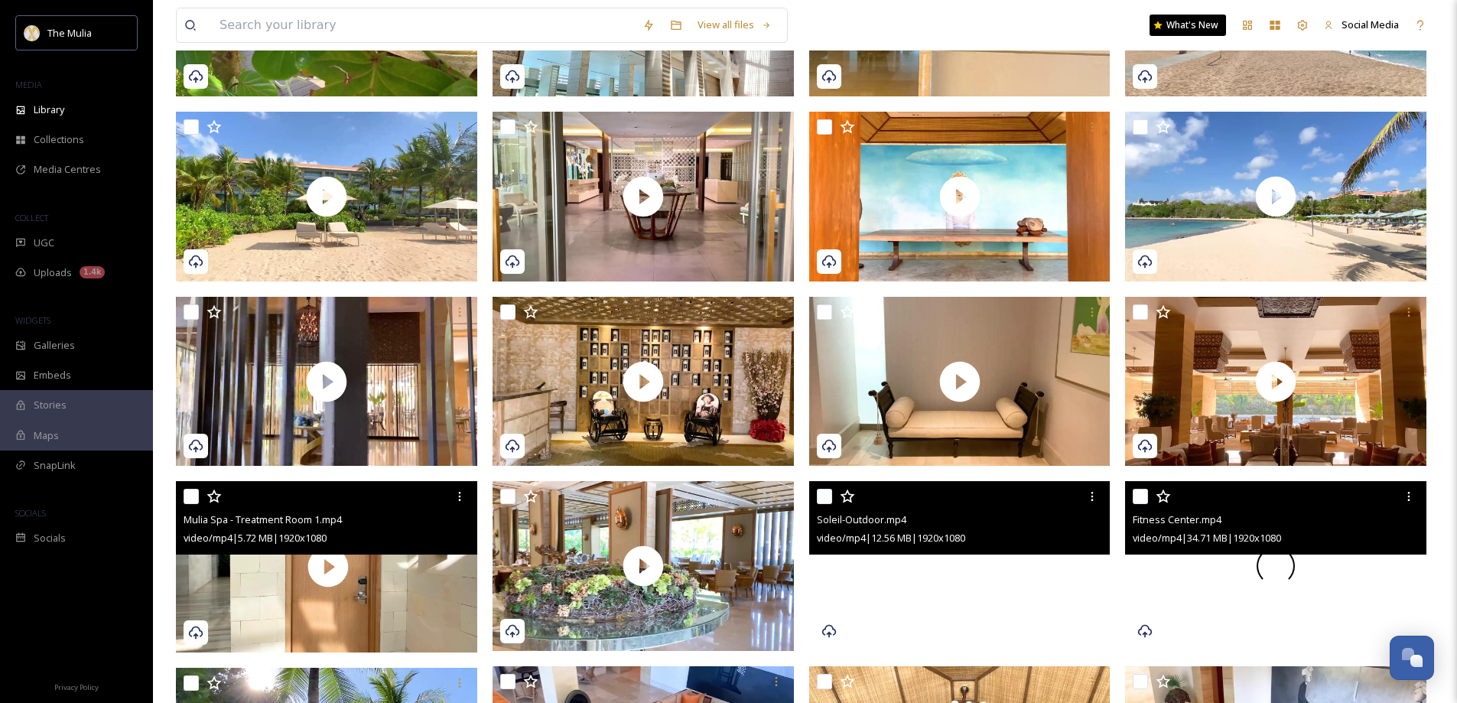
click at [1324, 584] on div at bounding box center [1275, 566] width 301 height 170
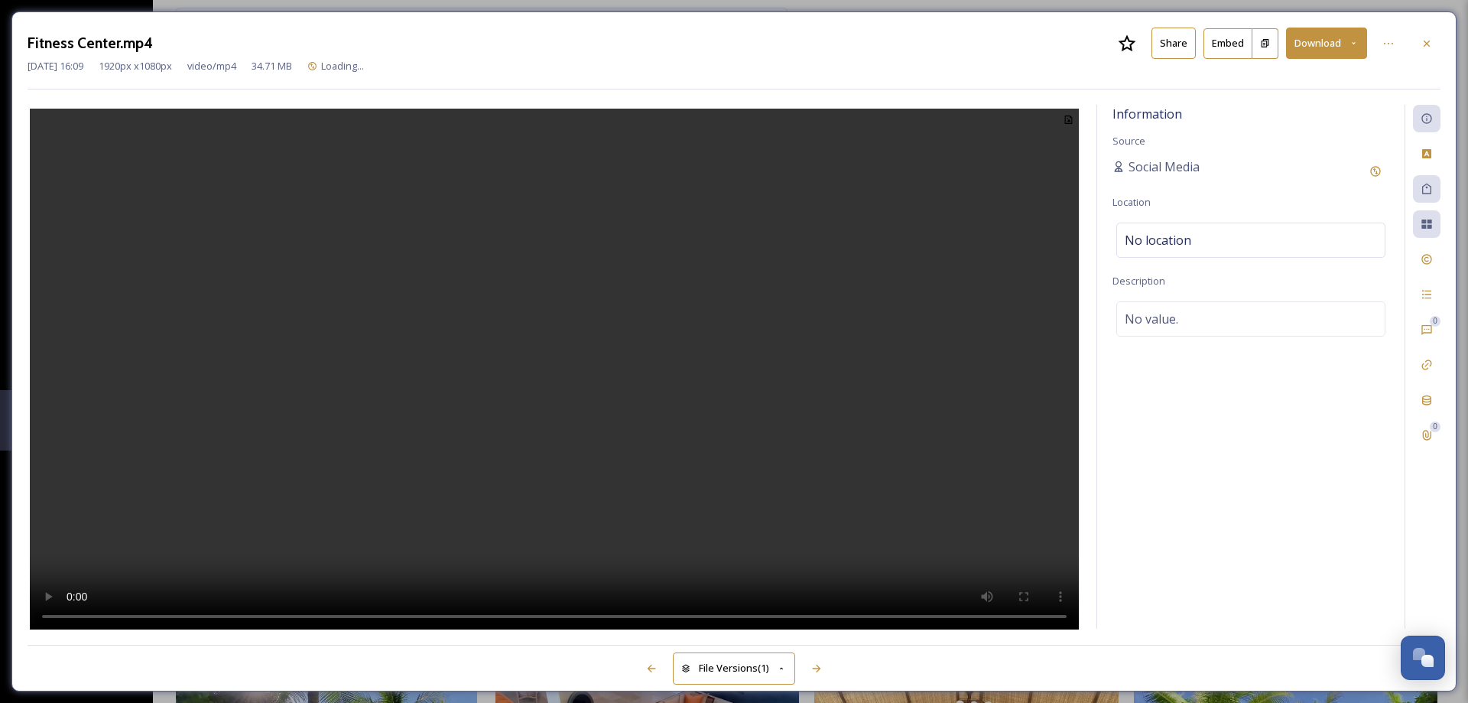
click at [1169, 44] on button "Share" at bounding box center [1173, 43] width 44 height 31
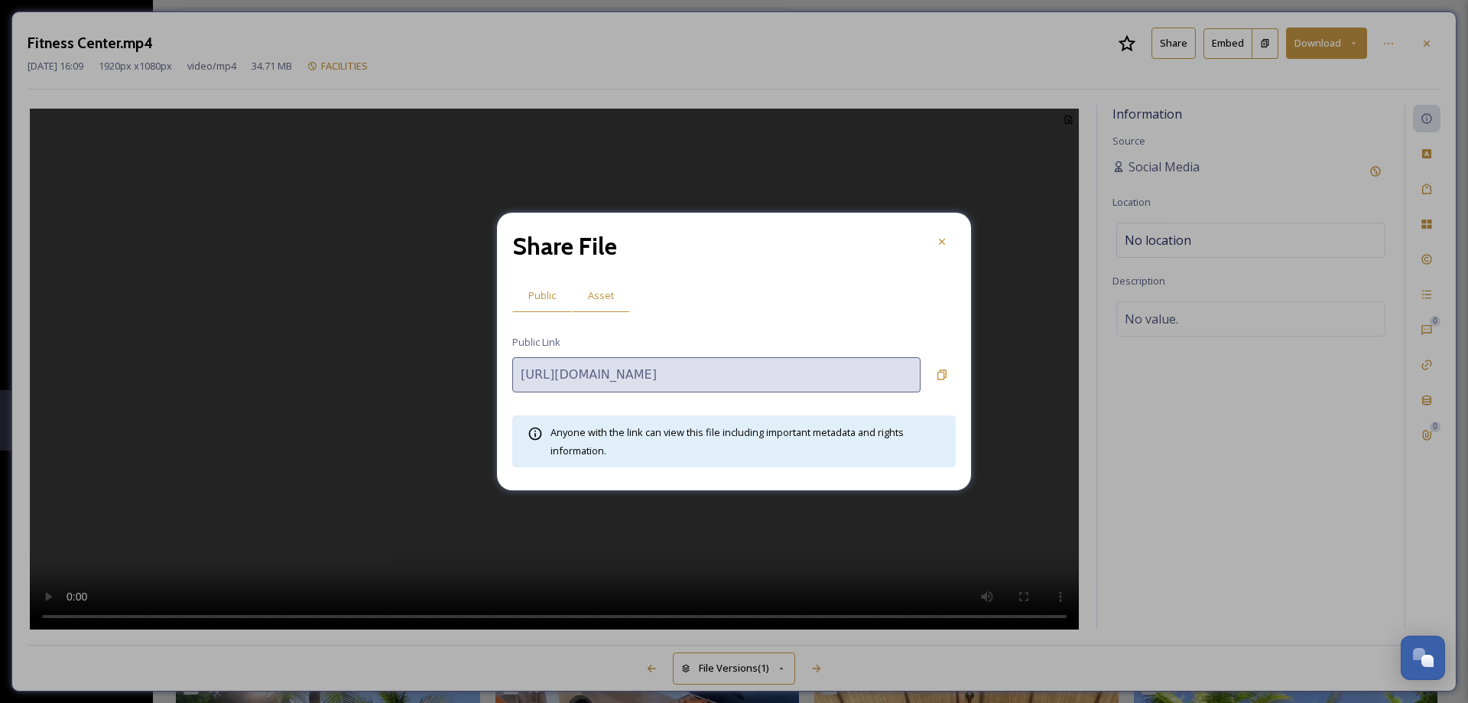
click at [612, 287] on div "Asset" at bounding box center [601, 295] width 58 height 31
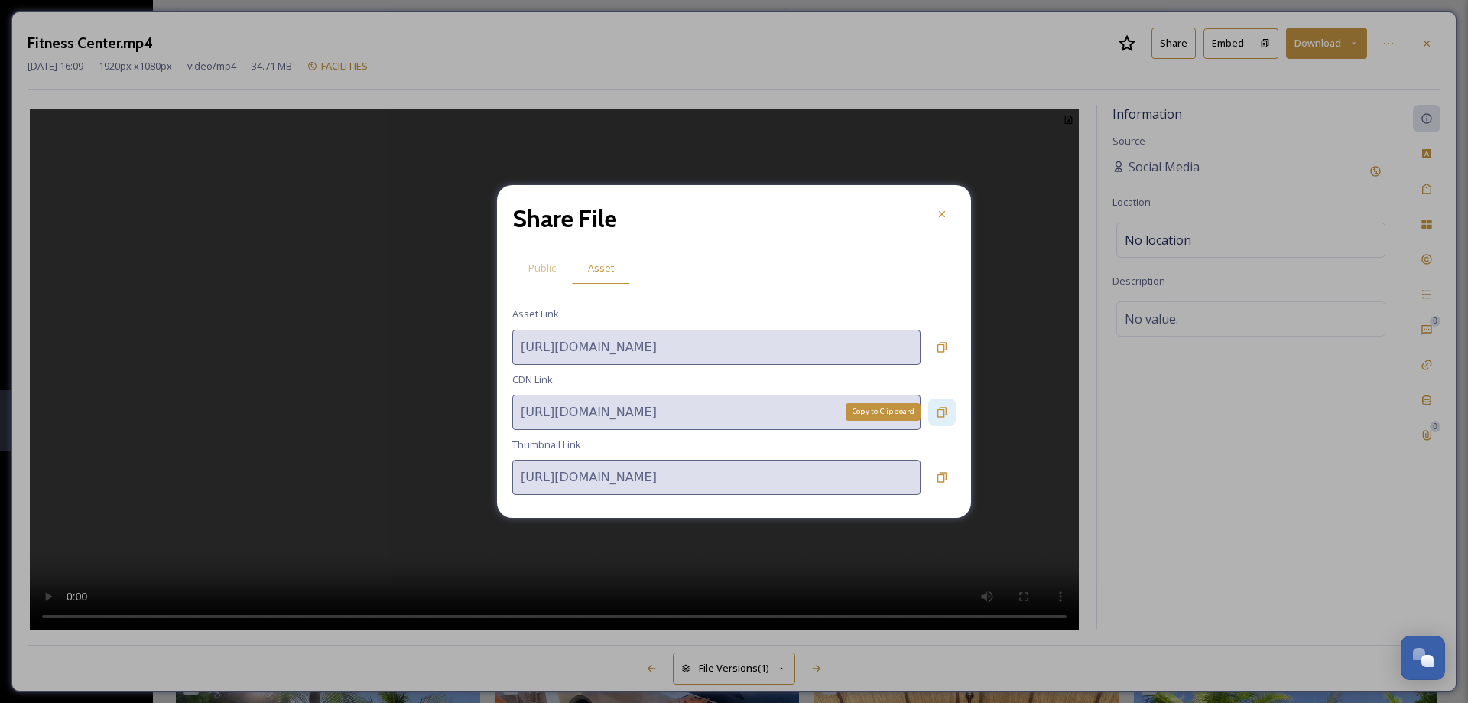
click at [934, 411] on div "Copy to Clipboard" at bounding box center [942, 412] width 28 height 28
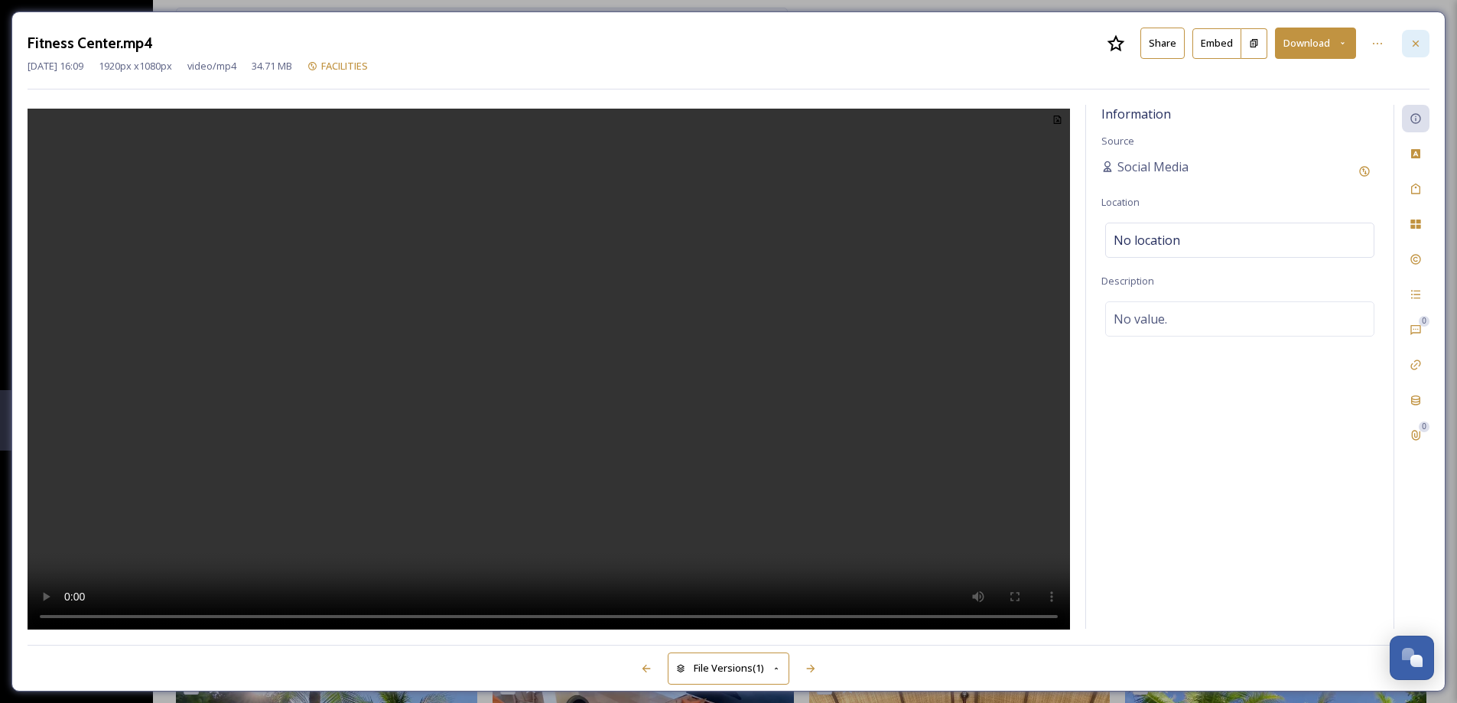
click at [1422, 46] on div at bounding box center [1415, 44] width 28 height 28
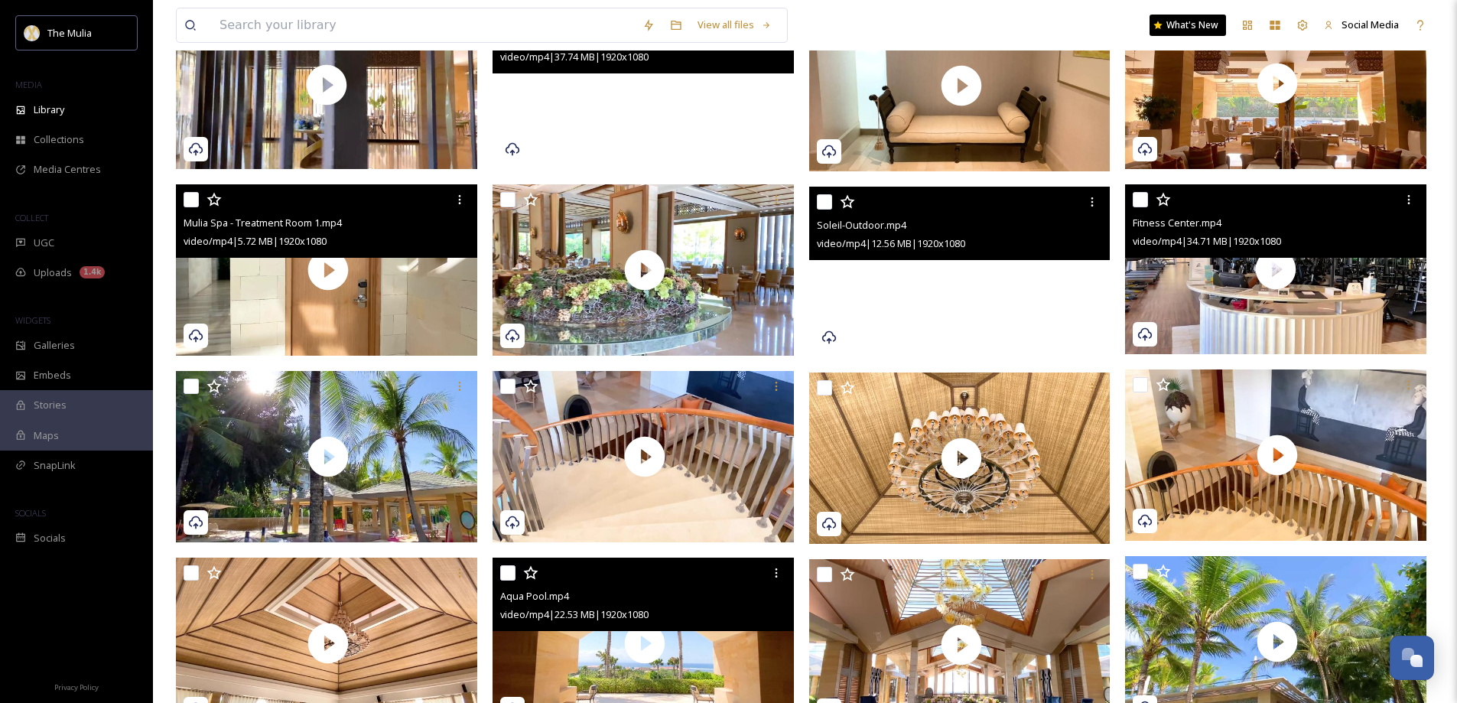
scroll to position [826, 0]
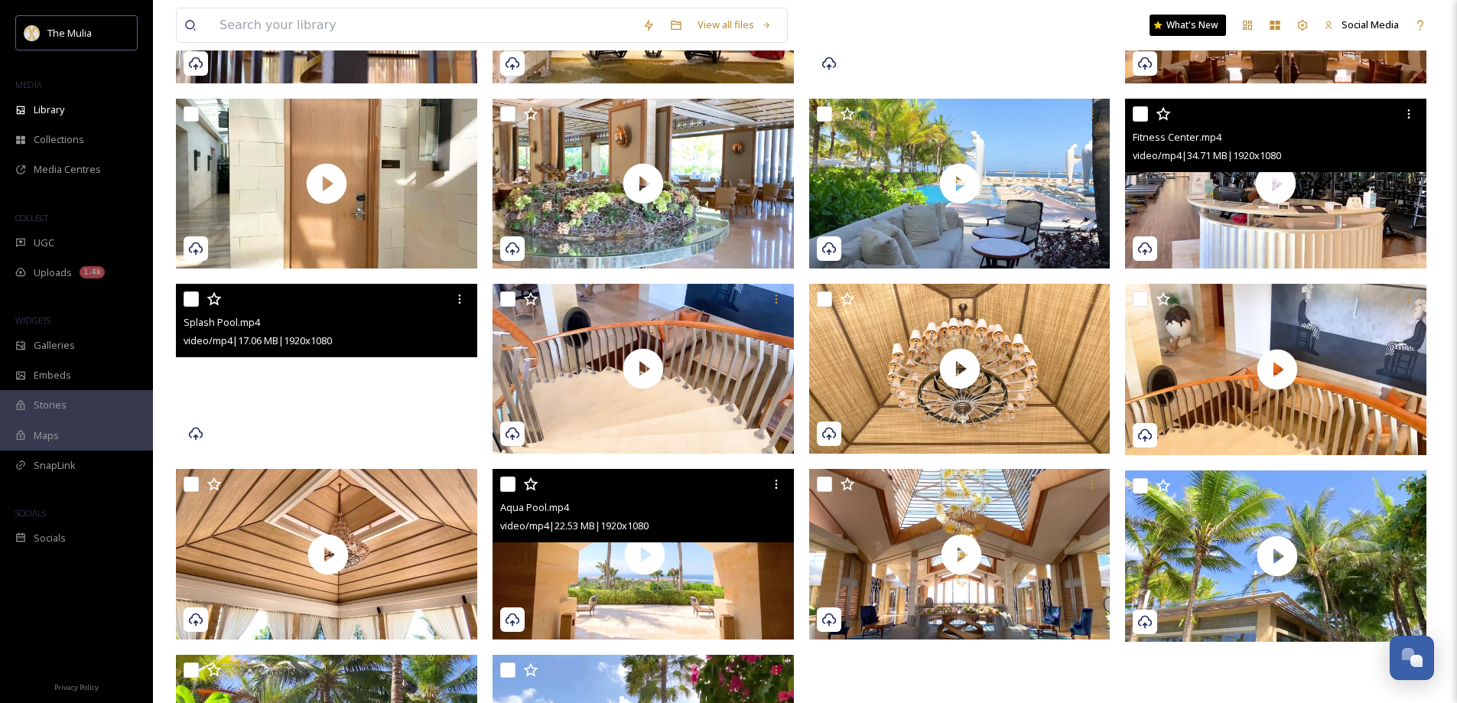
click at [396, 374] on video "Splash Pool.mp4" at bounding box center [326, 369] width 301 height 170
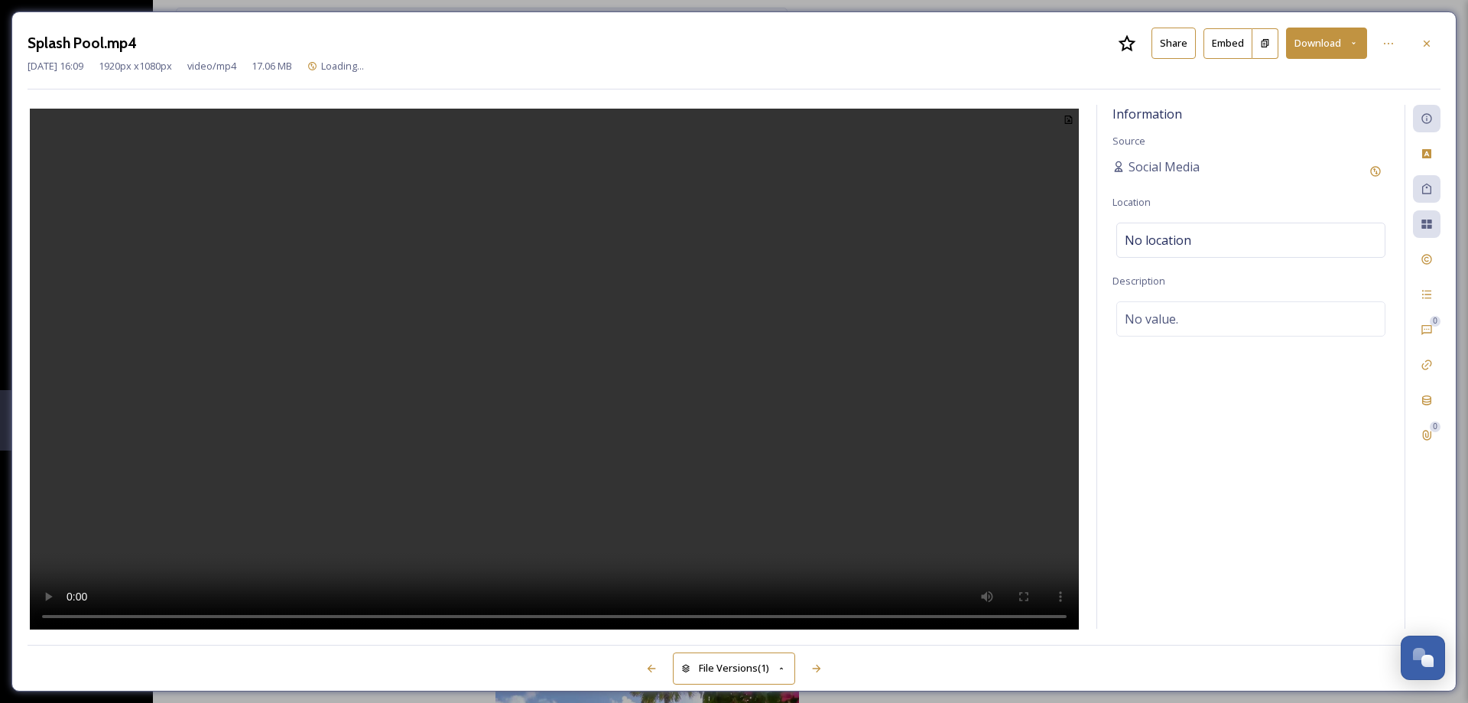
click at [1168, 47] on button "Share" at bounding box center [1173, 43] width 44 height 31
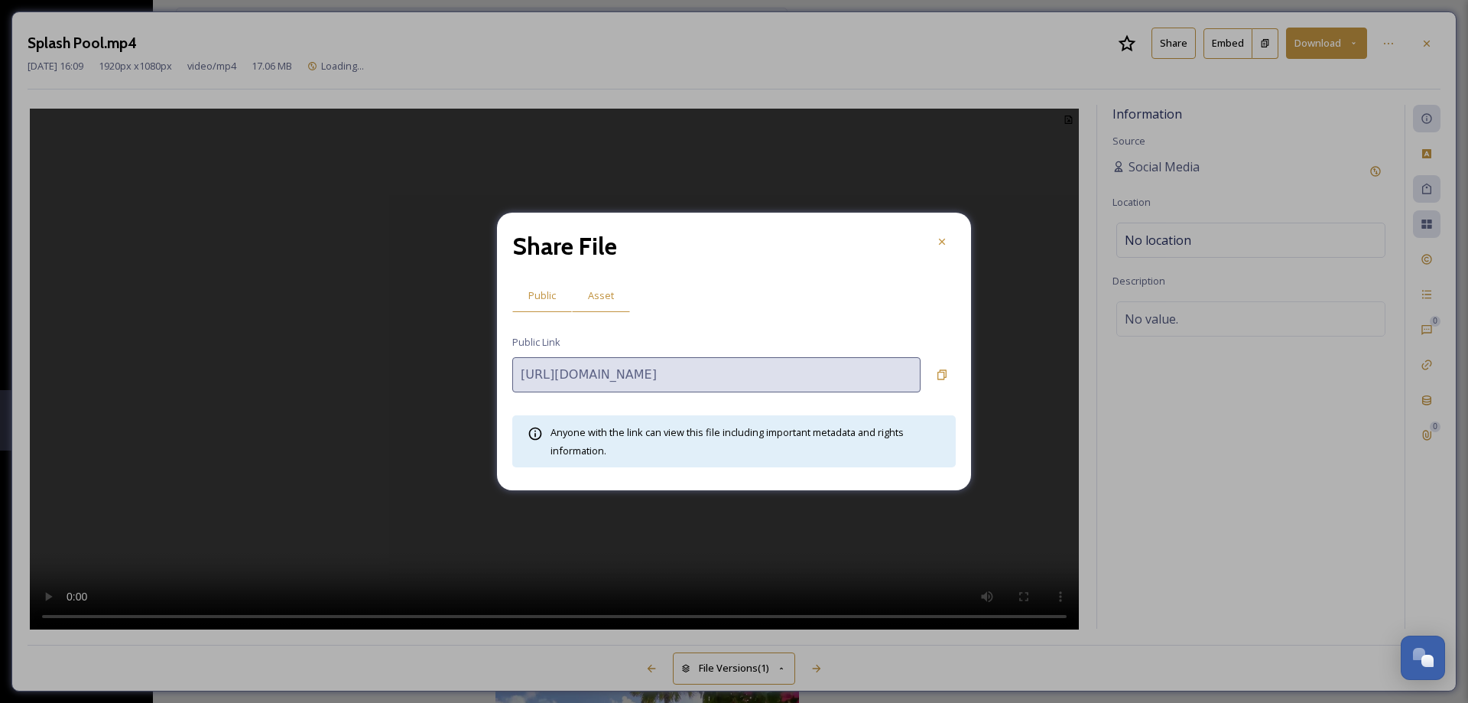
click at [609, 294] on span "Asset" at bounding box center [601, 295] width 26 height 15
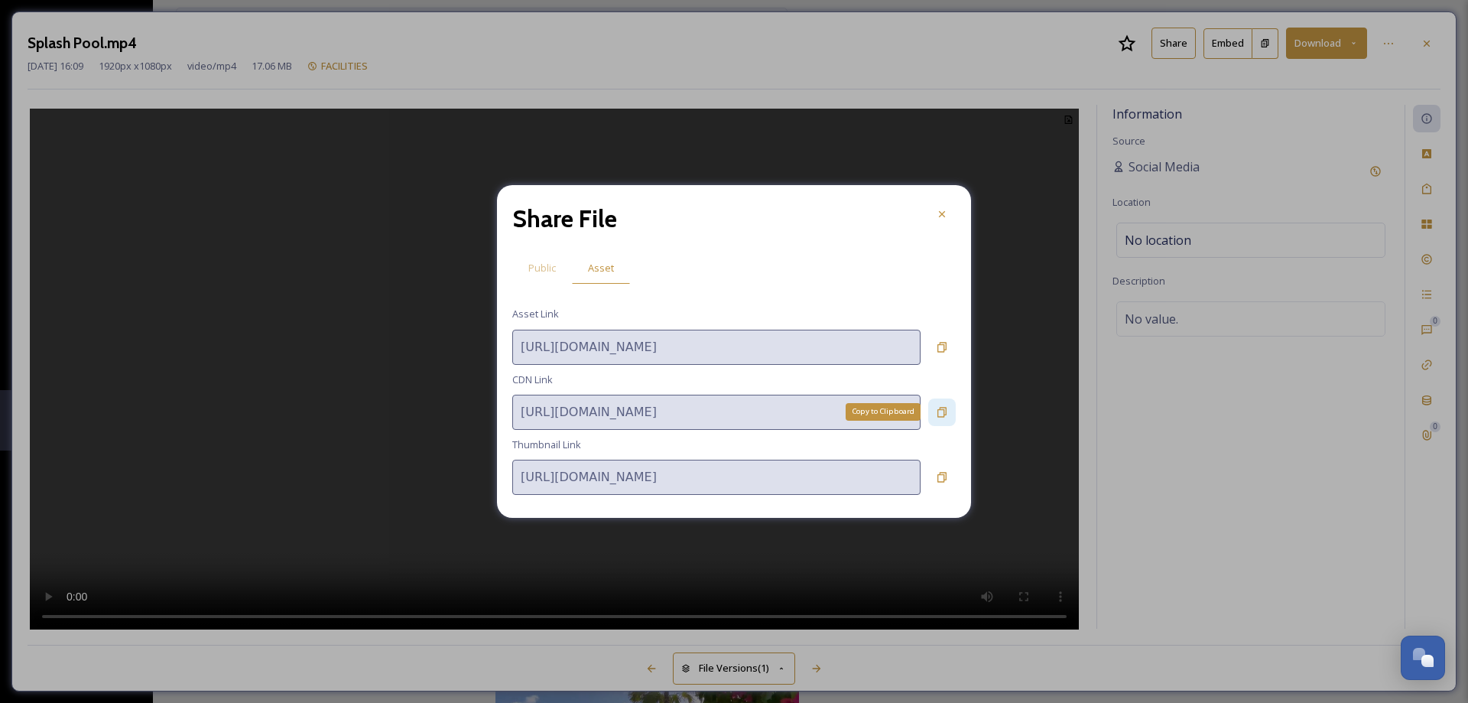
click at [934, 412] on div "Copy to Clipboard" at bounding box center [942, 412] width 28 height 28
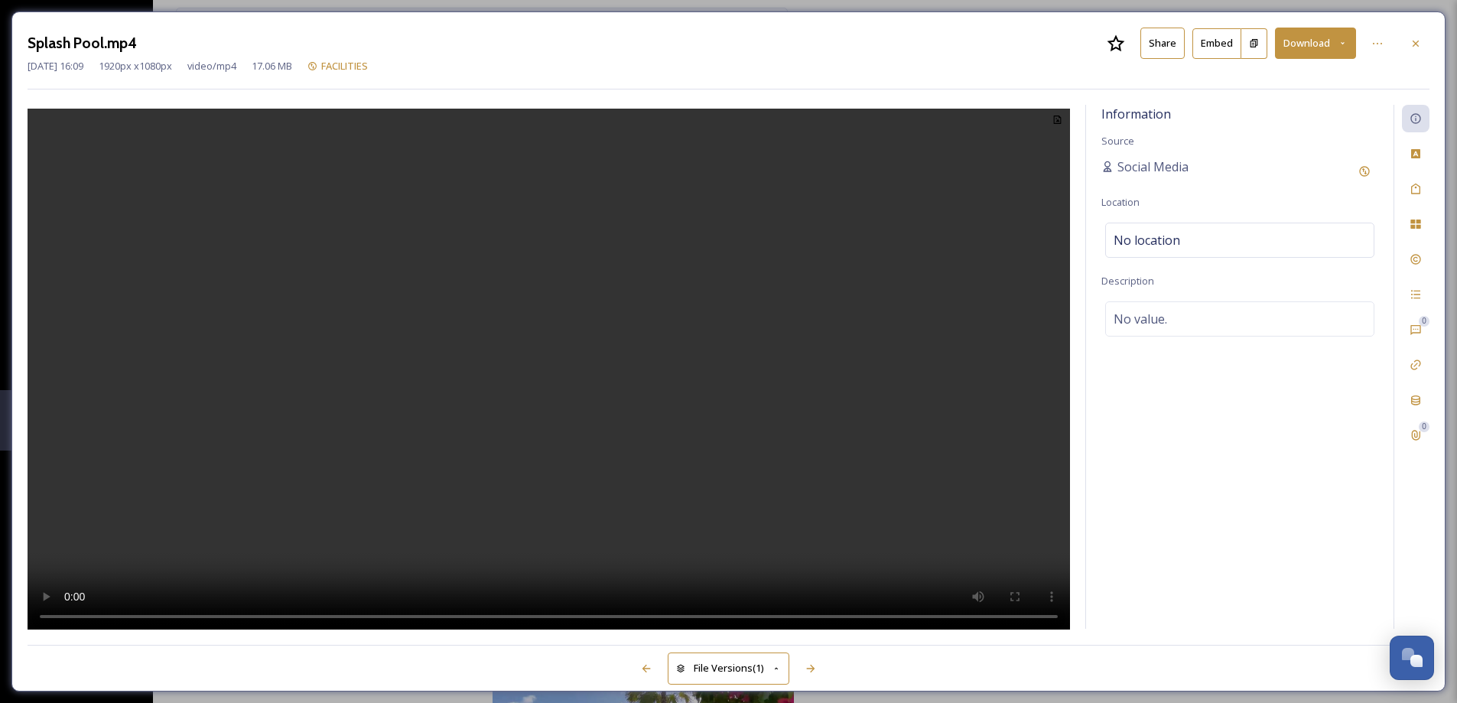
drag, startPoint x: 1426, startPoint y: 45, endPoint x: 1419, endPoint y: 55, distance: 12.1
click at [1424, 46] on div at bounding box center [1415, 44] width 28 height 28
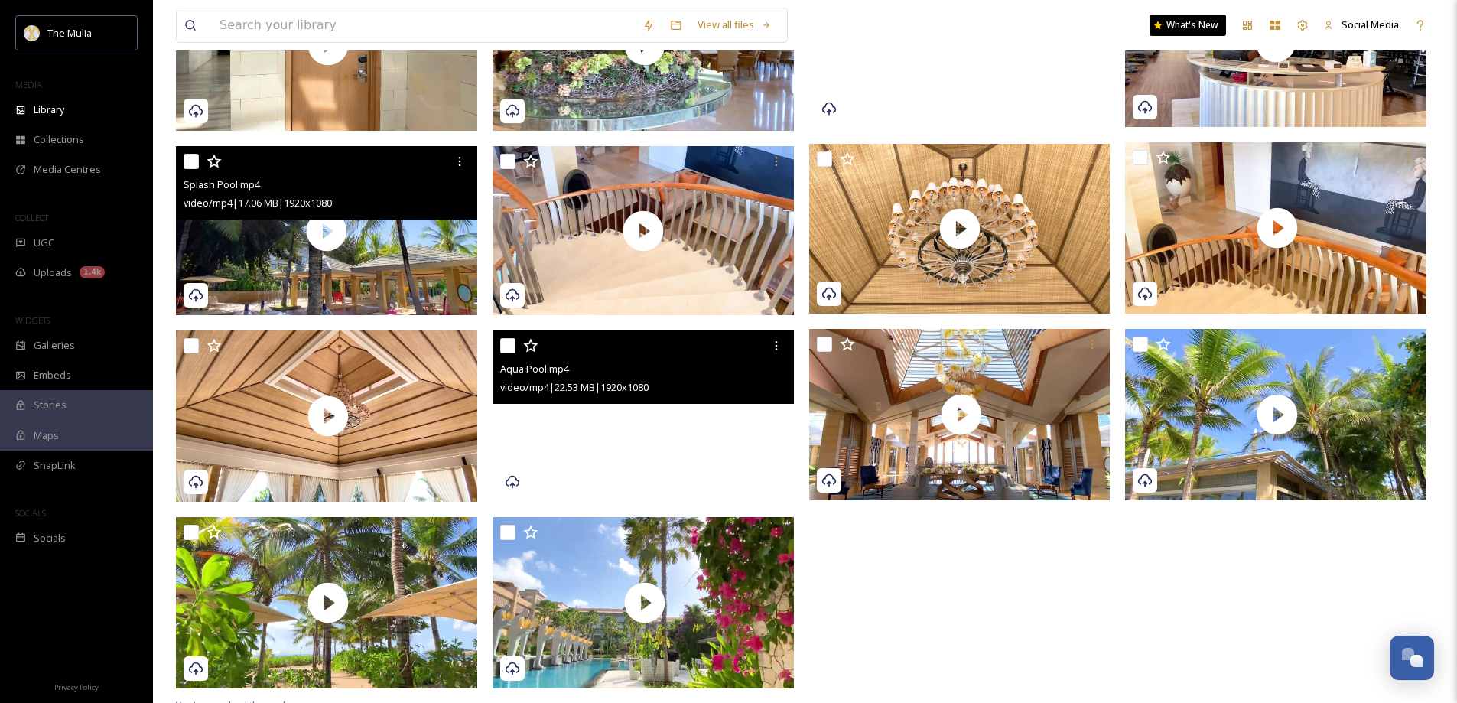
scroll to position [981, 0]
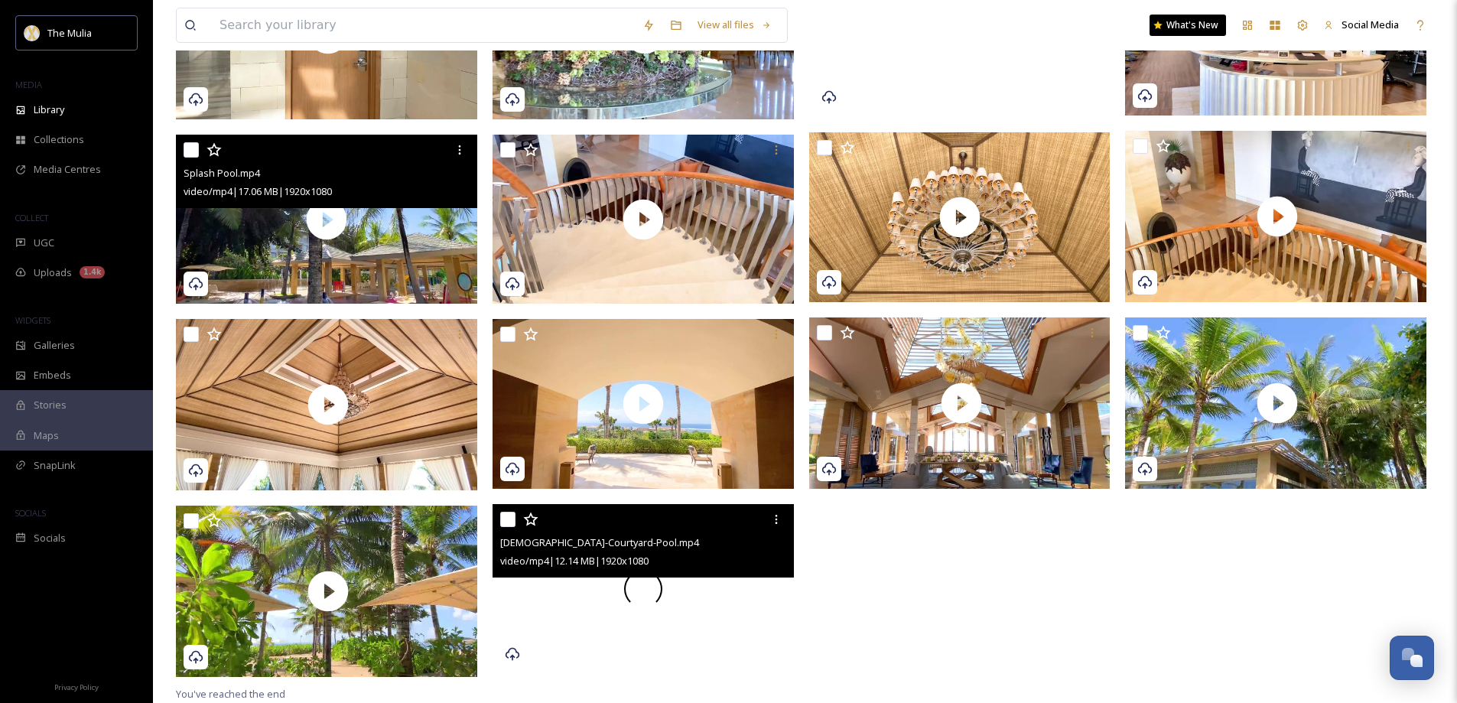
click at [726, 602] on div at bounding box center [642, 589] width 301 height 170
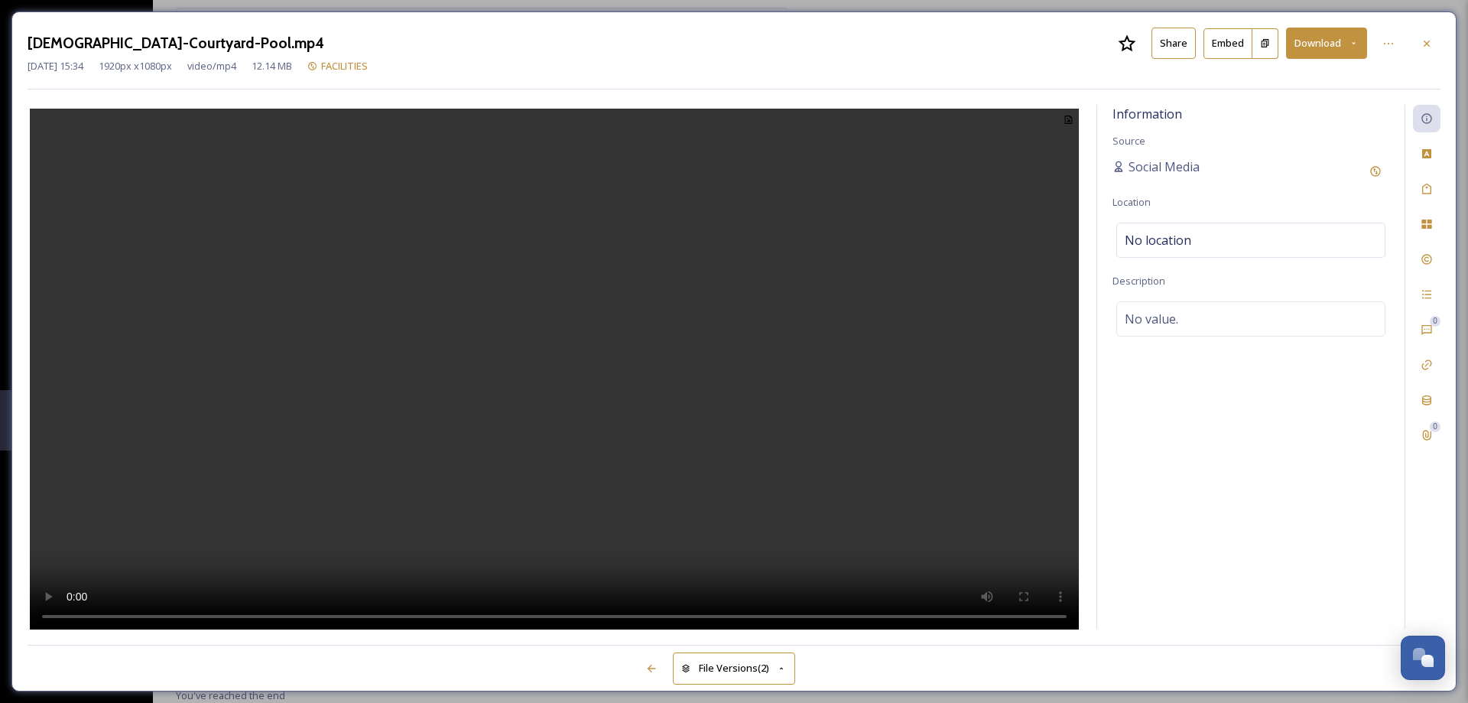
click at [1165, 41] on button "Share" at bounding box center [1173, 43] width 44 height 31
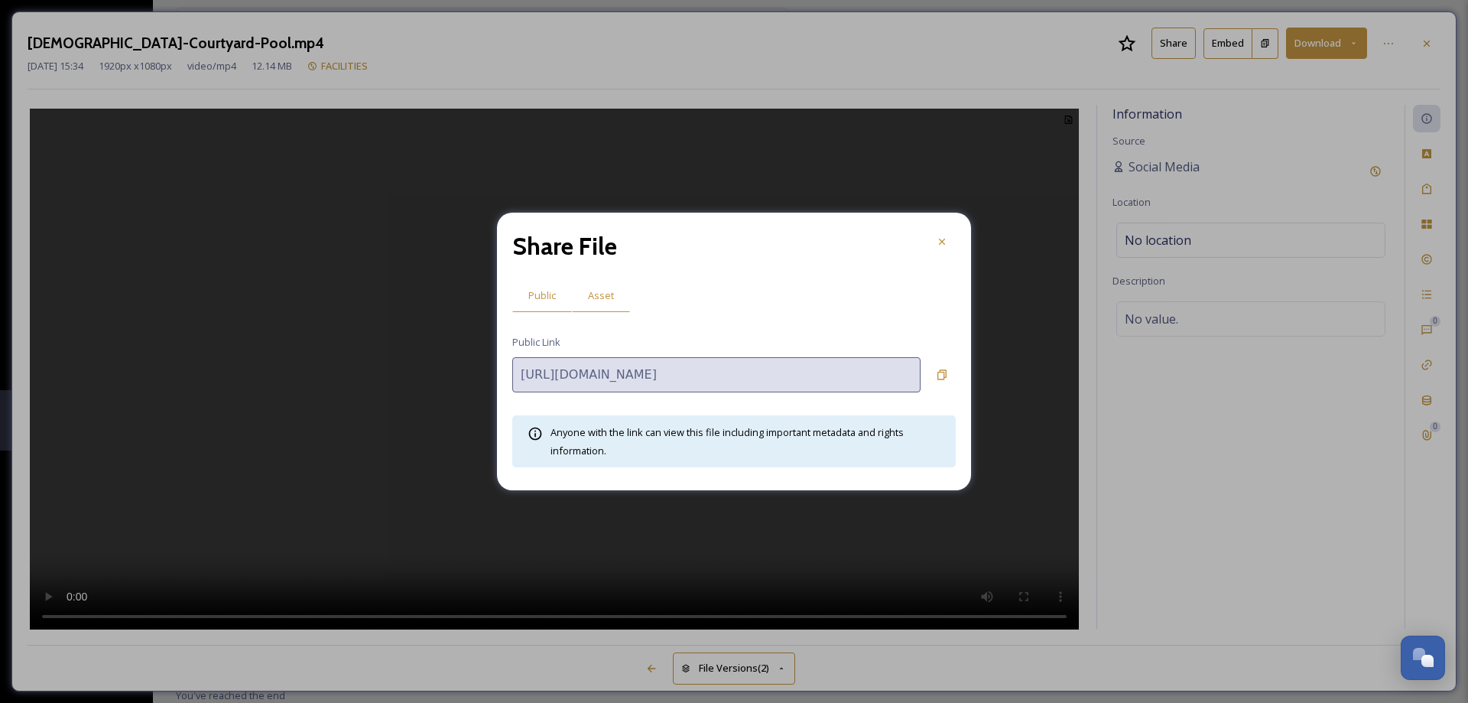
click at [590, 294] on span "Asset" at bounding box center [601, 295] width 26 height 15
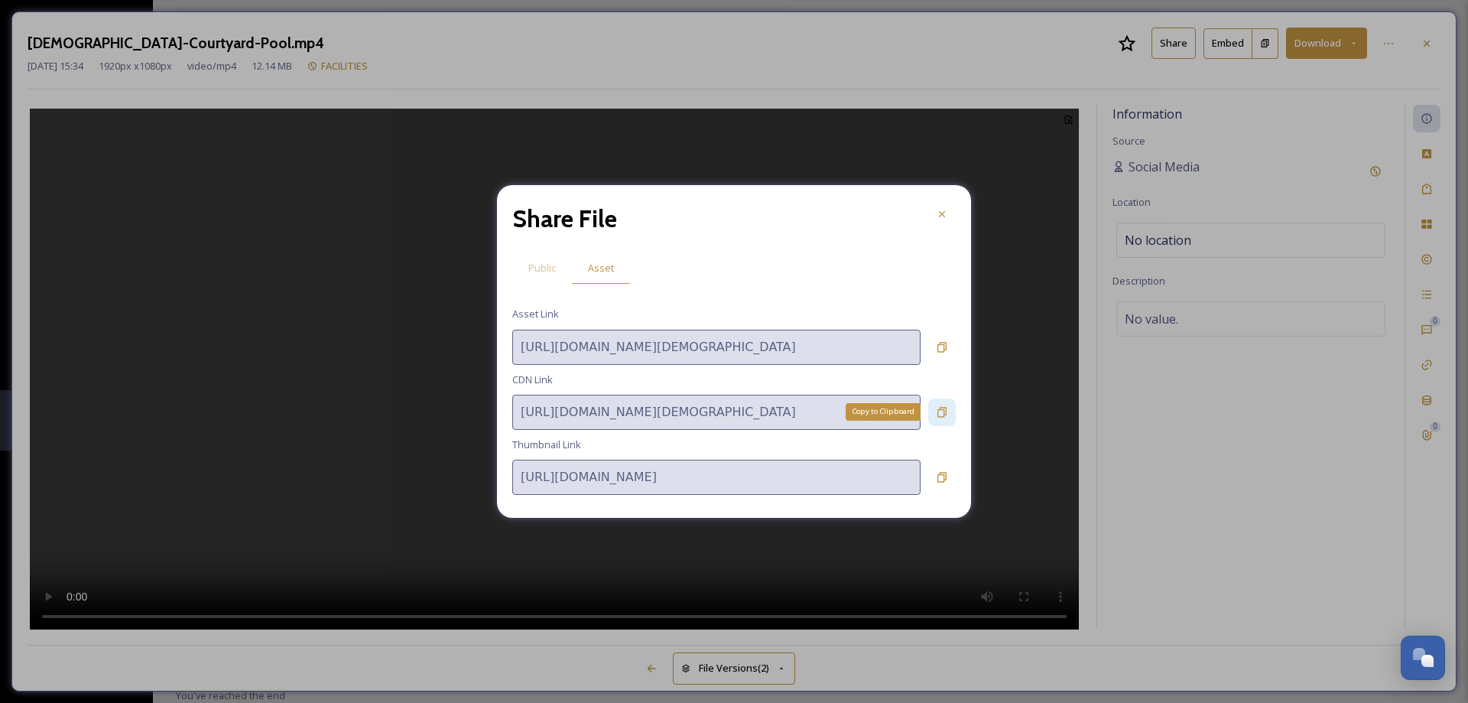
click at [940, 414] on icon at bounding box center [942, 412] width 12 height 12
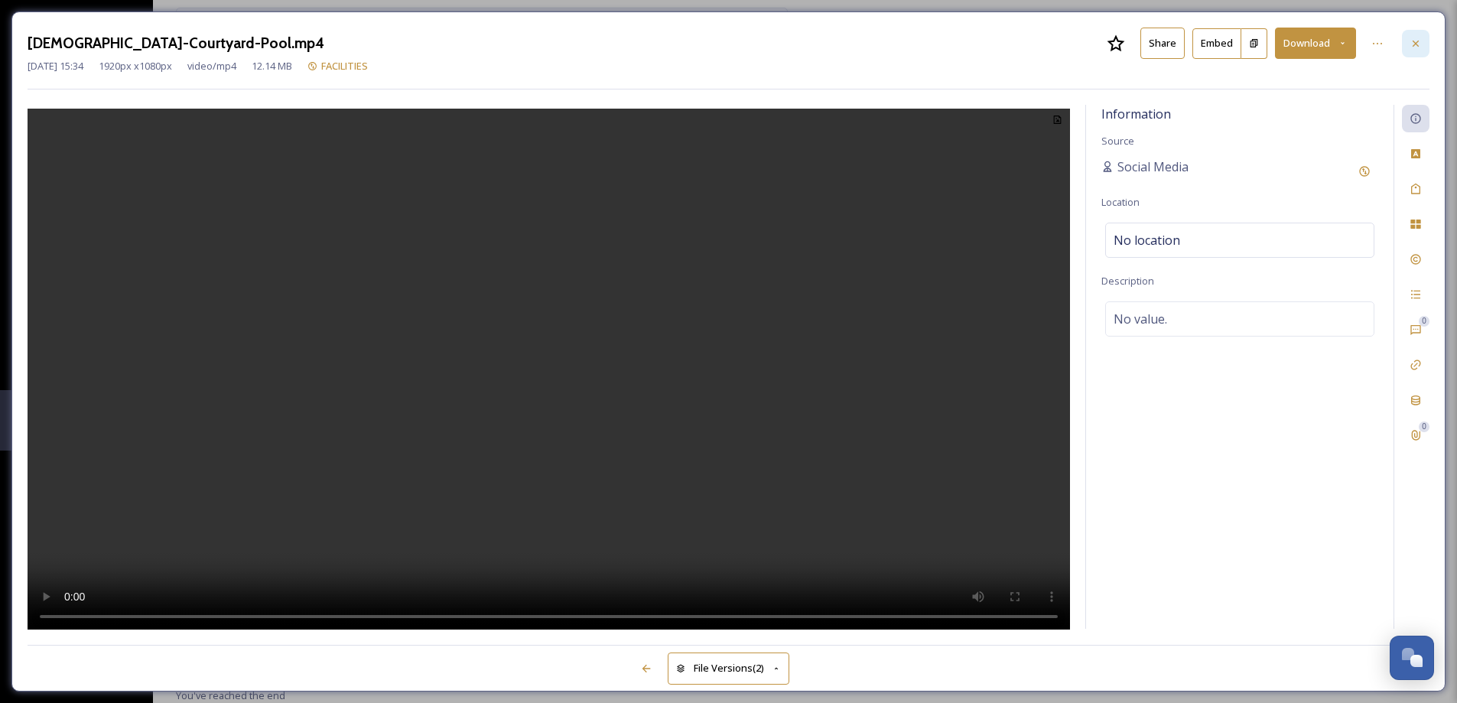
click at [1413, 50] on div at bounding box center [1415, 44] width 28 height 28
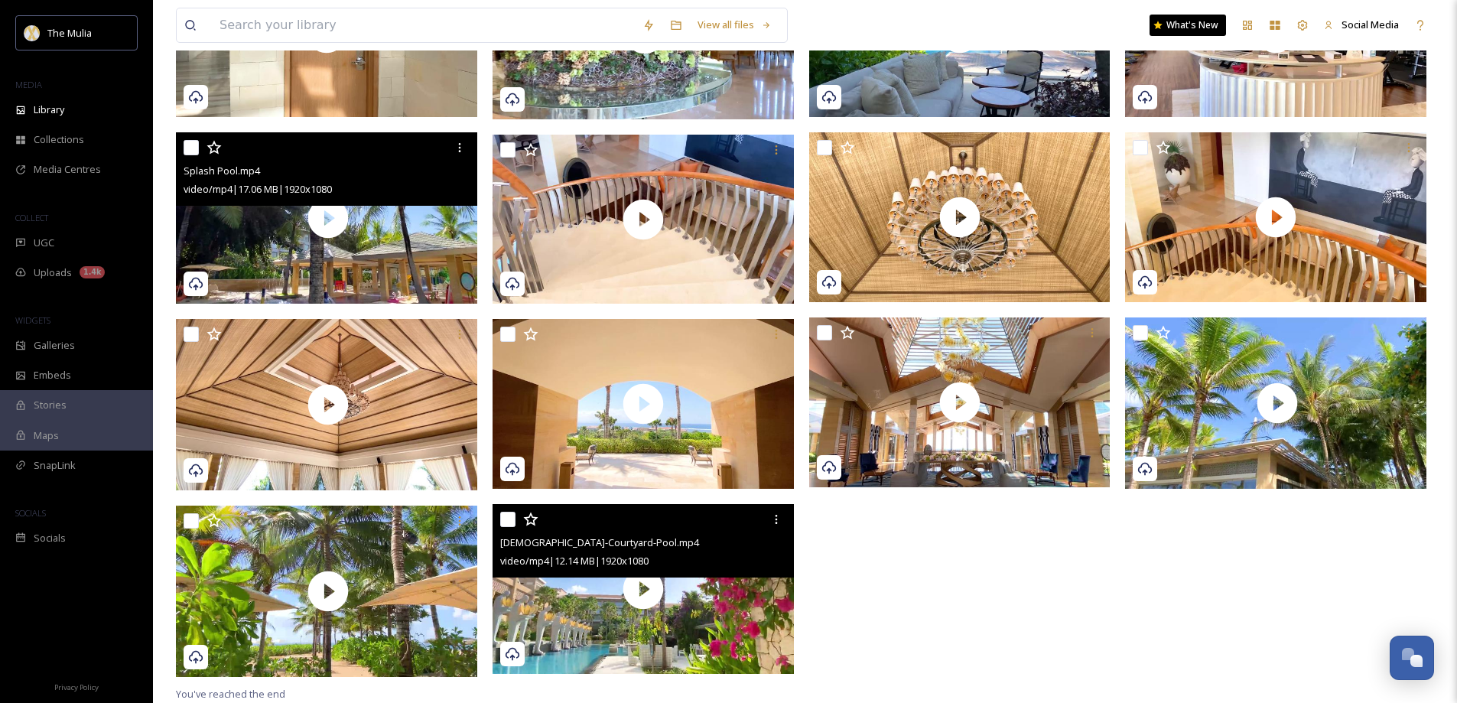
scroll to position [979, 0]
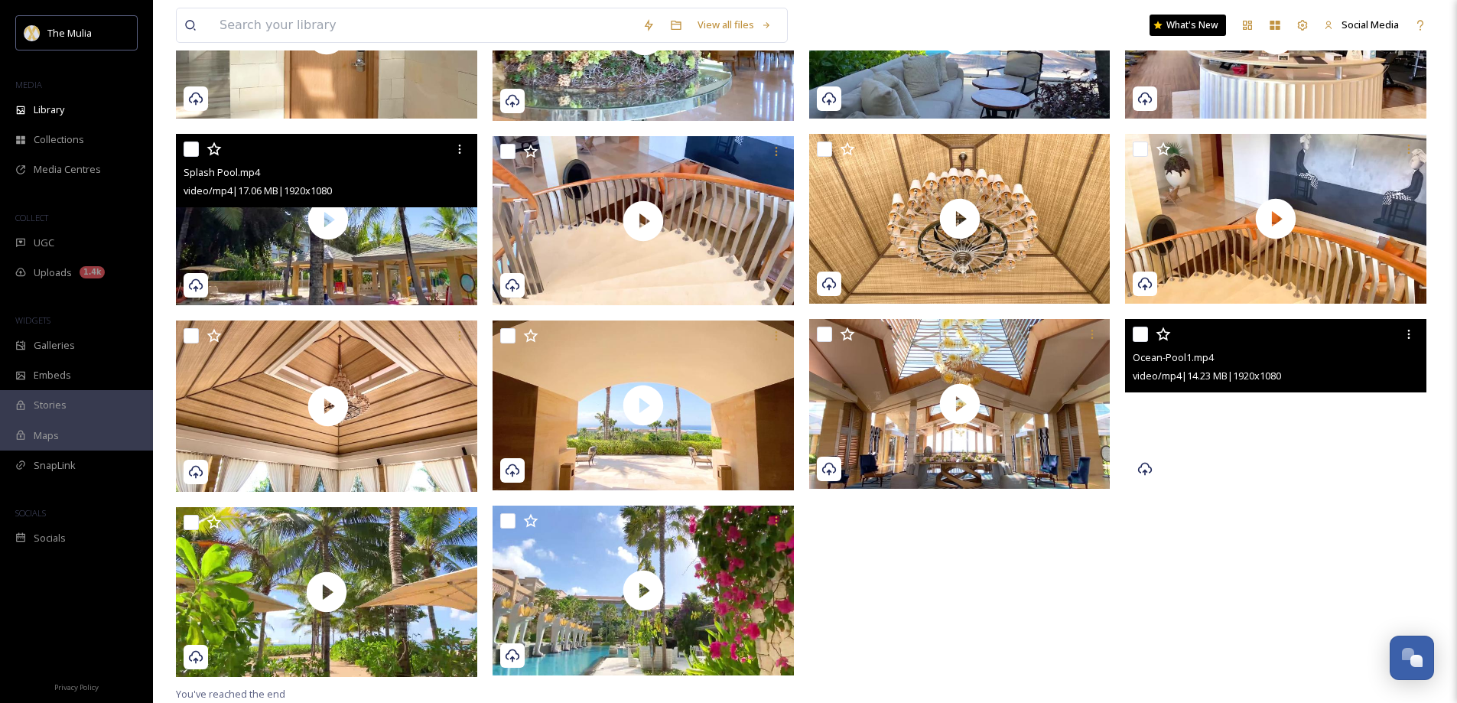
click at [1201, 434] on video "Ocean-Pool1.mp4" at bounding box center [1275, 404] width 301 height 170
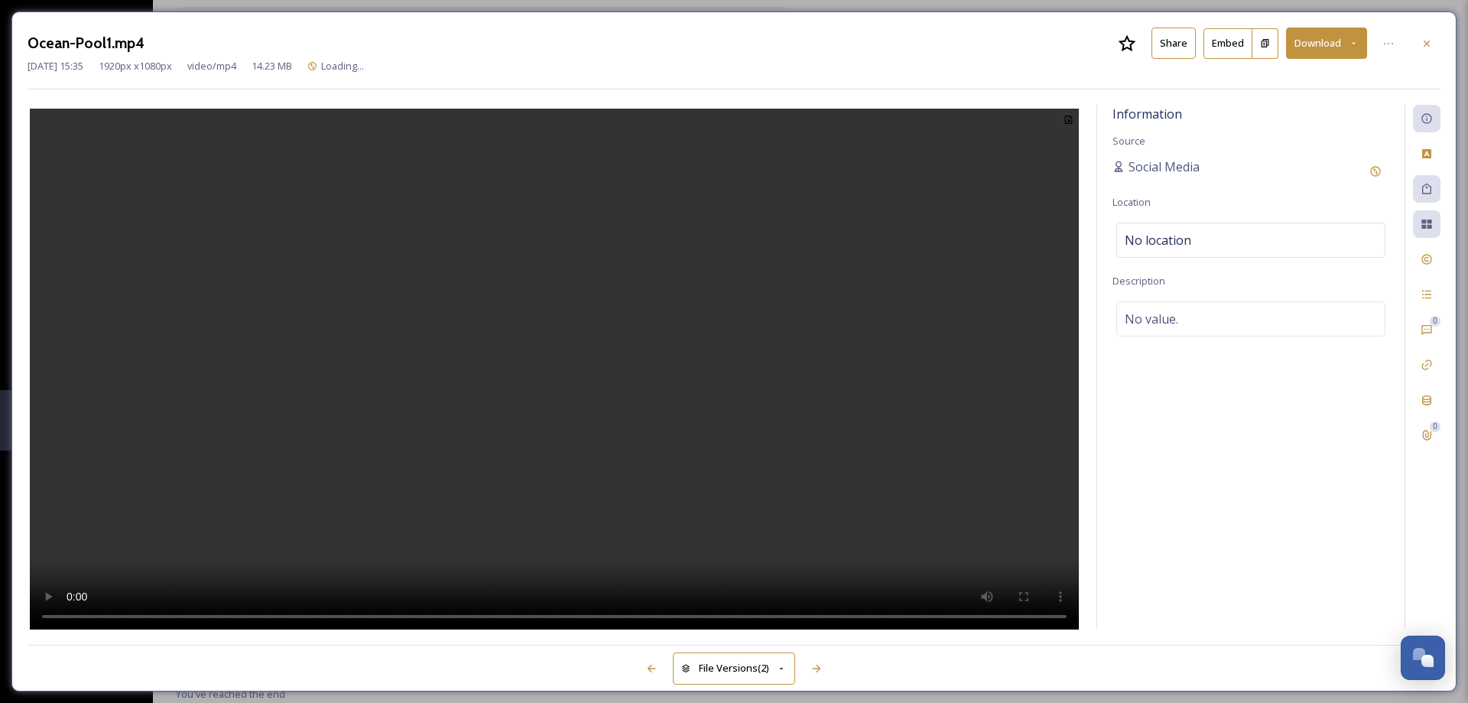
click at [1162, 47] on button "Share" at bounding box center [1173, 43] width 44 height 31
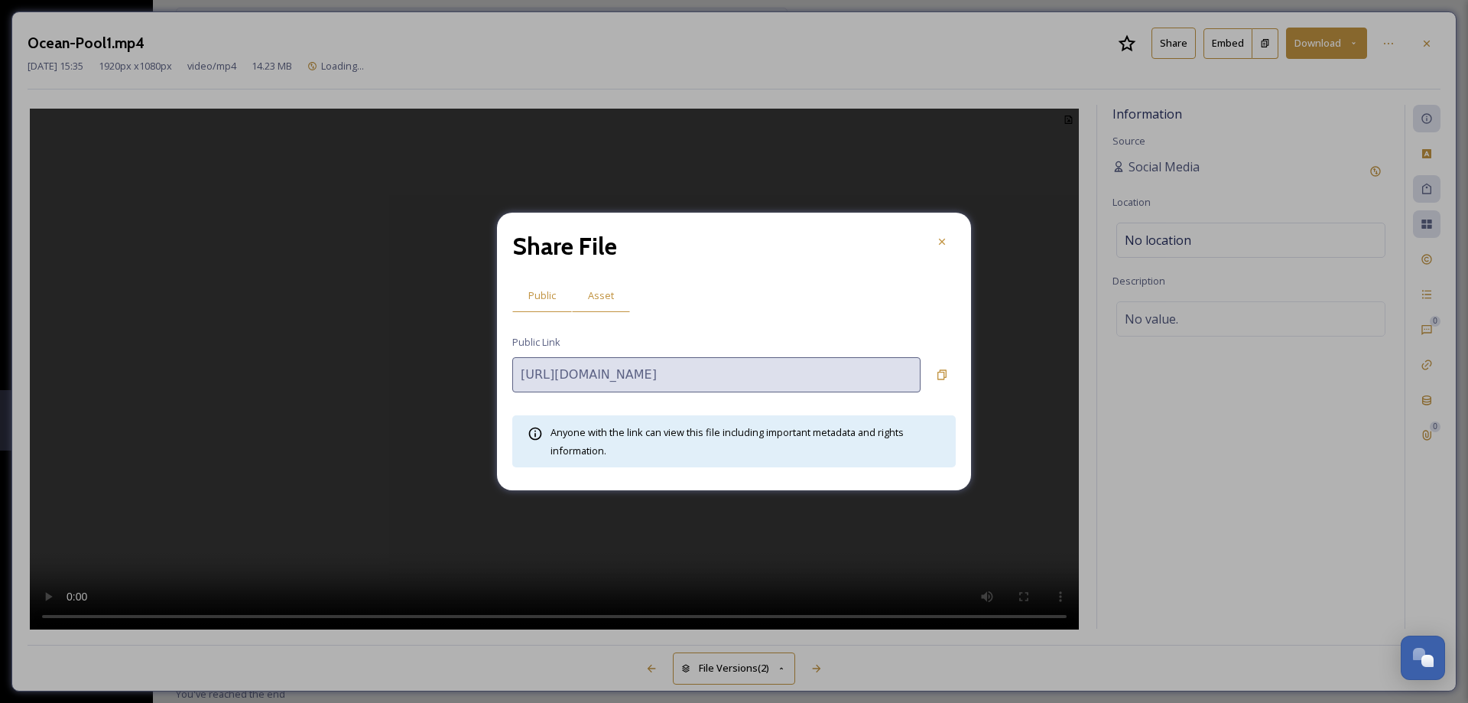
click at [601, 291] on span "Asset" at bounding box center [601, 295] width 26 height 15
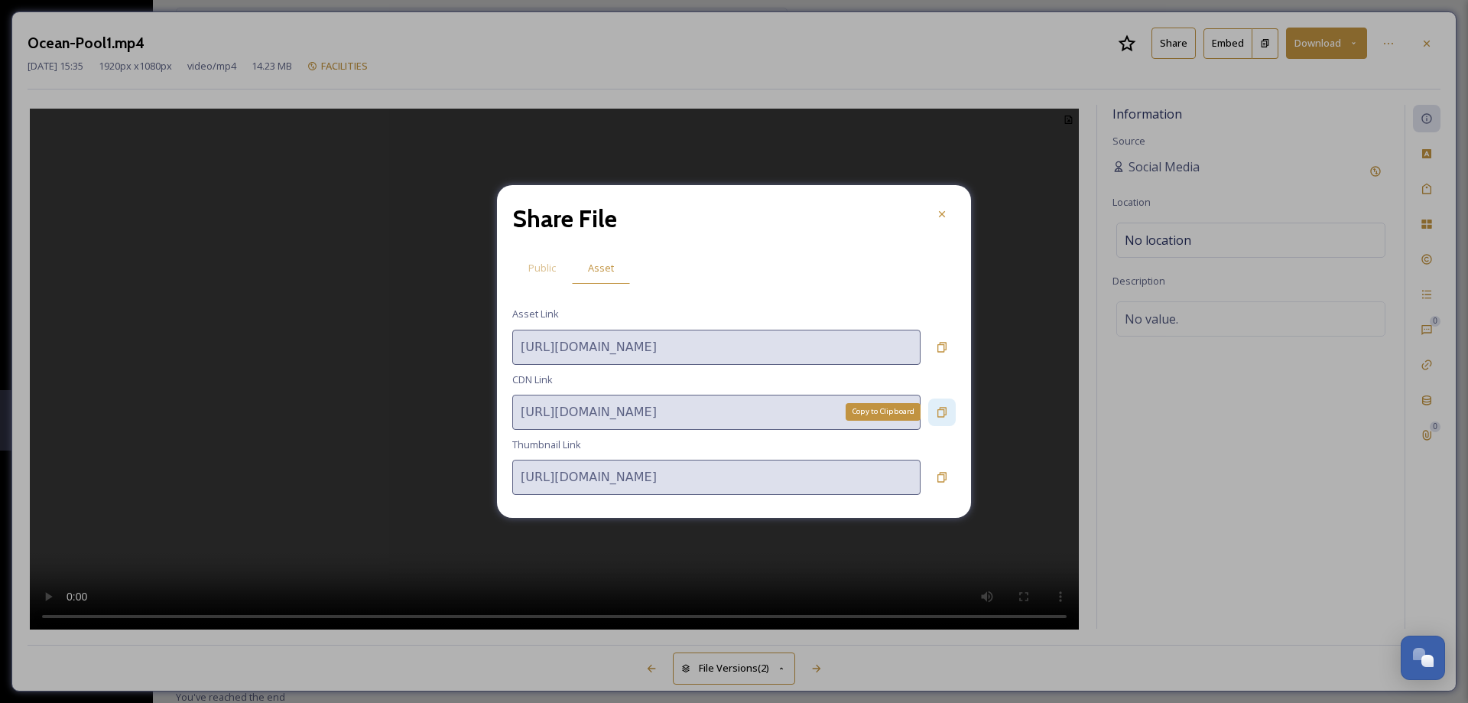
click at [944, 416] on icon at bounding box center [941, 412] width 9 height 10
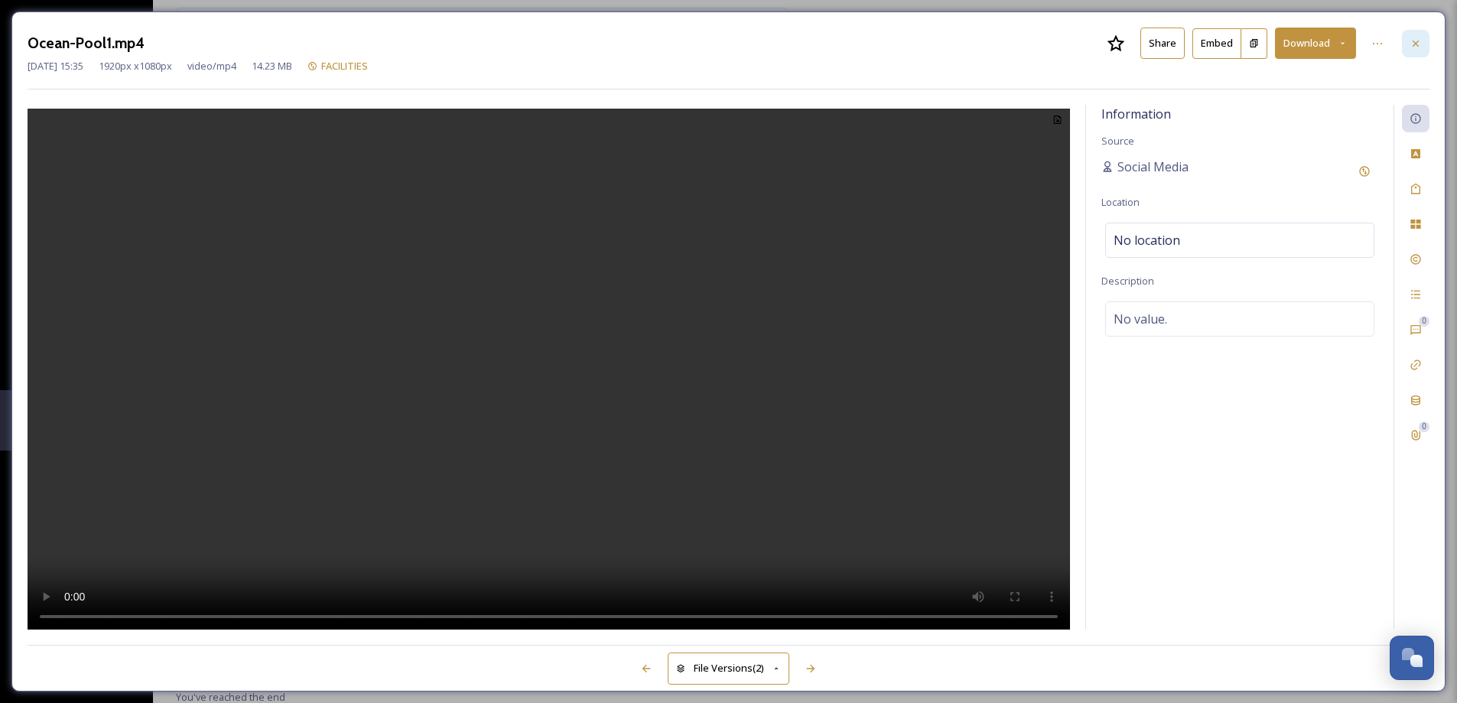
click at [1425, 46] on div at bounding box center [1415, 44] width 28 height 28
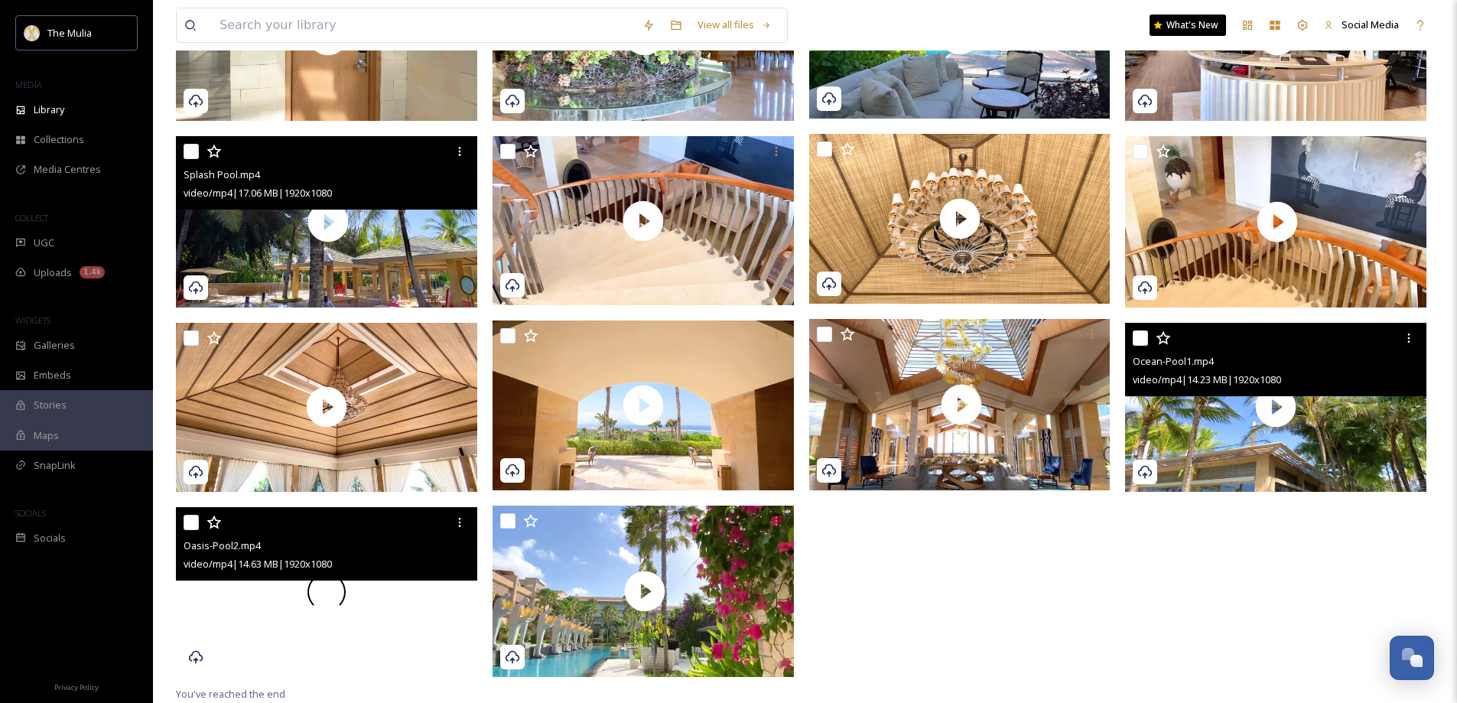
click at [411, 596] on div at bounding box center [326, 592] width 301 height 170
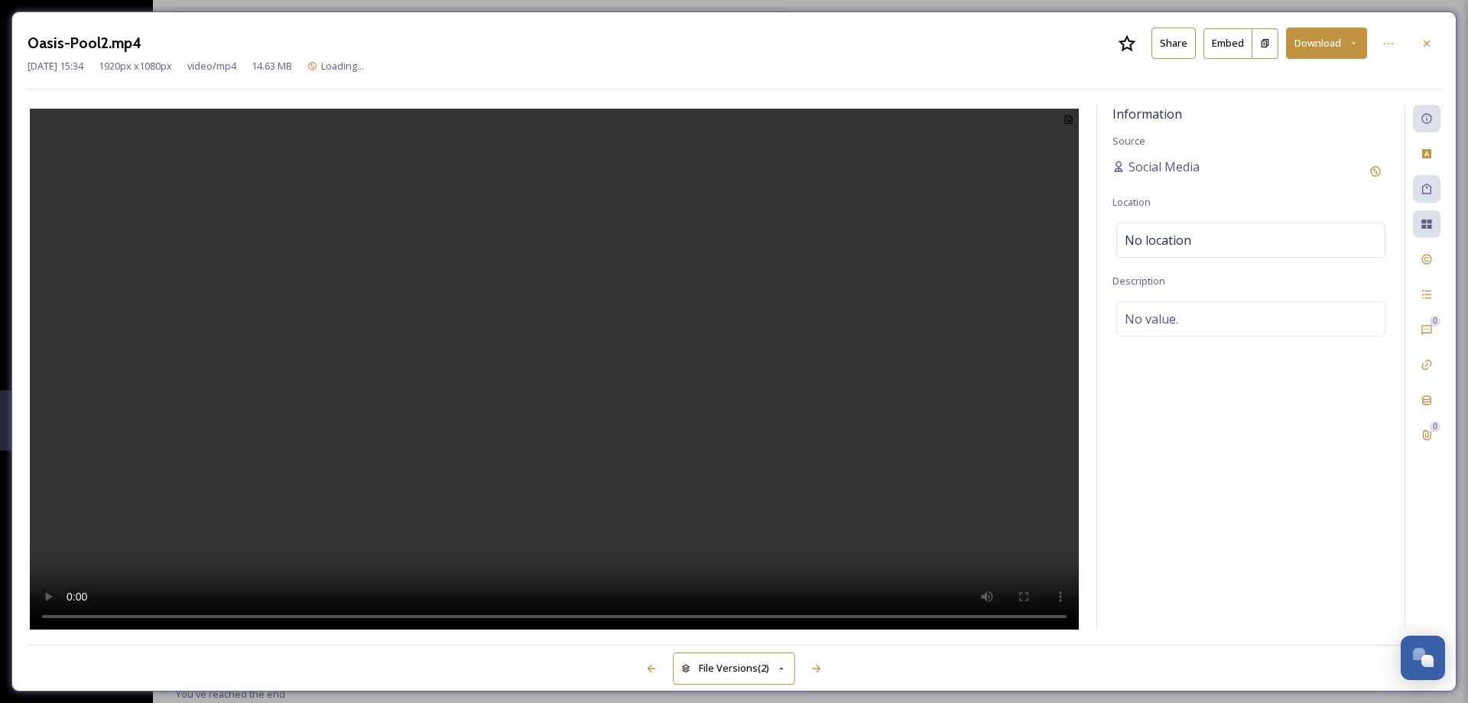
click at [1167, 41] on button "Share" at bounding box center [1173, 43] width 44 height 31
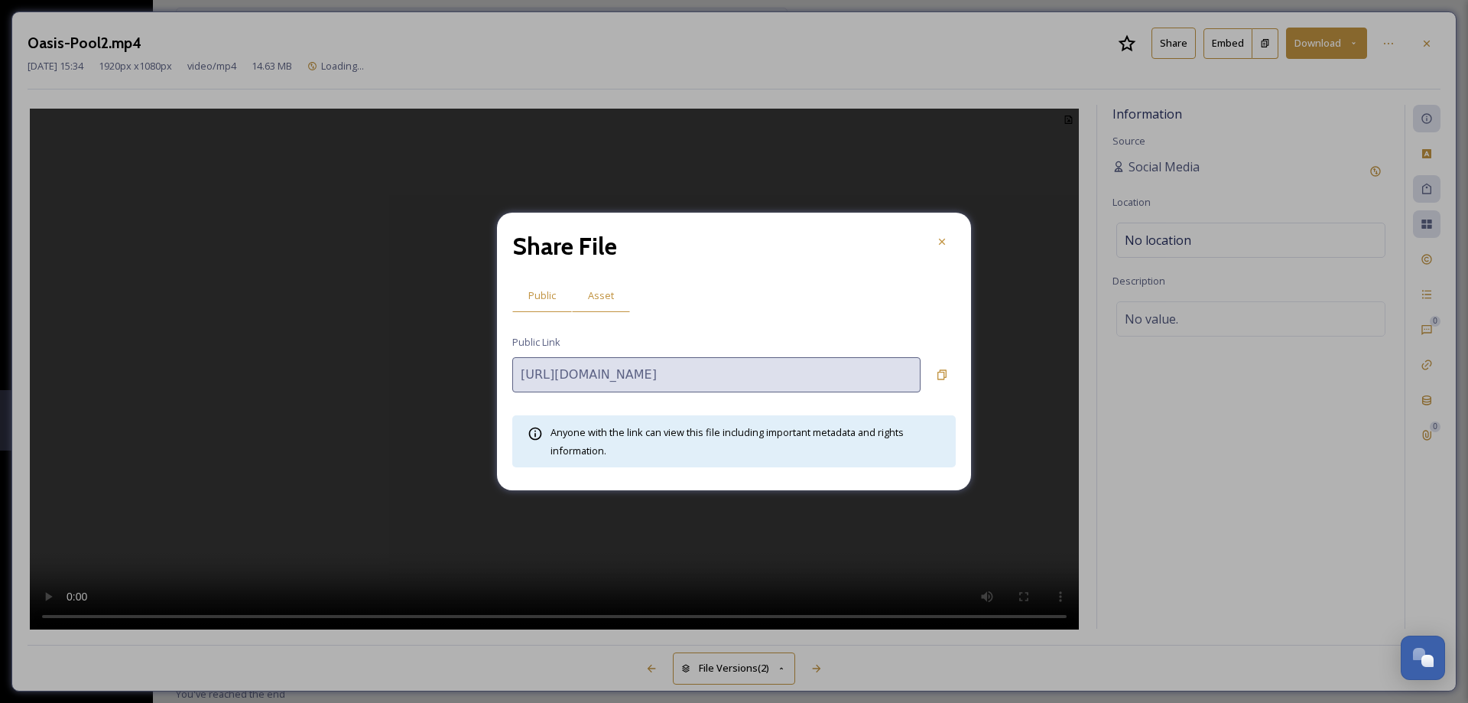
click at [595, 302] on span "Asset" at bounding box center [601, 295] width 26 height 15
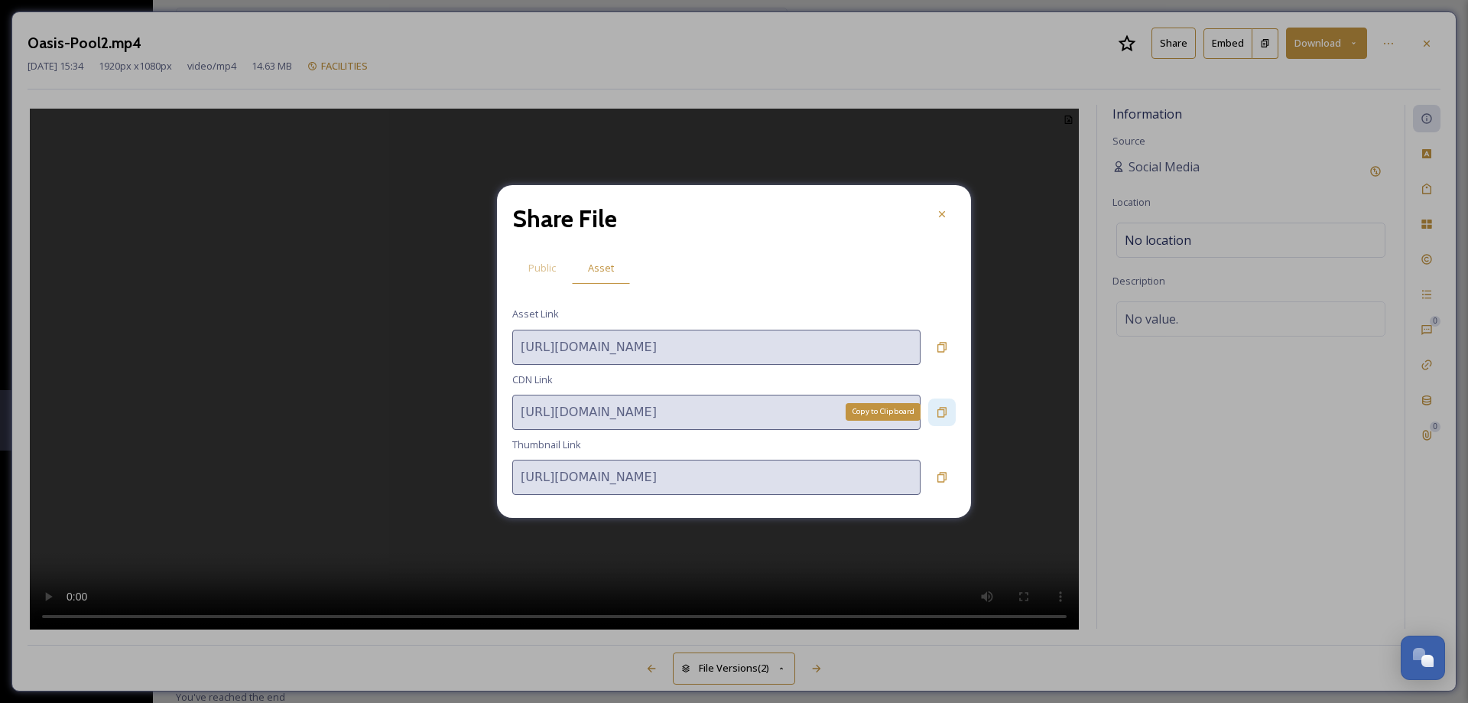
click at [941, 409] on icon at bounding box center [941, 412] width 9 height 10
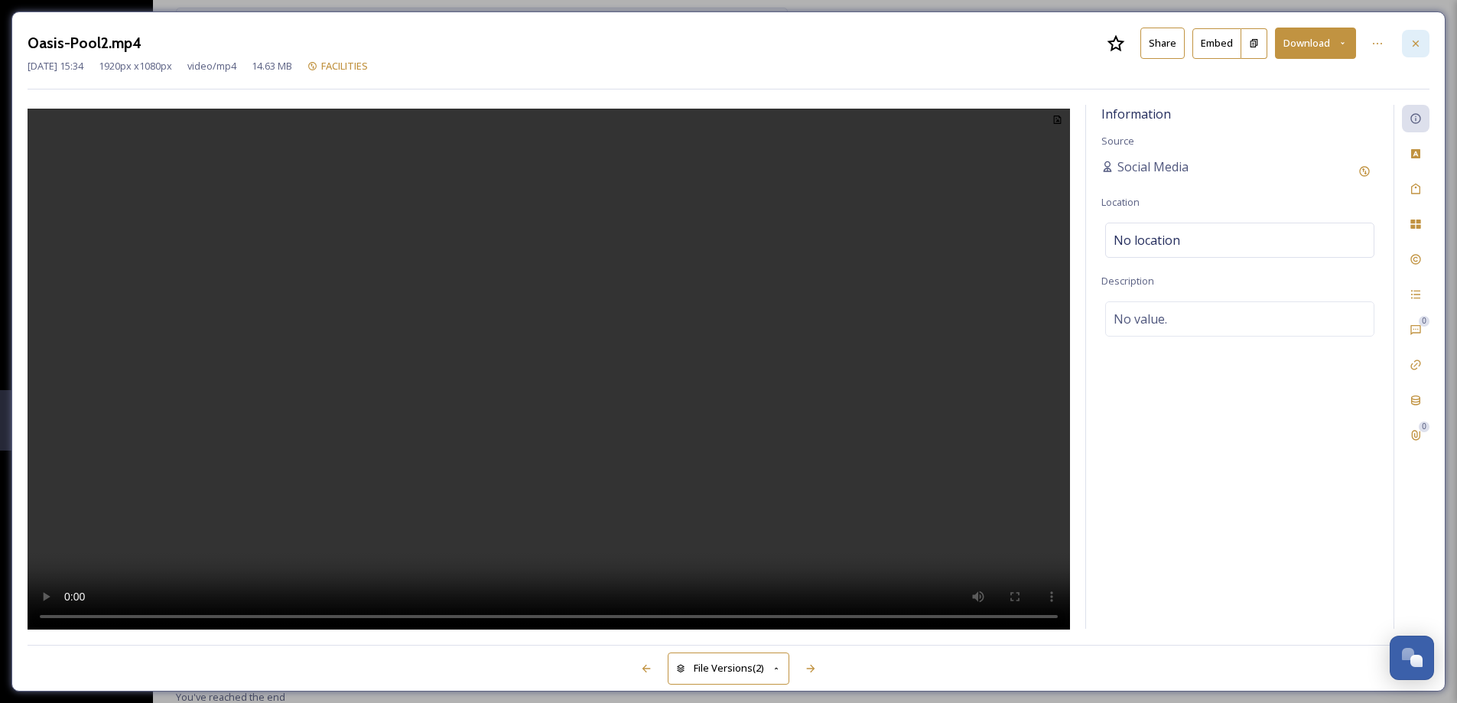
click at [1427, 46] on div at bounding box center [1415, 44] width 28 height 28
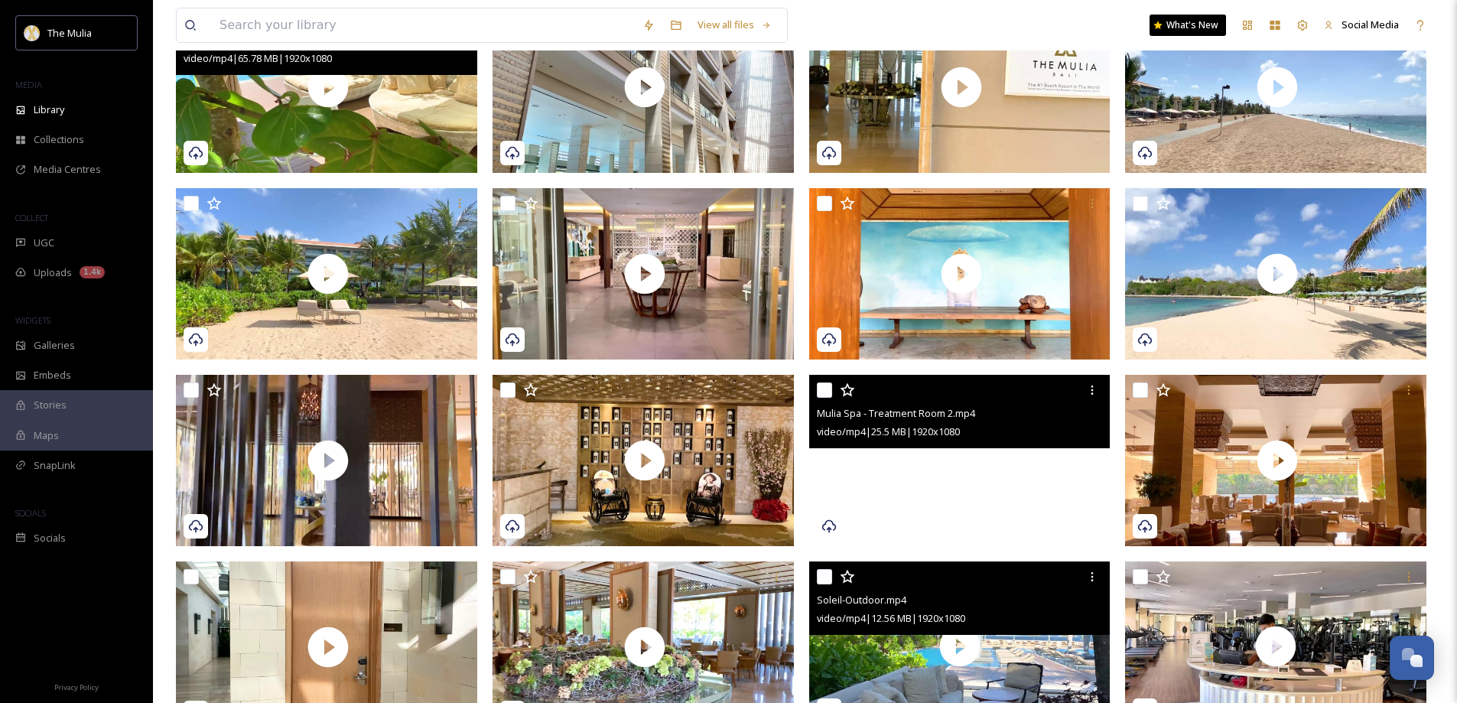
scroll to position [291, 0]
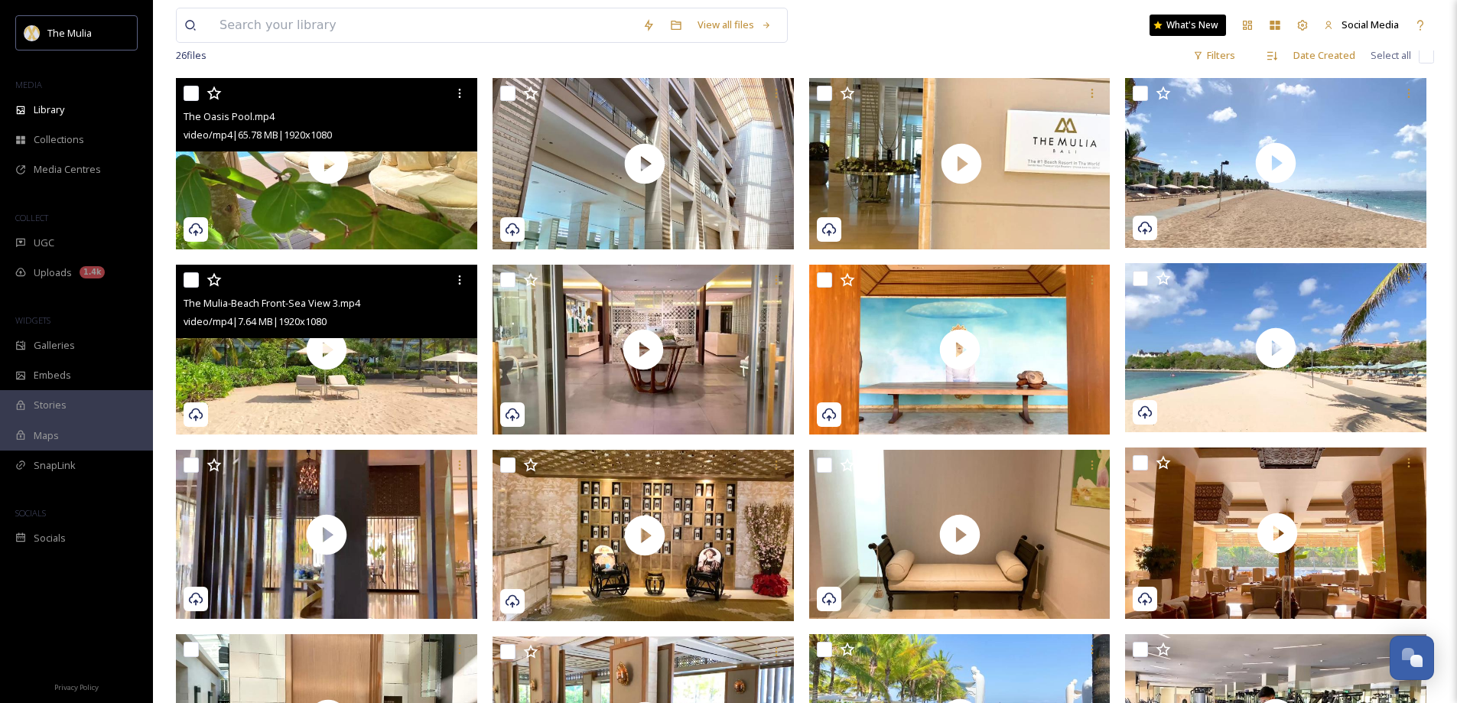
click at [425, 305] on div "The Mulia-Beach Front-Sea View 3.mp4" at bounding box center [328, 303] width 290 height 18
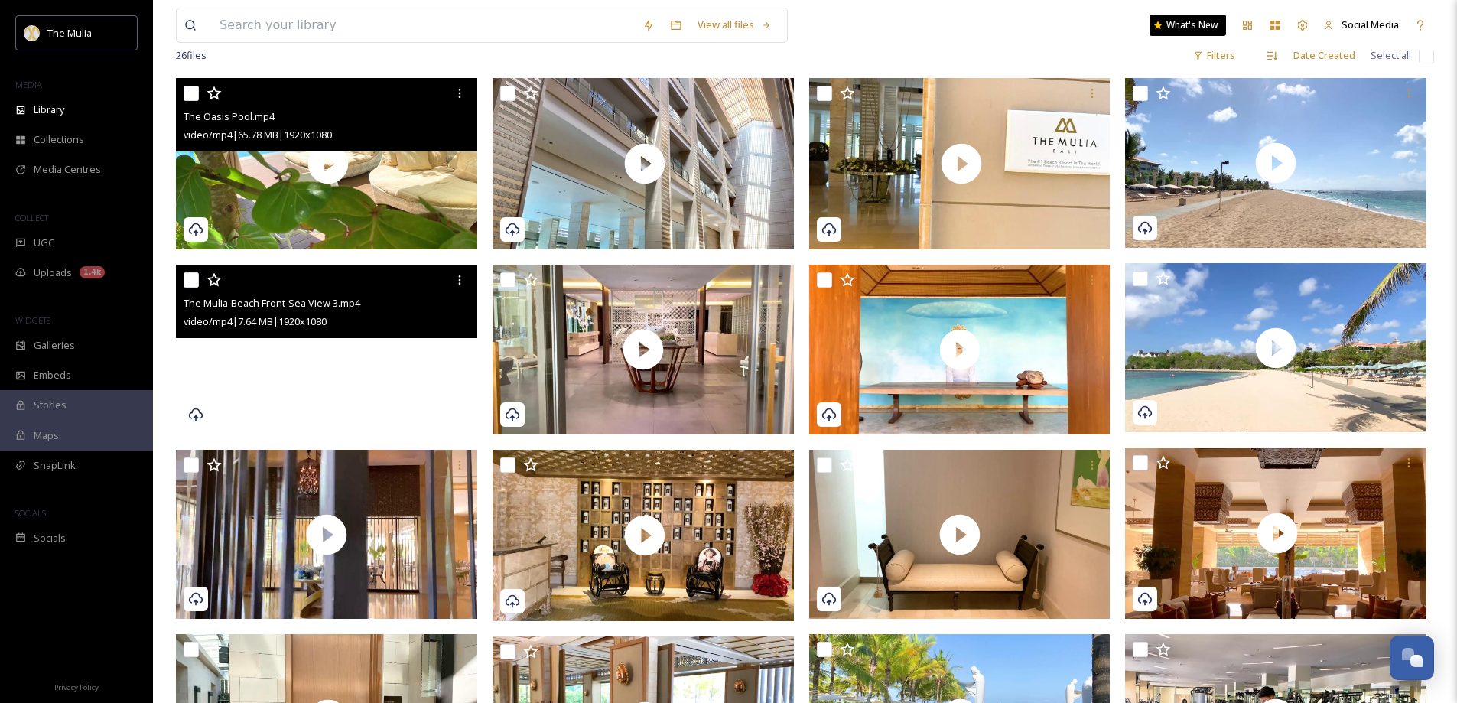
click at [424, 369] on video "The Mulia-Beach Front-Sea View 3.mp4" at bounding box center [326, 350] width 301 height 170
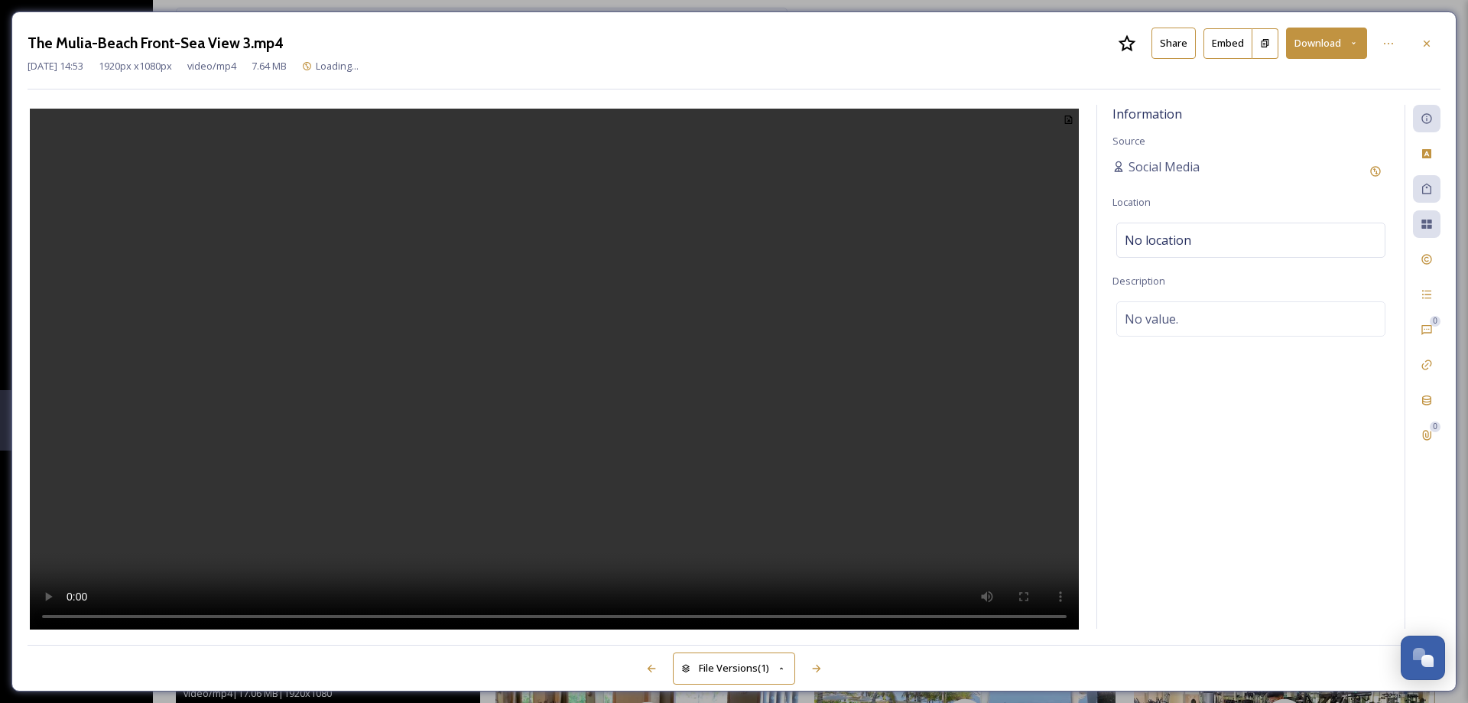
click at [1174, 42] on button "Share" at bounding box center [1173, 43] width 44 height 31
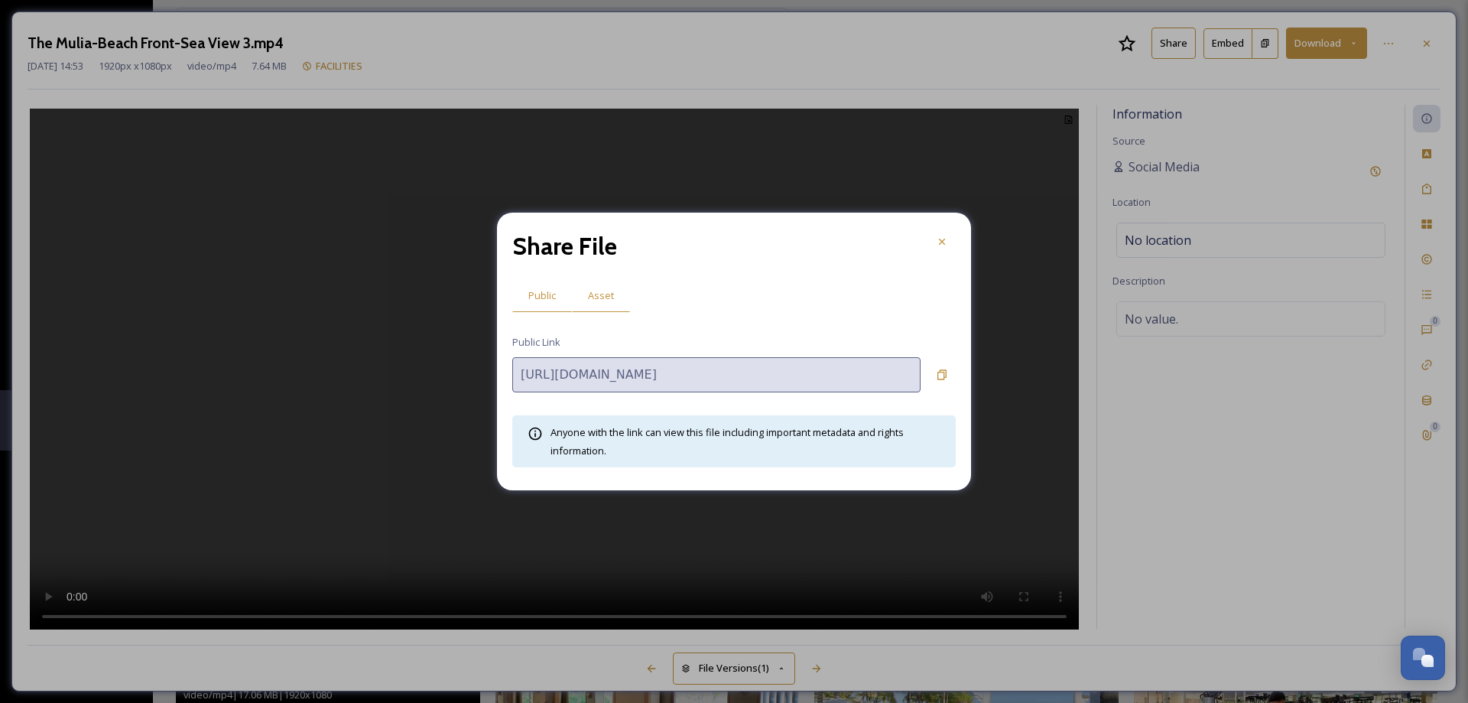
click at [609, 296] on span "Asset" at bounding box center [601, 295] width 26 height 15
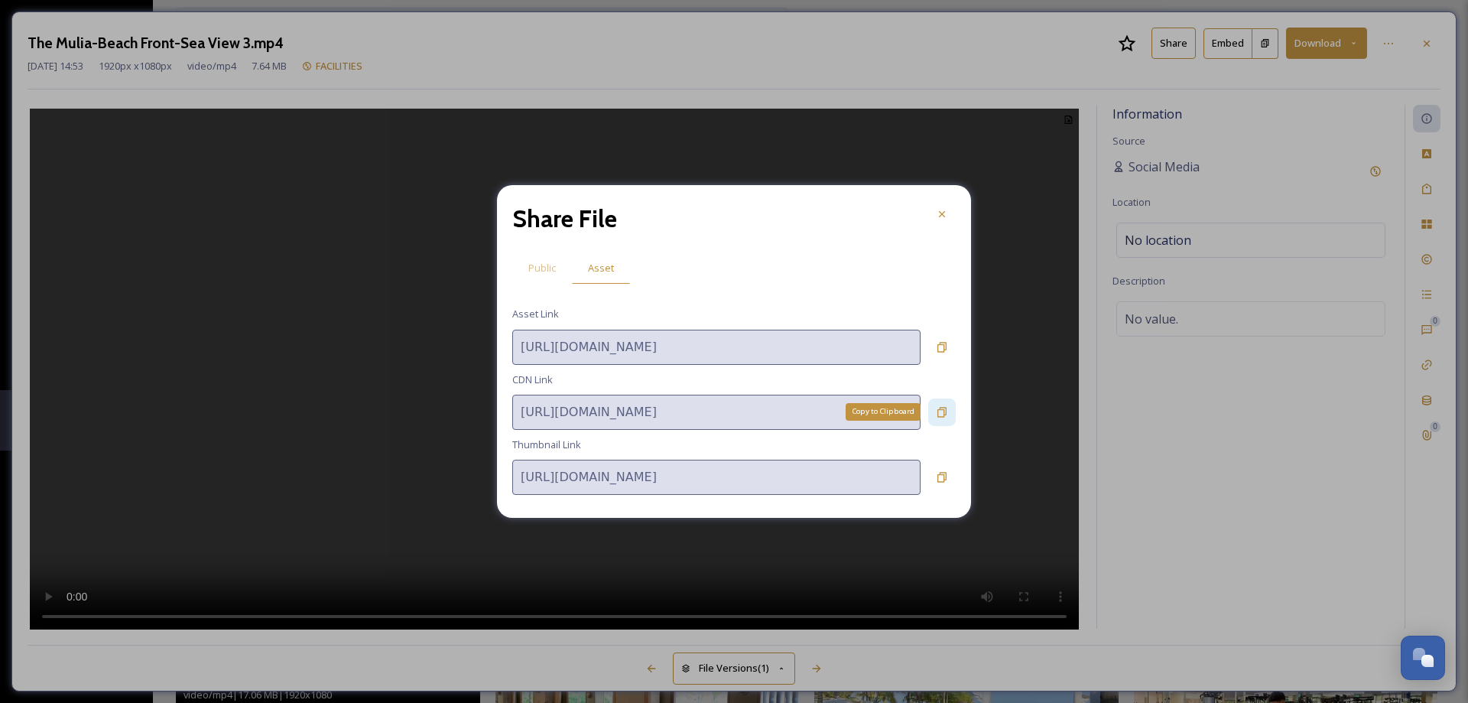
click at [943, 411] on icon at bounding box center [942, 412] width 12 height 12
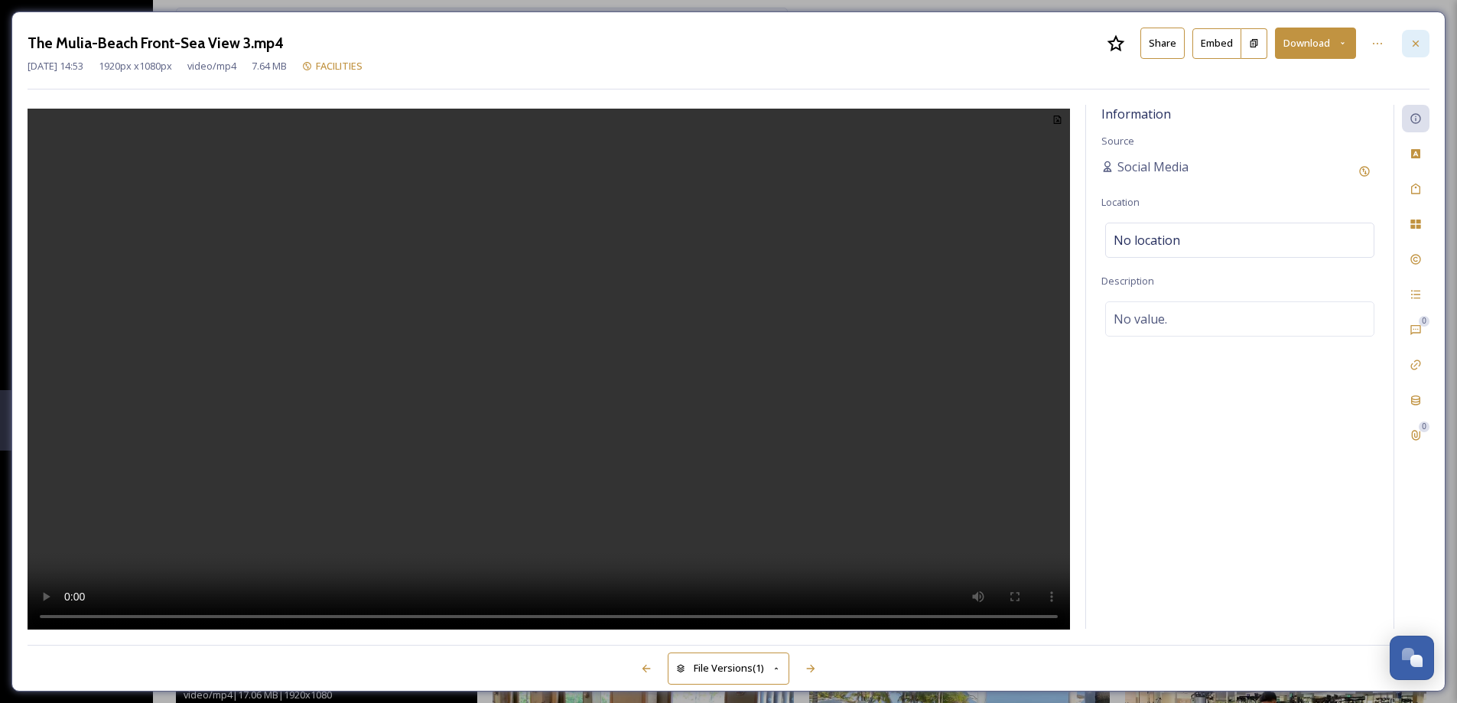
click at [1427, 47] on div at bounding box center [1415, 44] width 28 height 28
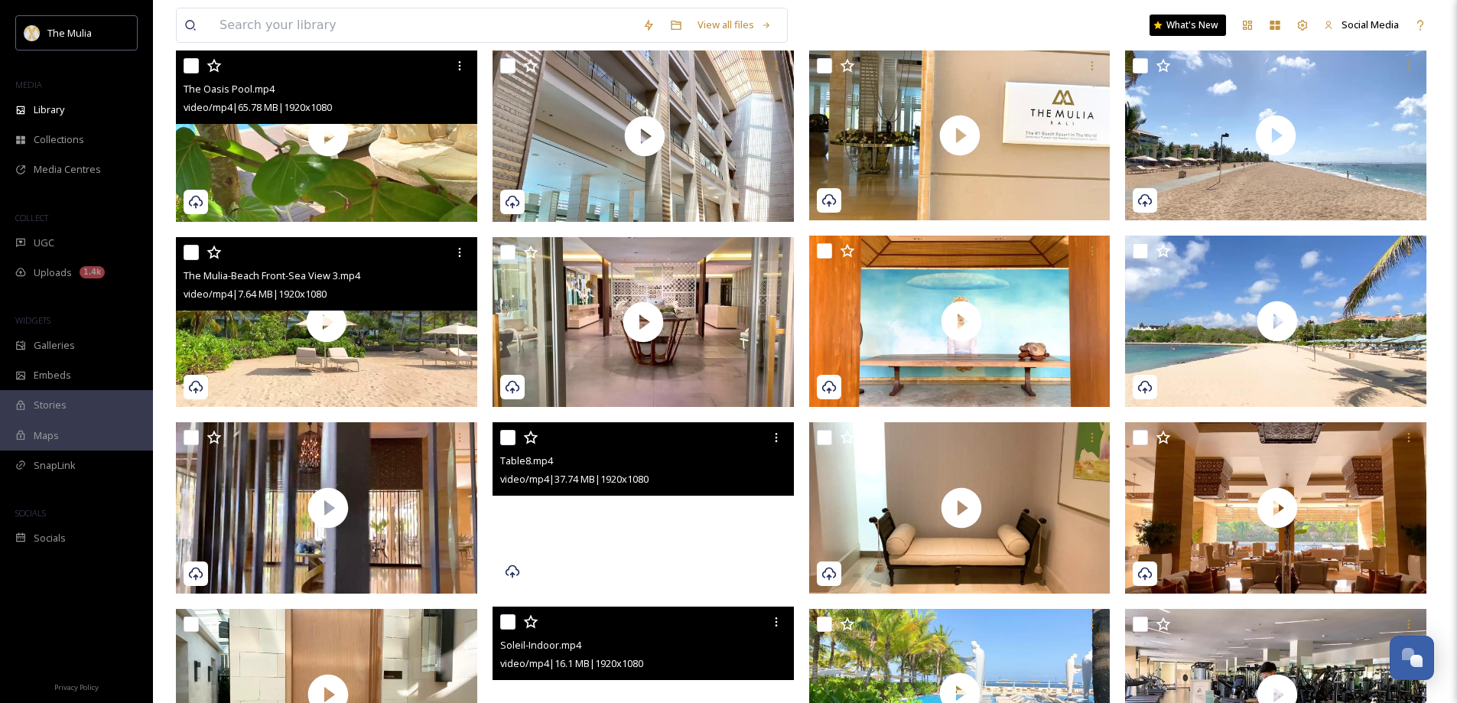
scroll to position [291, 0]
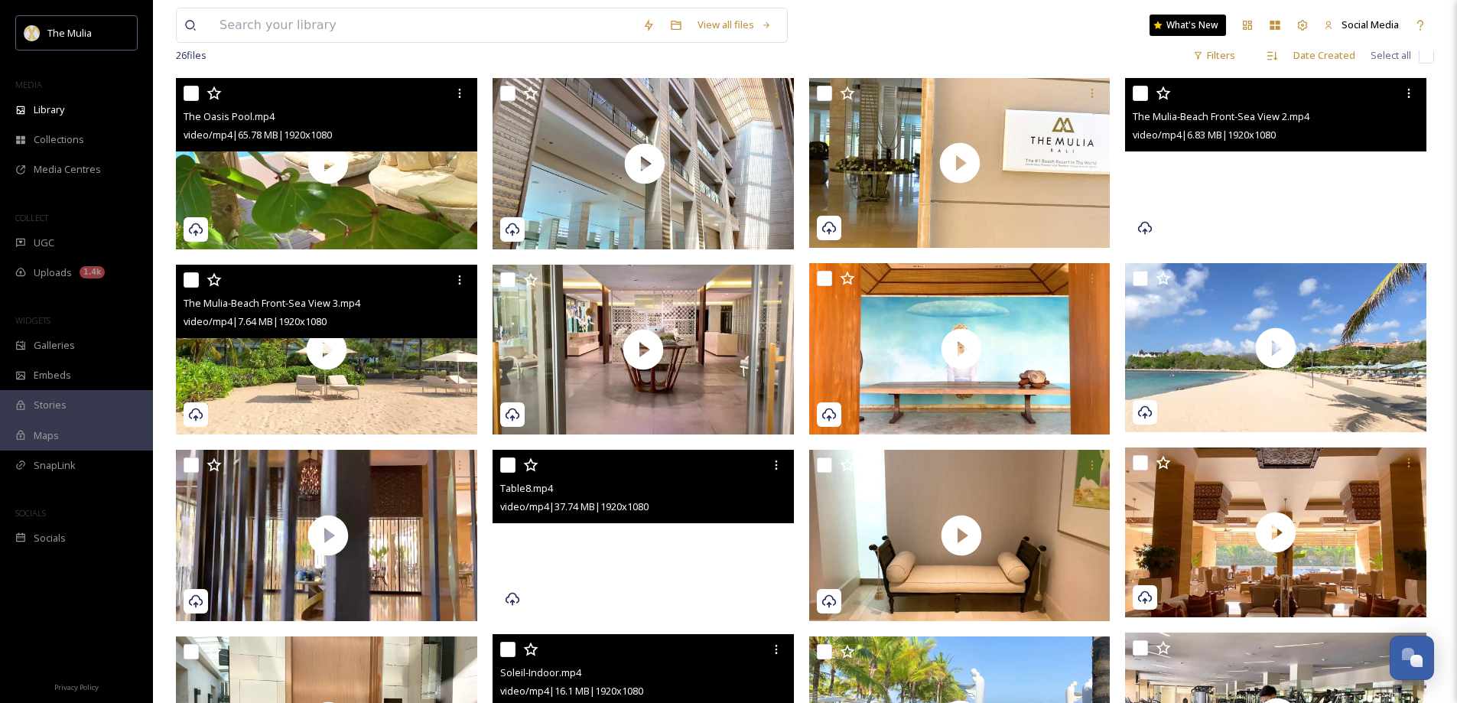
click at [1229, 216] on video "The Mulia-Beach Front-Sea View 2.mp4" at bounding box center [1275, 163] width 301 height 170
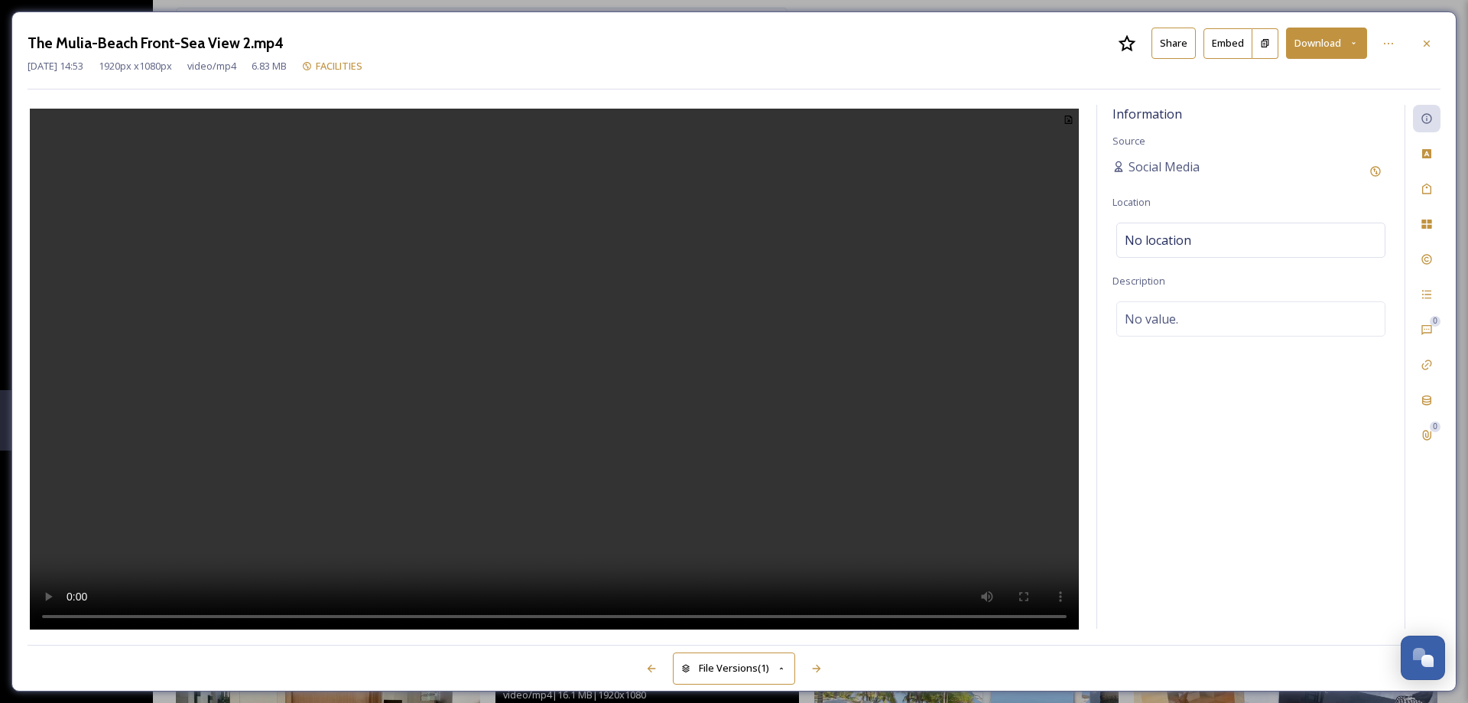
click at [1172, 48] on button "Share" at bounding box center [1173, 43] width 44 height 31
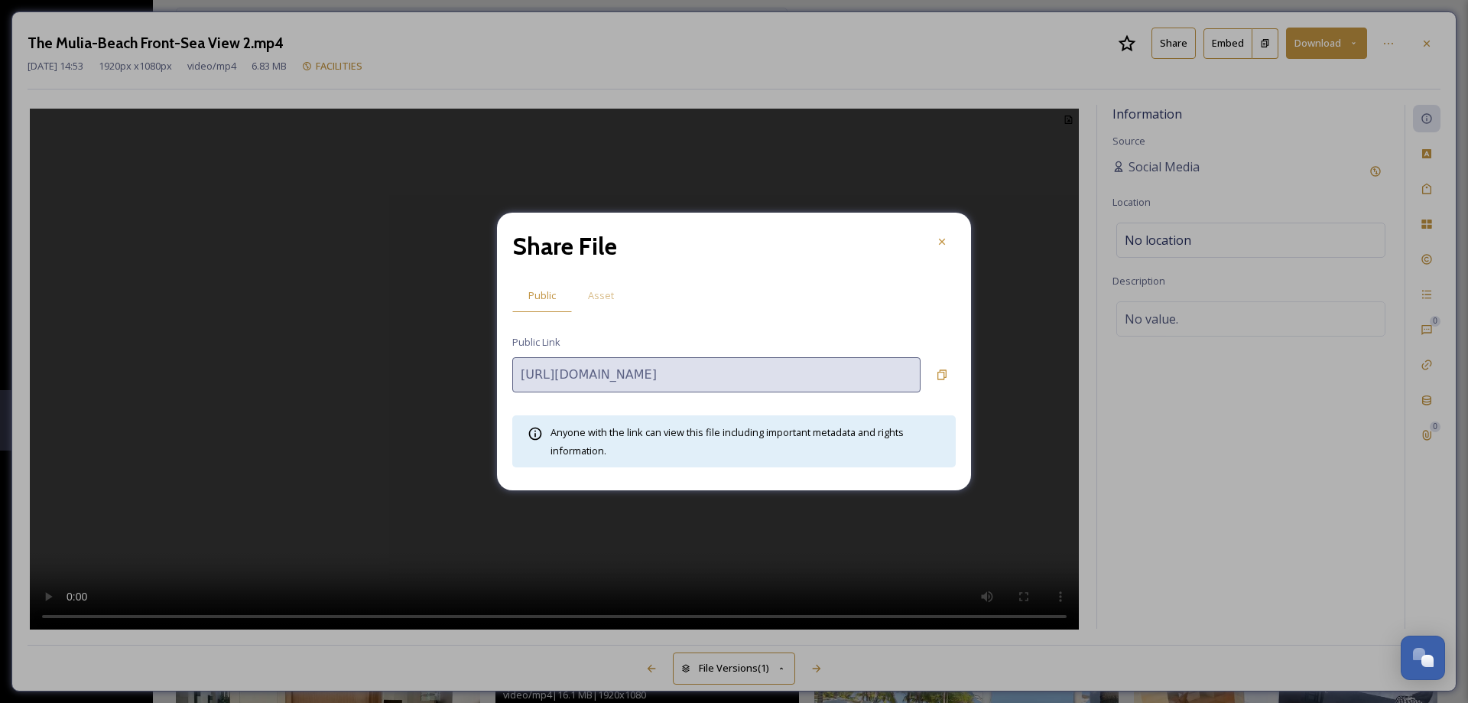
click at [595, 291] on span "Asset" at bounding box center [601, 295] width 26 height 15
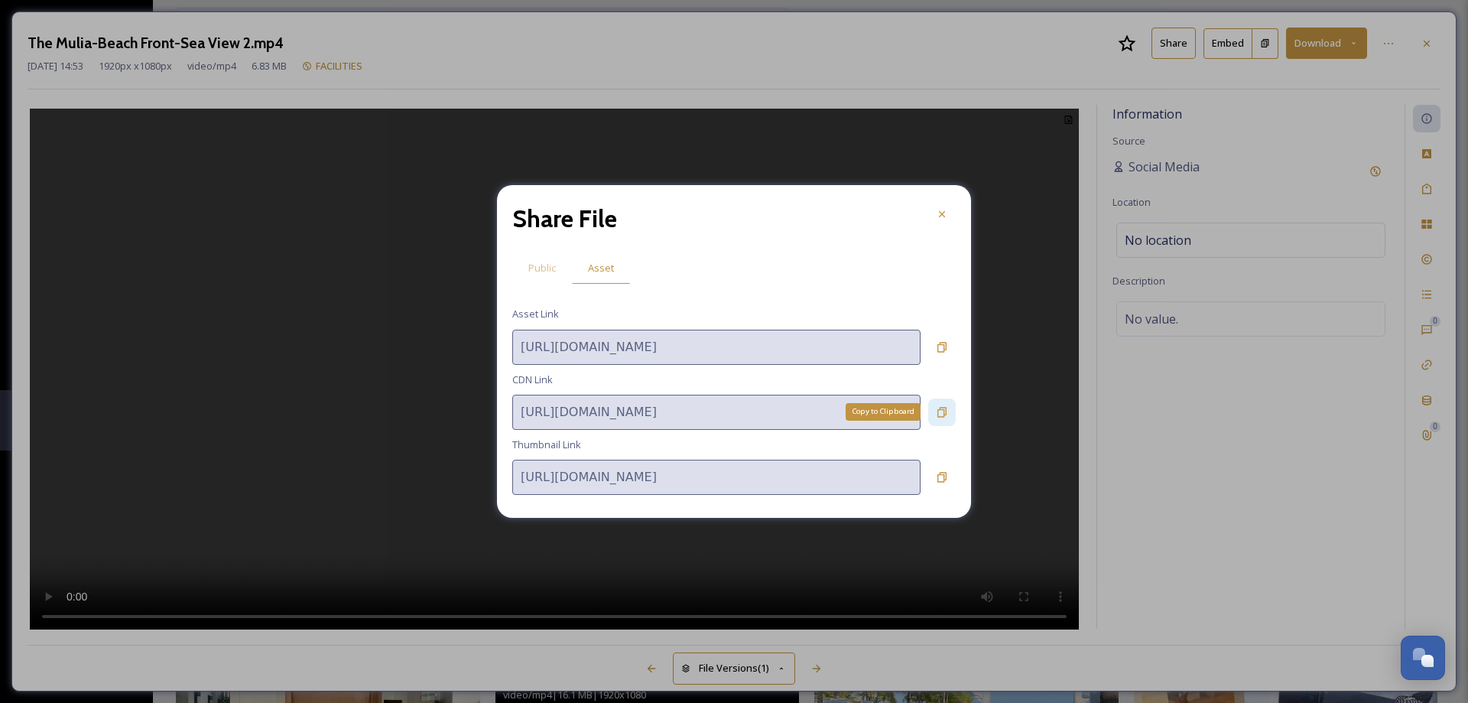
click at [943, 415] on icon at bounding box center [941, 412] width 9 height 10
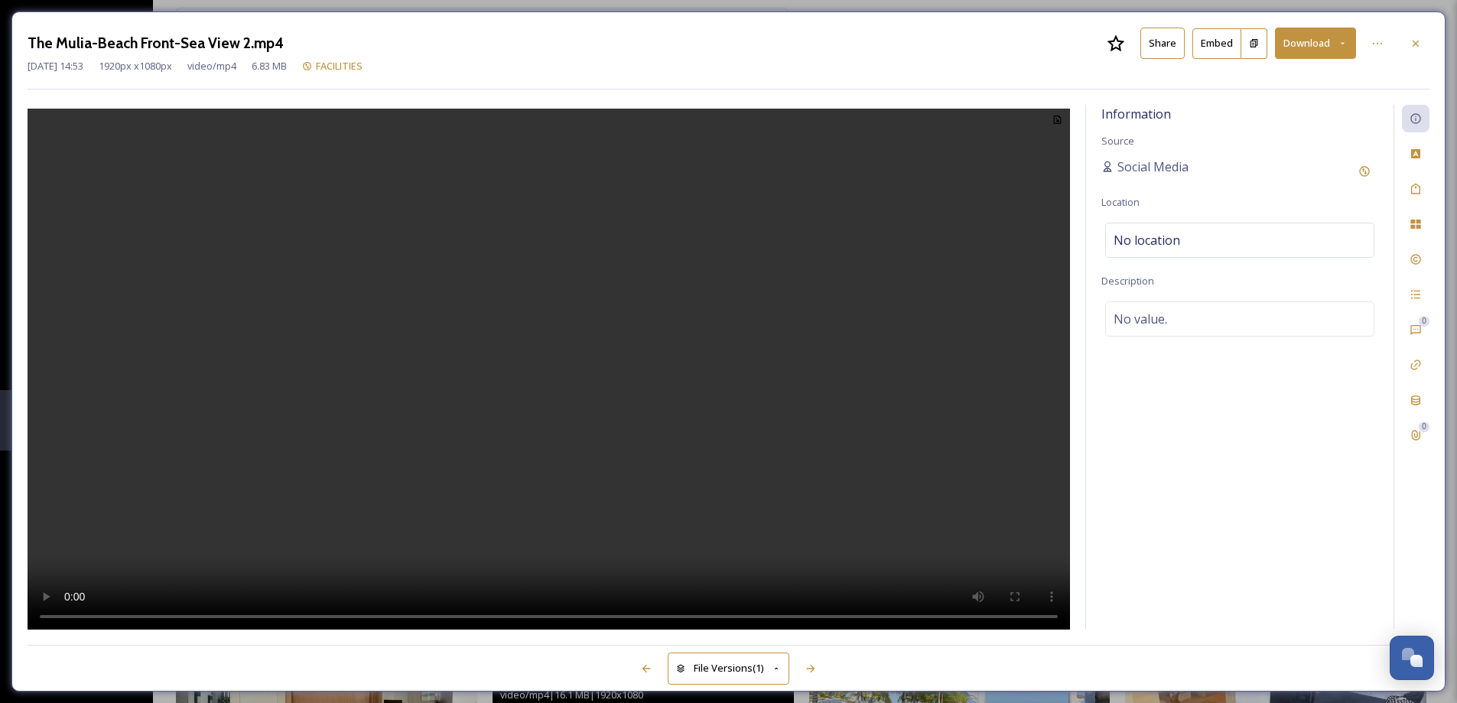
drag, startPoint x: 1419, startPoint y: 46, endPoint x: 1418, endPoint y: 57, distance: 11.6
click at [1420, 47] on icon at bounding box center [1415, 43] width 12 height 12
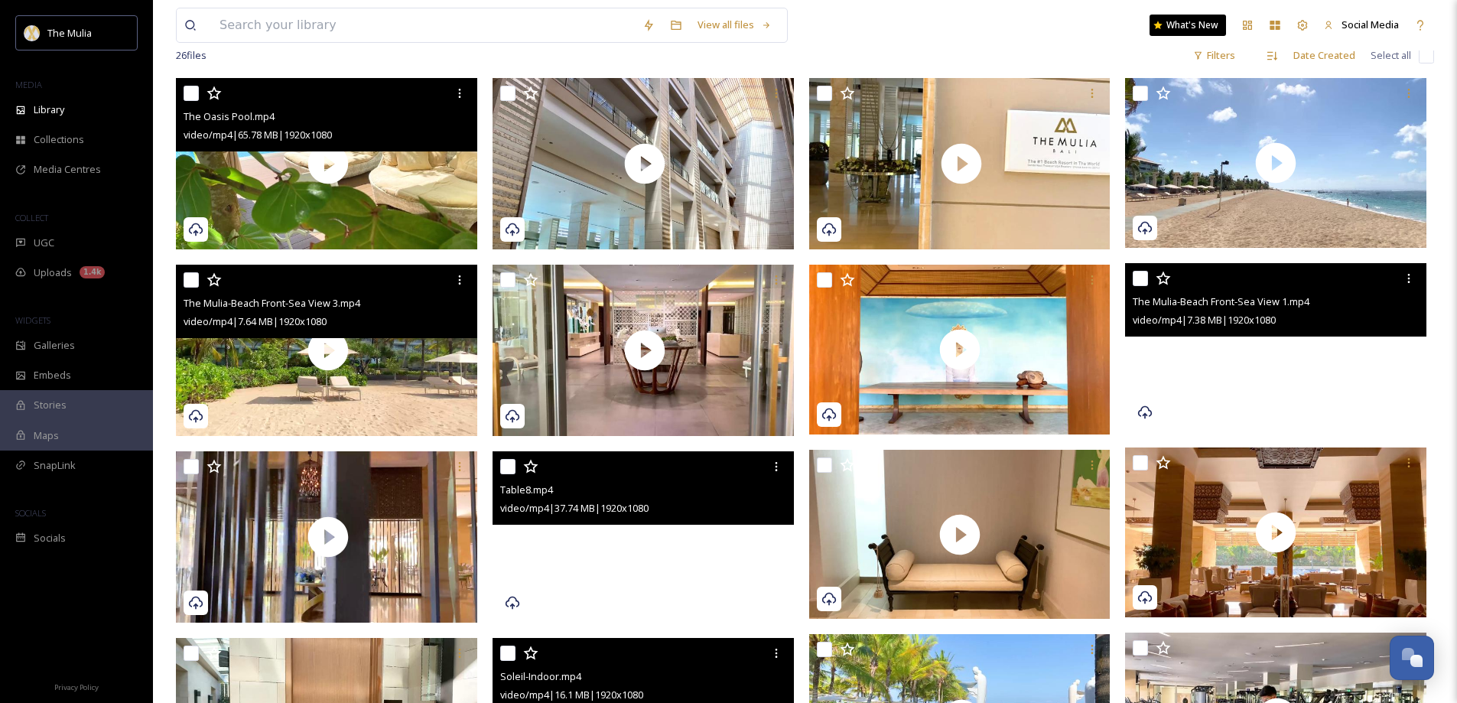
click at [1245, 394] on video "The Mulia-Beach Front-Sea View 1.mp4" at bounding box center [1275, 348] width 301 height 170
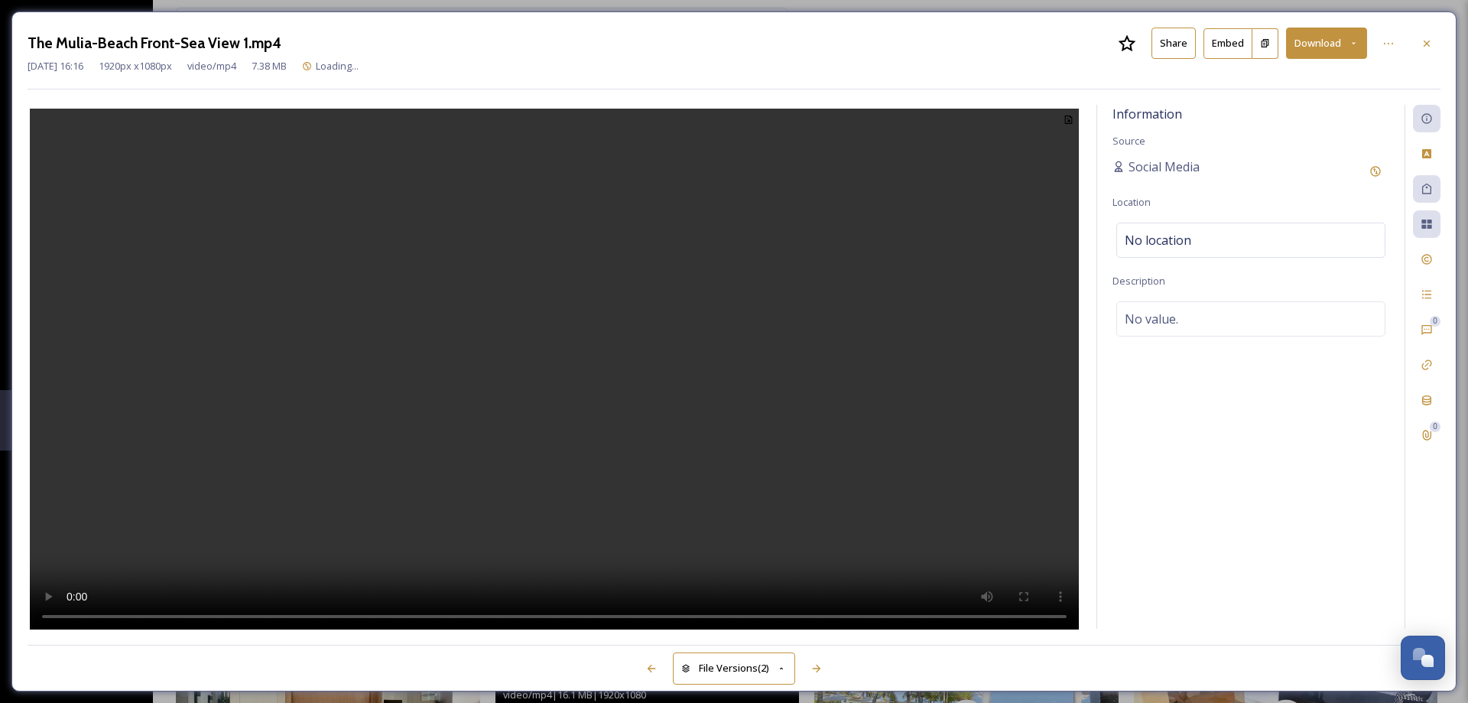
click at [1177, 44] on button "Share" at bounding box center [1173, 43] width 44 height 31
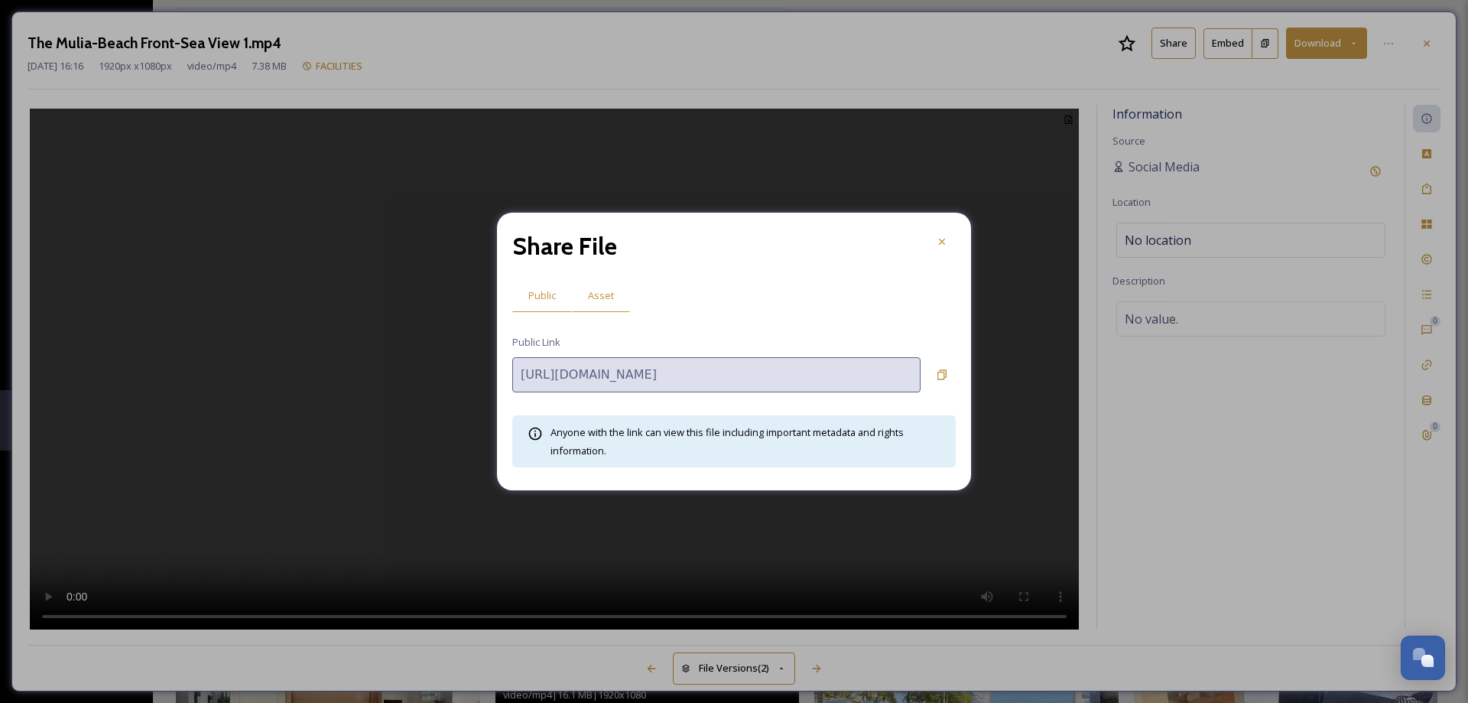
click at [622, 290] on div "Asset" at bounding box center [601, 295] width 58 height 31
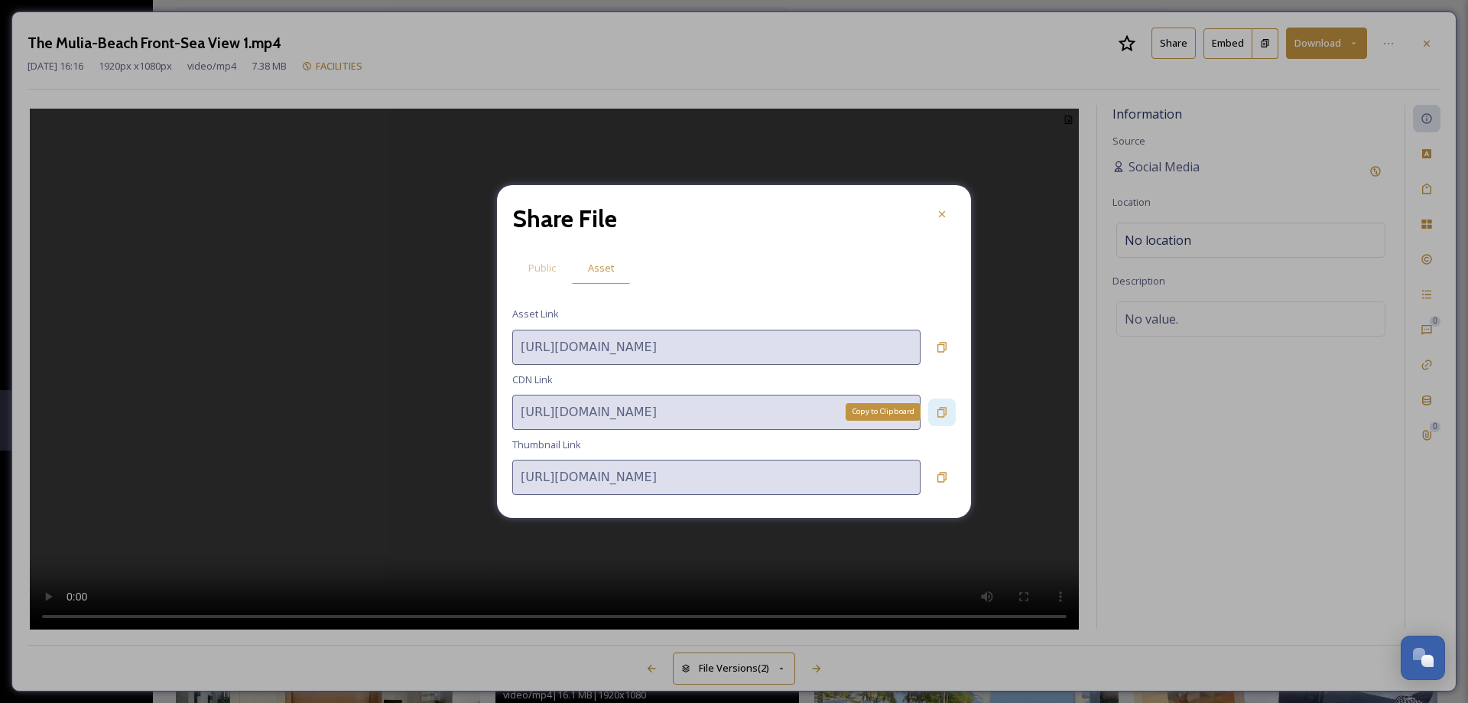
click at [937, 411] on icon at bounding box center [942, 412] width 12 height 12
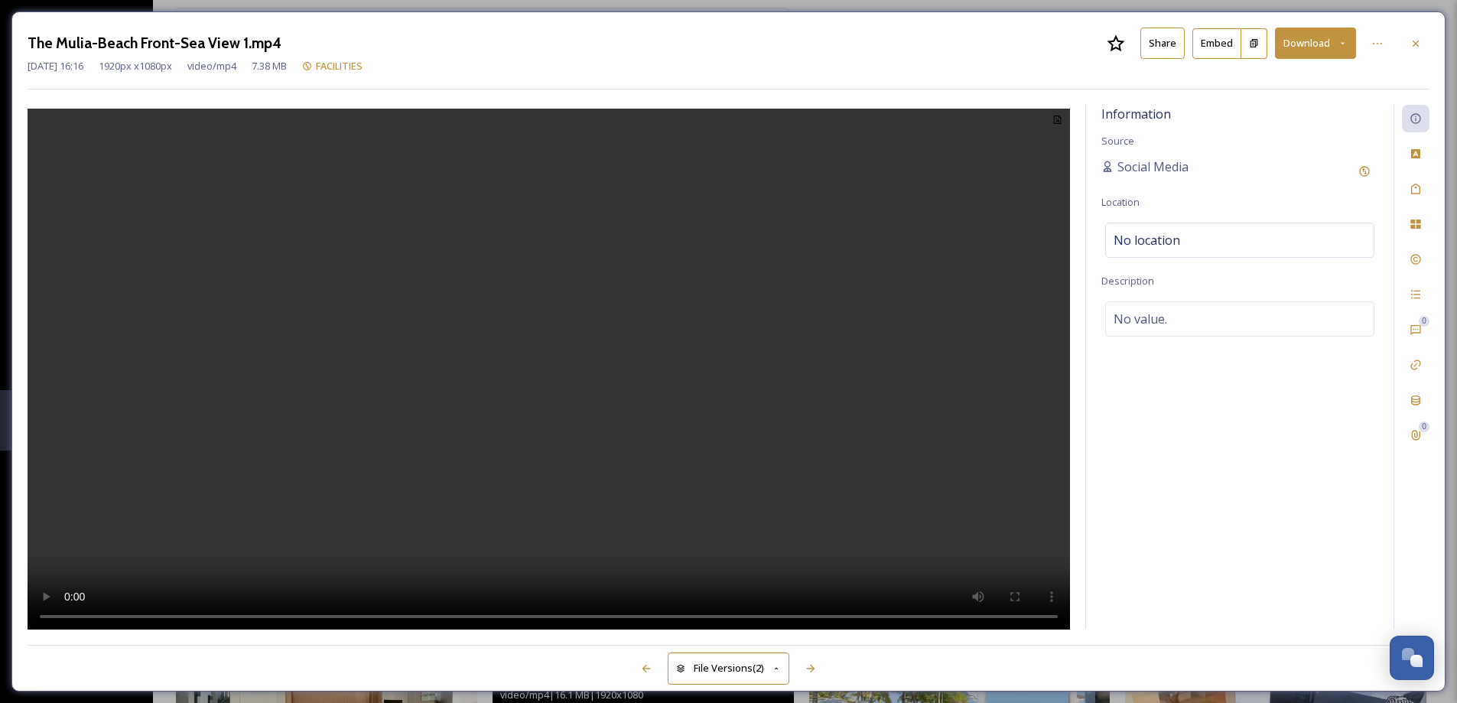
click at [1419, 43] on icon at bounding box center [1415, 43] width 12 height 12
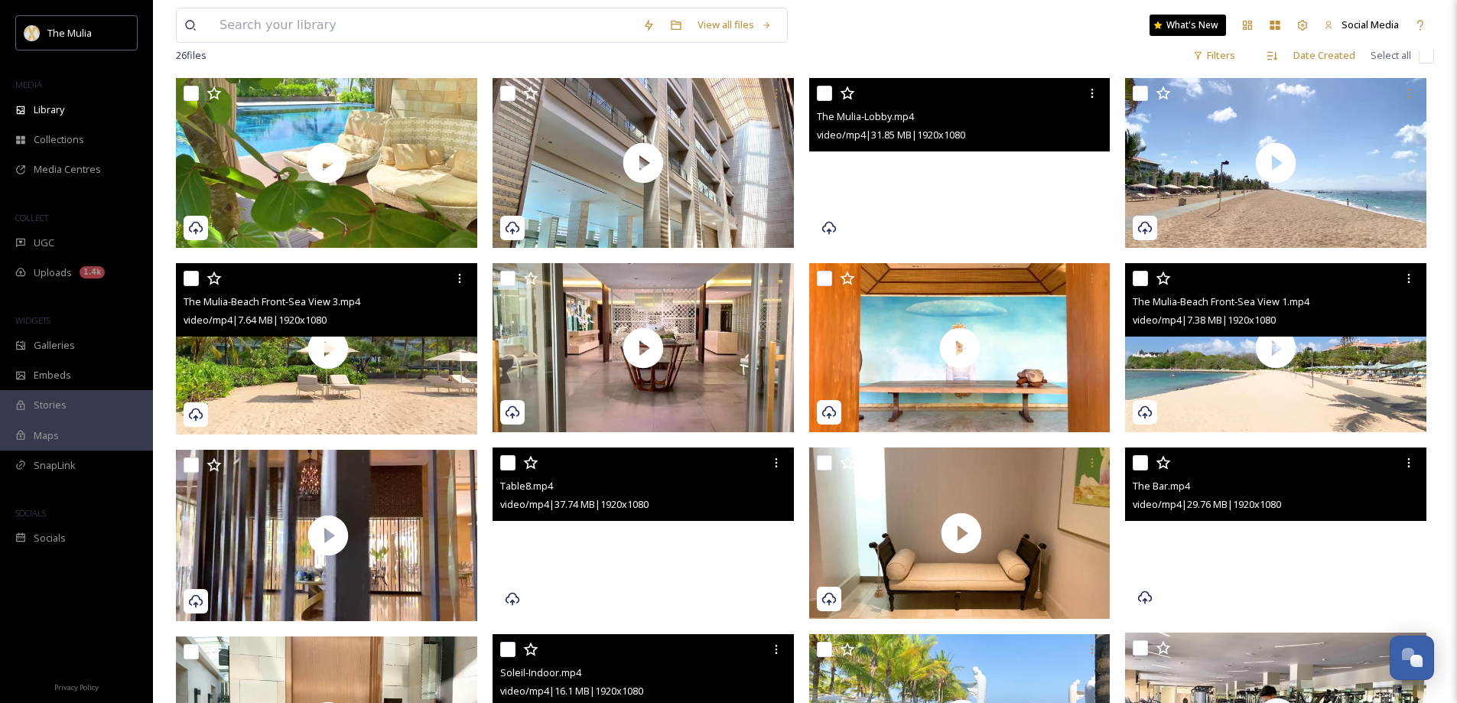
click at [1240, 584] on video "The Bar.mp4" at bounding box center [1275, 532] width 301 height 170
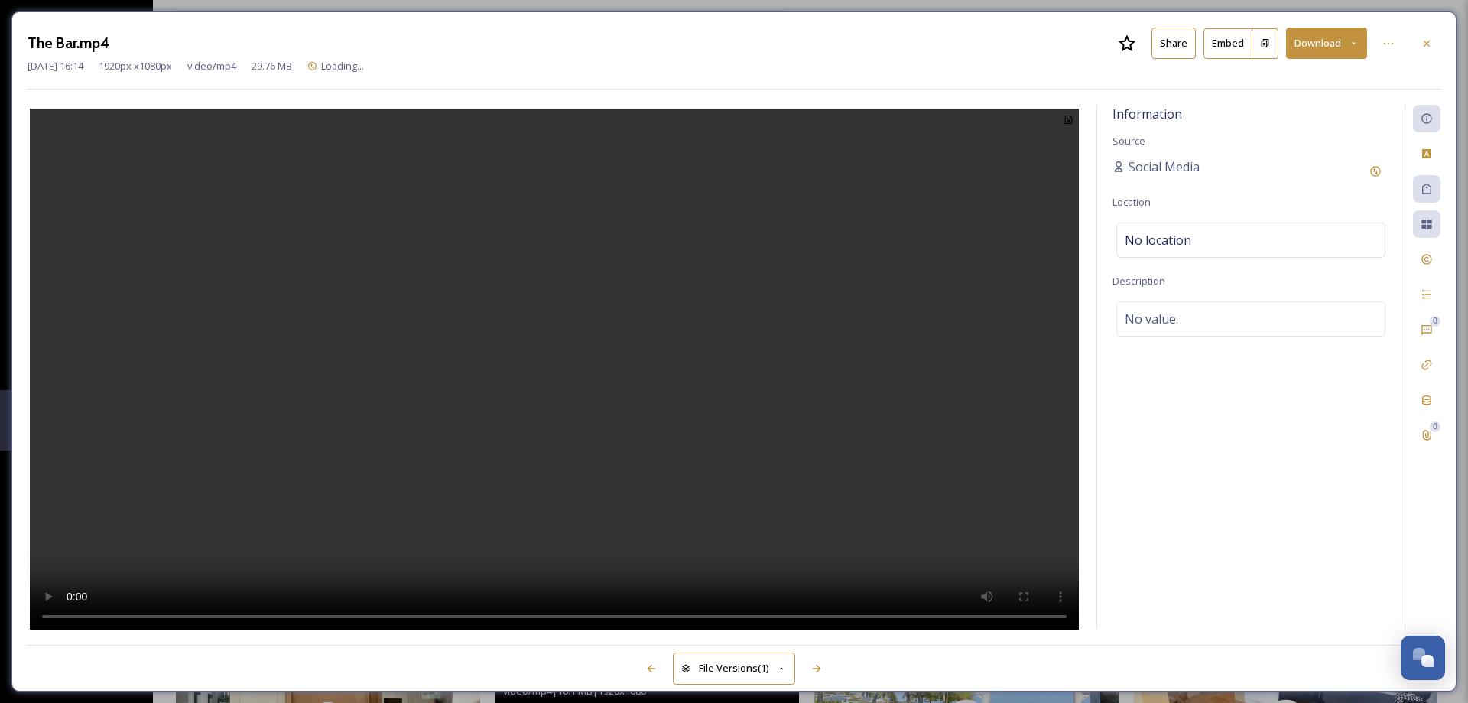
click at [1171, 47] on button "Share" at bounding box center [1173, 43] width 44 height 31
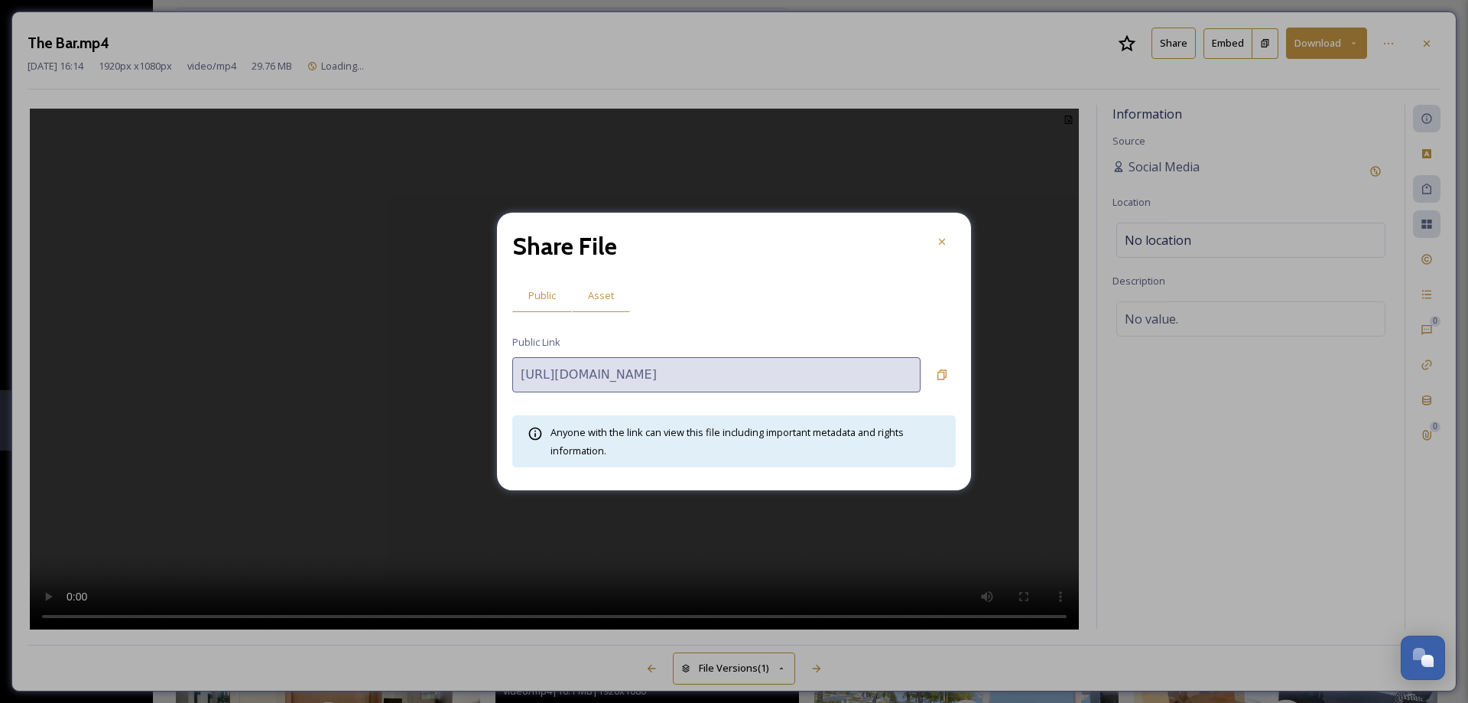
click at [605, 297] on span "Asset" at bounding box center [601, 295] width 26 height 15
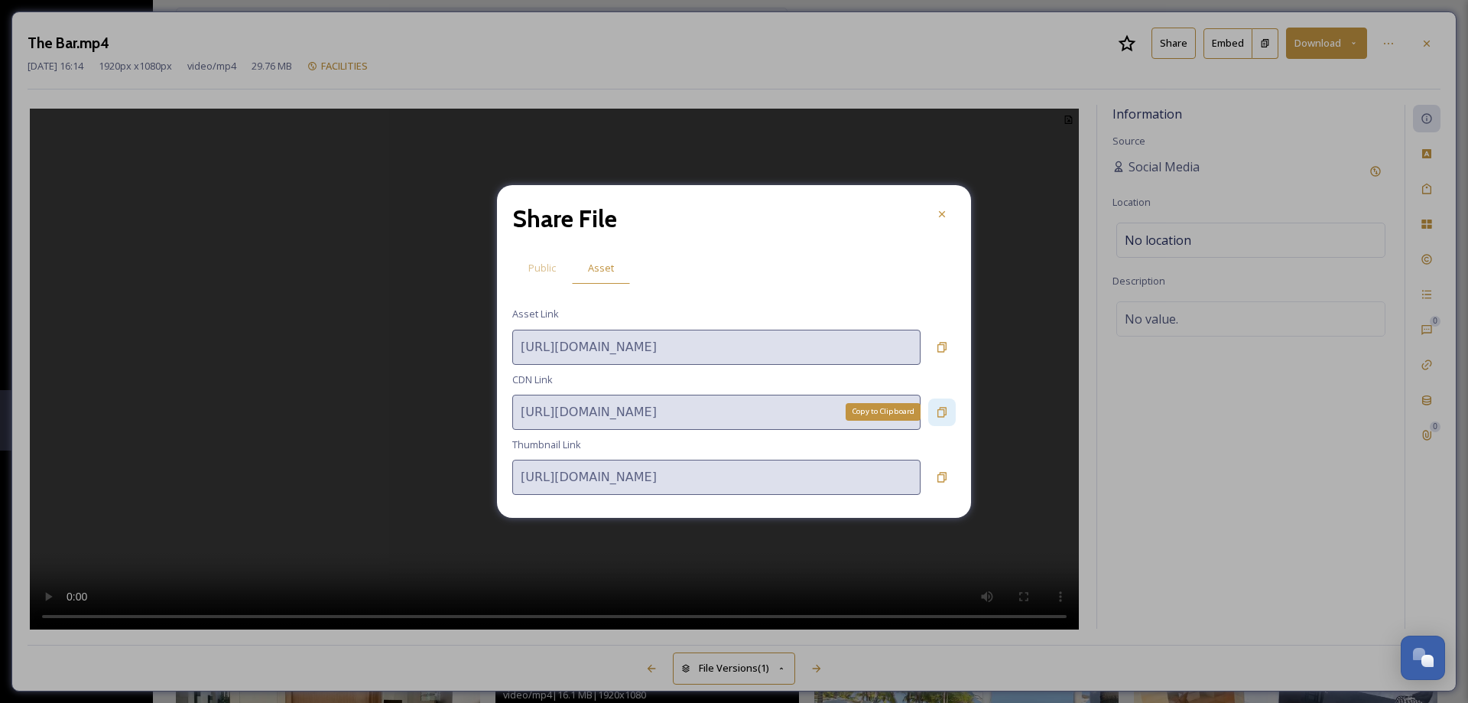
click at [943, 406] on icon at bounding box center [942, 412] width 12 height 12
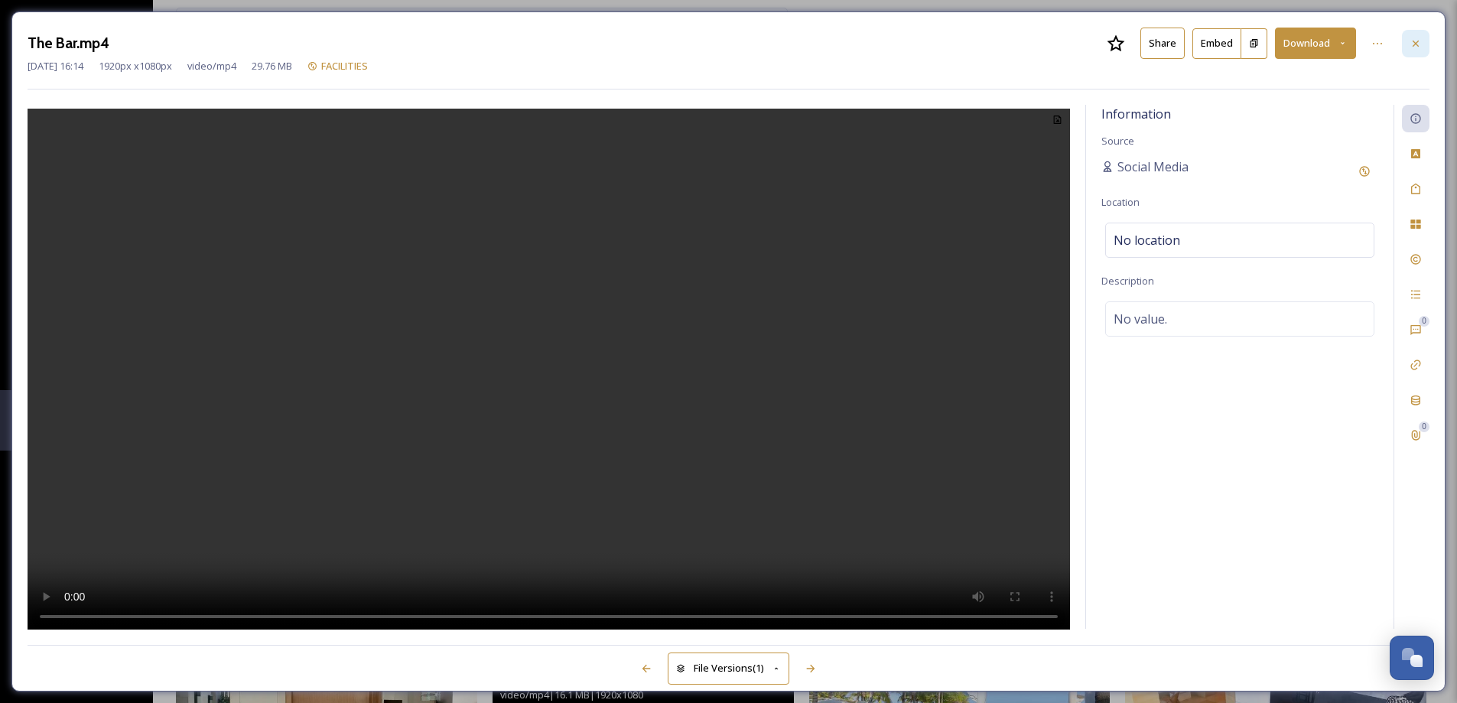
click at [1421, 44] on div at bounding box center [1415, 44] width 28 height 28
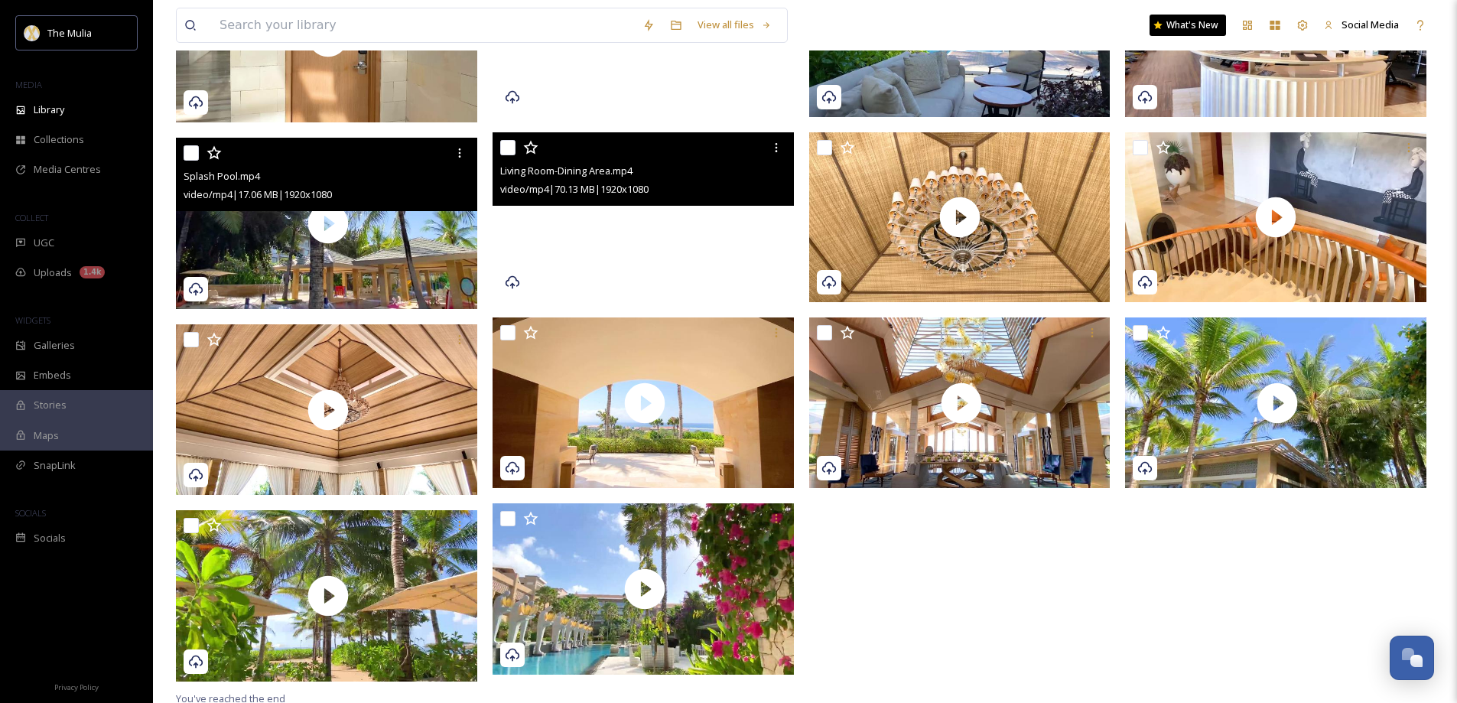
scroll to position [979, 0]
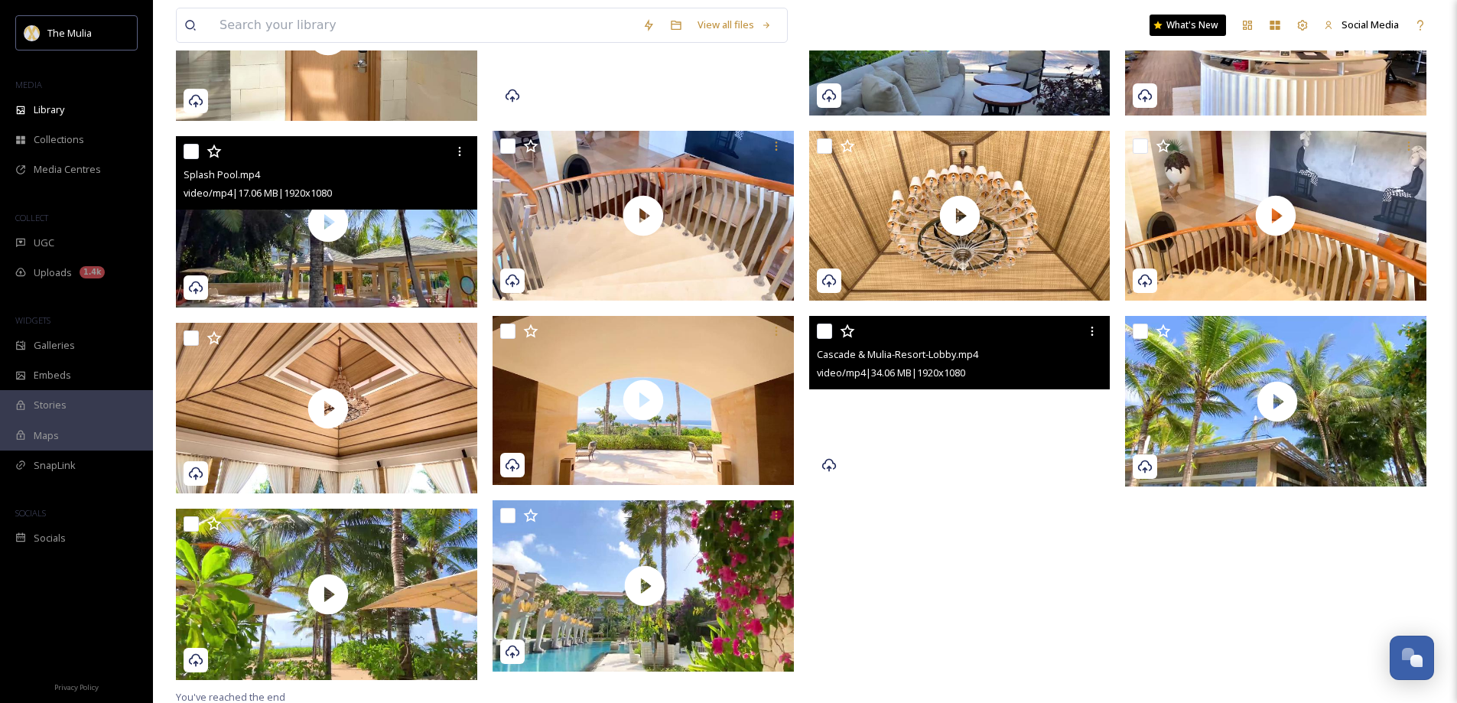
click at [1008, 445] on video "Cascade & Mulia-Resort-Lobby.mp4" at bounding box center [959, 401] width 301 height 170
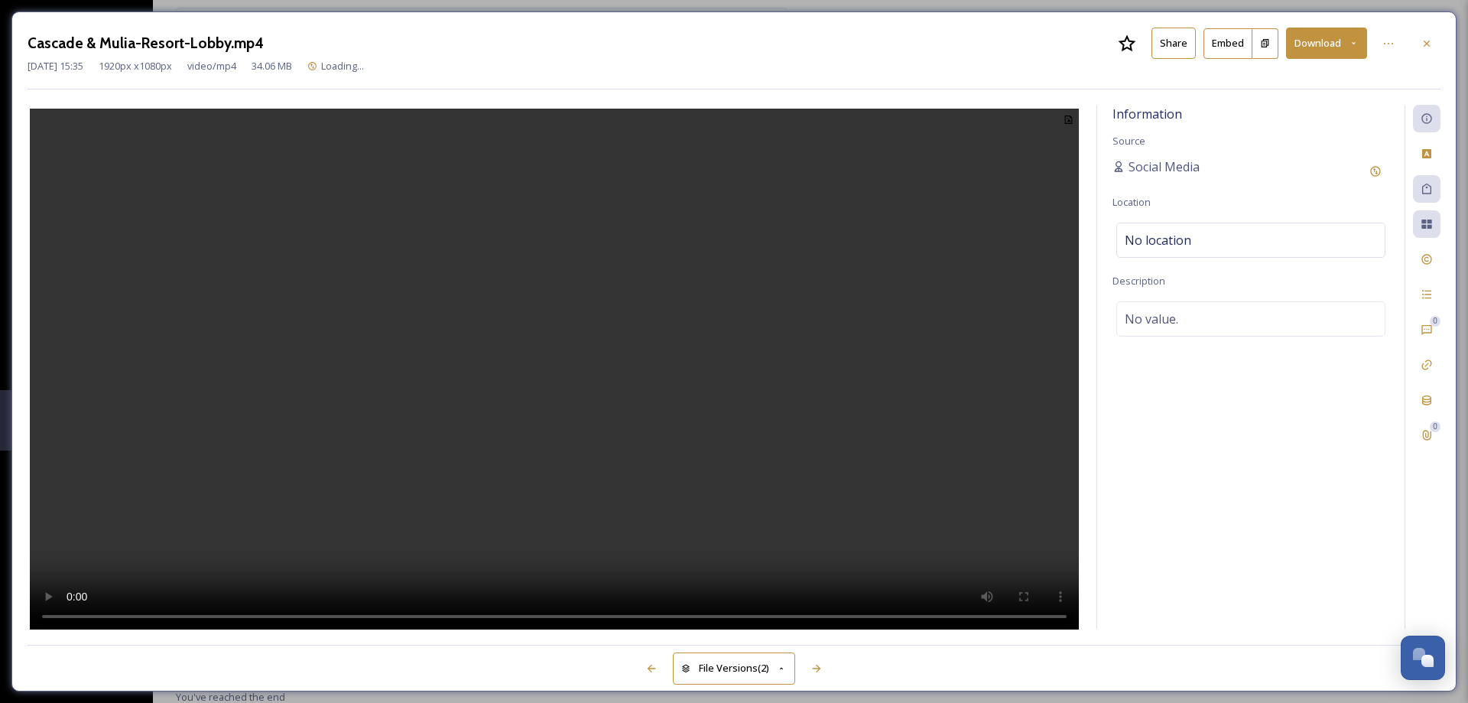
click at [1169, 45] on button "Share" at bounding box center [1173, 43] width 44 height 31
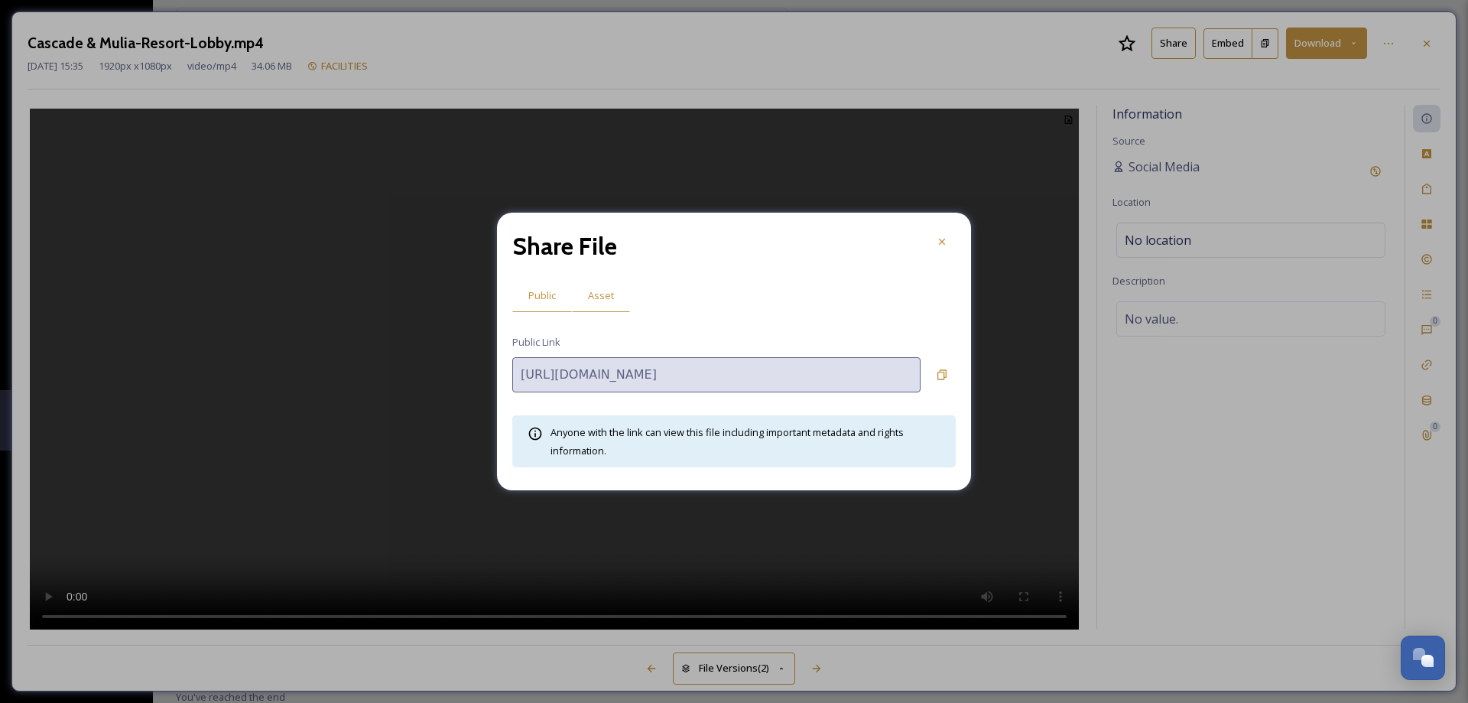
click at [606, 291] on span "Asset" at bounding box center [601, 295] width 26 height 15
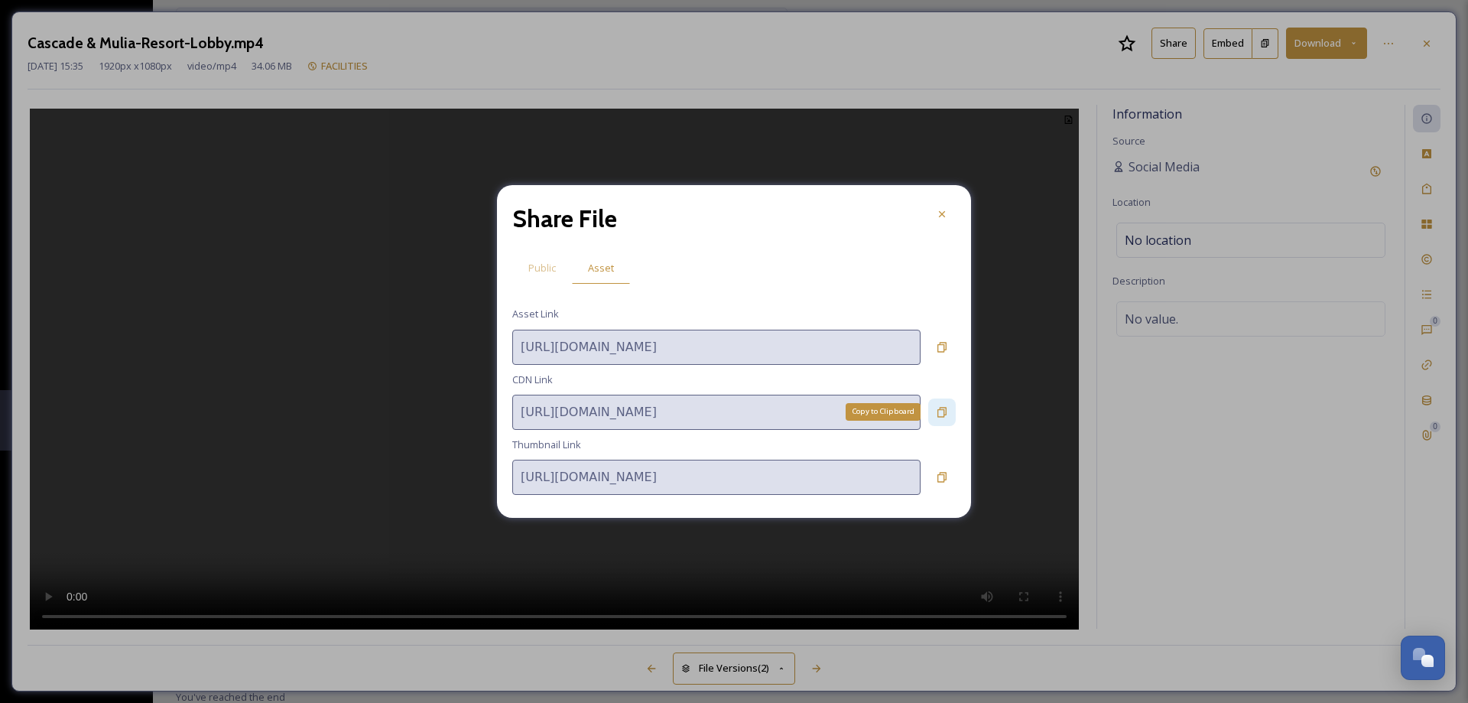
click at [939, 411] on icon at bounding box center [942, 412] width 12 height 12
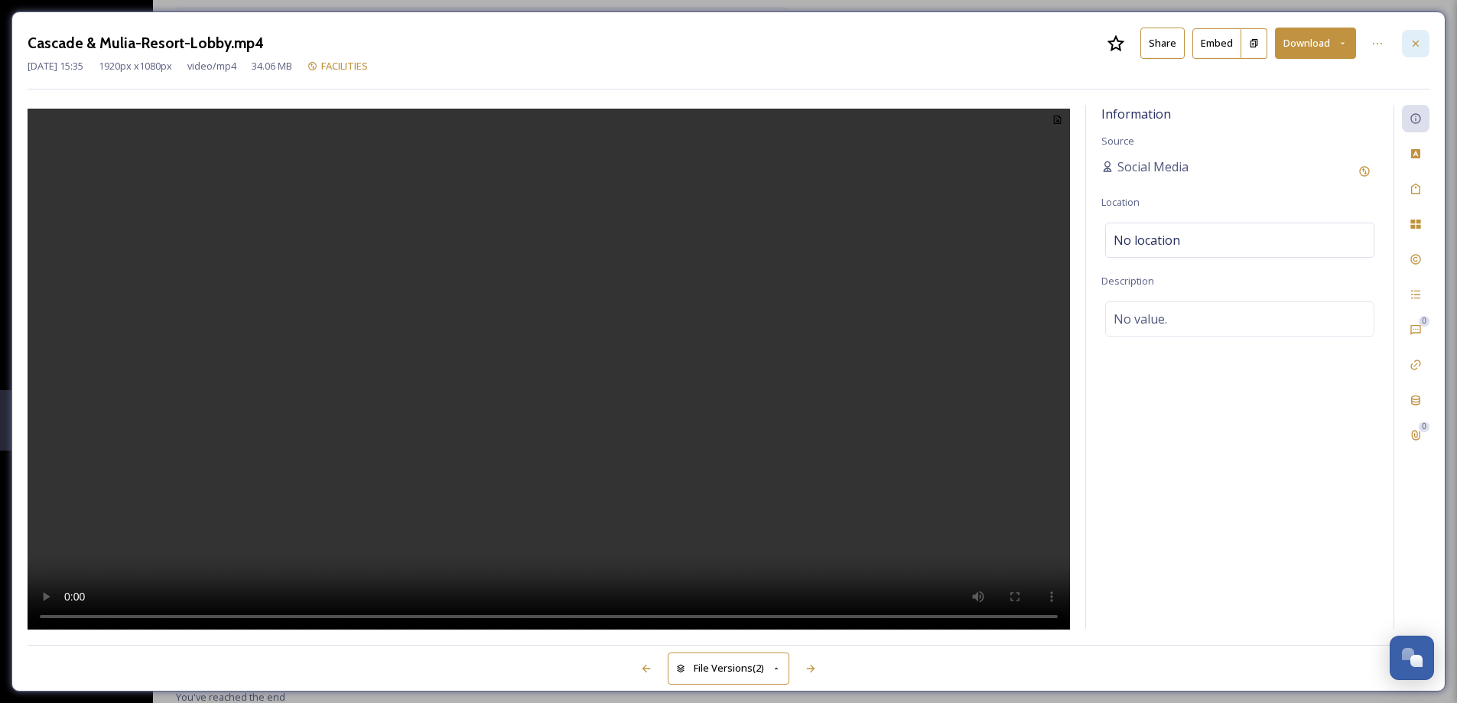
click at [1421, 47] on icon at bounding box center [1415, 43] width 12 height 12
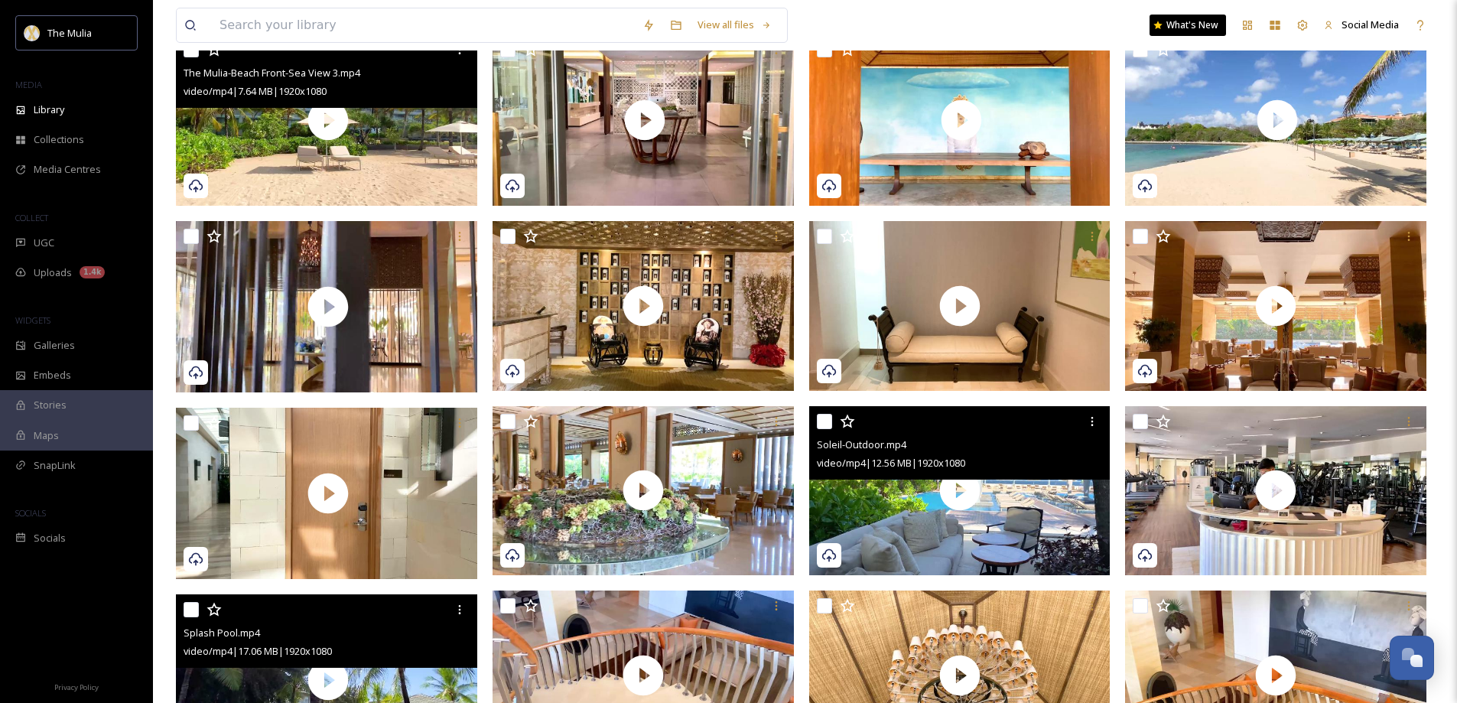
scroll to position [521, 0]
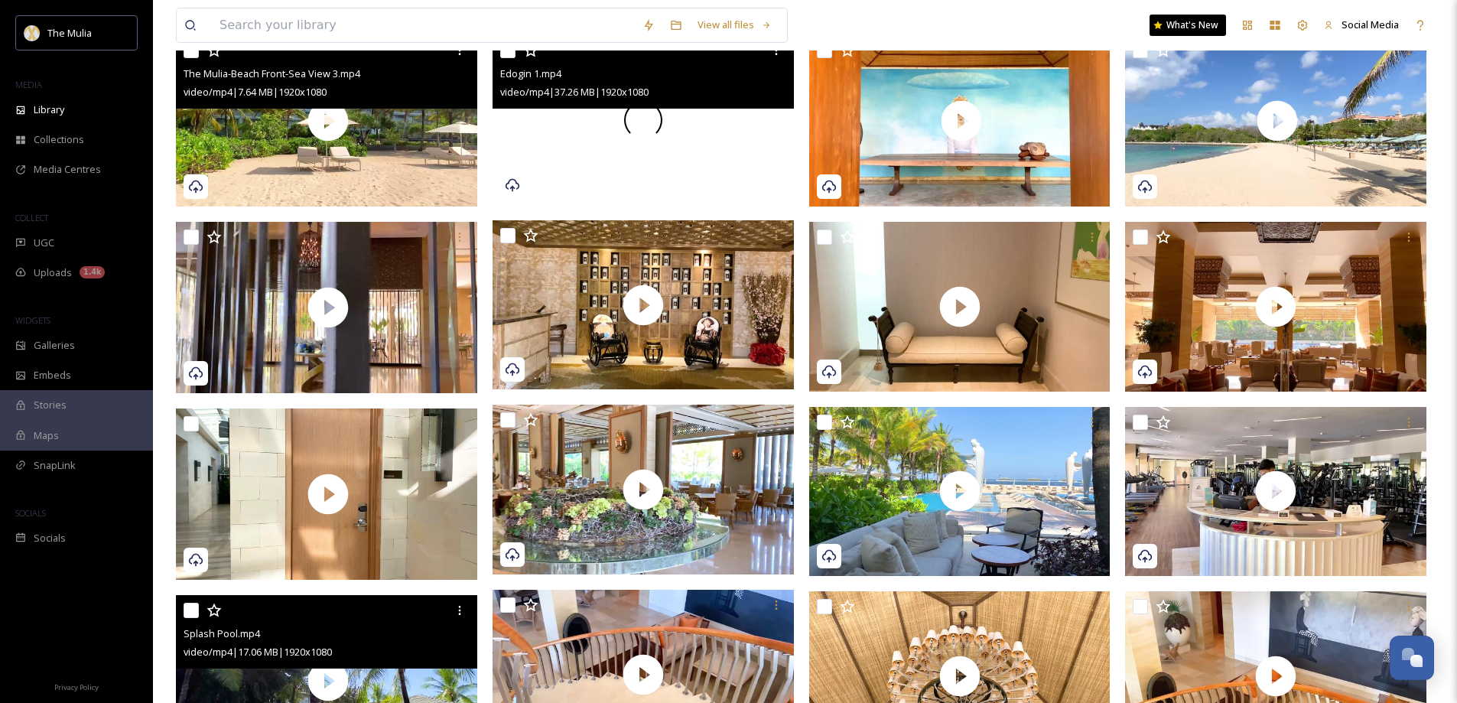
click at [661, 174] on video "Edogin 1.mp4" at bounding box center [642, 120] width 301 height 170
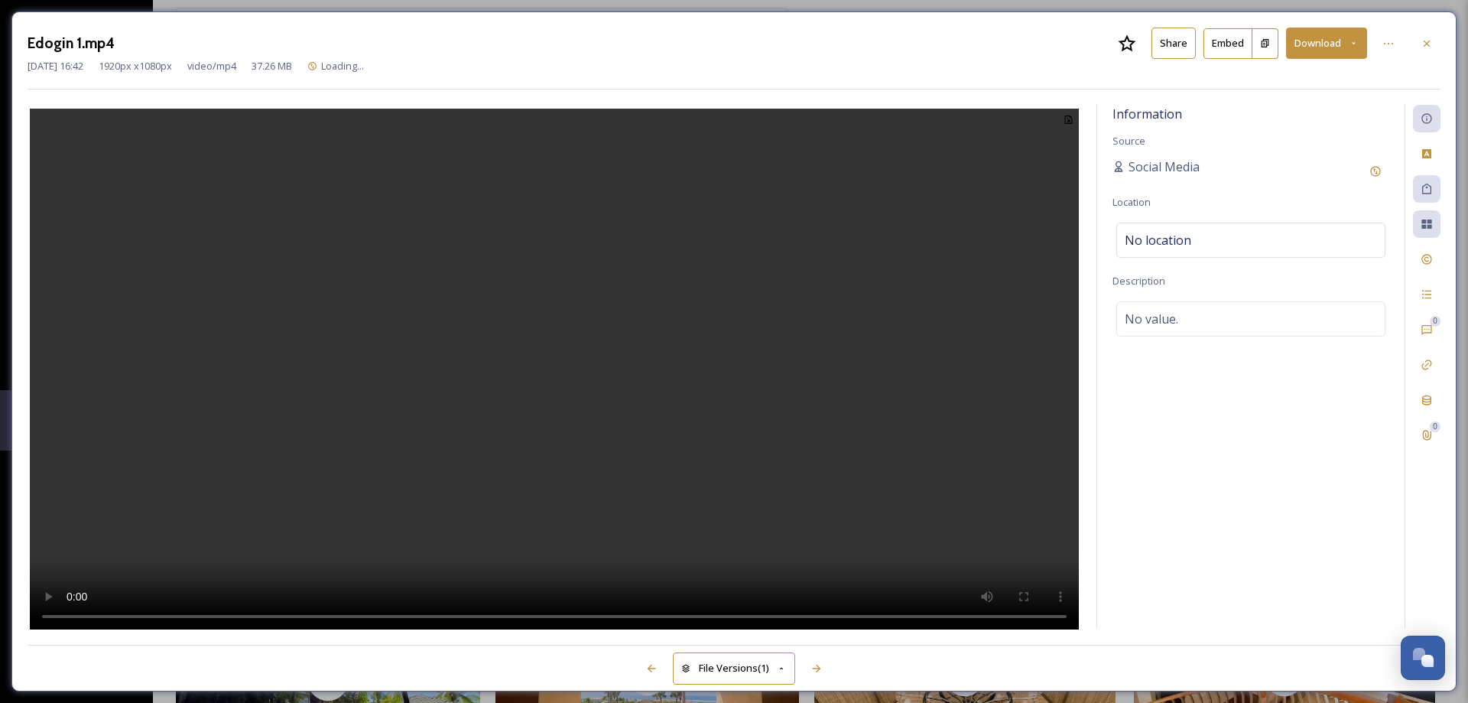
click at [1167, 48] on button "Share" at bounding box center [1173, 43] width 44 height 31
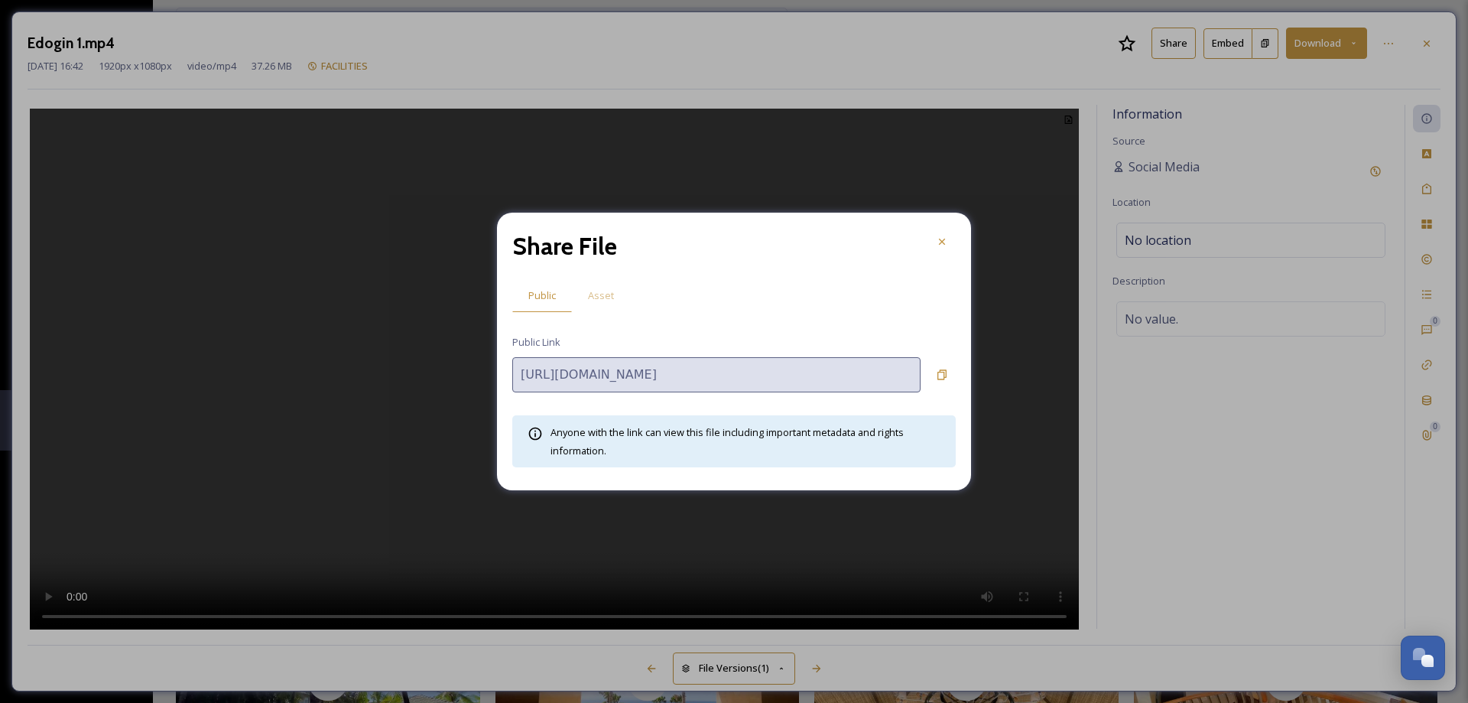
click at [596, 296] on span "Asset" at bounding box center [601, 295] width 26 height 15
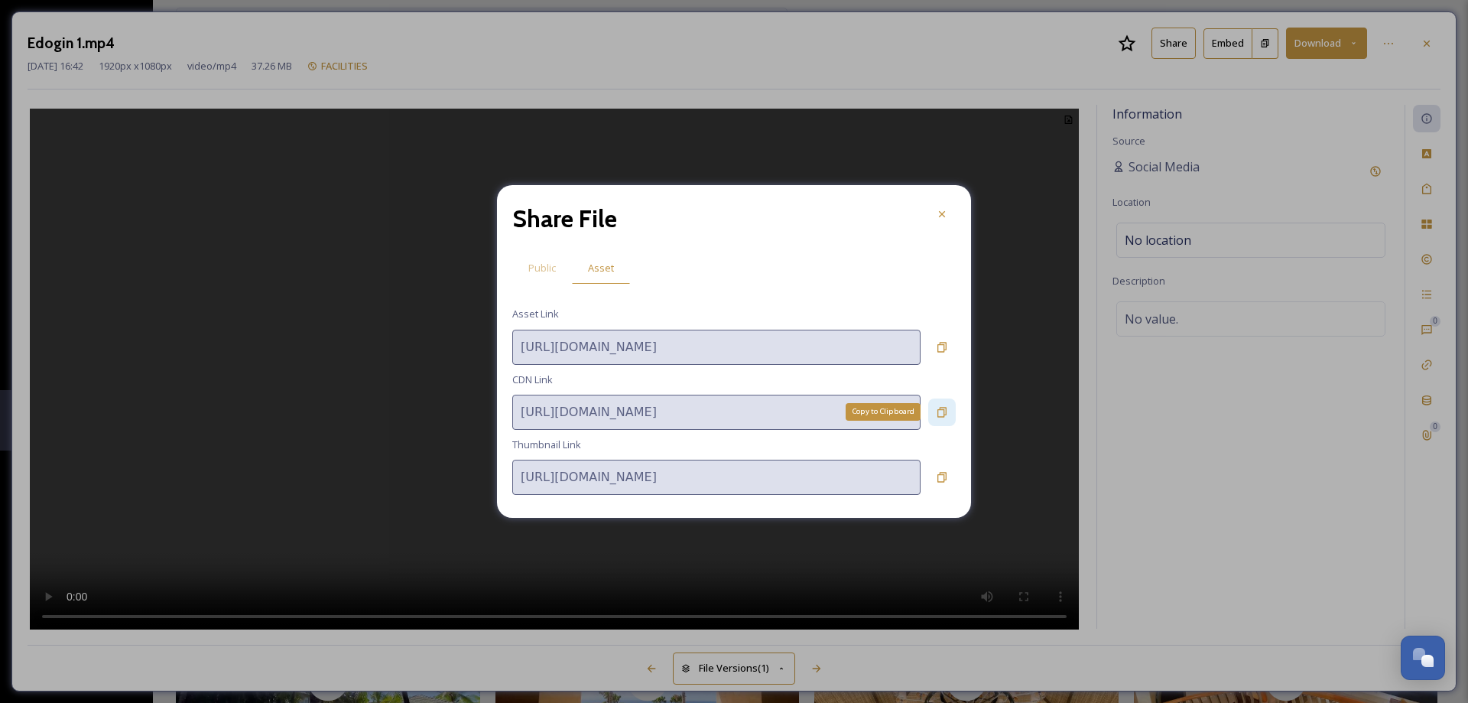
click at [935, 415] on div "Copy to Clipboard" at bounding box center [942, 412] width 28 height 28
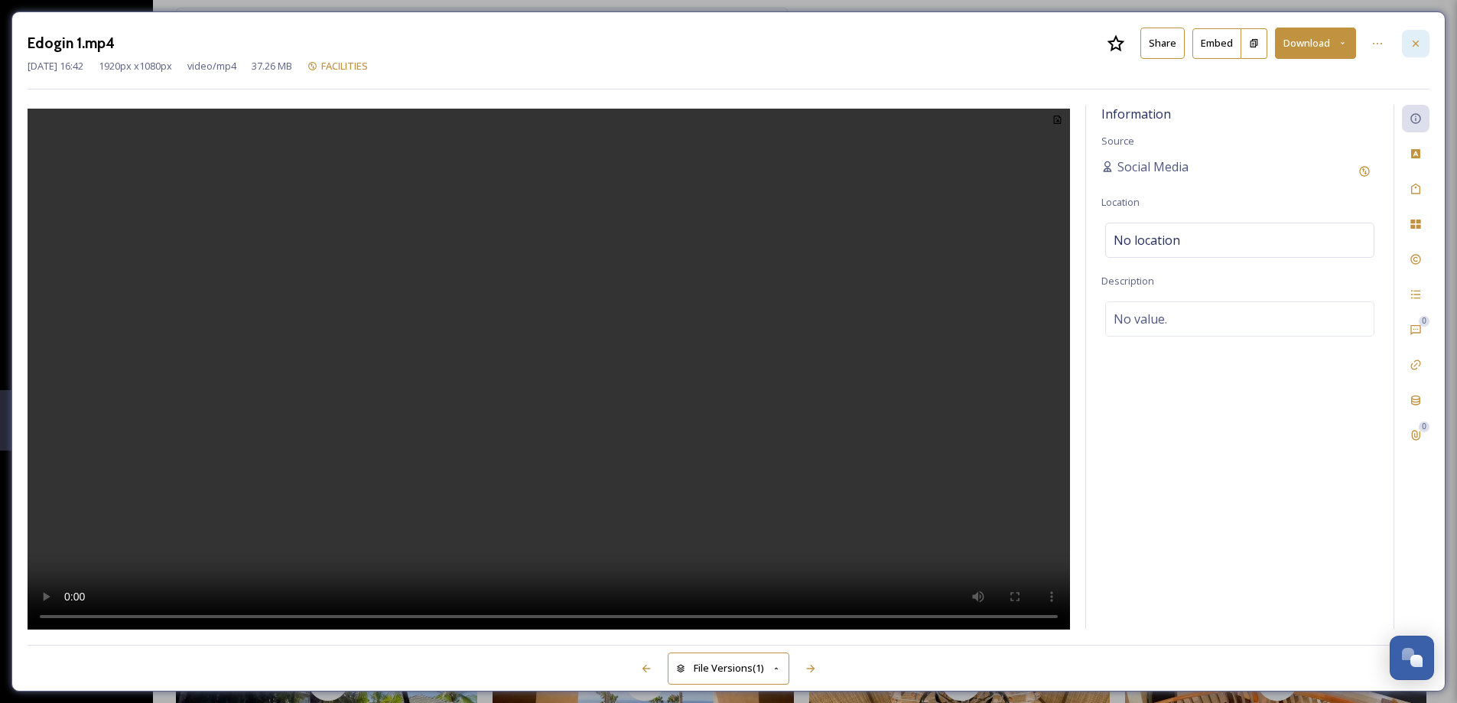
click at [1421, 46] on icon at bounding box center [1415, 43] width 12 height 12
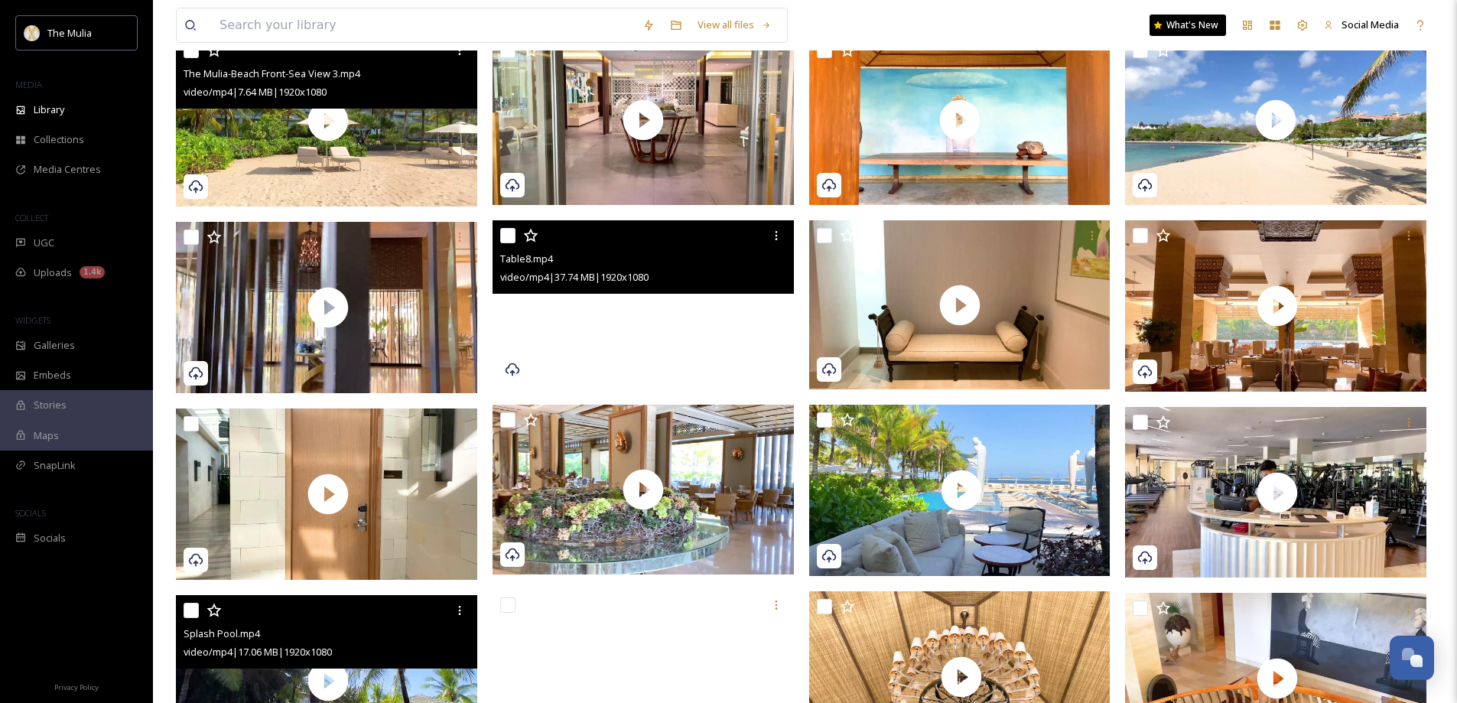
click at [676, 340] on video "Table8.mp4" at bounding box center [642, 305] width 301 height 170
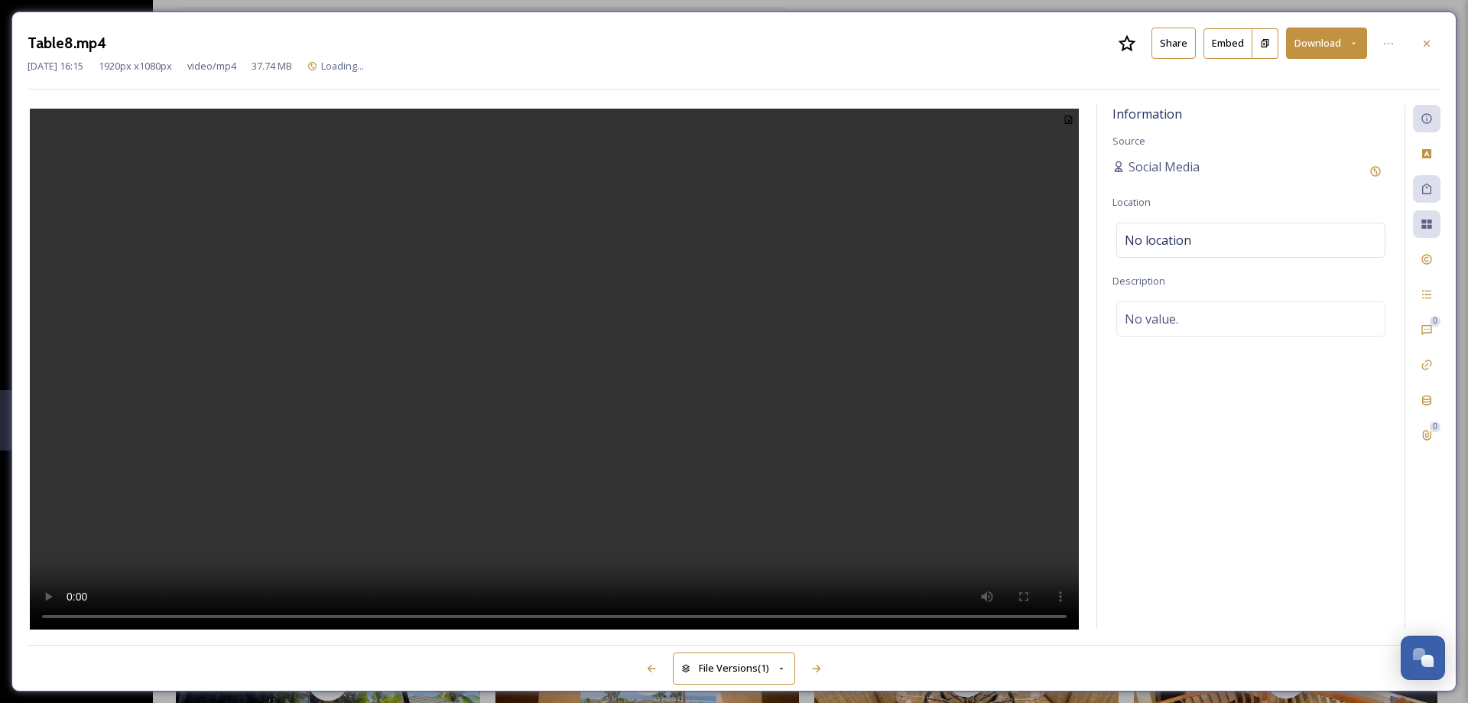
click at [1164, 44] on button "Share" at bounding box center [1173, 43] width 44 height 31
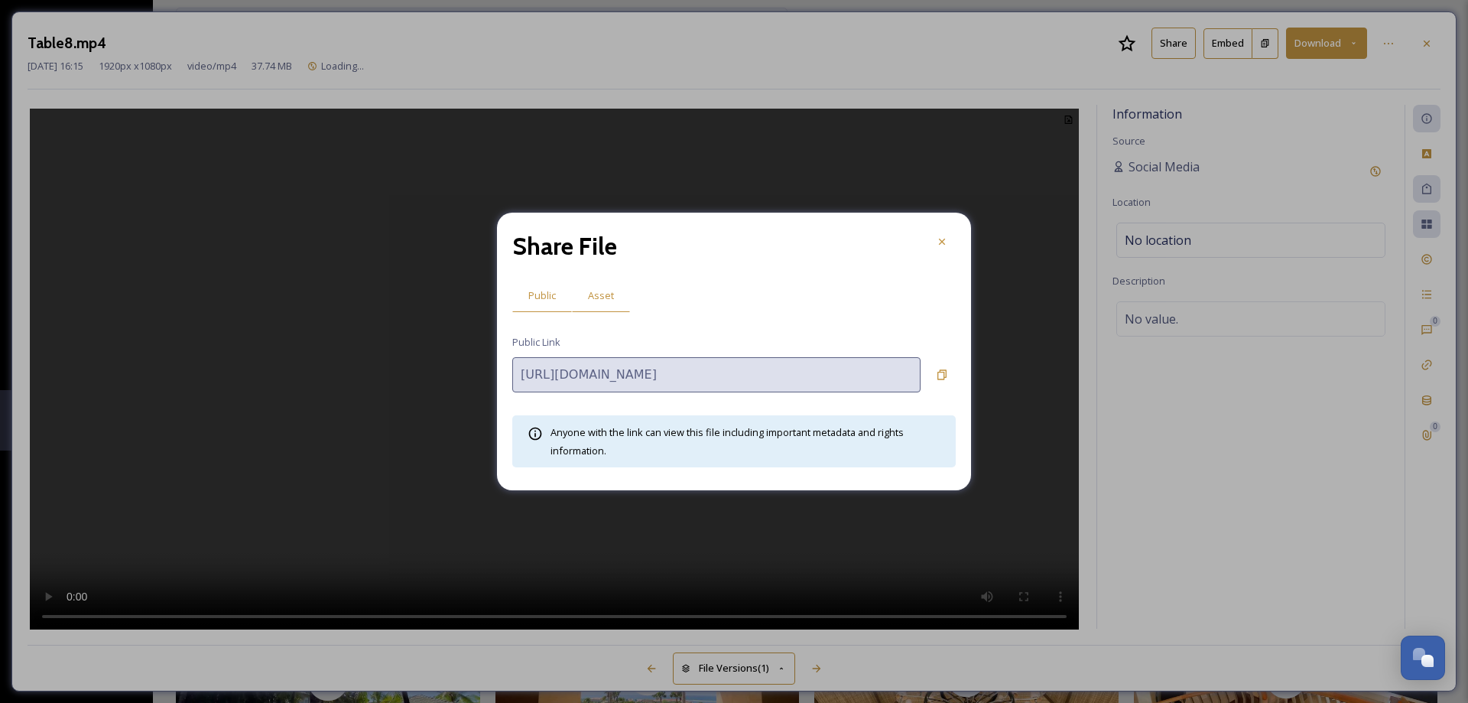
click at [609, 292] on span "Asset" at bounding box center [601, 295] width 26 height 15
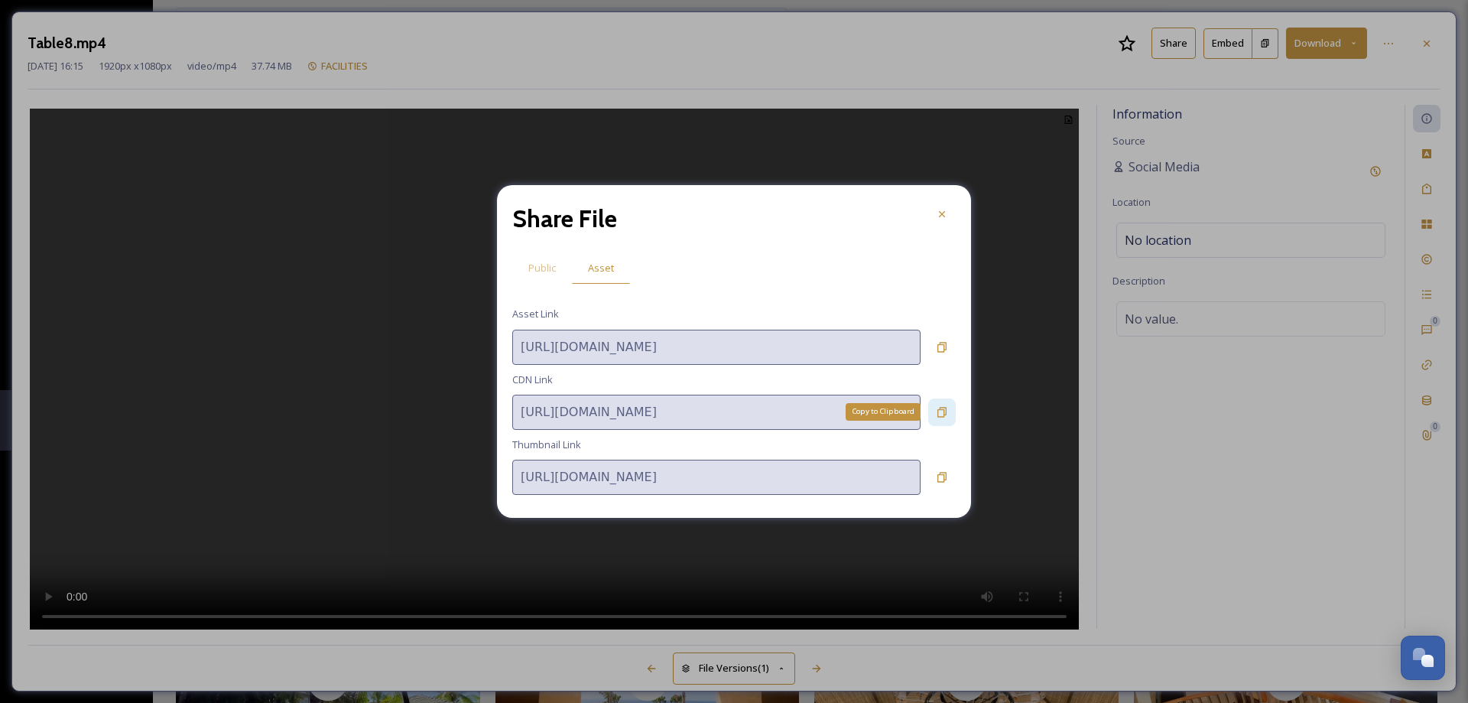
click at [944, 415] on icon at bounding box center [941, 412] width 9 height 10
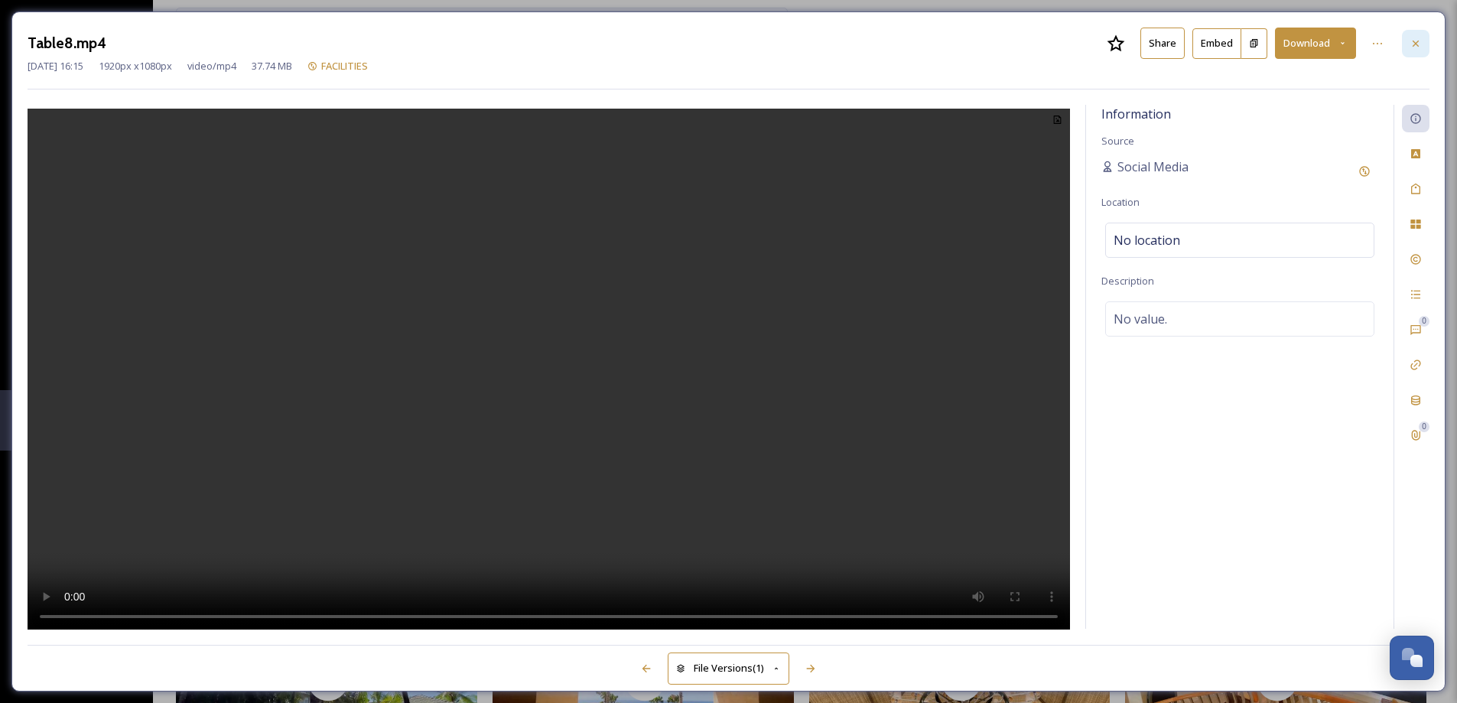
click at [1424, 47] on div at bounding box center [1415, 44] width 28 height 28
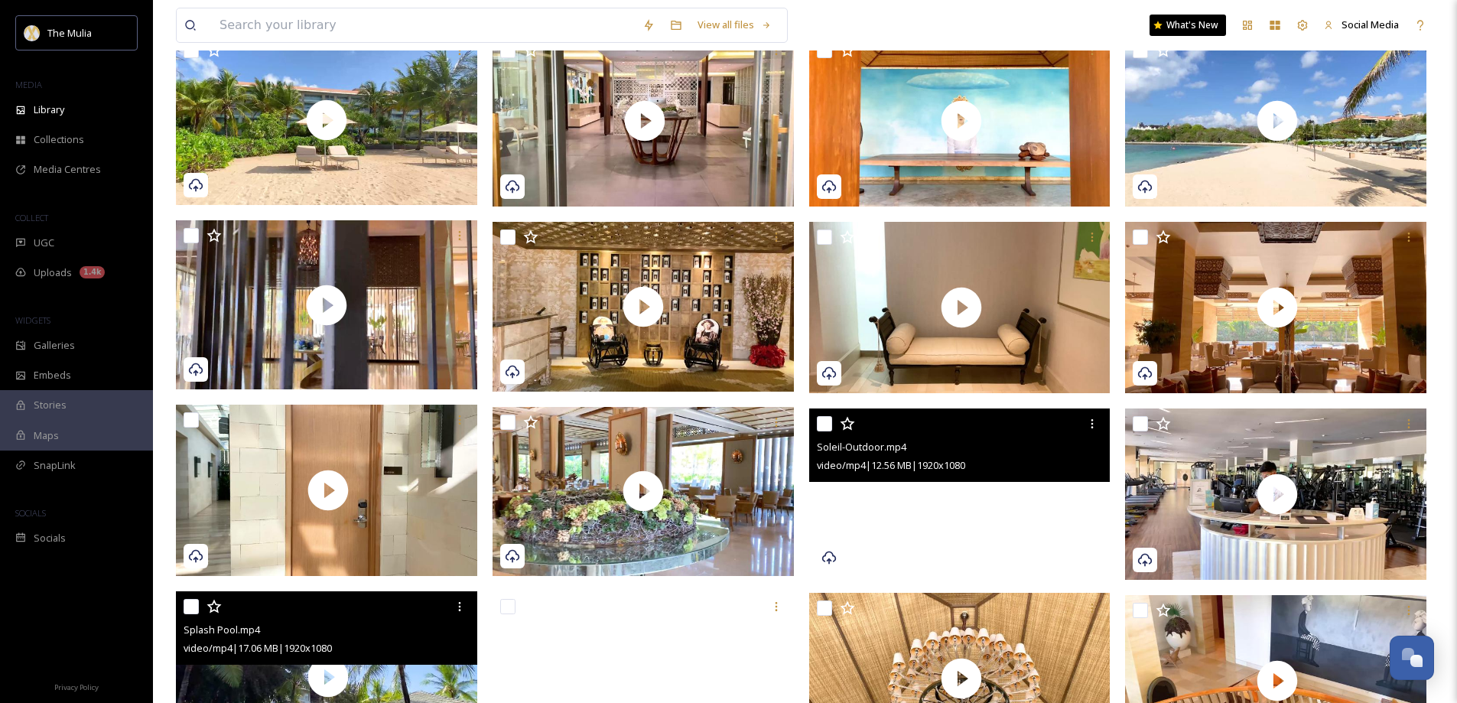
click at [894, 512] on video "Soleil-Outdoor.mp4" at bounding box center [959, 493] width 301 height 170
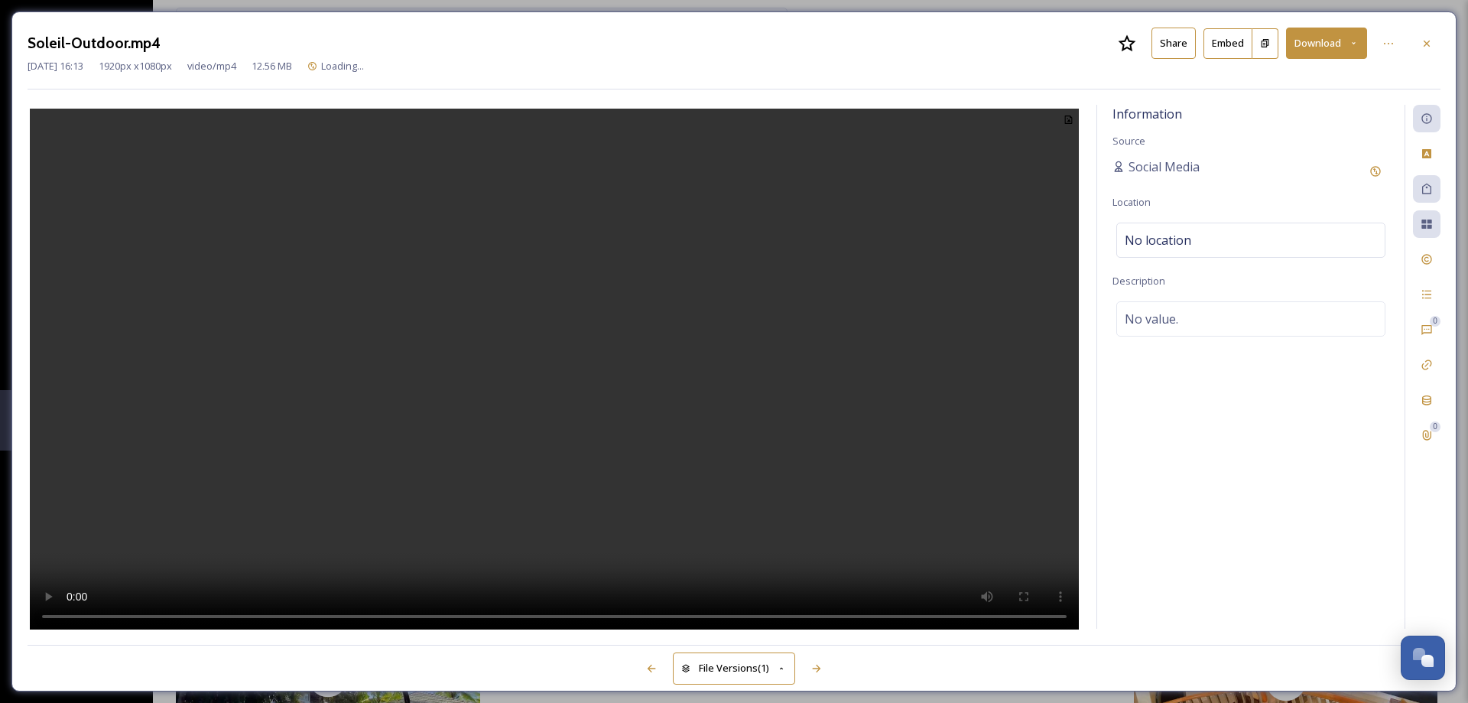
click at [1154, 41] on button "Share" at bounding box center [1173, 43] width 44 height 31
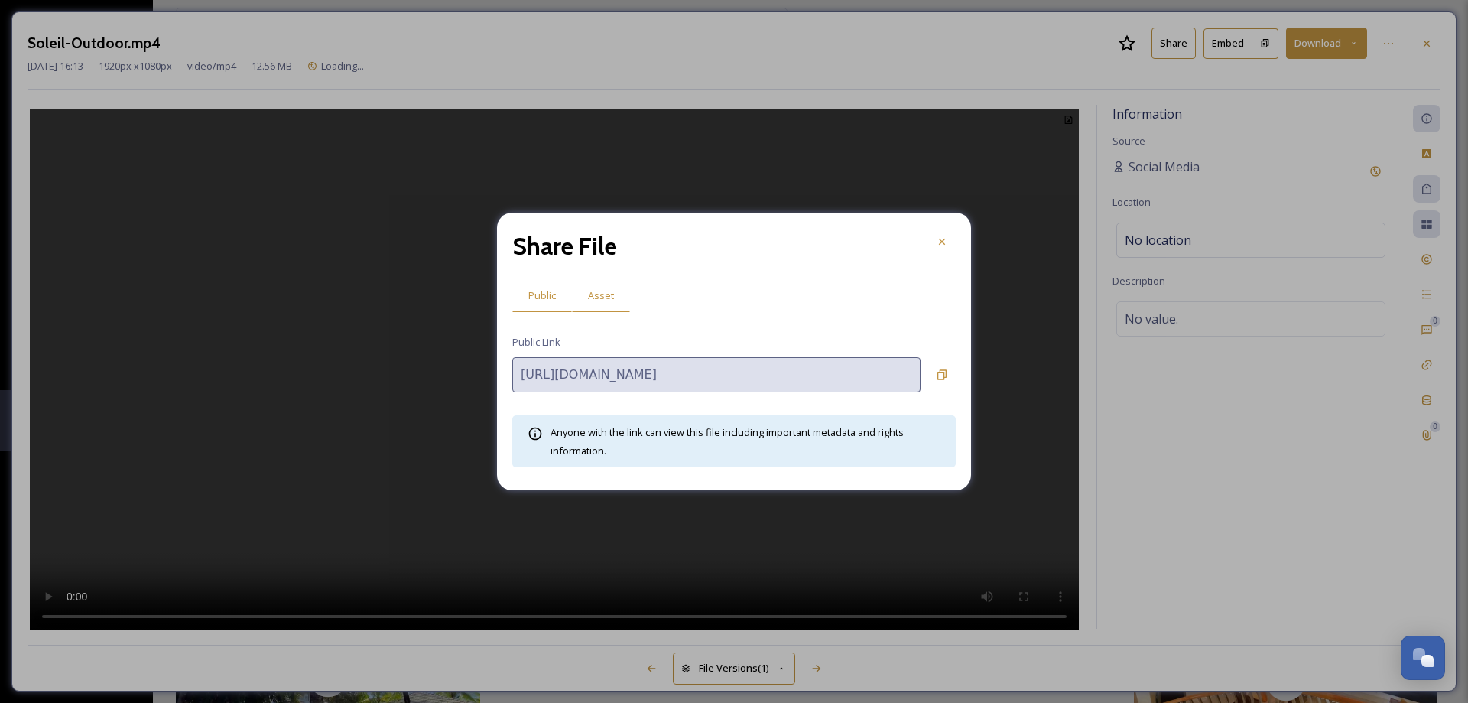
click at [614, 295] on div "Asset" at bounding box center [601, 295] width 58 height 31
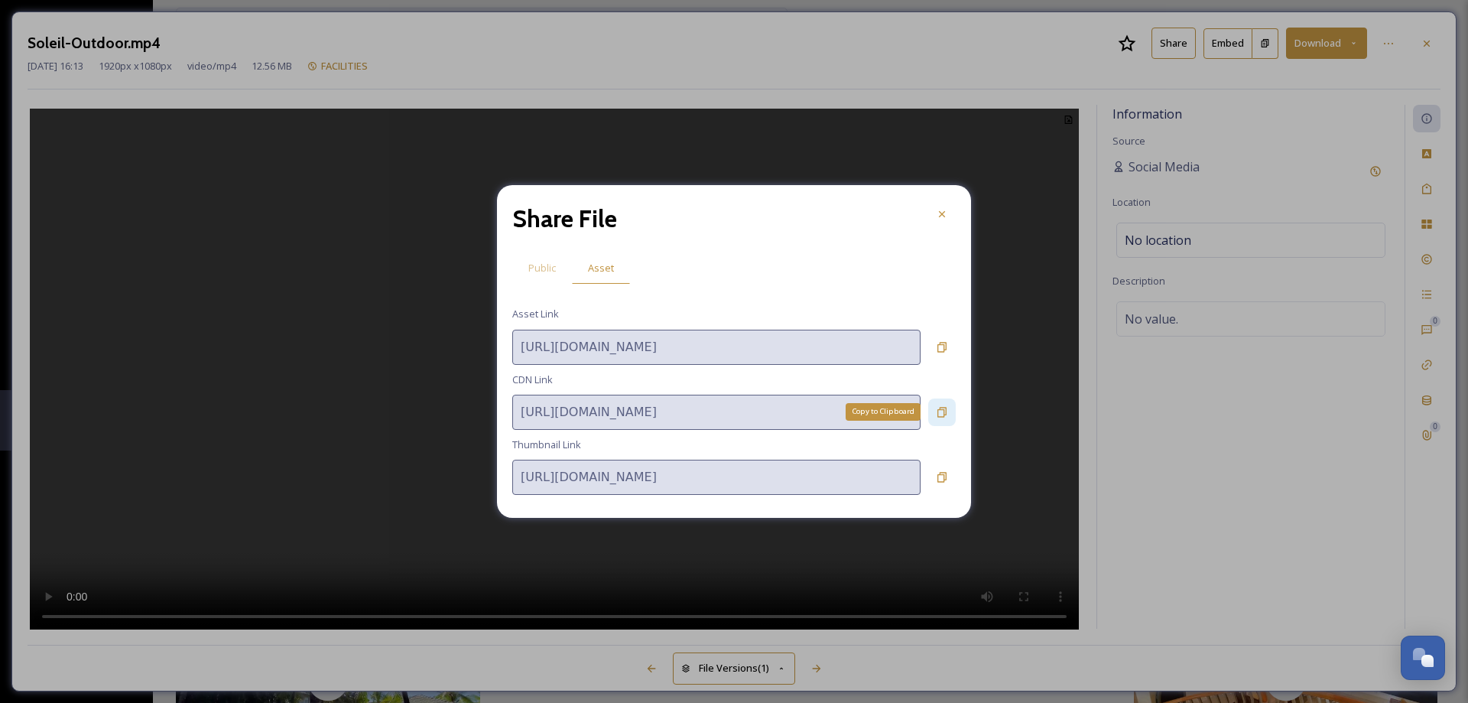
click at [948, 409] on div "Copy to Clipboard" at bounding box center [942, 412] width 28 height 28
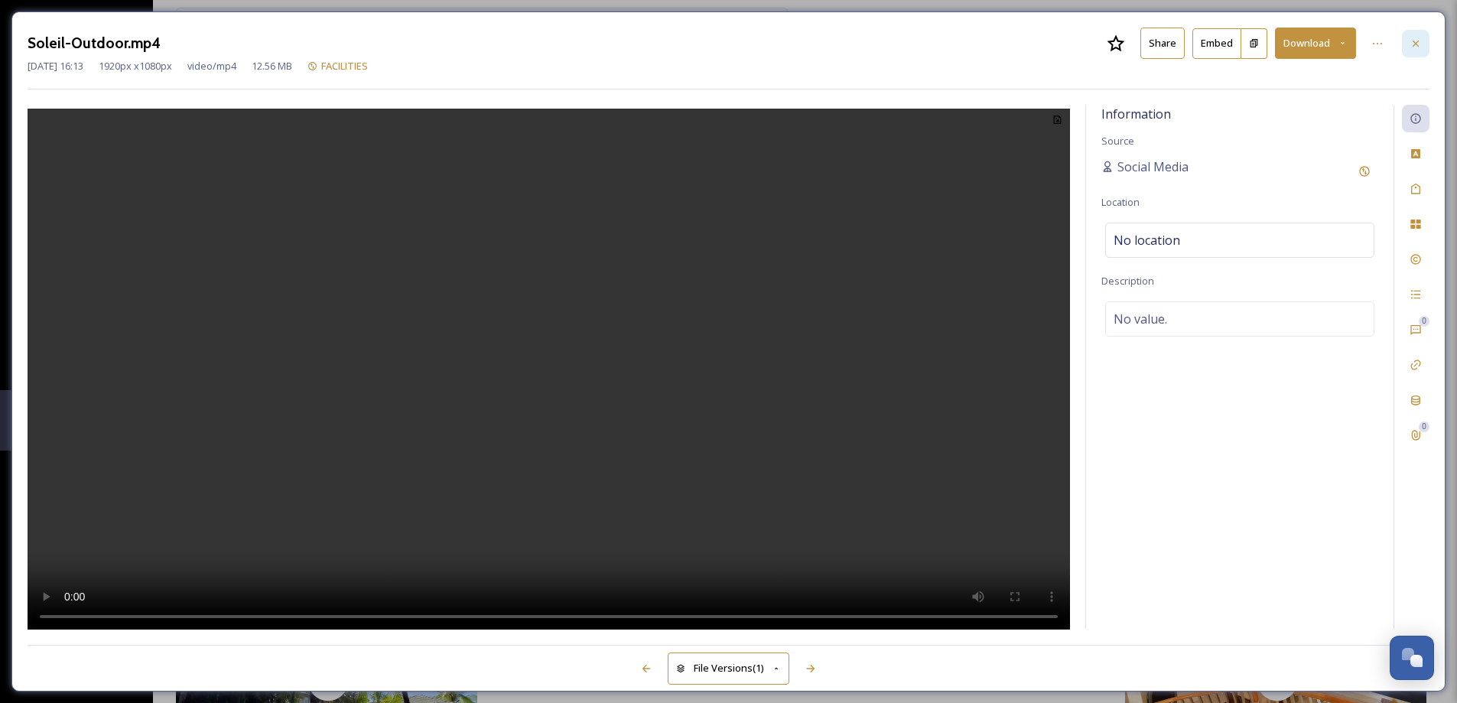
click at [1424, 46] on div at bounding box center [1415, 44] width 28 height 28
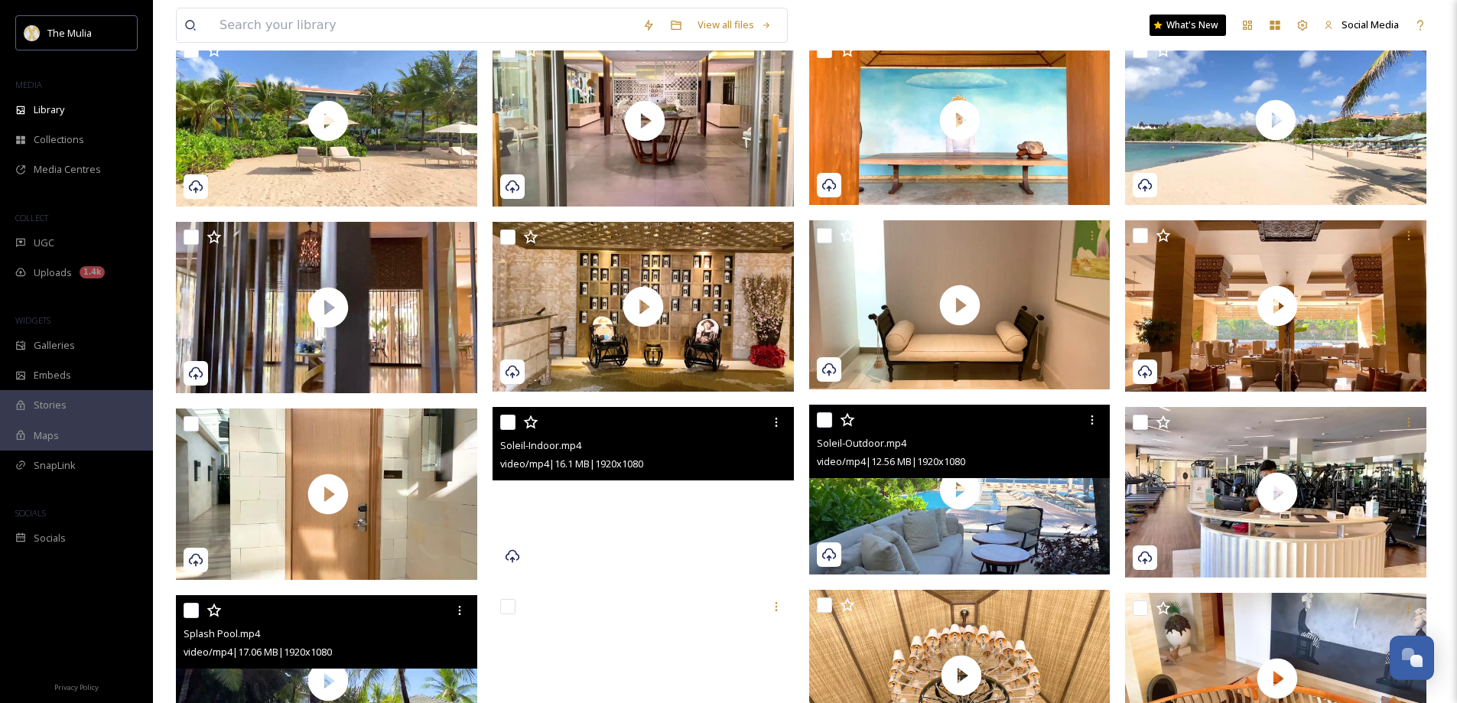
click at [706, 516] on video "Soleil-Indoor.mp4" at bounding box center [642, 492] width 301 height 170
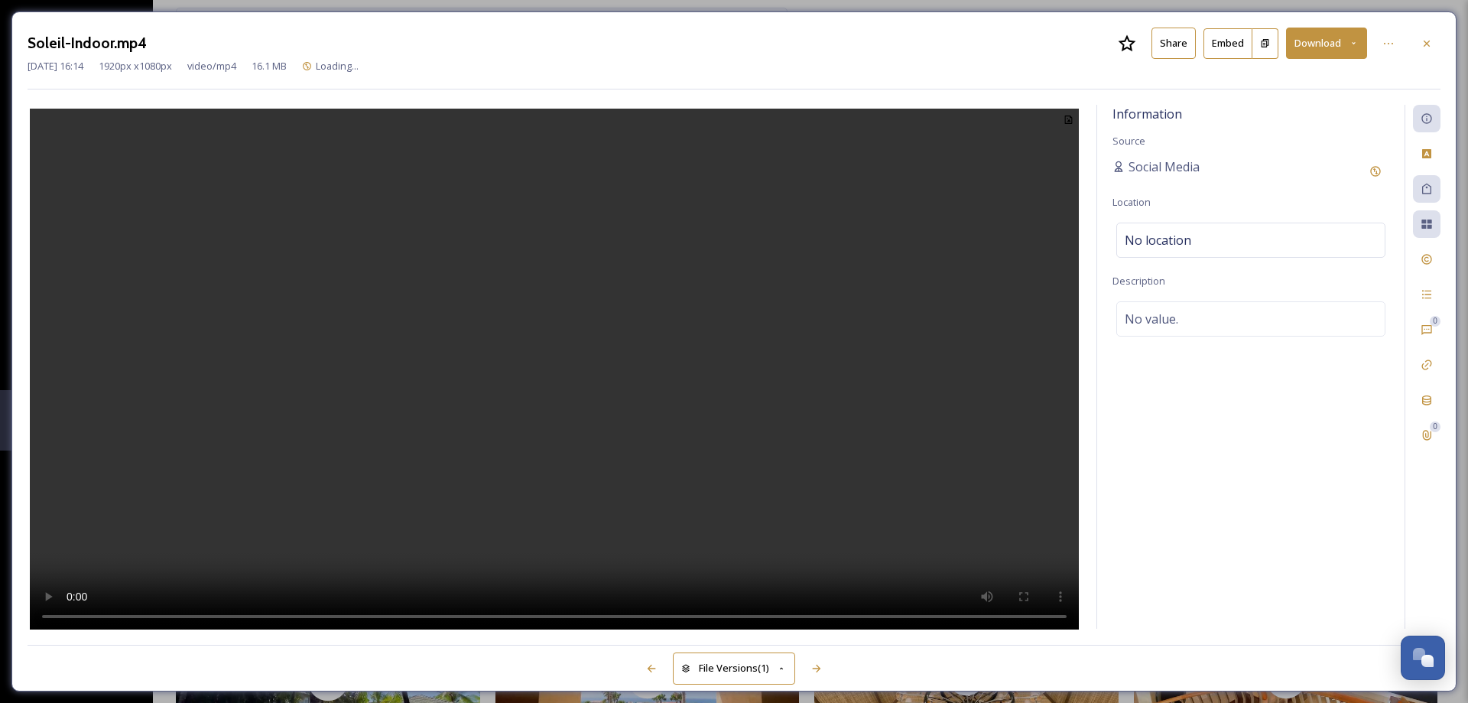
click at [1164, 41] on button "Share" at bounding box center [1173, 43] width 44 height 31
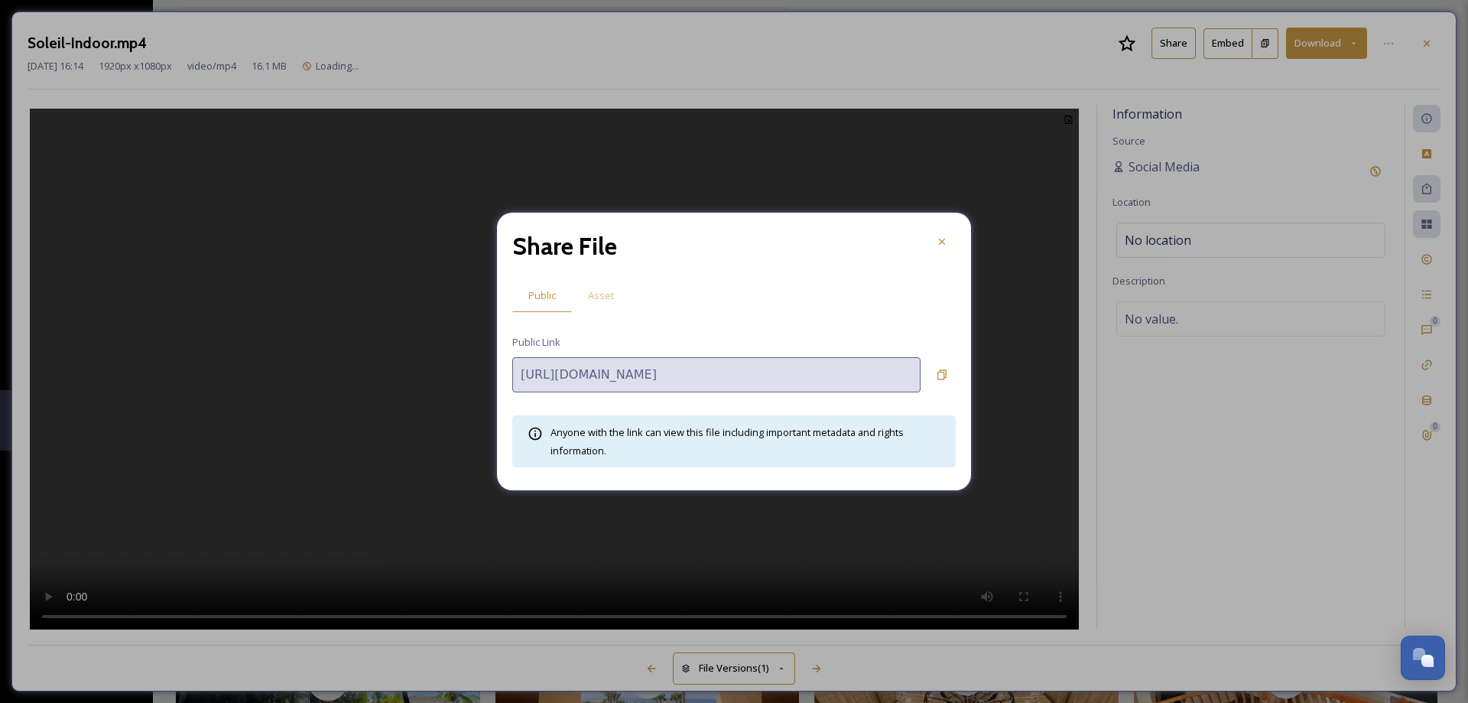
drag, startPoint x: 605, startPoint y: 290, endPoint x: 616, endPoint y: 297, distance: 13.8
click at [605, 291] on span "Asset" at bounding box center [601, 295] width 26 height 15
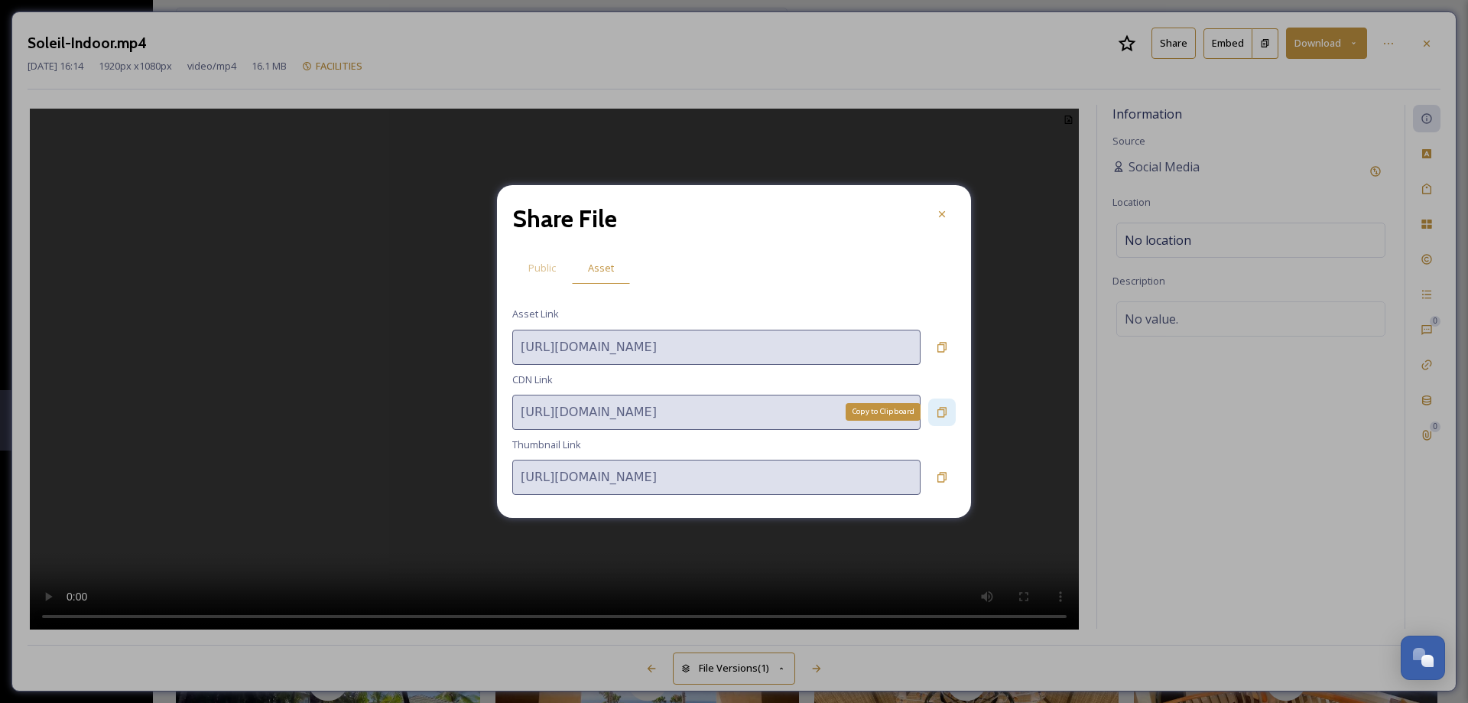
click at [941, 412] on icon at bounding box center [942, 412] width 12 height 12
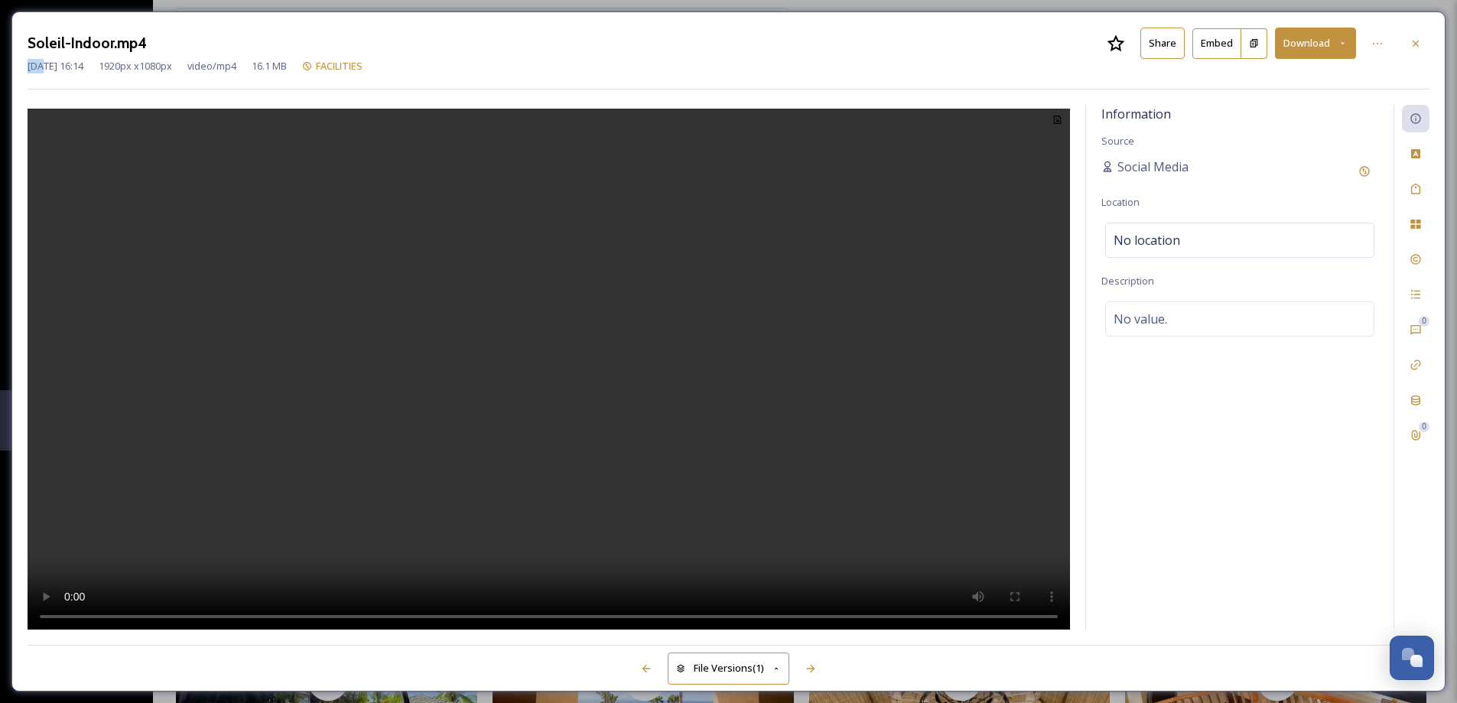
click at [1415, 45] on icon at bounding box center [1415, 43] width 12 height 12
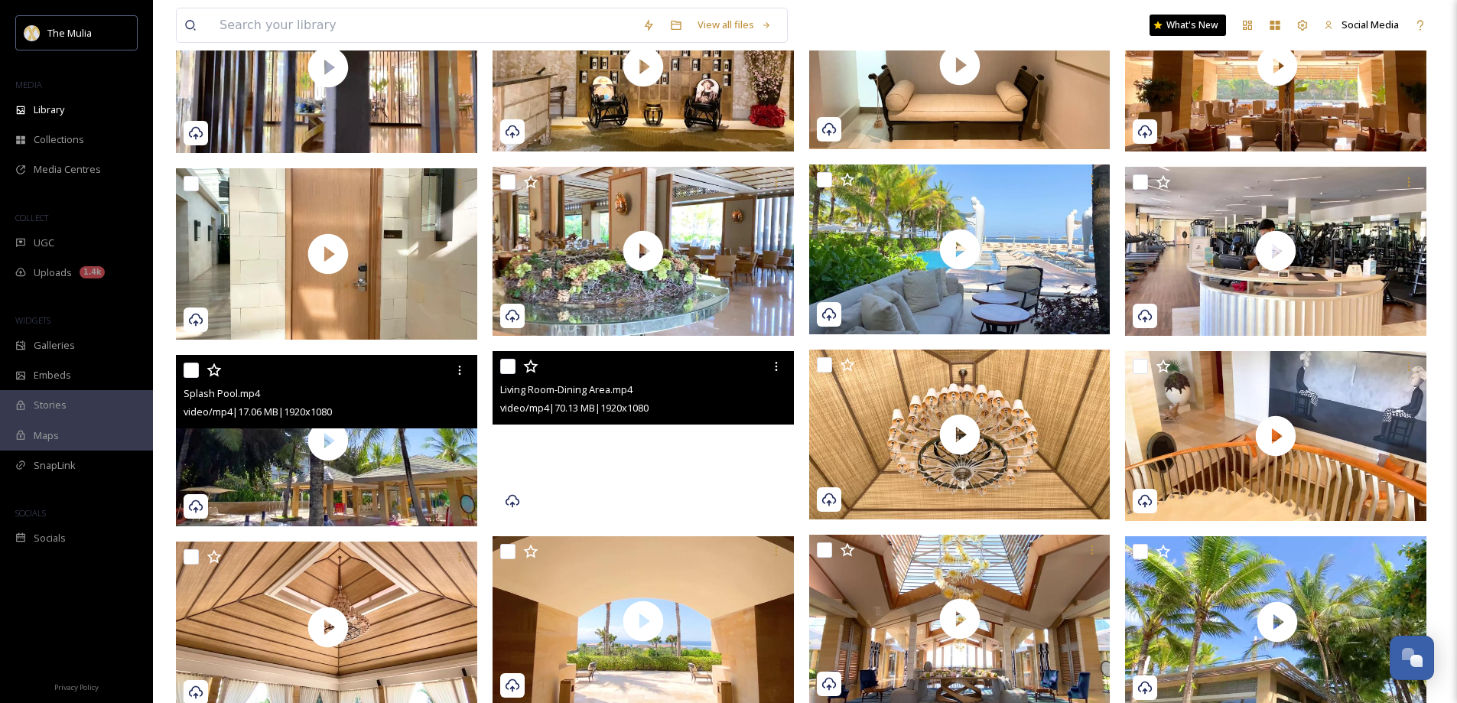
scroll to position [677, 0]
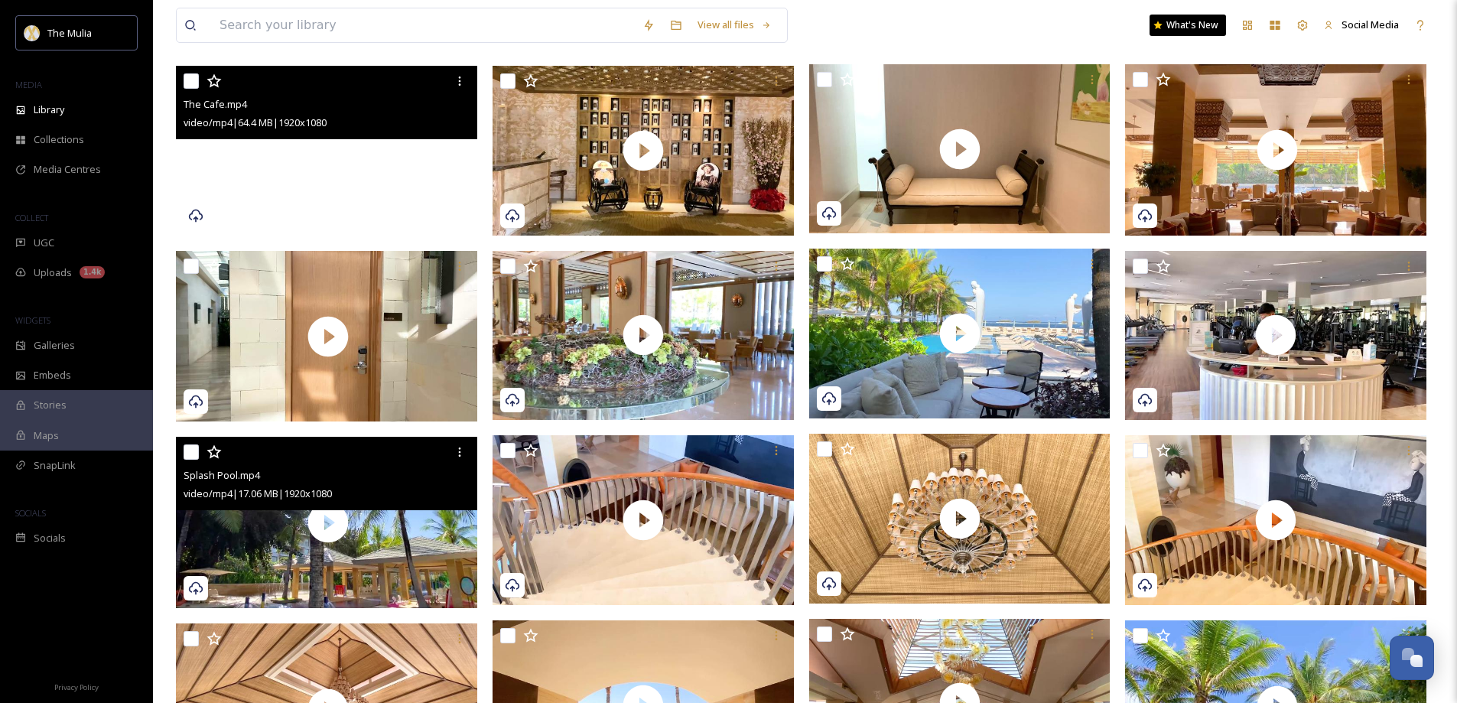
click at [425, 177] on video "The Cafe.mp4" at bounding box center [326, 151] width 301 height 170
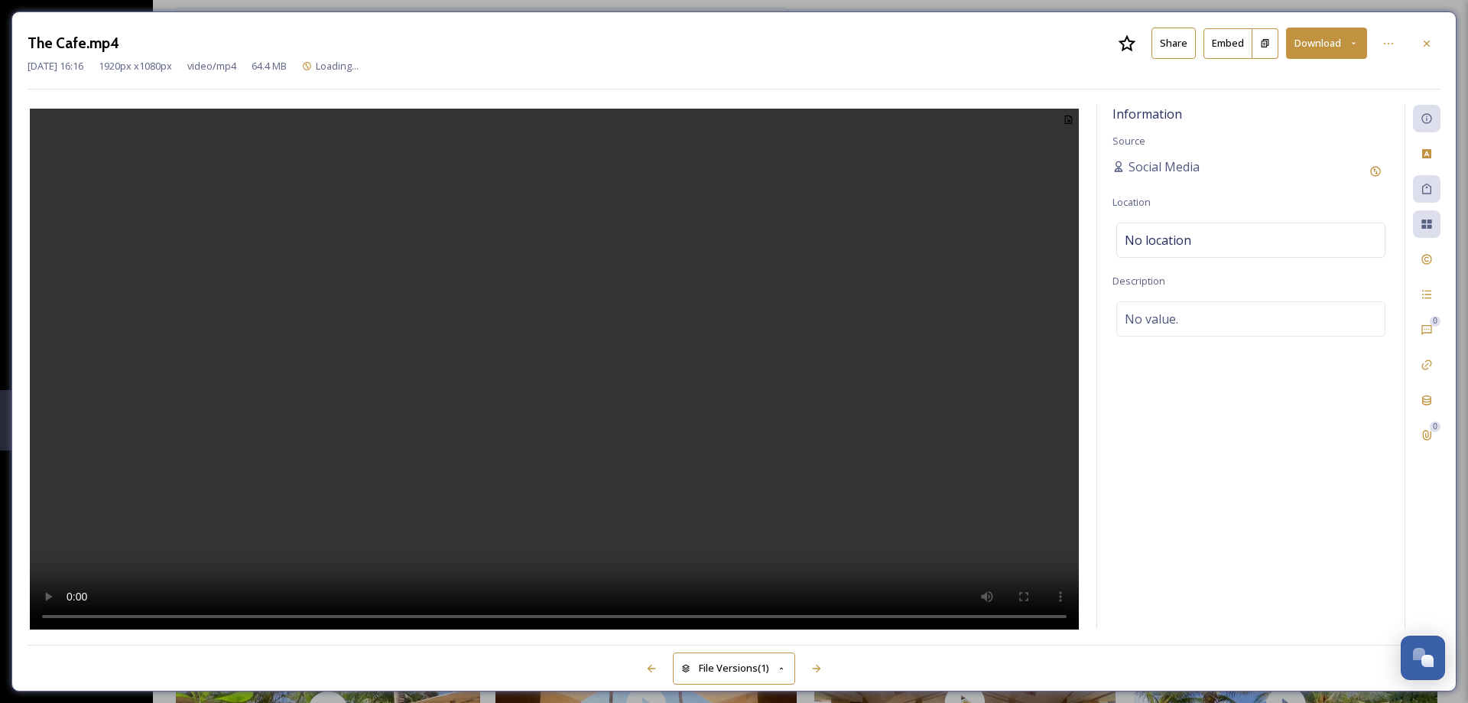
click at [1180, 42] on button "Share" at bounding box center [1173, 43] width 44 height 31
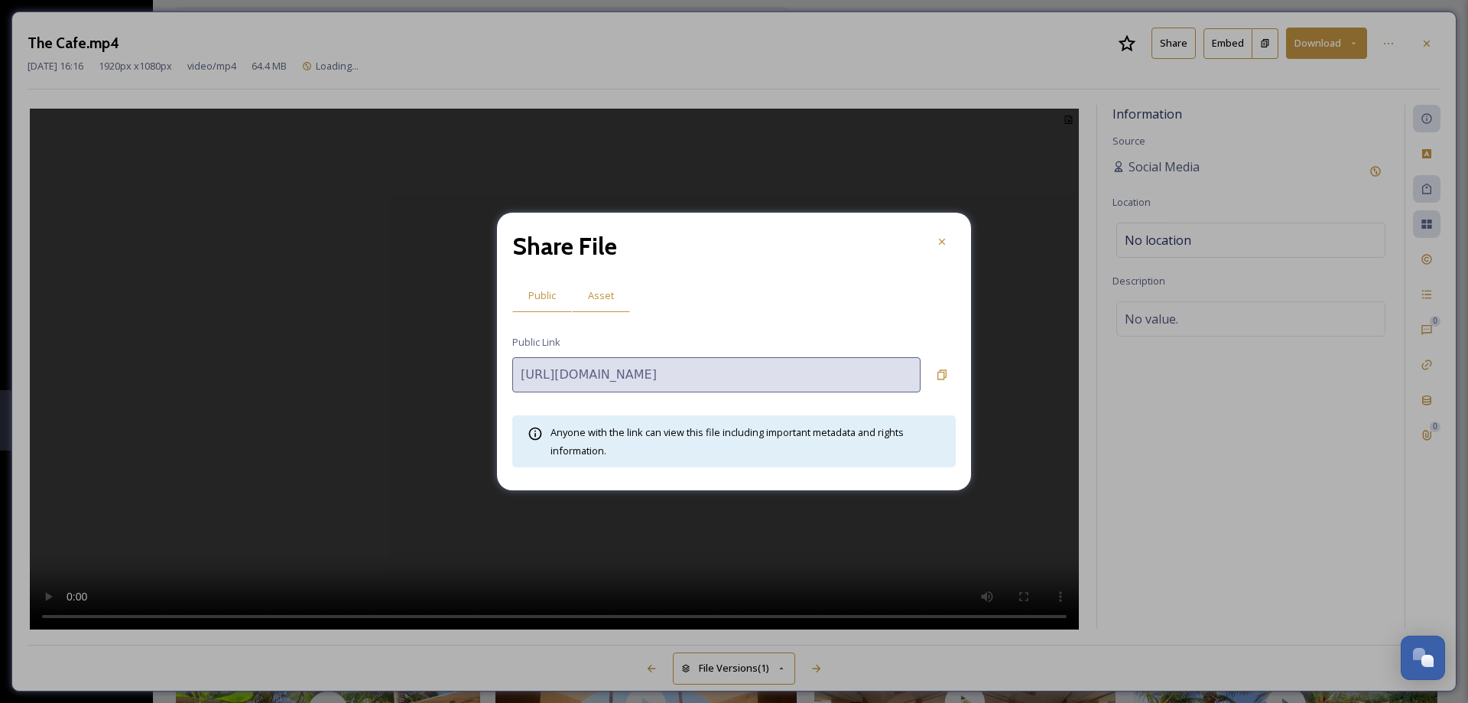
click at [590, 295] on span "Asset" at bounding box center [601, 295] width 26 height 15
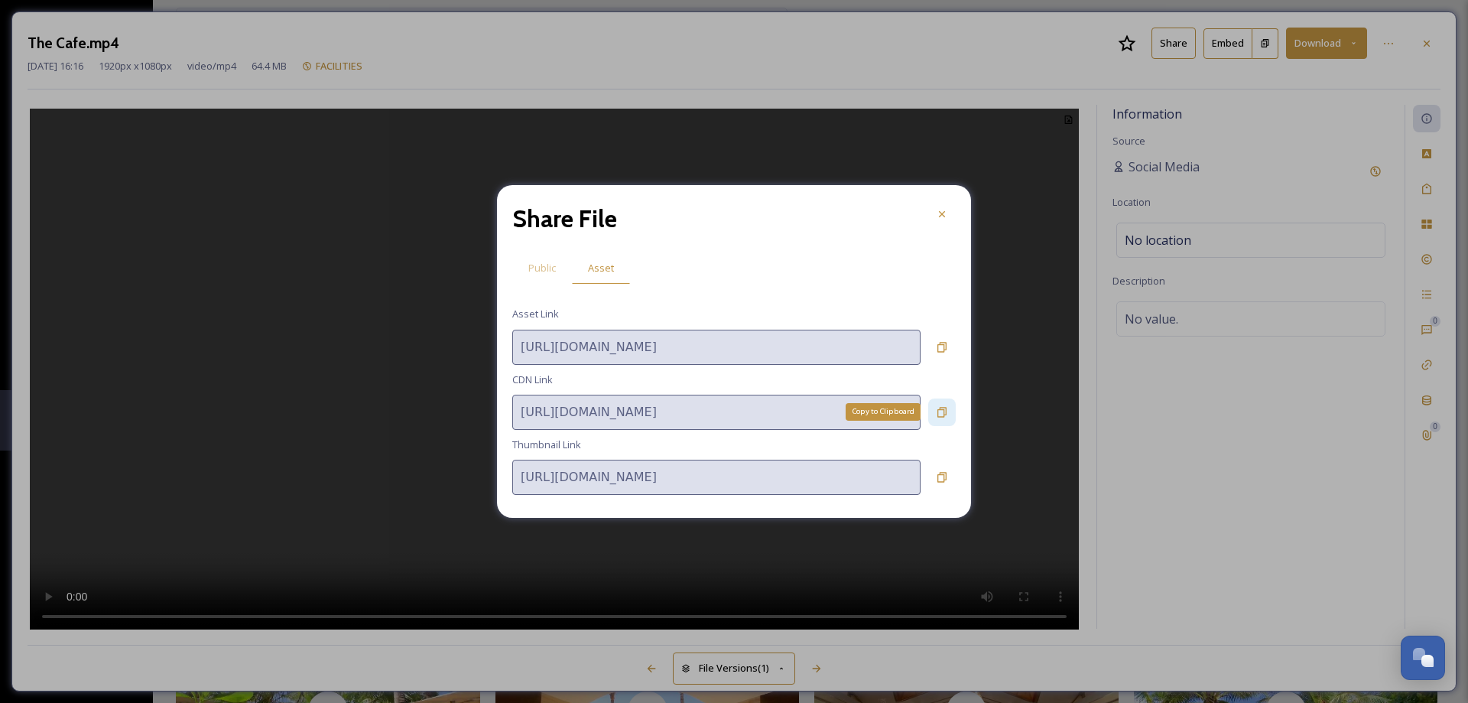
click at [943, 414] on icon at bounding box center [941, 412] width 9 height 10
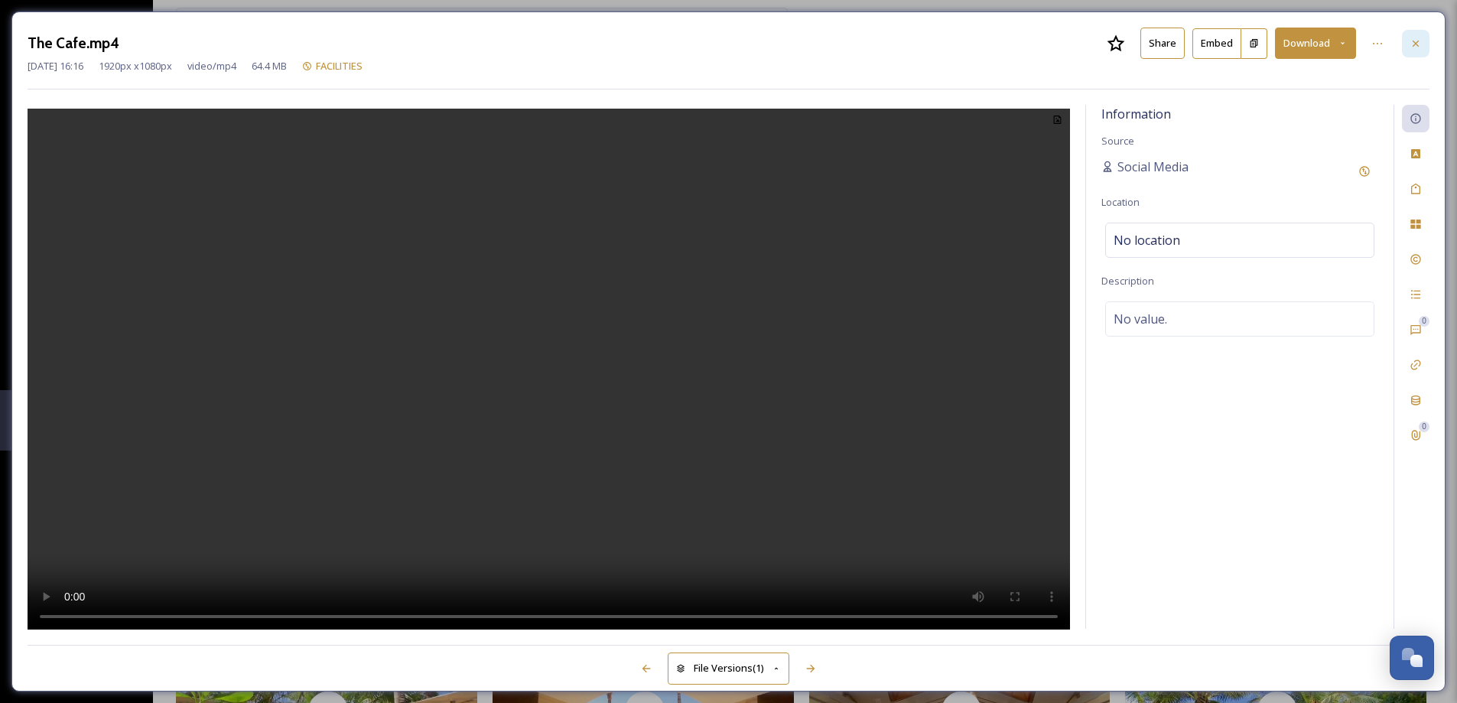
click at [1421, 44] on div at bounding box center [1415, 44] width 28 height 28
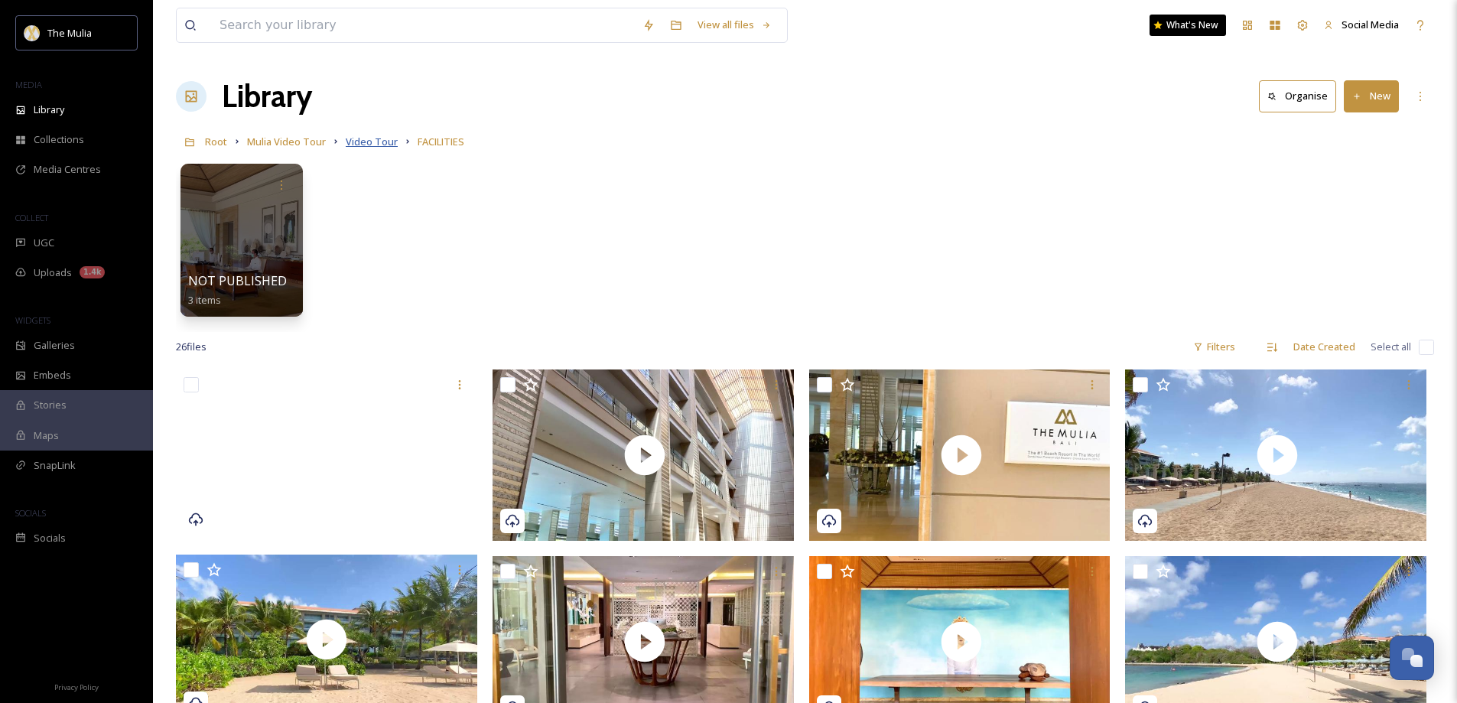
click at [375, 141] on span "Video Tour" at bounding box center [372, 142] width 52 height 14
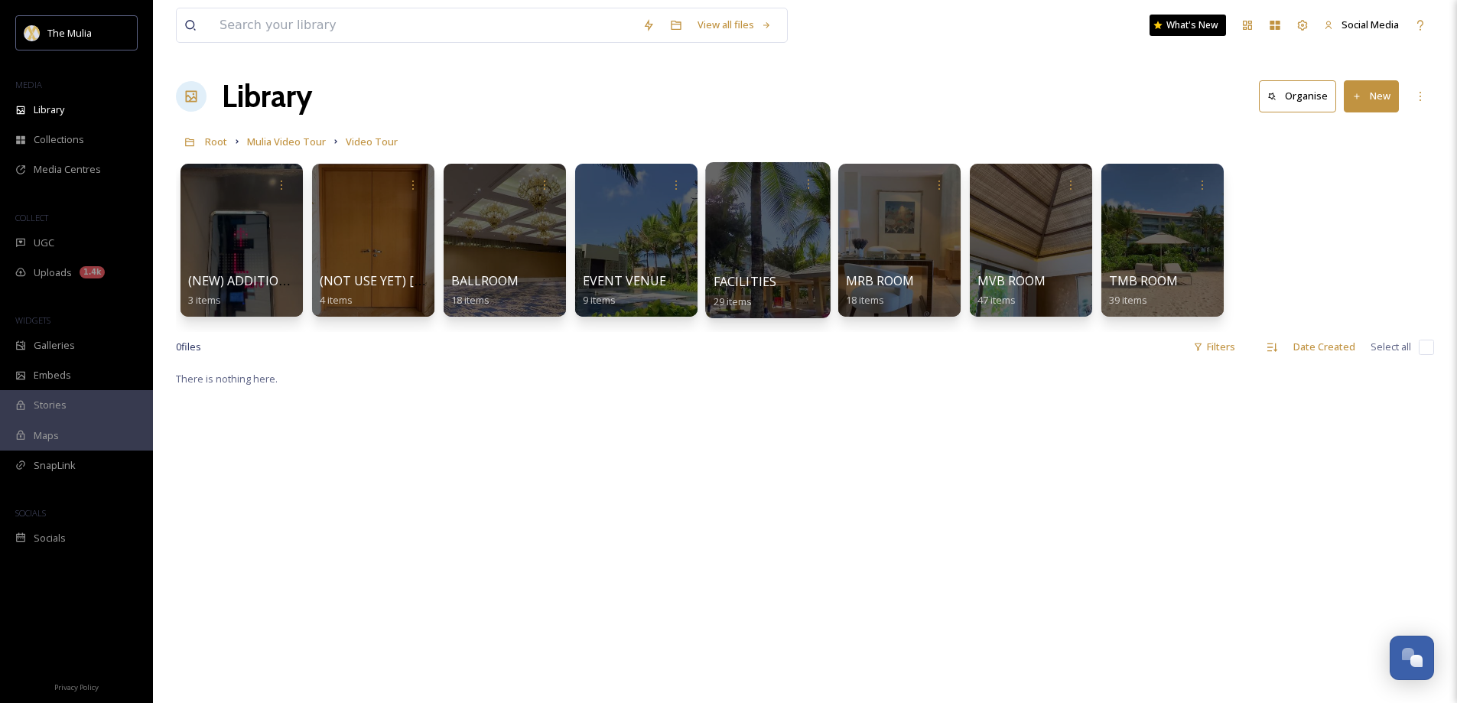
click at [729, 278] on span "FACILITIES" at bounding box center [744, 281] width 63 height 17
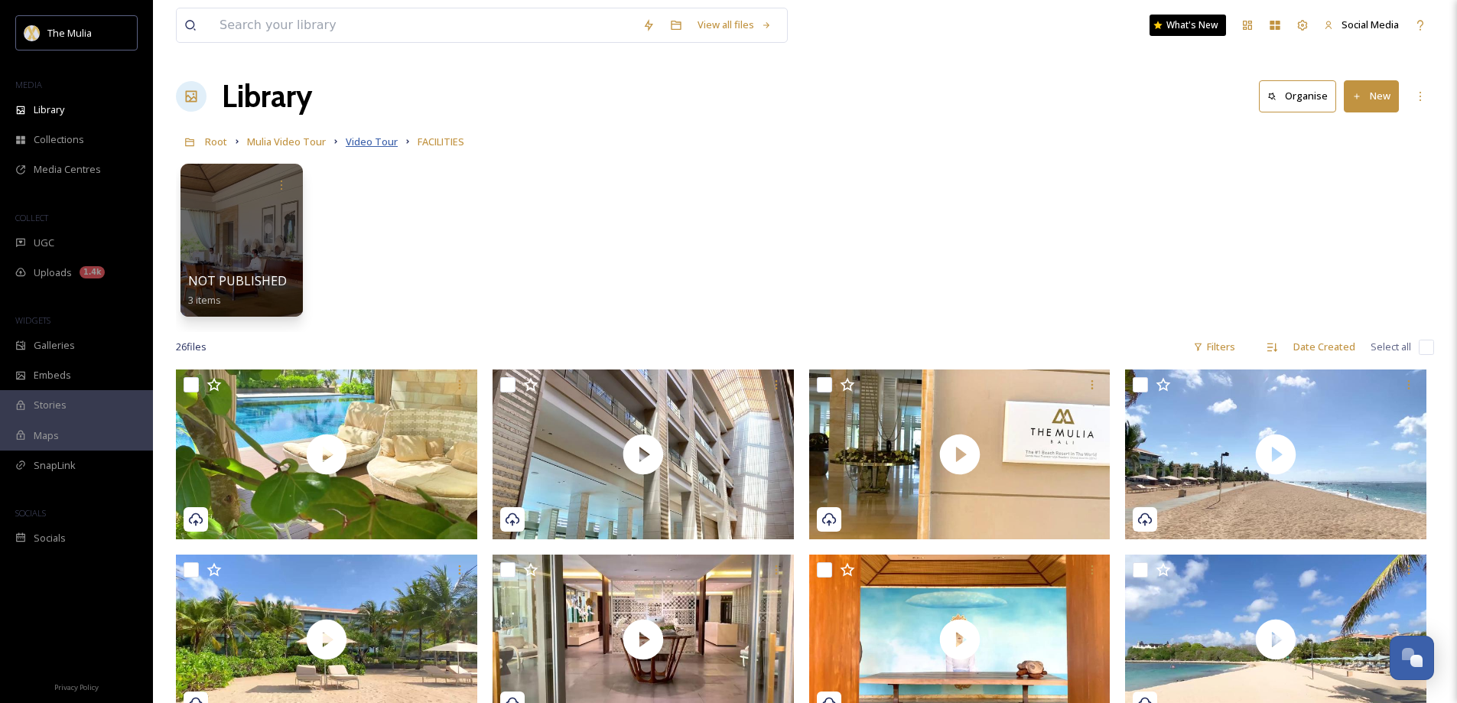
click at [372, 145] on span "Video Tour" at bounding box center [372, 142] width 52 height 14
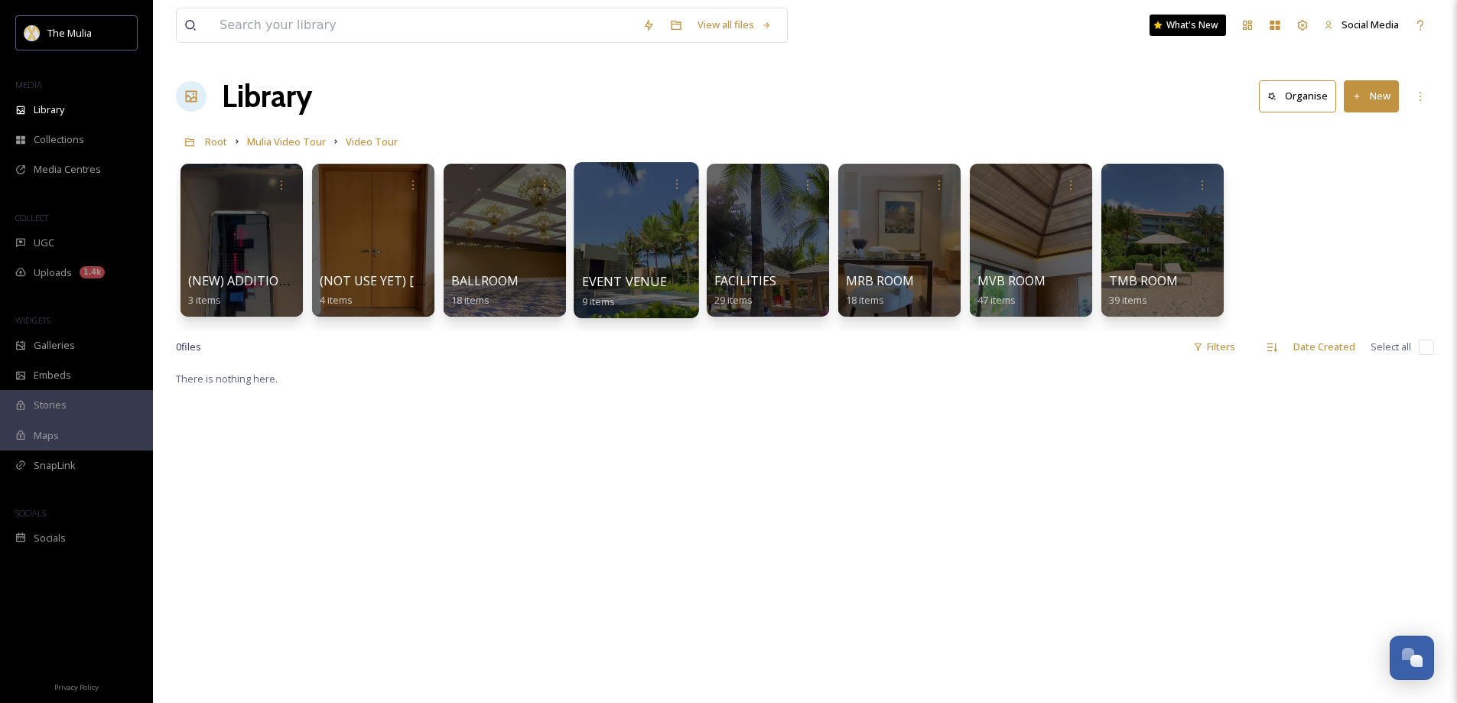
click at [597, 277] on span "EVENT VENUE" at bounding box center [624, 281] width 85 height 17
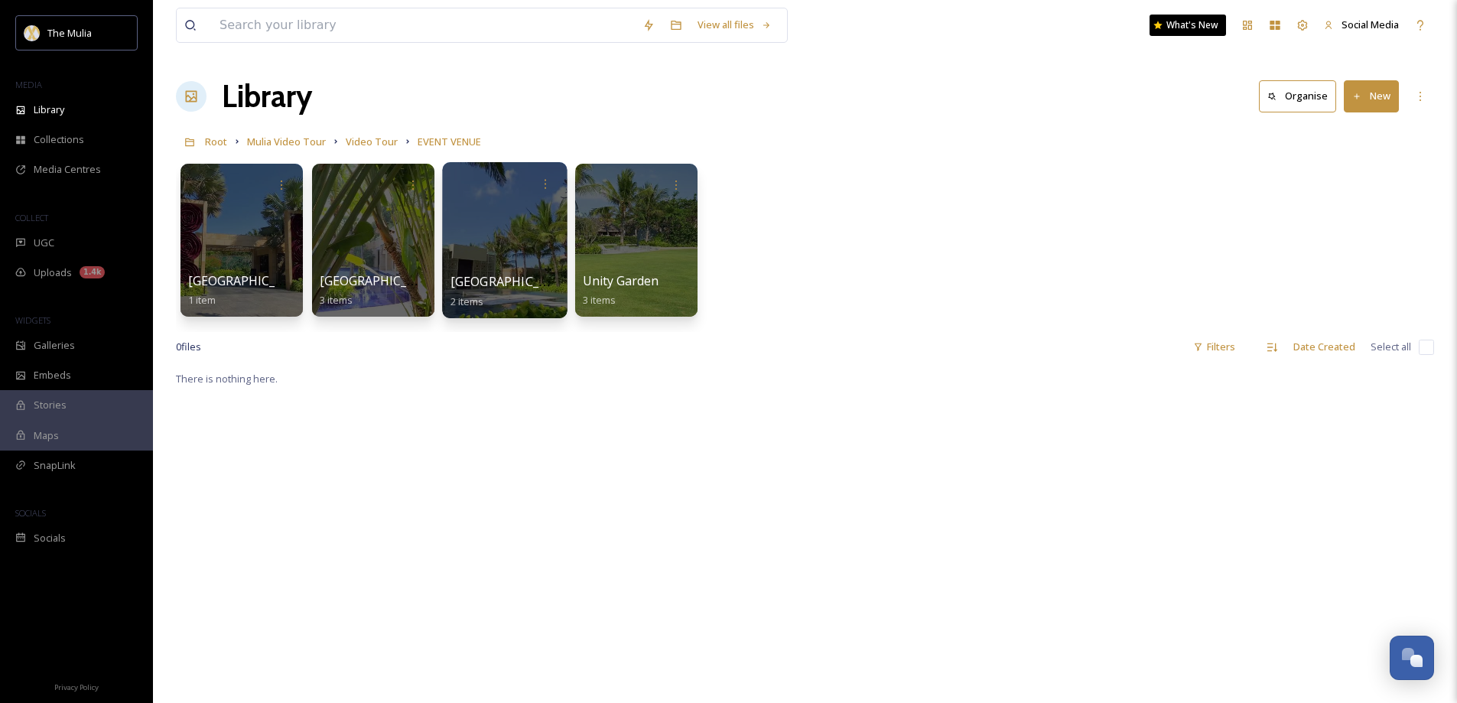
click at [498, 285] on span "Harmony Chapel" at bounding box center [512, 281] width 125 height 17
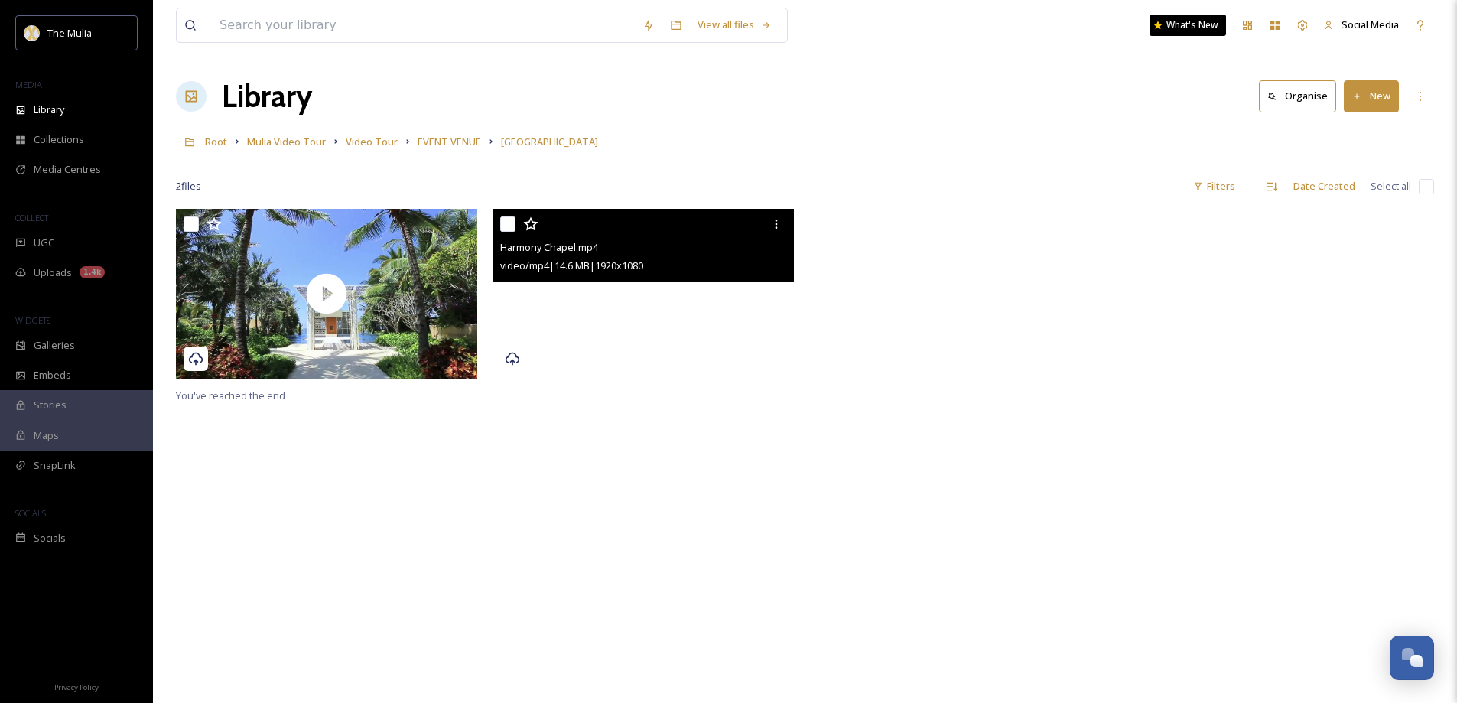
click at [750, 317] on video "Harmony Chapel.mp4" at bounding box center [642, 294] width 301 height 170
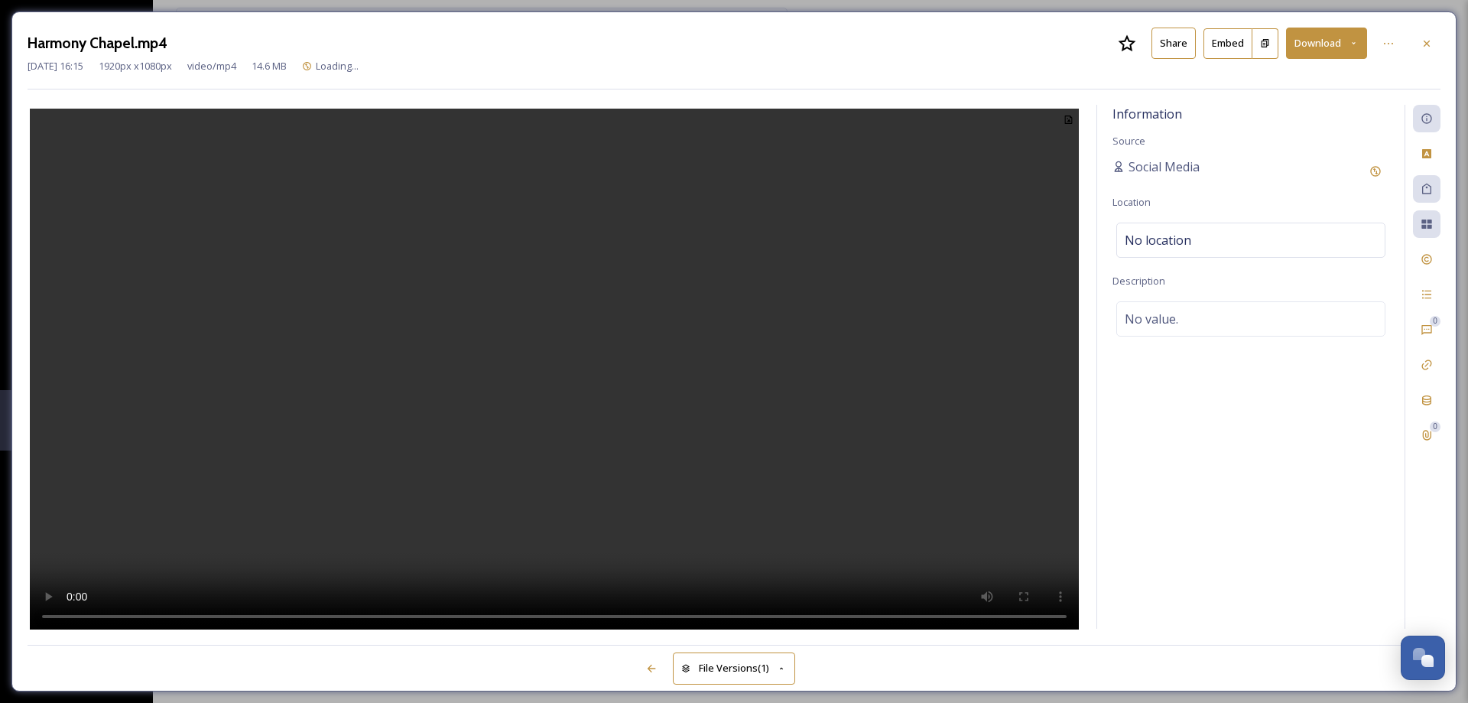
click at [1164, 44] on button "Share" at bounding box center [1173, 43] width 44 height 31
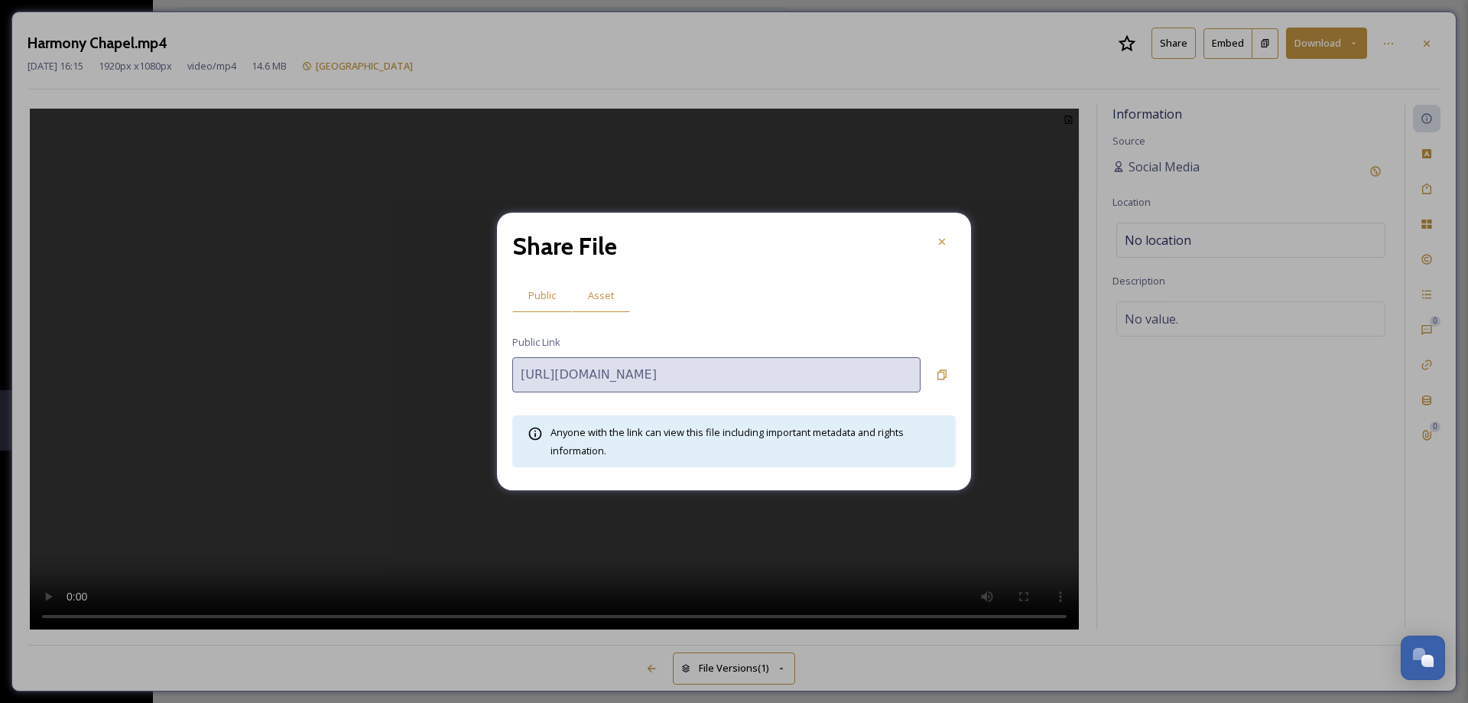
click at [600, 297] on span "Asset" at bounding box center [601, 295] width 26 height 15
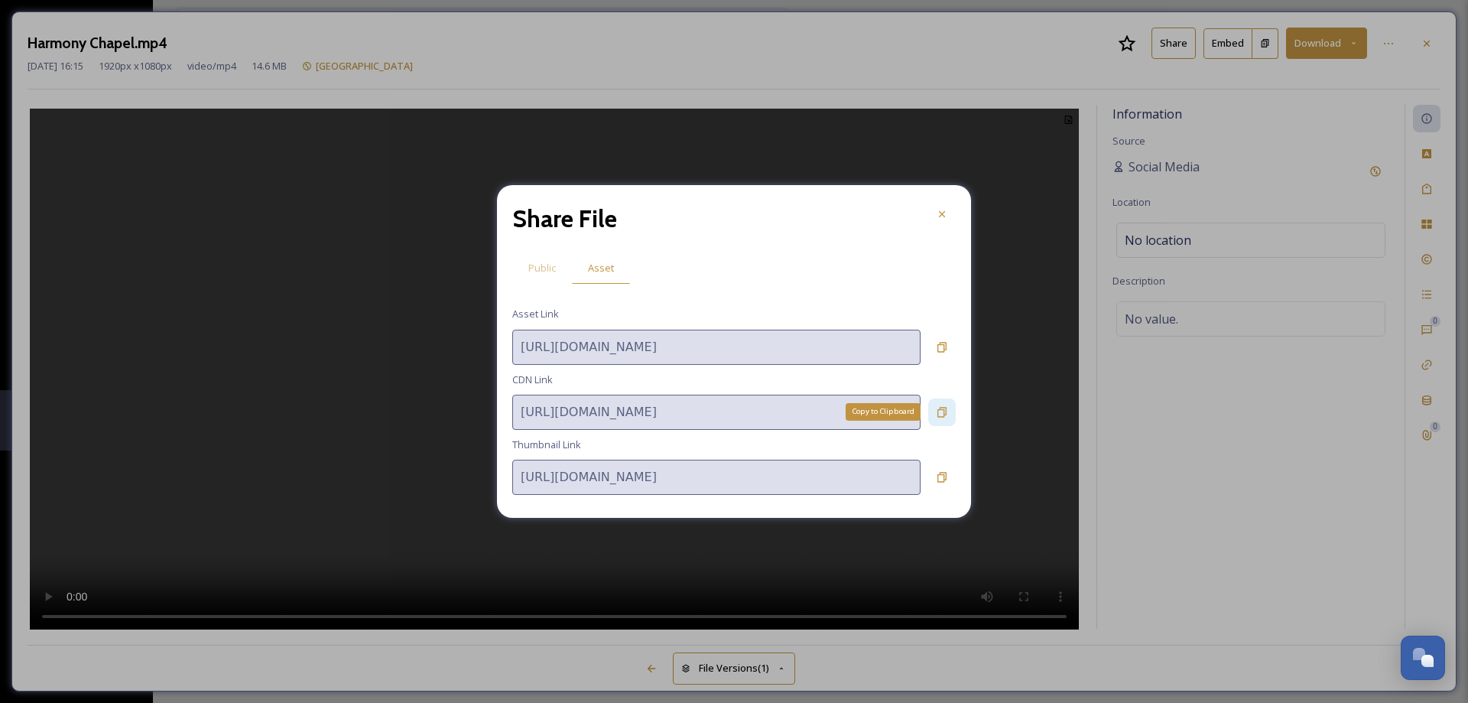
click at [938, 413] on icon at bounding box center [941, 412] width 9 height 10
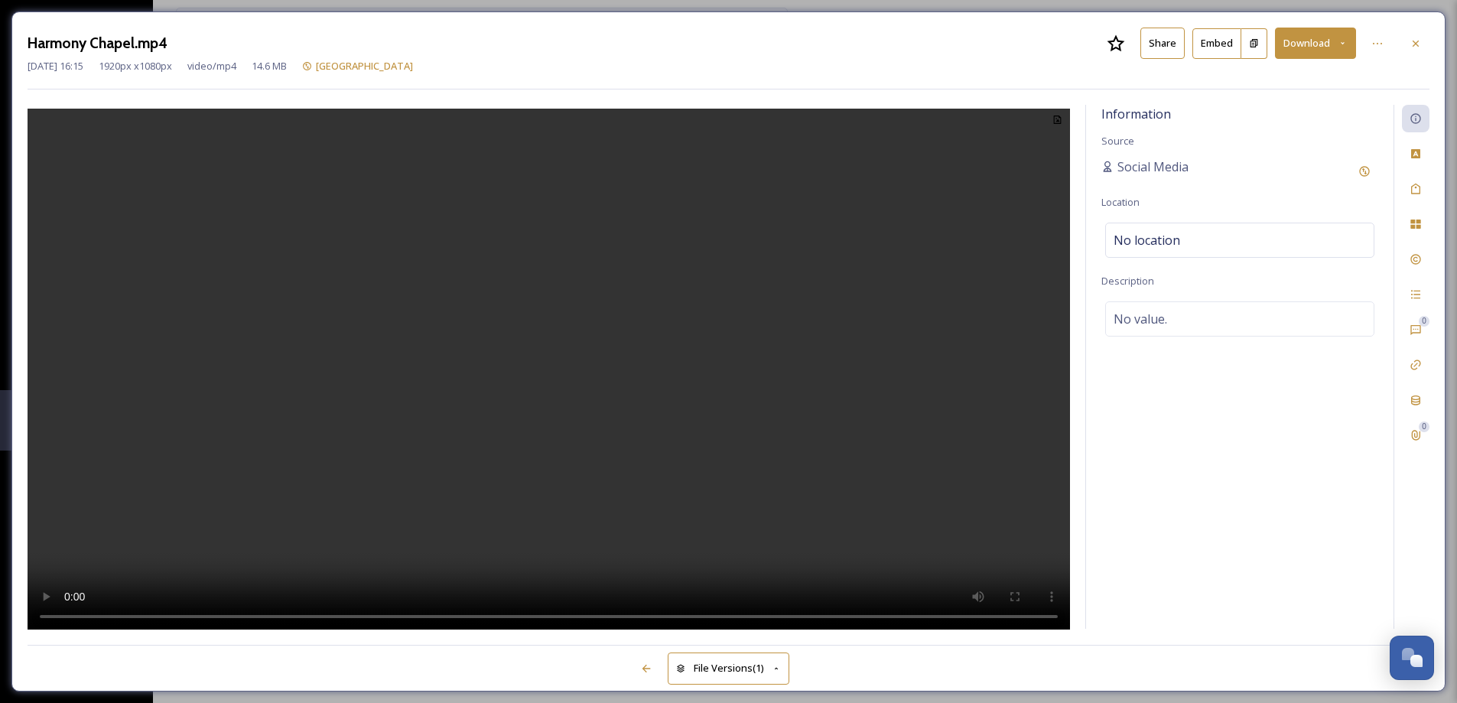
drag, startPoint x: 1421, startPoint y: 47, endPoint x: 1292, endPoint y: 86, distance: 135.0
click at [1421, 47] on div at bounding box center [1415, 44] width 28 height 28
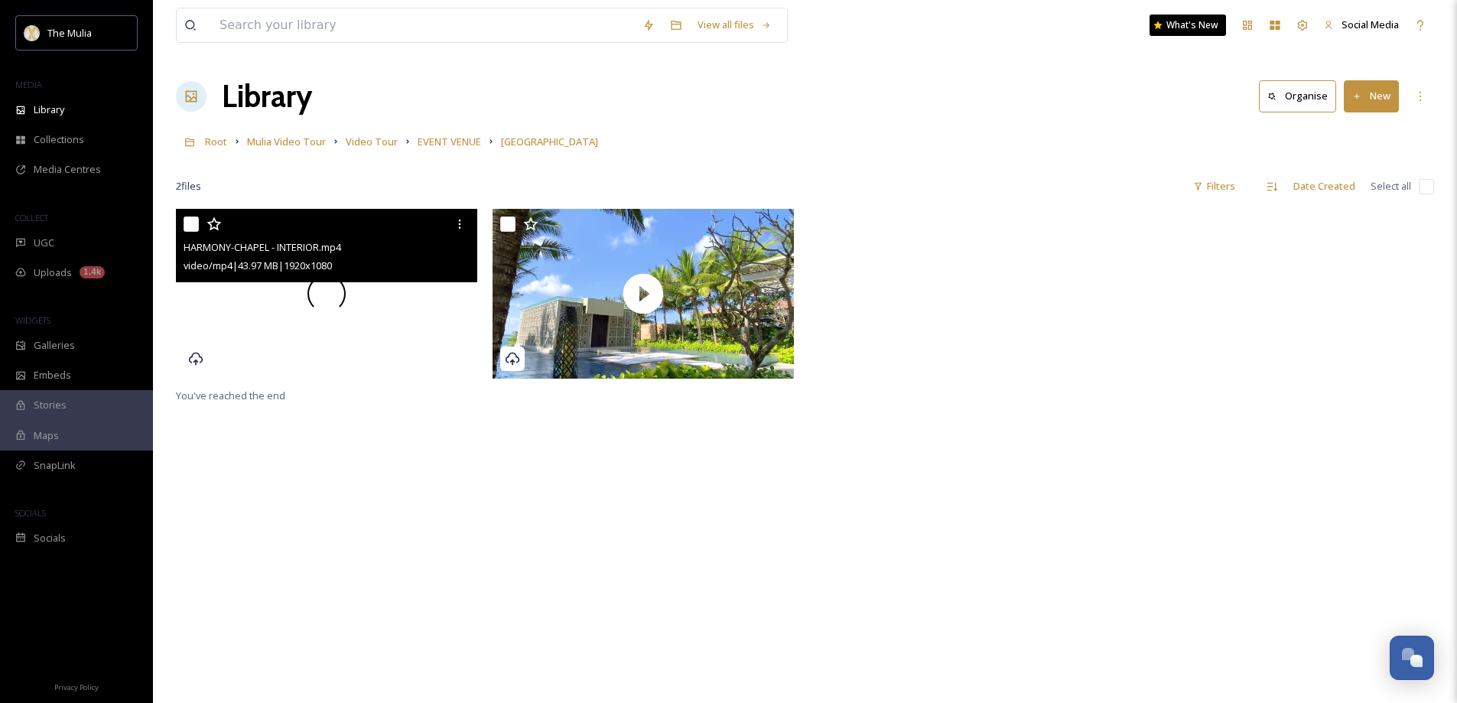
click at [369, 309] on video "HARMONY-CHAPEL - INTERIOR.mp4" at bounding box center [326, 294] width 301 height 170
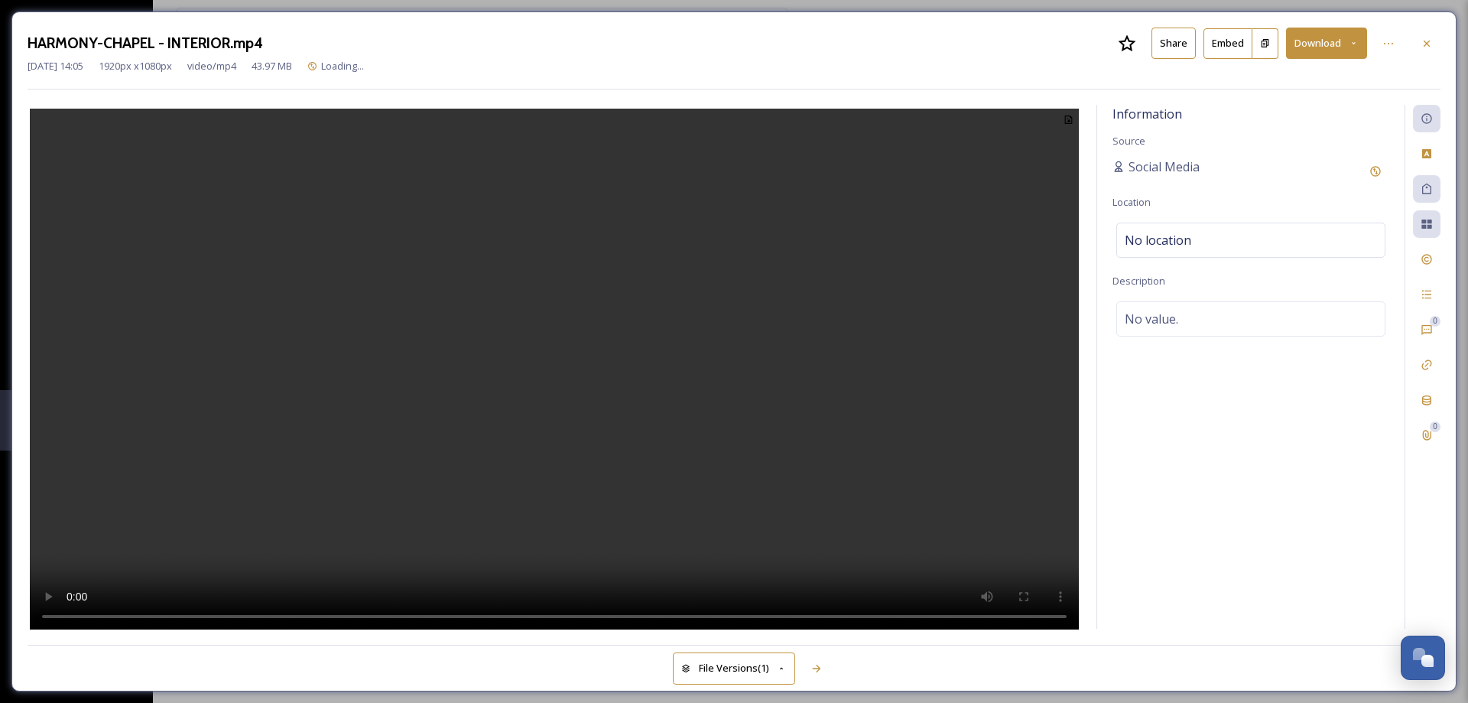
click at [1167, 45] on button "Share" at bounding box center [1173, 43] width 44 height 31
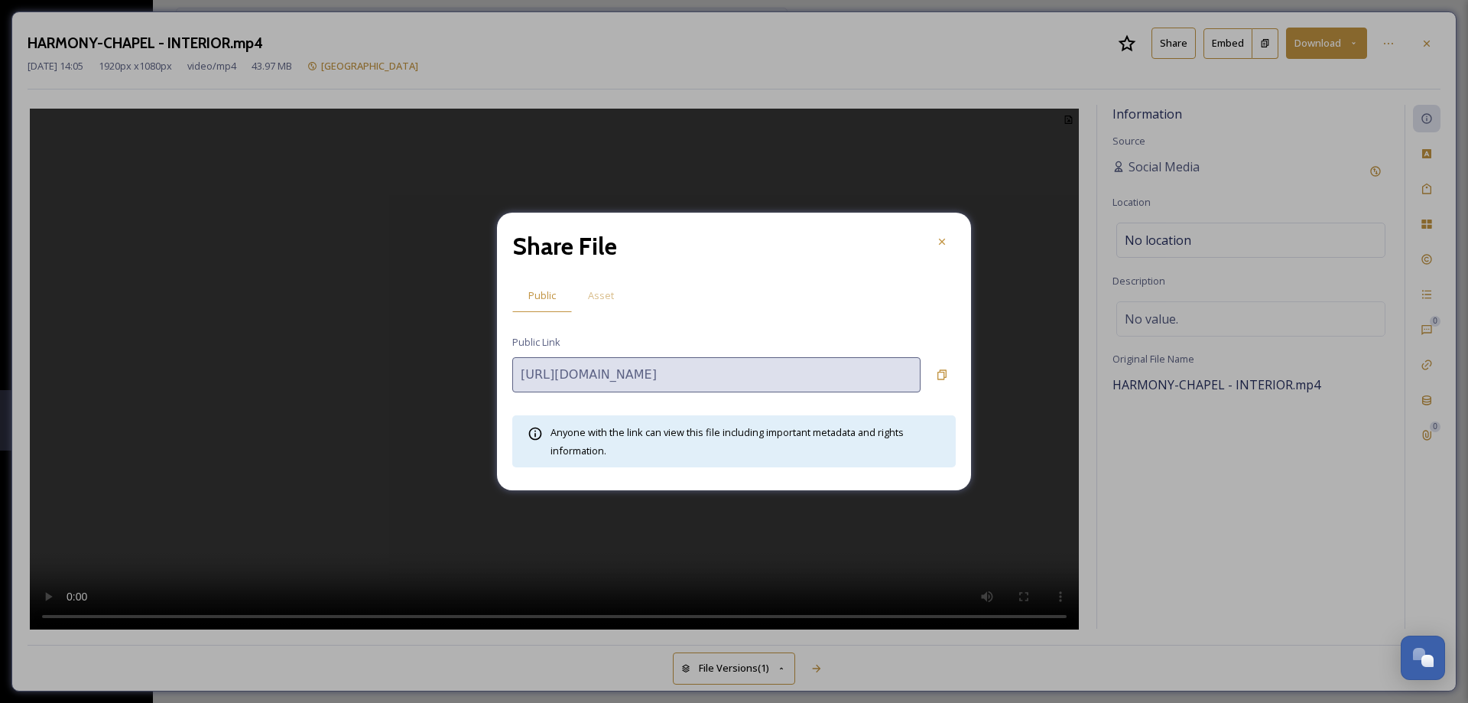
click at [600, 297] on span "Asset" at bounding box center [601, 295] width 26 height 15
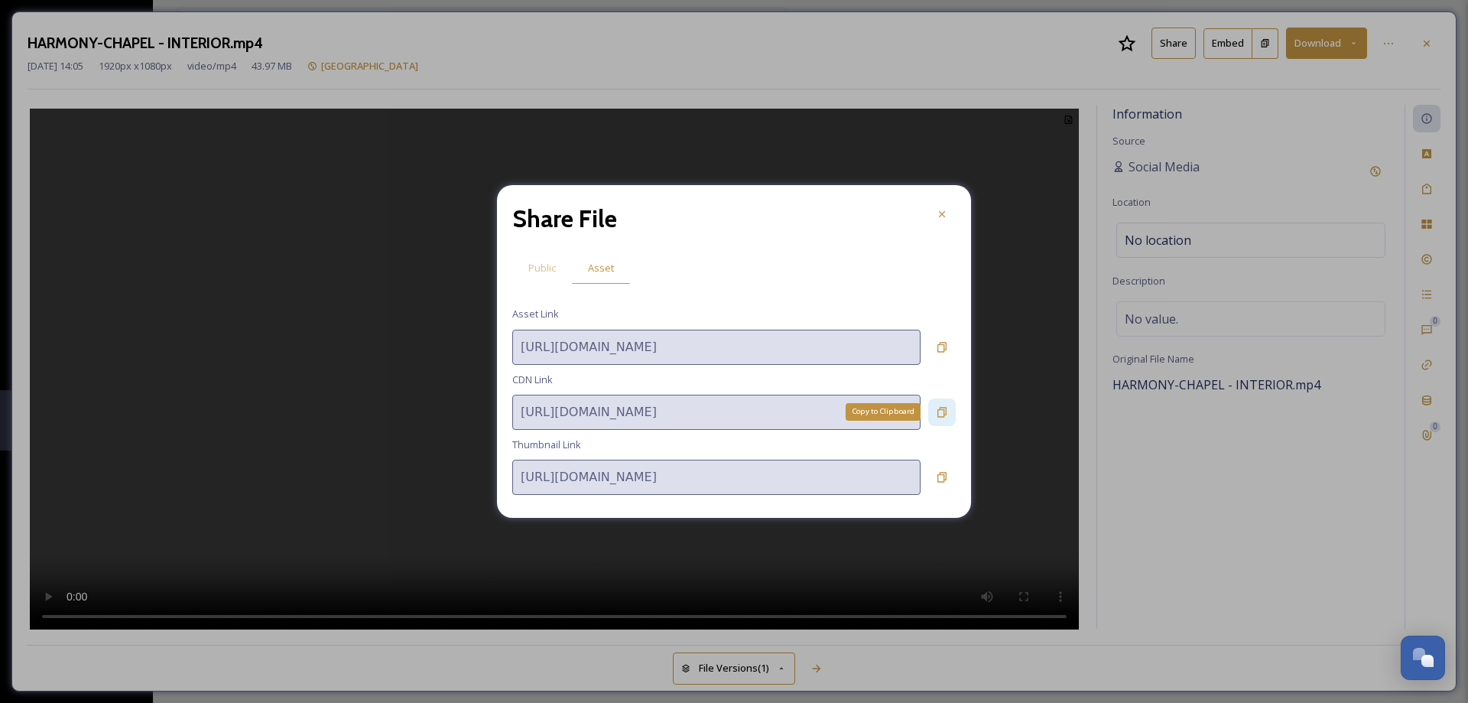
click at [937, 416] on icon at bounding box center [942, 412] width 12 height 12
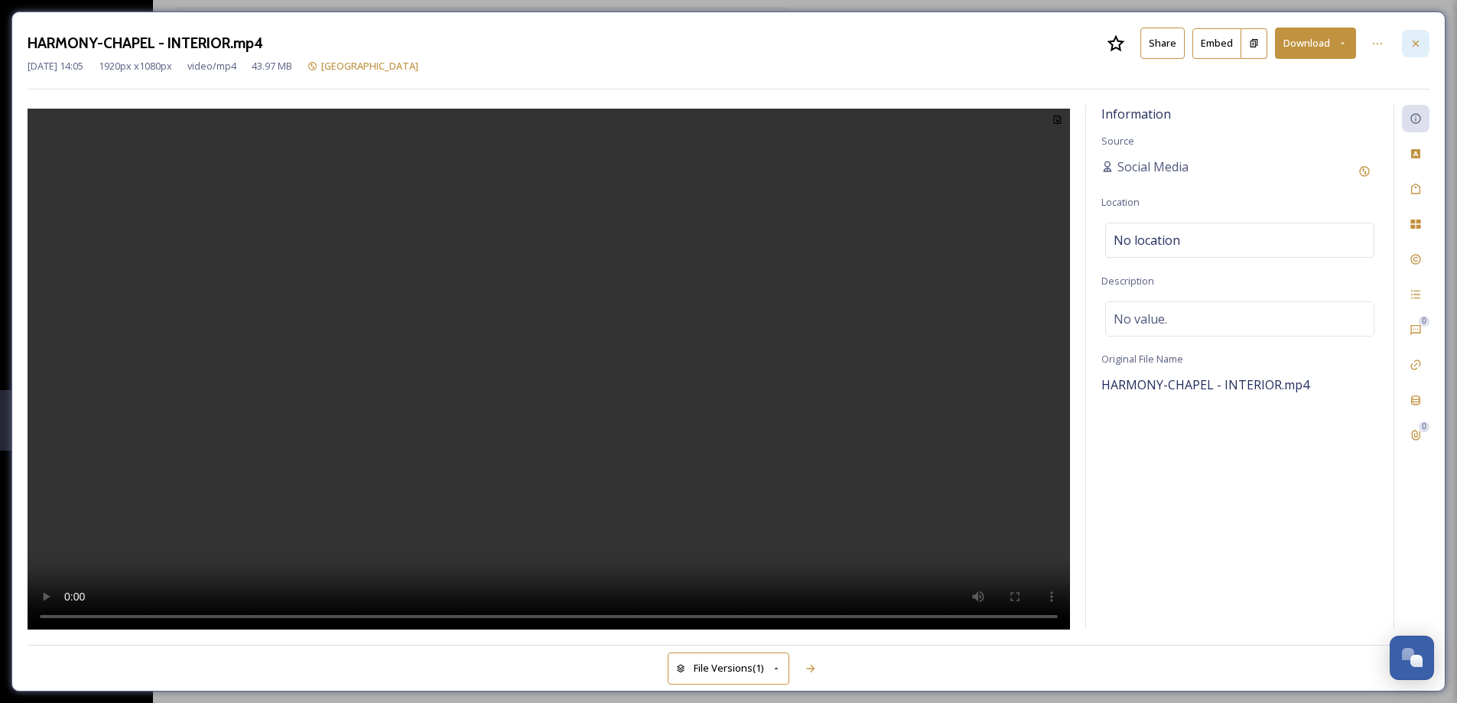
click at [1414, 44] on icon at bounding box center [1415, 43] width 6 height 6
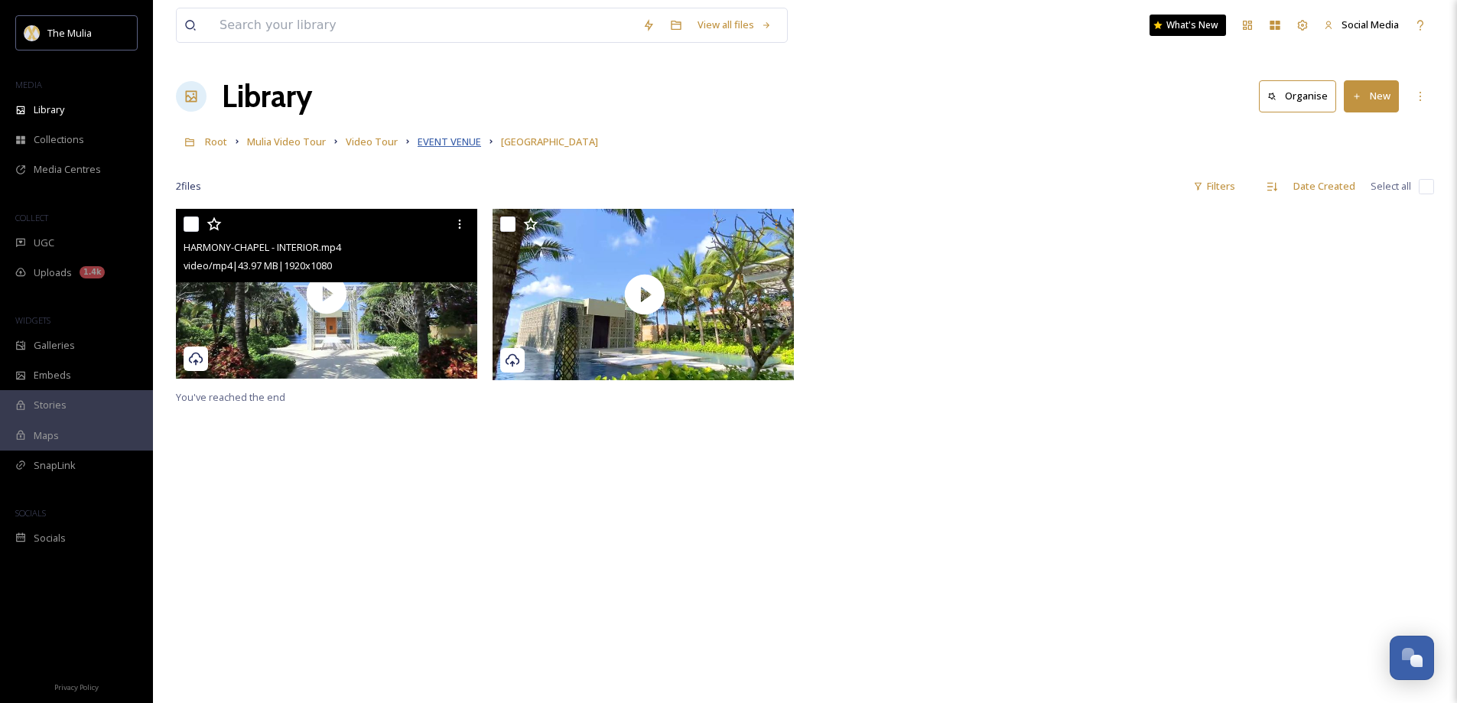
click at [457, 140] on span "EVENT VENUE" at bounding box center [448, 142] width 63 height 14
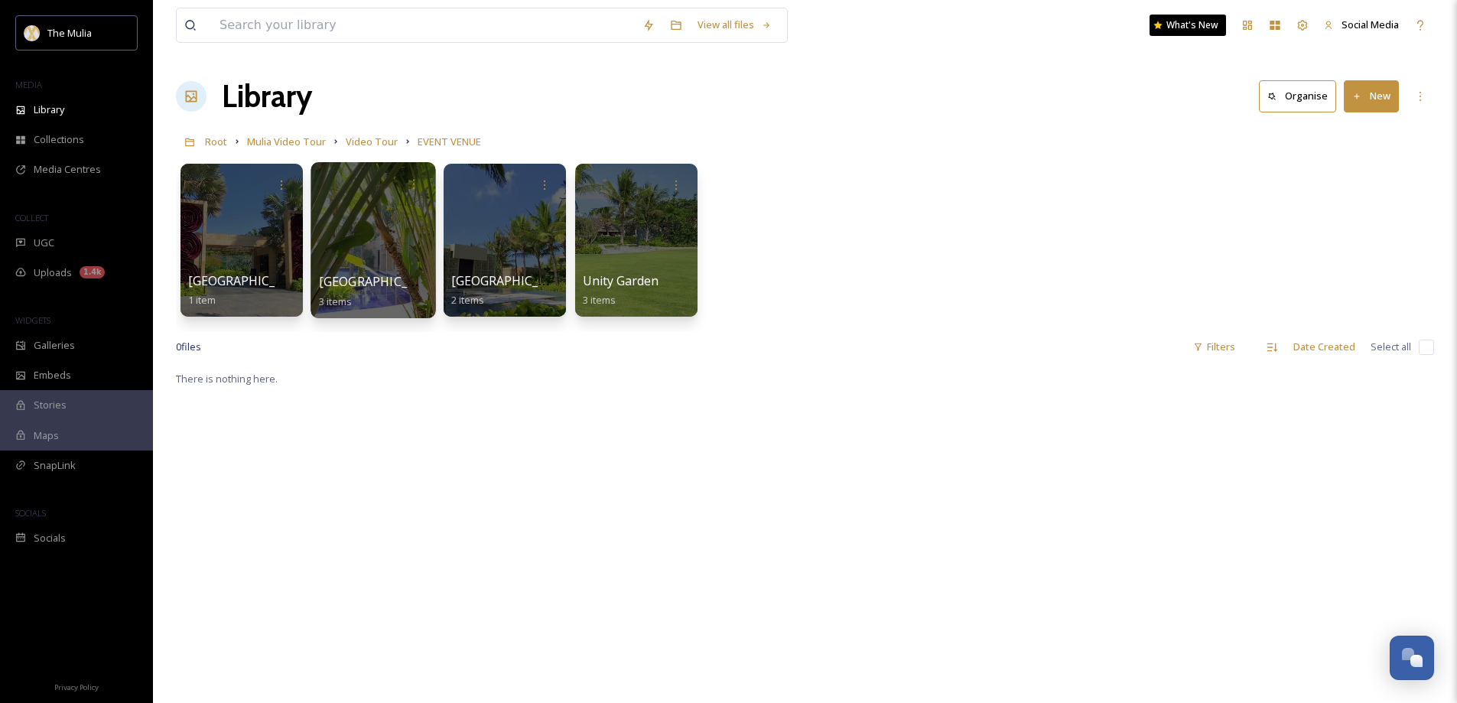
click at [356, 284] on span "Eternity Chapel" at bounding box center [381, 281] width 125 height 17
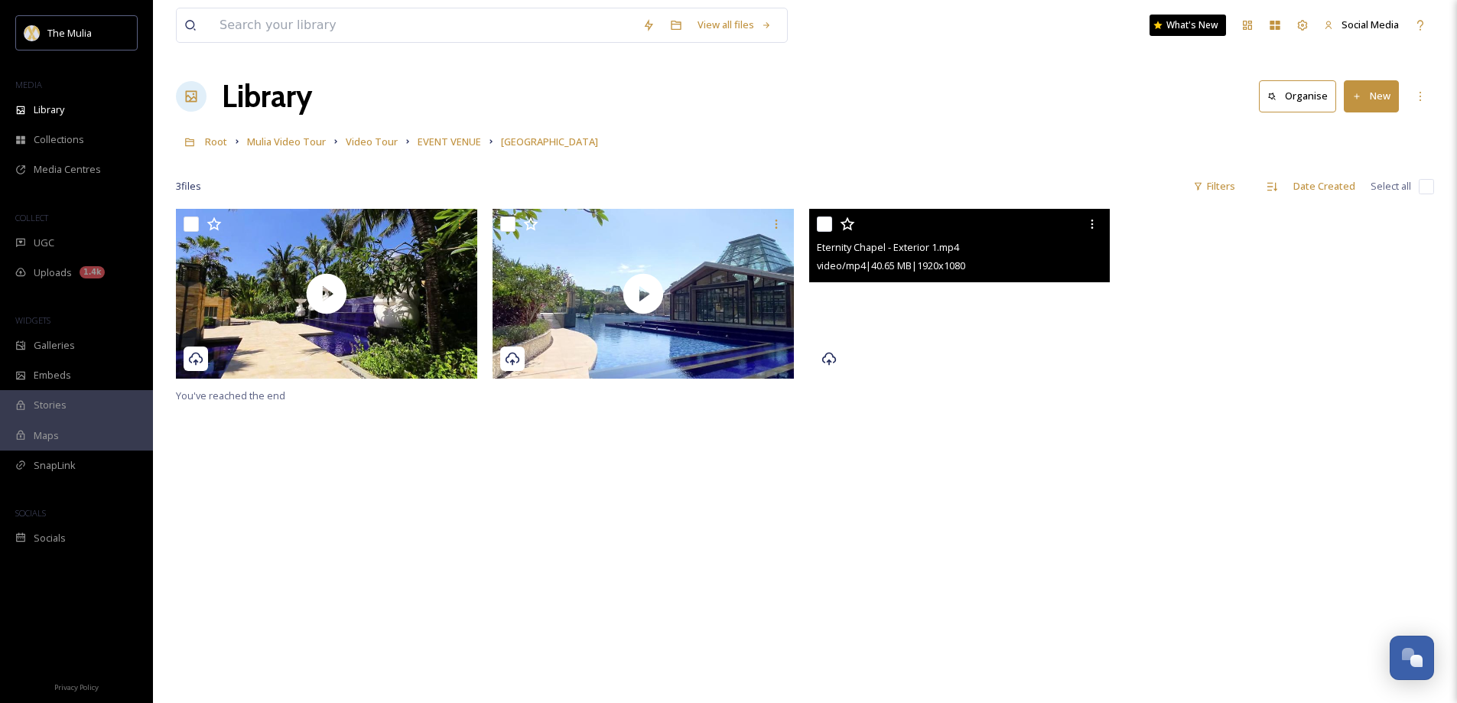
click at [1023, 353] on video "Eternity Chapel - Exterior 1.mp4" at bounding box center [959, 294] width 301 height 170
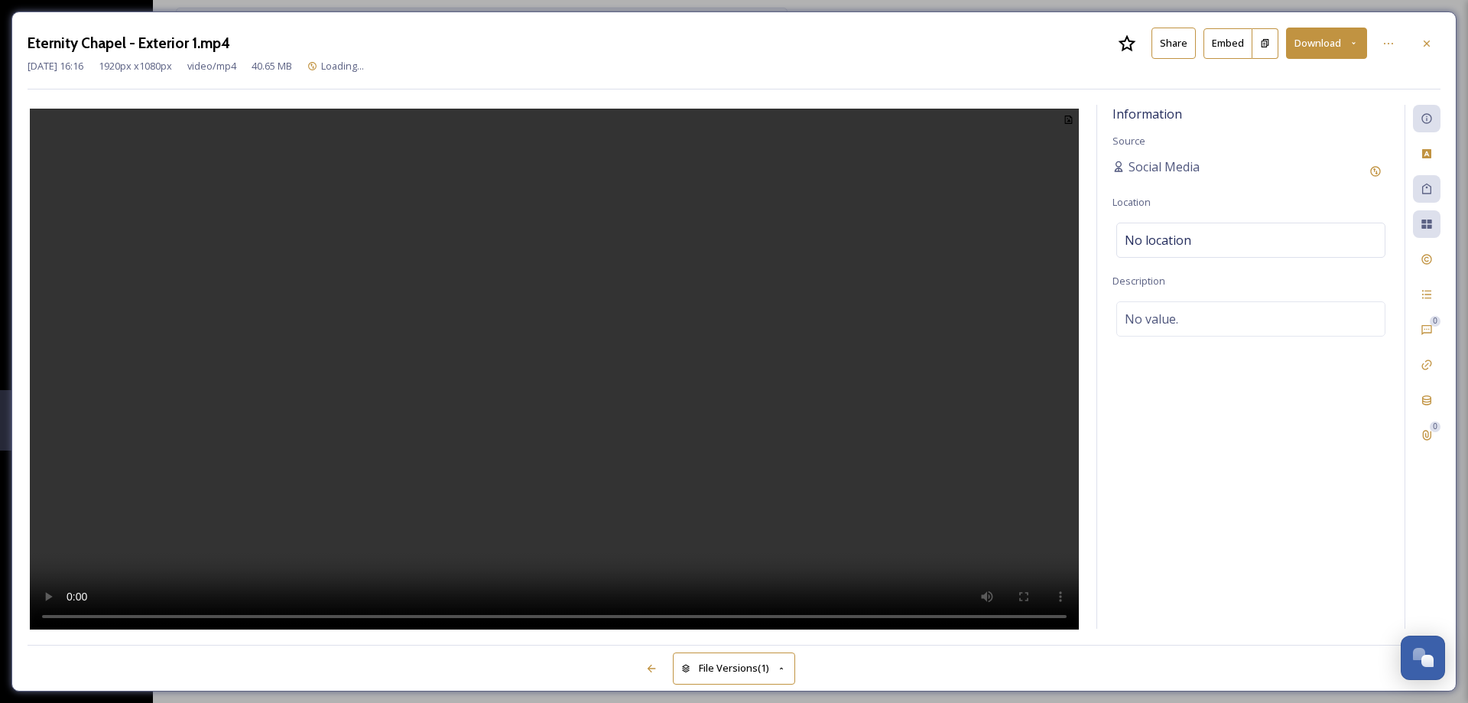
click at [1161, 48] on button "Share" at bounding box center [1173, 43] width 44 height 31
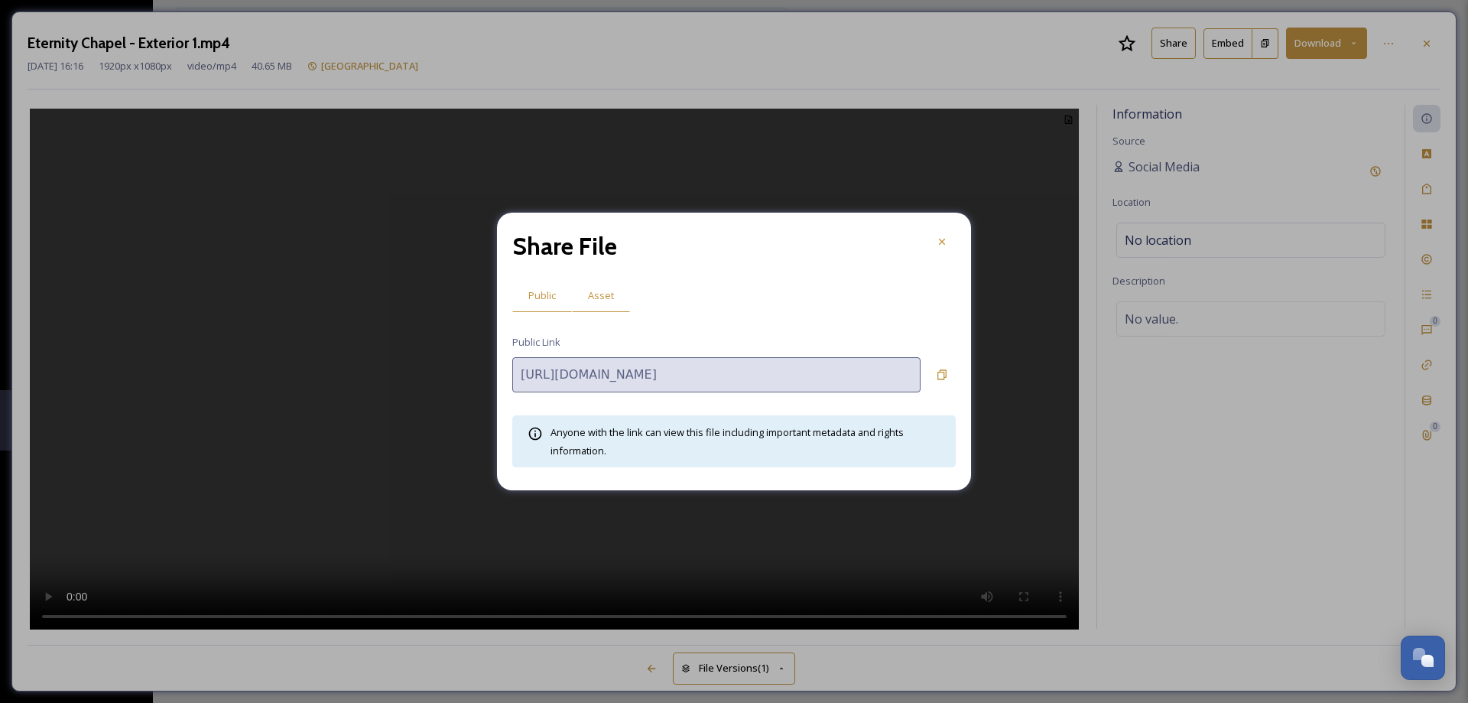
click at [609, 297] on span "Asset" at bounding box center [601, 295] width 26 height 15
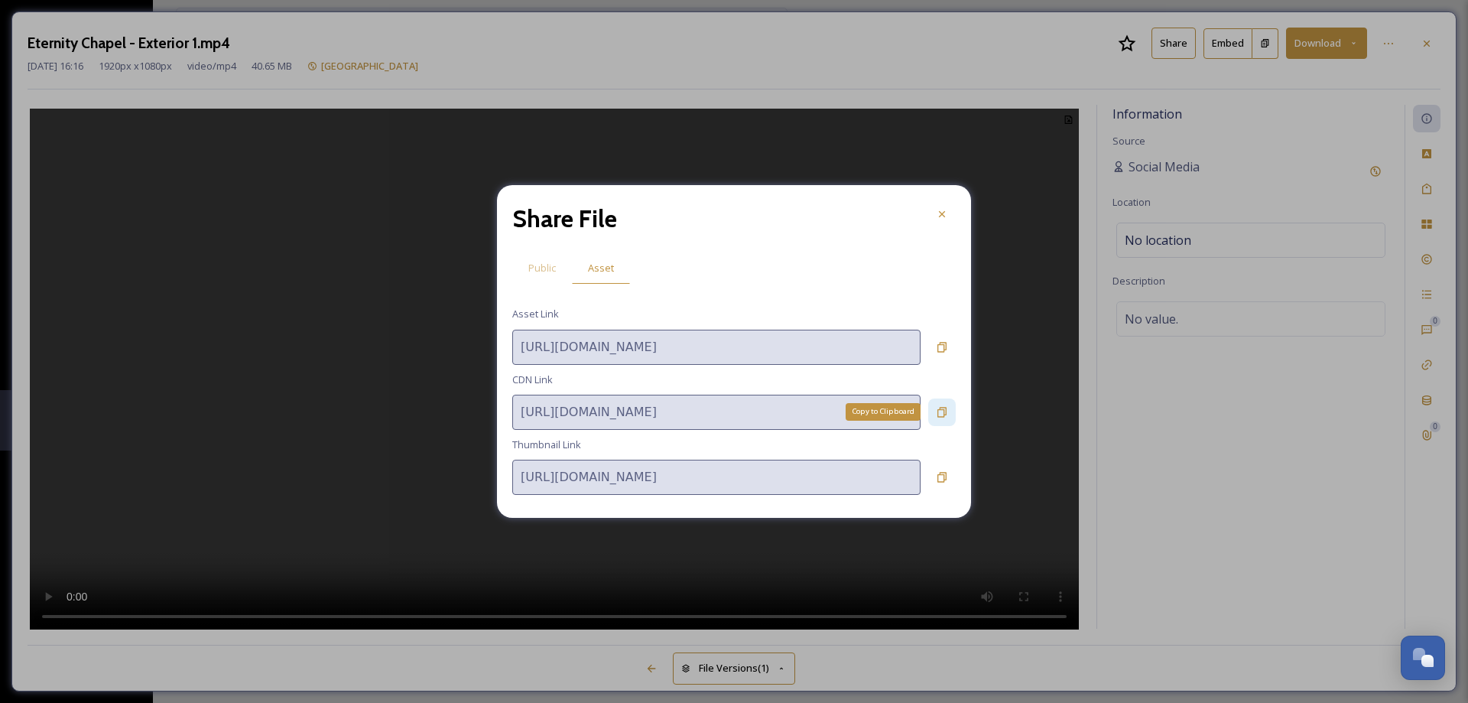
click at [940, 410] on icon at bounding box center [941, 412] width 9 height 10
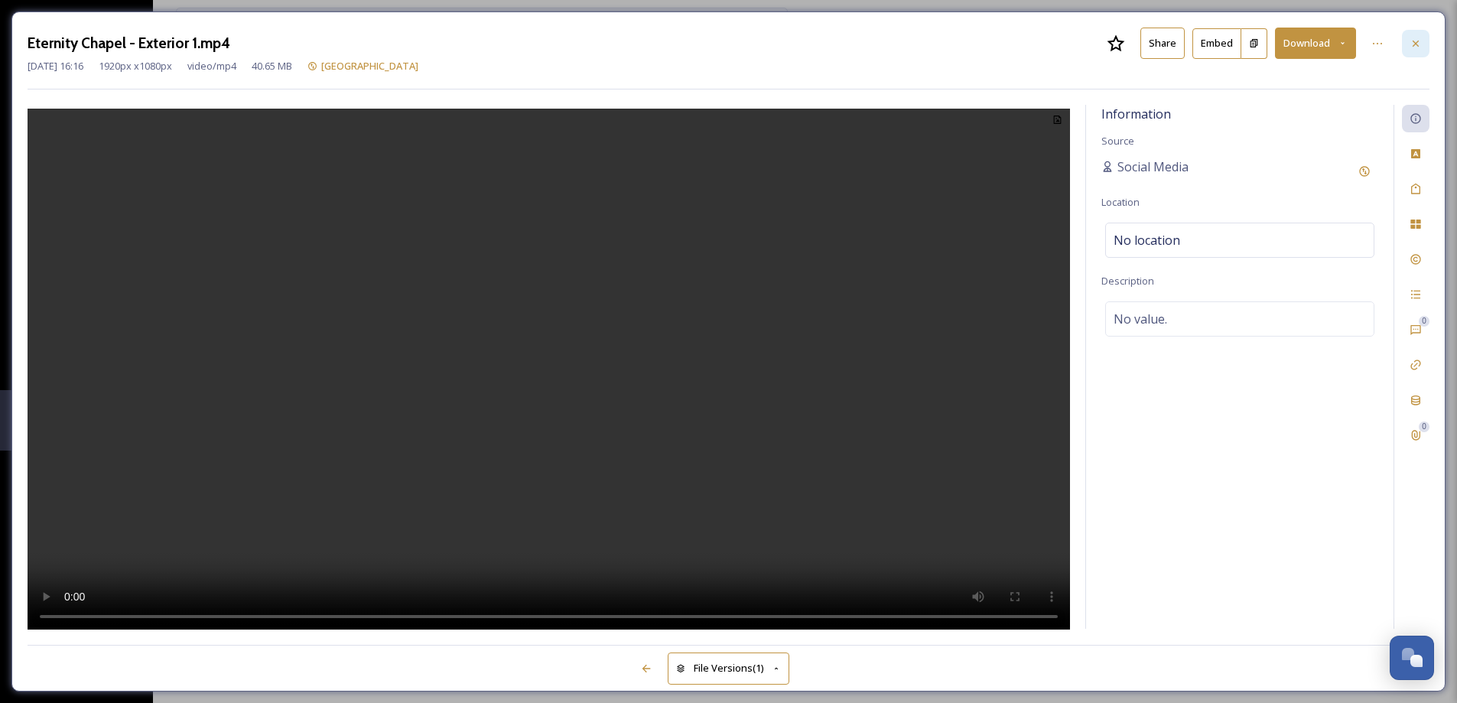
click at [1422, 43] on div at bounding box center [1415, 44] width 28 height 28
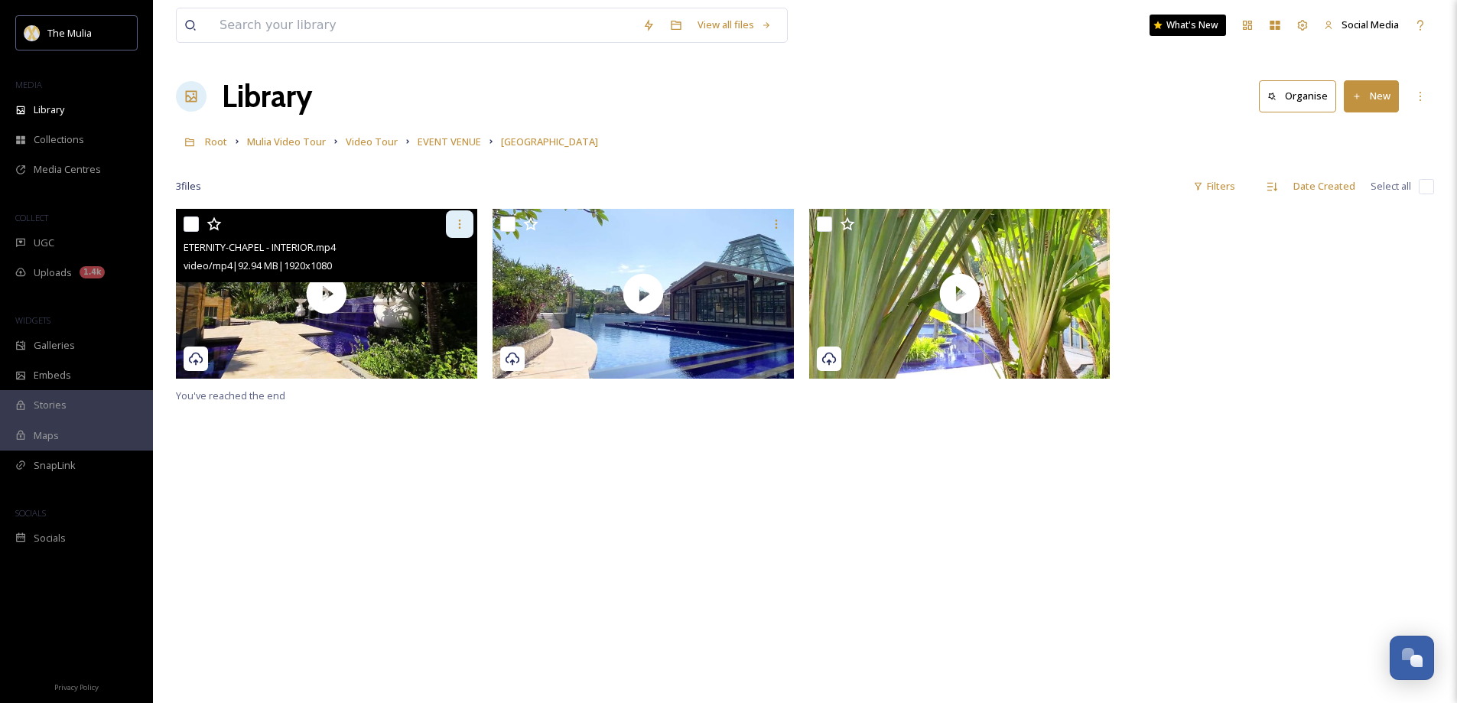
click at [465, 222] on icon at bounding box center [459, 224] width 12 height 12
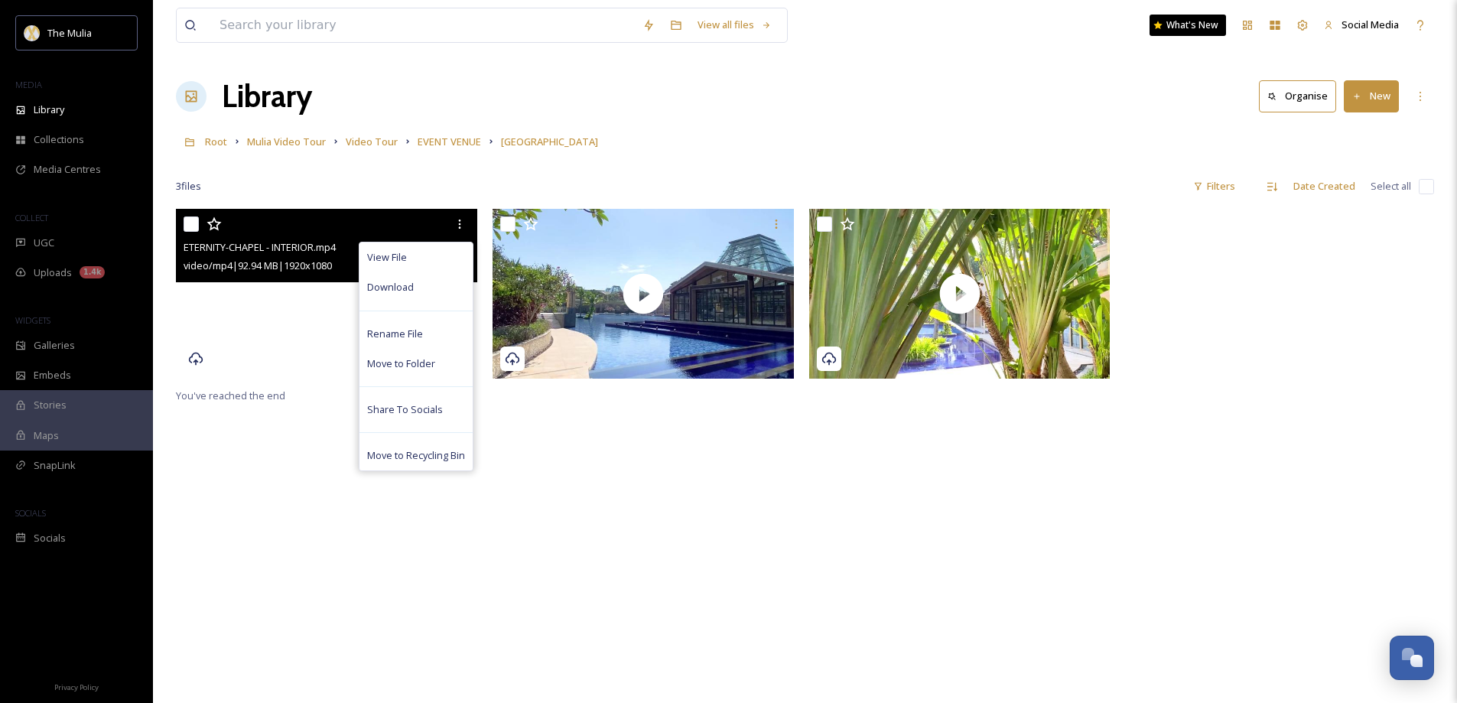
click at [296, 346] on video "ETERNITY-CHAPEL - INTERIOR.mp4" at bounding box center [326, 294] width 301 height 170
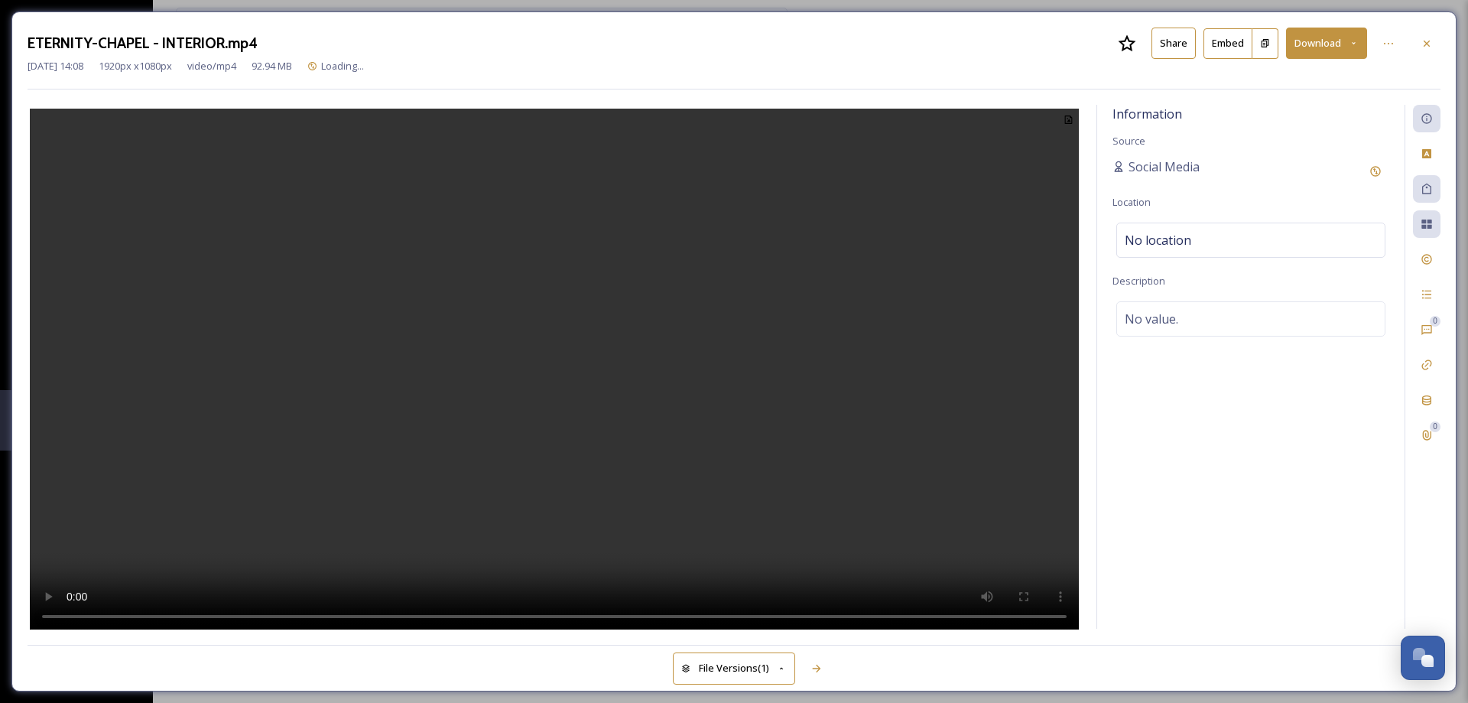
click at [1164, 49] on button "Share" at bounding box center [1173, 43] width 44 height 31
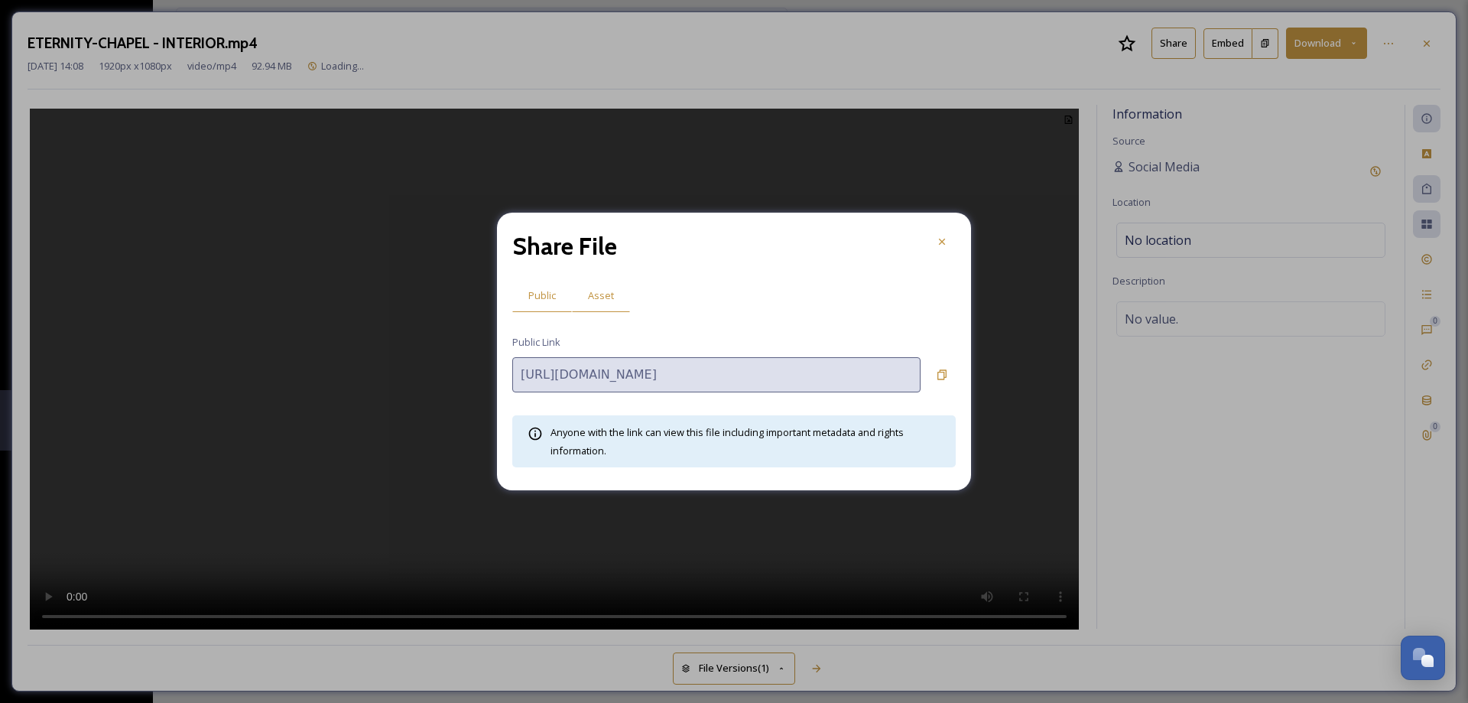
click at [599, 295] on span "Asset" at bounding box center [601, 295] width 26 height 15
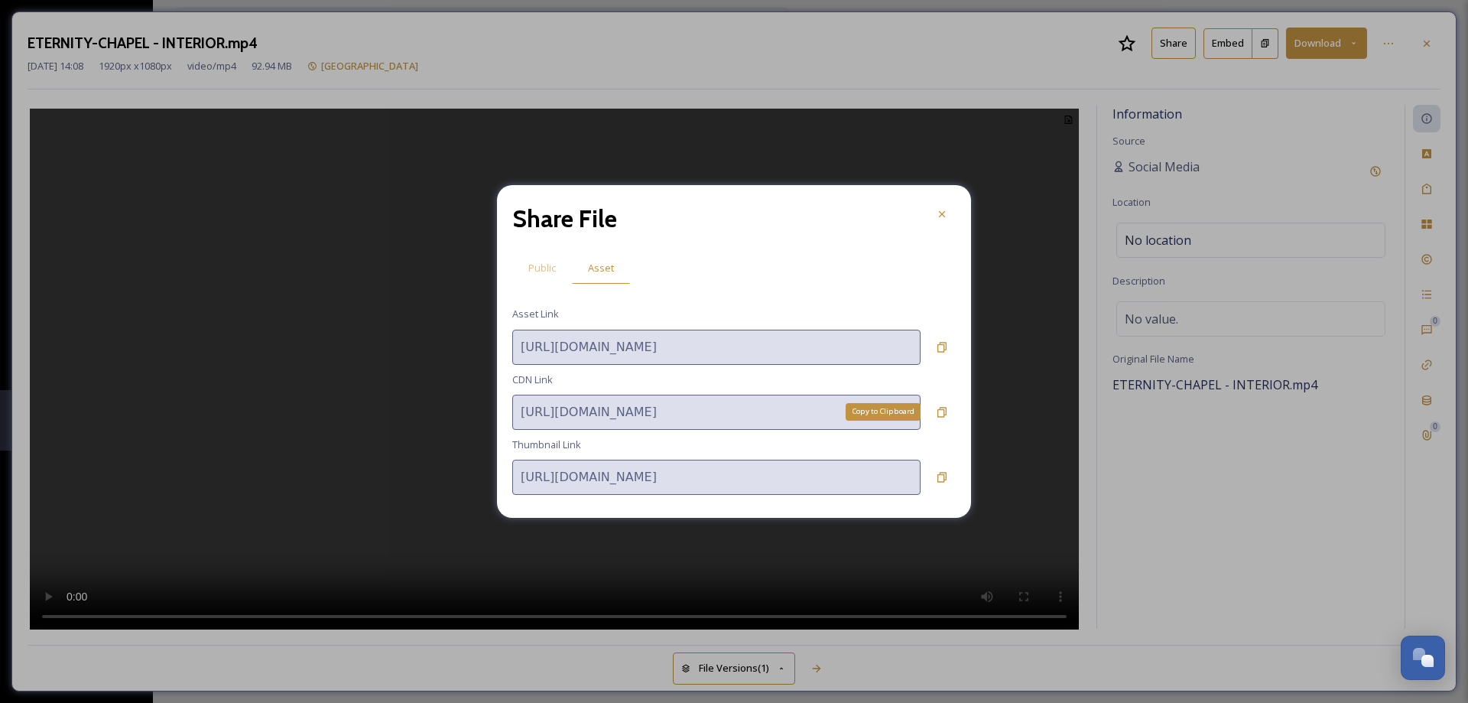
drag, startPoint x: 944, startPoint y: 412, endPoint x: 1263, endPoint y: 207, distance: 379.0
click at [944, 411] on icon at bounding box center [941, 412] width 9 height 10
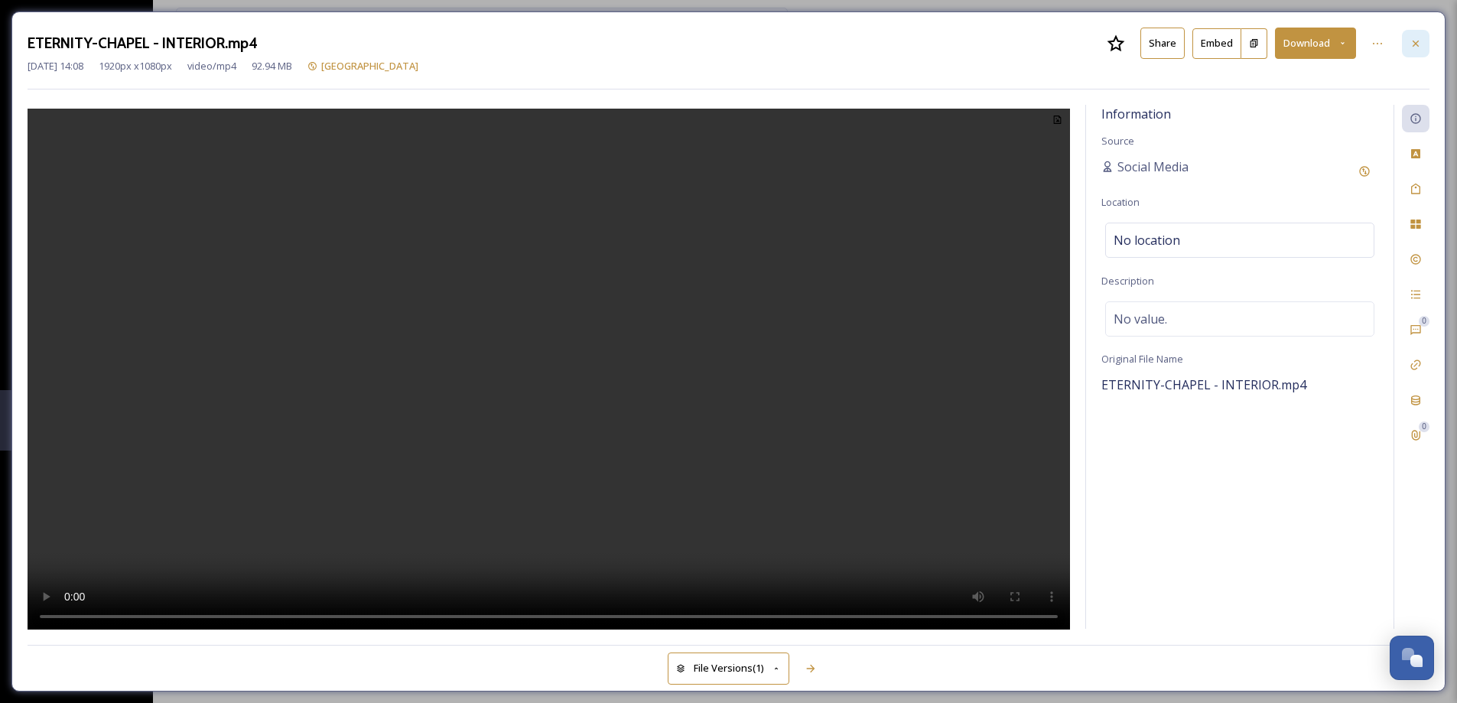
click at [1424, 41] on div at bounding box center [1415, 44] width 28 height 28
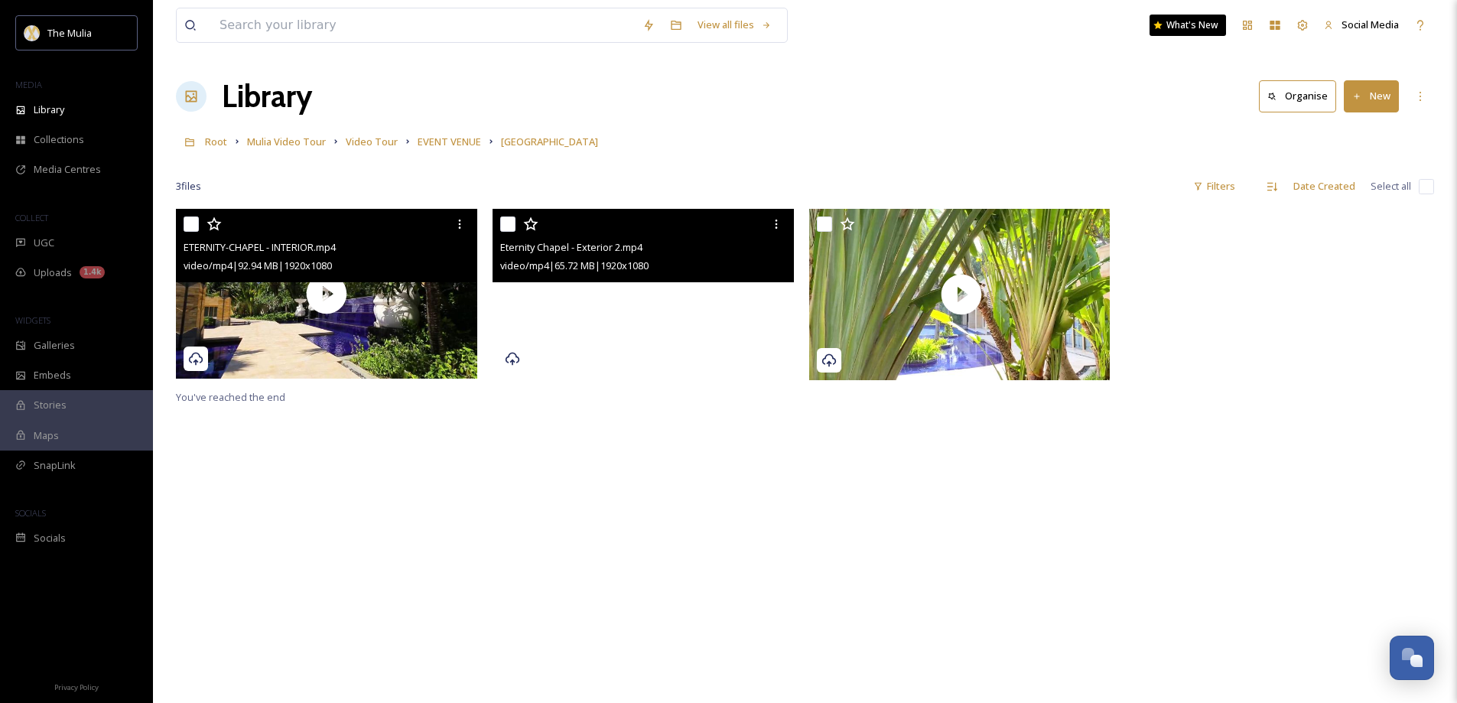
click at [695, 354] on video "Eternity Chapel - Exterior 2.mp4" at bounding box center [642, 294] width 301 height 170
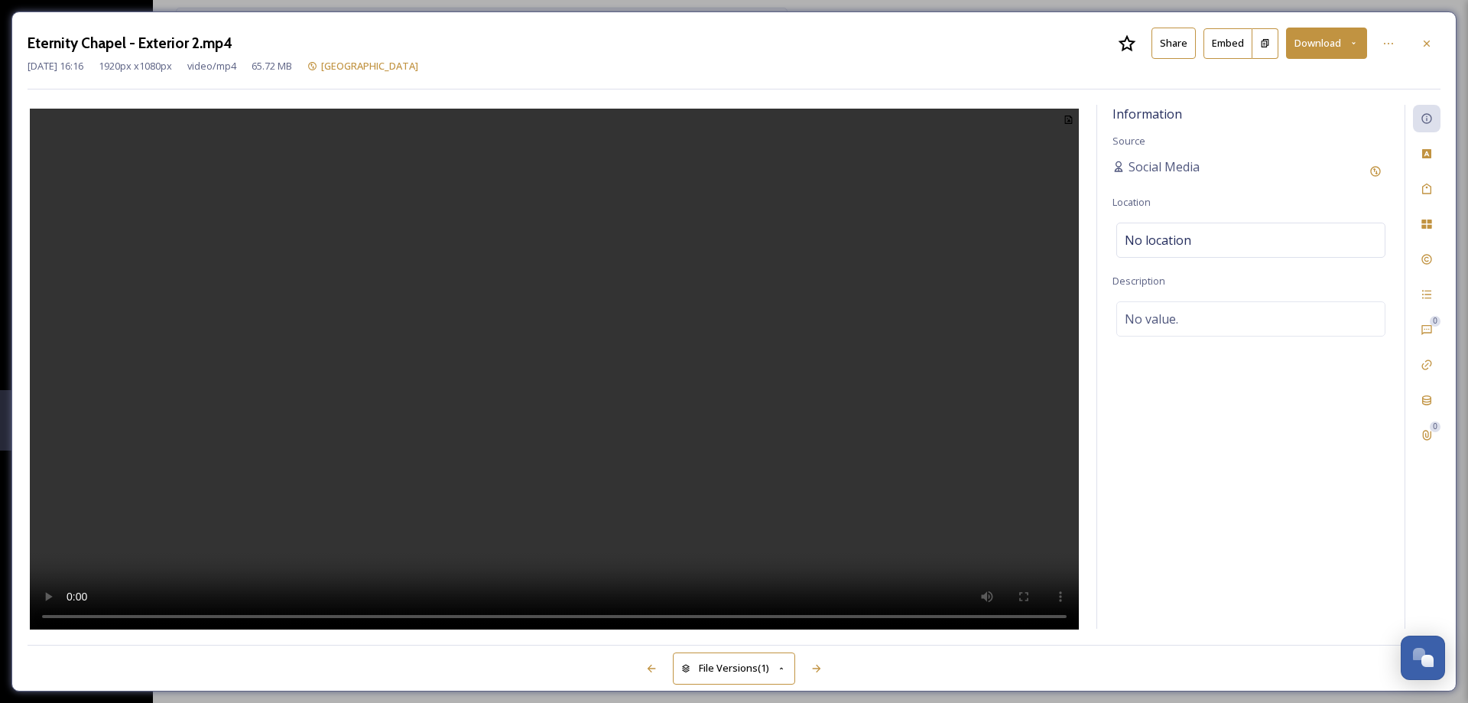
click at [1169, 47] on button "Share" at bounding box center [1173, 43] width 44 height 31
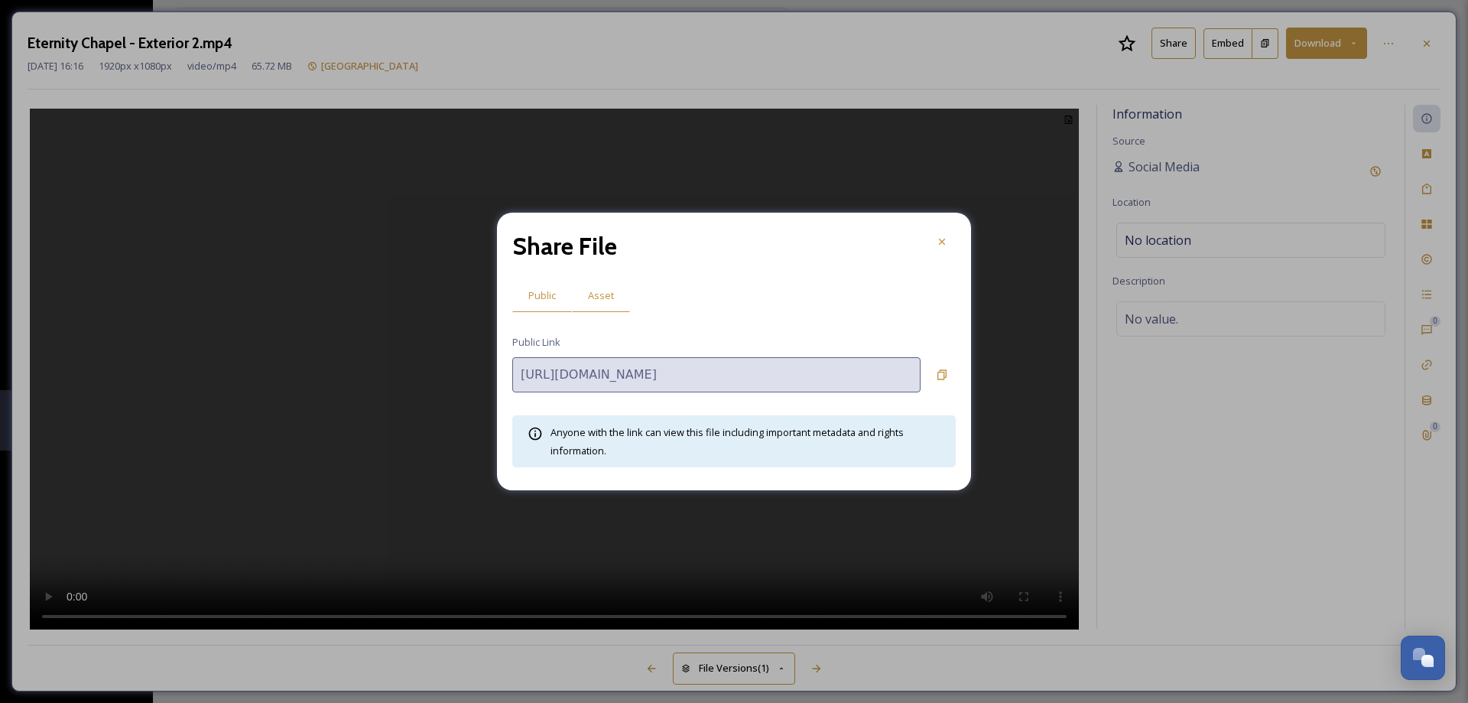
click at [591, 295] on span "Asset" at bounding box center [601, 295] width 26 height 15
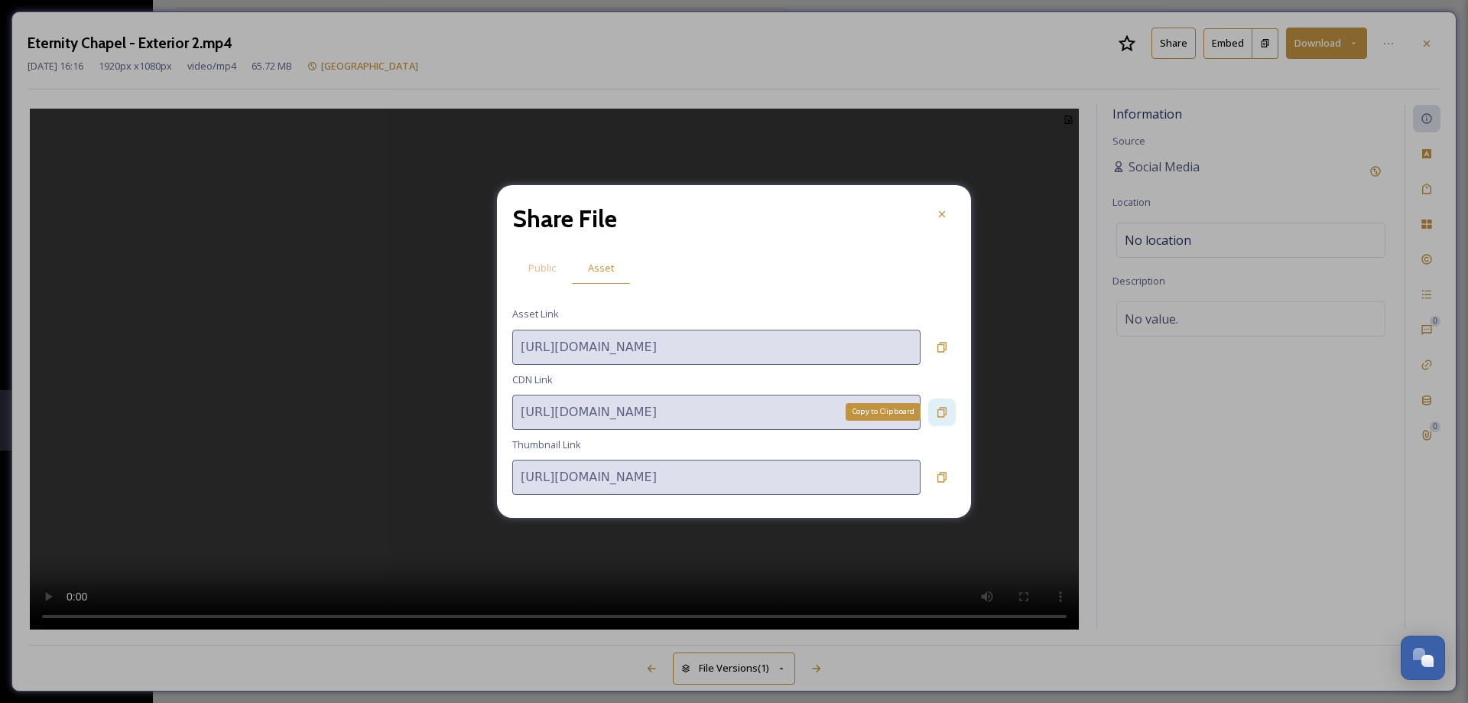
click at [943, 413] on icon at bounding box center [942, 412] width 12 height 12
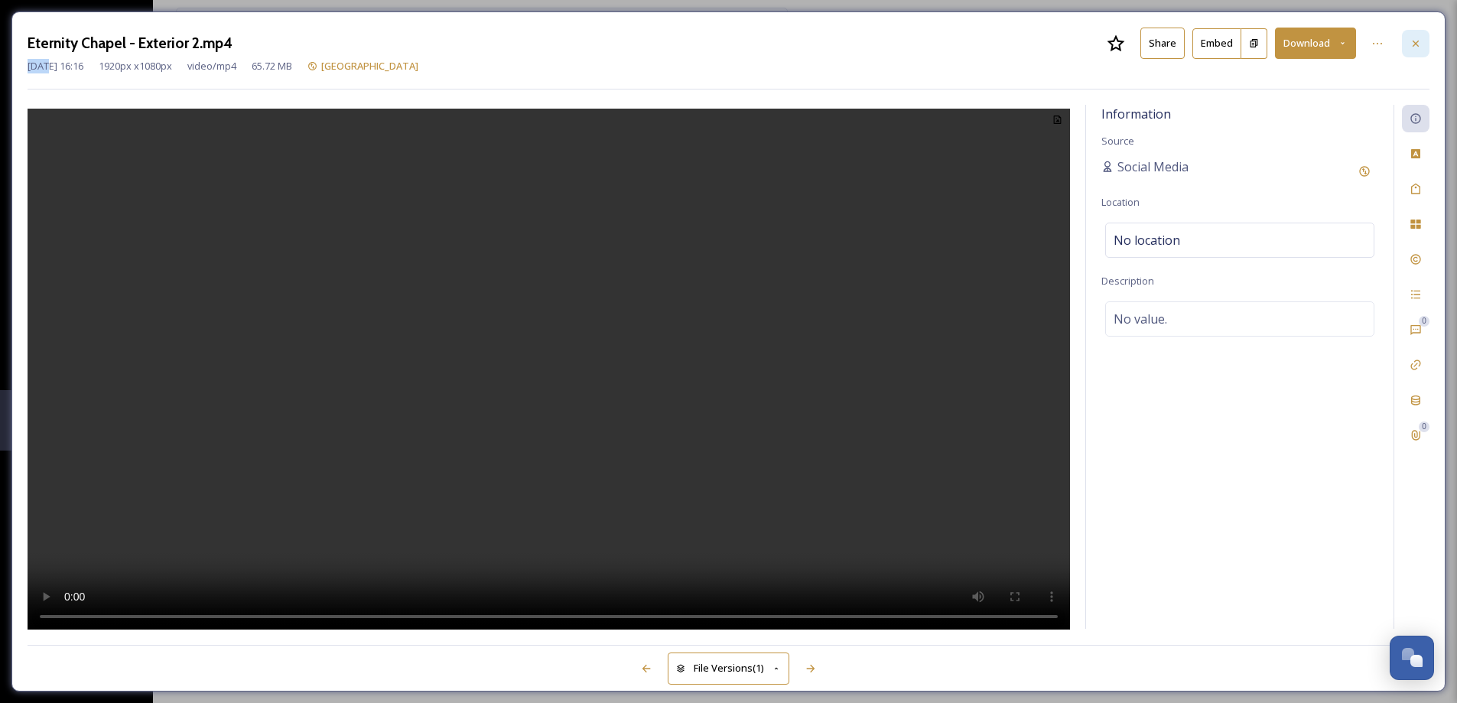
click at [1423, 45] on div at bounding box center [1415, 44] width 28 height 28
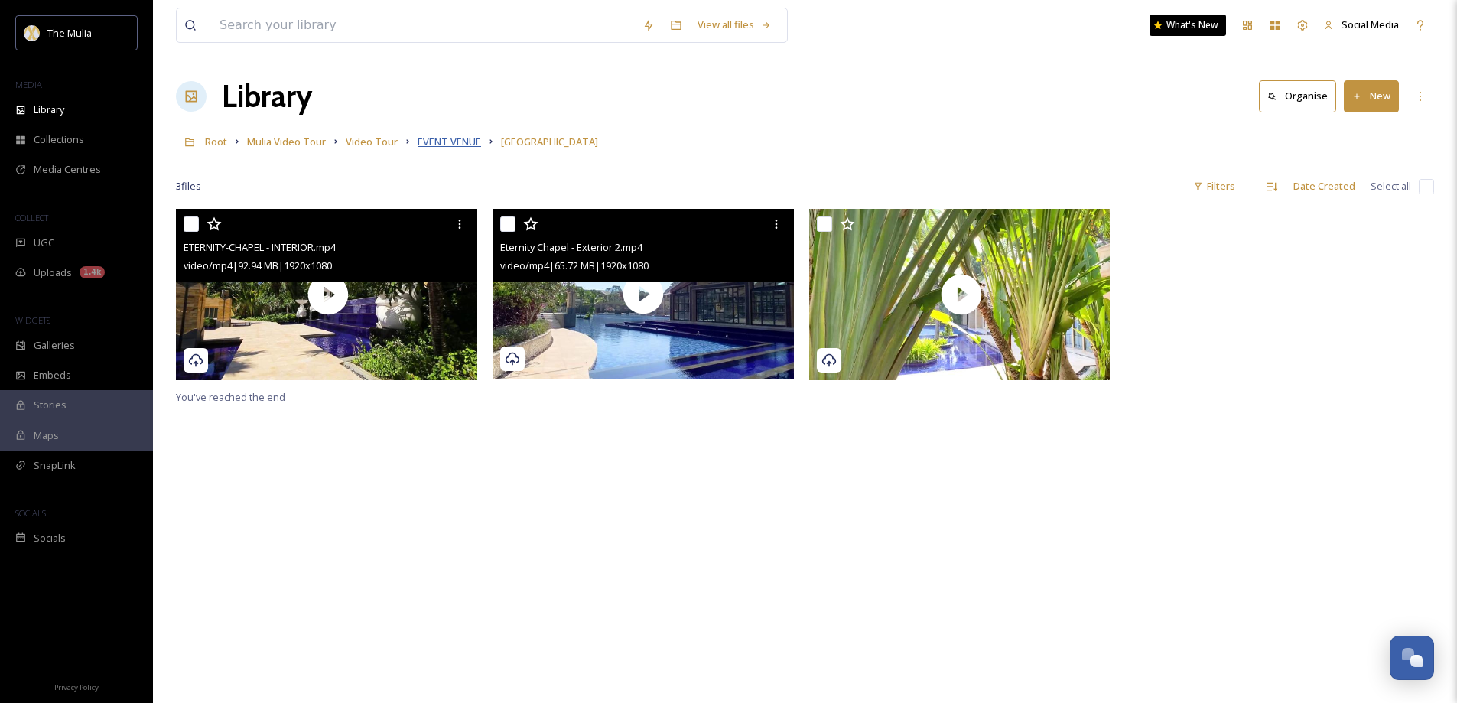
click at [469, 142] on span "EVENT VENUE" at bounding box center [448, 142] width 63 height 14
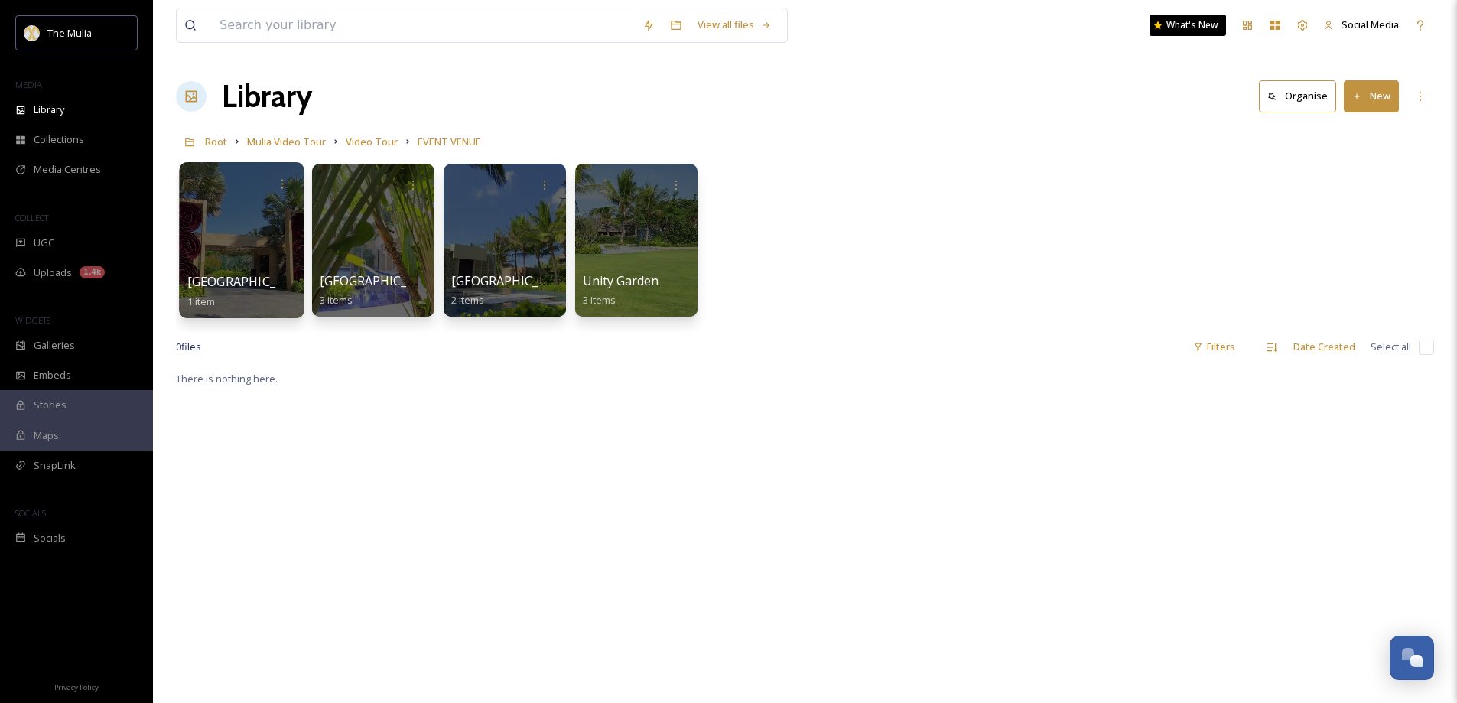
click at [243, 248] on div at bounding box center [241, 240] width 125 height 156
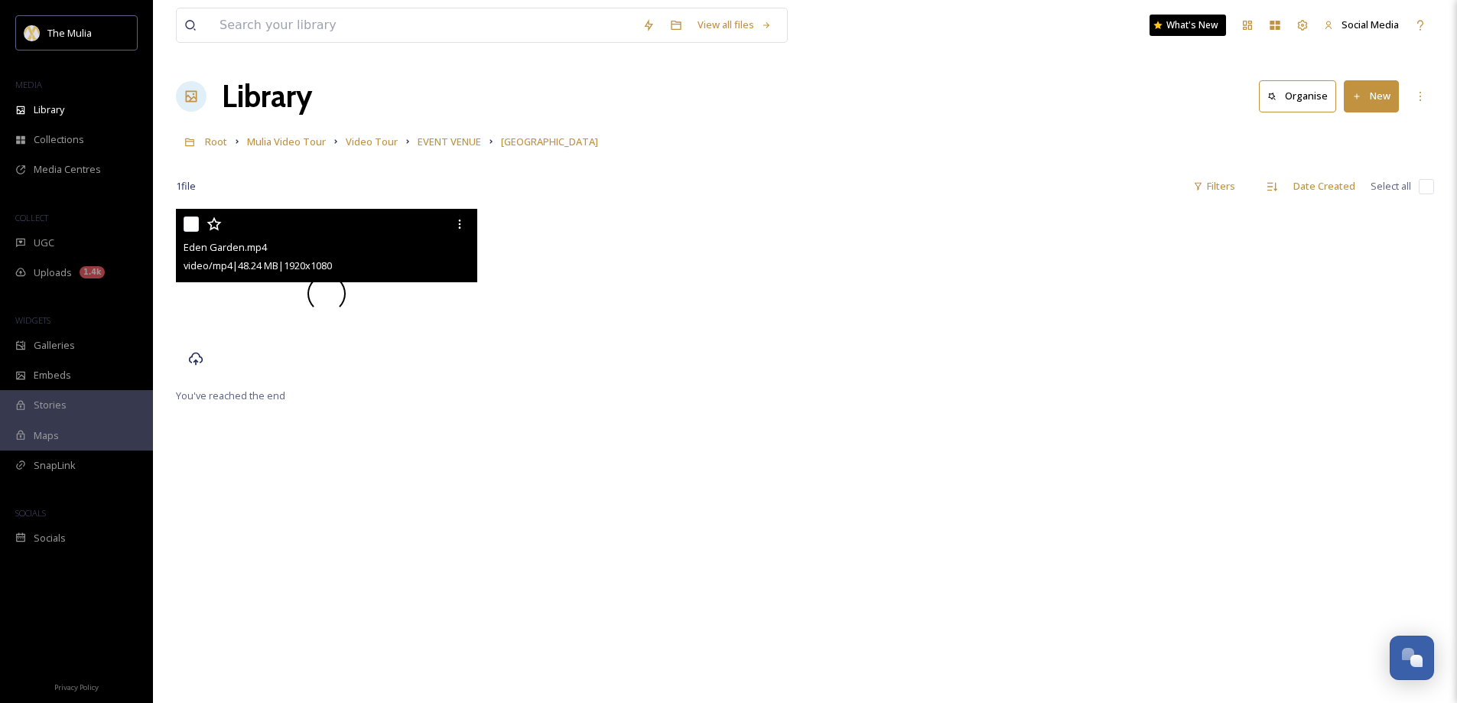
click at [400, 356] on video "Eden Garden.mp4" at bounding box center [326, 294] width 301 height 170
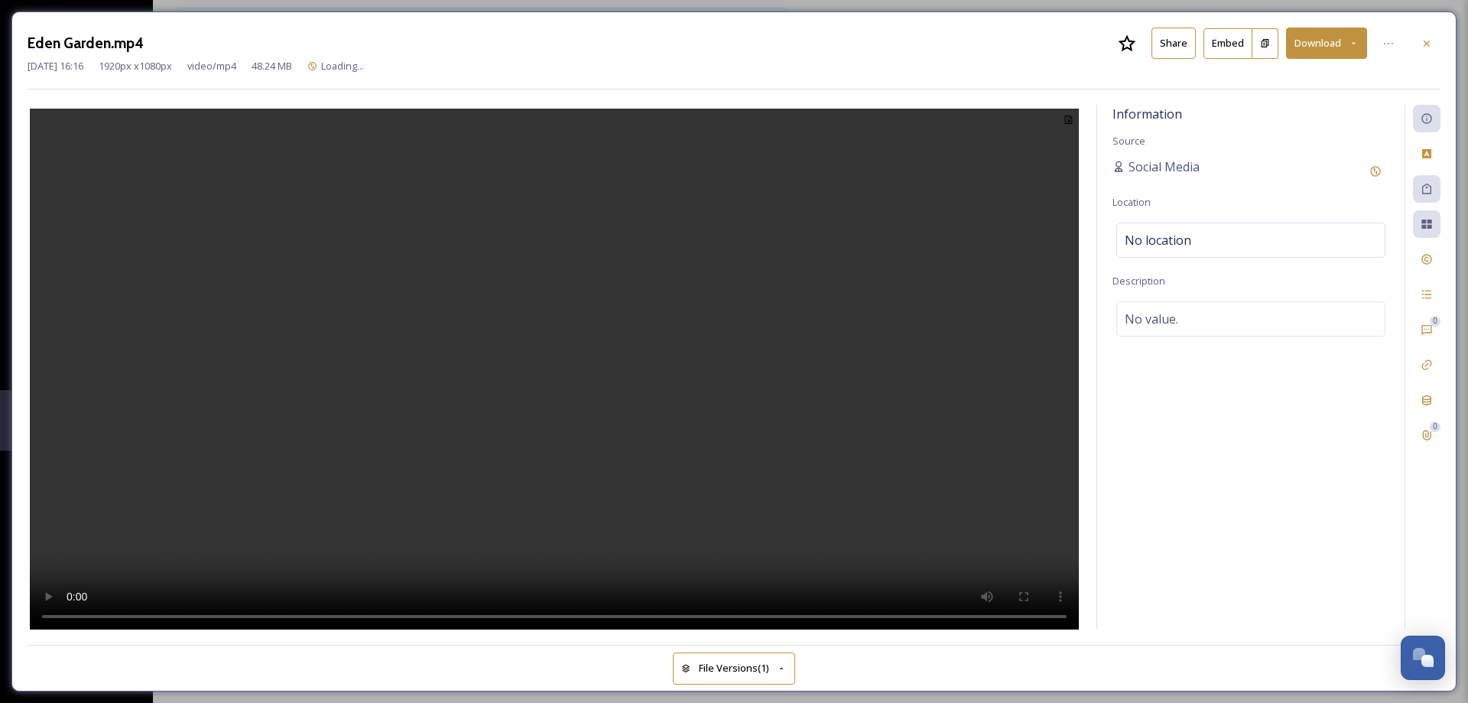
click at [1164, 54] on button "Share" at bounding box center [1173, 43] width 44 height 31
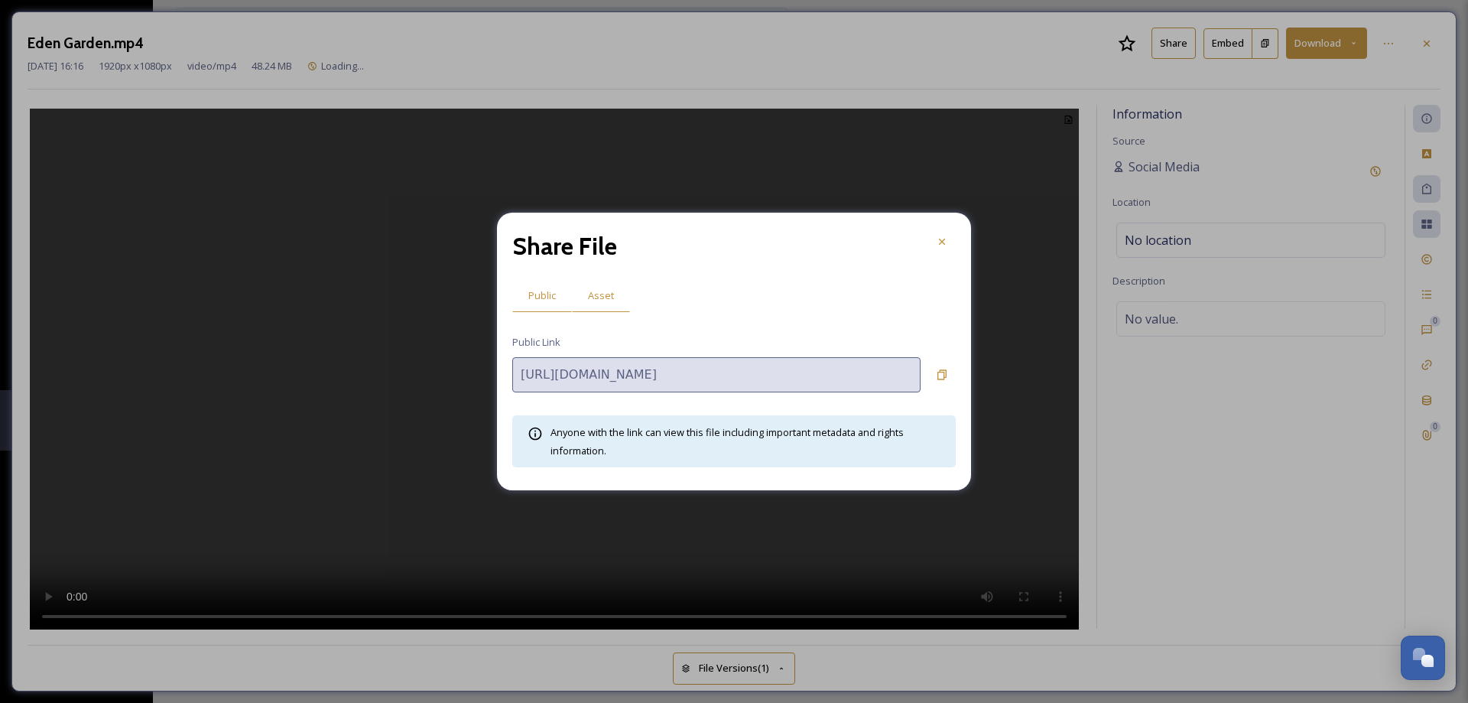
click at [610, 292] on span "Asset" at bounding box center [601, 295] width 26 height 15
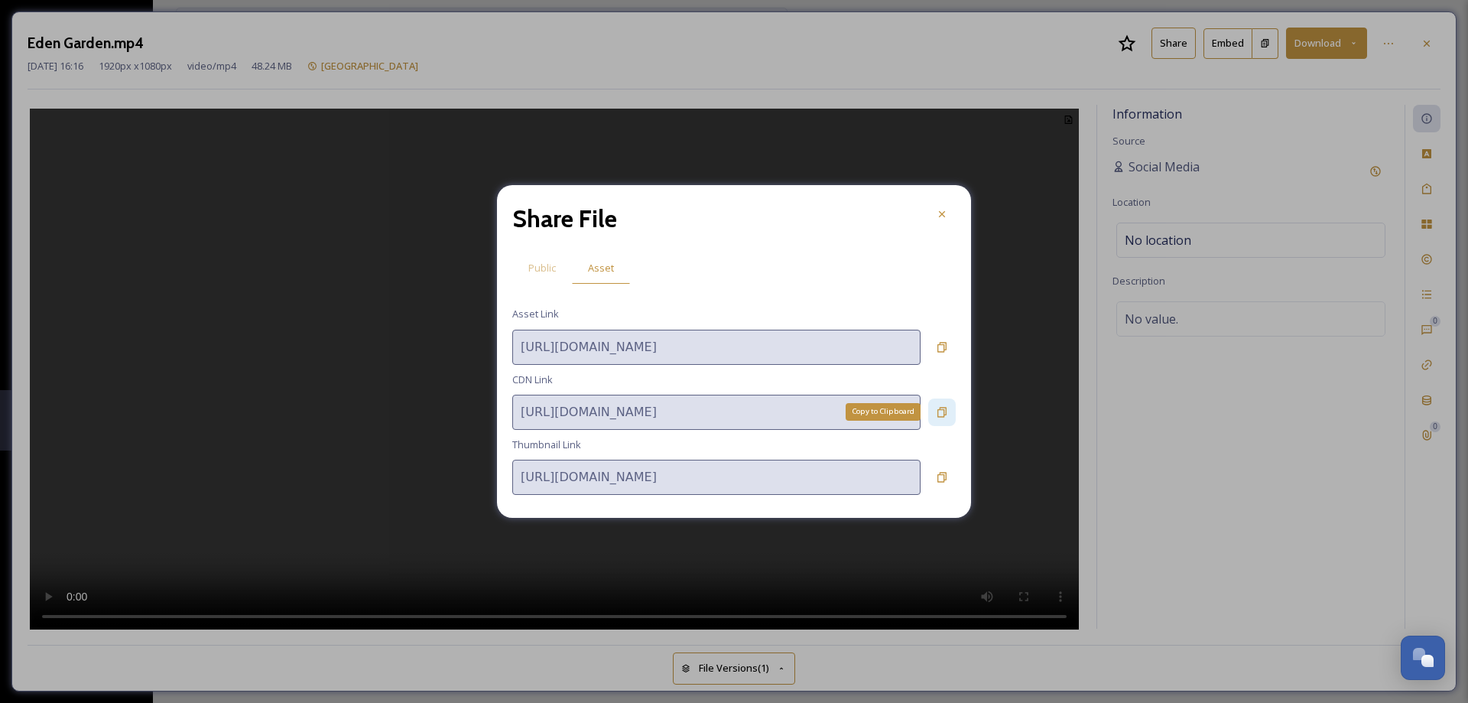
click at [937, 411] on icon at bounding box center [942, 412] width 12 height 12
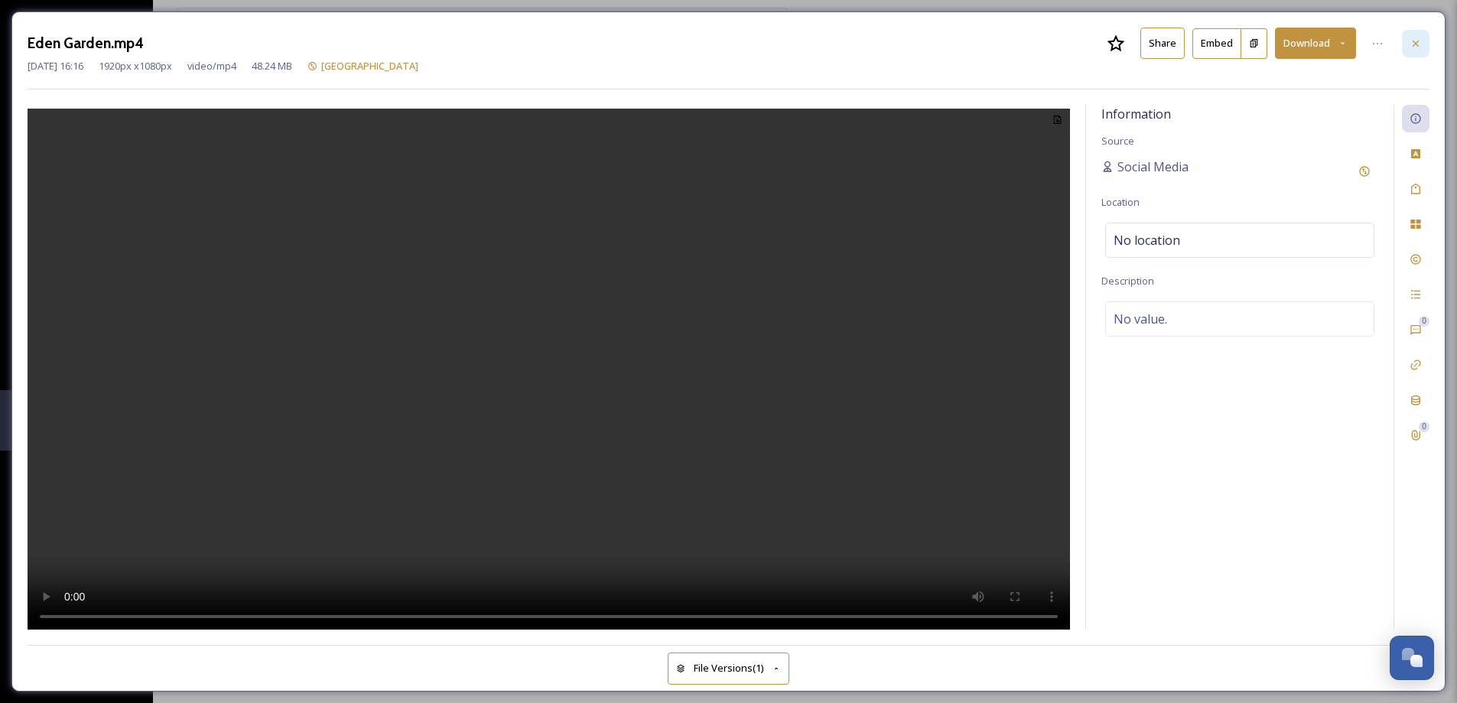
click at [1422, 47] on div at bounding box center [1415, 44] width 28 height 28
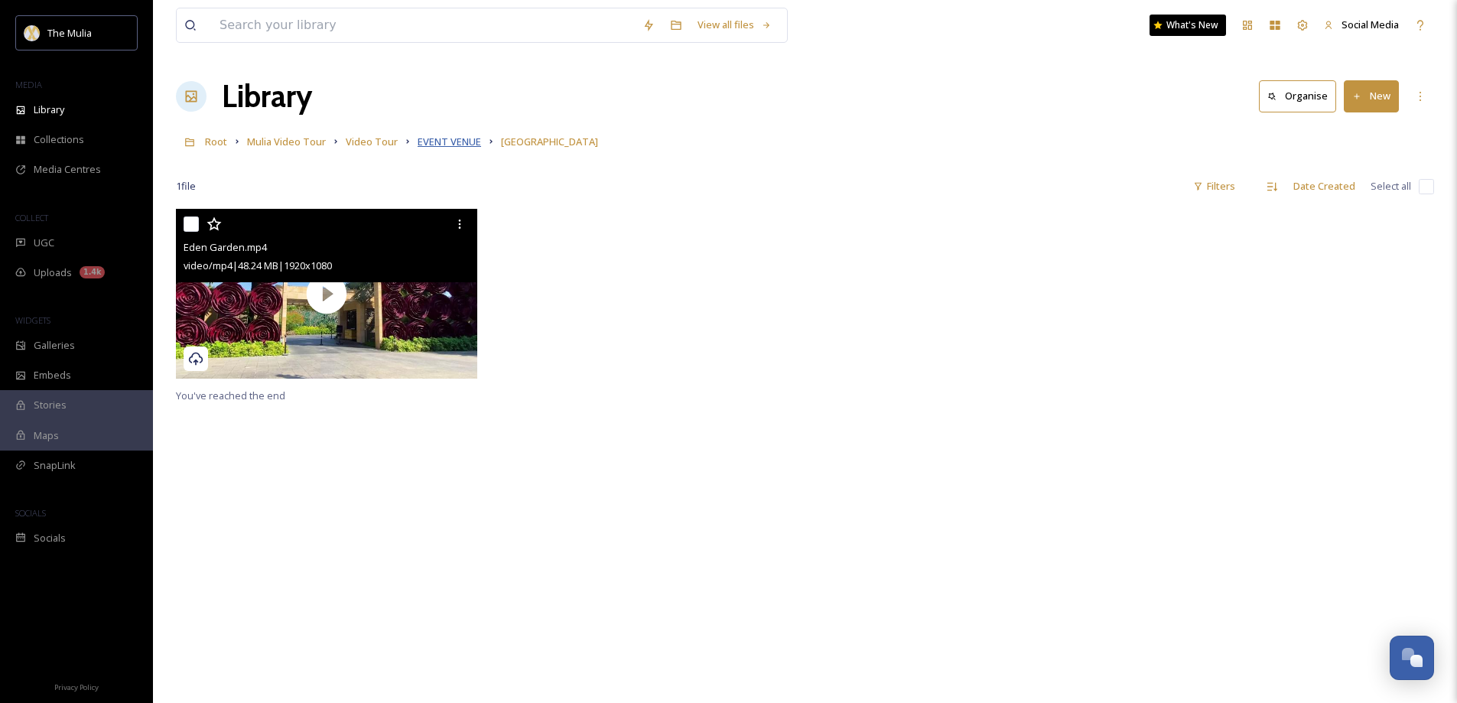
click at [463, 144] on span "EVENT VENUE" at bounding box center [448, 142] width 63 height 14
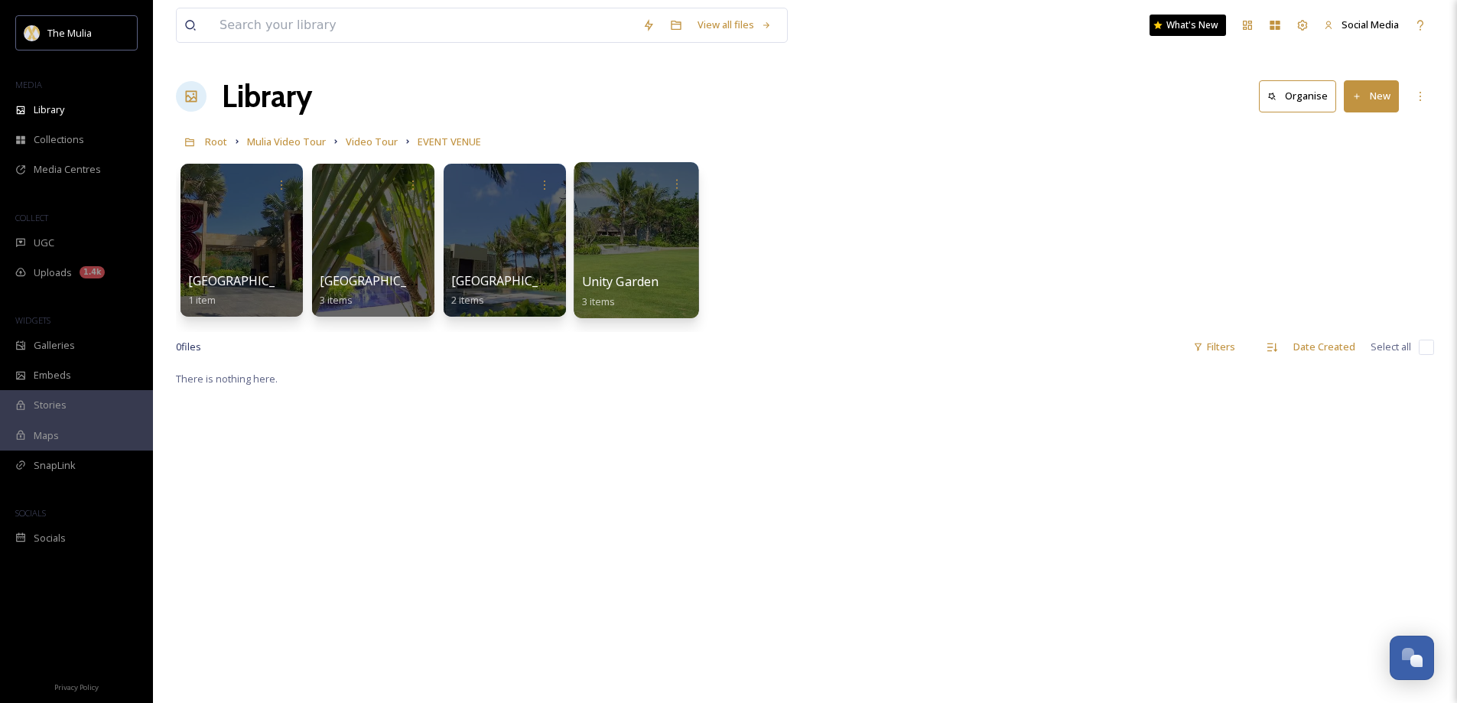
click at [595, 280] on span "Unity Garden" at bounding box center [620, 281] width 77 height 17
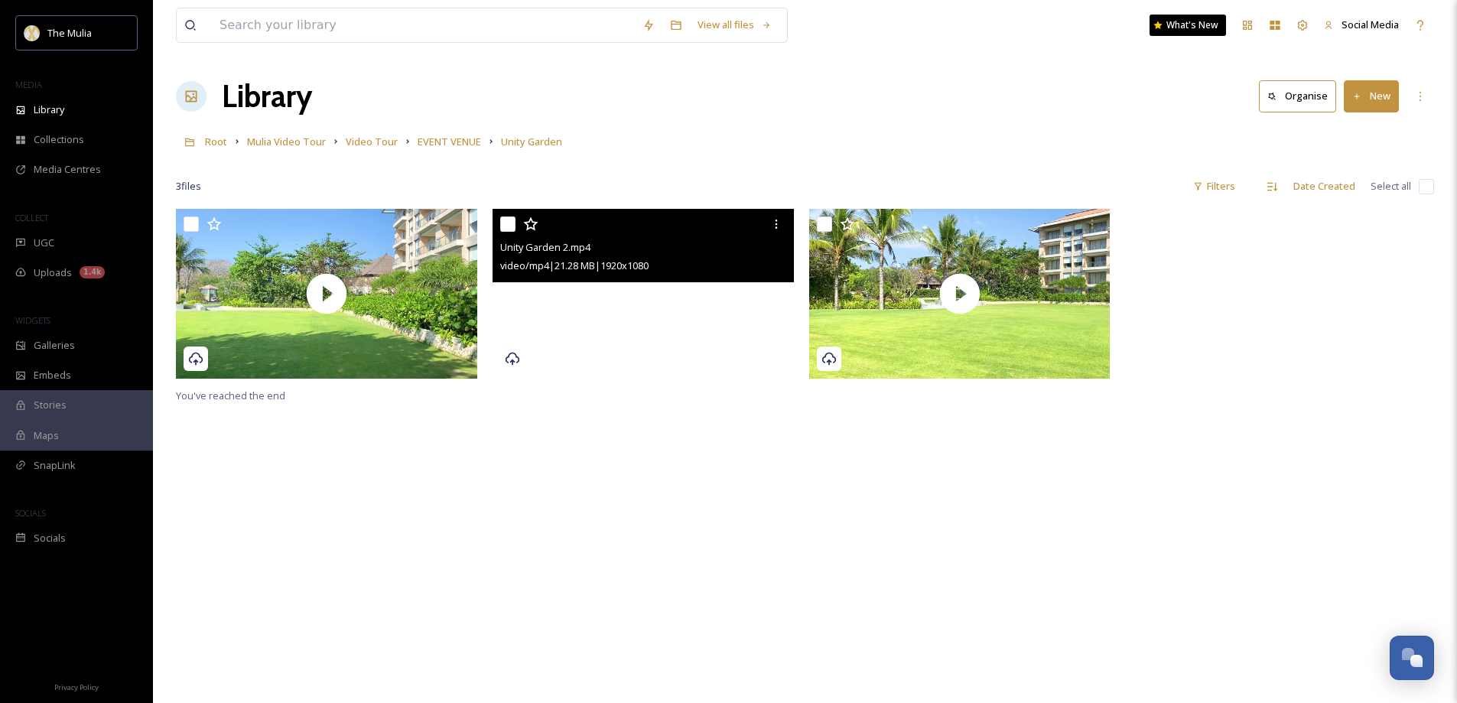
click at [681, 330] on video "Unity Garden 2.mp4" at bounding box center [642, 294] width 301 height 170
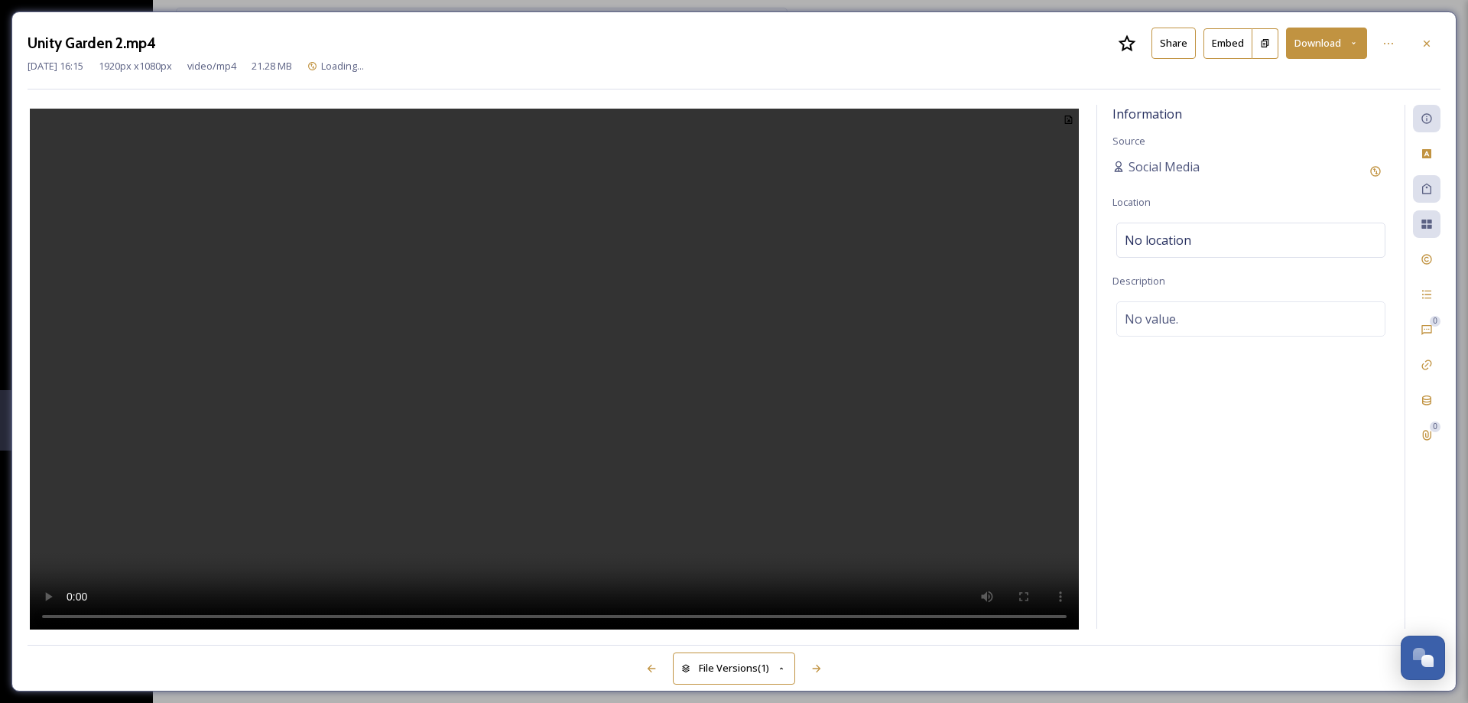
click at [1154, 49] on button "Share" at bounding box center [1173, 43] width 44 height 31
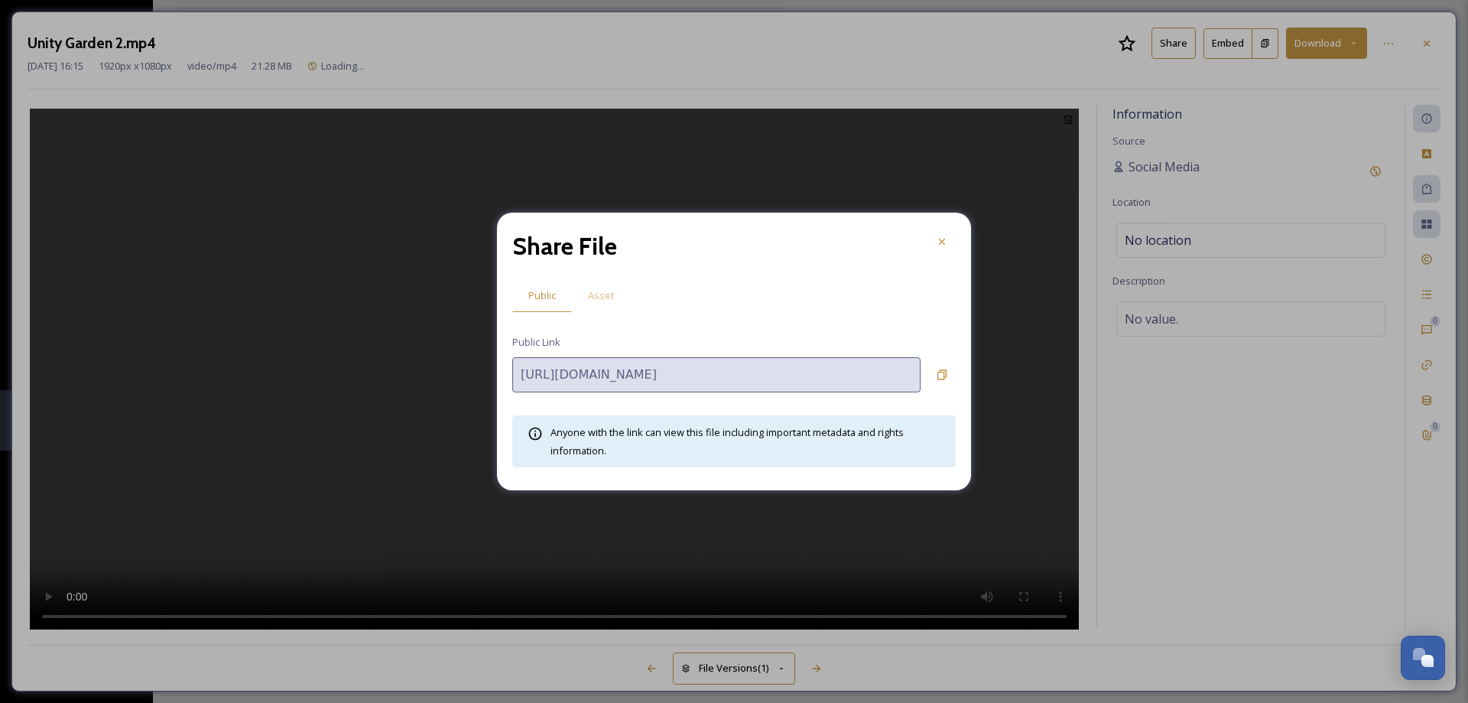
click at [612, 297] on span "Asset" at bounding box center [601, 295] width 26 height 15
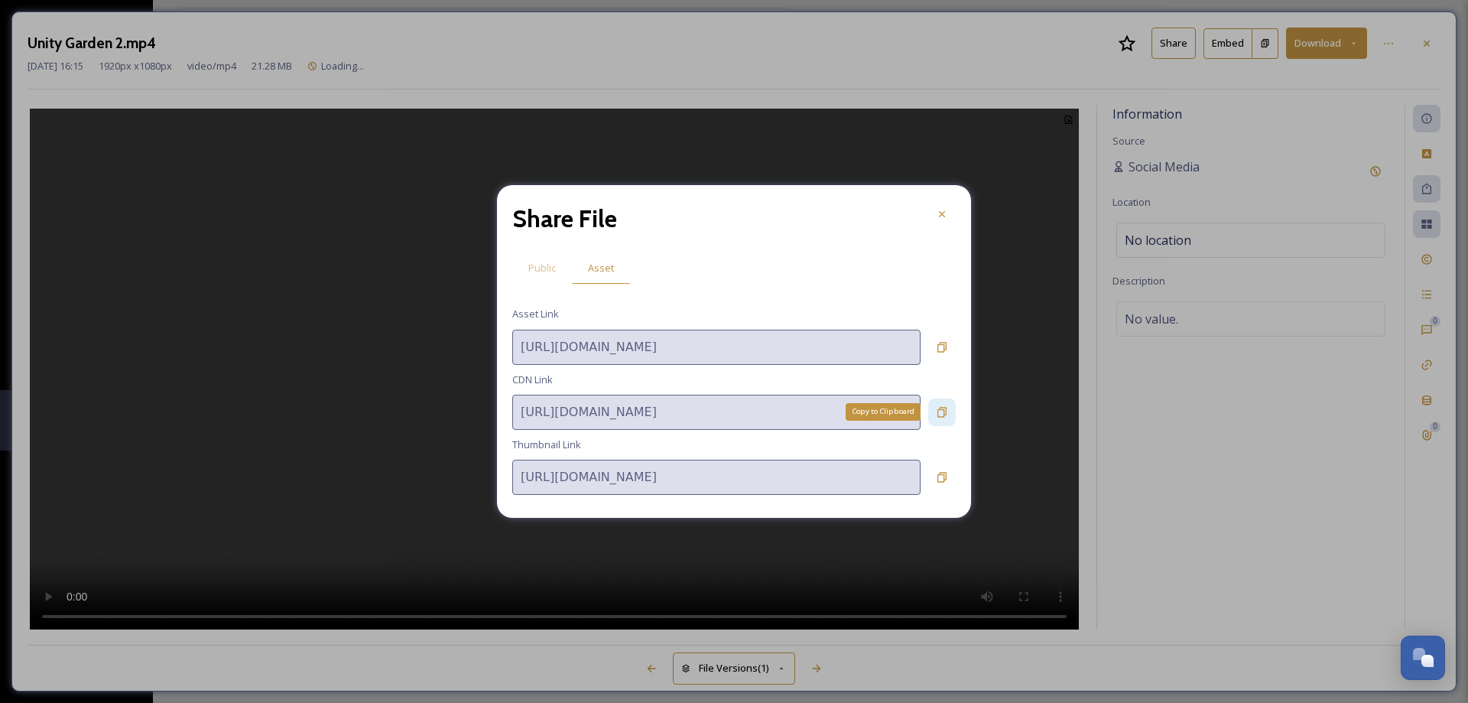
click at [950, 411] on div "Copy to Clipboard" at bounding box center [942, 412] width 28 height 28
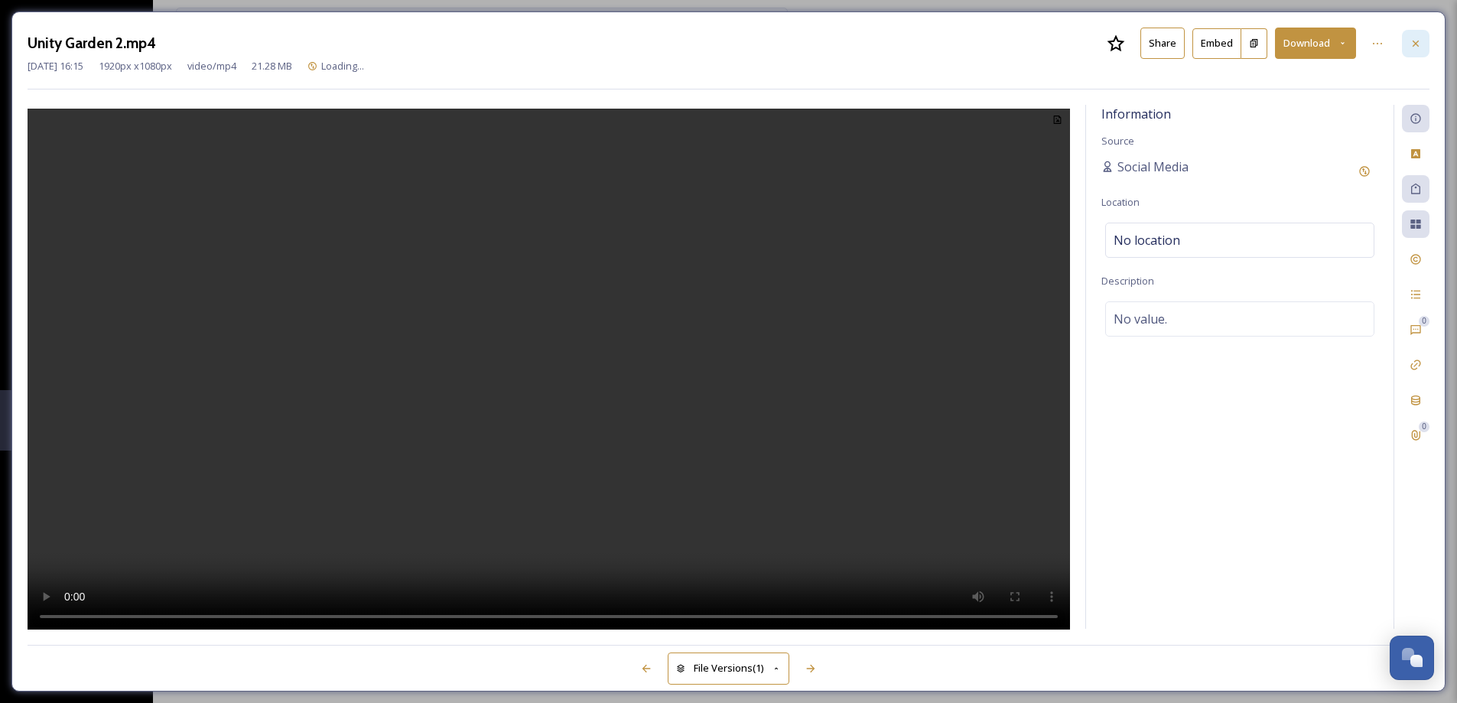
click at [1424, 46] on div at bounding box center [1415, 44] width 28 height 28
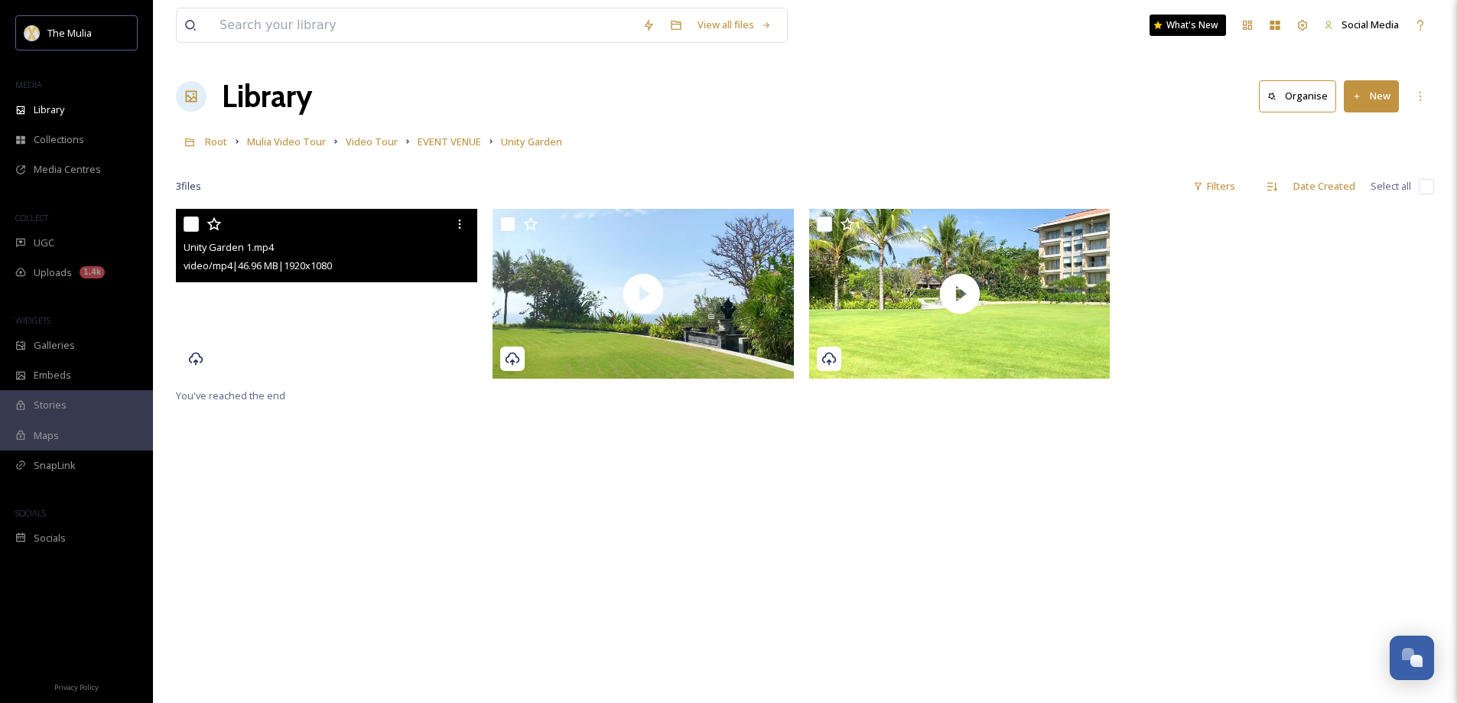
click at [355, 335] on video "Unity Garden 1.mp4" at bounding box center [326, 294] width 301 height 170
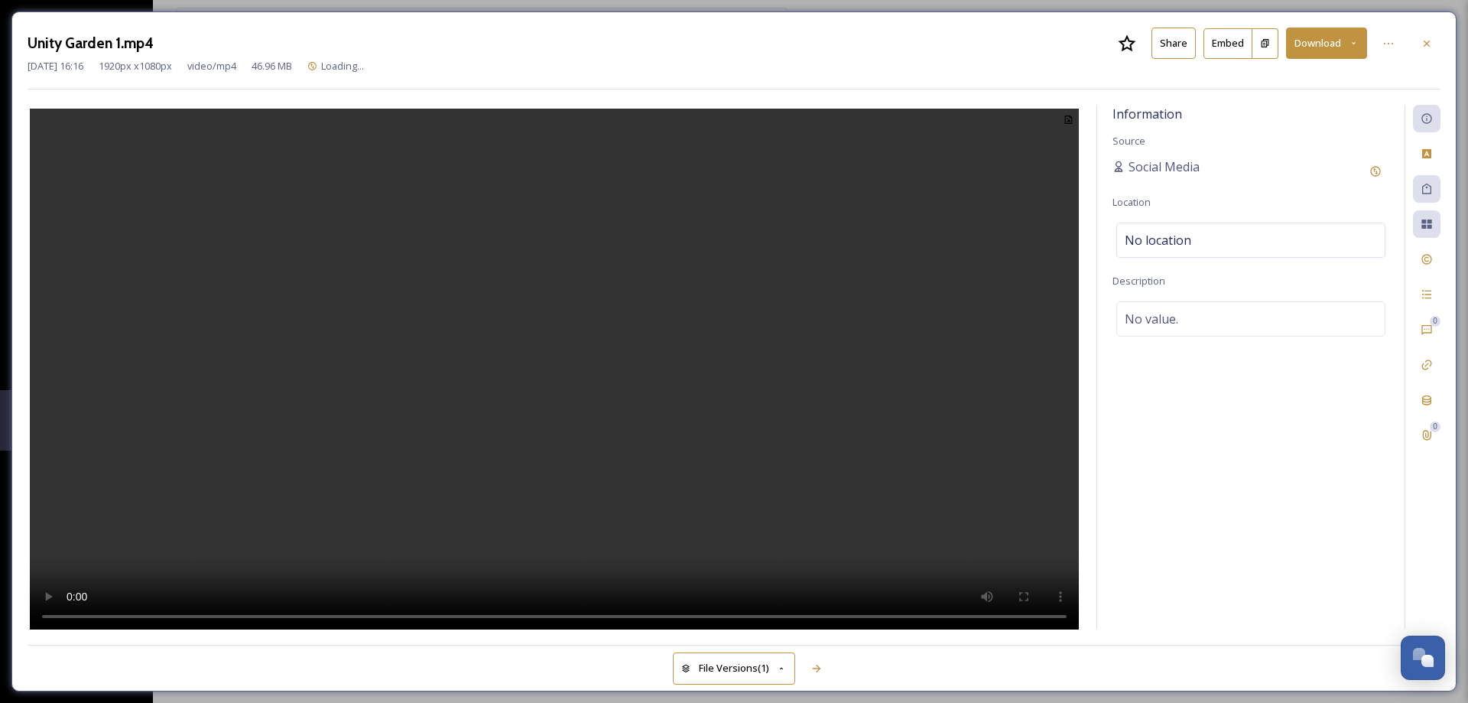
click at [1189, 44] on button "Share" at bounding box center [1173, 43] width 44 height 31
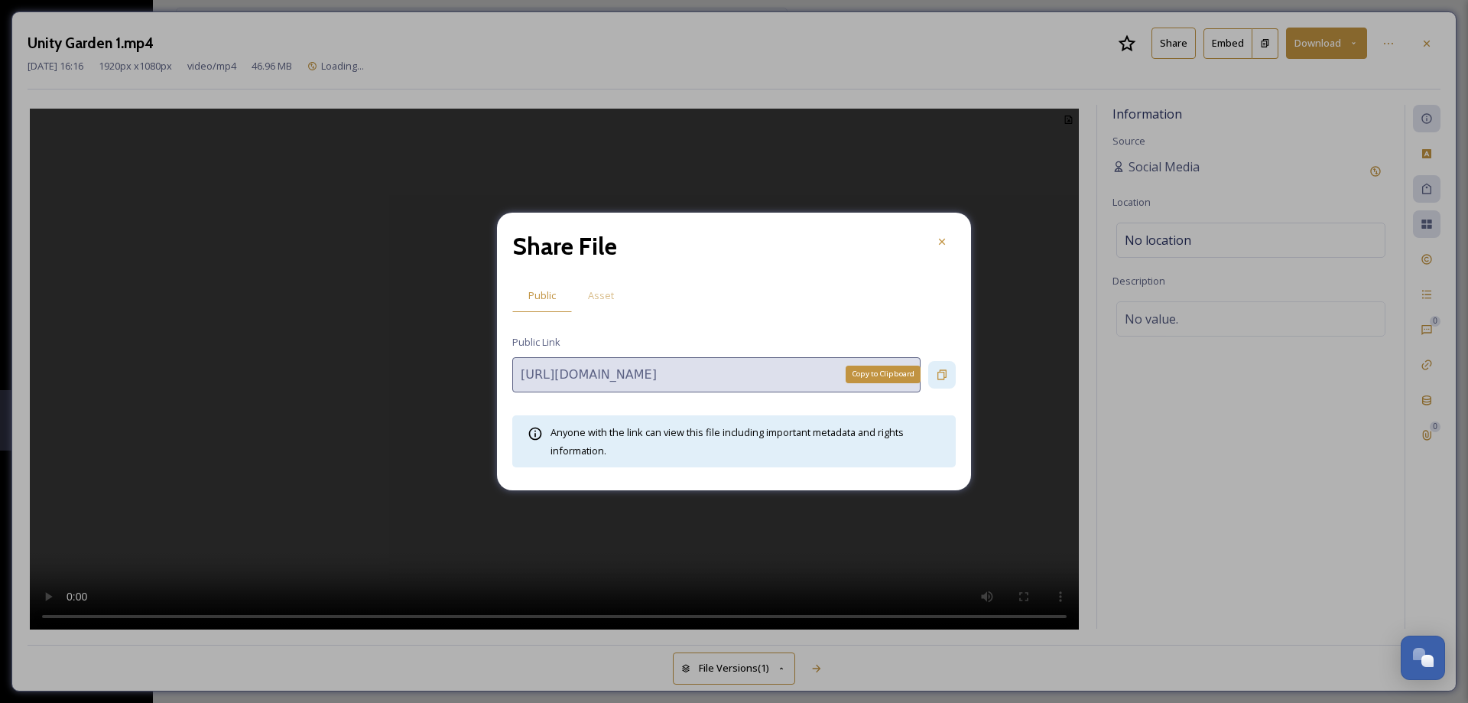
click at [940, 371] on icon at bounding box center [942, 375] width 12 height 12
drag, startPoint x: 599, startPoint y: 289, endPoint x: 677, endPoint y: 312, distance: 80.6
click at [599, 290] on span "Asset" at bounding box center [601, 295] width 26 height 15
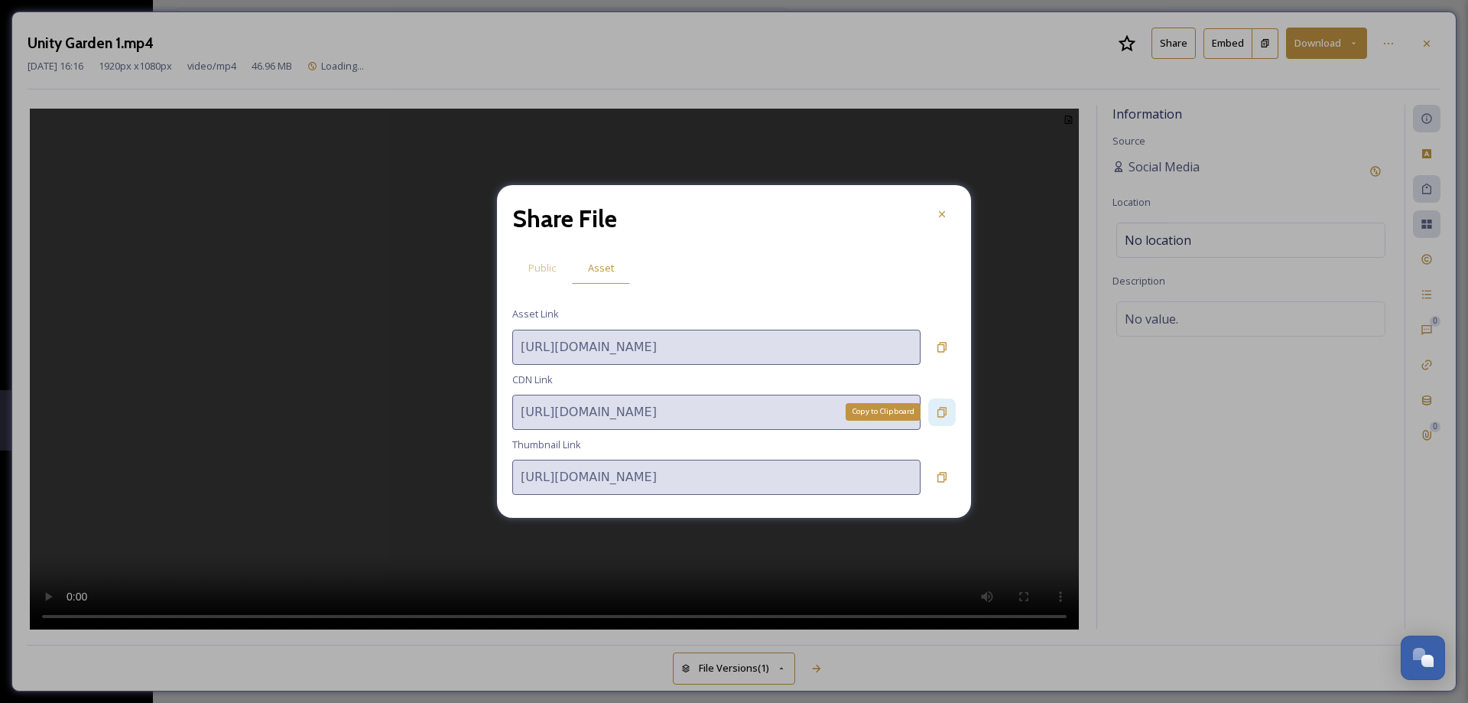
click at [943, 414] on icon at bounding box center [941, 412] width 9 height 10
drag, startPoint x: 1413, startPoint y: 48, endPoint x: 1425, endPoint y: 47, distance: 12.3
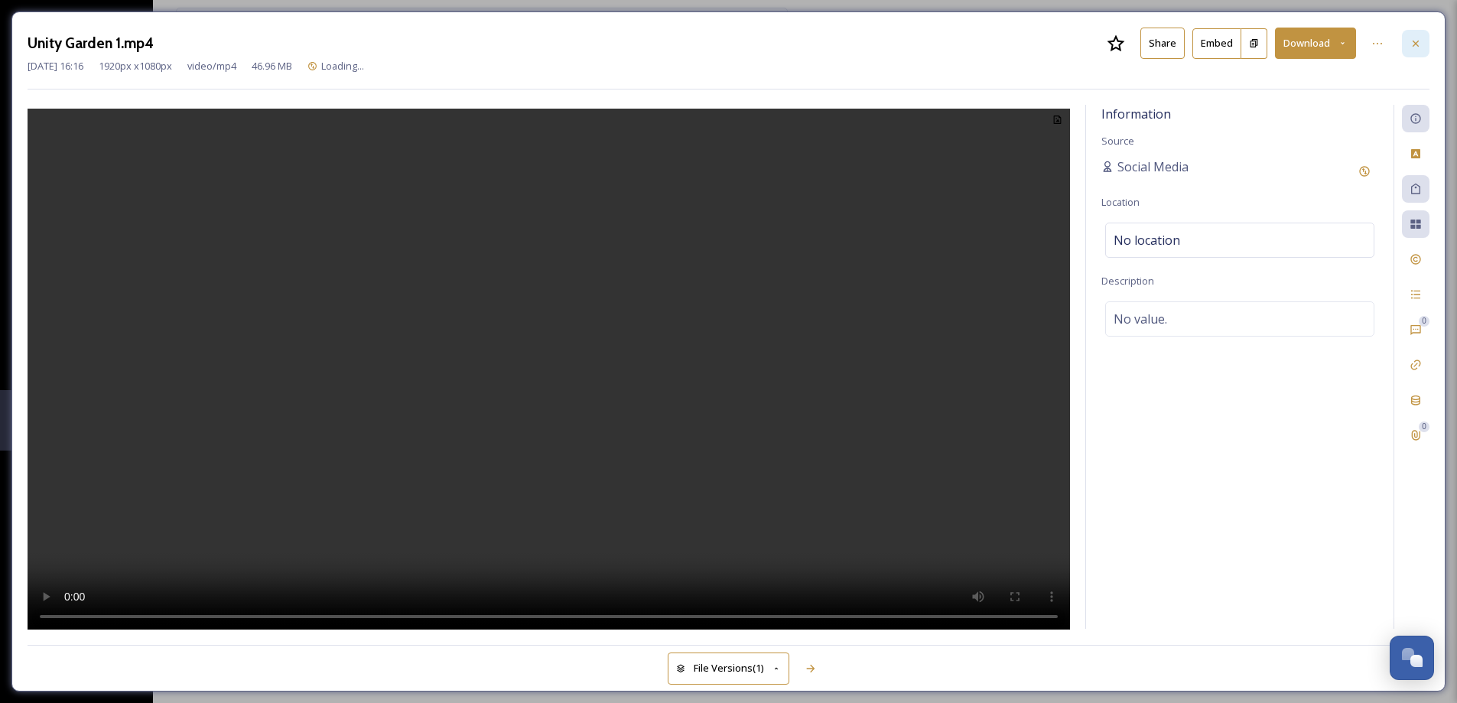
click at [1421, 46] on icon at bounding box center [1415, 43] width 12 height 12
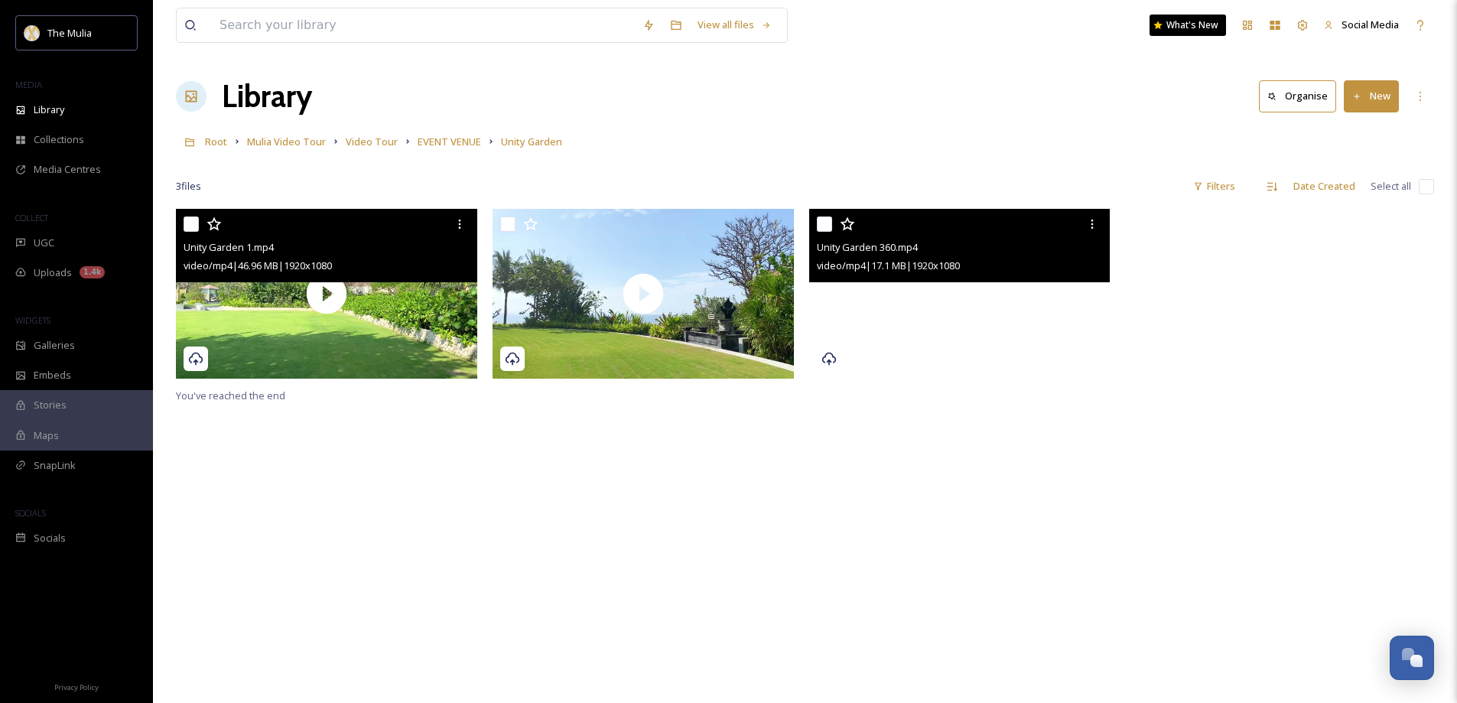
click at [922, 323] on video "Unity Garden 360.mp4" at bounding box center [959, 294] width 301 height 170
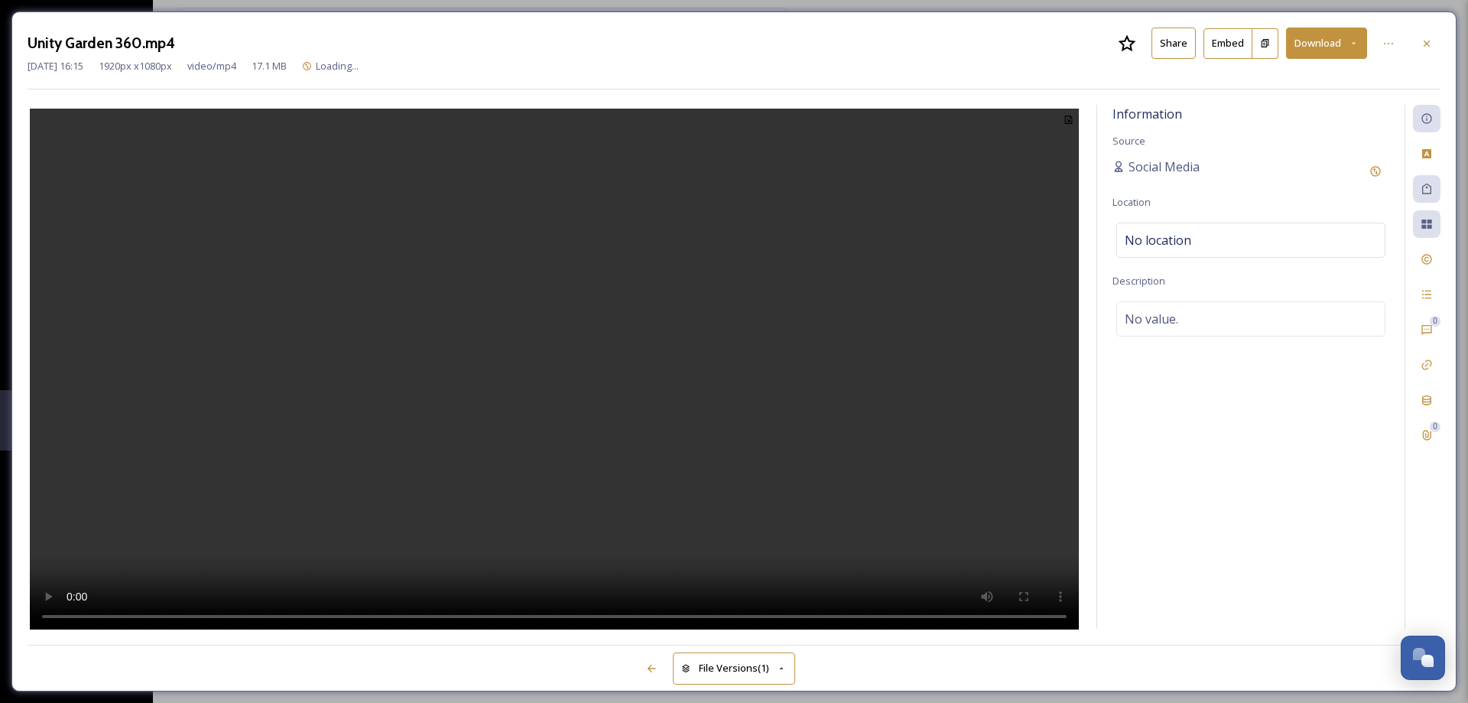
click at [1166, 36] on button "Share" at bounding box center [1173, 43] width 44 height 31
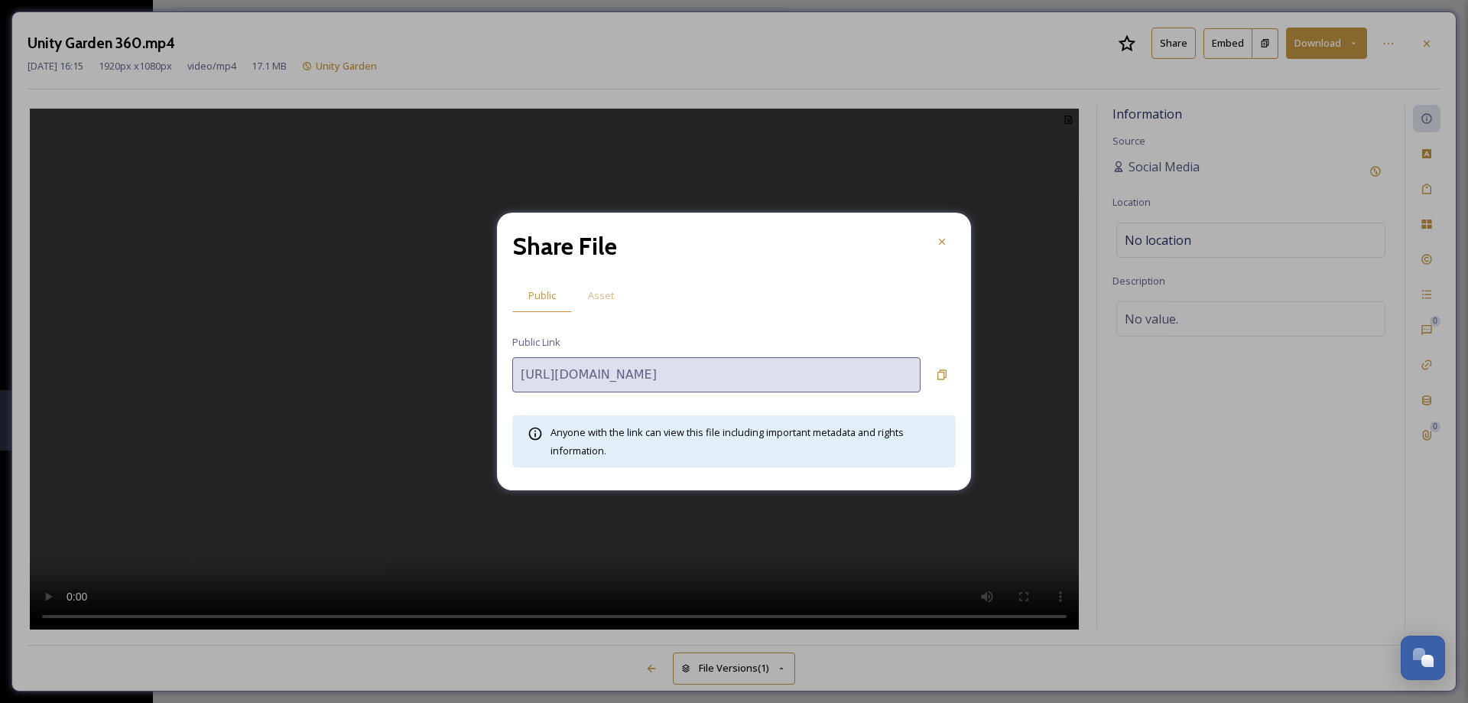
click at [606, 297] on span "Asset" at bounding box center [601, 295] width 26 height 15
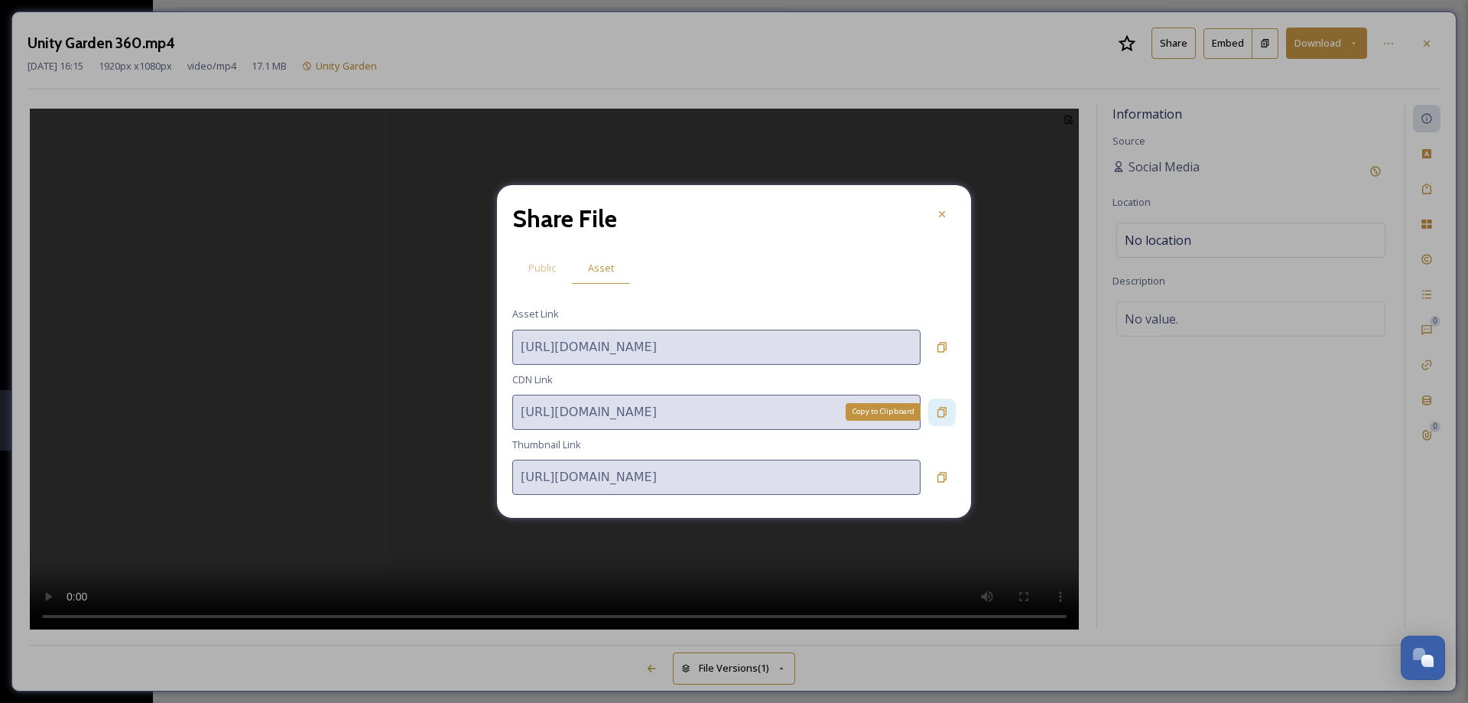
click at [937, 416] on icon at bounding box center [942, 412] width 12 height 12
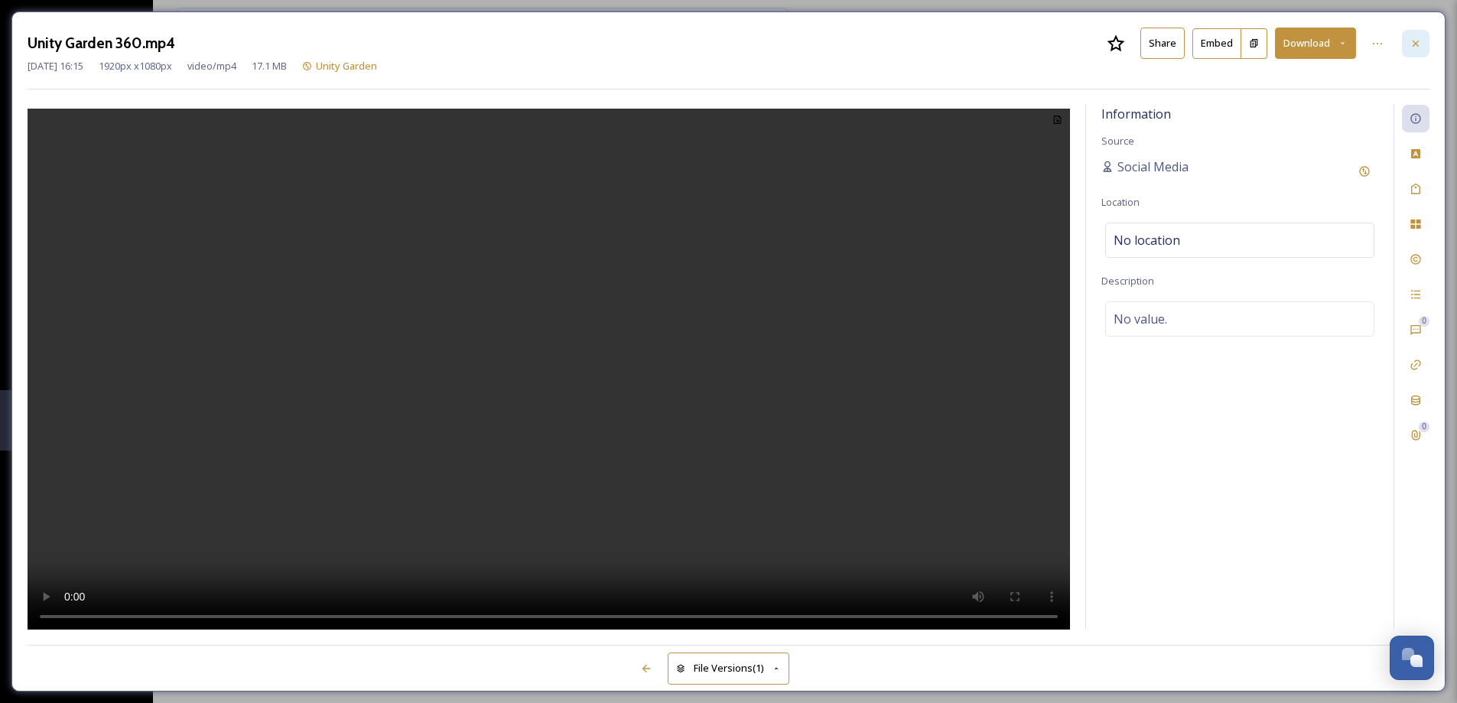
click at [1417, 48] on icon at bounding box center [1415, 43] width 12 height 12
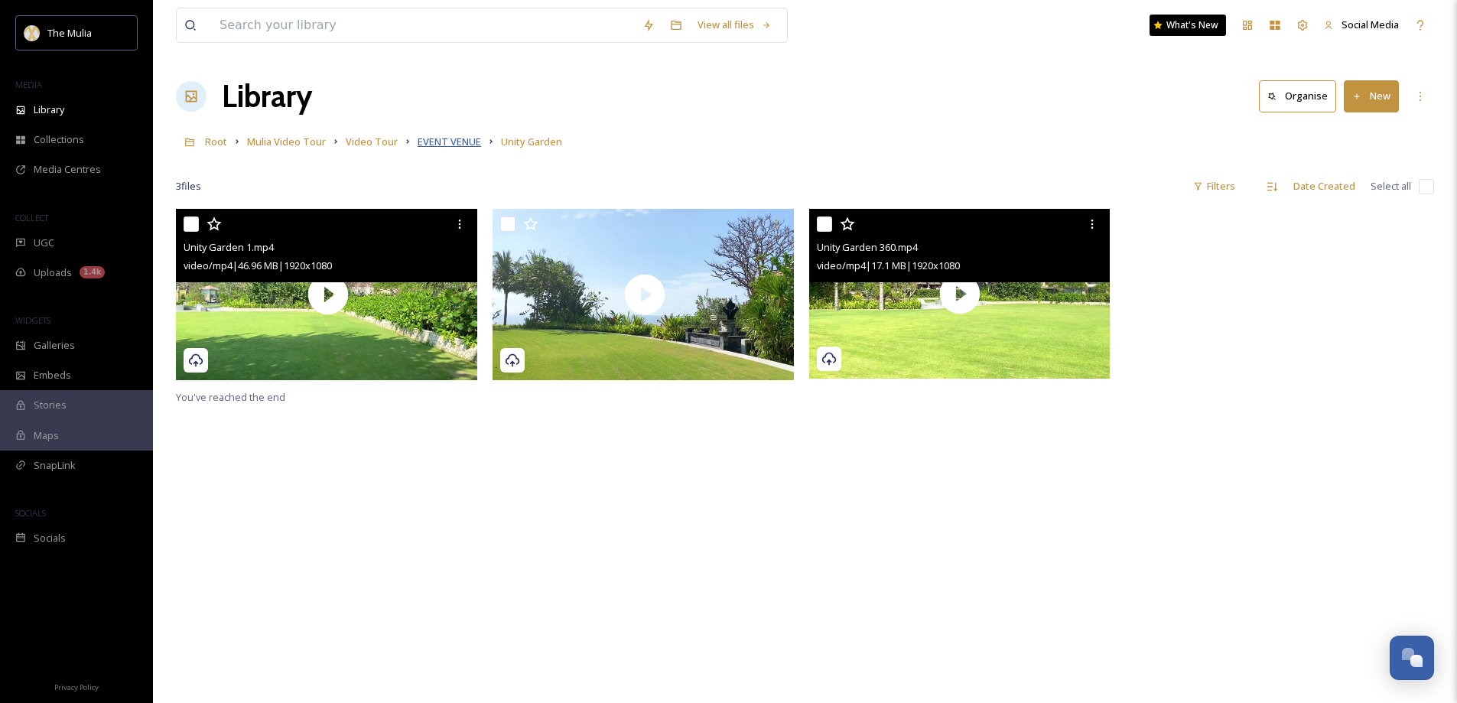
click at [451, 140] on span "EVENT VENUE" at bounding box center [448, 142] width 63 height 14
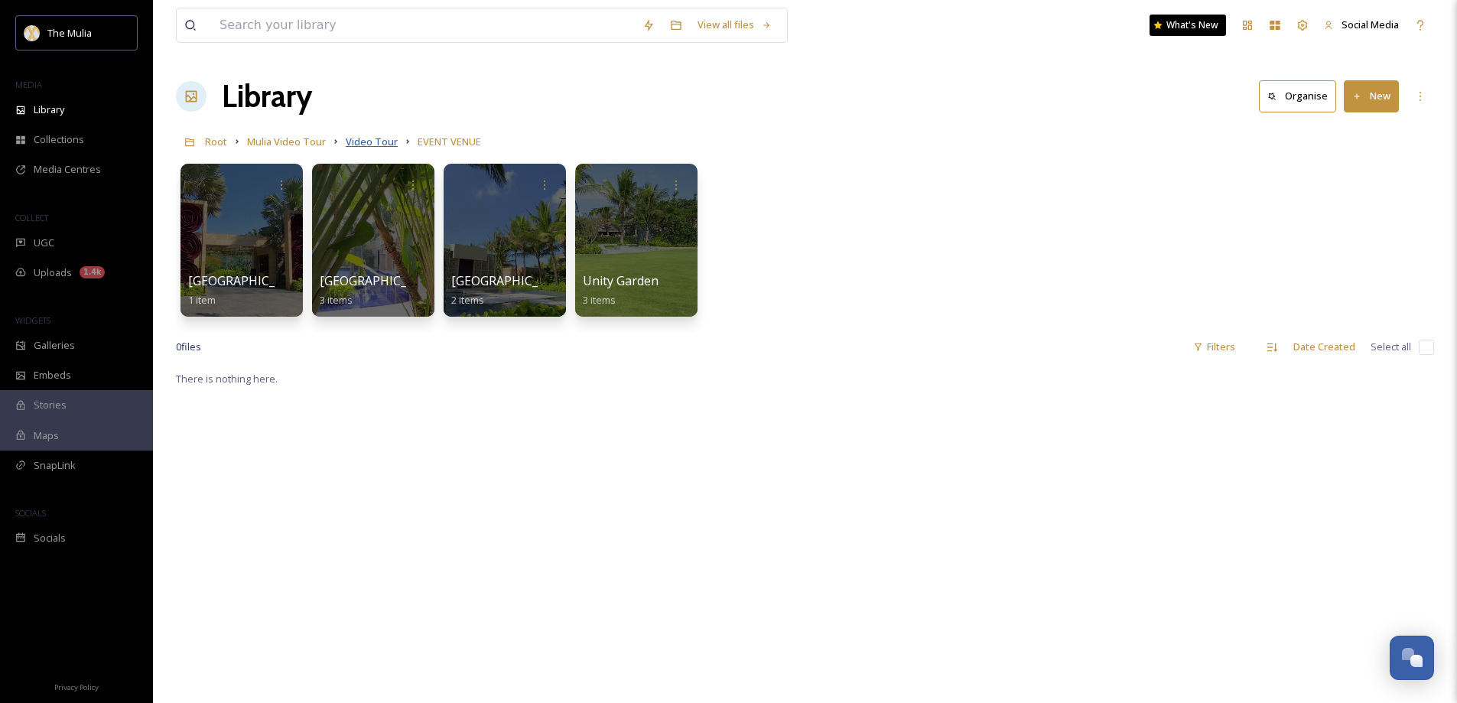
click at [374, 145] on span "Video Tour" at bounding box center [372, 142] width 52 height 14
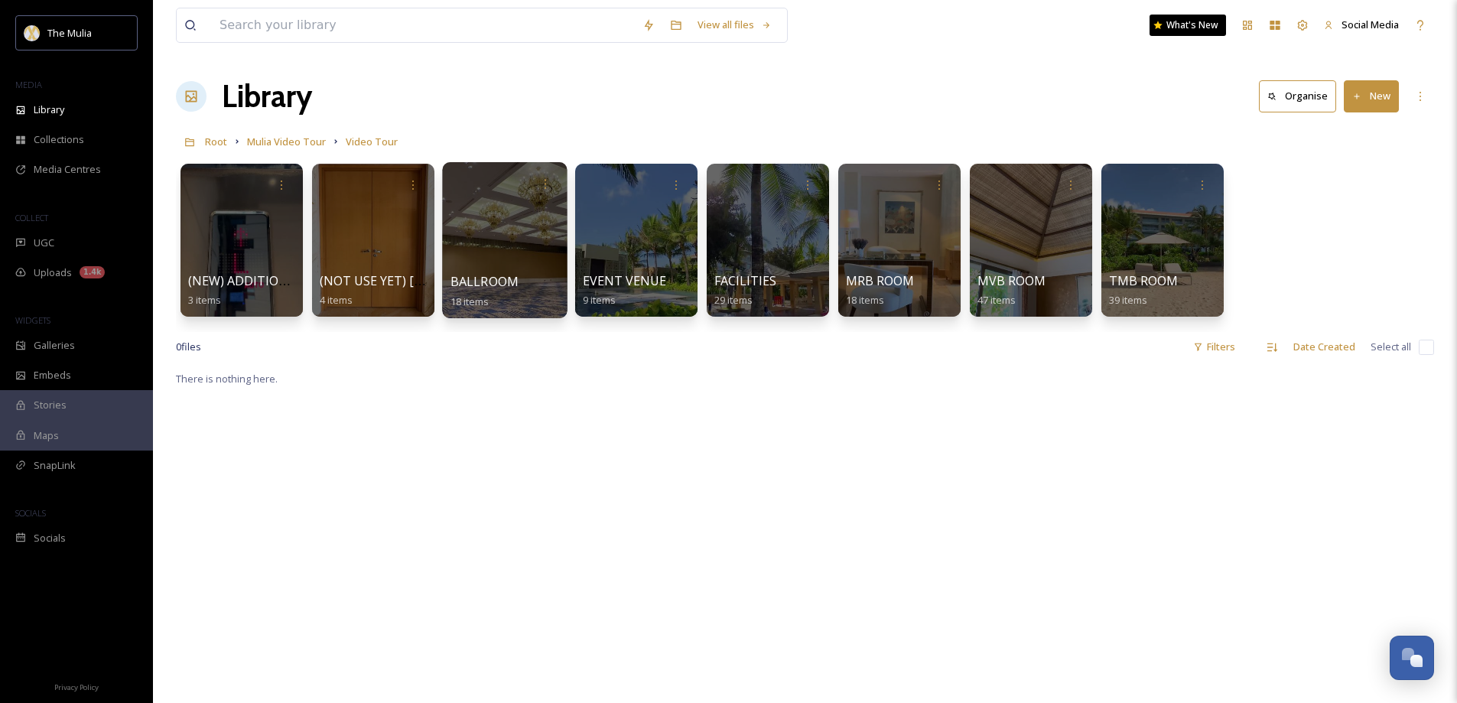
click at [456, 276] on span "BALLROOM" at bounding box center [484, 281] width 69 height 17
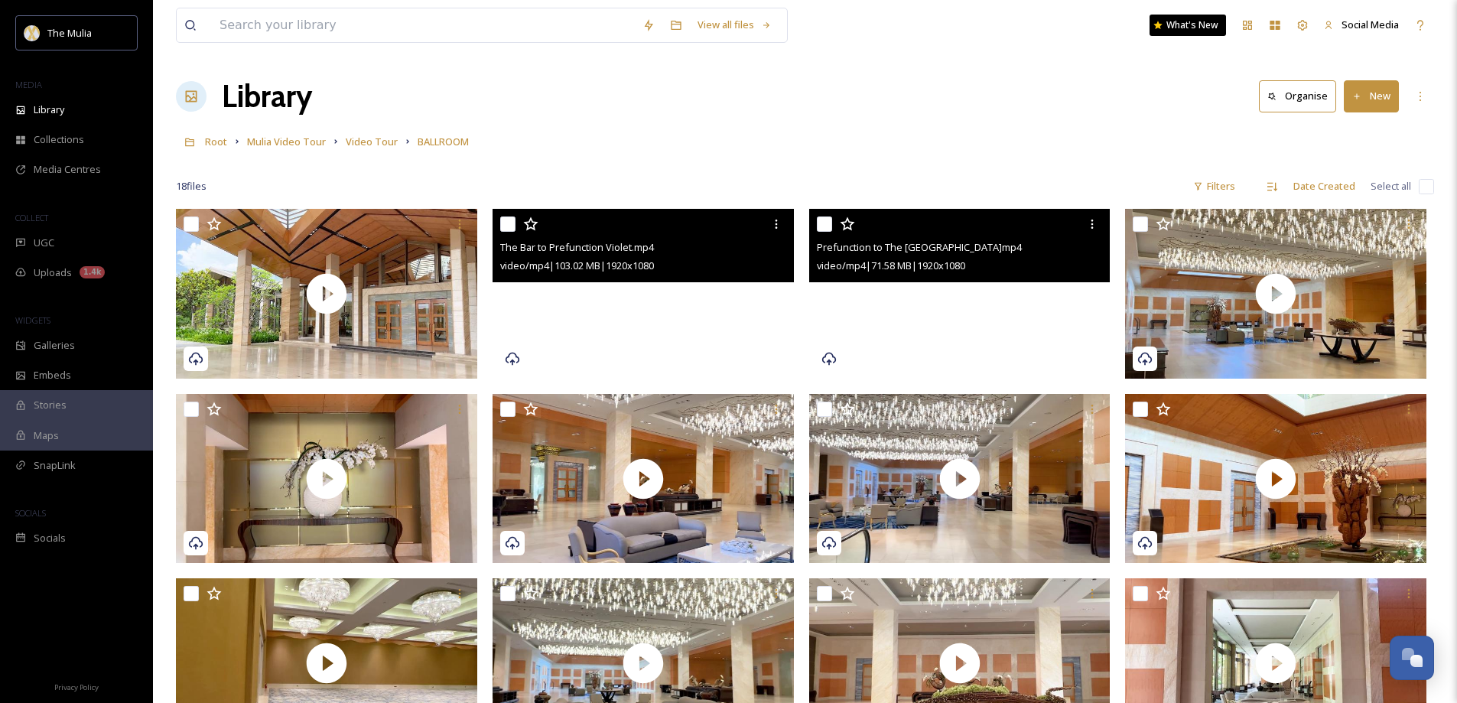
click at [996, 339] on video "Prefunction to The Grand Ballroom.mp4" at bounding box center [959, 294] width 301 height 170
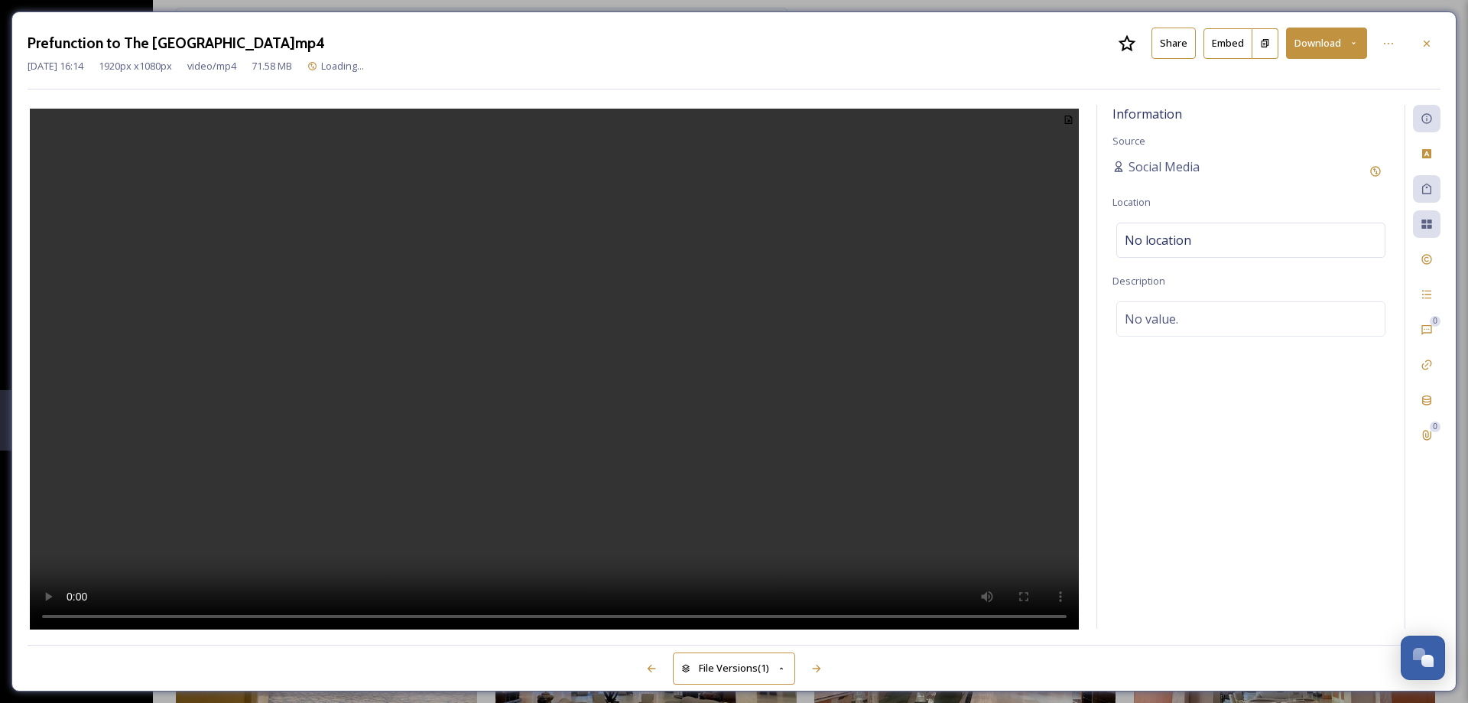
click at [1176, 47] on button "Share" at bounding box center [1173, 43] width 44 height 31
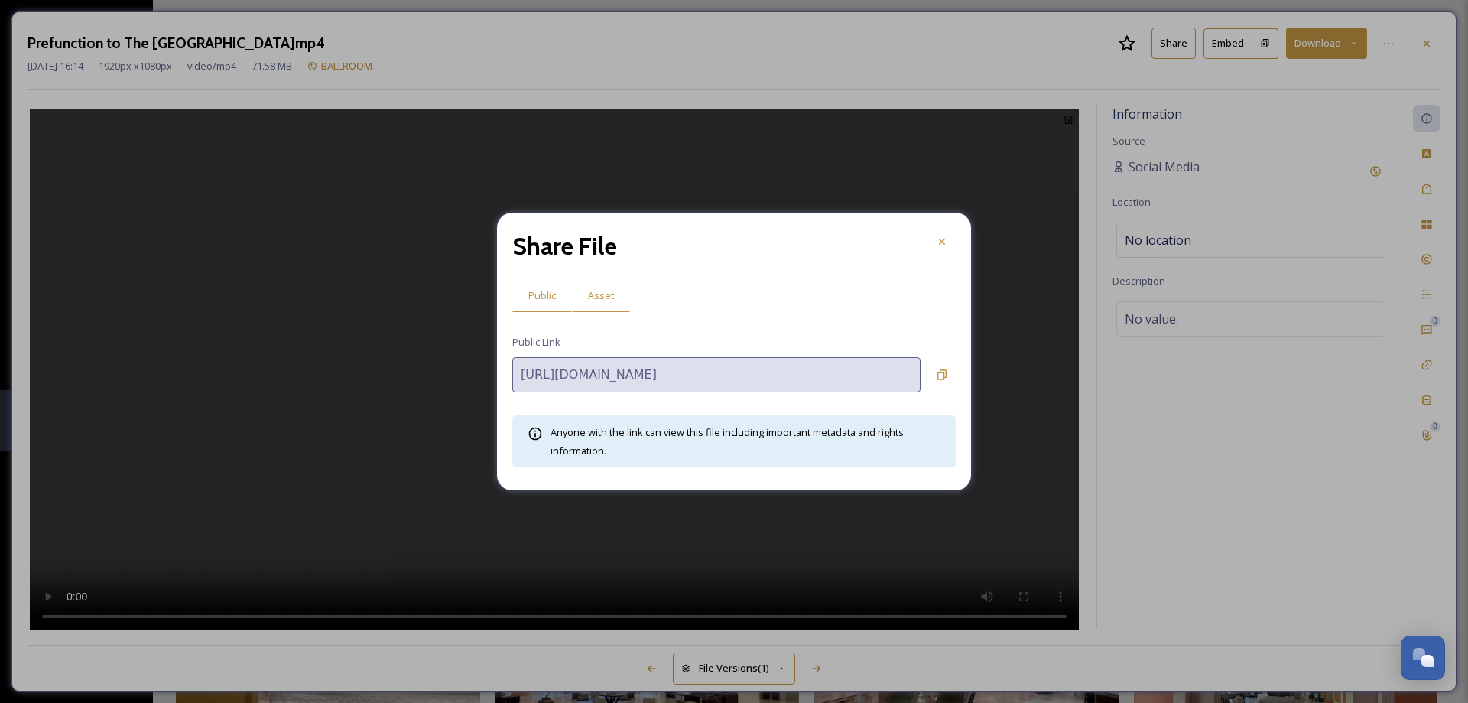
click at [603, 293] on span "Asset" at bounding box center [601, 295] width 26 height 15
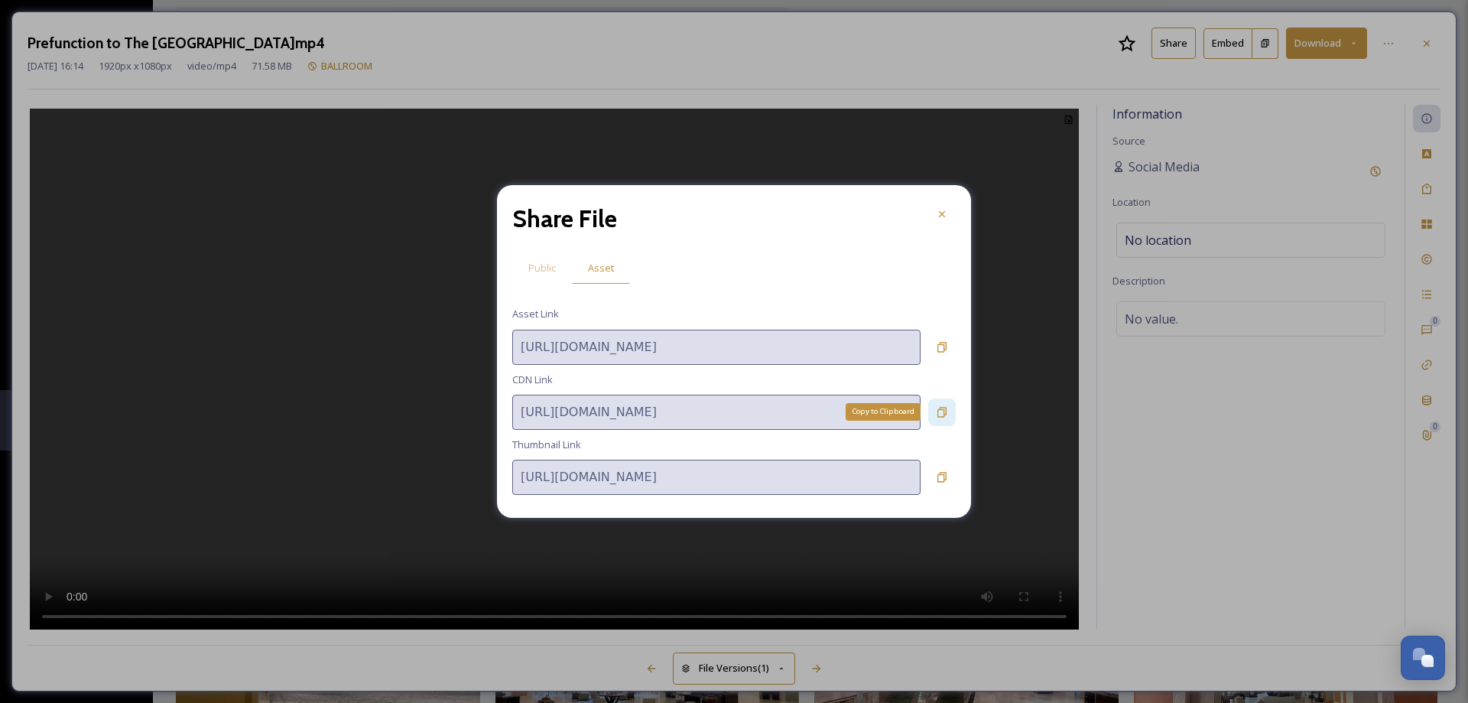
click at [937, 409] on icon at bounding box center [942, 412] width 12 height 12
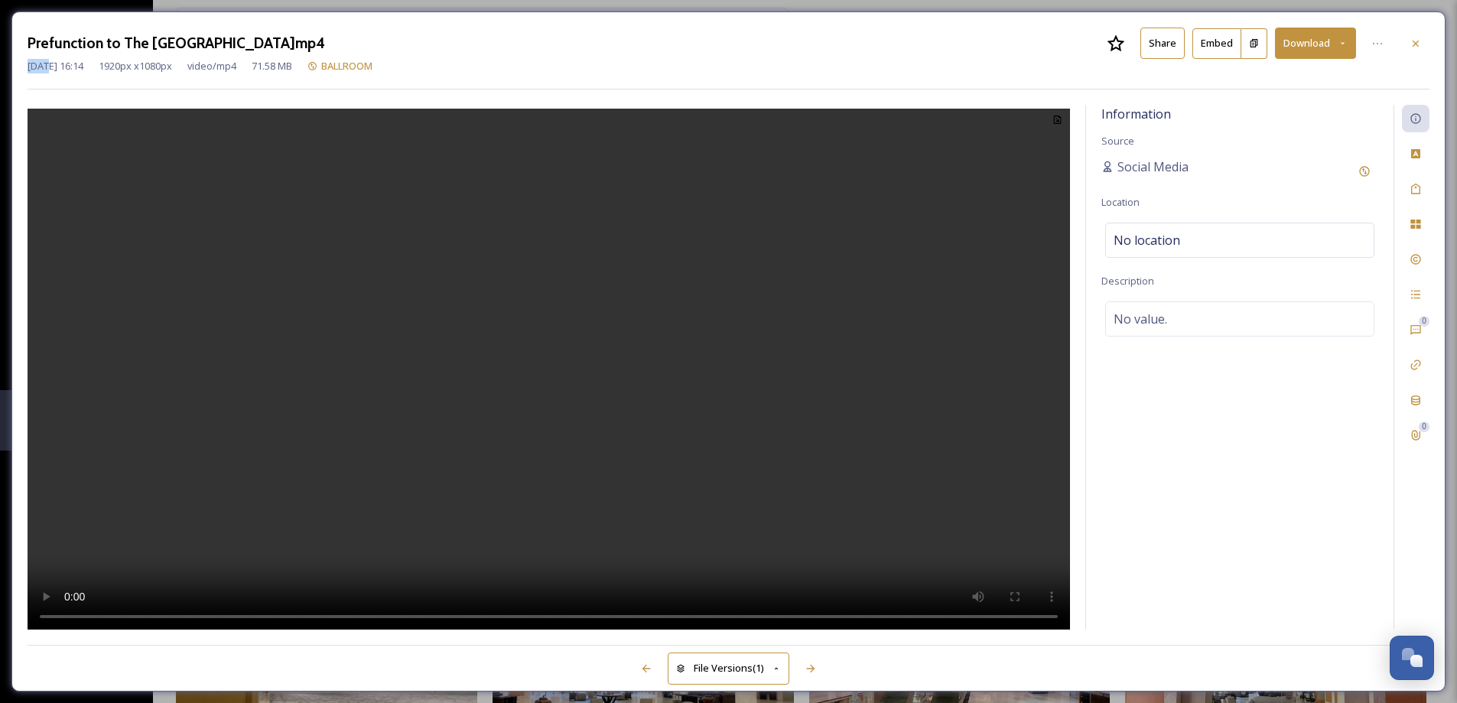
click at [1423, 44] on div at bounding box center [1415, 44] width 28 height 28
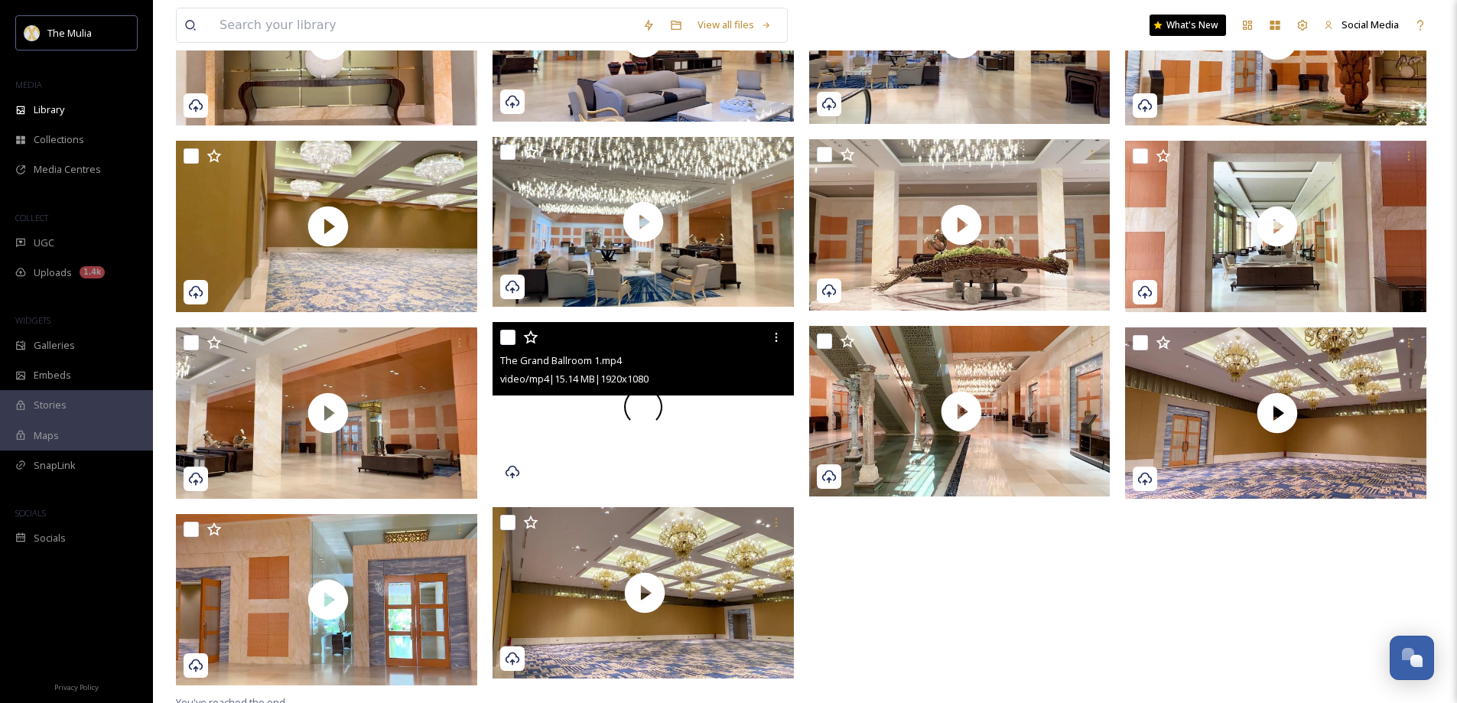
scroll to position [450, 0]
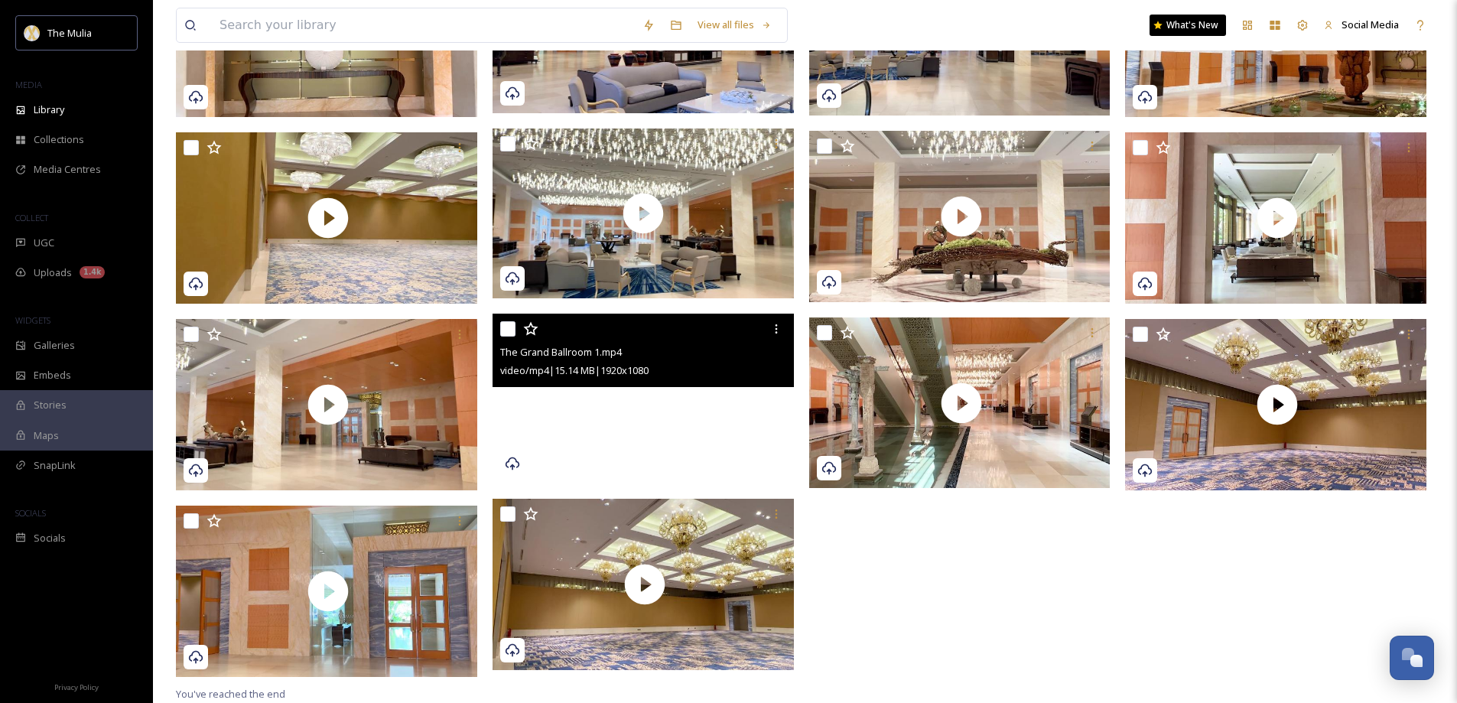
click at [736, 462] on video "The Grand Ballroom 1.mp4" at bounding box center [642, 398] width 301 height 170
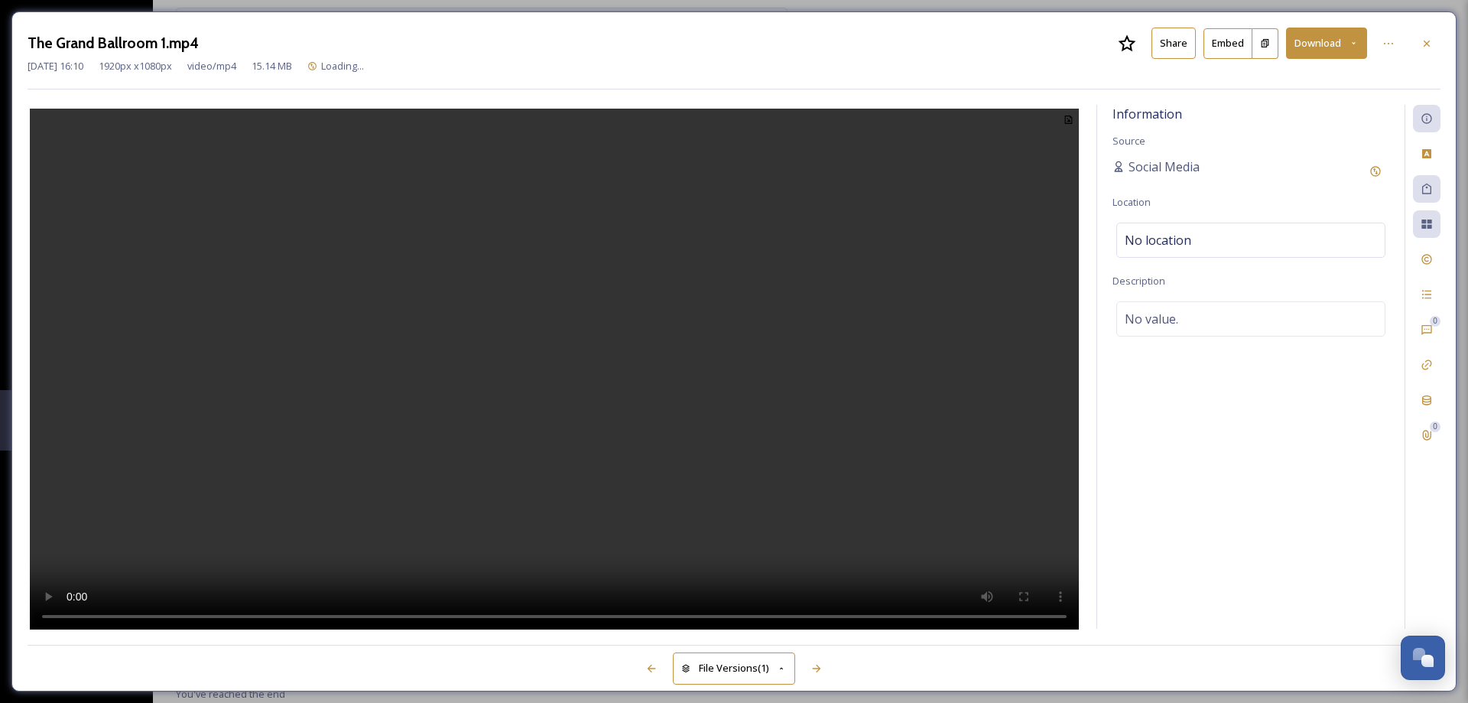
click at [1184, 38] on button "Share" at bounding box center [1173, 43] width 44 height 31
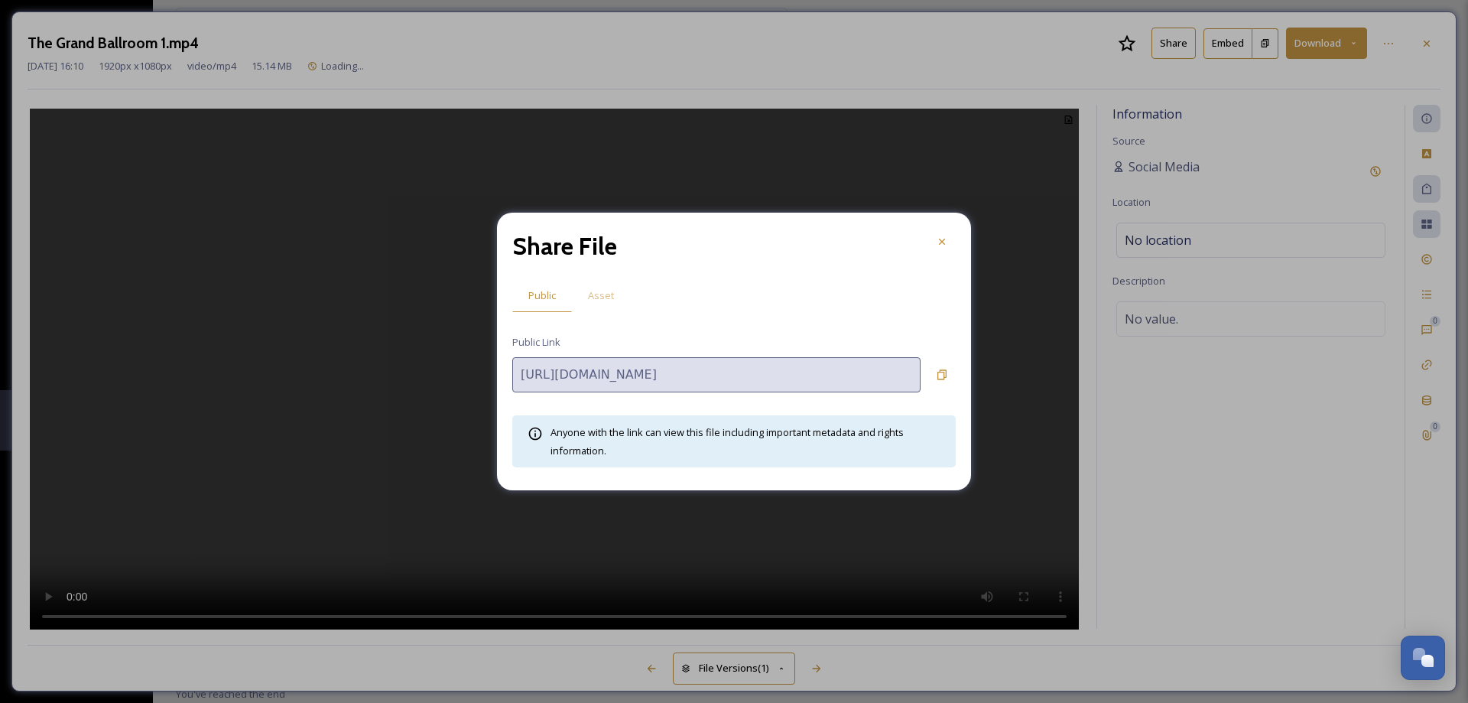
drag, startPoint x: 613, startPoint y: 296, endPoint x: 625, endPoint y: 318, distance: 25.0
click at [613, 297] on div "Asset" at bounding box center [601, 295] width 58 height 31
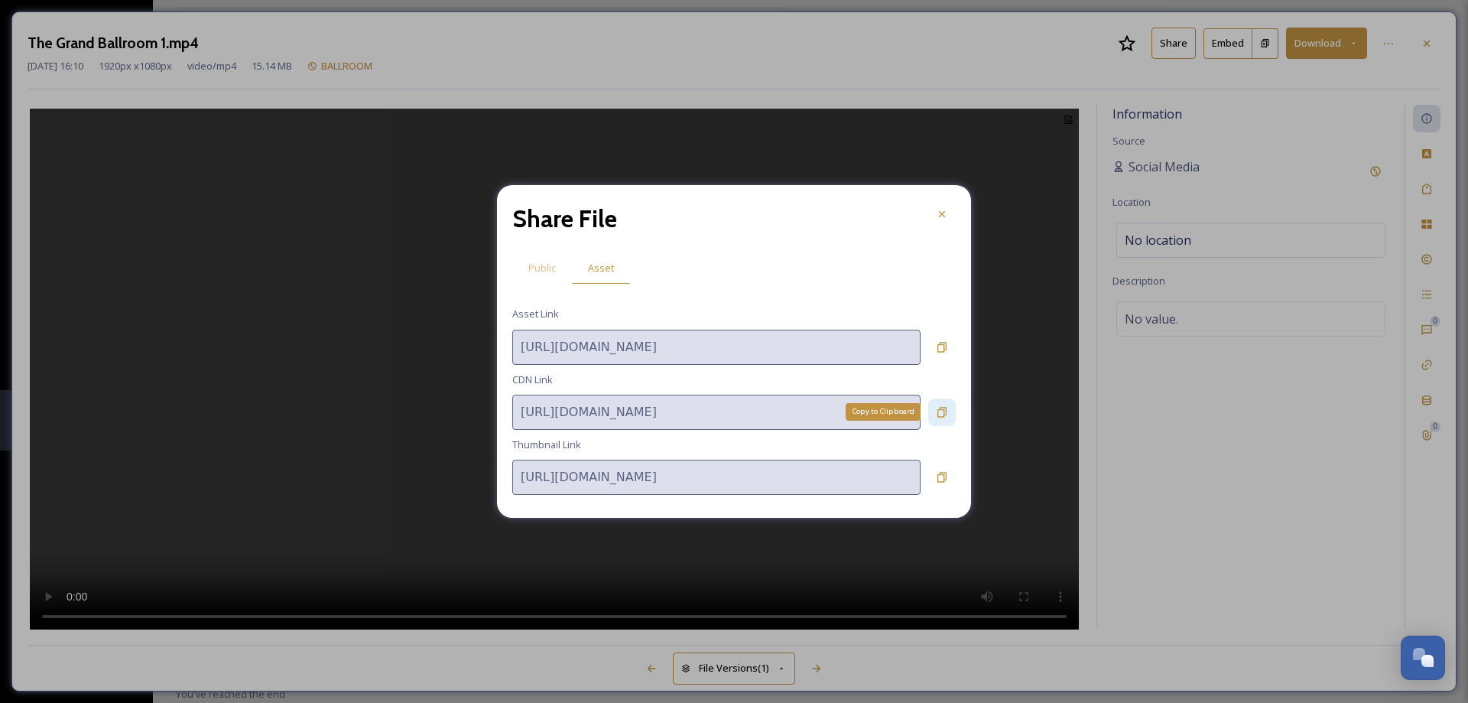
click at [943, 409] on icon at bounding box center [941, 412] width 9 height 10
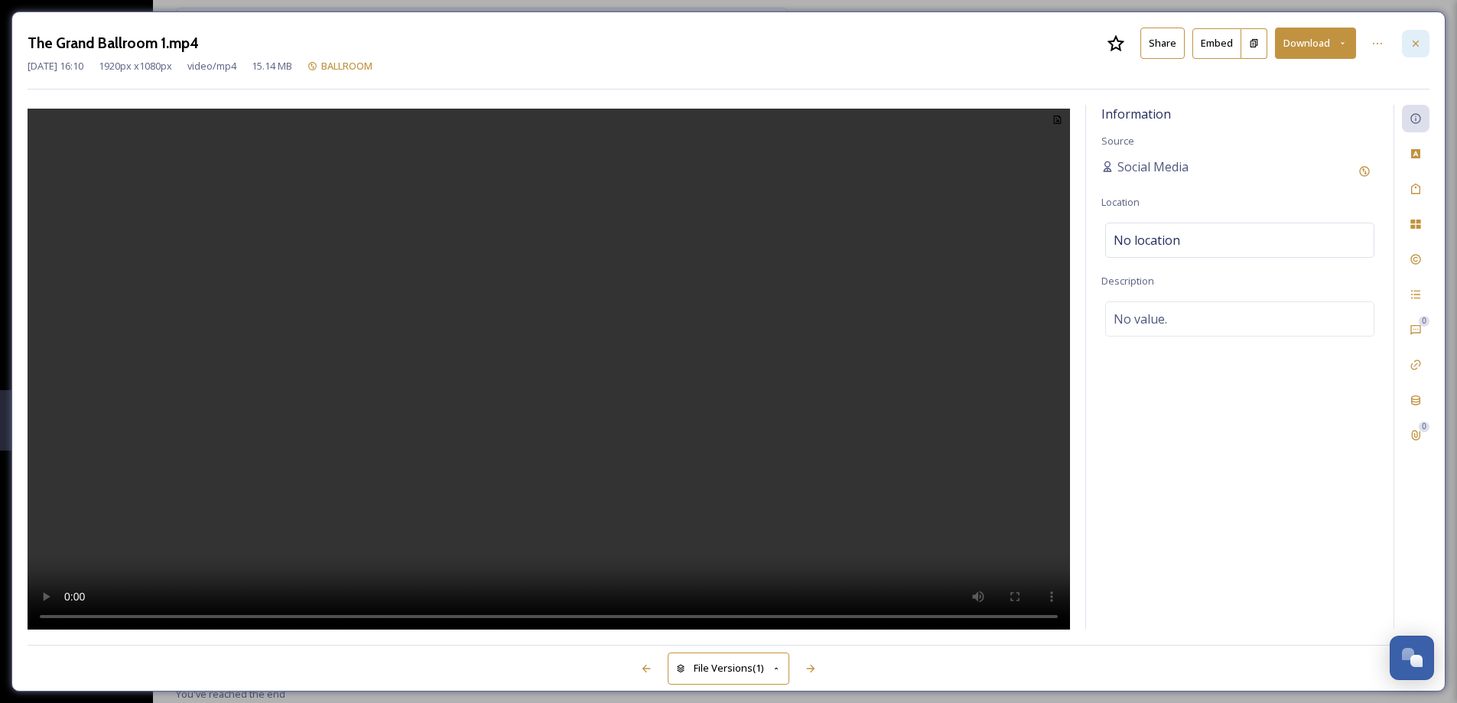
click at [1421, 44] on icon at bounding box center [1415, 43] width 12 height 12
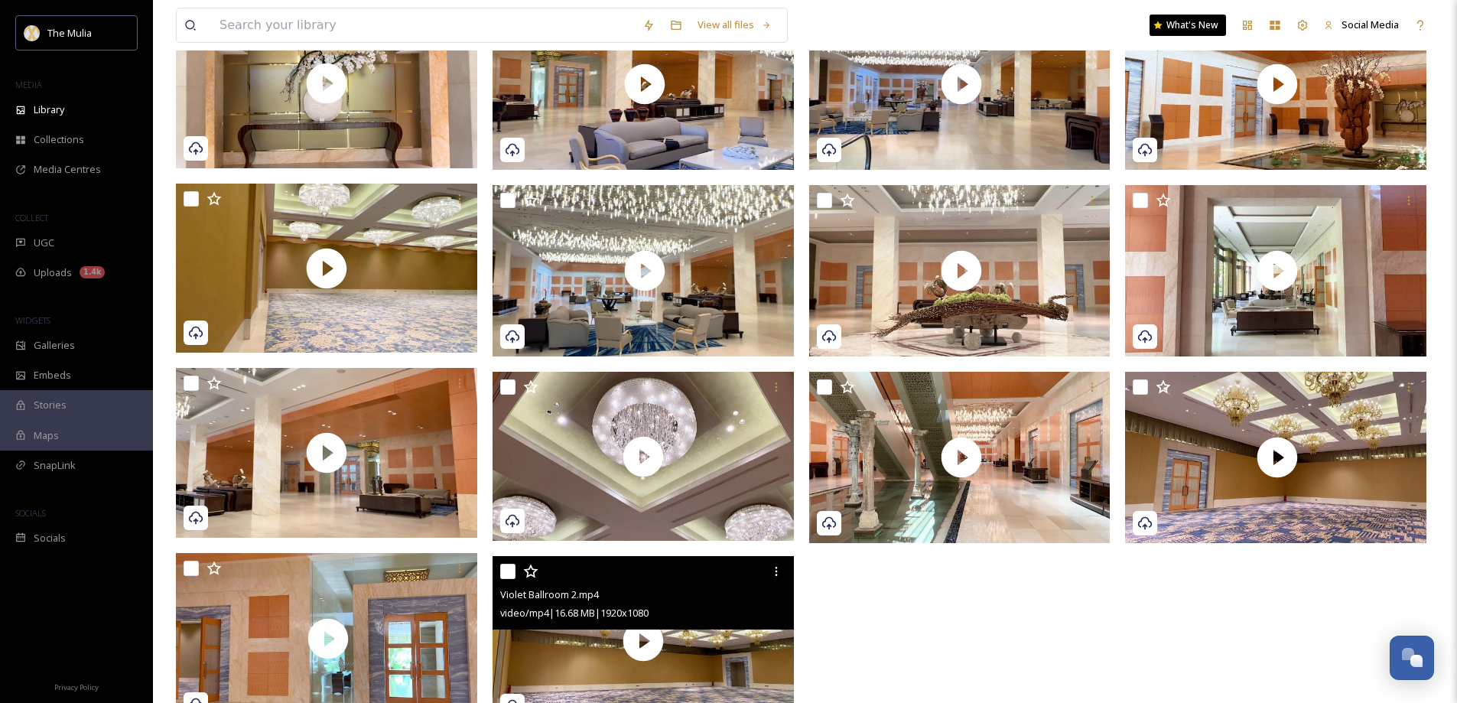
scroll to position [369, 0]
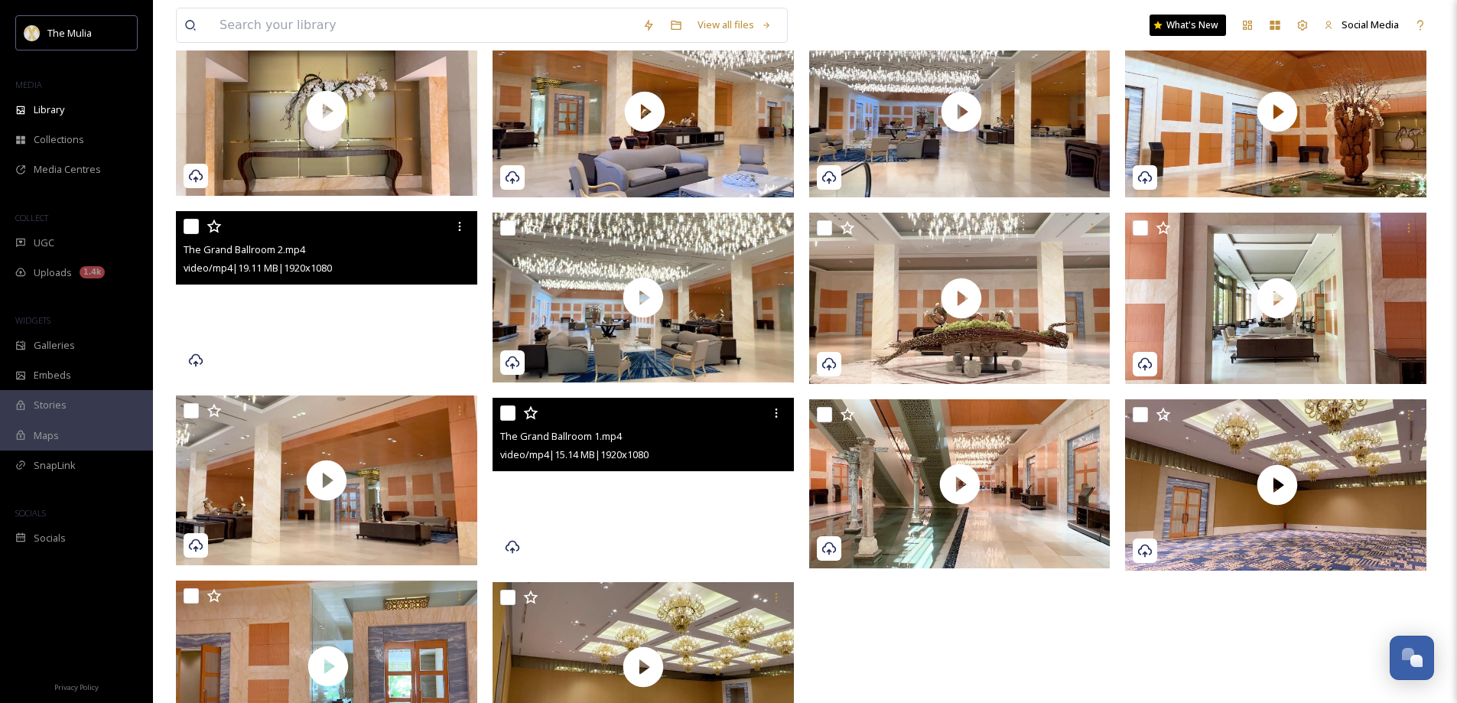
click at [414, 343] on video "The Grand Ballroom 2.mp4" at bounding box center [326, 296] width 301 height 170
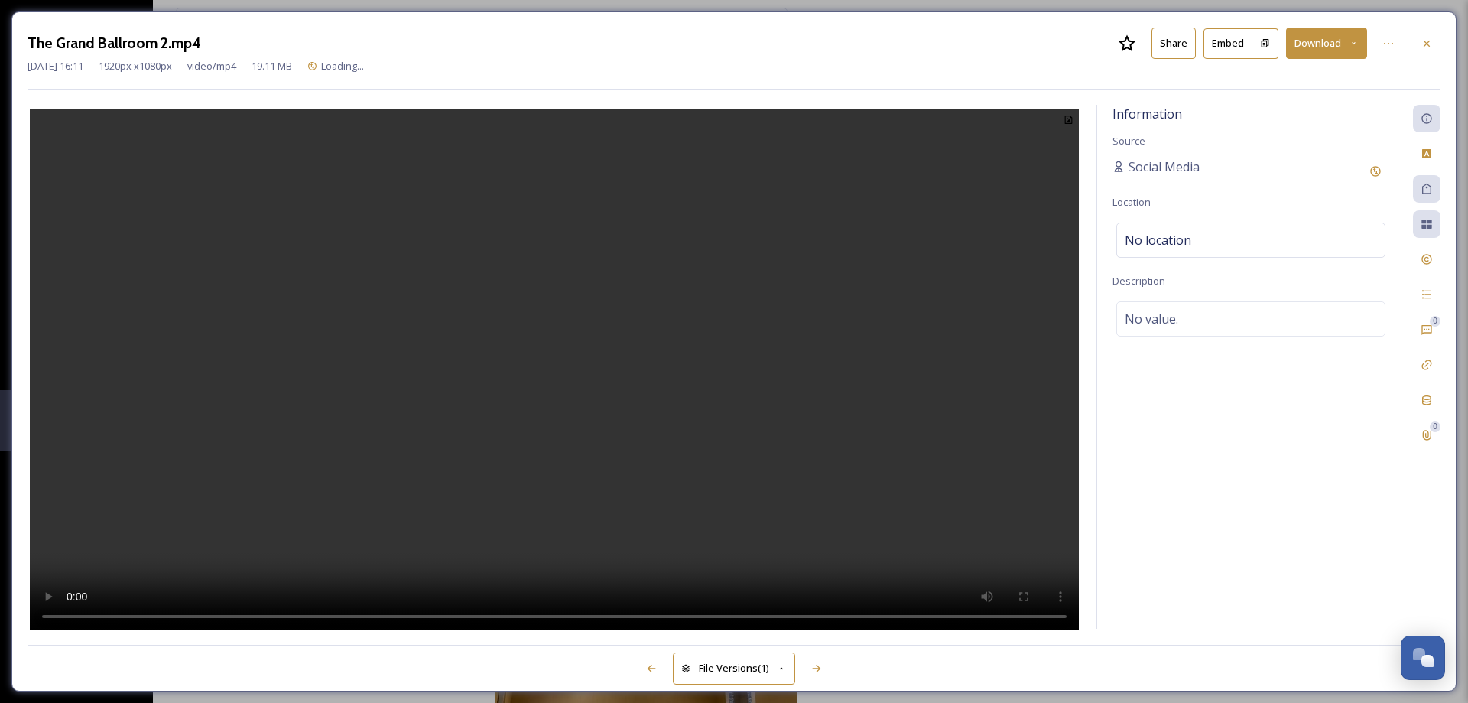
click at [1166, 42] on button "Share" at bounding box center [1173, 43] width 44 height 31
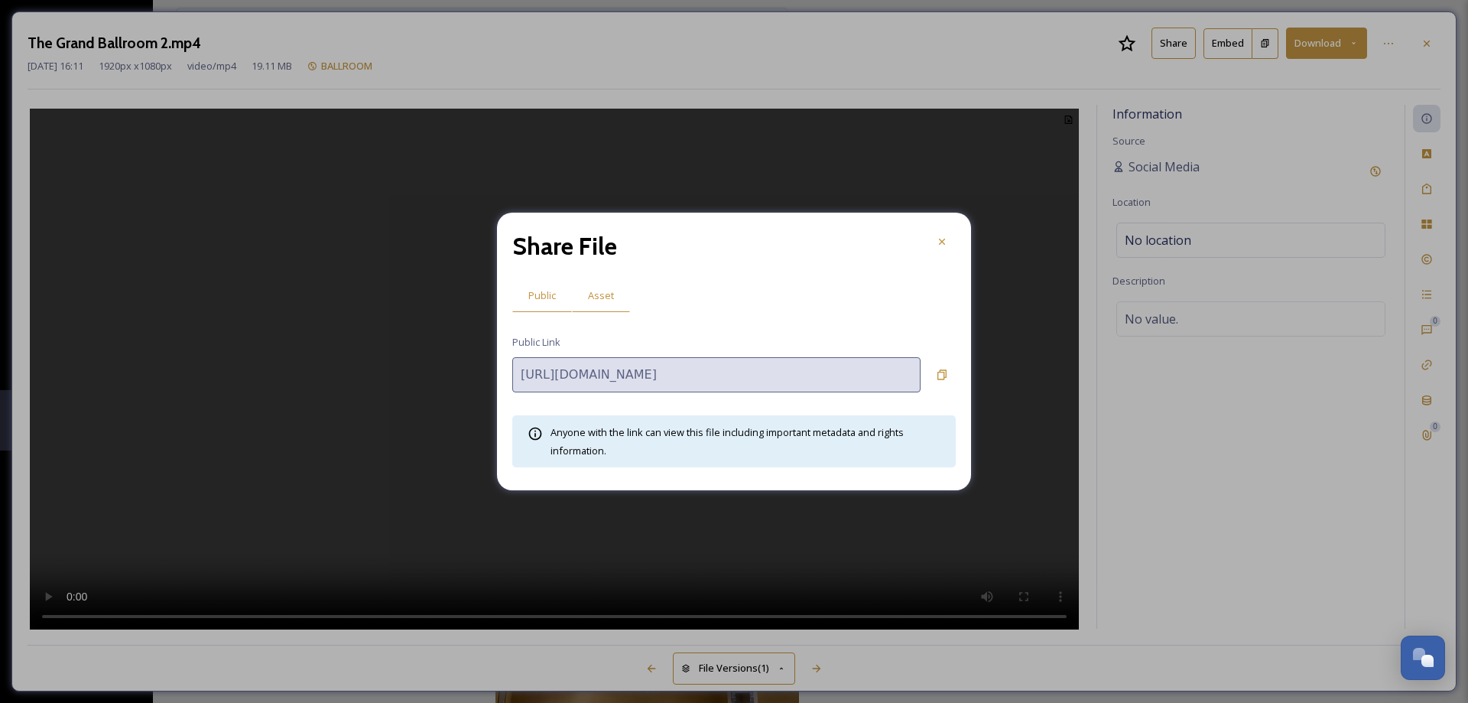
click at [602, 294] on span "Asset" at bounding box center [601, 295] width 26 height 15
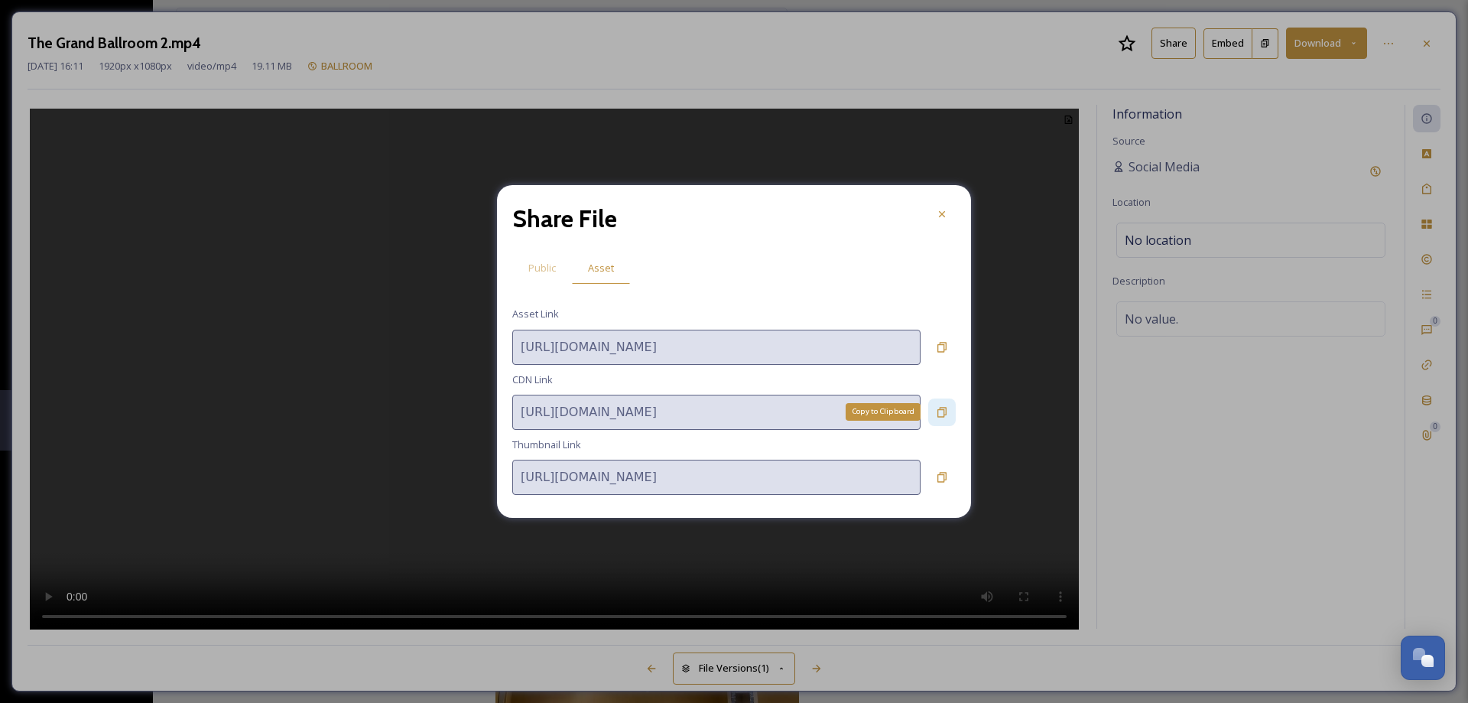
click at [941, 416] on icon at bounding box center [942, 412] width 12 height 12
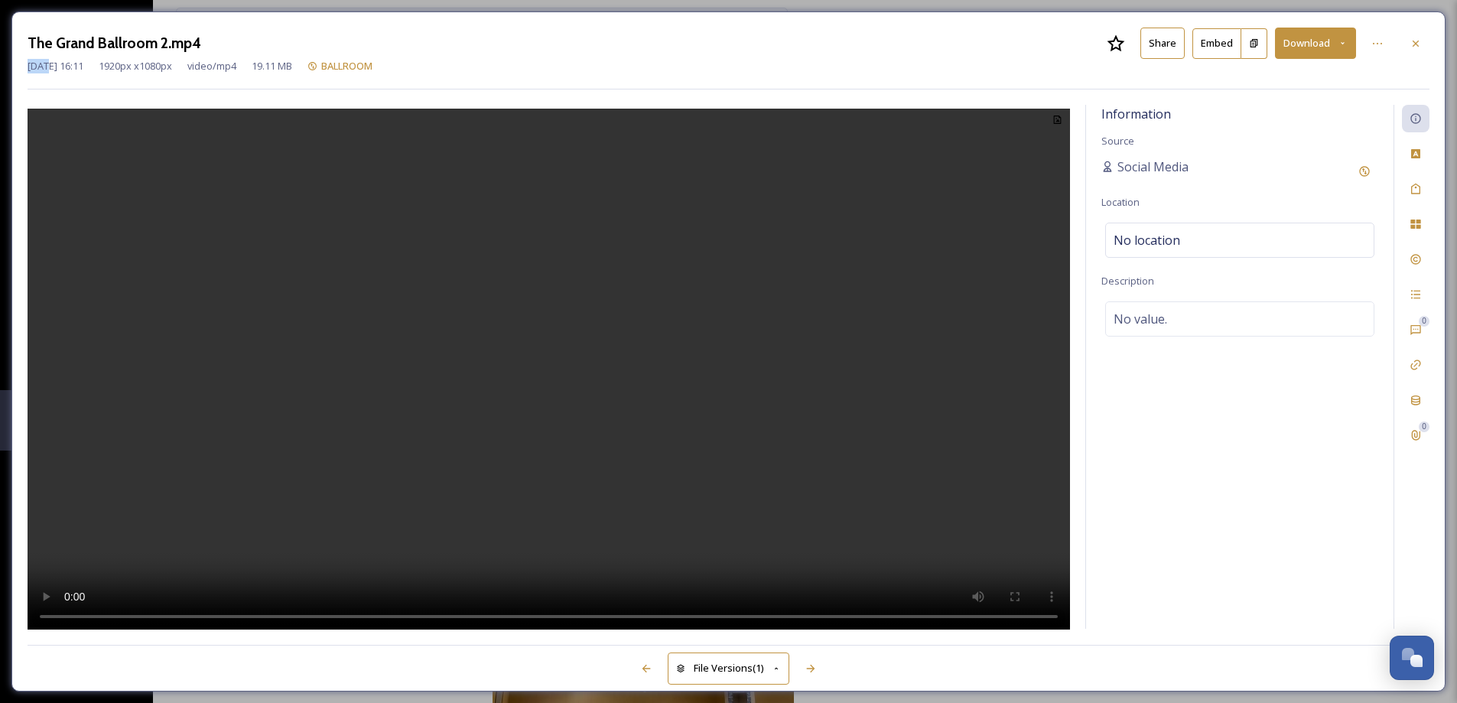
click at [1424, 44] on div at bounding box center [1415, 44] width 28 height 28
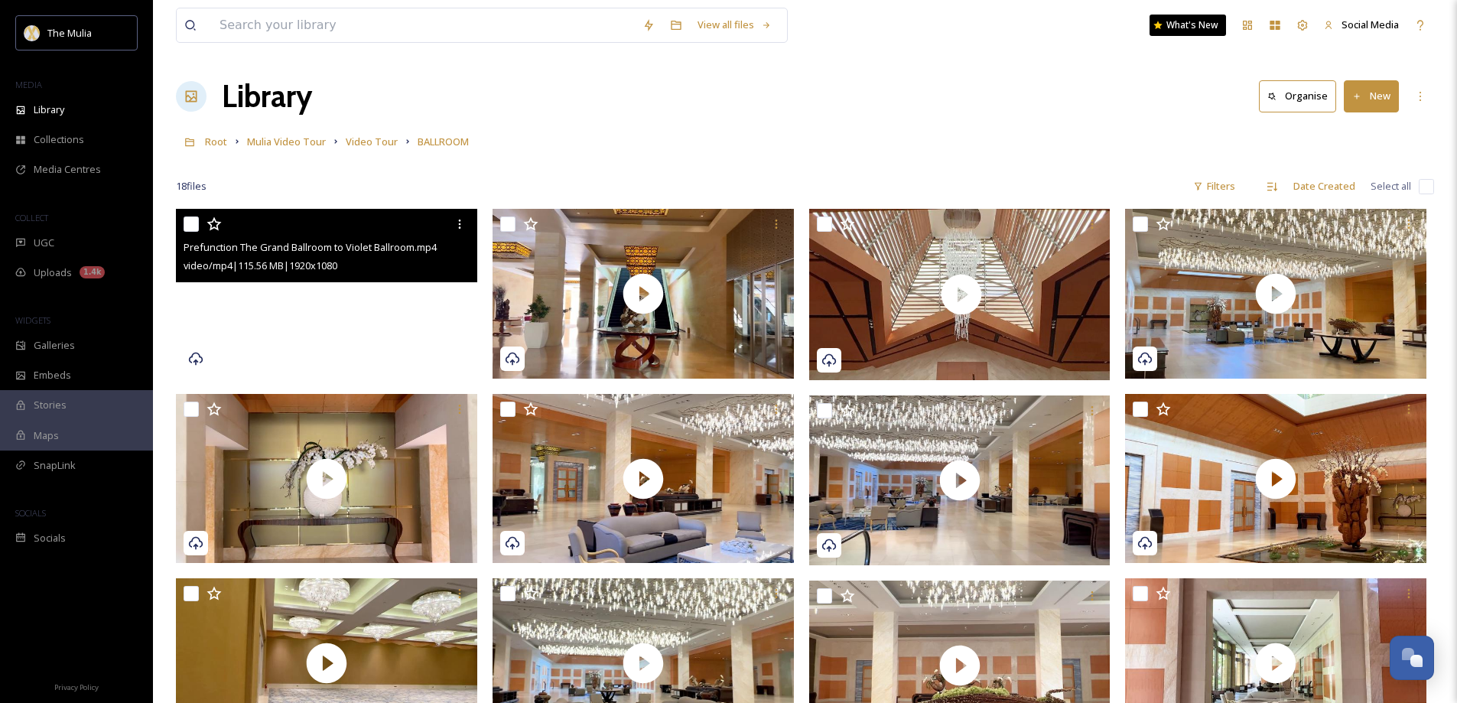
click at [369, 334] on video "Prefunction The Grand Ballroom to Violet Ballroom.mp4" at bounding box center [326, 294] width 301 height 170
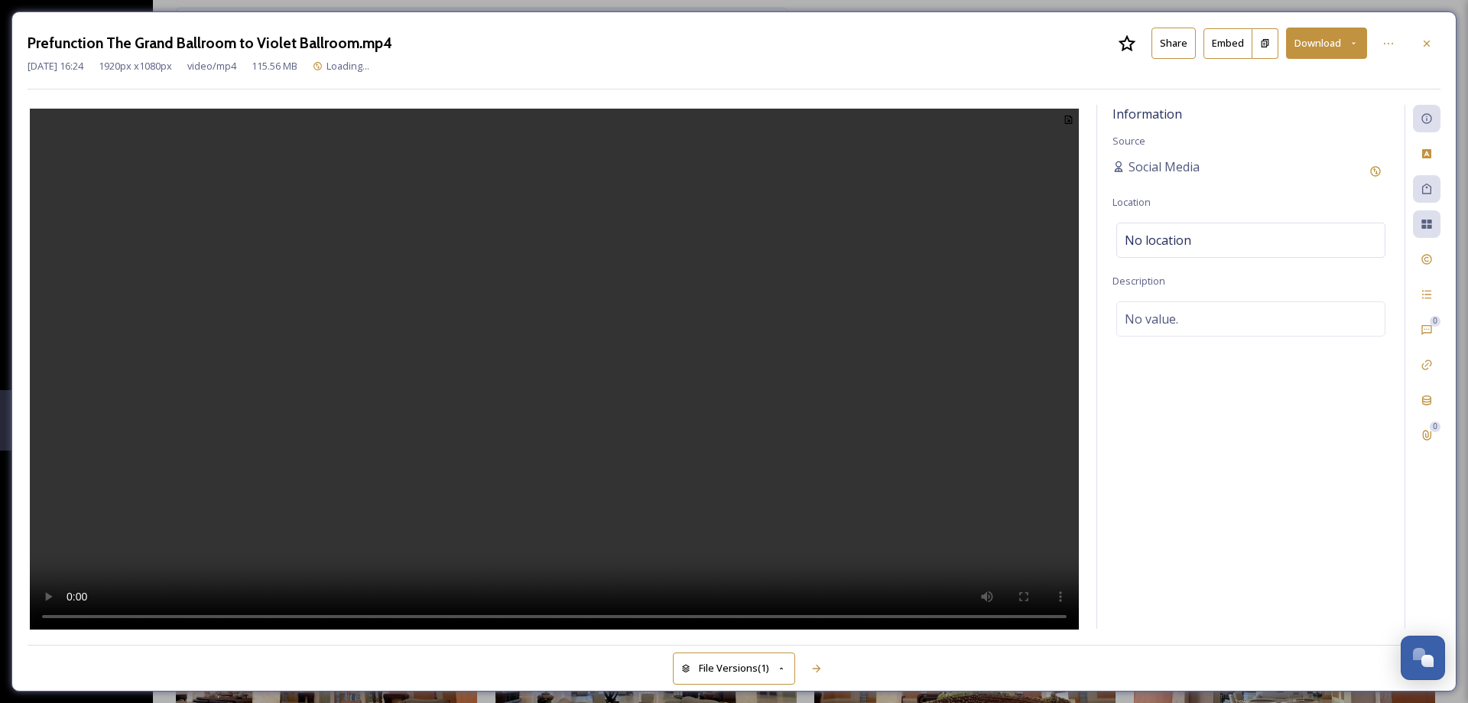
click at [1175, 42] on button "Share" at bounding box center [1173, 43] width 44 height 31
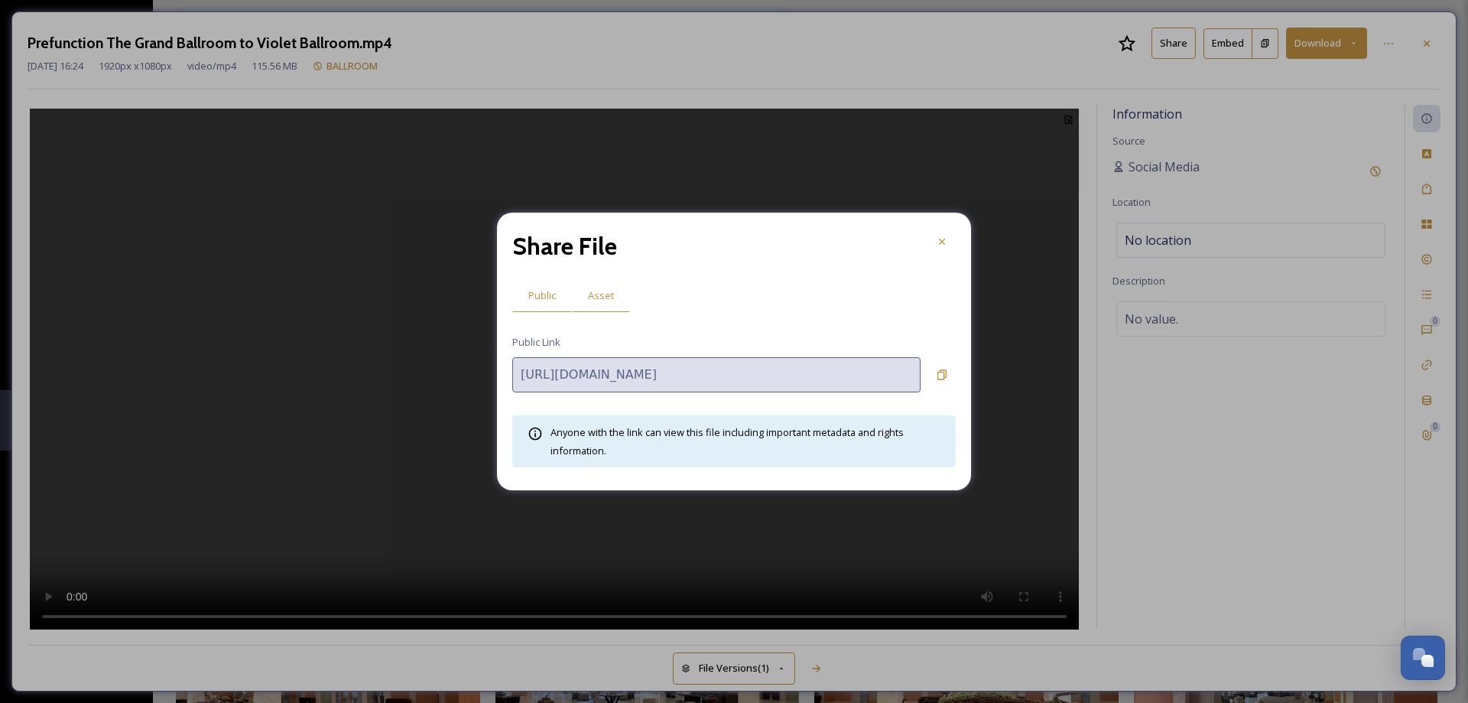
click at [602, 294] on span "Asset" at bounding box center [601, 295] width 26 height 15
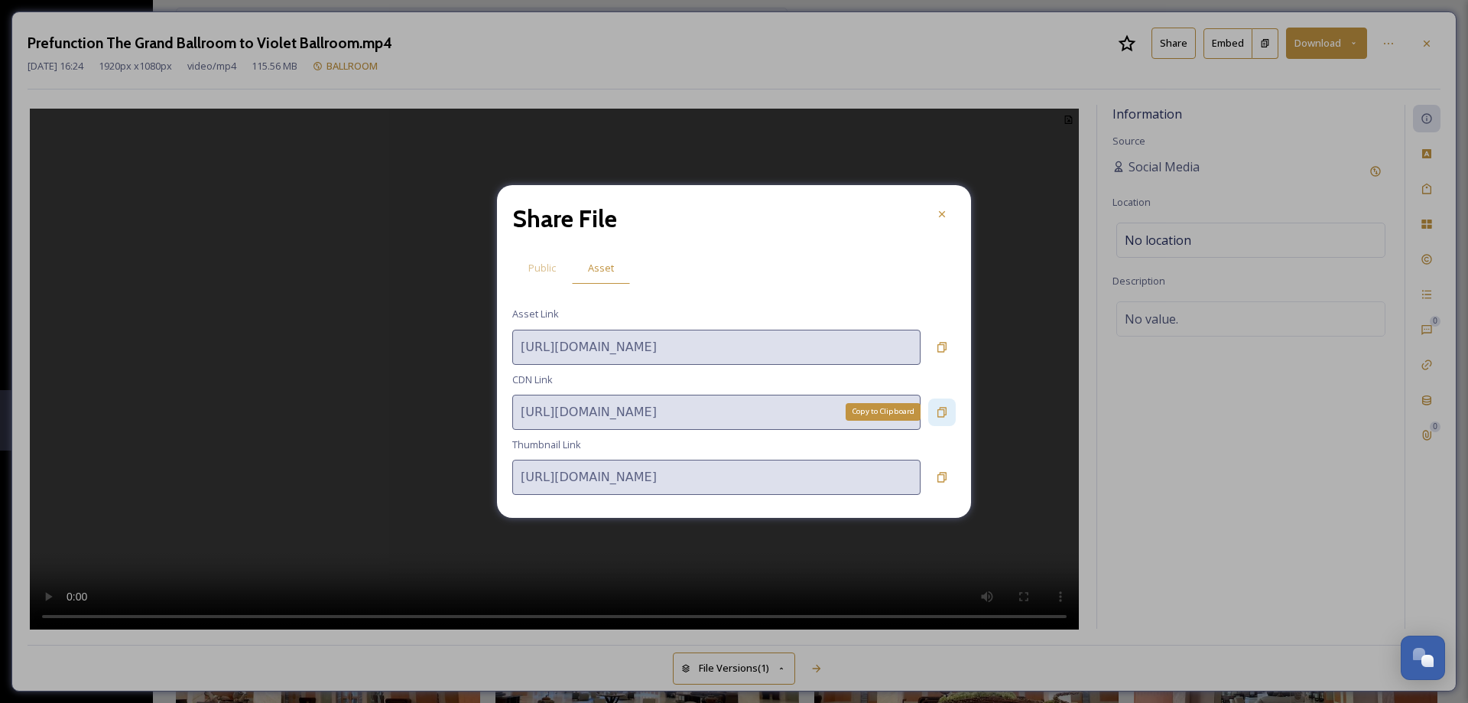
click at [939, 415] on icon at bounding box center [942, 412] width 12 height 12
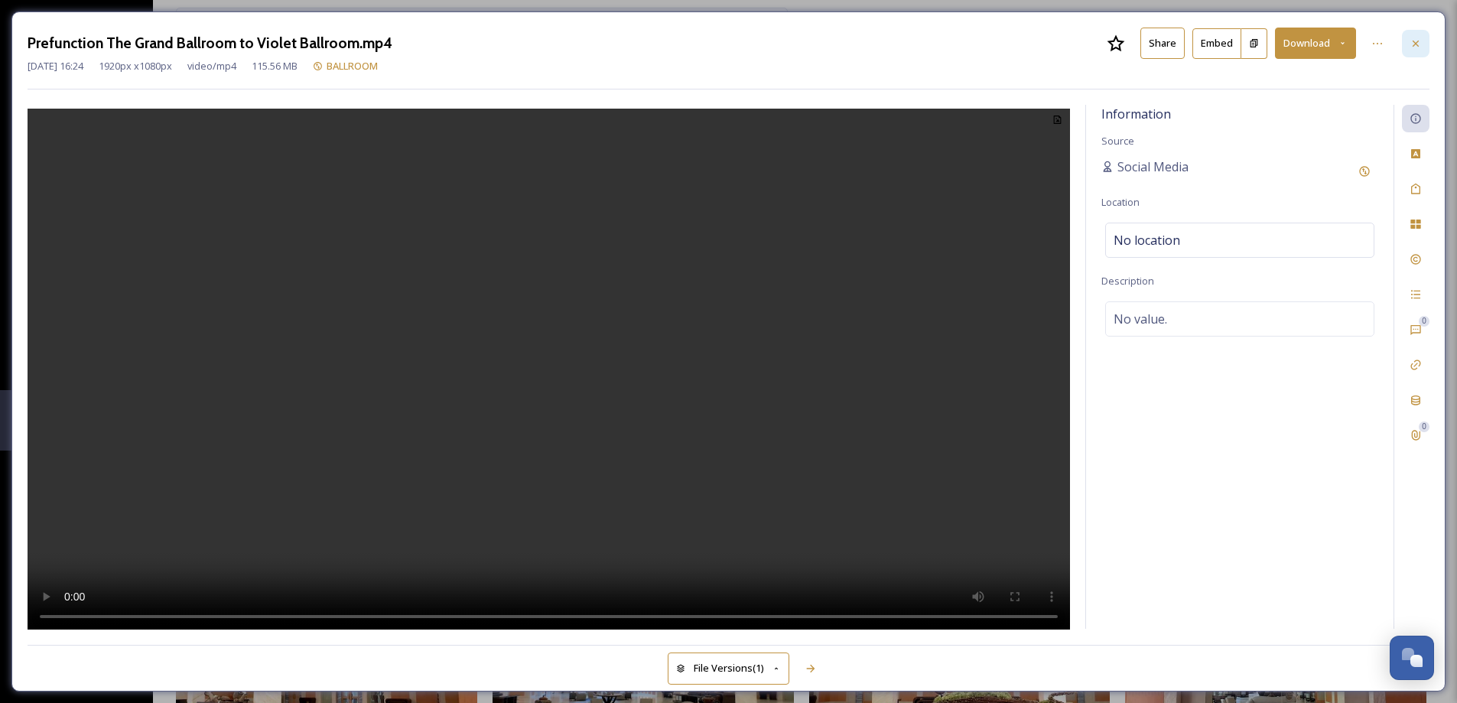
click at [1420, 47] on icon at bounding box center [1415, 43] width 12 height 12
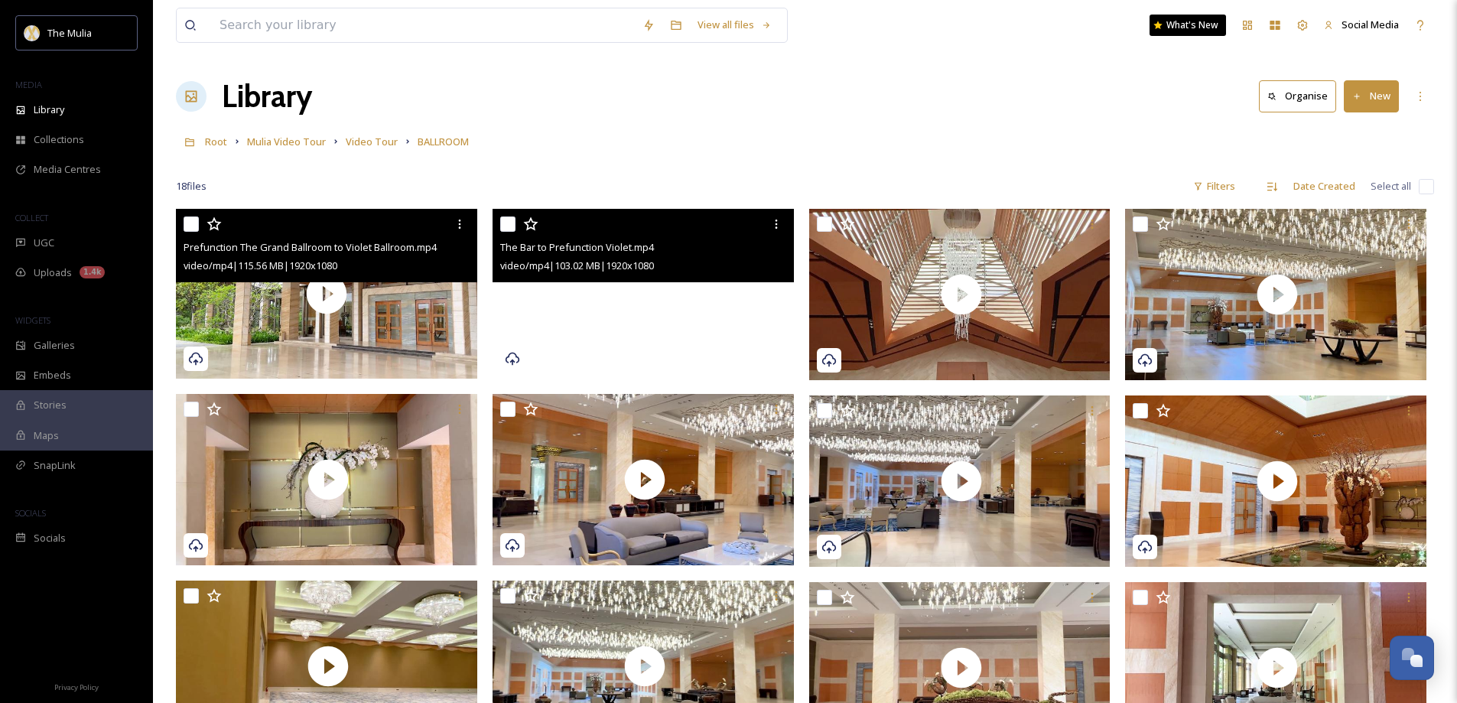
click at [701, 326] on video "The Bar to Prefunction Violet.mp4" at bounding box center [642, 294] width 301 height 170
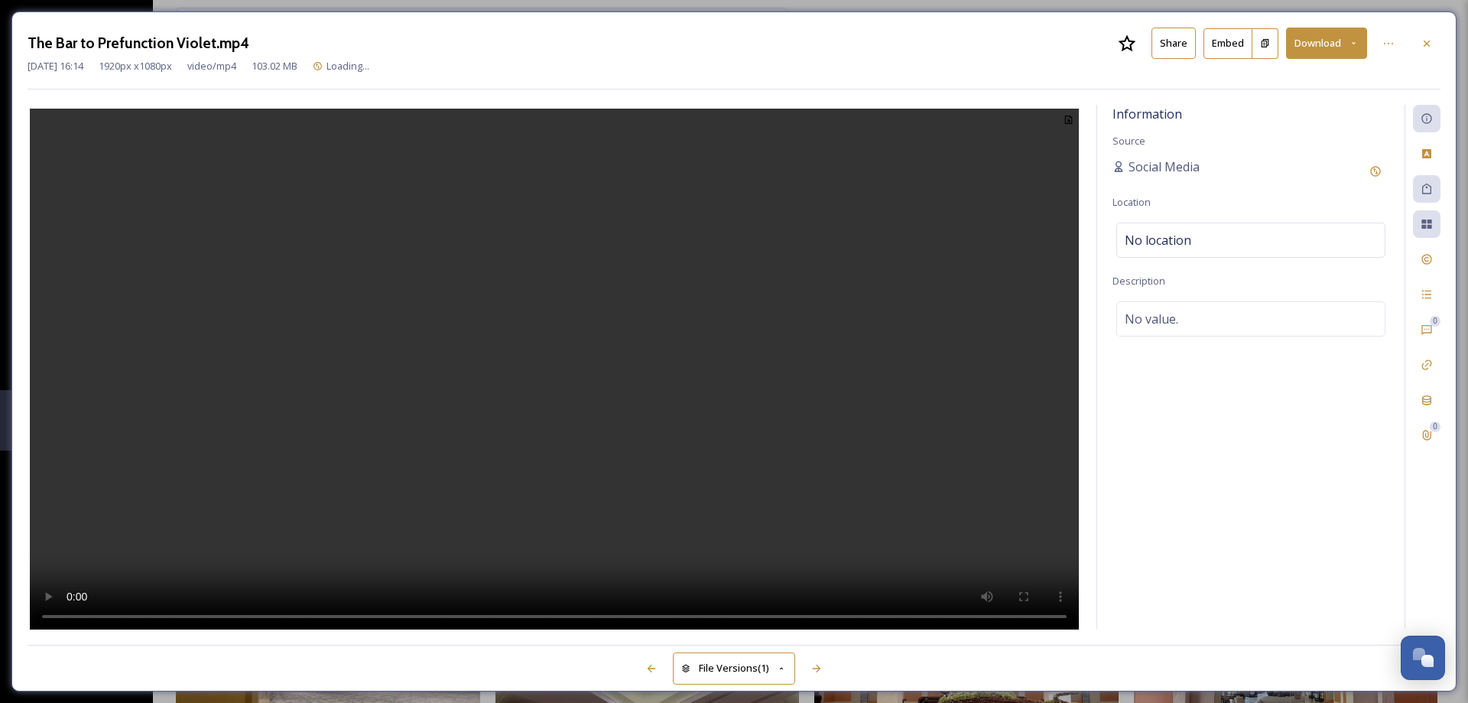
click at [1177, 41] on button "Share" at bounding box center [1173, 43] width 44 height 31
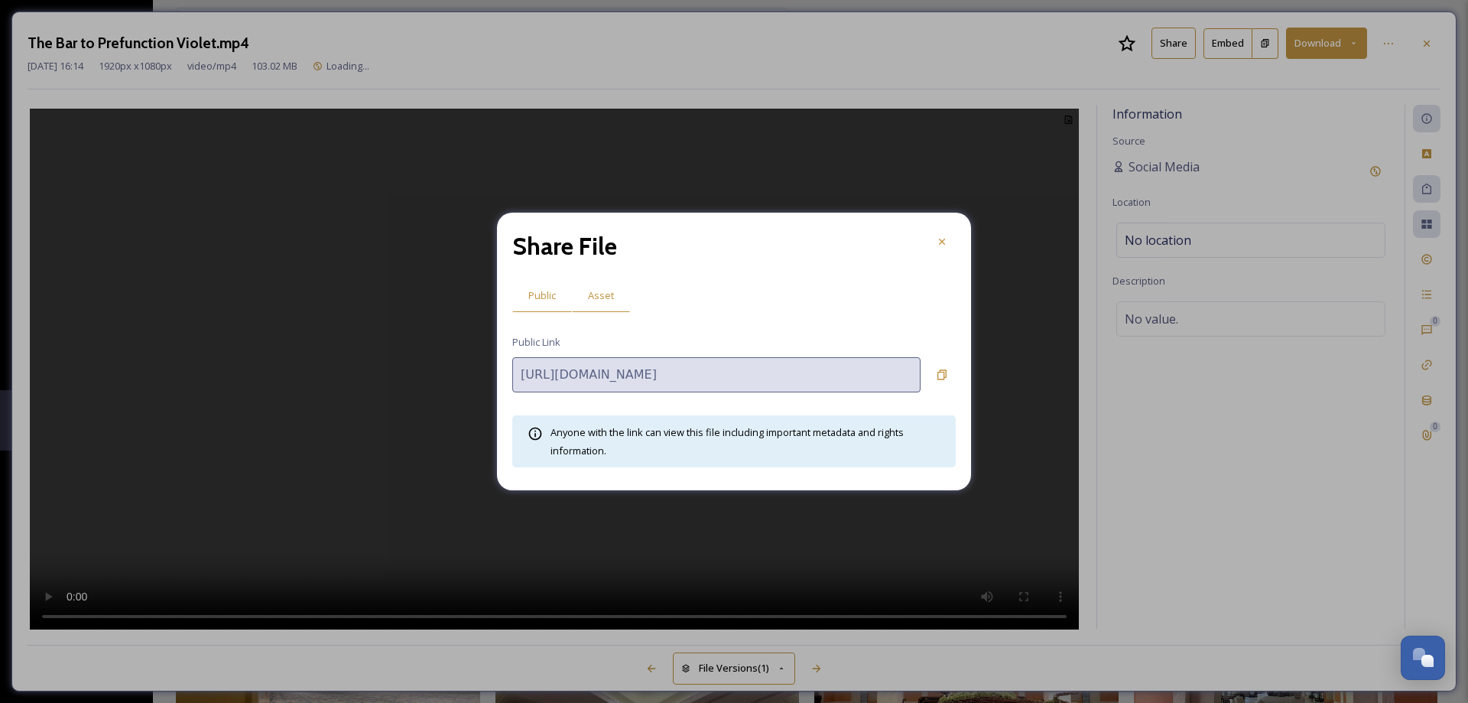
click at [606, 297] on span "Asset" at bounding box center [601, 295] width 26 height 15
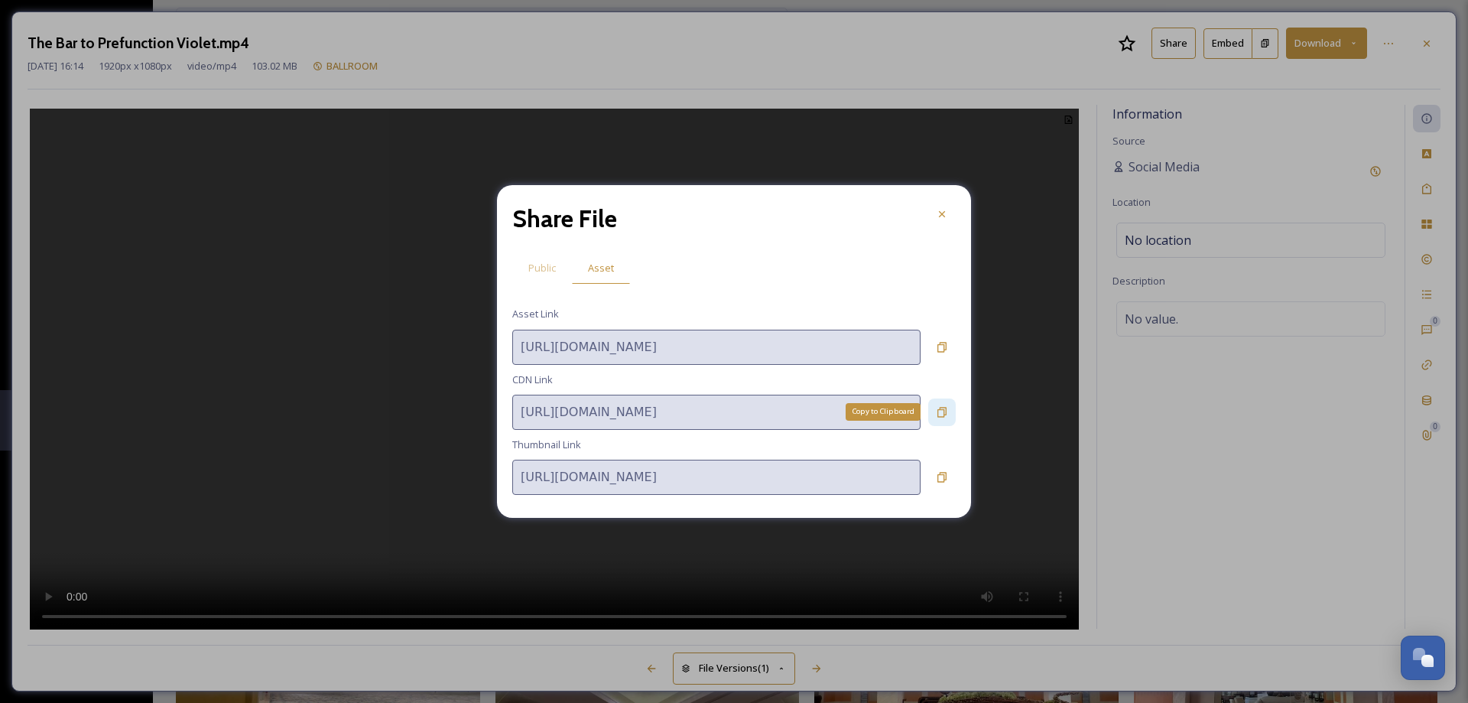
click at [942, 414] on icon at bounding box center [942, 412] width 12 height 12
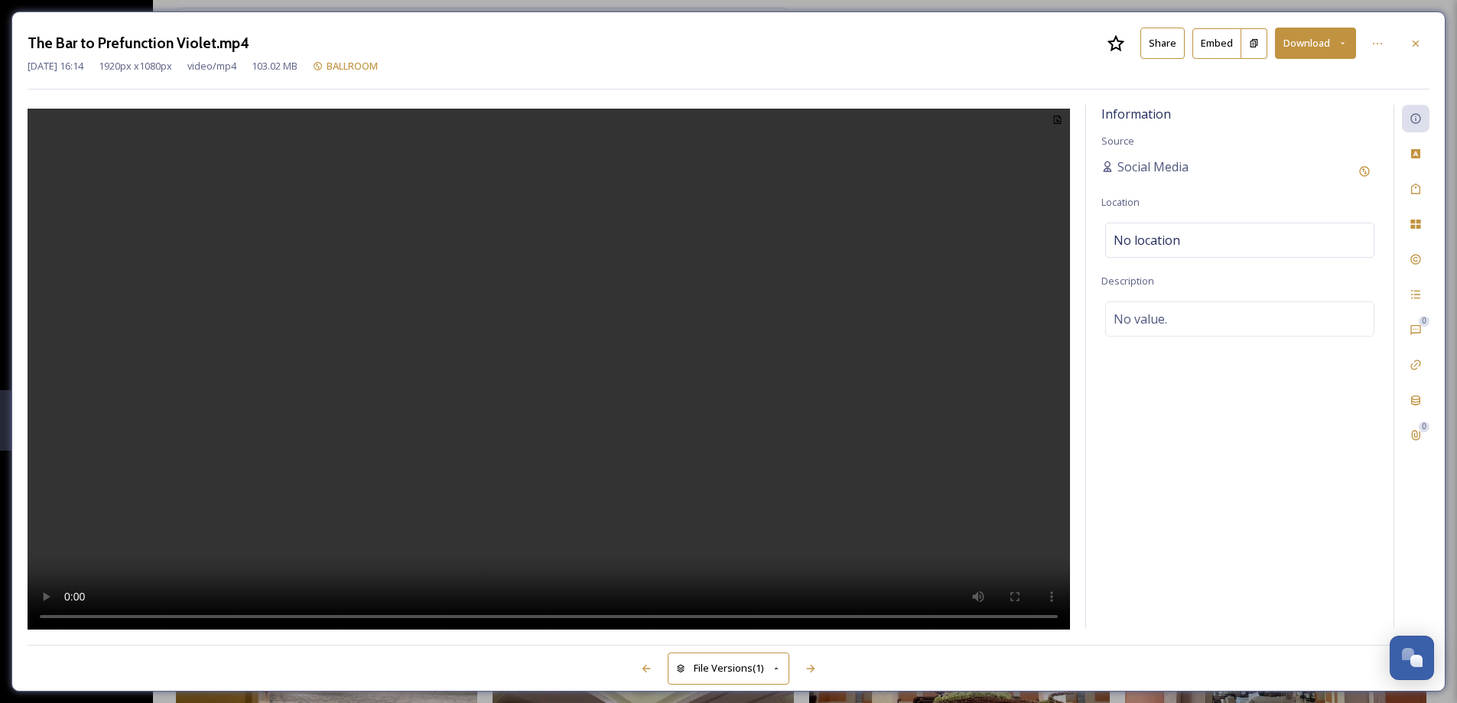
click at [1421, 44] on icon at bounding box center [1415, 43] width 12 height 12
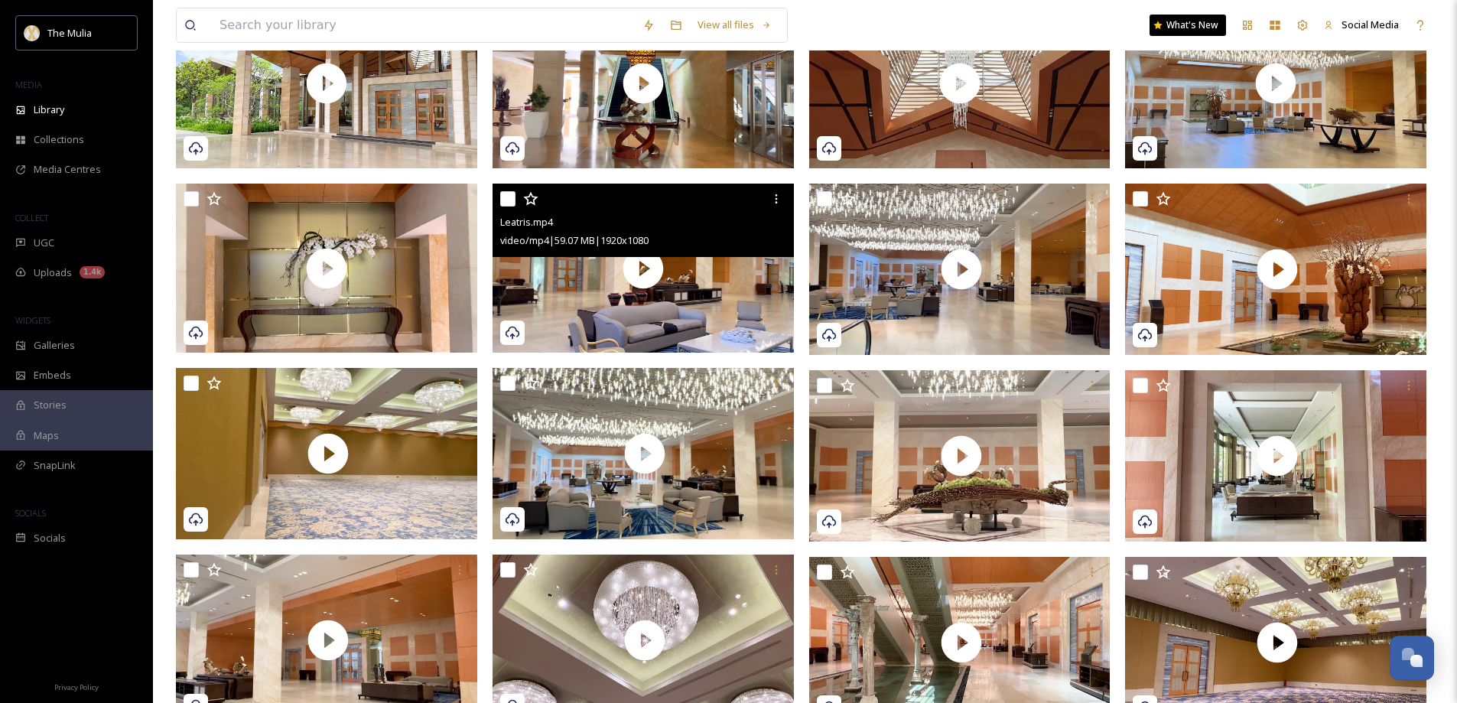
scroll to position [229, 0]
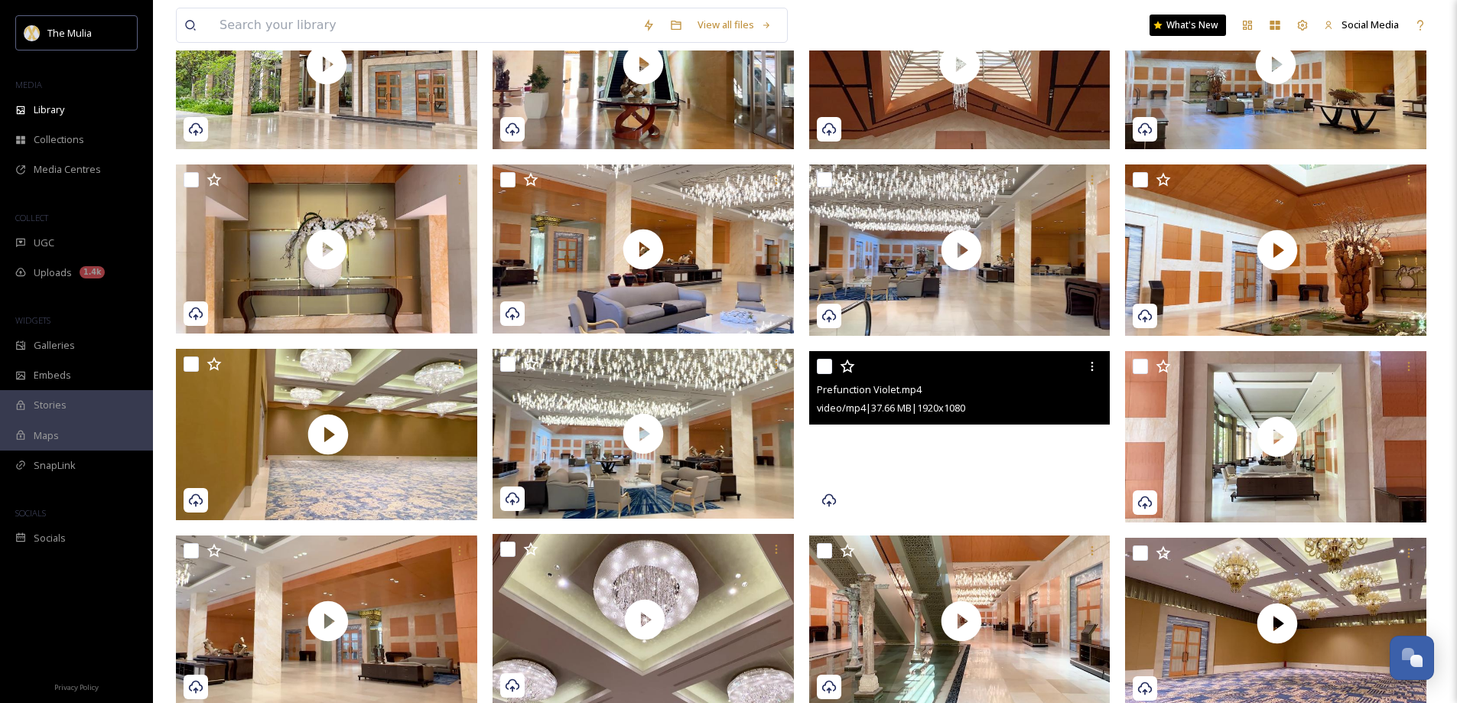
click at [973, 502] on video "Prefunction Violet.mp4" at bounding box center [959, 436] width 301 height 170
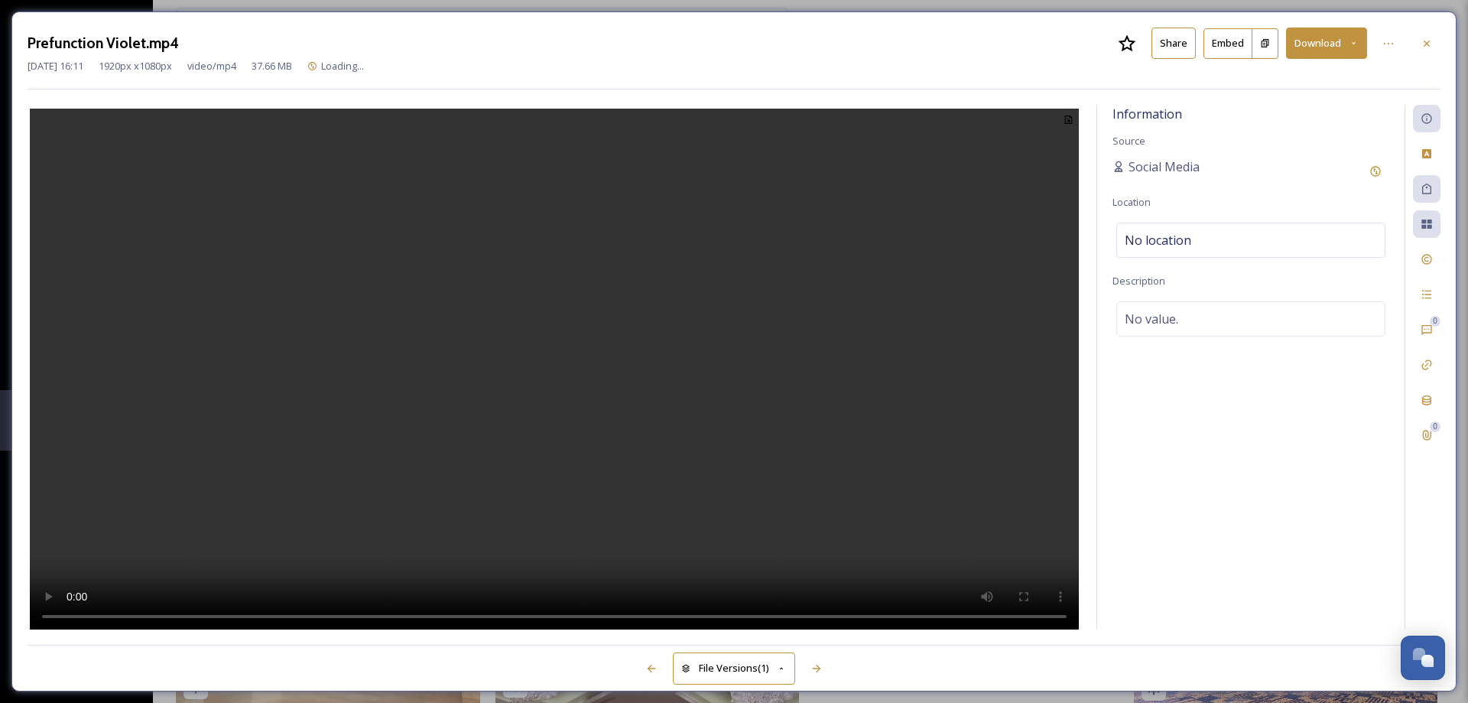
click at [1184, 37] on button "Share" at bounding box center [1173, 43] width 44 height 31
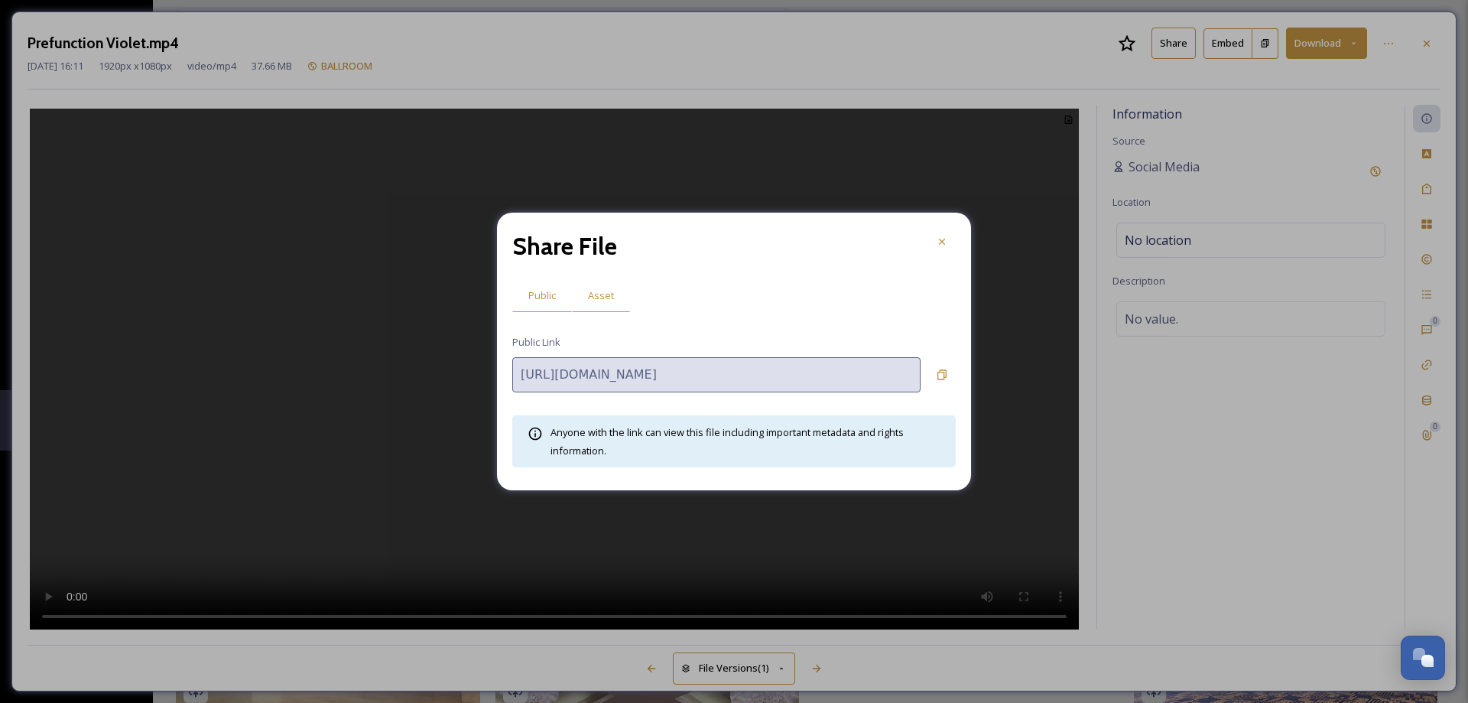
click at [603, 291] on span "Asset" at bounding box center [601, 295] width 26 height 15
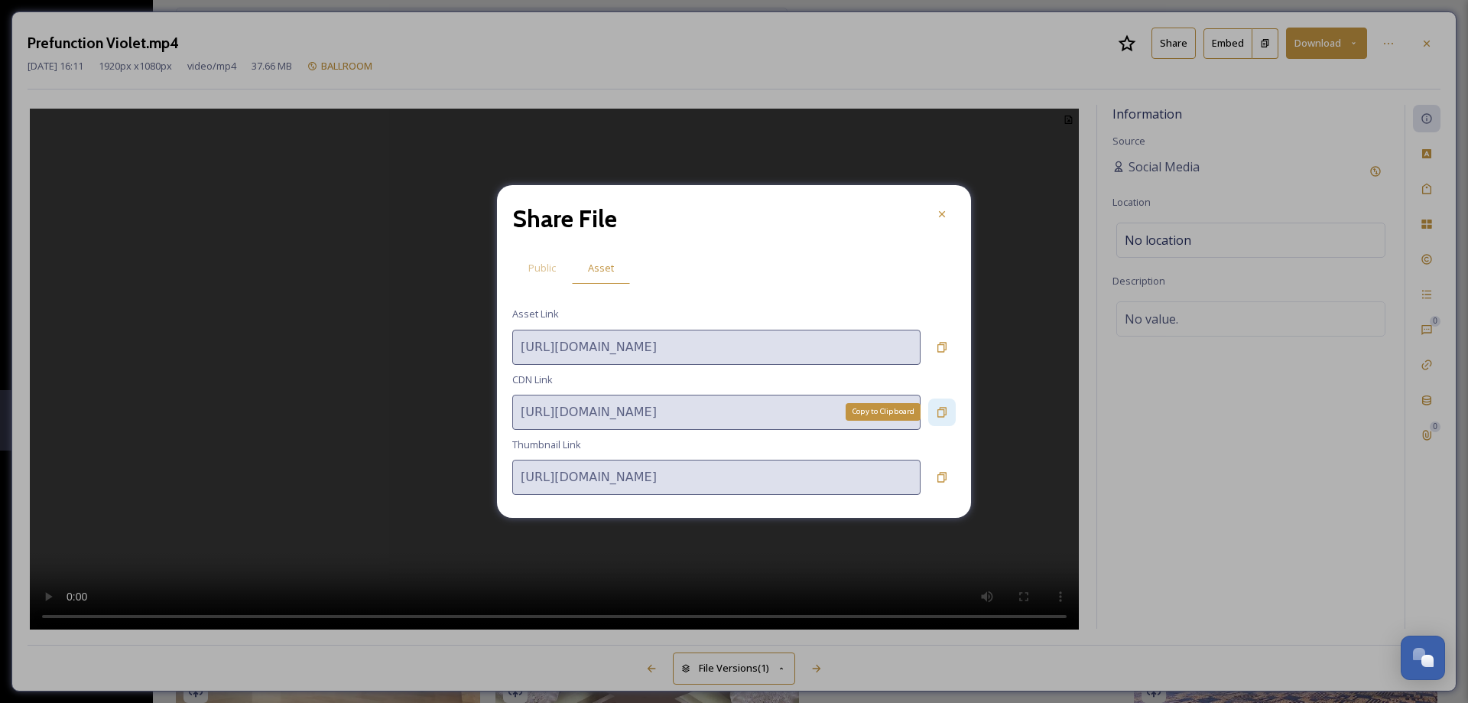
click at [941, 414] on icon at bounding box center [942, 412] width 12 height 12
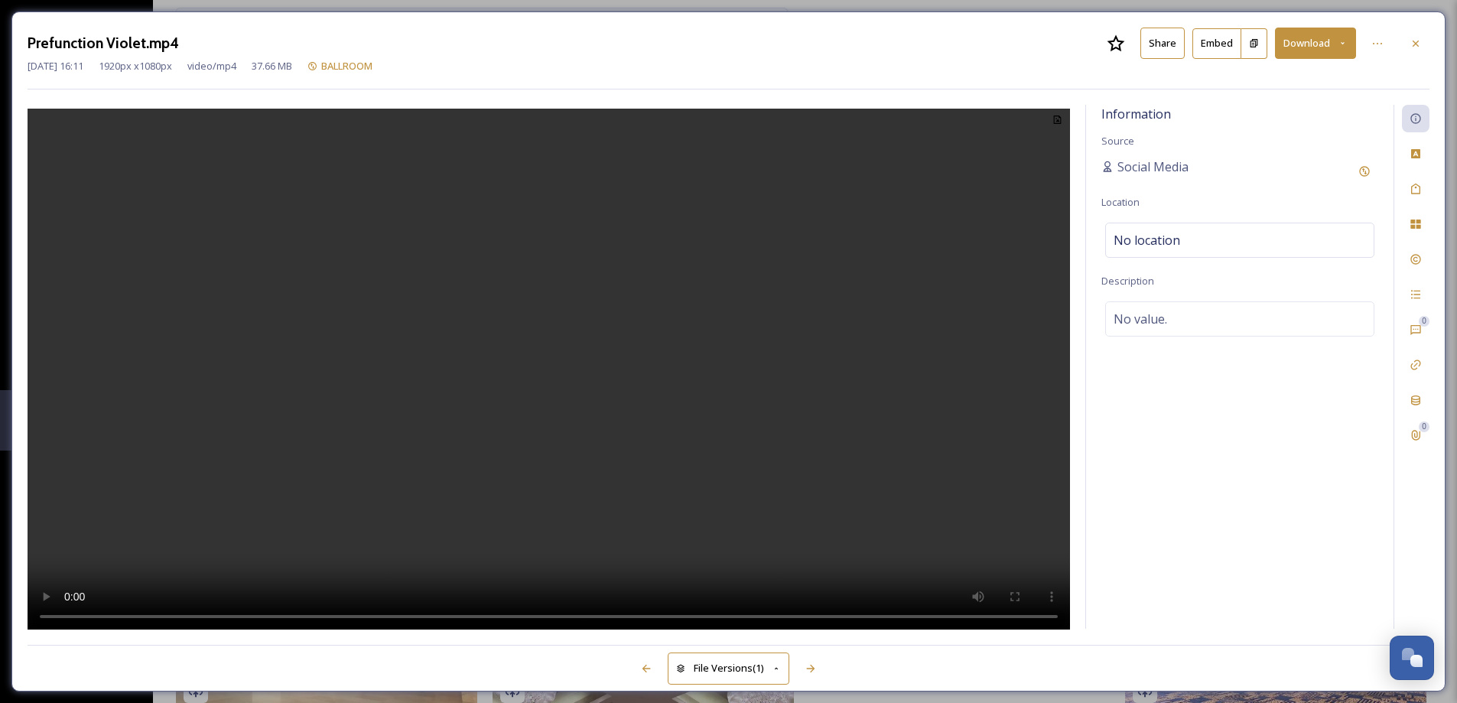
click at [1429, 43] on div "Prefunction Violet.mp4 Share Embed Download Aug 20 2025 16:11 1920 px x 1080 px…" at bounding box center [728, 351] width 1434 height 680
click at [1418, 42] on icon at bounding box center [1415, 43] width 12 height 12
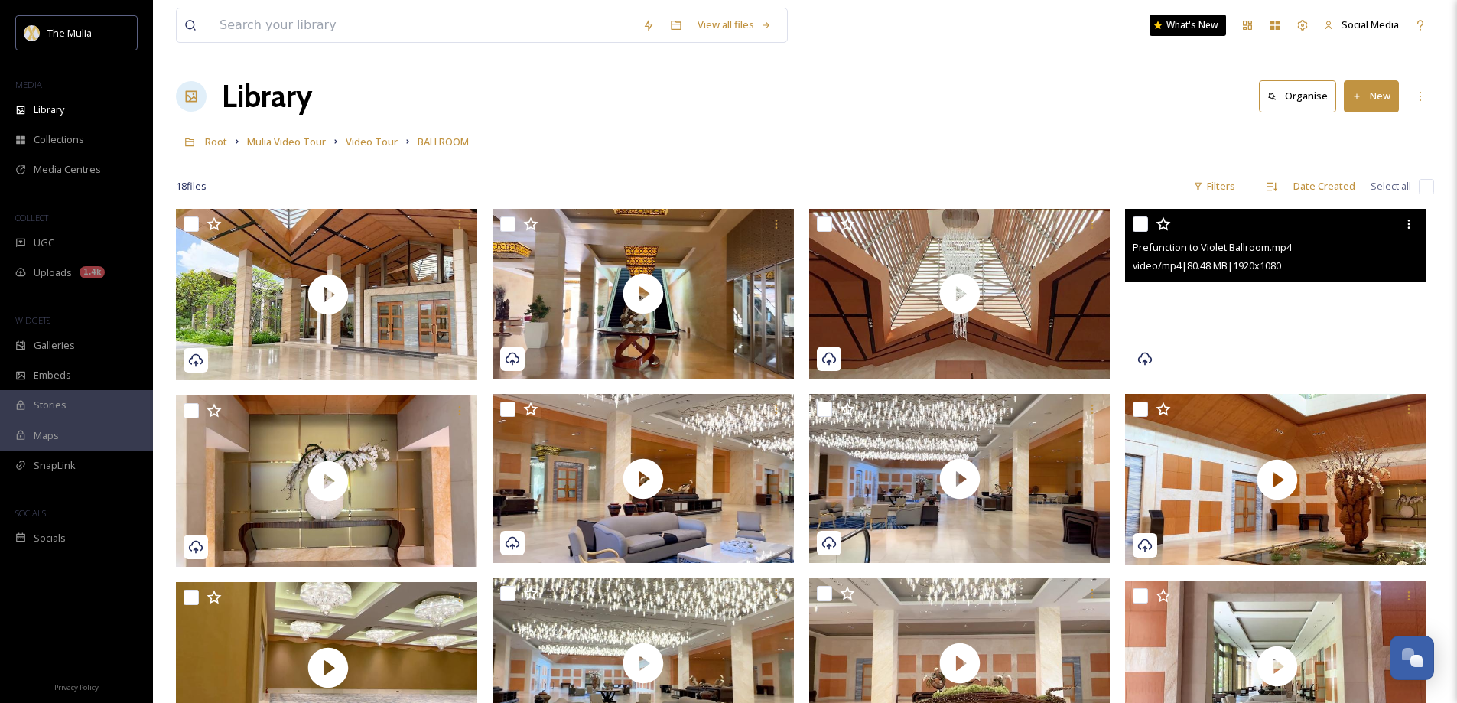
click at [1231, 307] on video "Prefunction to Violet Ballroom.mp4" at bounding box center [1275, 294] width 301 height 170
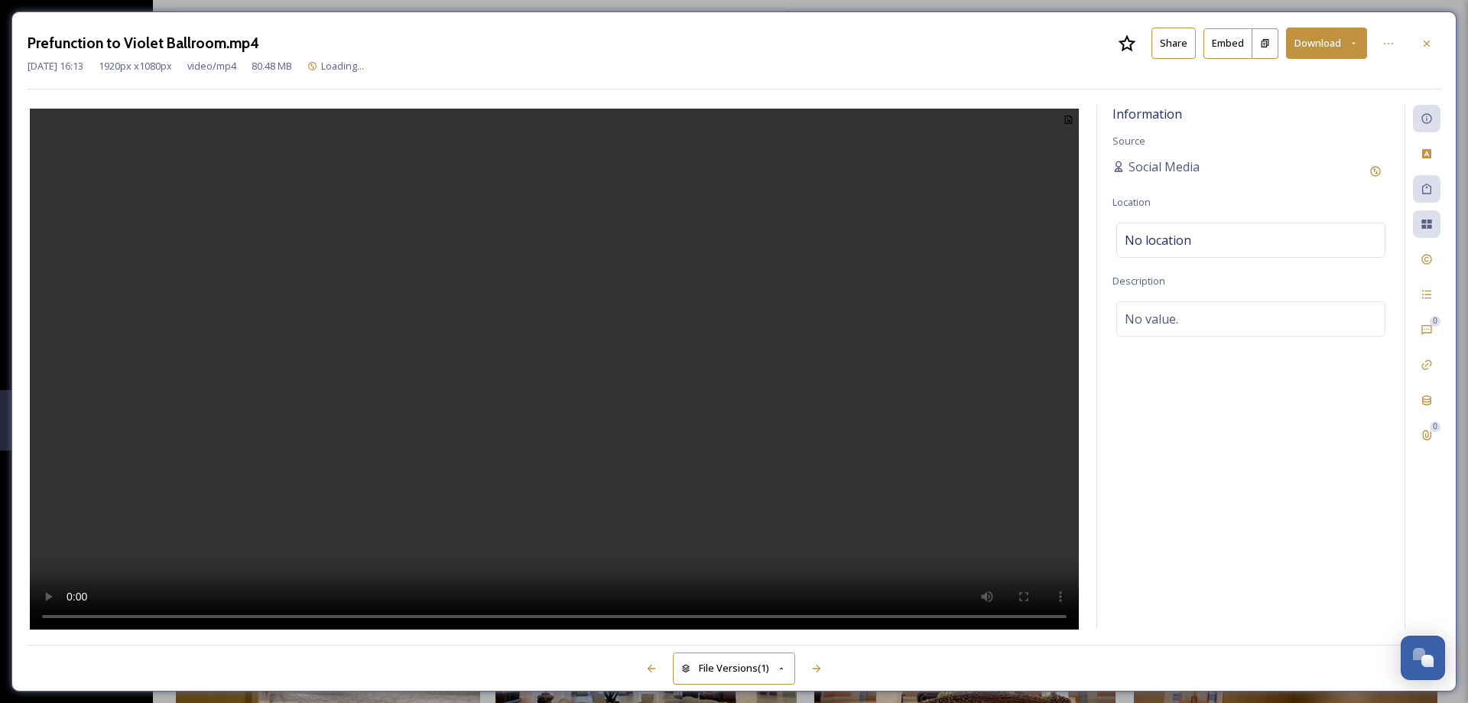
click at [1165, 43] on button "Share" at bounding box center [1173, 43] width 44 height 31
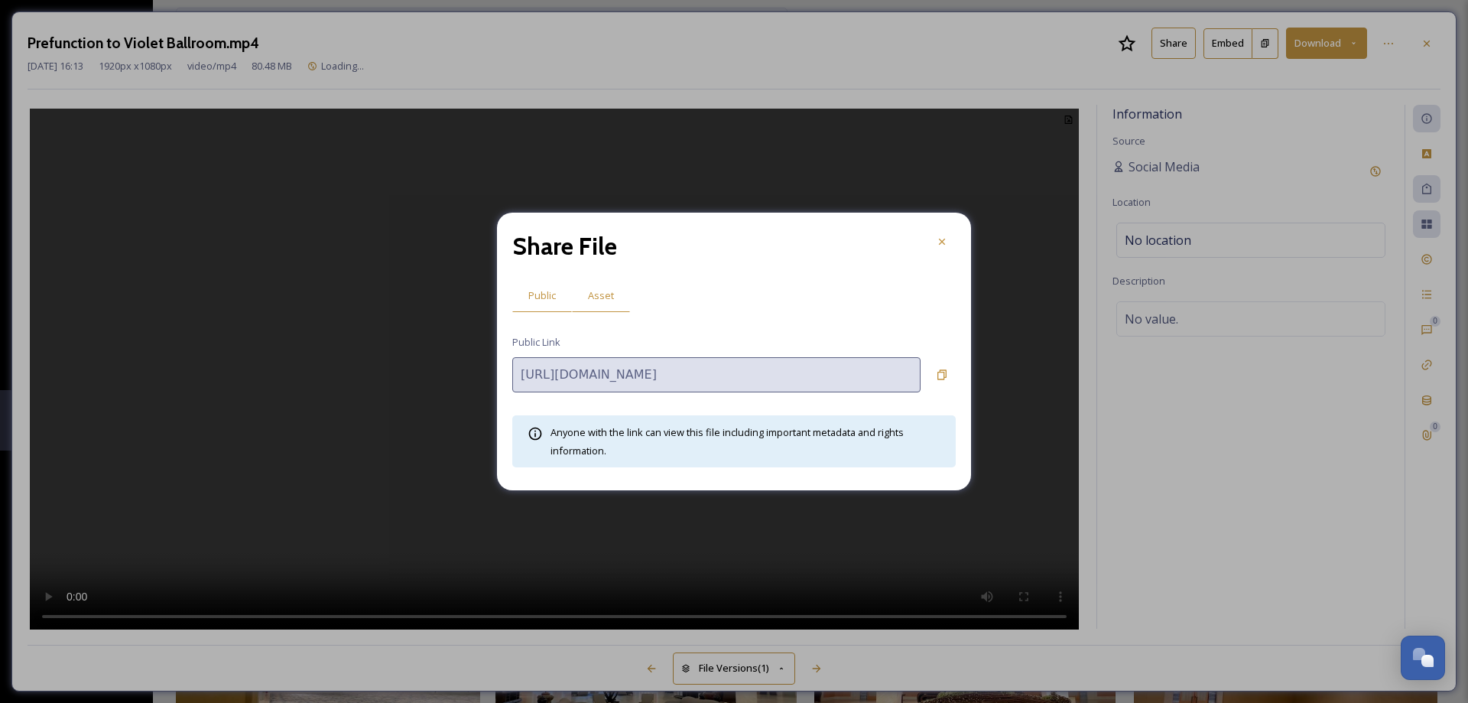
click at [599, 293] on span "Asset" at bounding box center [601, 295] width 26 height 15
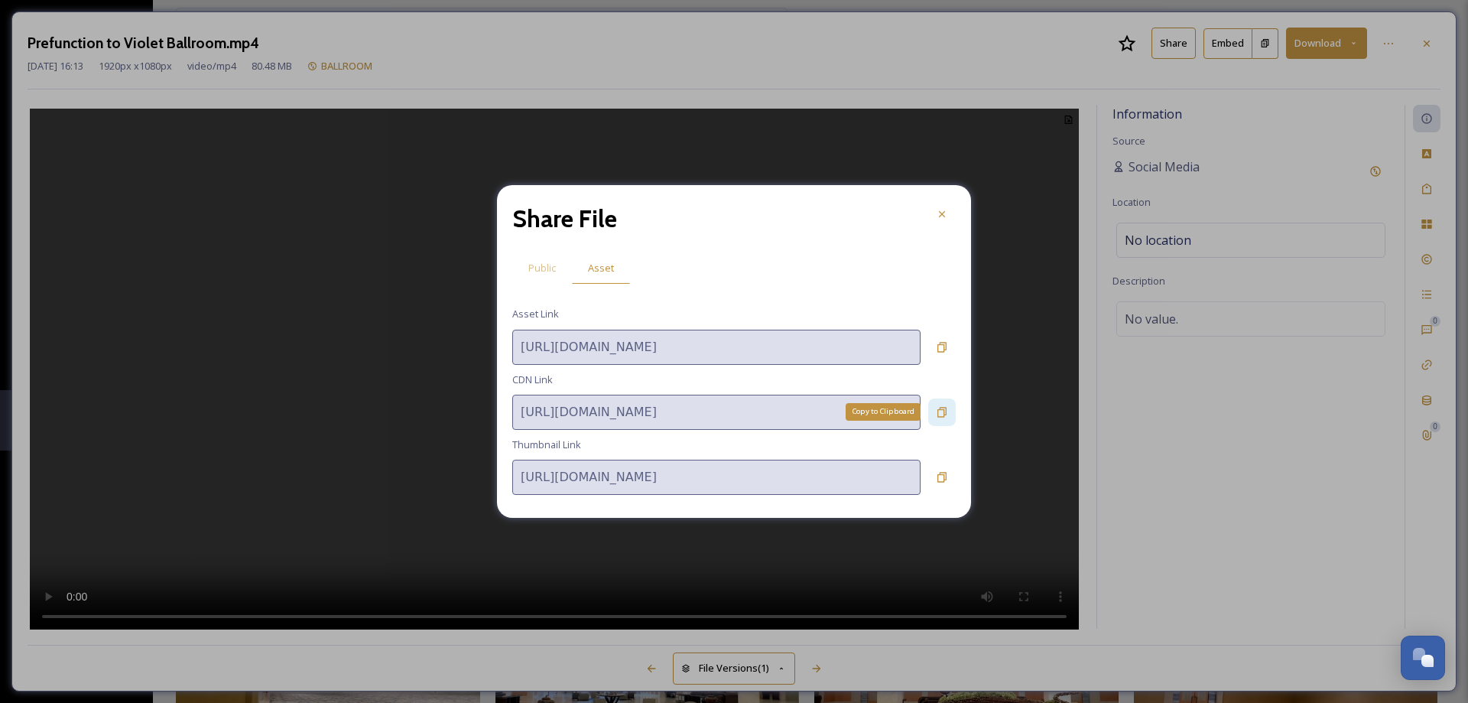
click at [939, 414] on icon at bounding box center [942, 412] width 12 height 12
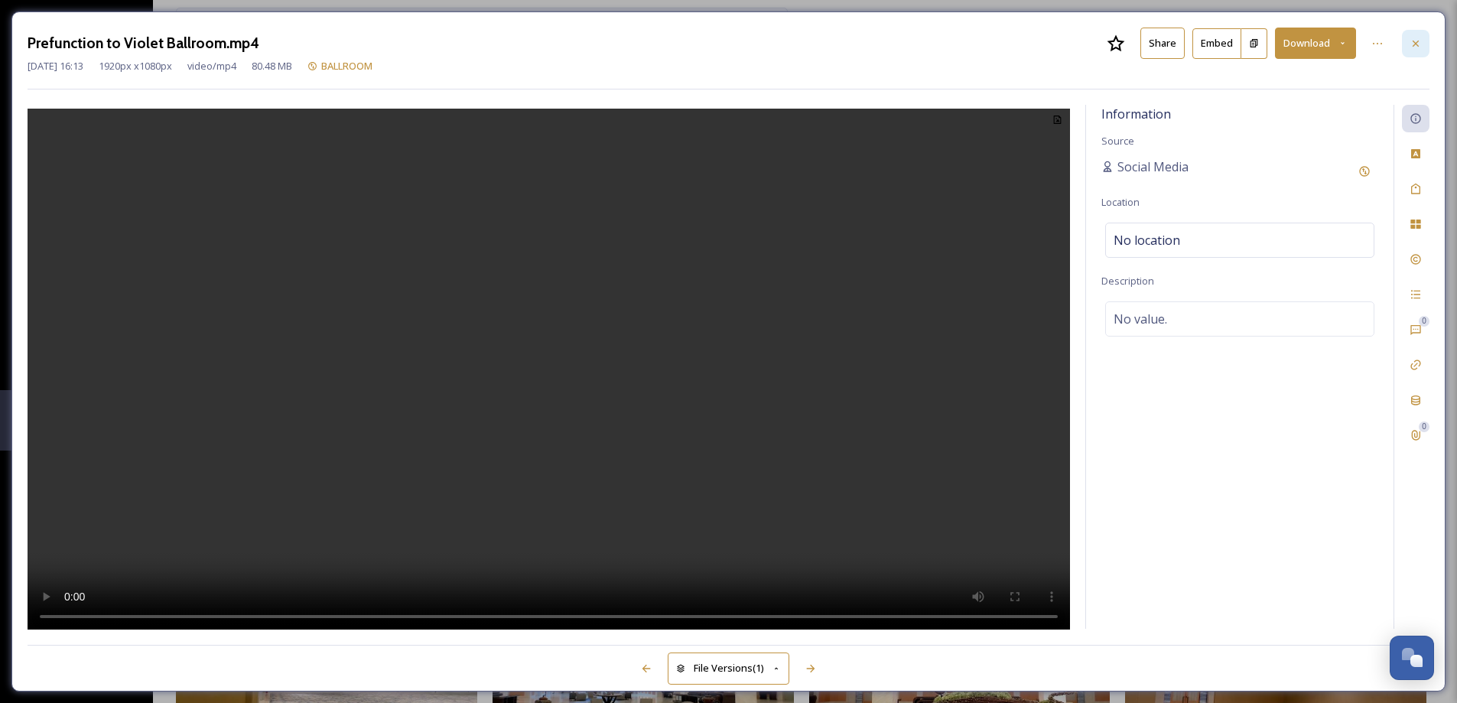
click at [1414, 50] on div at bounding box center [1415, 44] width 28 height 28
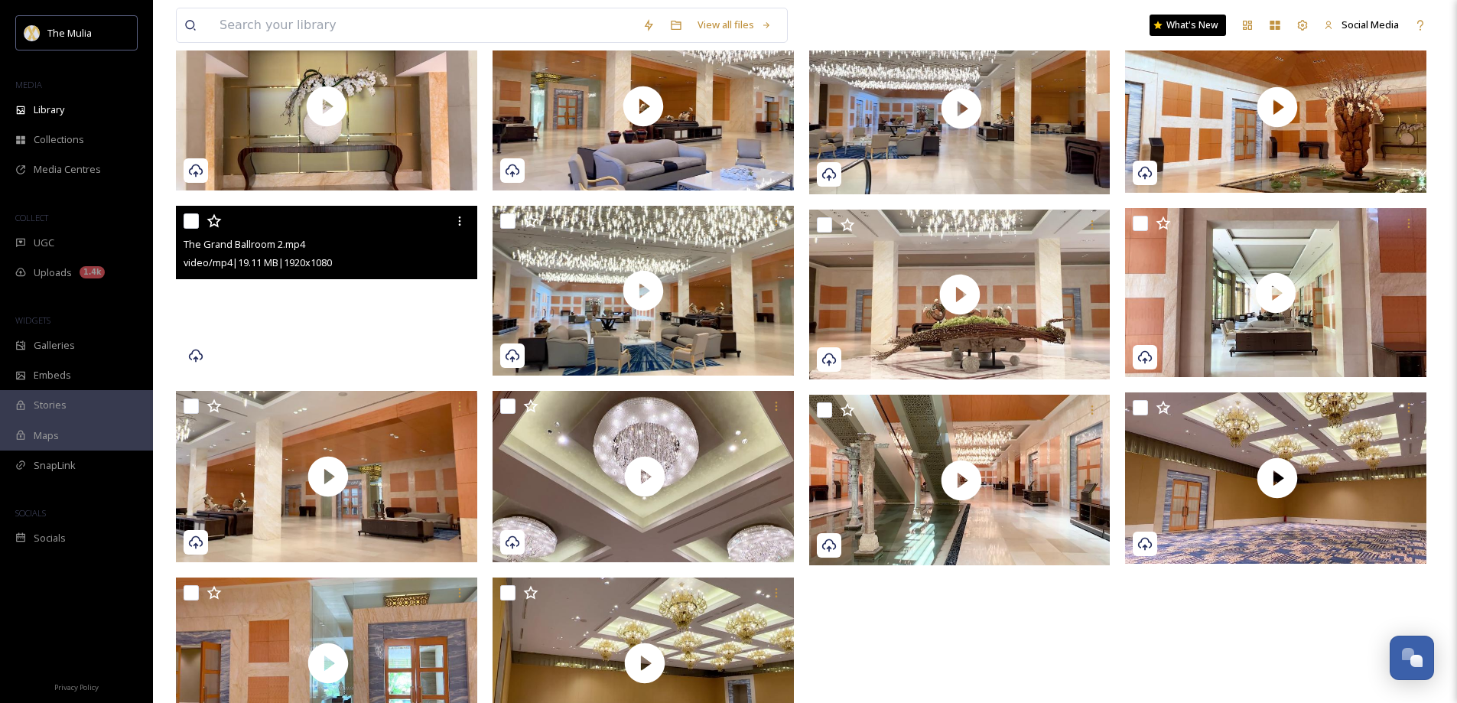
scroll to position [444, 0]
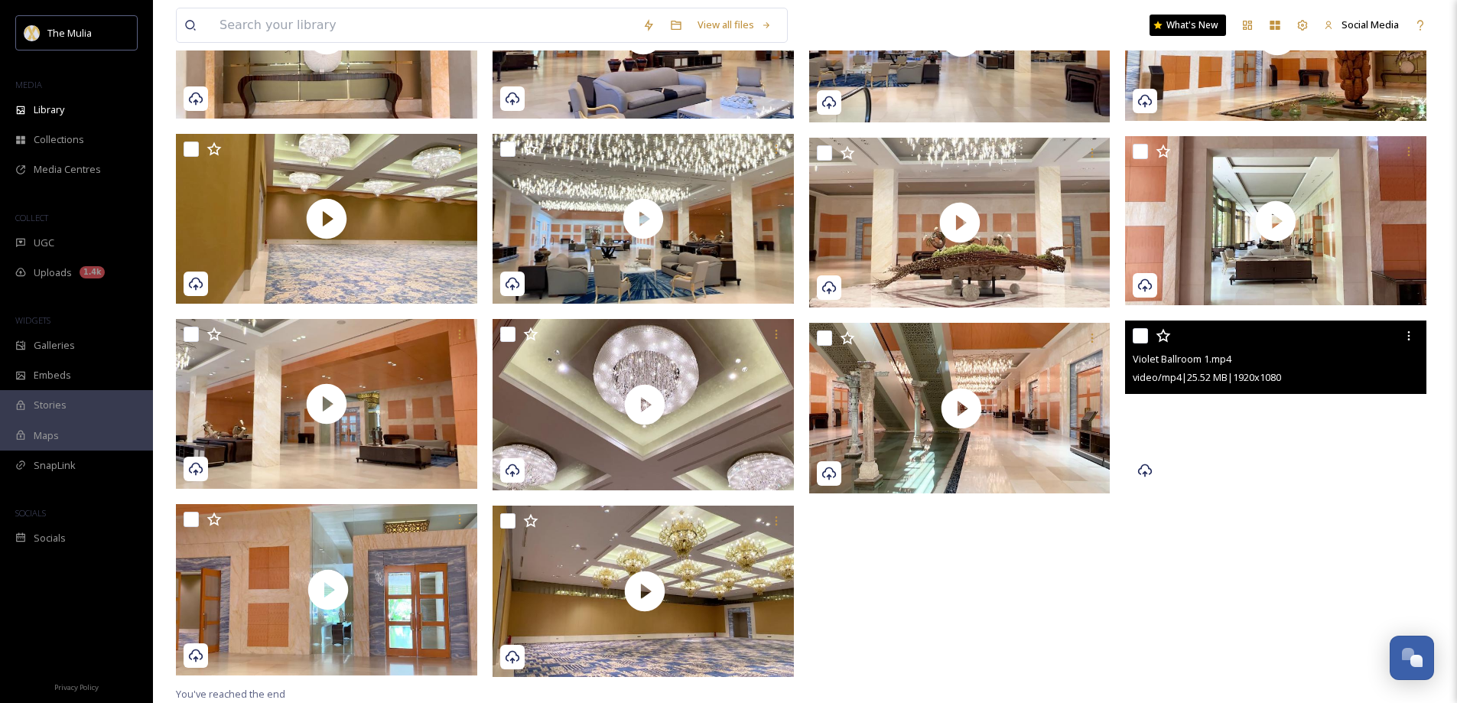
click at [1237, 453] on video "Violet Ballroom 1.mp4" at bounding box center [1275, 405] width 301 height 170
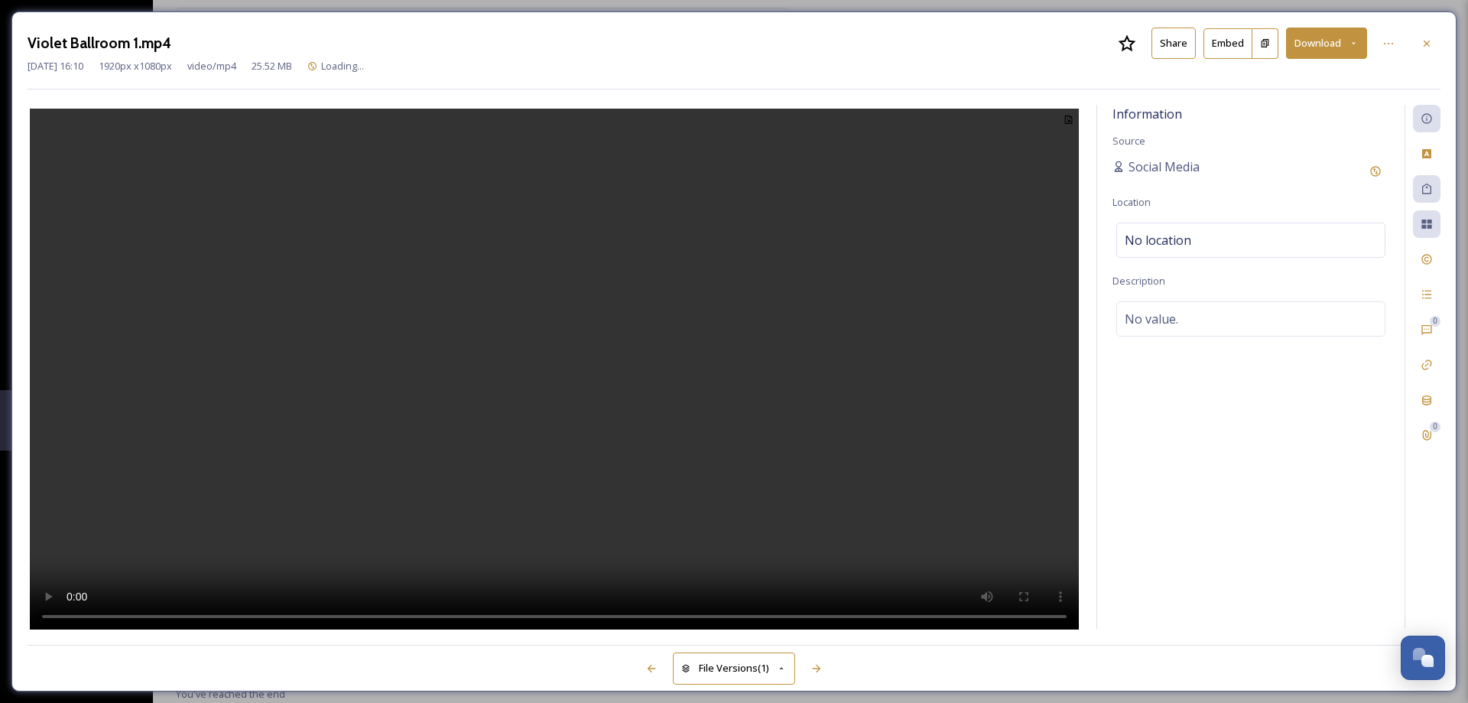
click at [1171, 51] on button "Share" at bounding box center [1173, 43] width 44 height 31
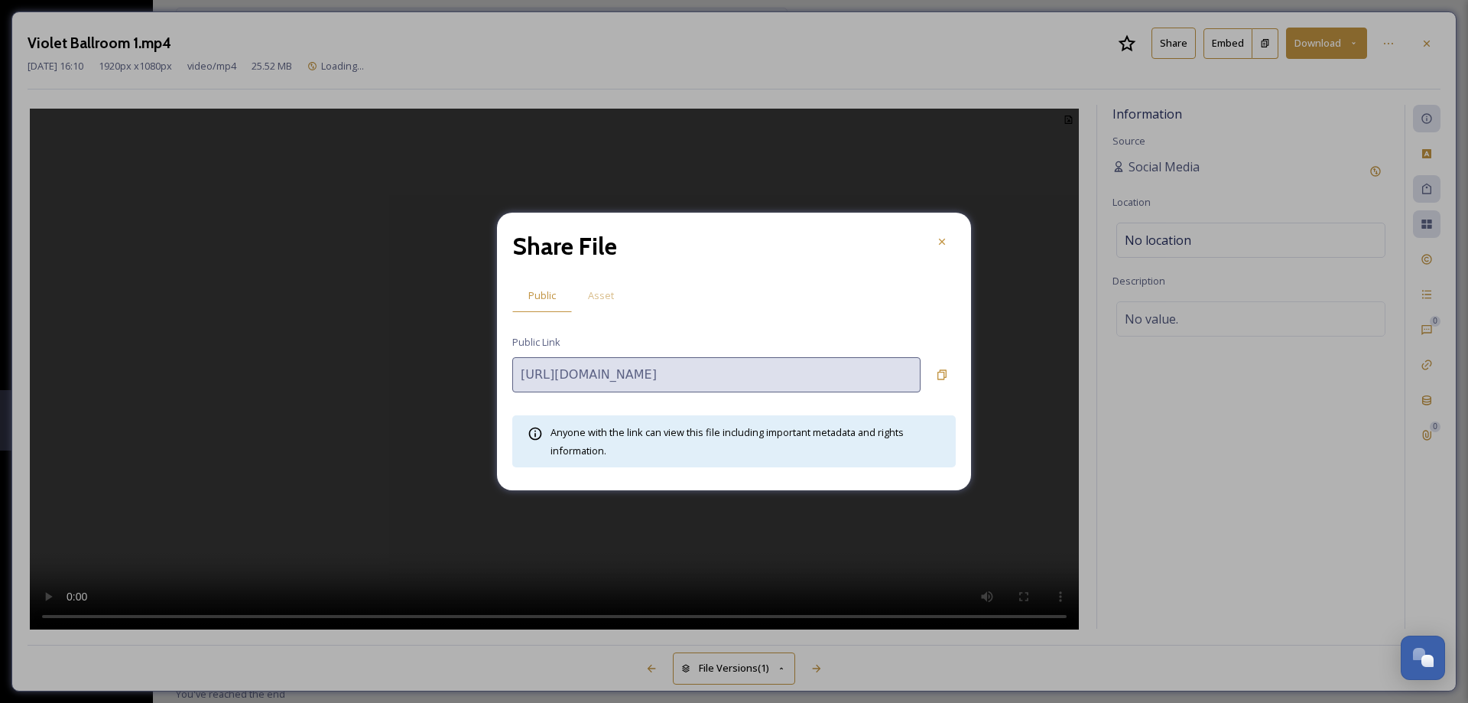
click at [612, 291] on span "Asset" at bounding box center [601, 295] width 26 height 15
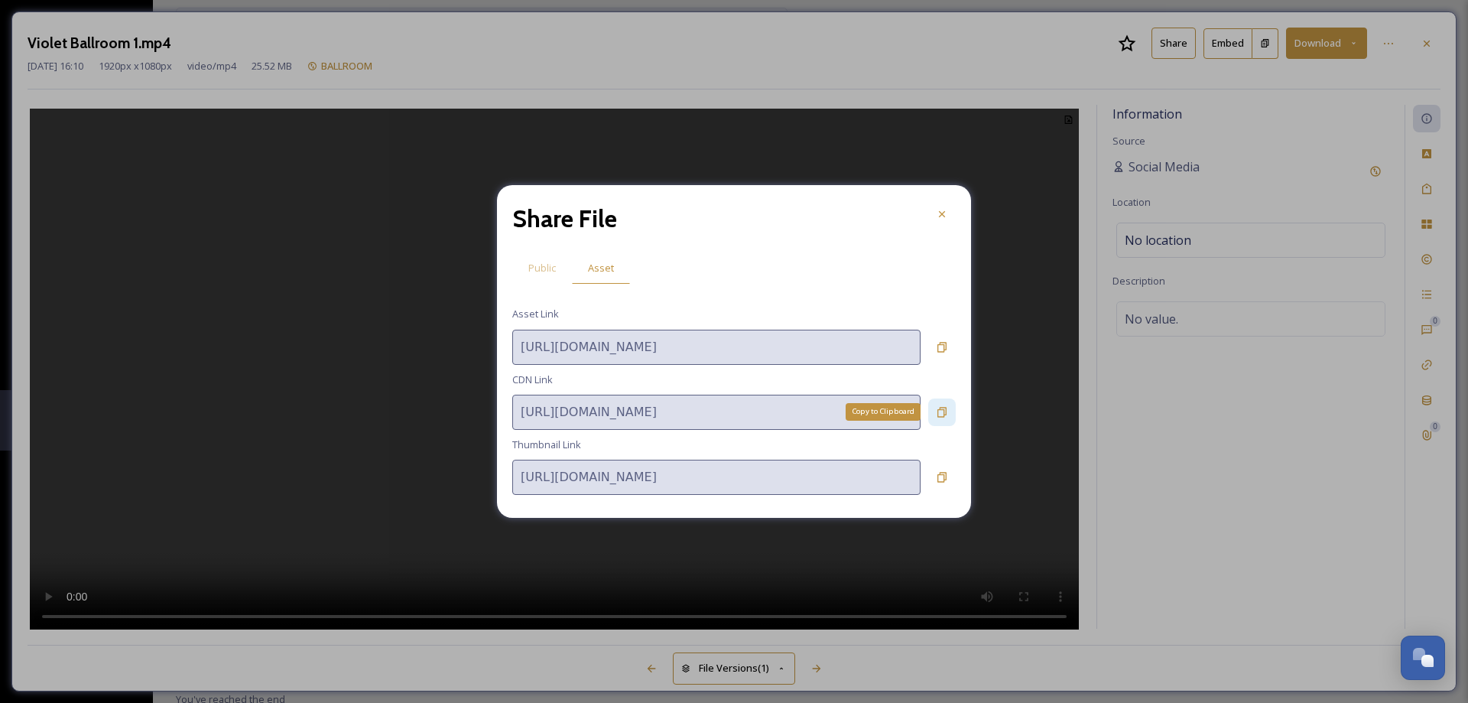
click at [938, 411] on icon at bounding box center [941, 412] width 9 height 10
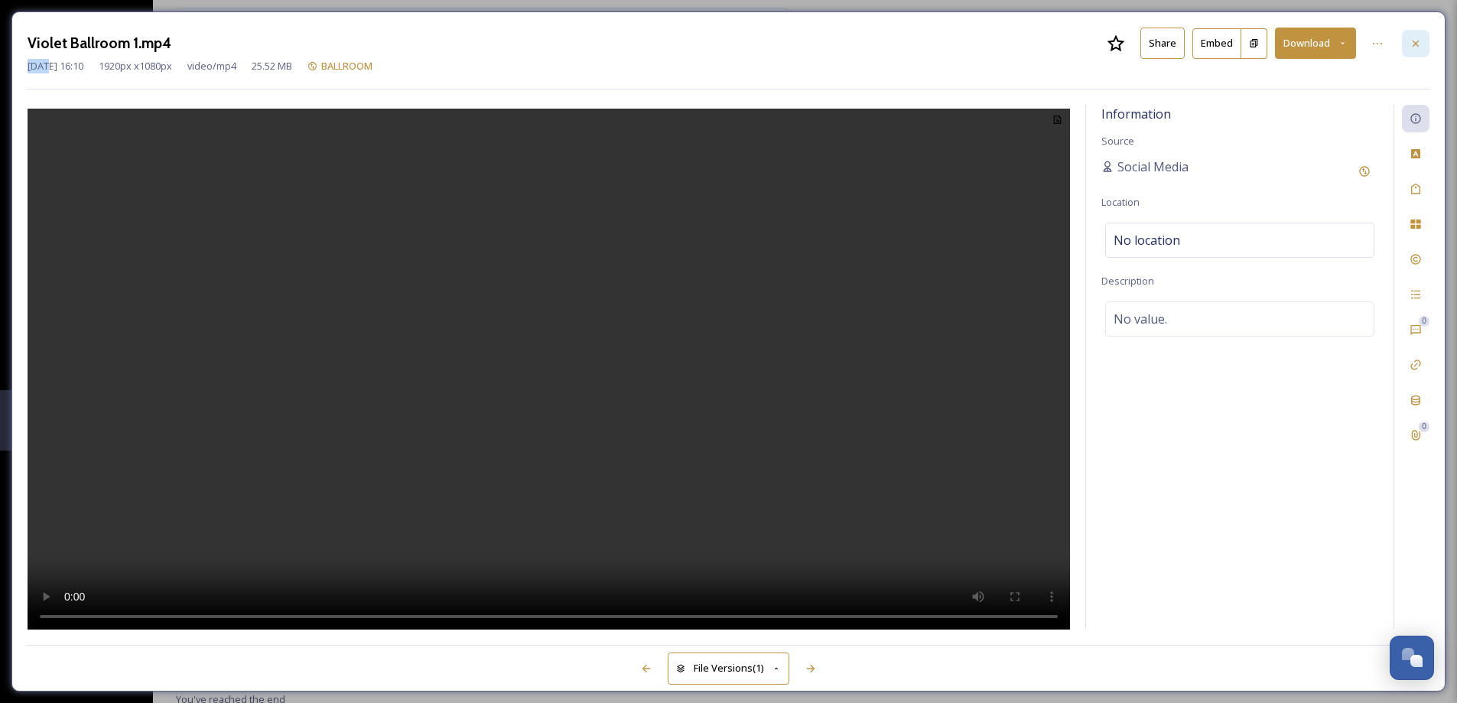
click at [1421, 41] on div at bounding box center [1415, 44] width 28 height 28
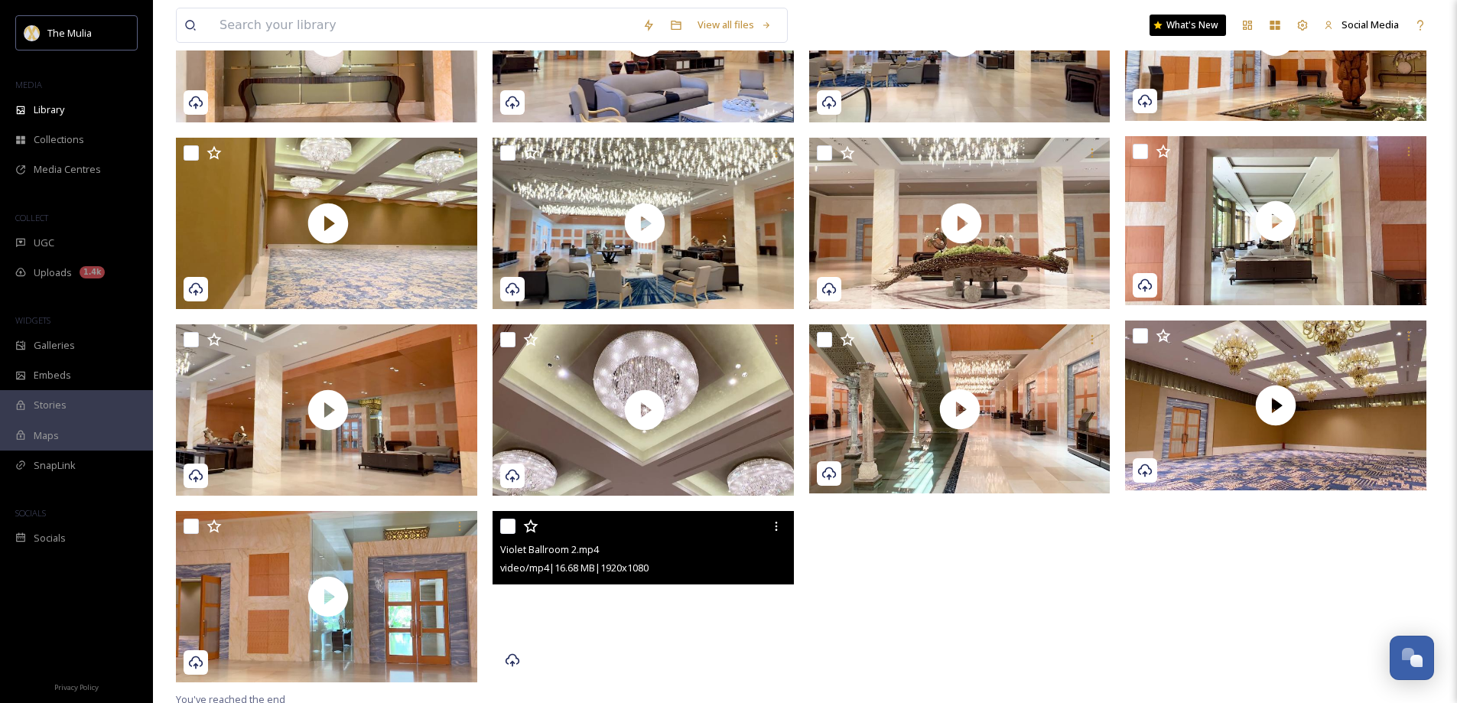
click at [719, 613] on video "Violet Ballroom 2.mp4" at bounding box center [642, 596] width 301 height 170
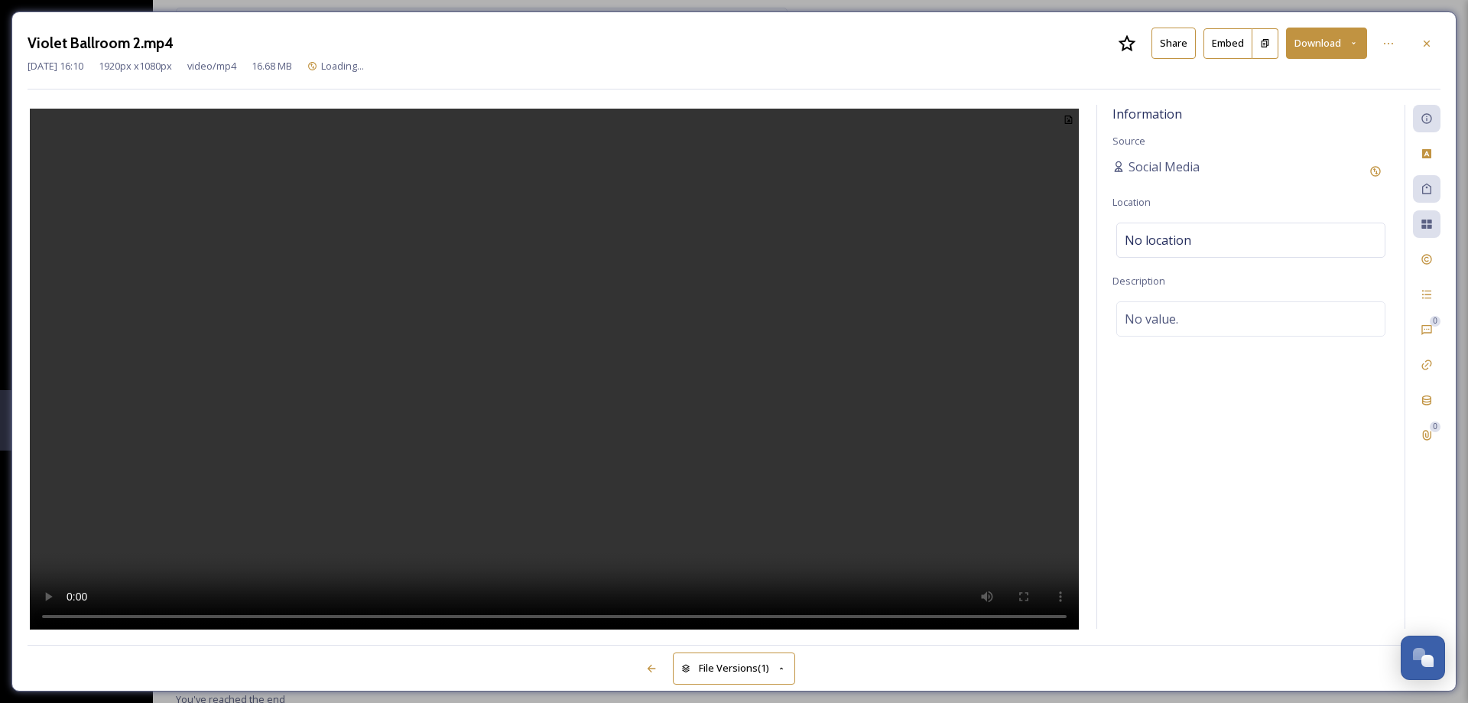
click at [1177, 42] on button "Share" at bounding box center [1173, 43] width 44 height 31
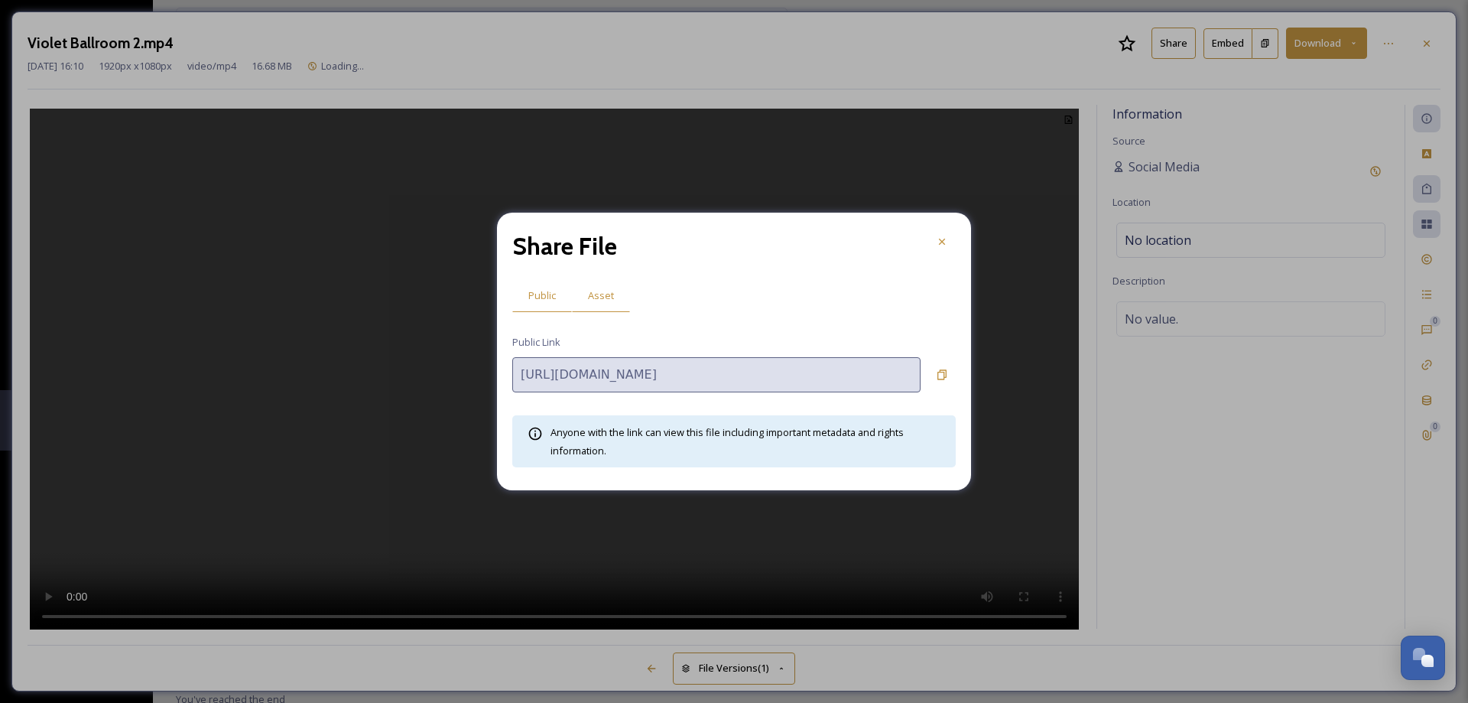
click at [599, 291] on span "Asset" at bounding box center [601, 295] width 26 height 15
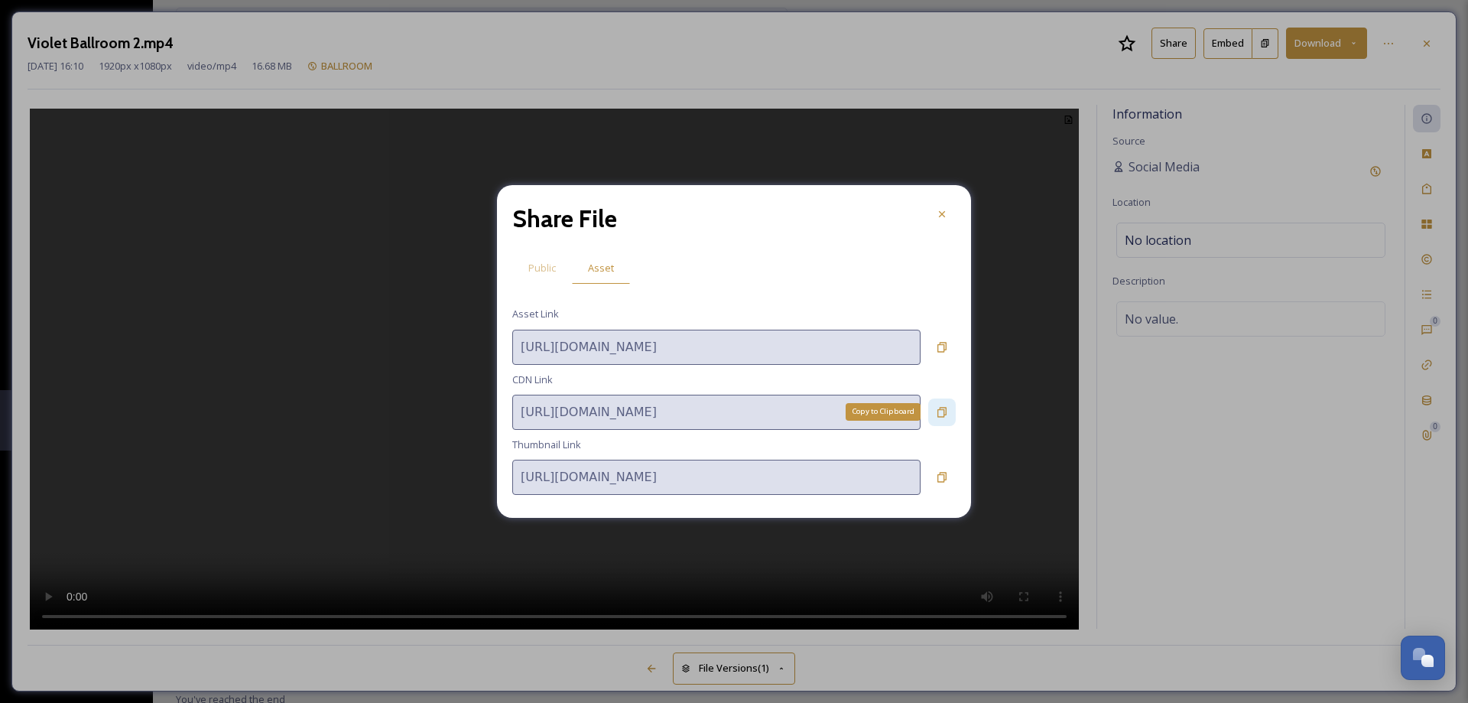
click at [938, 404] on div "Copy to Clipboard" at bounding box center [942, 412] width 28 height 28
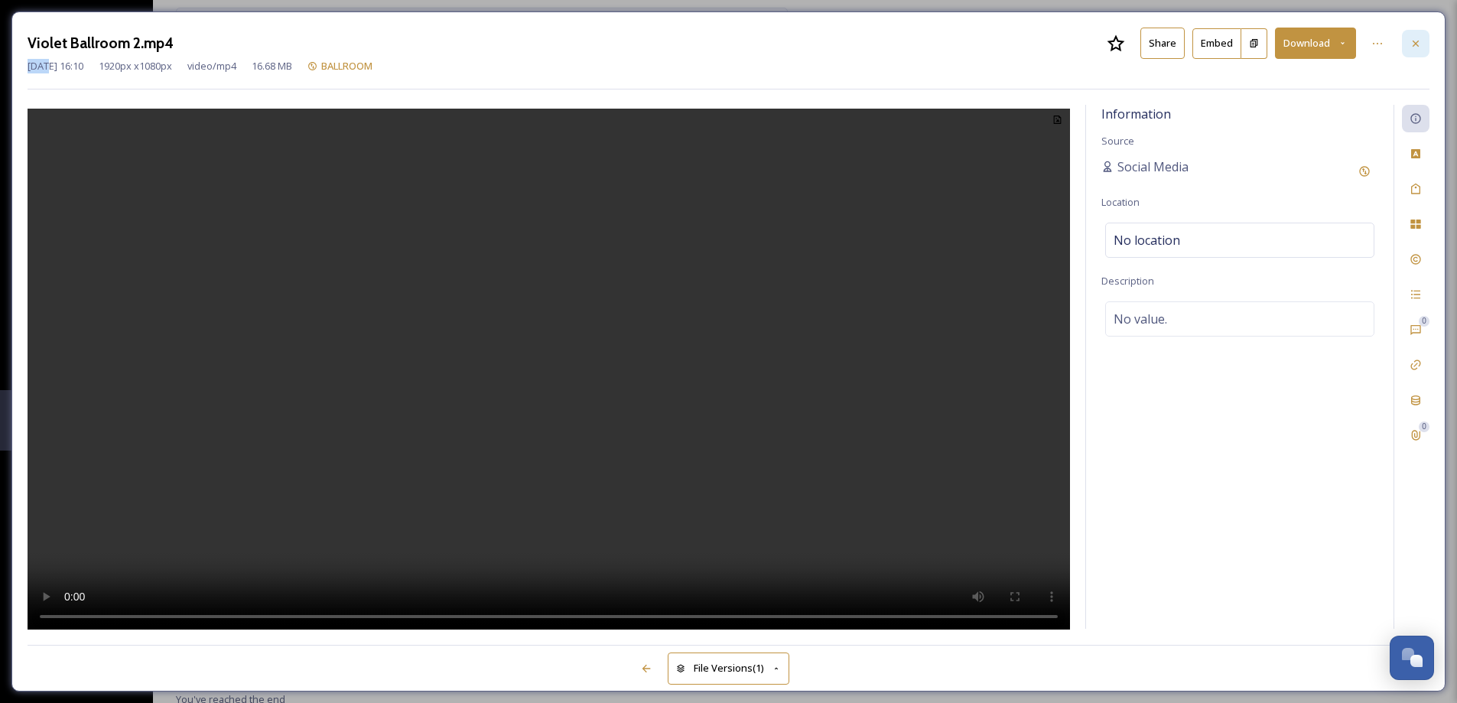
click at [1421, 44] on div at bounding box center [1415, 44] width 28 height 28
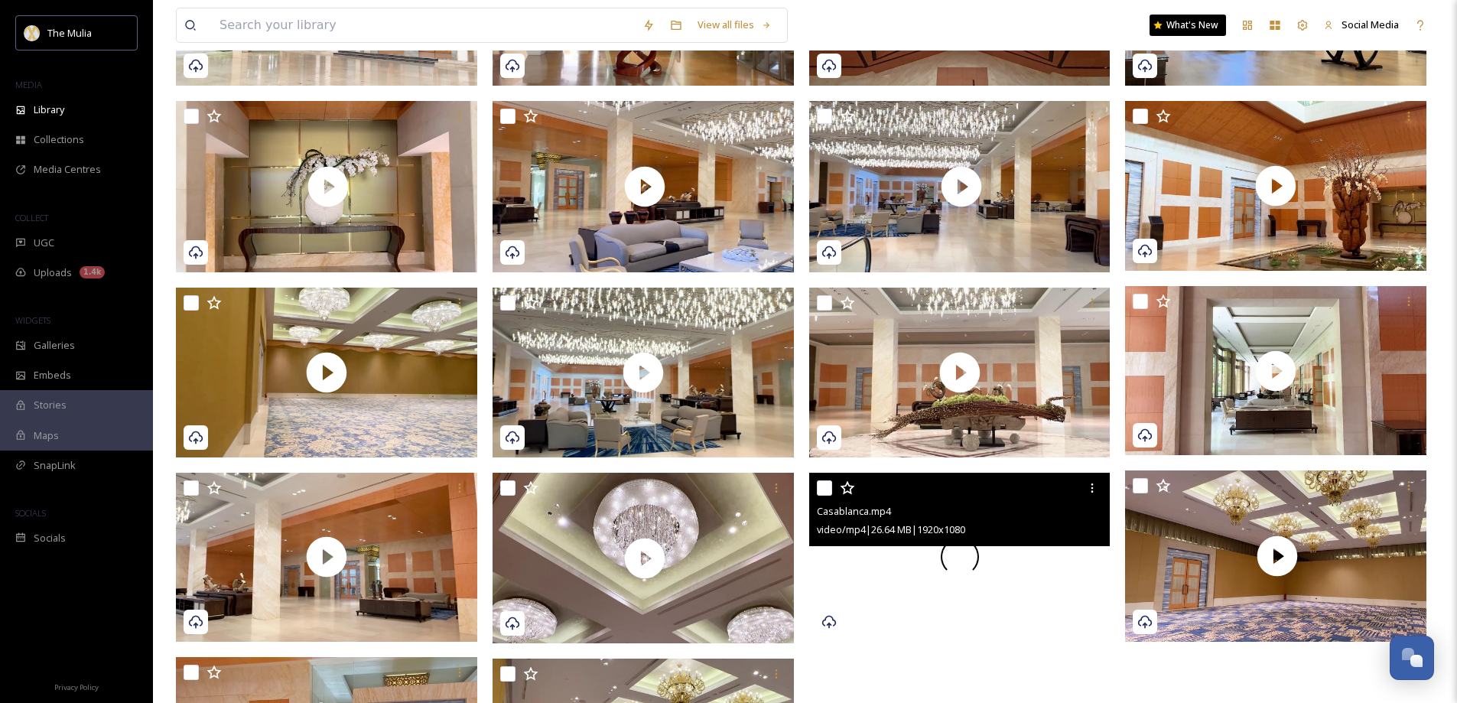
scroll to position [291, 0]
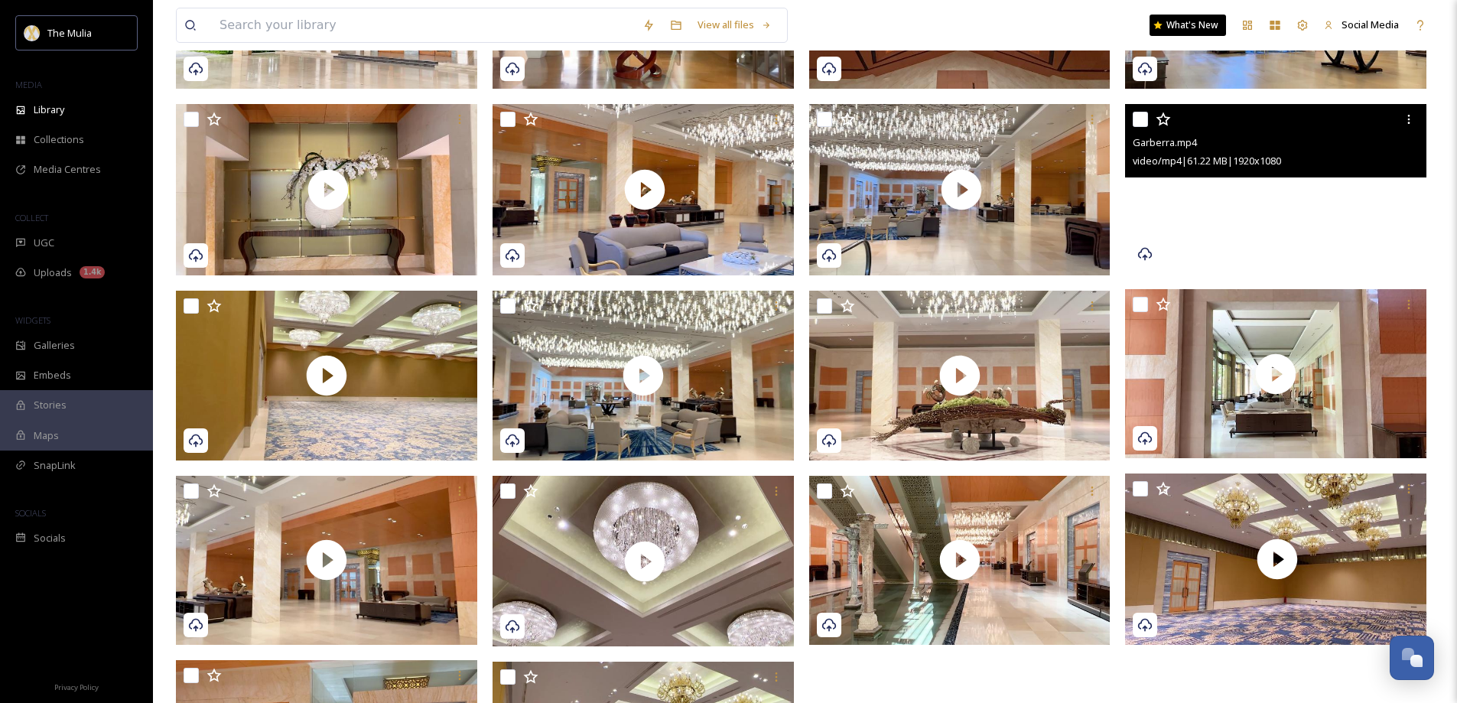
click at [1217, 232] on video "Garberra.mp4" at bounding box center [1275, 189] width 301 height 170
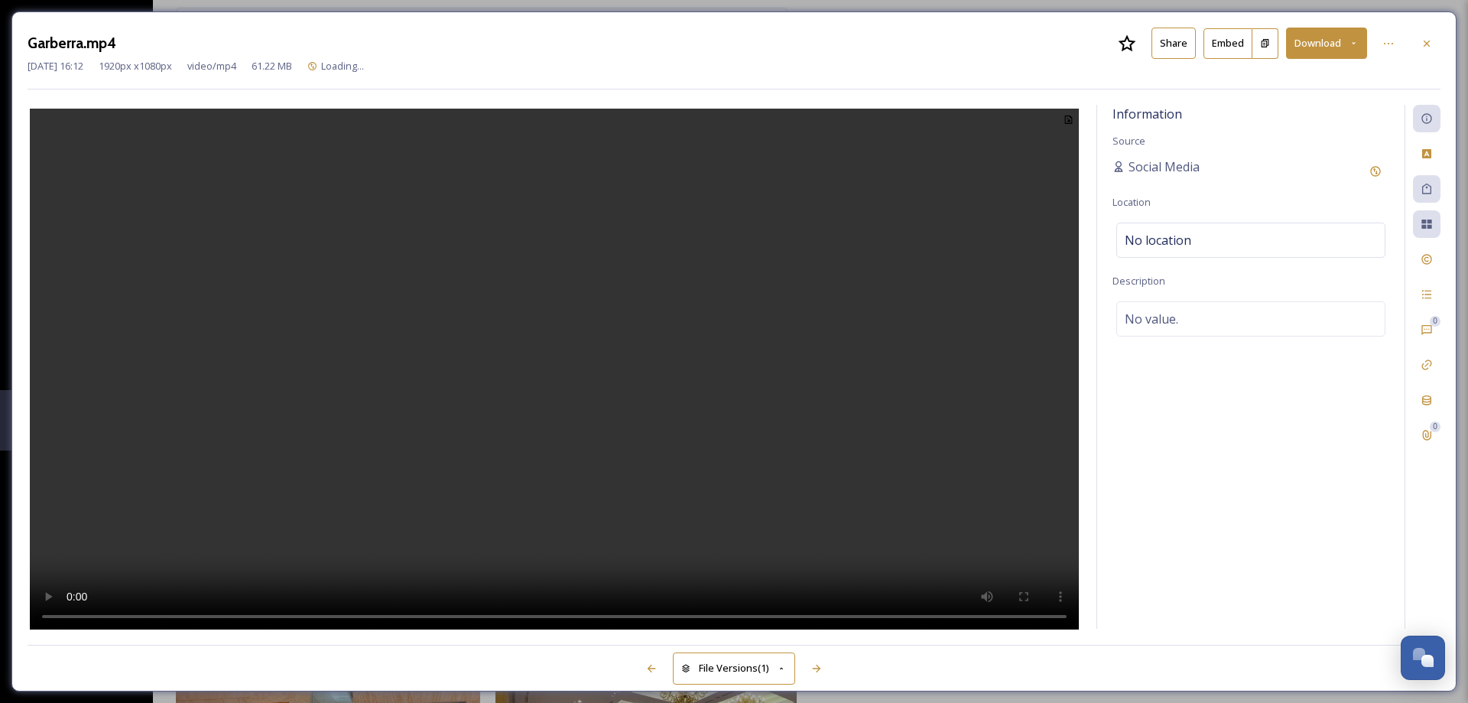
click at [1179, 34] on button "Share" at bounding box center [1173, 43] width 44 height 31
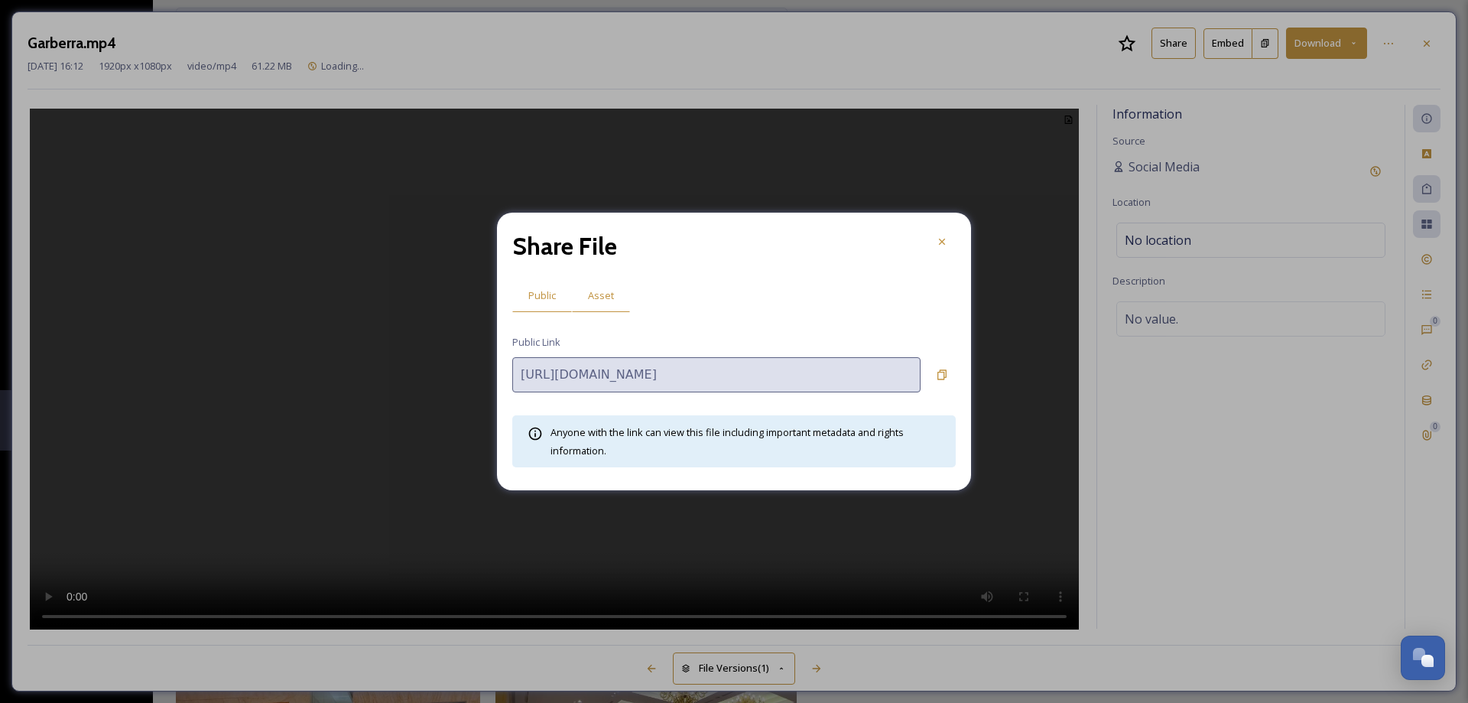
click at [595, 294] on span "Asset" at bounding box center [601, 295] width 26 height 15
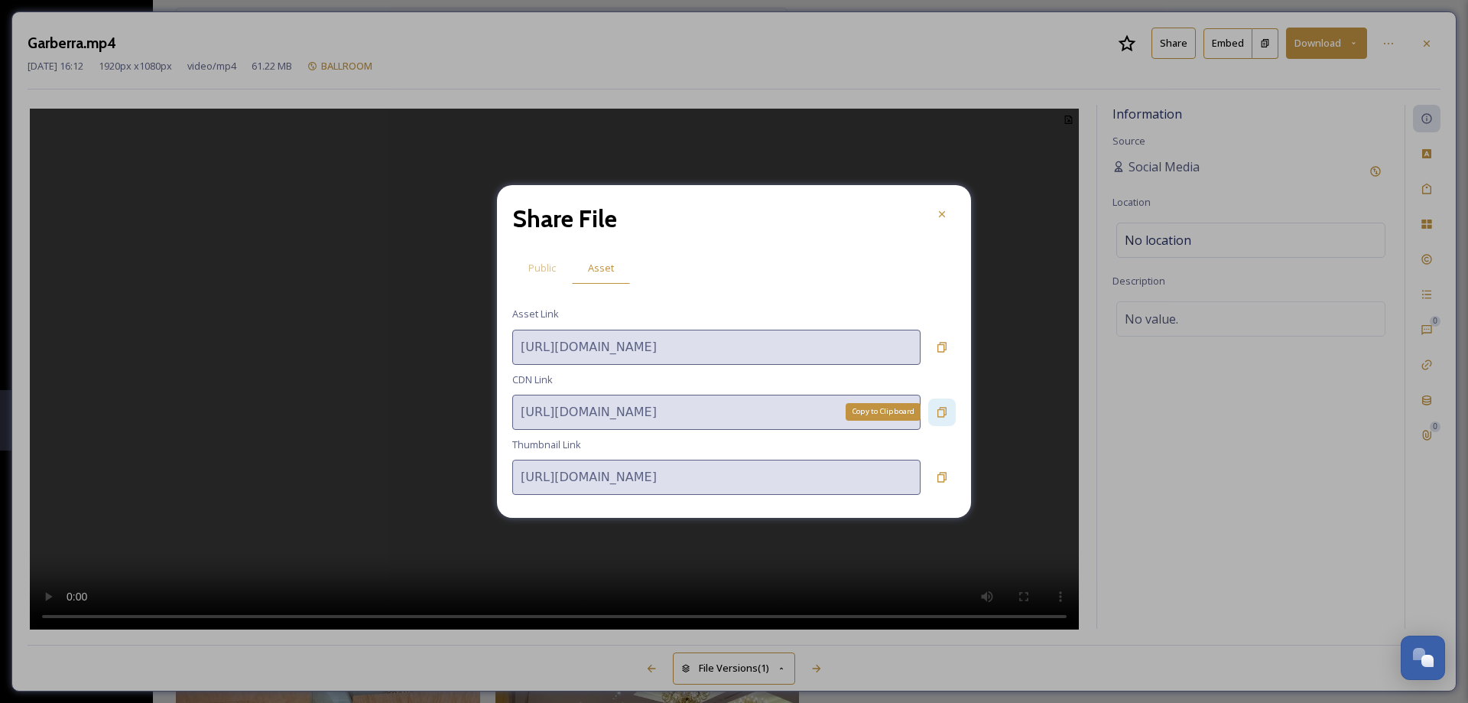
click at [948, 409] on div "Copy to Clipboard" at bounding box center [942, 412] width 28 height 28
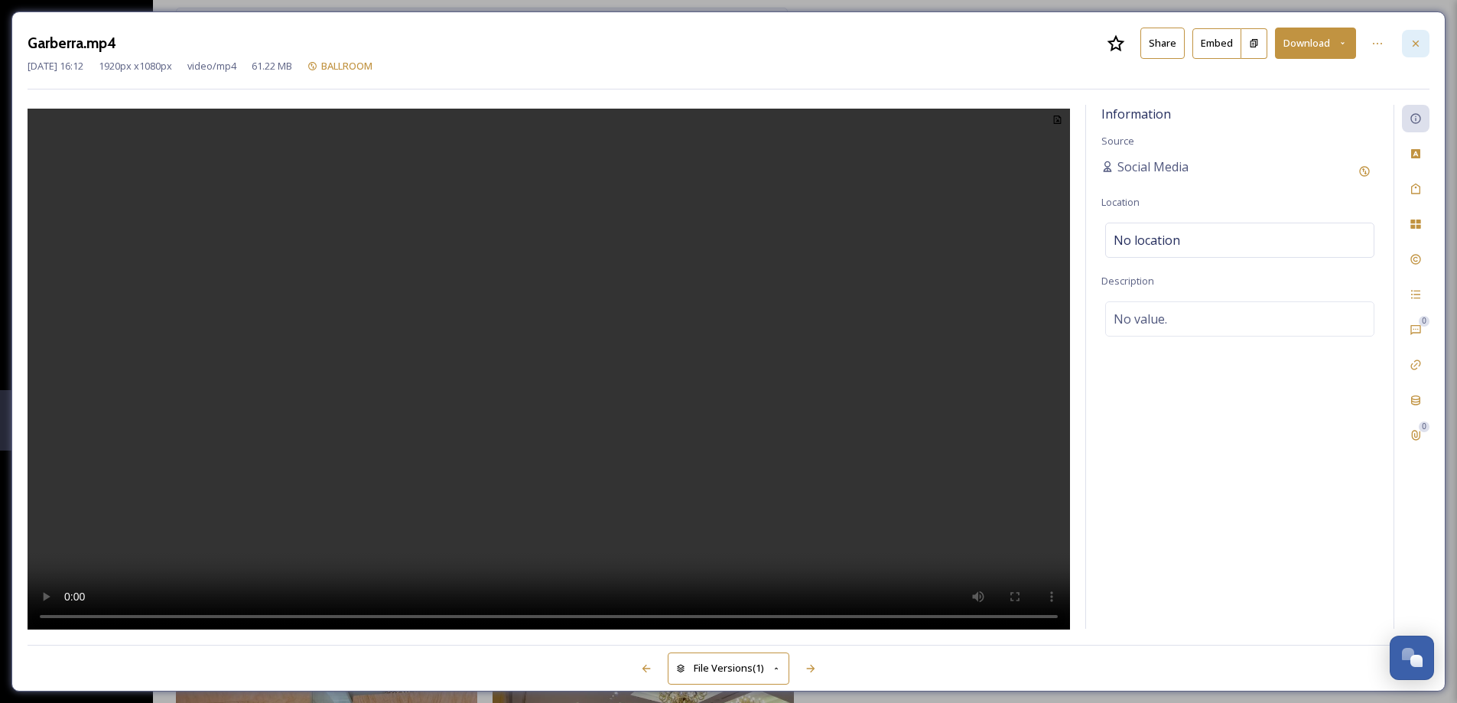
click at [1415, 52] on div at bounding box center [1415, 44] width 28 height 28
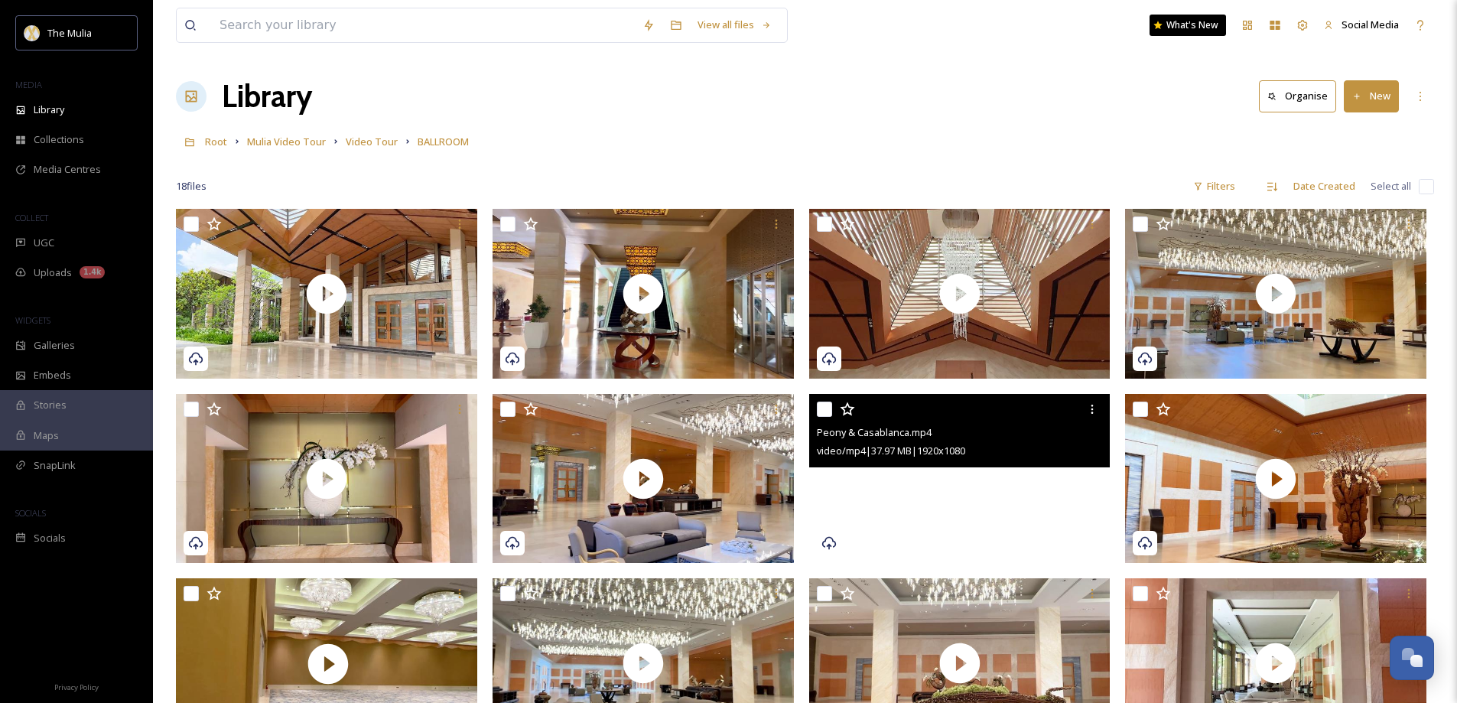
click at [974, 512] on video "Peony & Casablanca.mp4" at bounding box center [959, 479] width 301 height 170
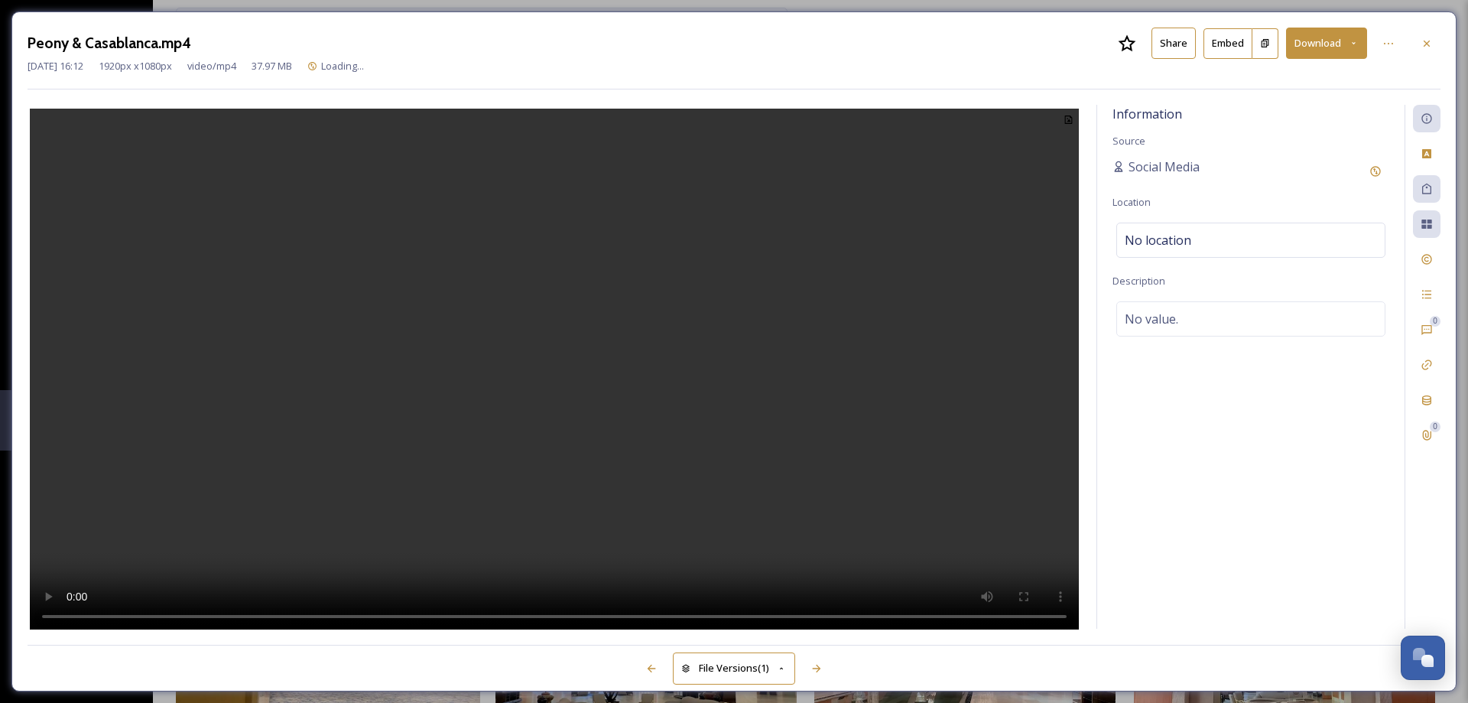
click at [1178, 43] on button "Share" at bounding box center [1173, 43] width 44 height 31
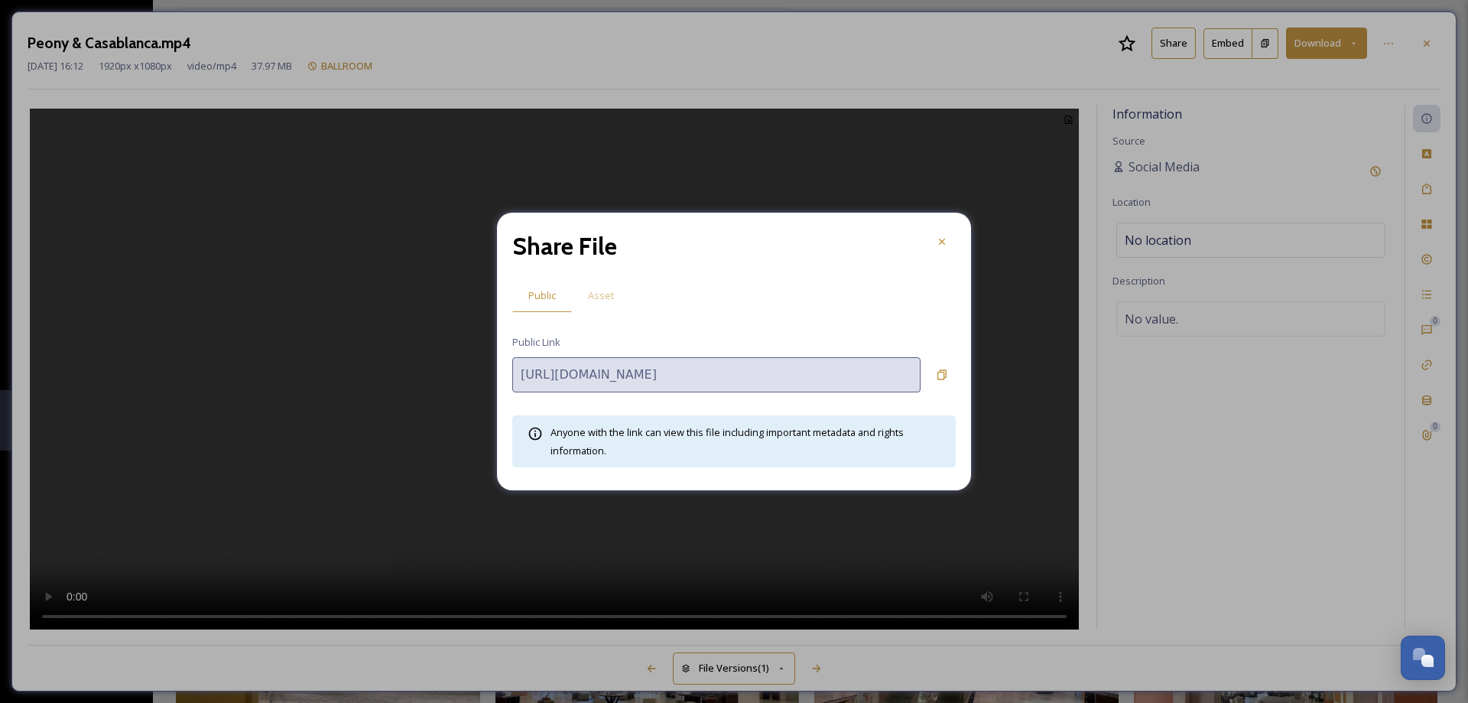
click at [599, 292] on span "Asset" at bounding box center [601, 295] width 26 height 15
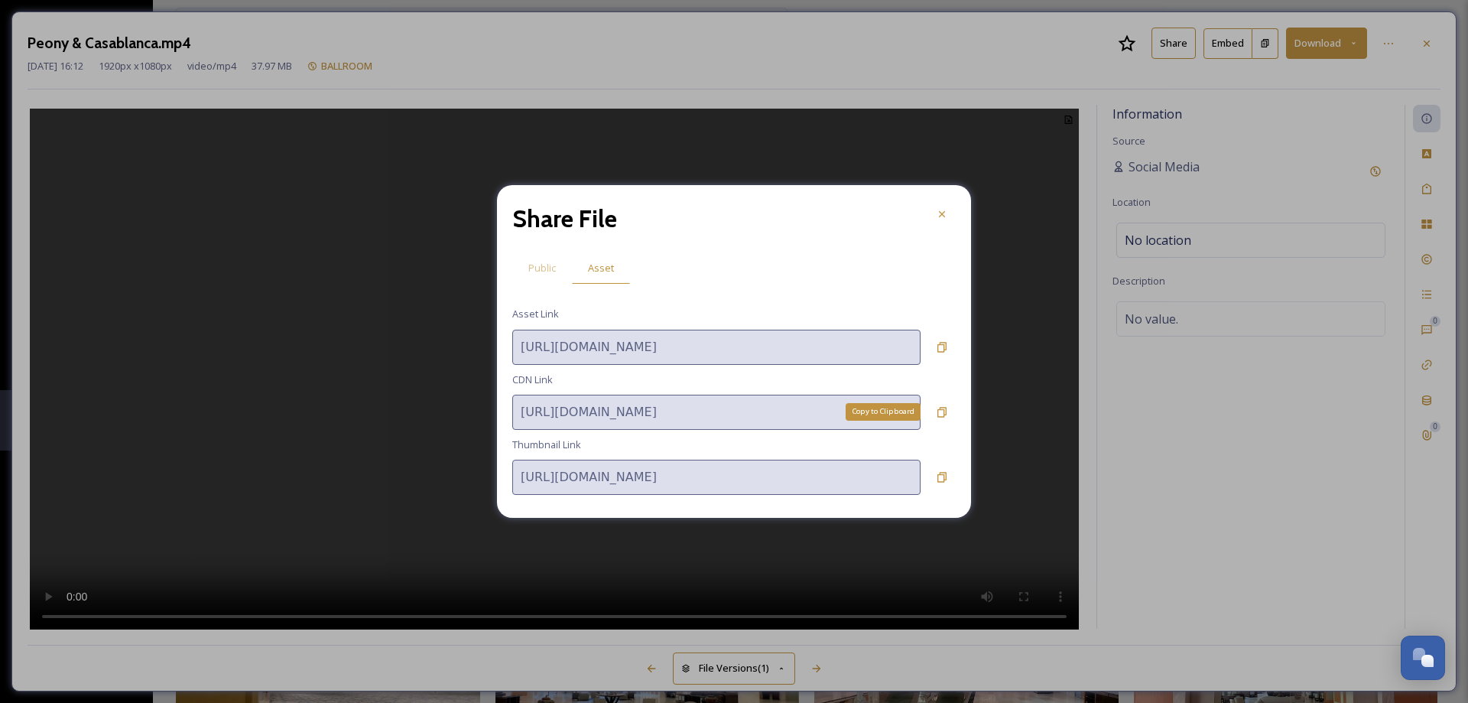
drag, startPoint x: 947, startPoint y: 409, endPoint x: 820, endPoint y: 450, distance: 133.5
click at [943, 409] on icon at bounding box center [942, 412] width 12 height 12
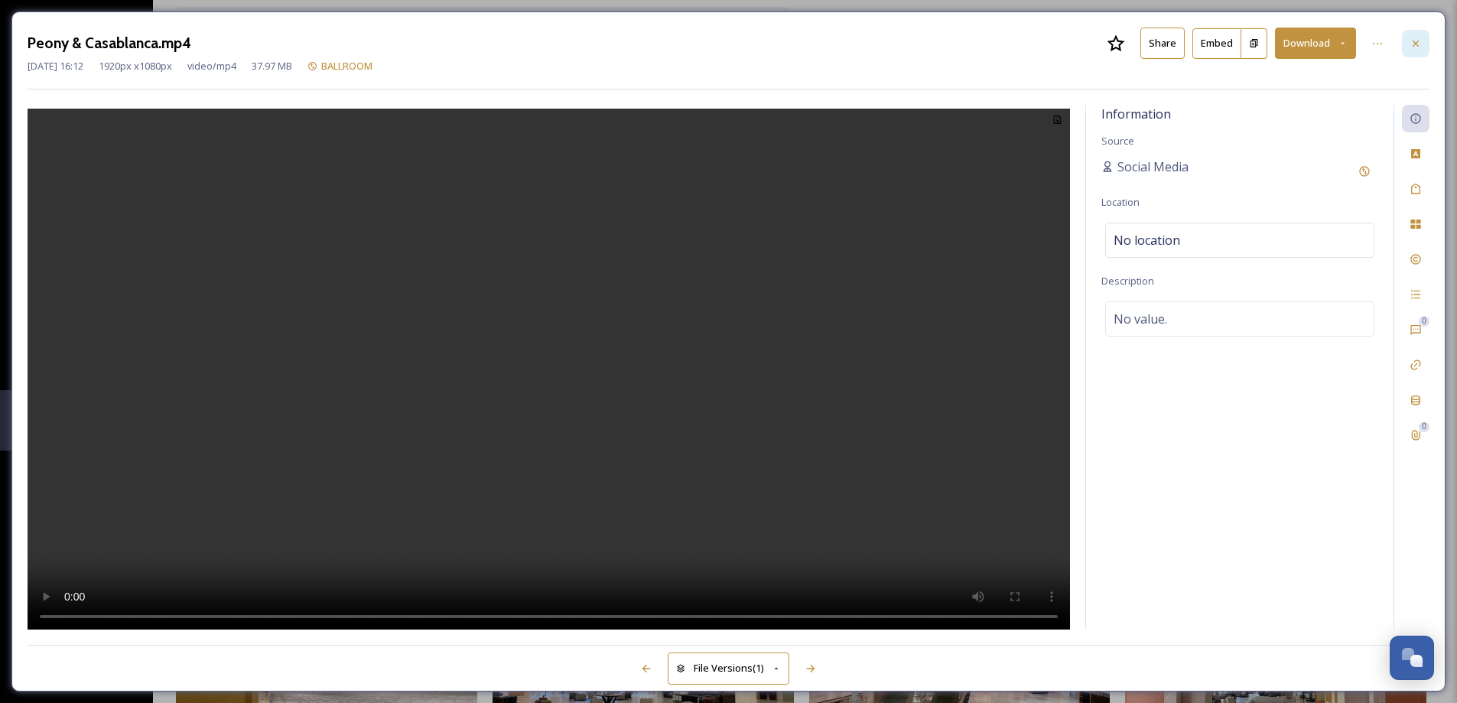
click at [1422, 44] on div at bounding box center [1415, 44] width 28 height 28
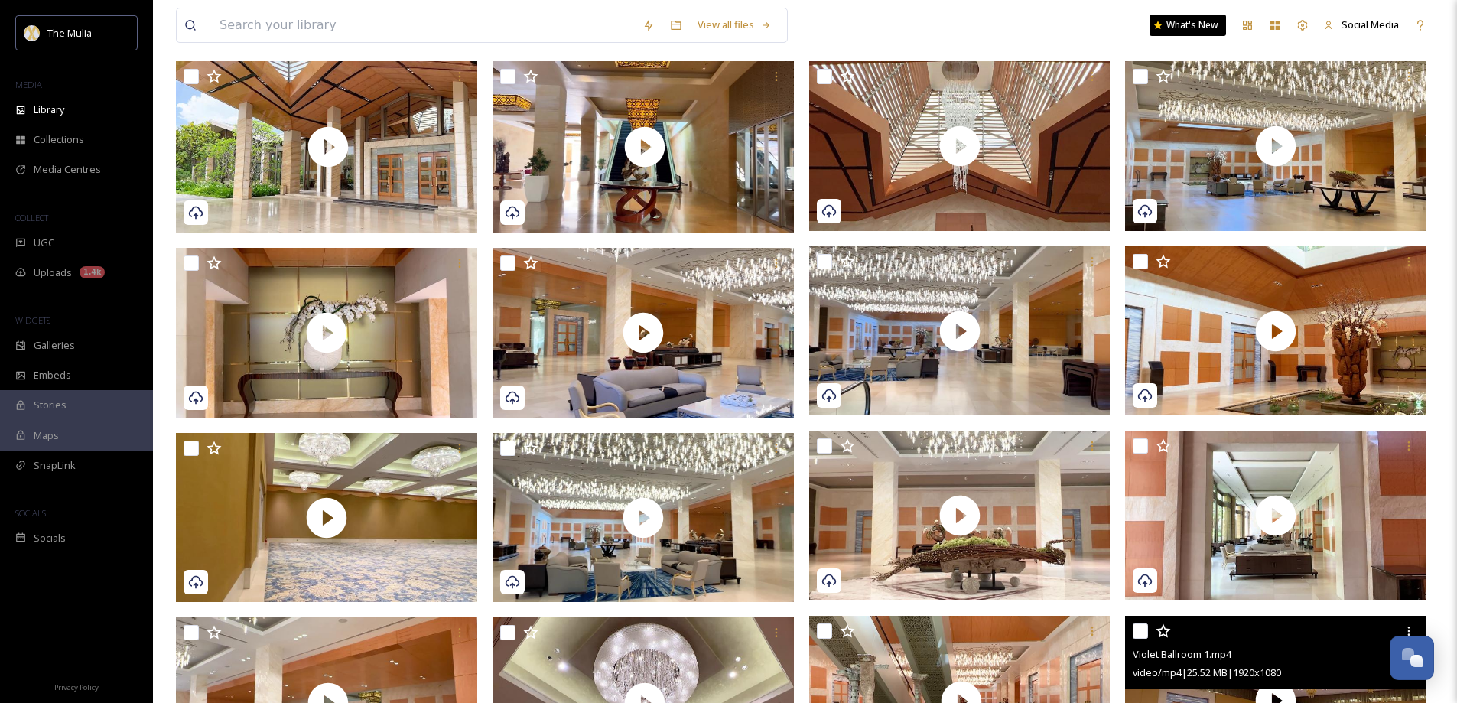
scroll to position [306, 0]
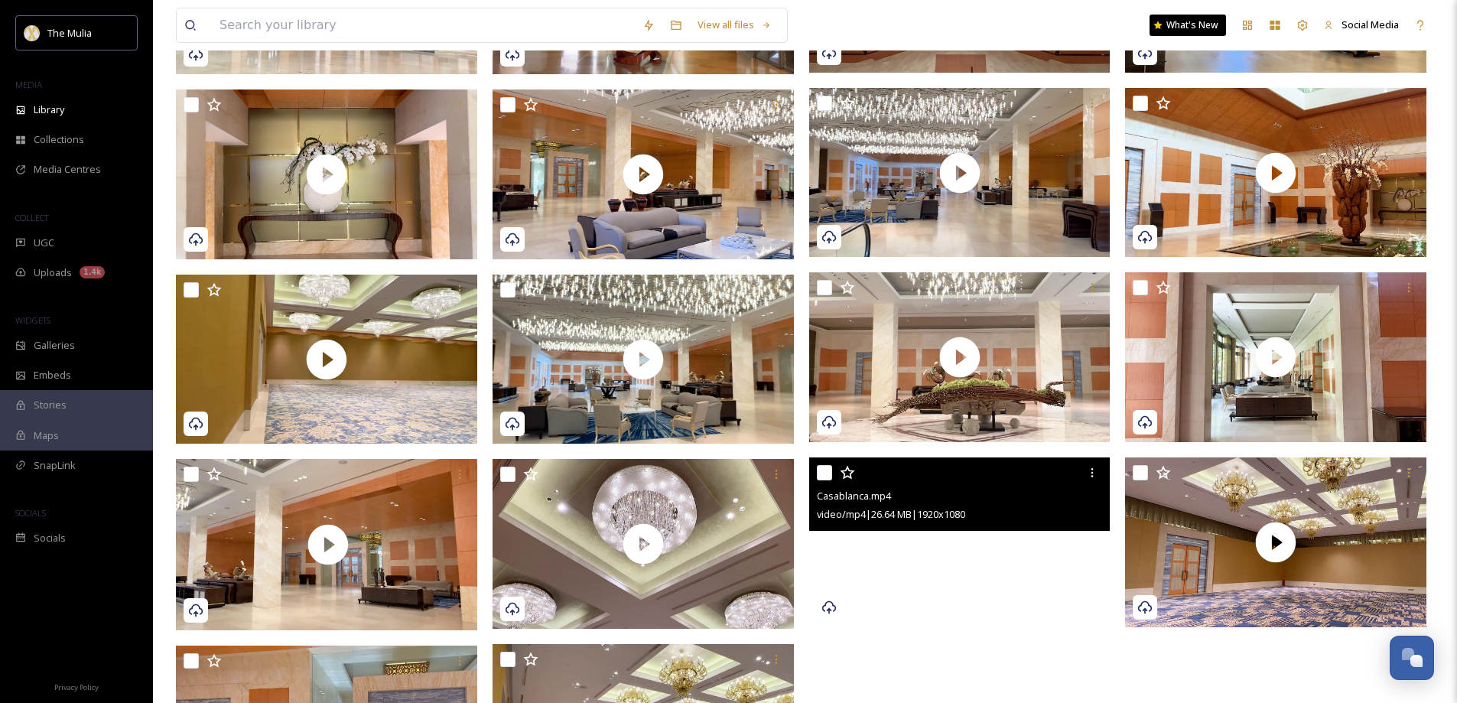
click at [998, 578] on video "Casablanca.mp4" at bounding box center [959, 542] width 301 height 170
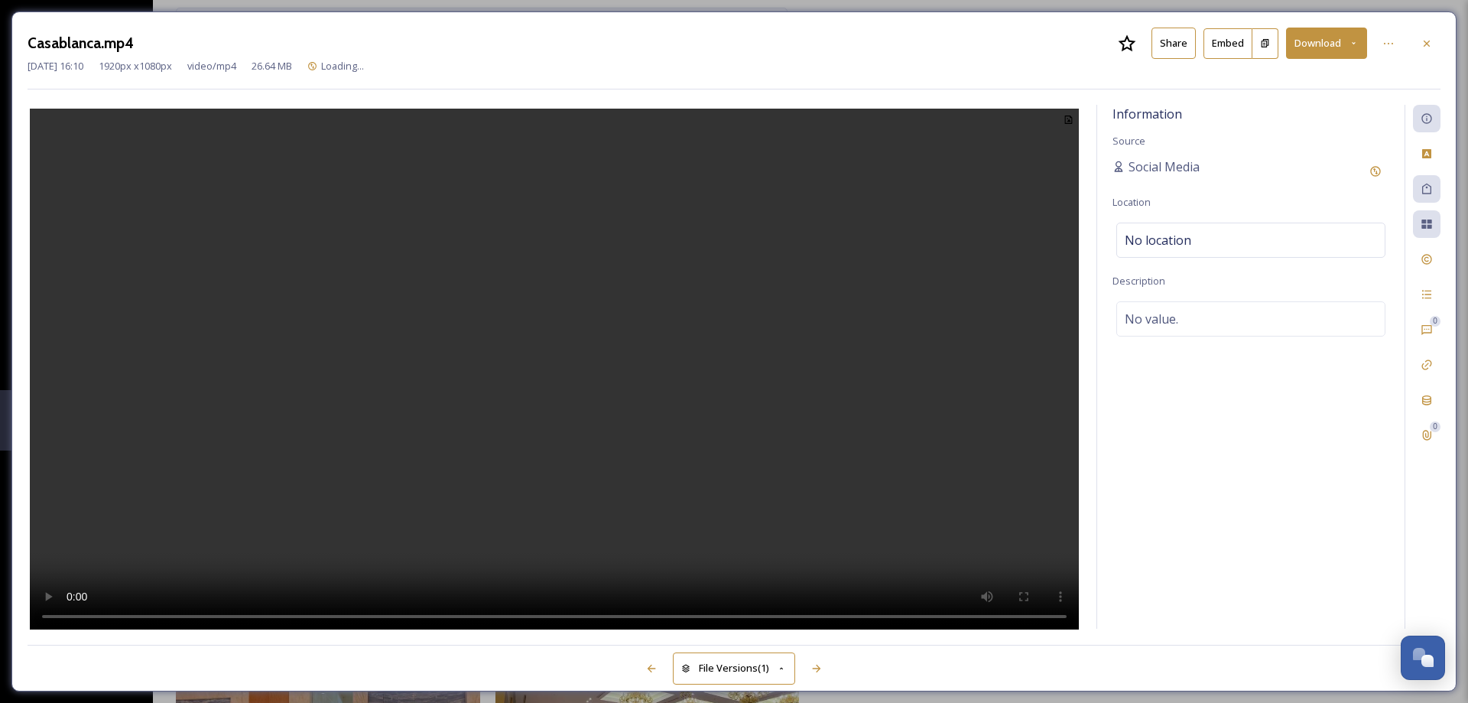
click at [1178, 45] on button "Share" at bounding box center [1173, 43] width 44 height 31
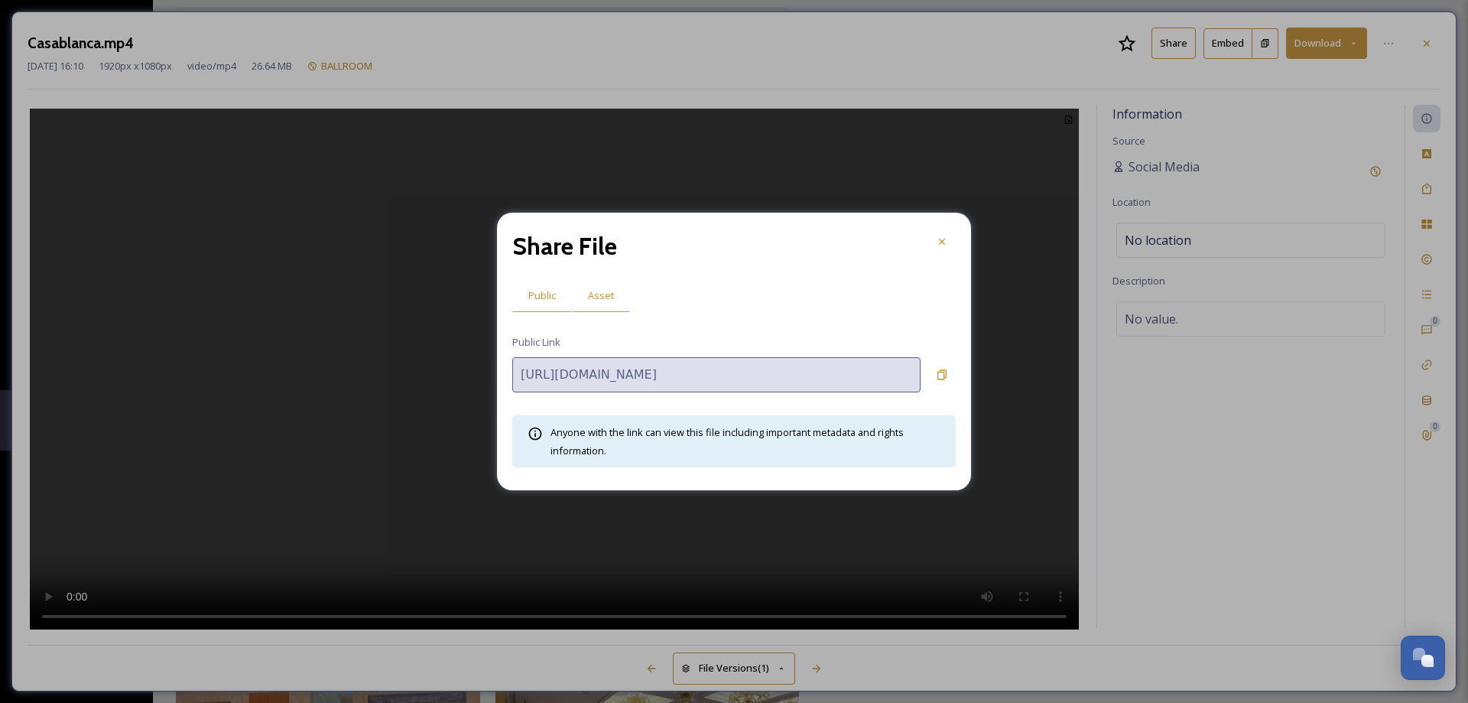
click at [604, 295] on span "Asset" at bounding box center [601, 295] width 26 height 15
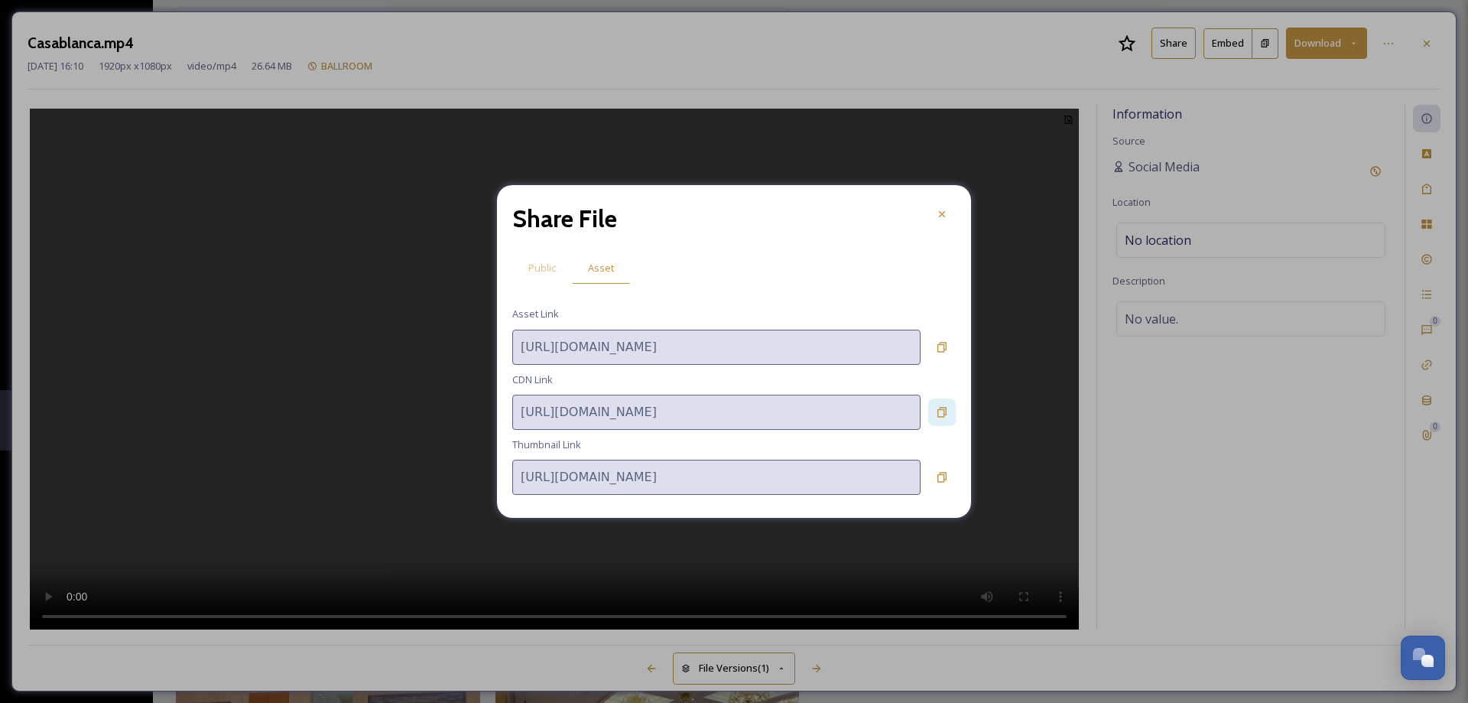
click at [941, 408] on icon at bounding box center [942, 412] width 12 height 12
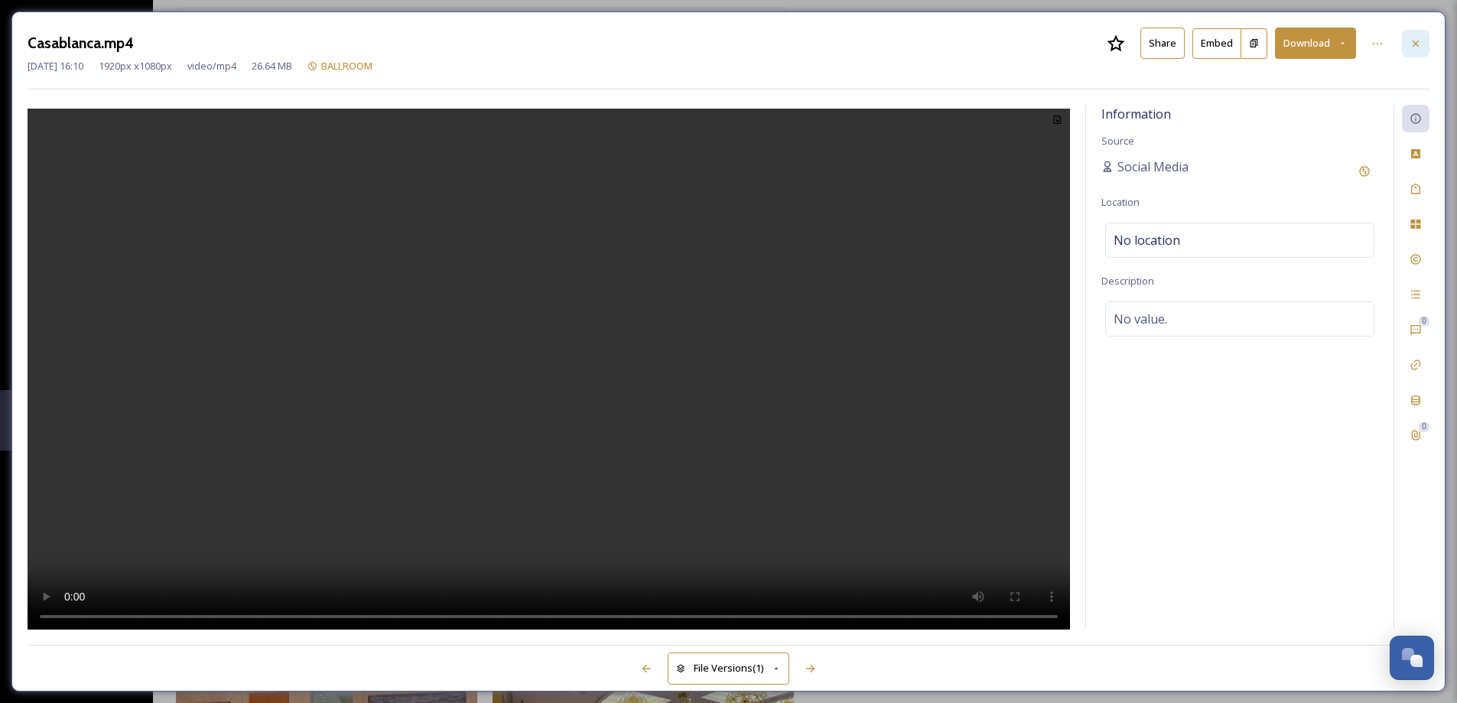
click at [1424, 44] on div at bounding box center [1415, 44] width 28 height 28
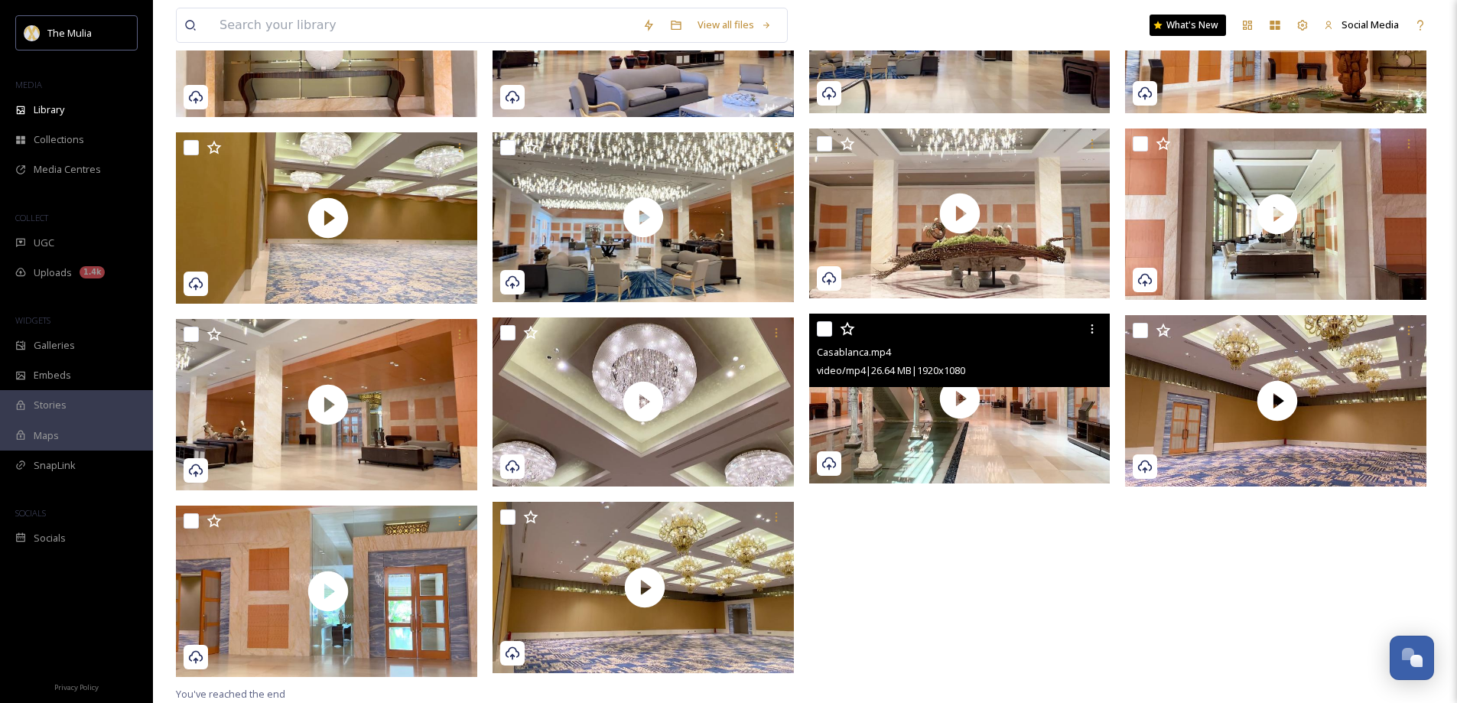
scroll to position [446, 0]
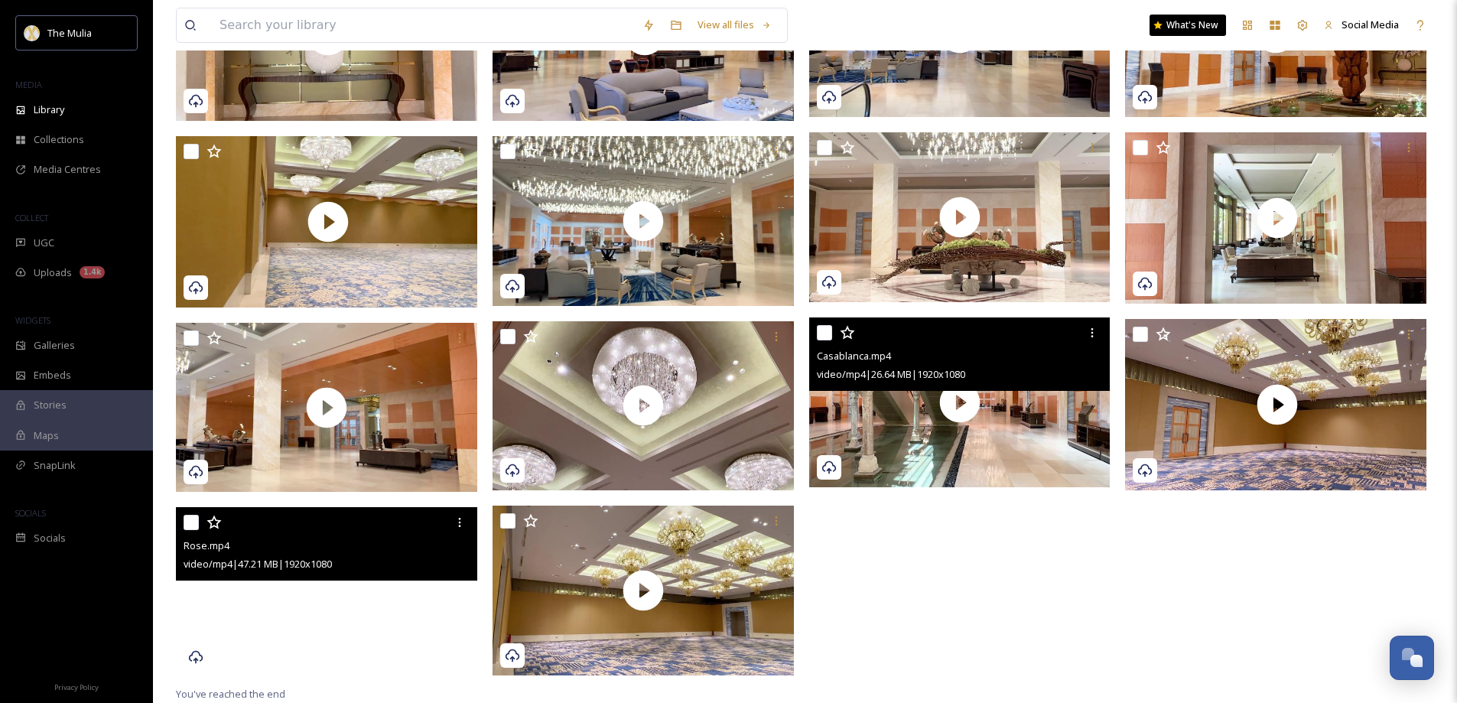
click at [378, 600] on video "Rose.mp4" at bounding box center [326, 592] width 301 height 170
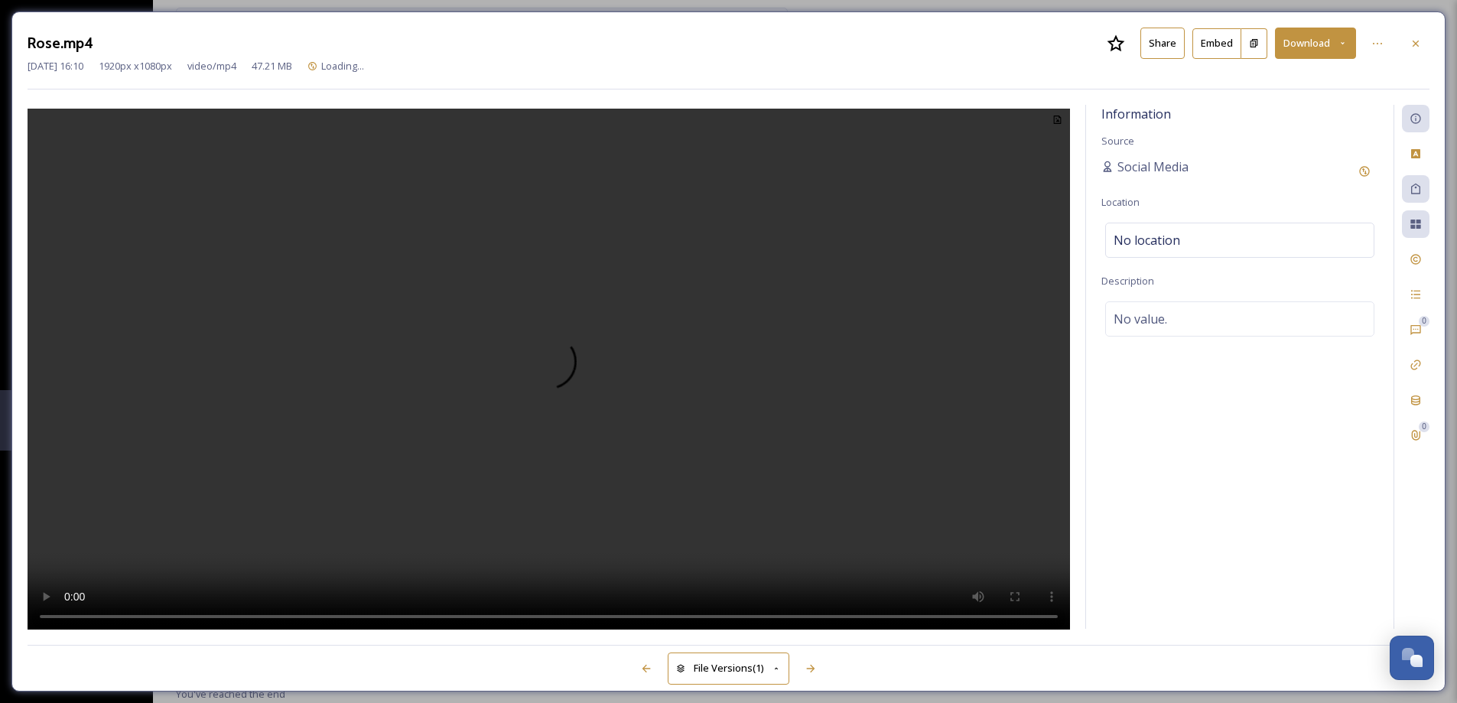
scroll to position [444, 0]
click at [1173, 45] on button "Share" at bounding box center [1173, 43] width 44 height 31
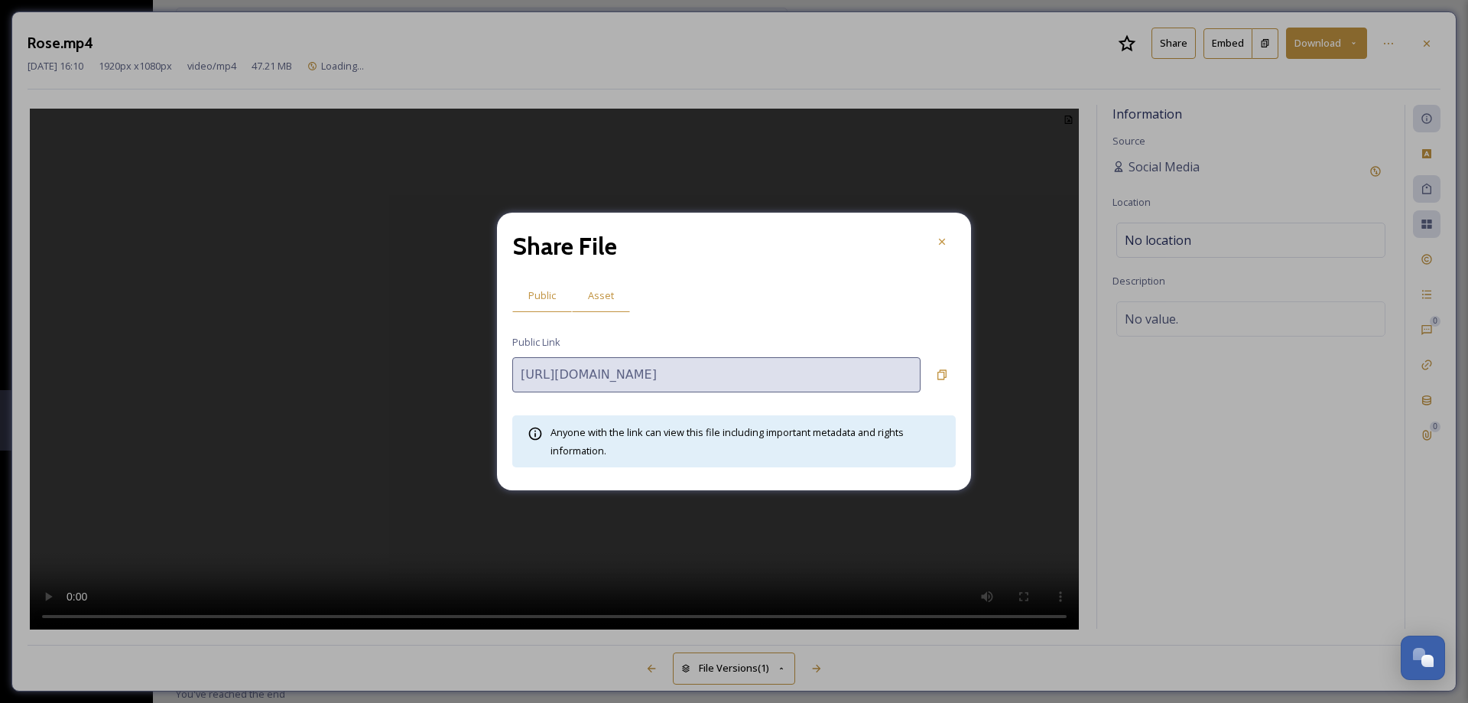
click at [593, 289] on div "Asset" at bounding box center [601, 295] width 58 height 31
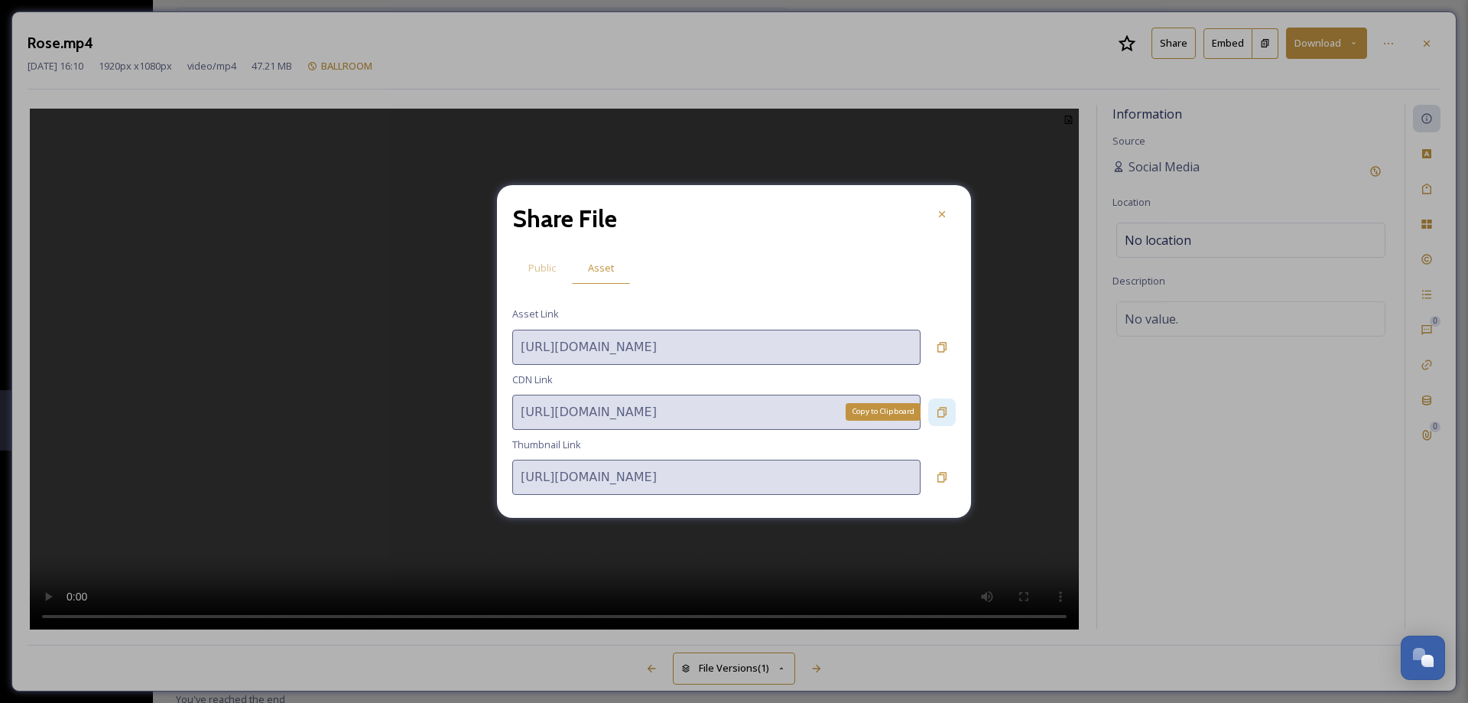
click at [940, 418] on div "Copy to Clipboard" at bounding box center [942, 412] width 28 height 28
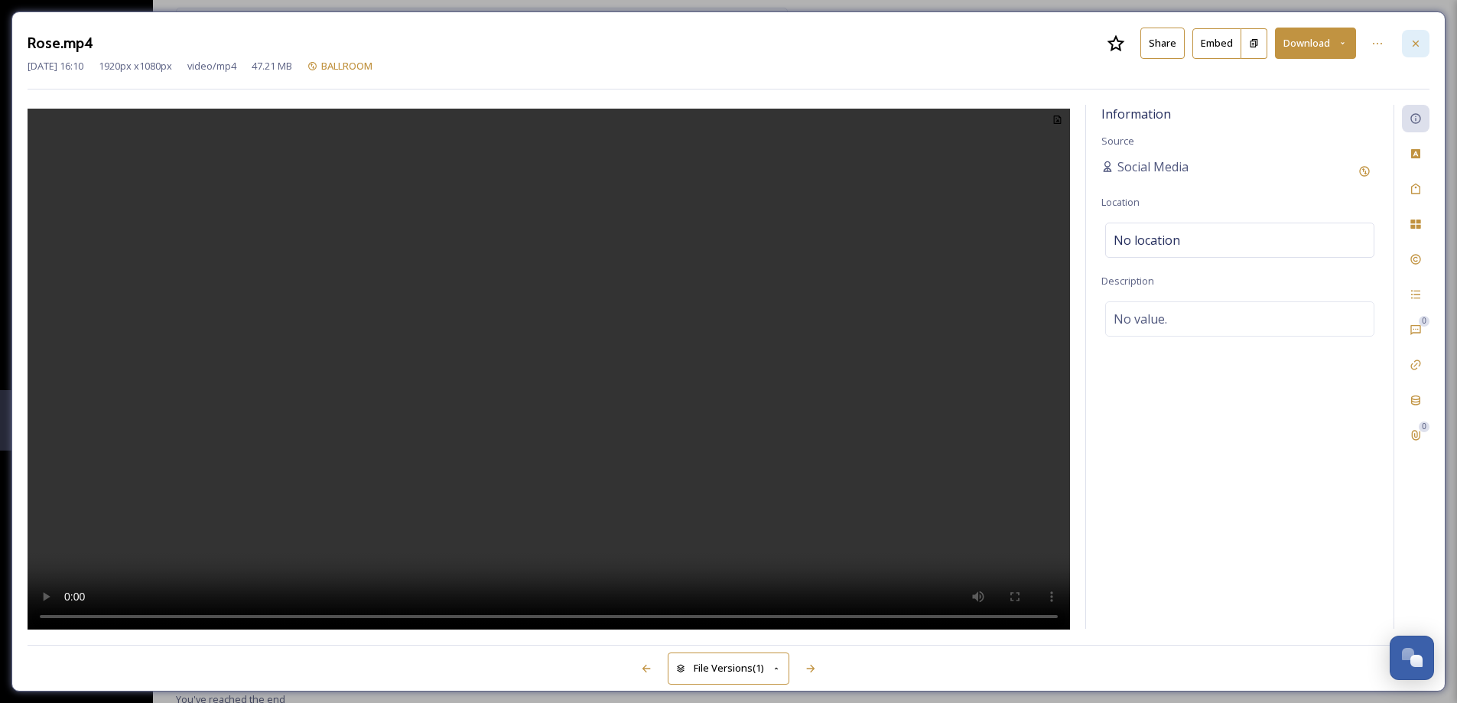
click at [1424, 44] on div at bounding box center [1415, 44] width 28 height 28
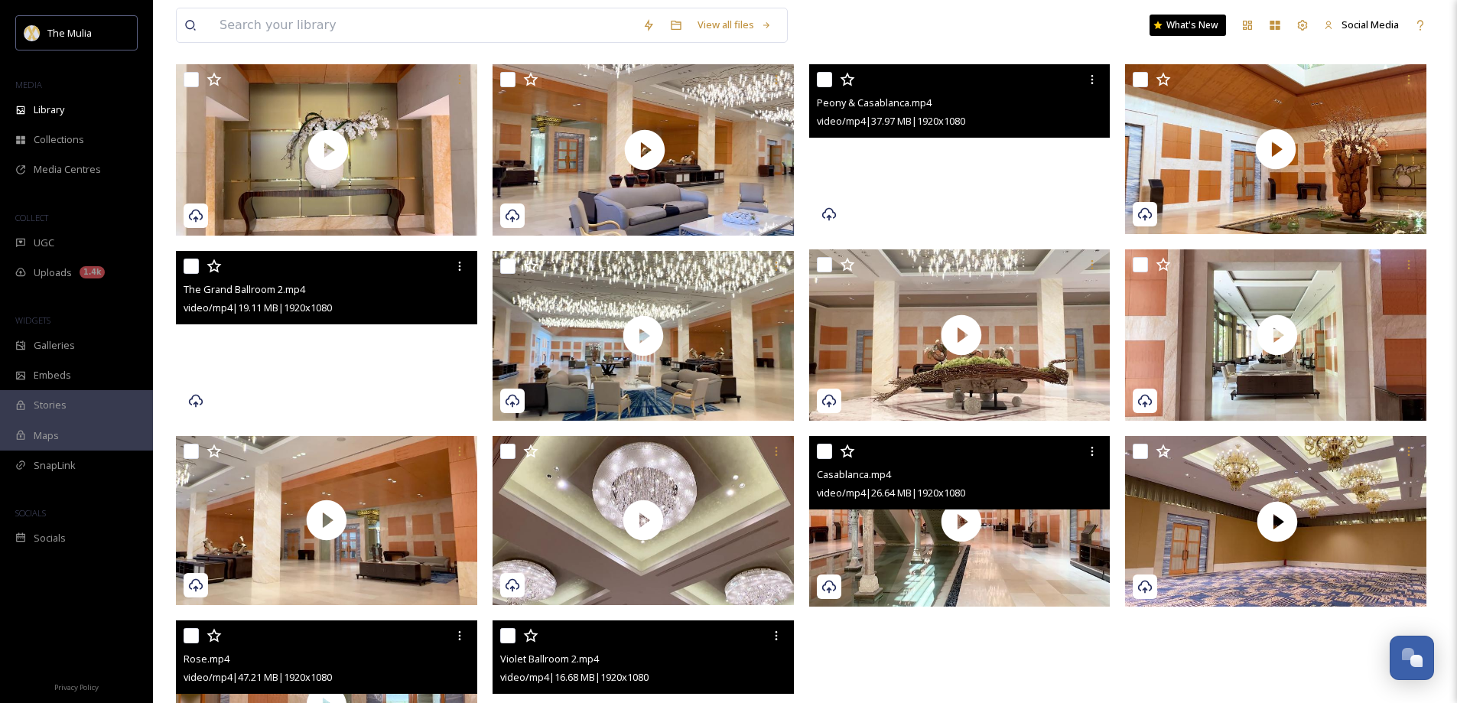
scroll to position [291, 0]
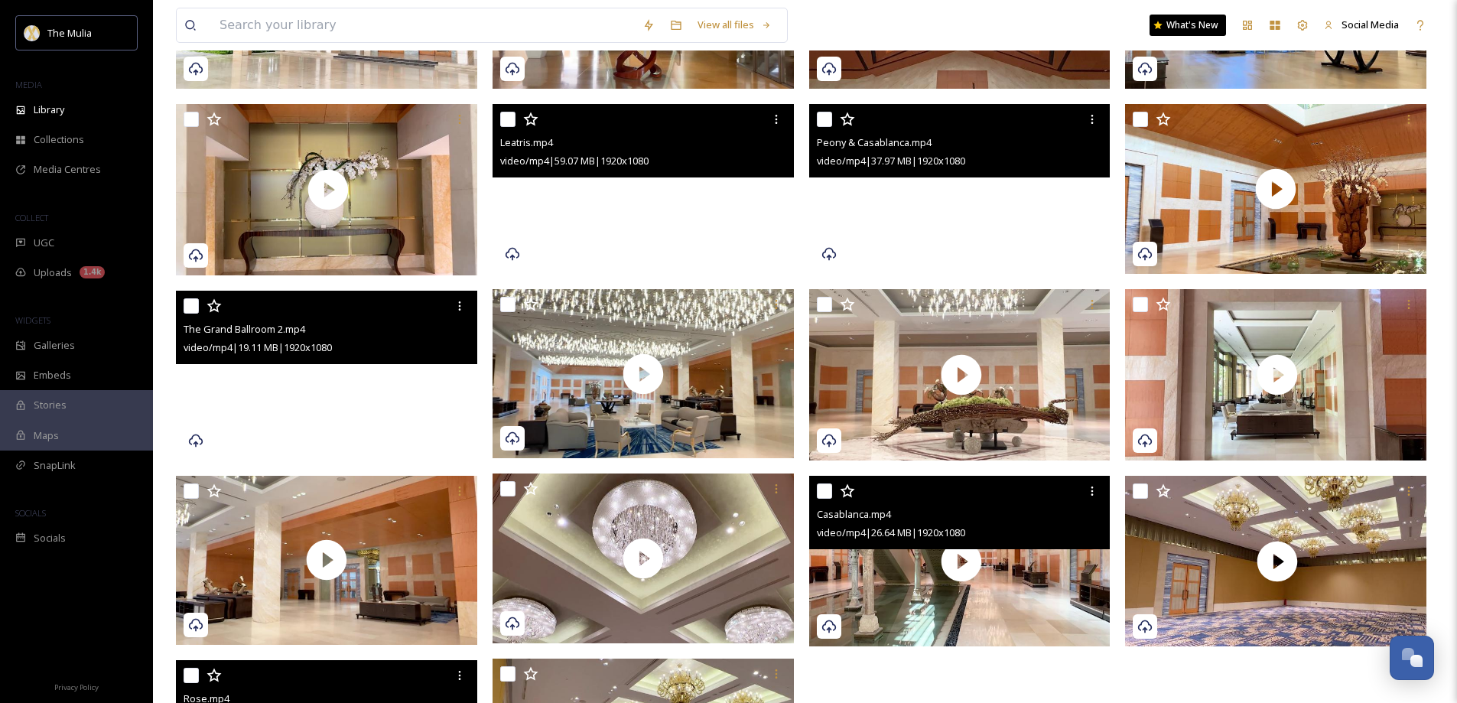
click at [560, 206] on video "Leatris.mp4" at bounding box center [642, 189] width 301 height 170
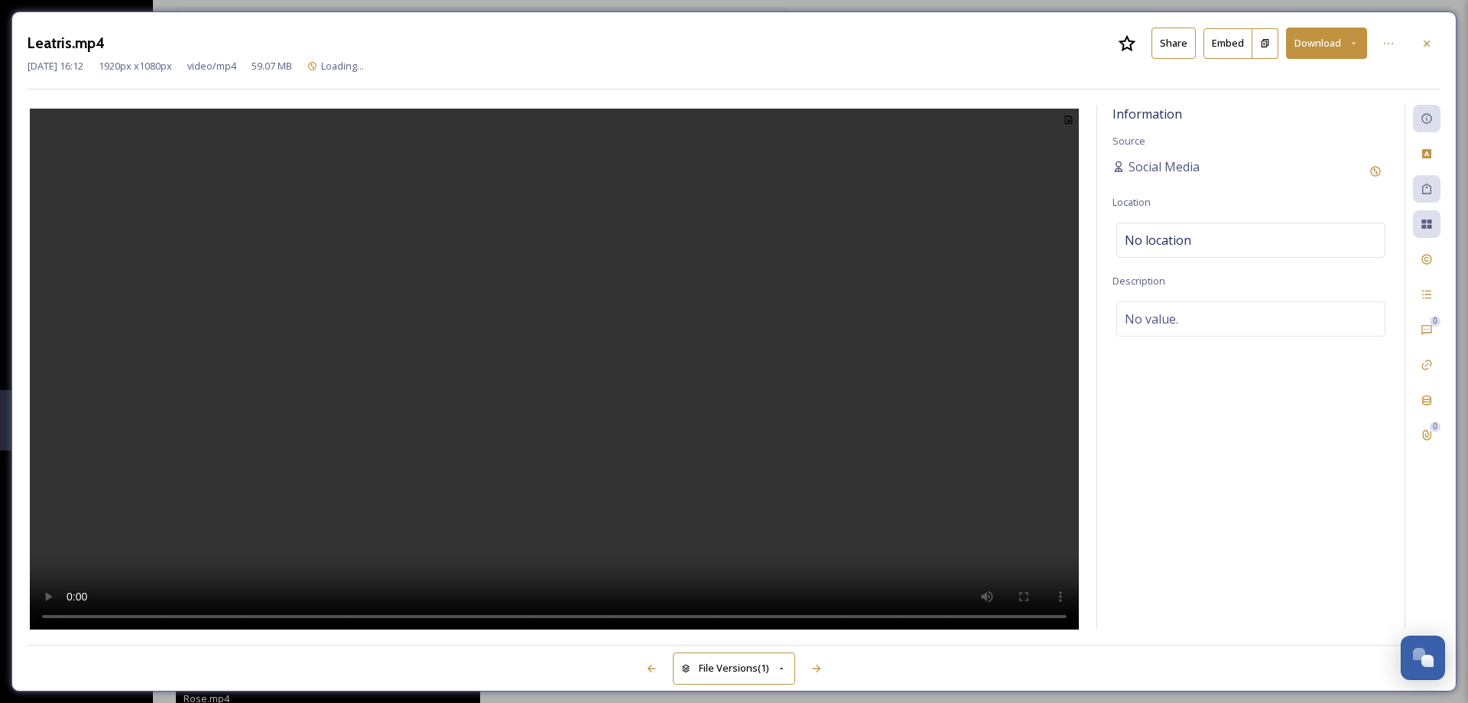
click at [1167, 47] on button "Share" at bounding box center [1173, 43] width 44 height 31
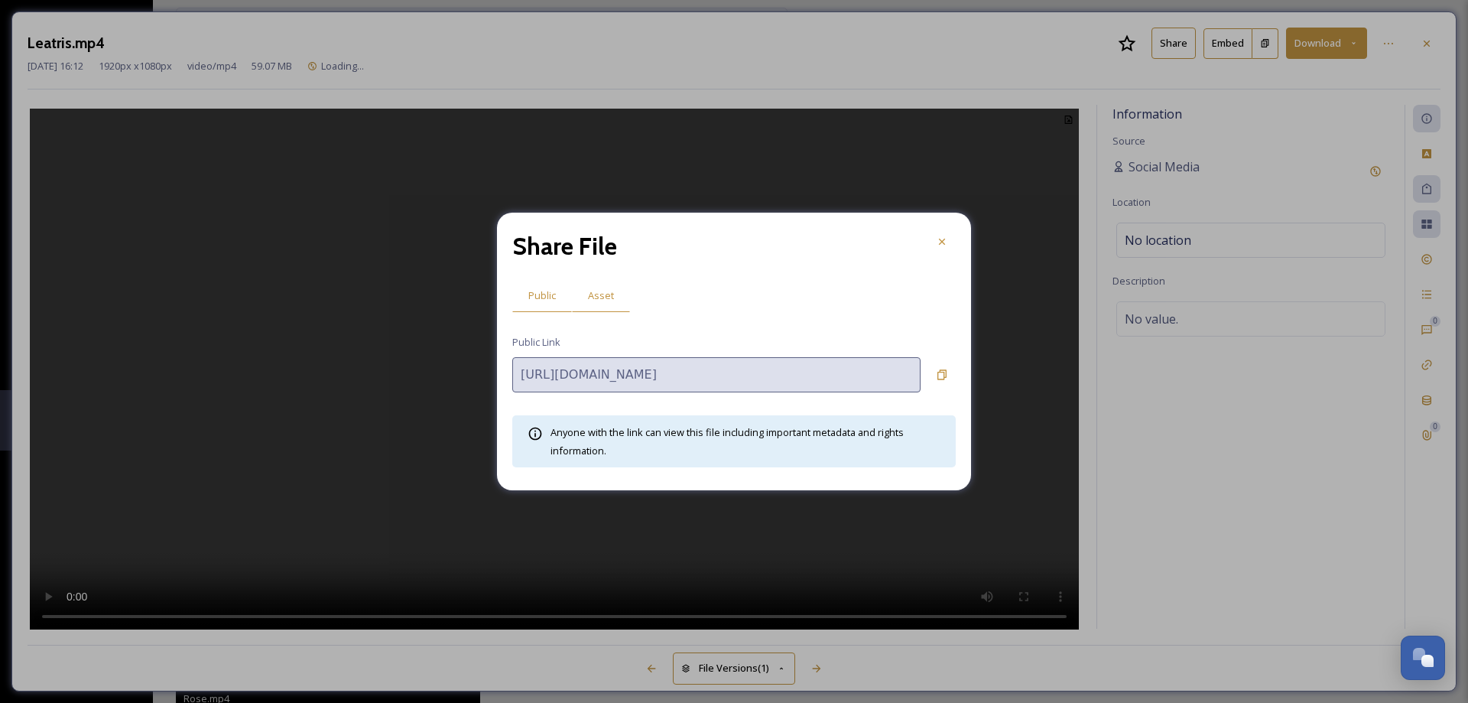
click at [598, 297] on span "Asset" at bounding box center [601, 295] width 26 height 15
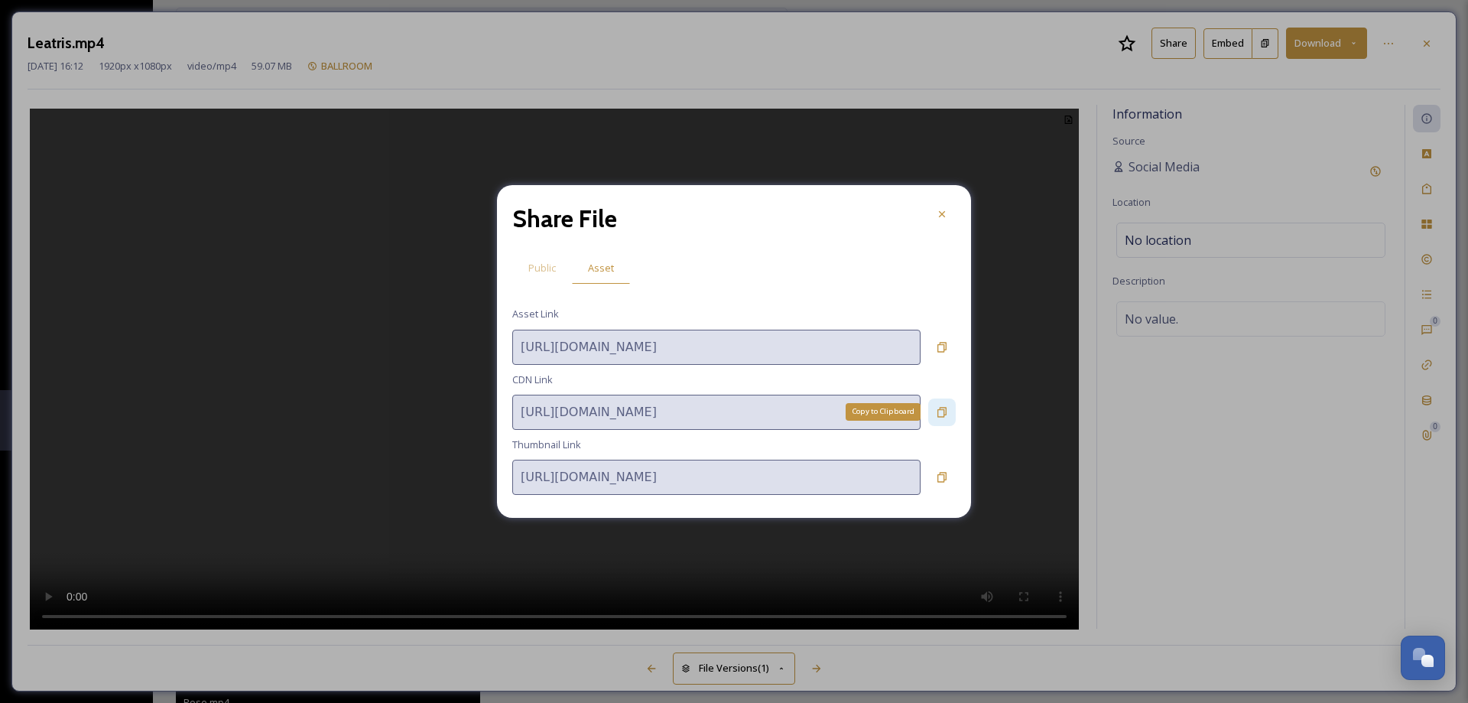
click at [937, 413] on icon at bounding box center [942, 412] width 12 height 12
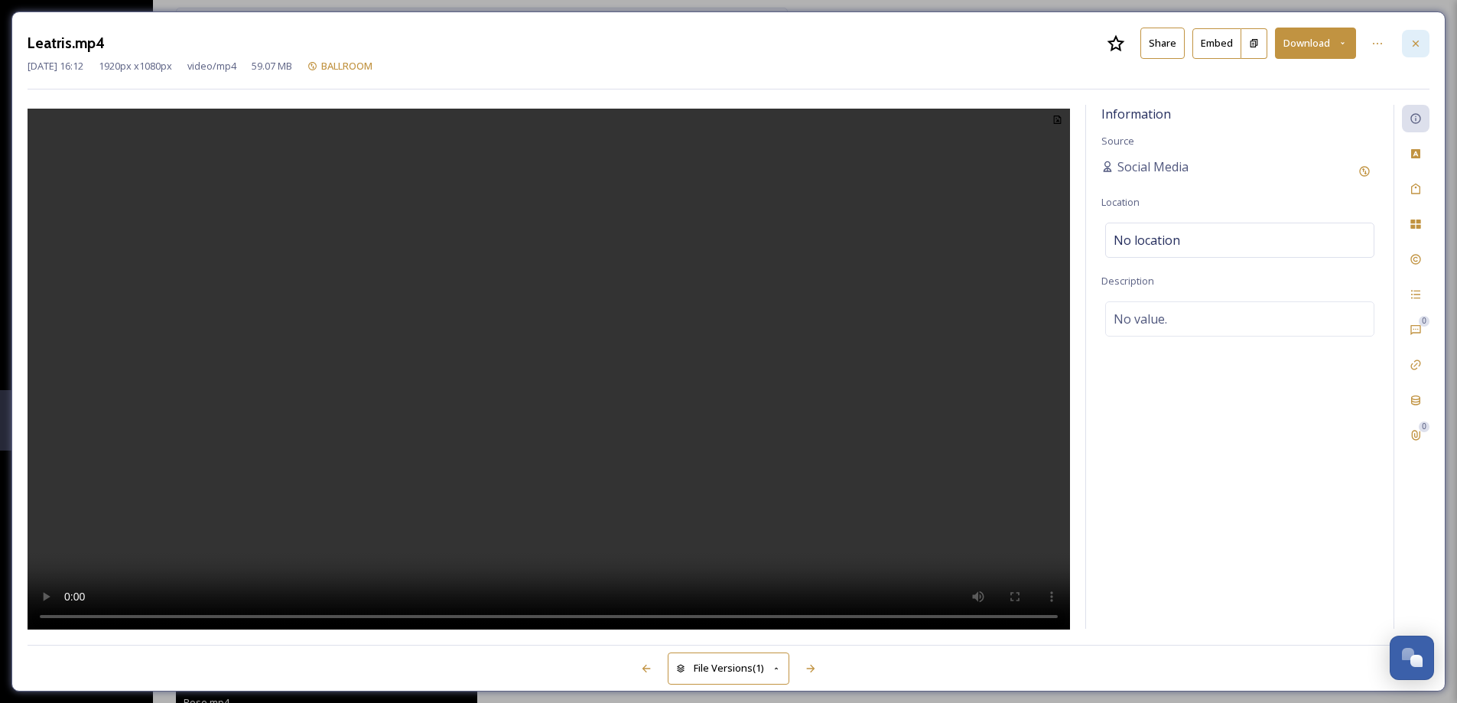
click at [1418, 45] on icon at bounding box center [1415, 43] width 12 height 12
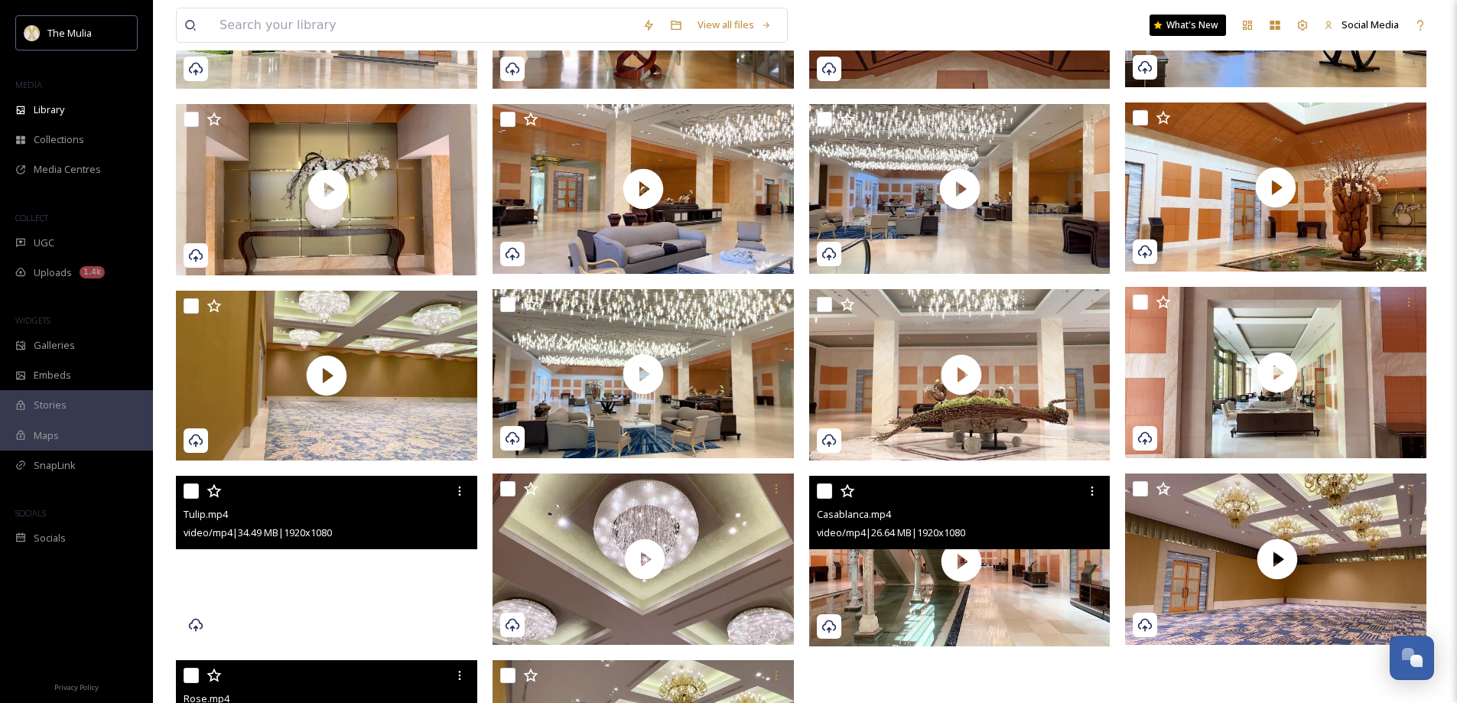
click at [398, 602] on video "Tulip.mp4" at bounding box center [326, 561] width 301 height 170
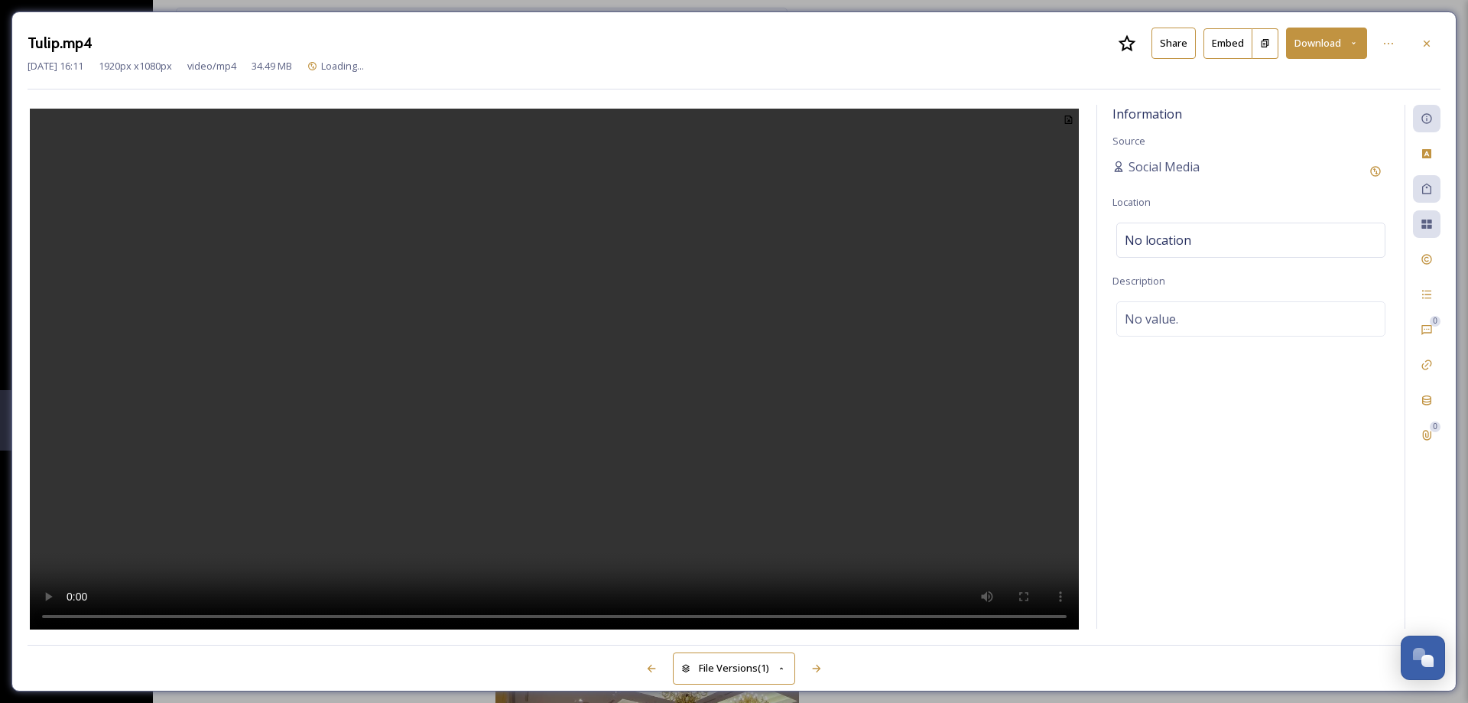
click at [1176, 42] on button "Share" at bounding box center [1173, 43] width 44 height 31
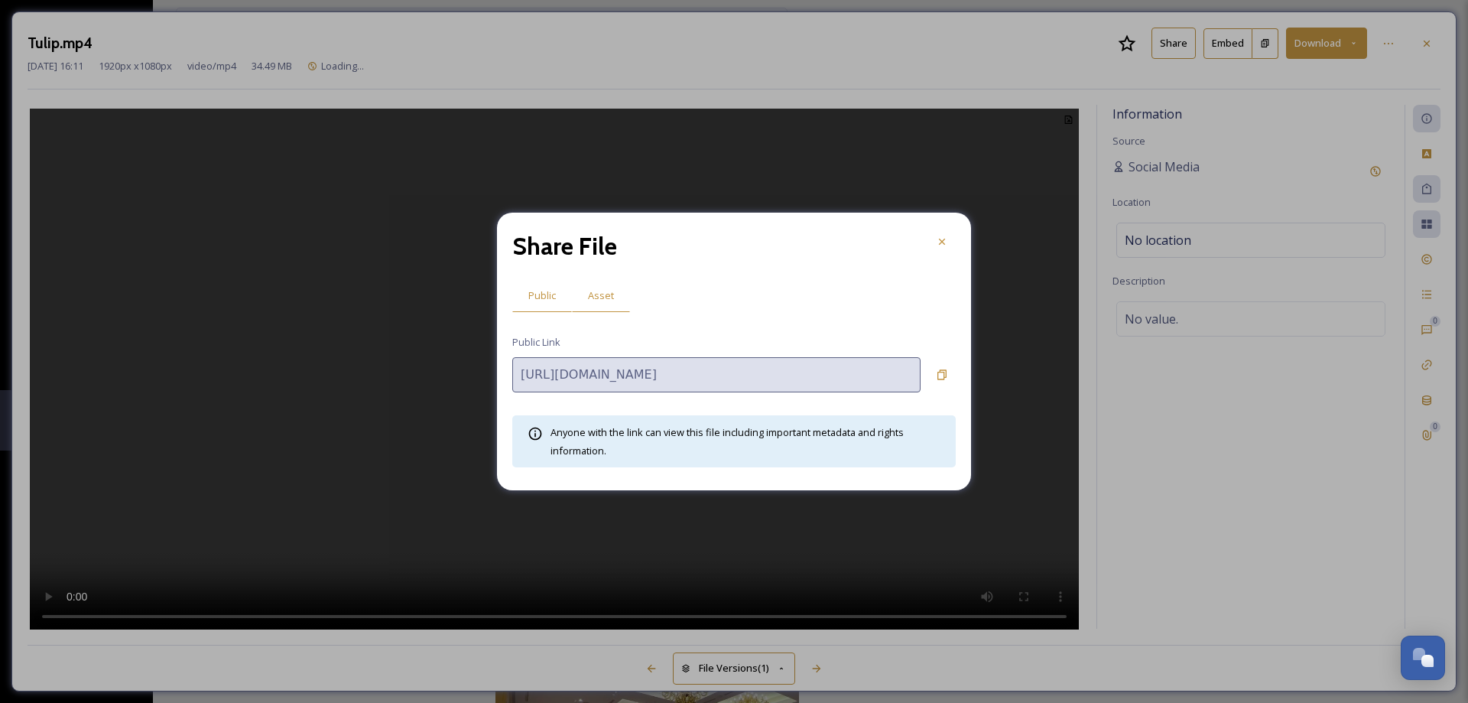
click at [610, 297] on span "Asset" at bounding box center [601, 295] width 26 height 15
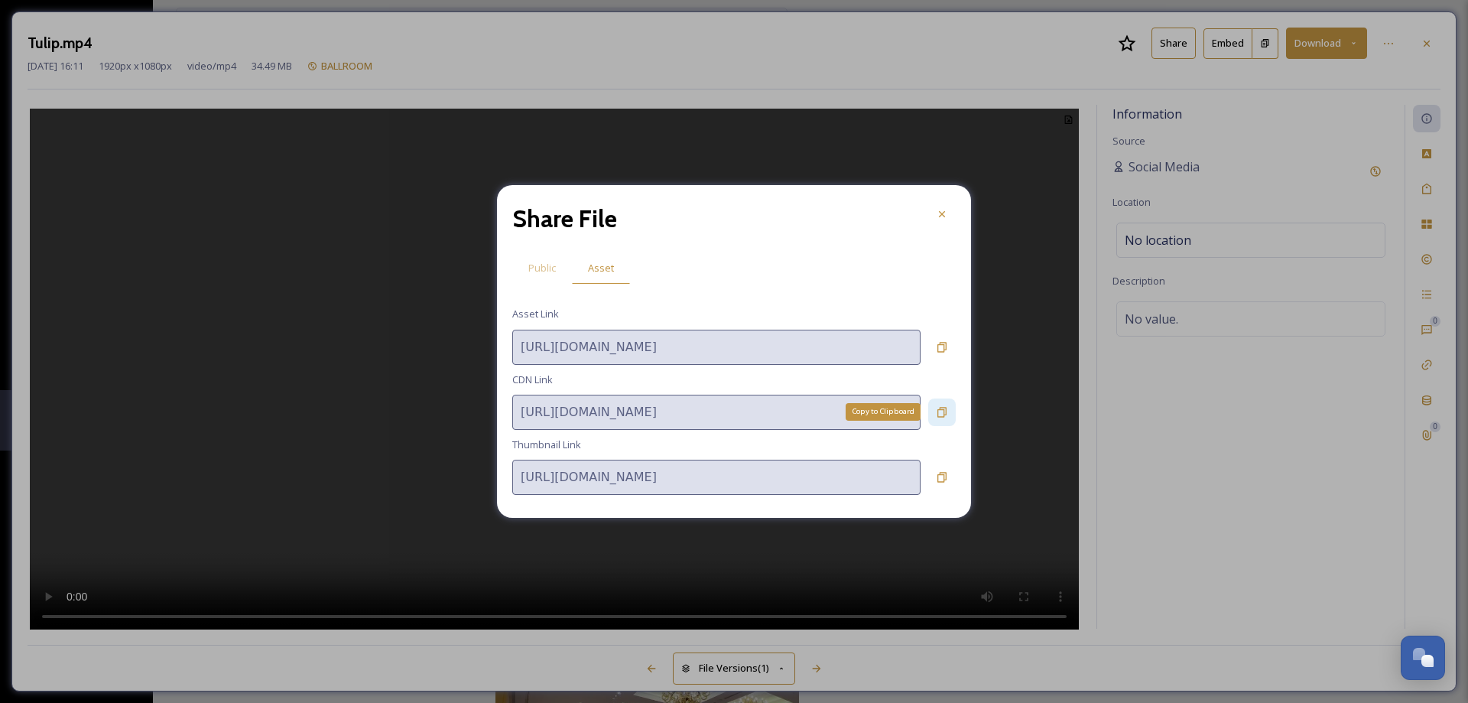
click at [941, 416] on icon at bounding box center [942, 412] width 12 height 12
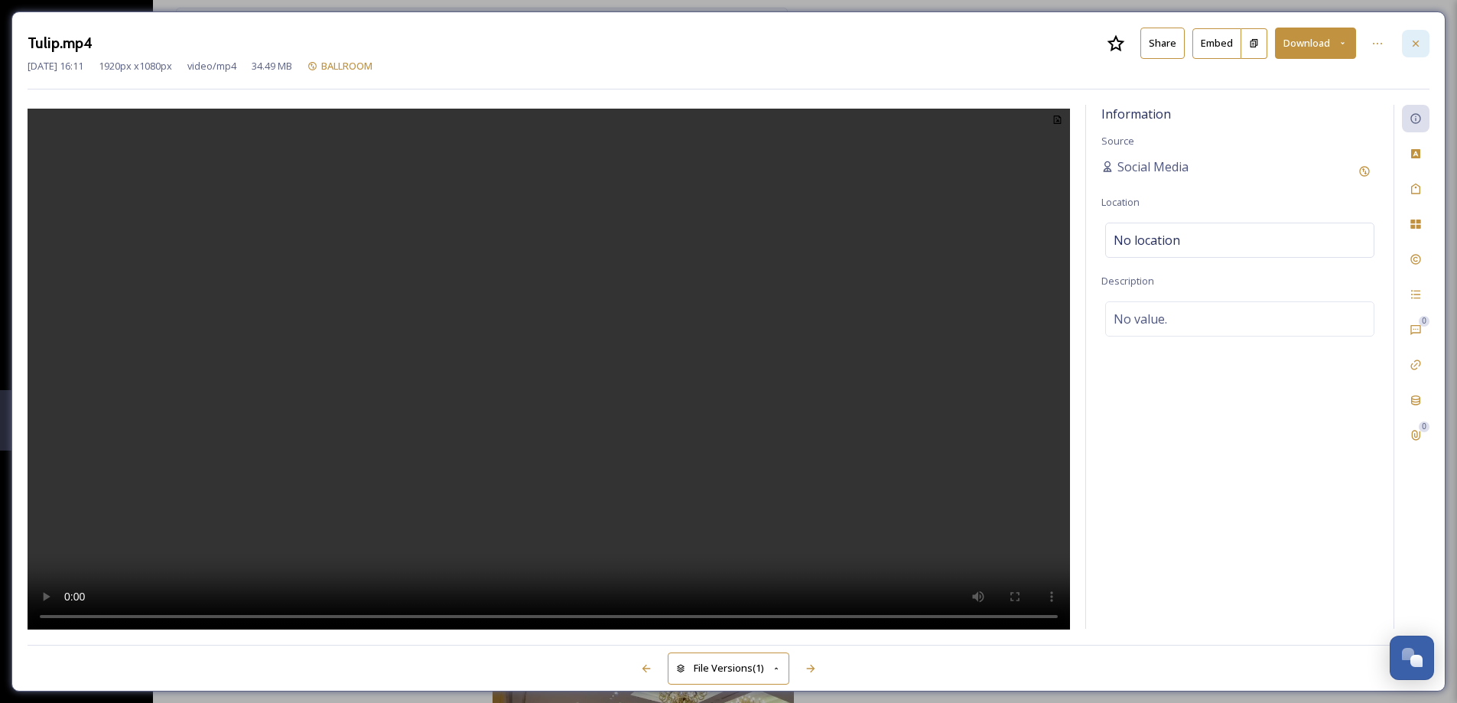
click at [1416, 47] on icon at bounding box center [1415, 43] width 12 height 12
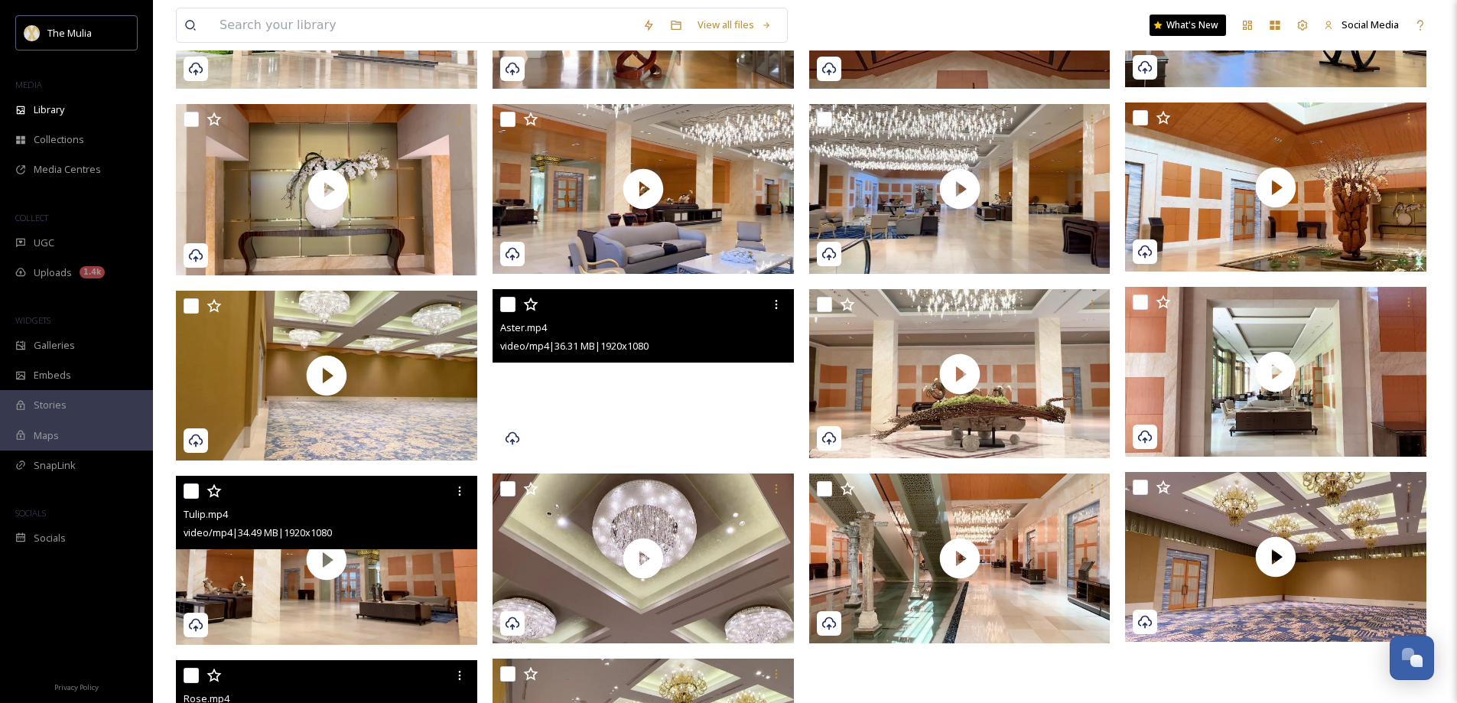
click at [579, 398] on video "Aster.mp4" at bounding box center [642, 374] width 301 height 170
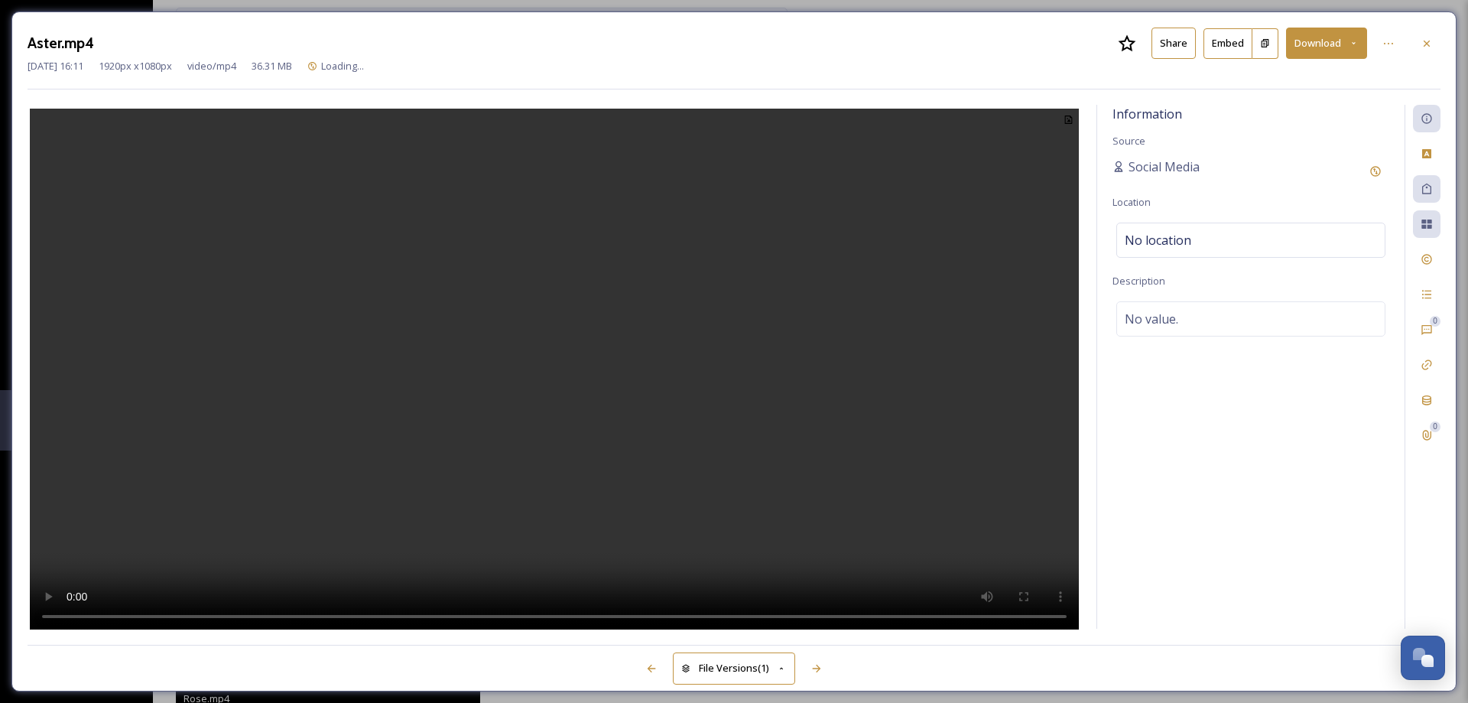
click at [1167, 41] on button "Share" at bounding box center [1173, 43] width 44 height 31
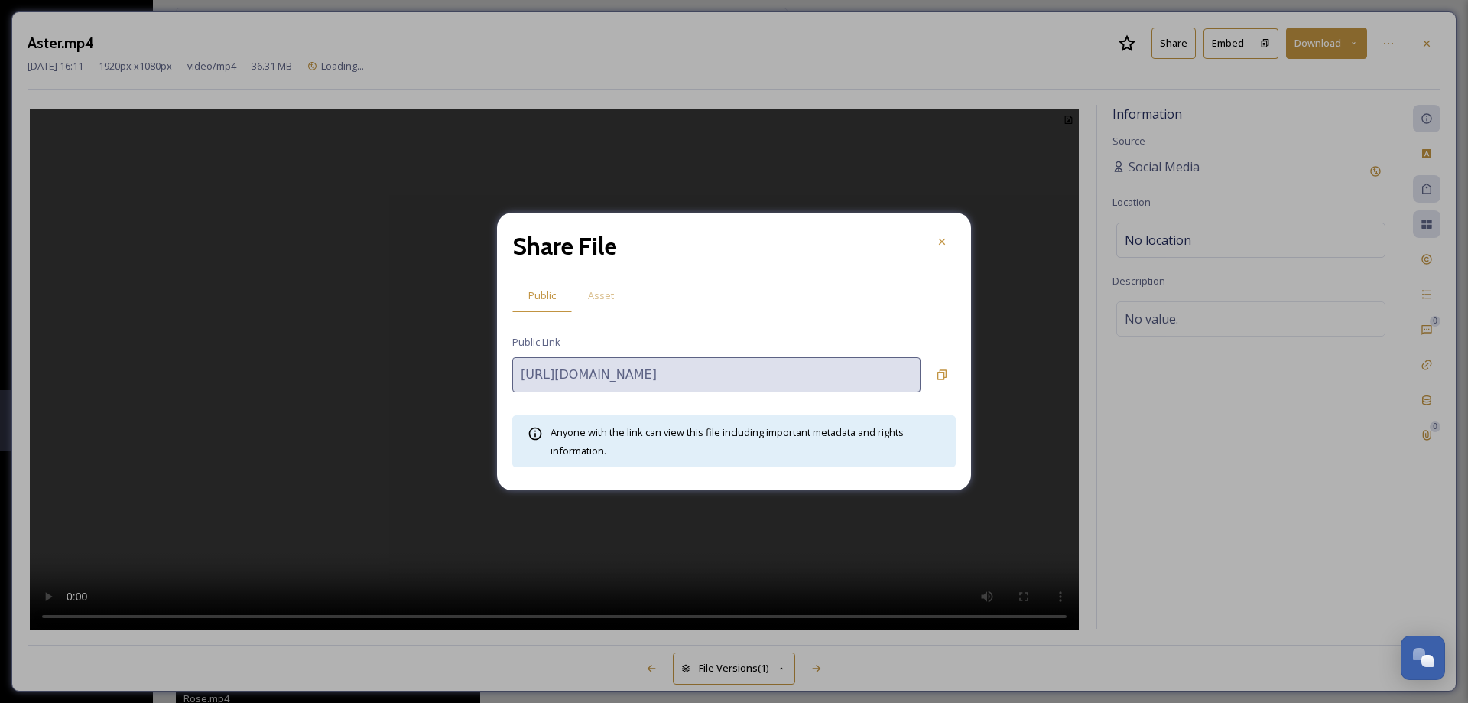
drag, startPoint x: 602, startPoint y: 295, endPoint x: 764, endPoint y: 319, distance: 163.8
click at [602, 295] on span "Asset" at bounding box center [601, 295] width 26 height 15
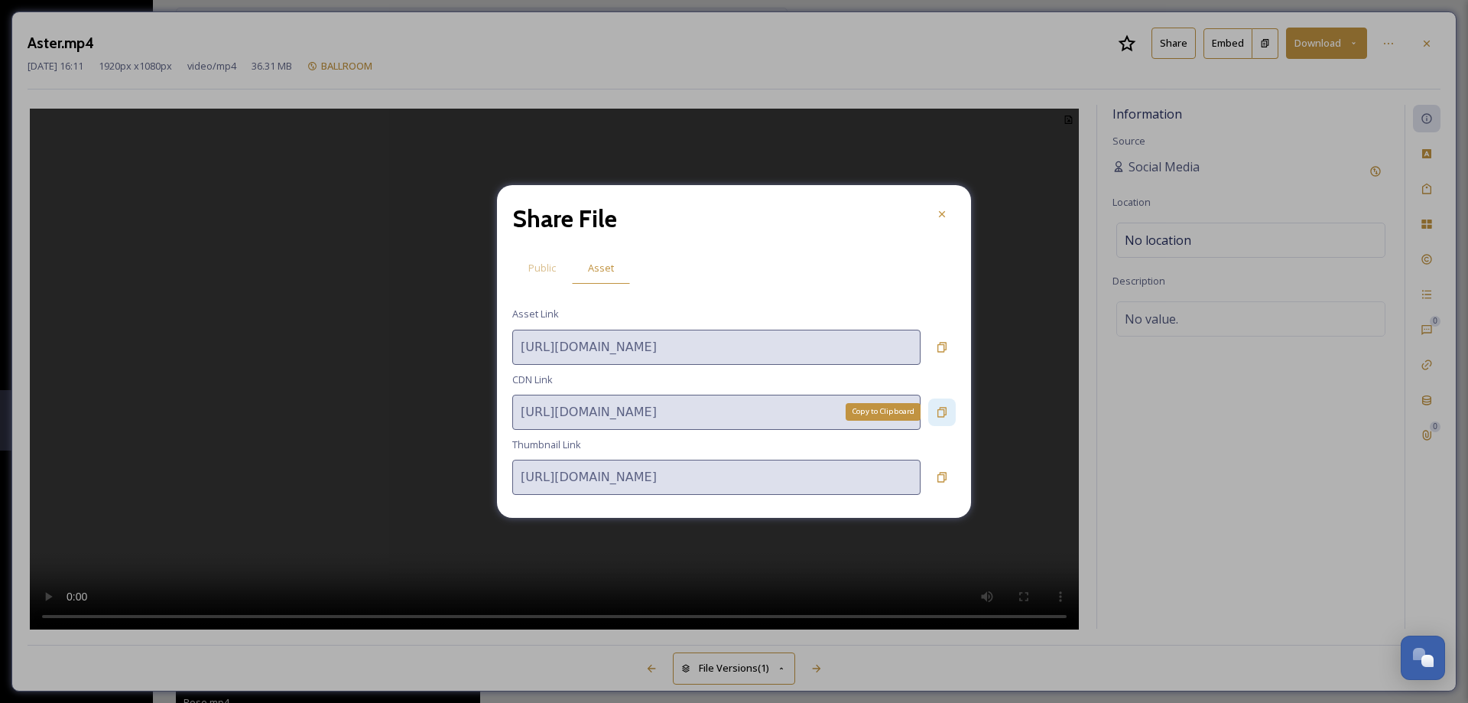
click at [939, 411] on icon at bounding box center [942, 412] width 12 height 12
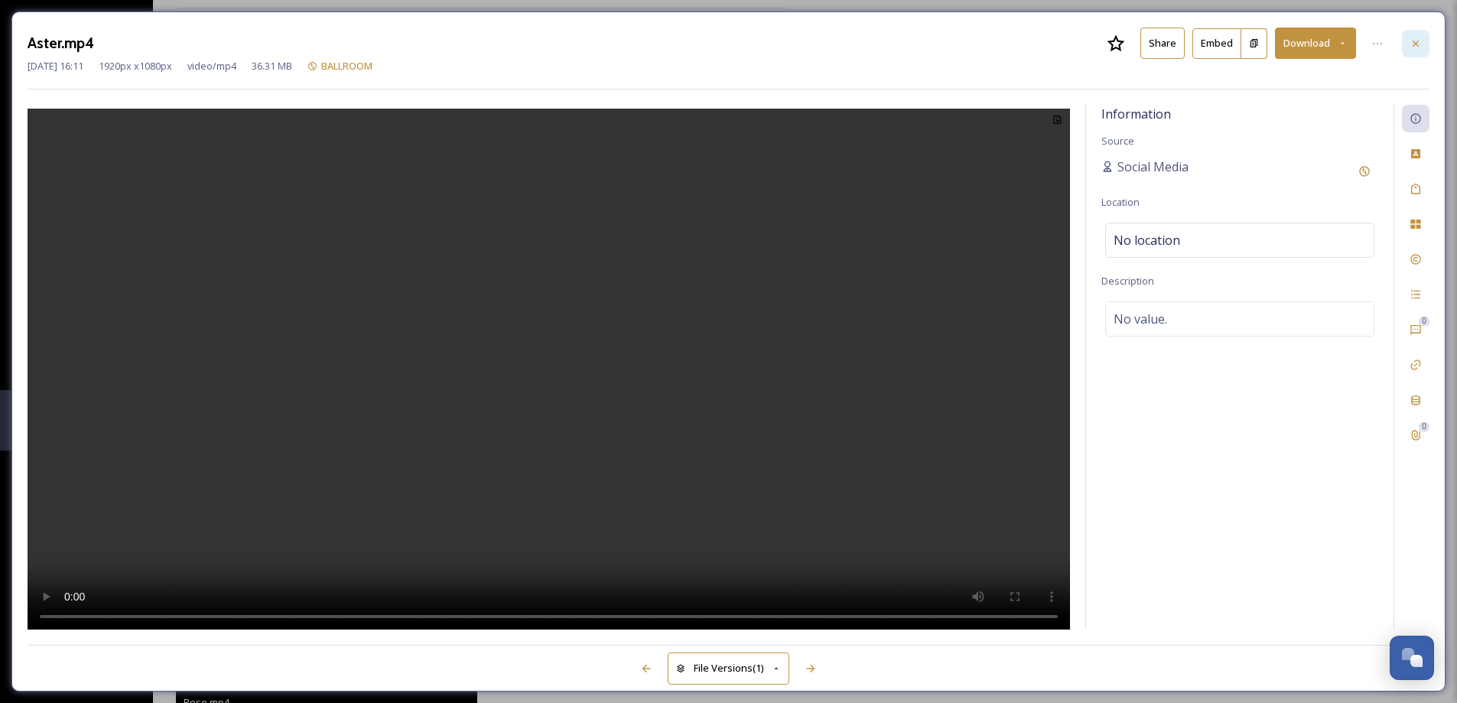
click at [1424, 52] on div at bounding box center [1415, 44] width 28 height 28
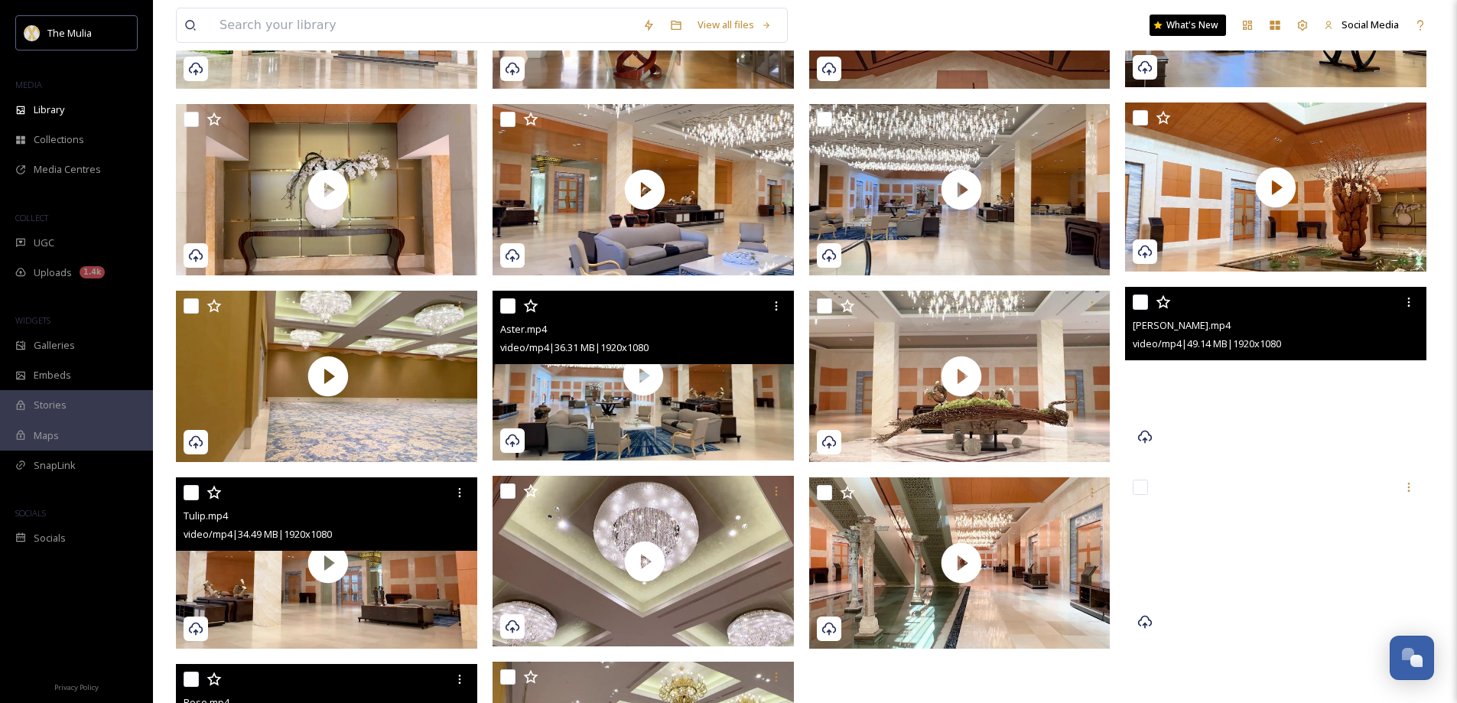
click at [1207, 398] on video "Jasmine.mp4" at bounding box center [1275, 372] width 301 height 170
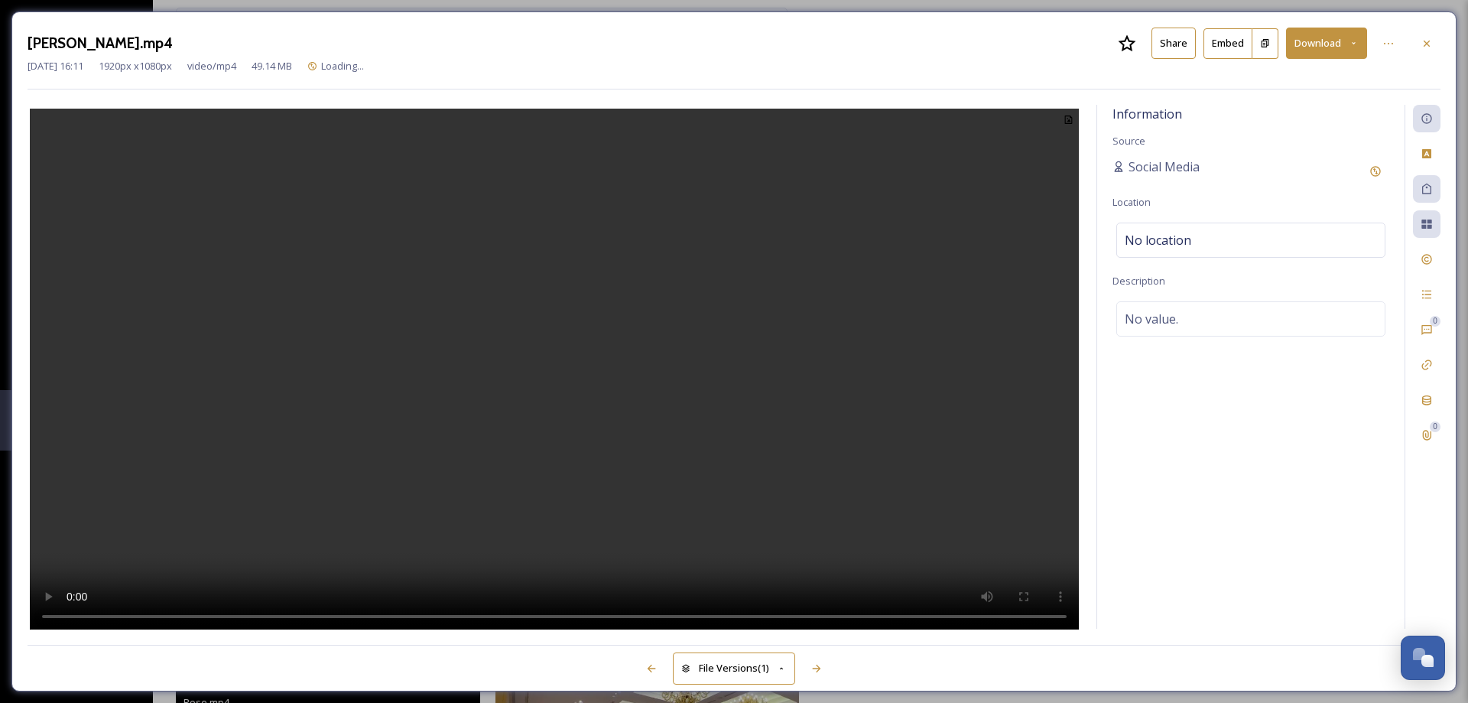
click at [1162, 47] on button "Share" at bounding box center [1173, 43] width 44 height 31
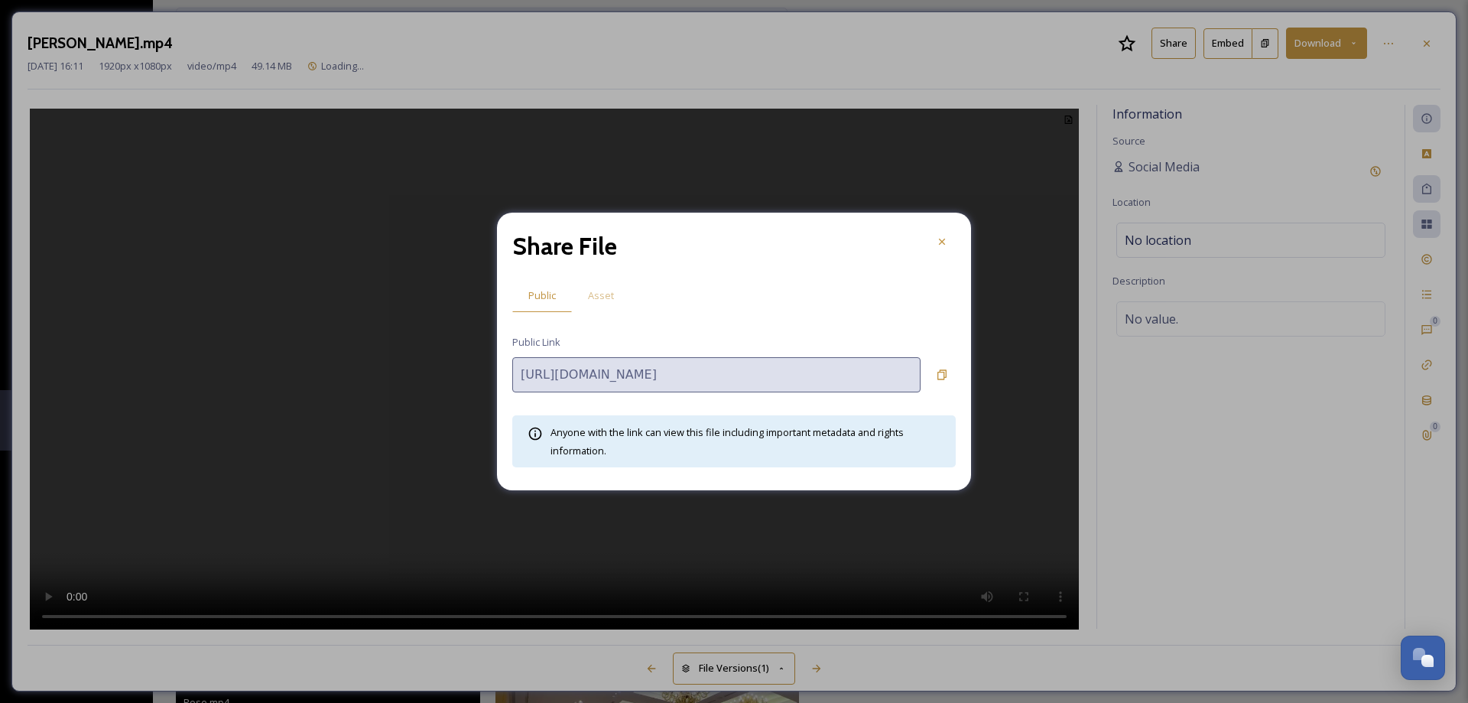
drag, startPoint x: 609, startPoint y: 297, endPoint x: 623, endPoint y: 304, distance: 15.4
click at [610, 297] on span "Asset" at bounding box center [601, 295] width 26 height 15
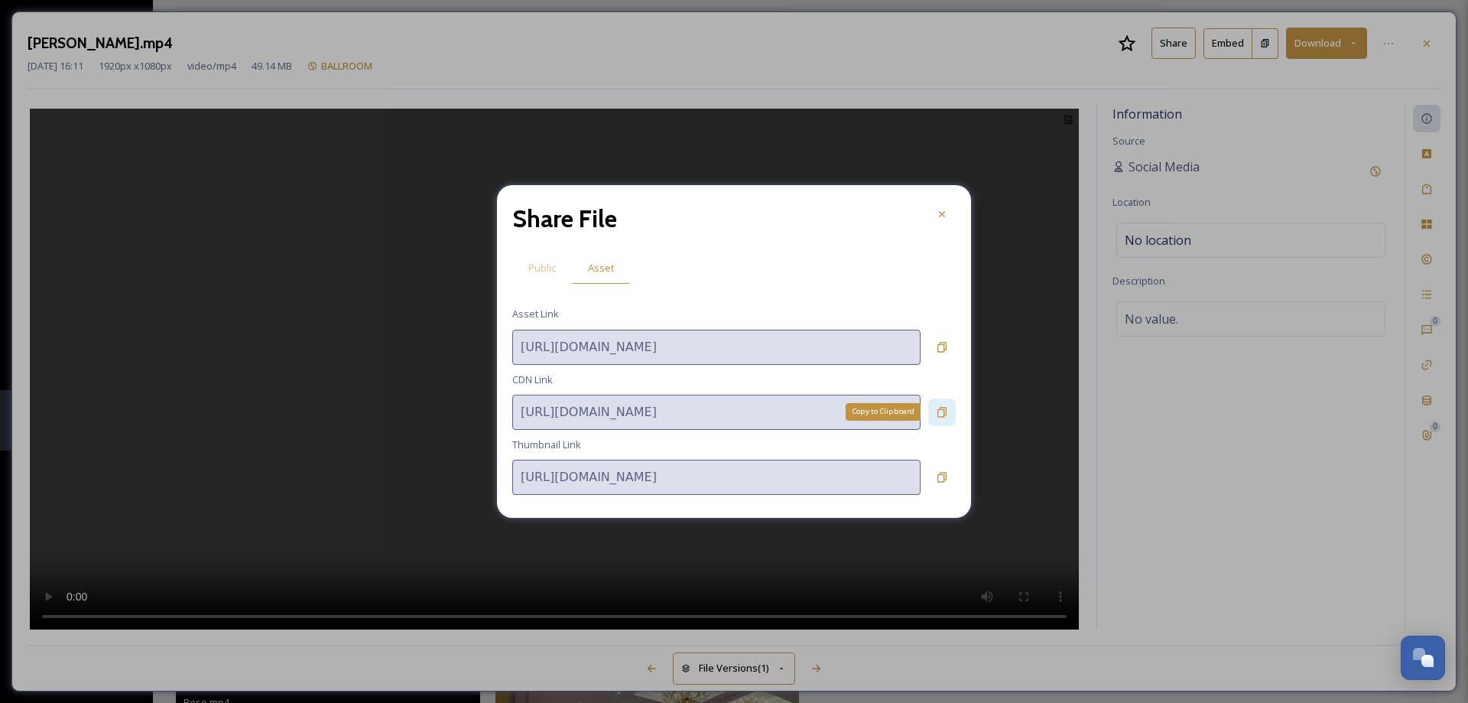
click at [940, 417] on icon at bounding box center [941, 412] width 9 height 10
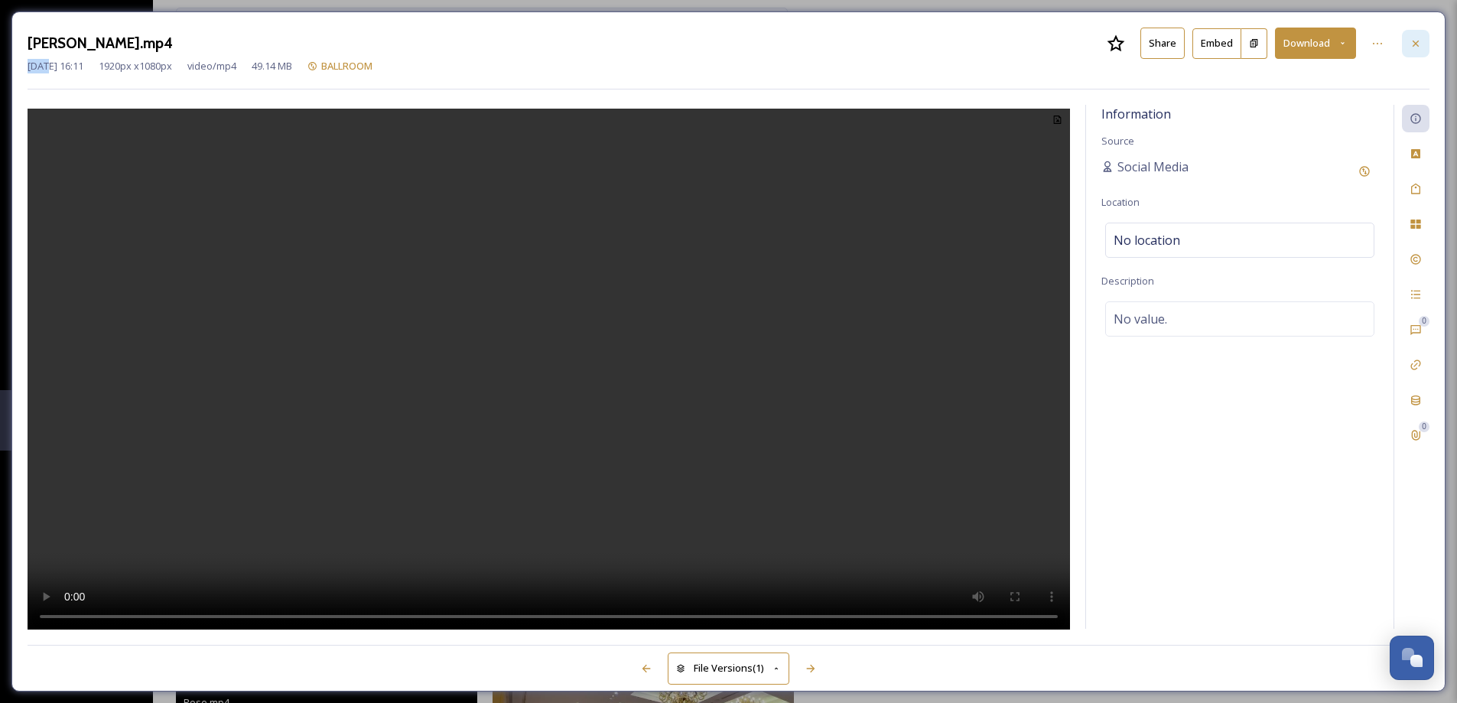
click at [1421, 44] on div at bounding box center [1415, 44] width 28 height 28
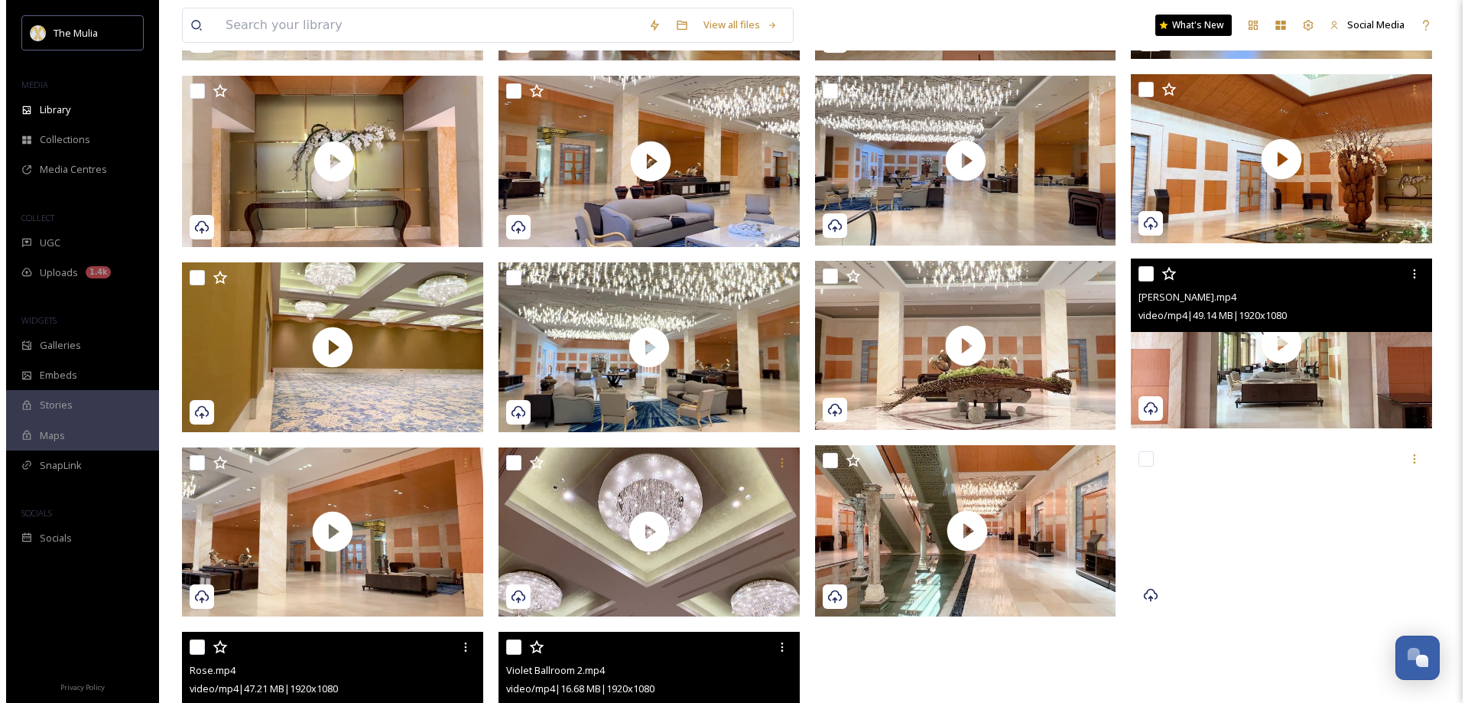
scroll to position [293, 0]
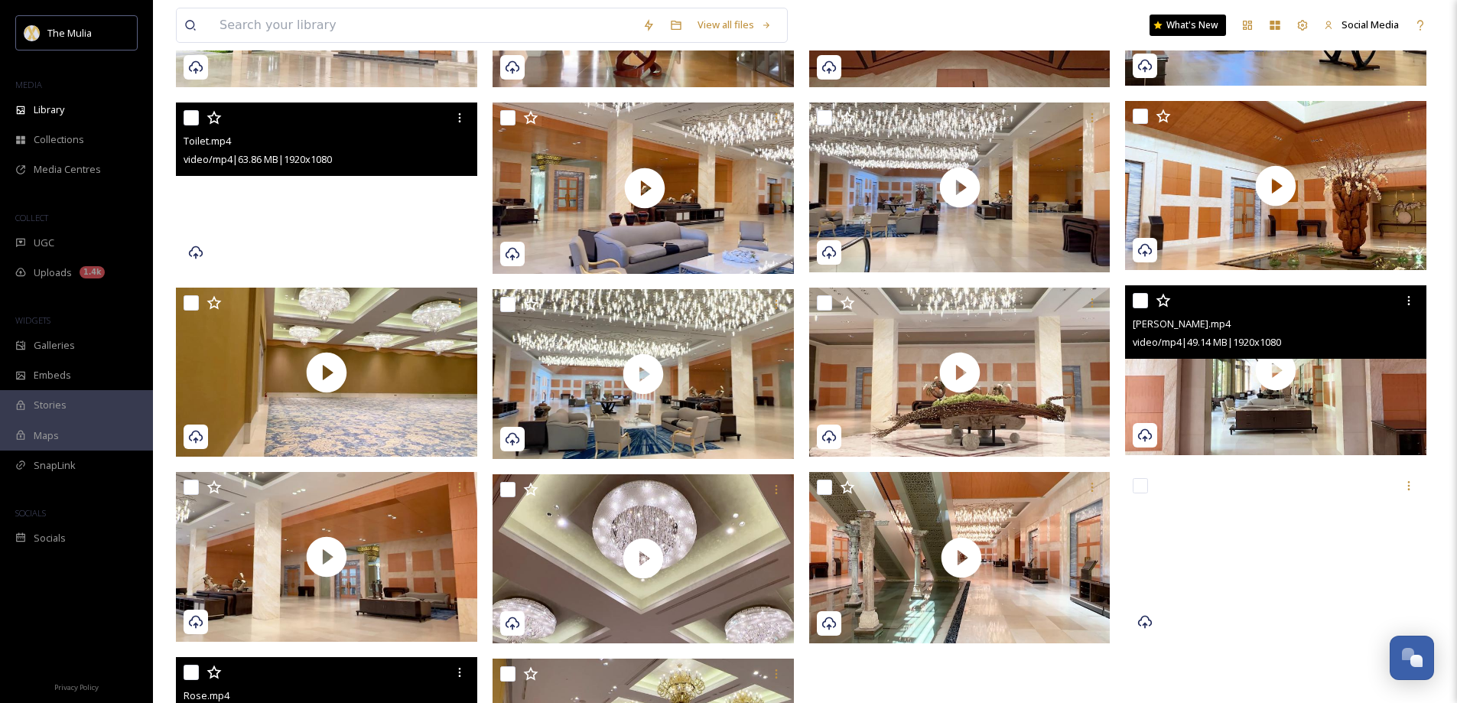
click at [315, 222] on video "Toilet.mp4" at bounding box center [326, 187] width 301 height 170
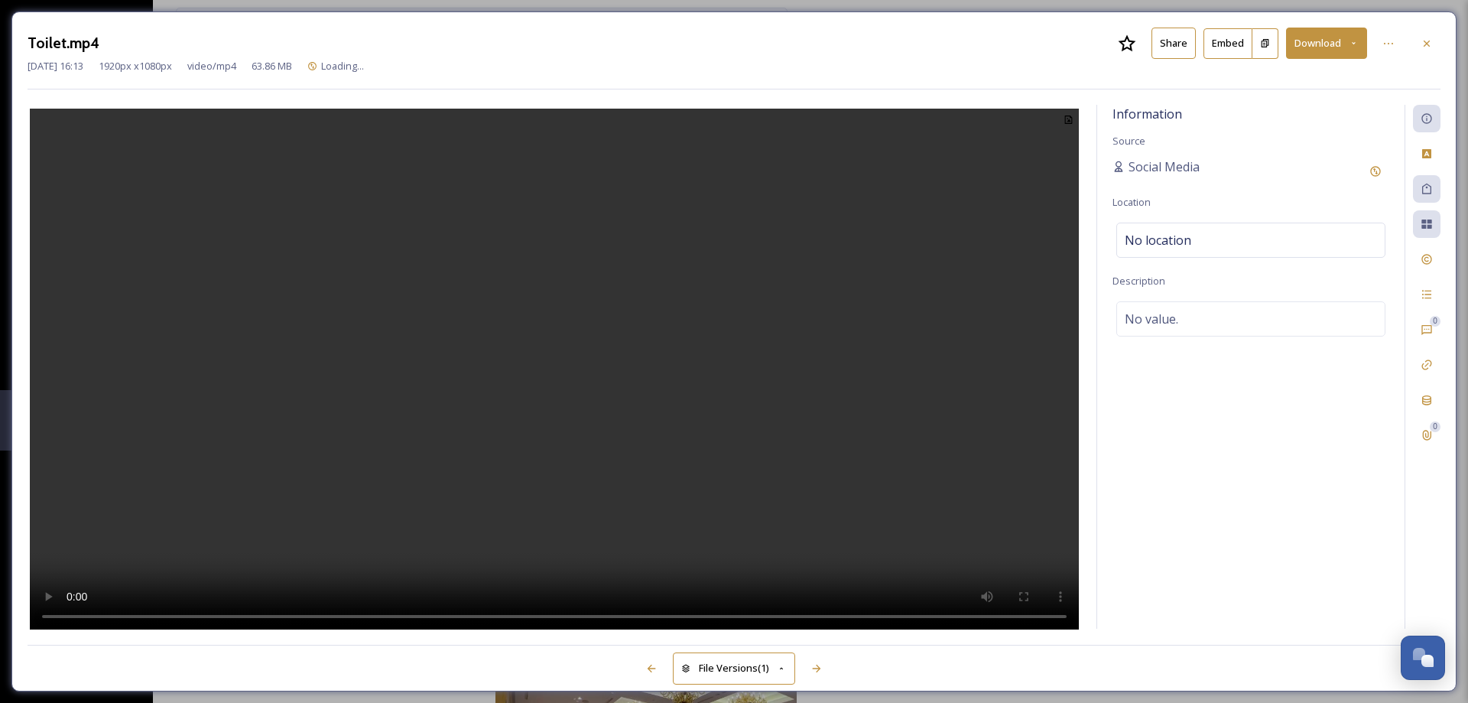
click at [1183, 43] on button "Share" at bounding box center [1173, 43] width 44 height 31
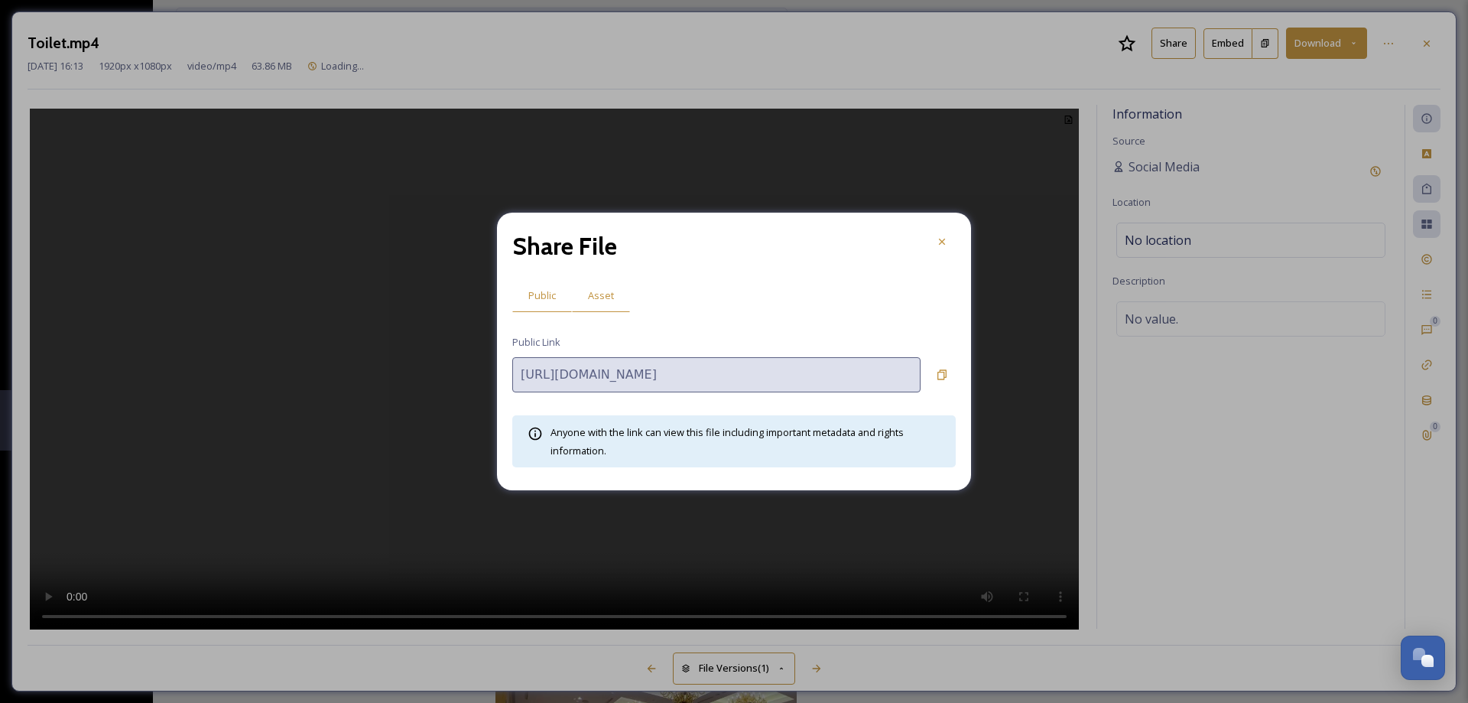
click at [599, 293] on span "Asset" at bounding box center [601, 295] width 26 height 15
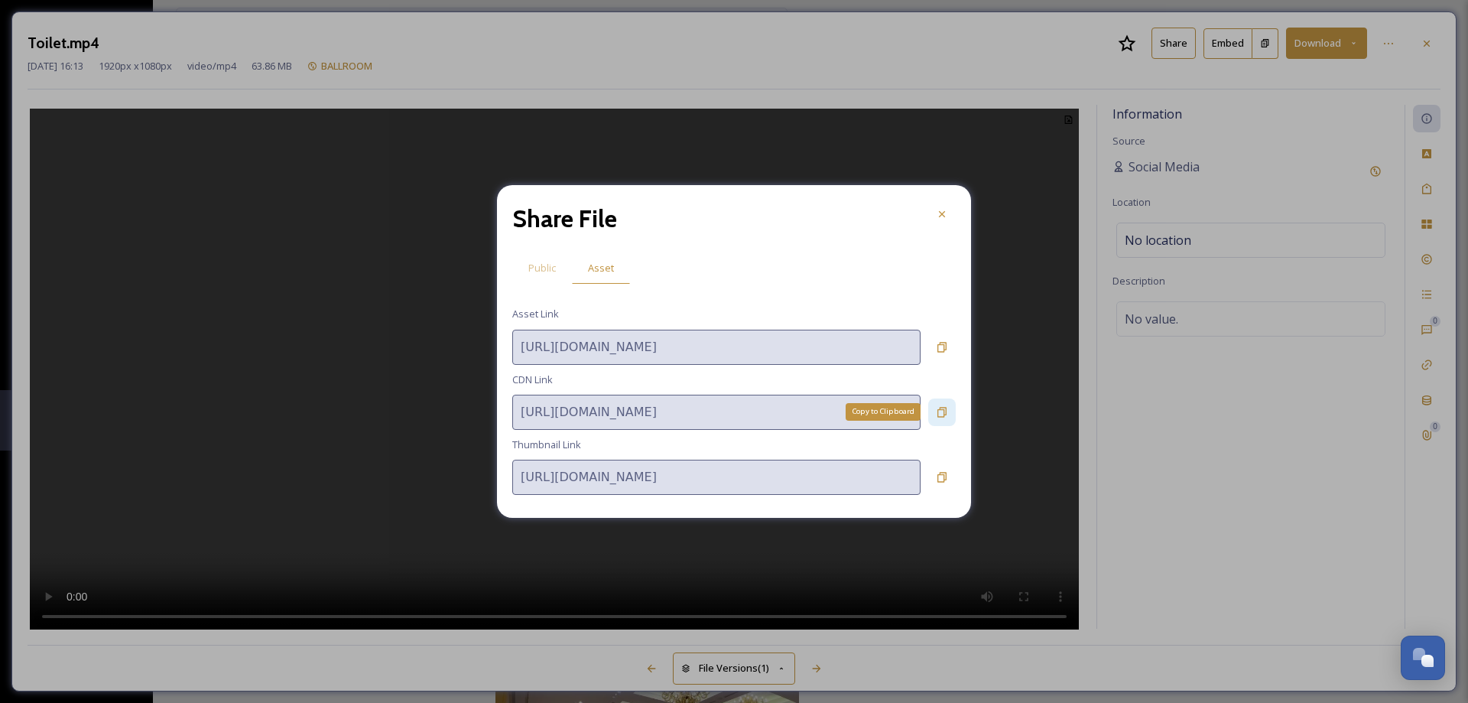
click at [946, 413] on icon at bounding box center [941, 412] width 9 height 10
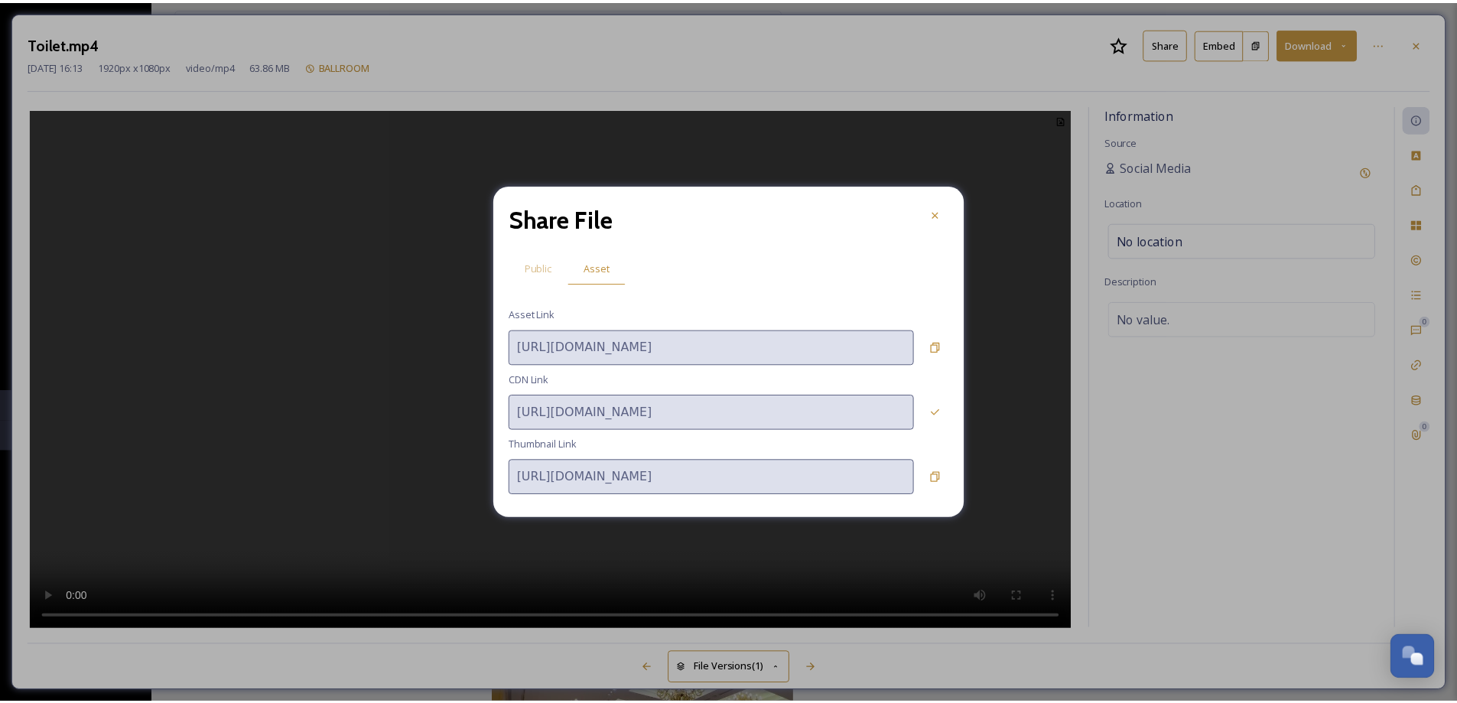
scroll to position [2151, 0]
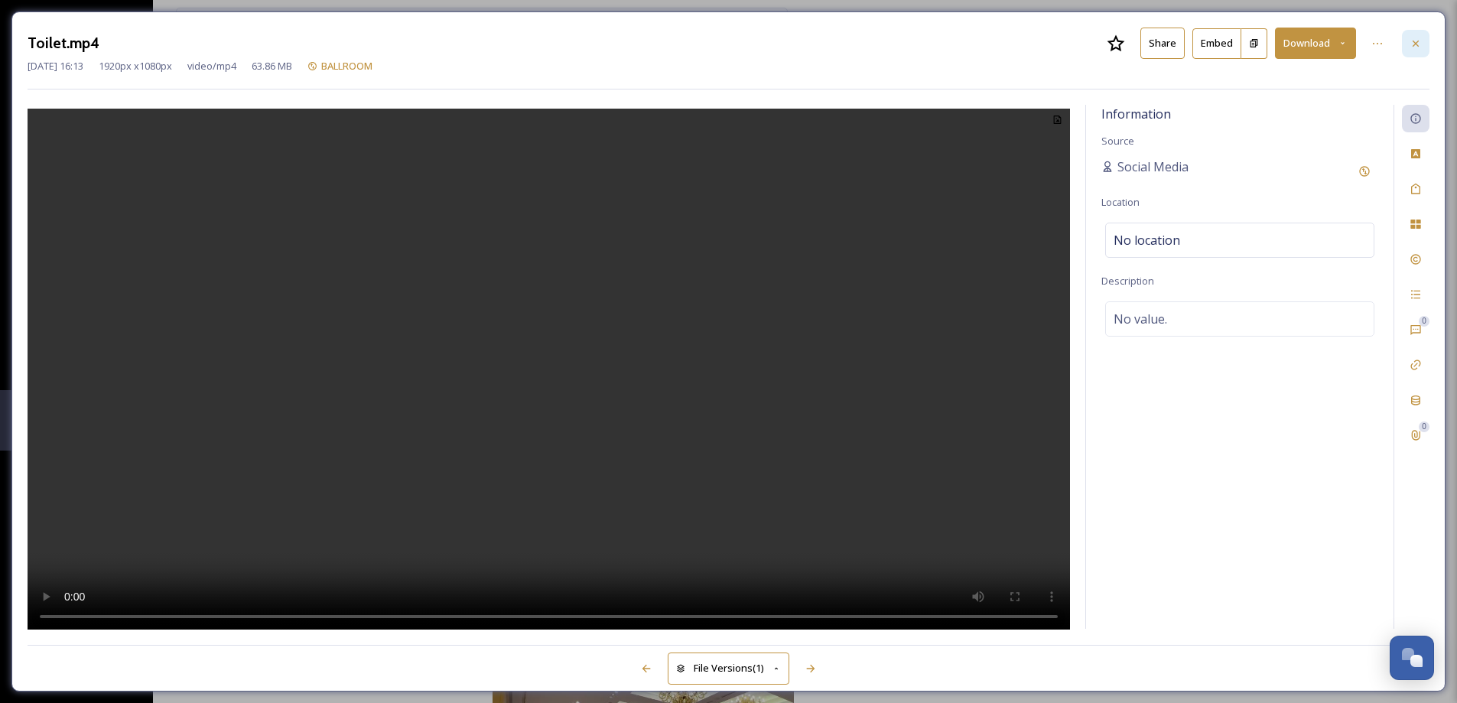
click at [1419, 45] on icon at bounding box center [1415, 43] width 12 height 12
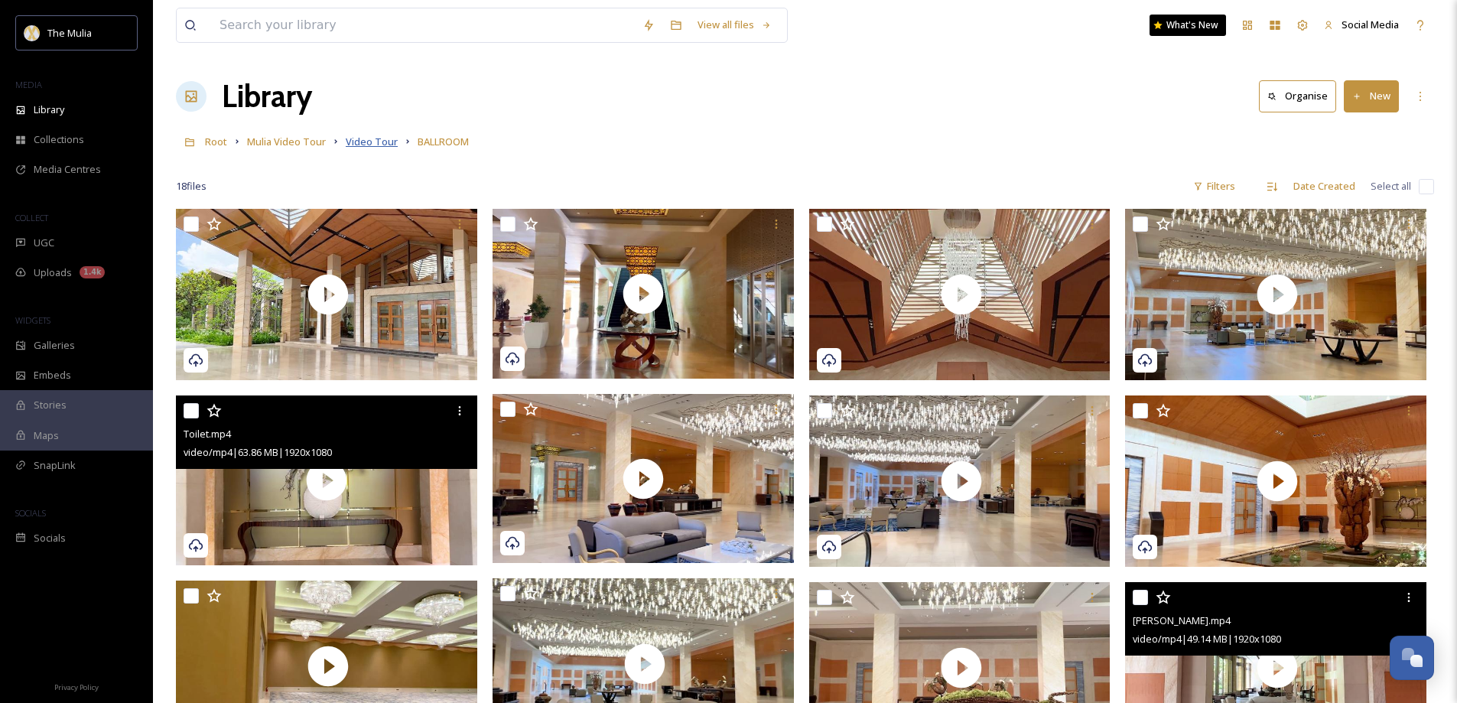
click at [375, 141] on span "Video Tour" at bounding box center [372, 142] width 52 height 14
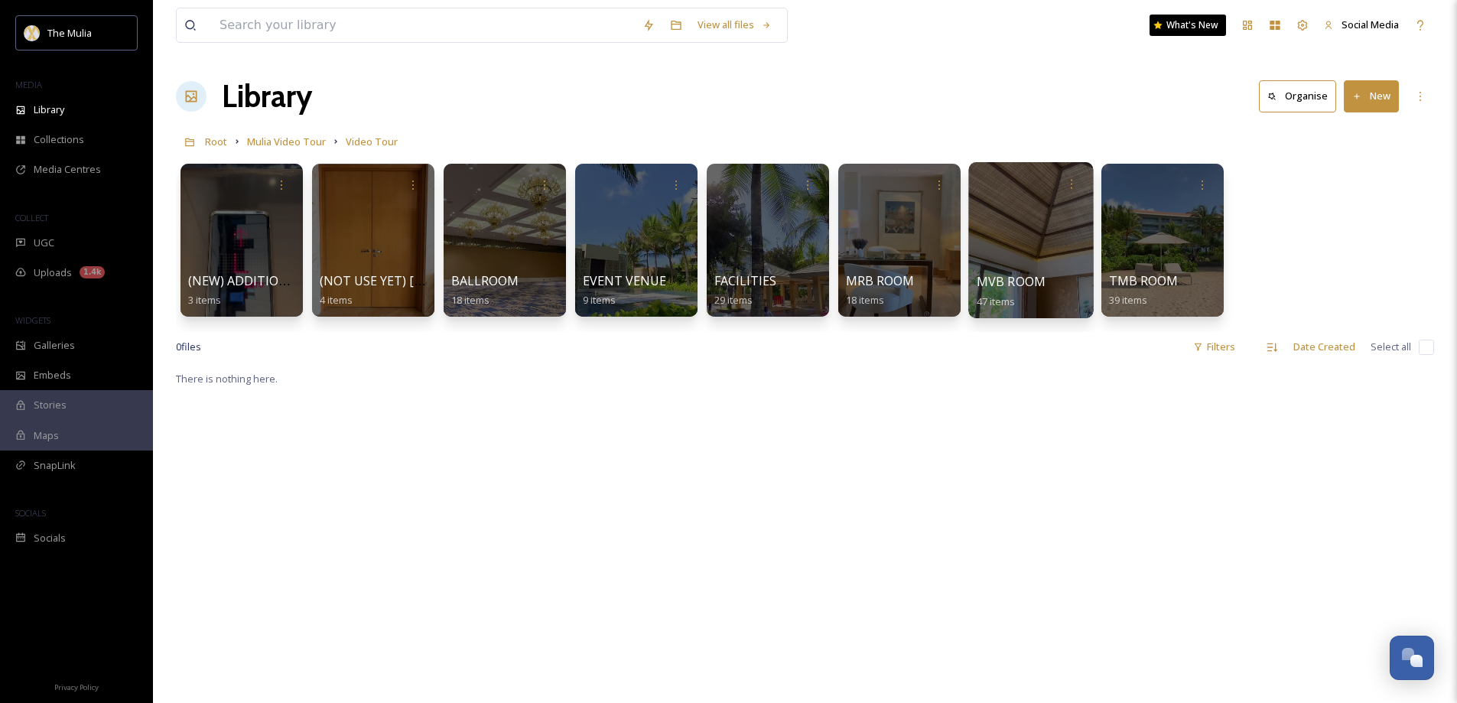
click at [1037, 286] on span "MVB ROOM" at bounding box center [1011, 281] width 70 height 17
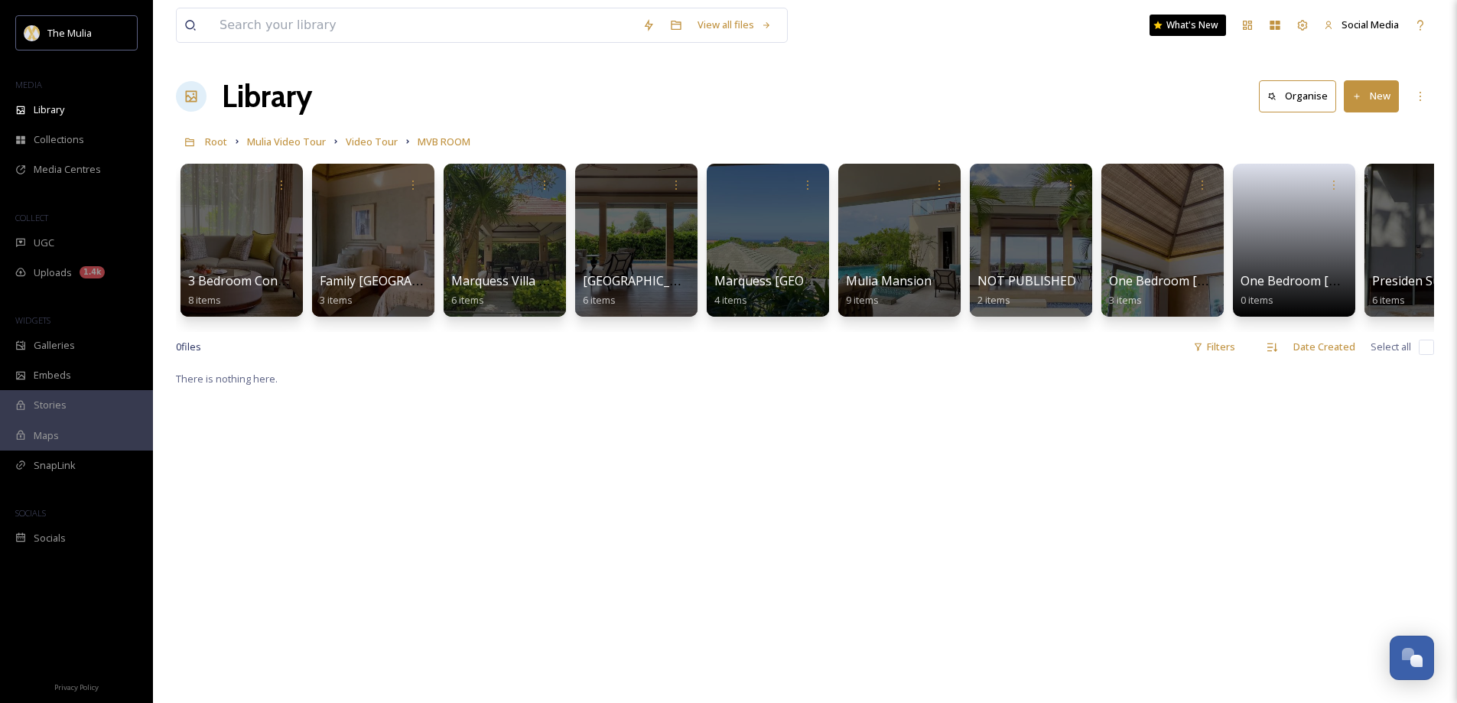
scroll to position [0, 57]
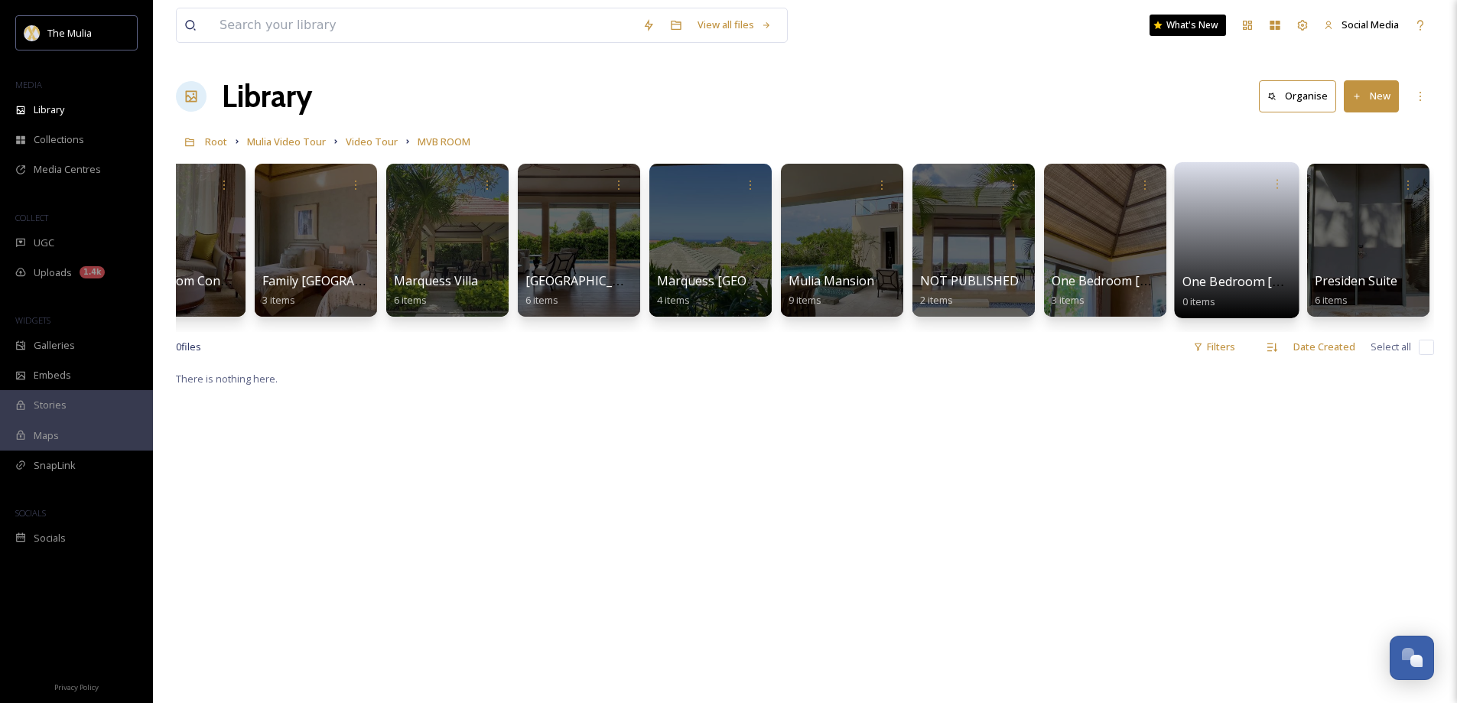
click at [1225, 284] on span "One Bedroom Villa Ocean View" at bounding box center [1287, 281] width 210 height 17
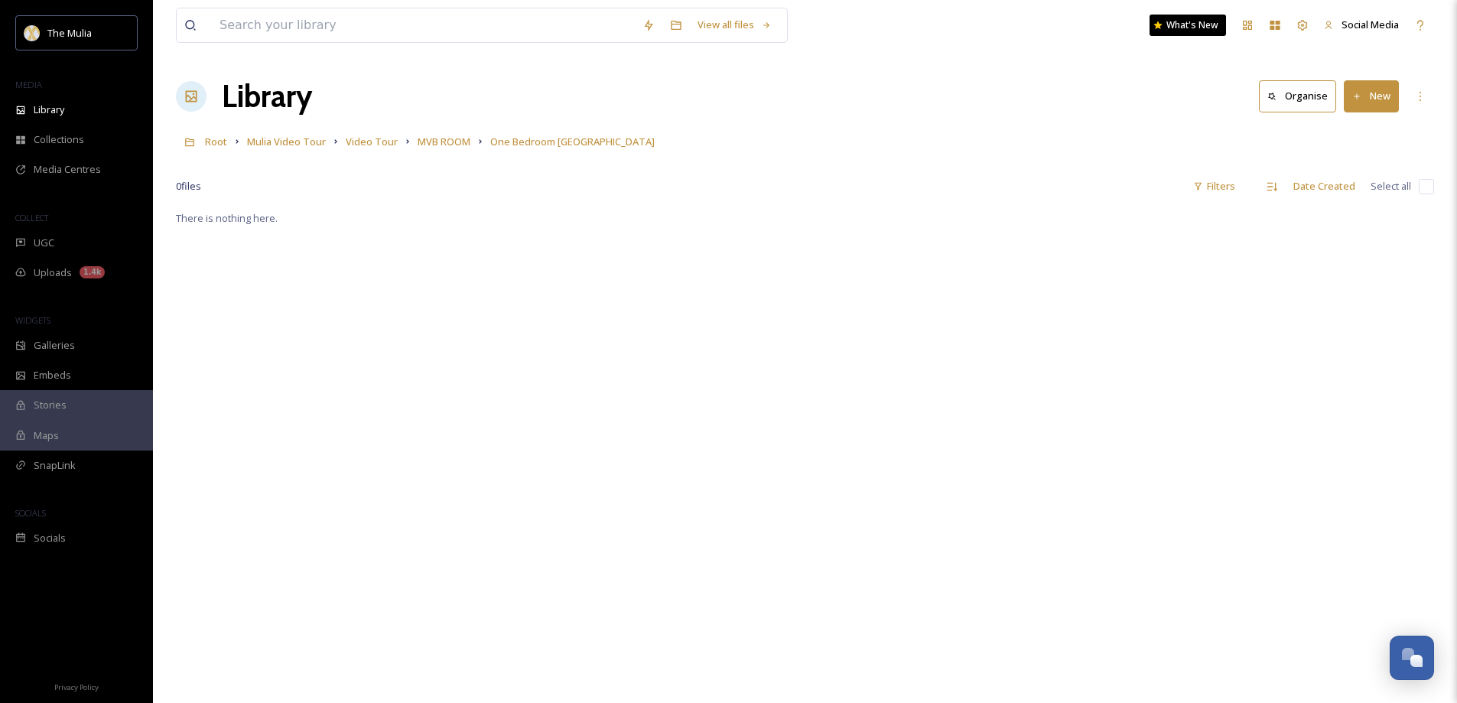
click at [1372, 99] on button "New" at bounding box center [1370, 95] width 55 height 31
click at [1352, 138] on span "File Upload" at bounding box center [1364, 132] width 50 height 15
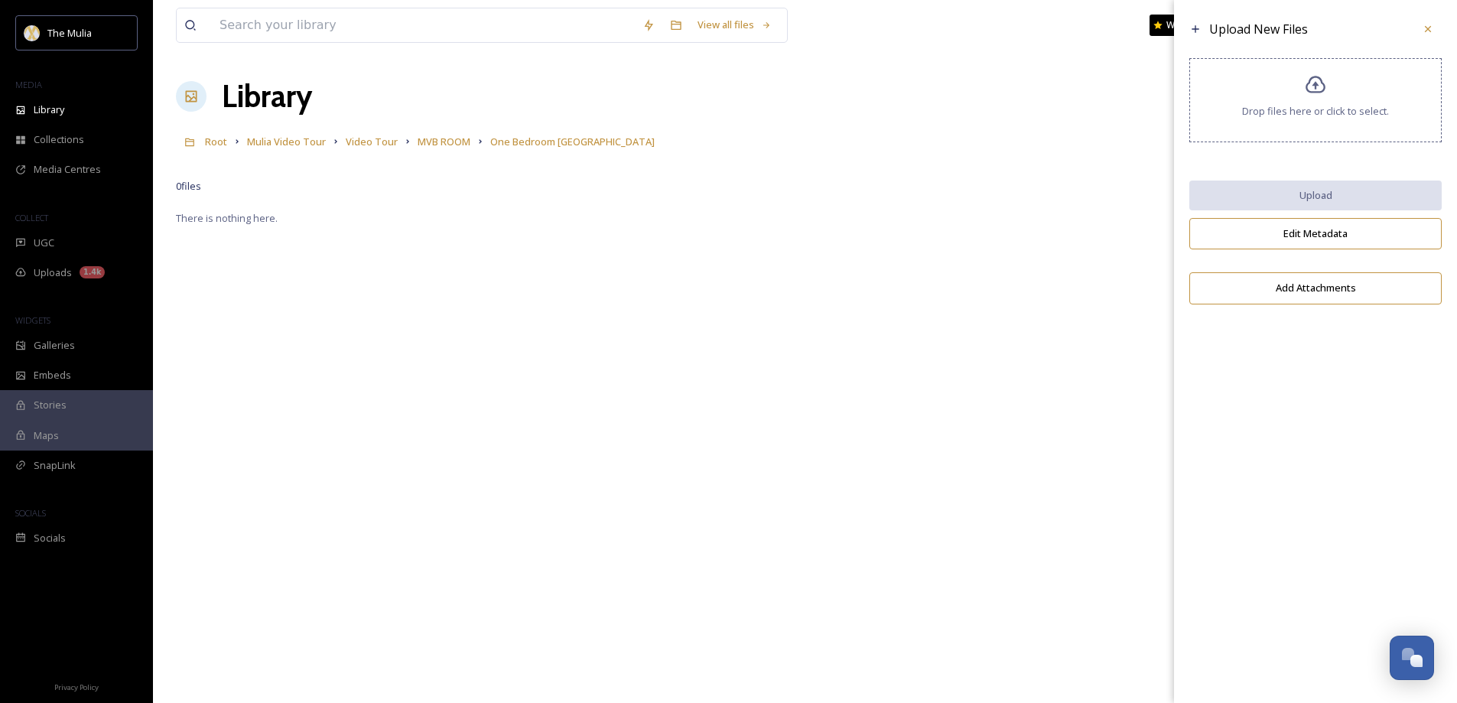
click at [1337, 117] on span "Drop files here or click to select." at bounding box center [1315, 111] width 147 height 15
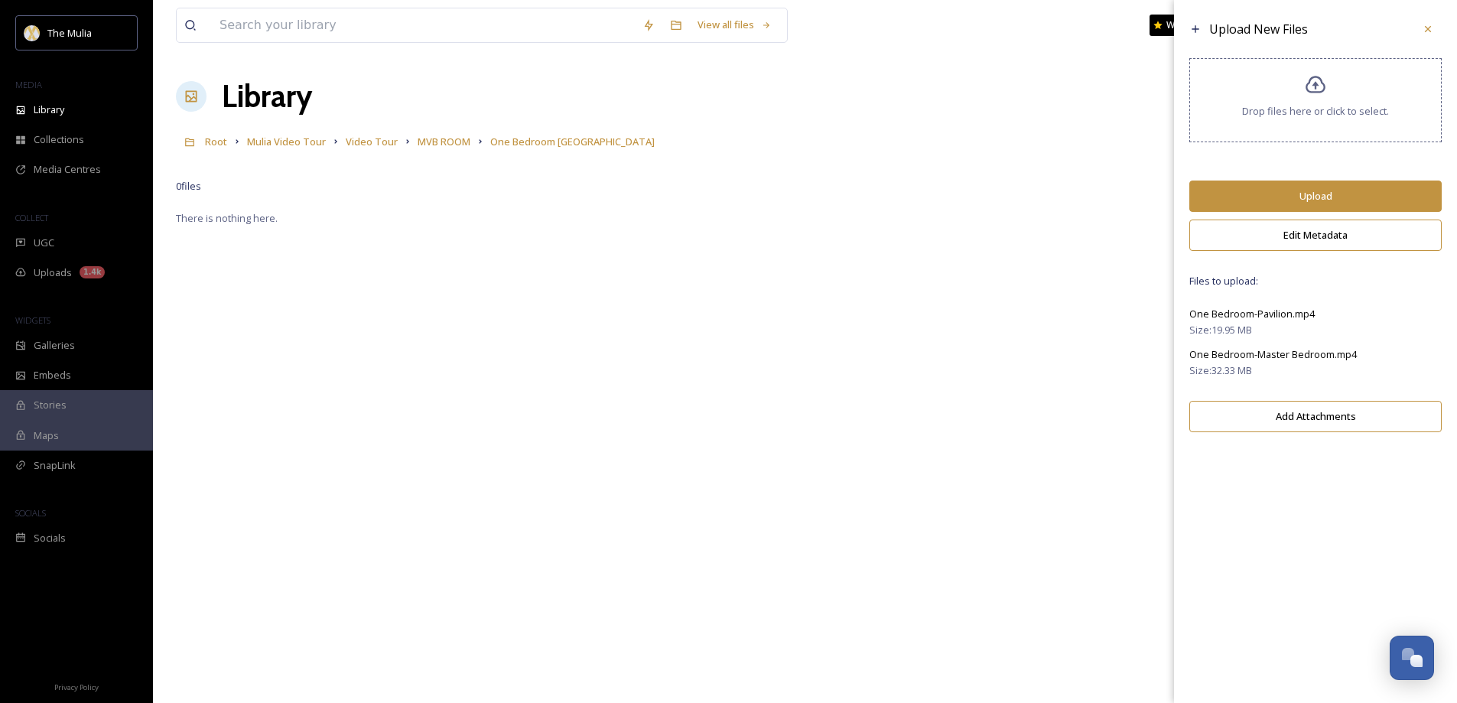
click at [1270, 195] on button "Upload" at bounding box center [1315, 195] width 252 height 31
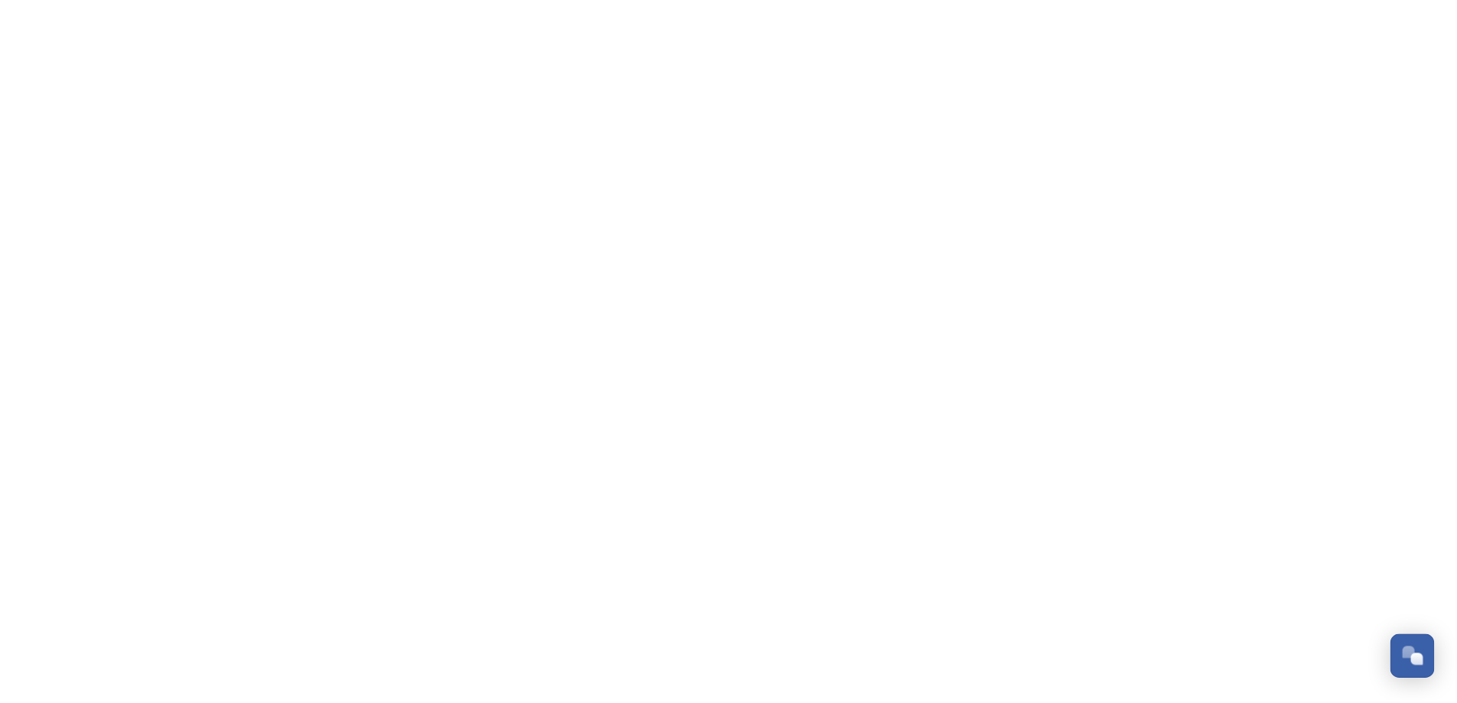
scroll to position [2197, 0]
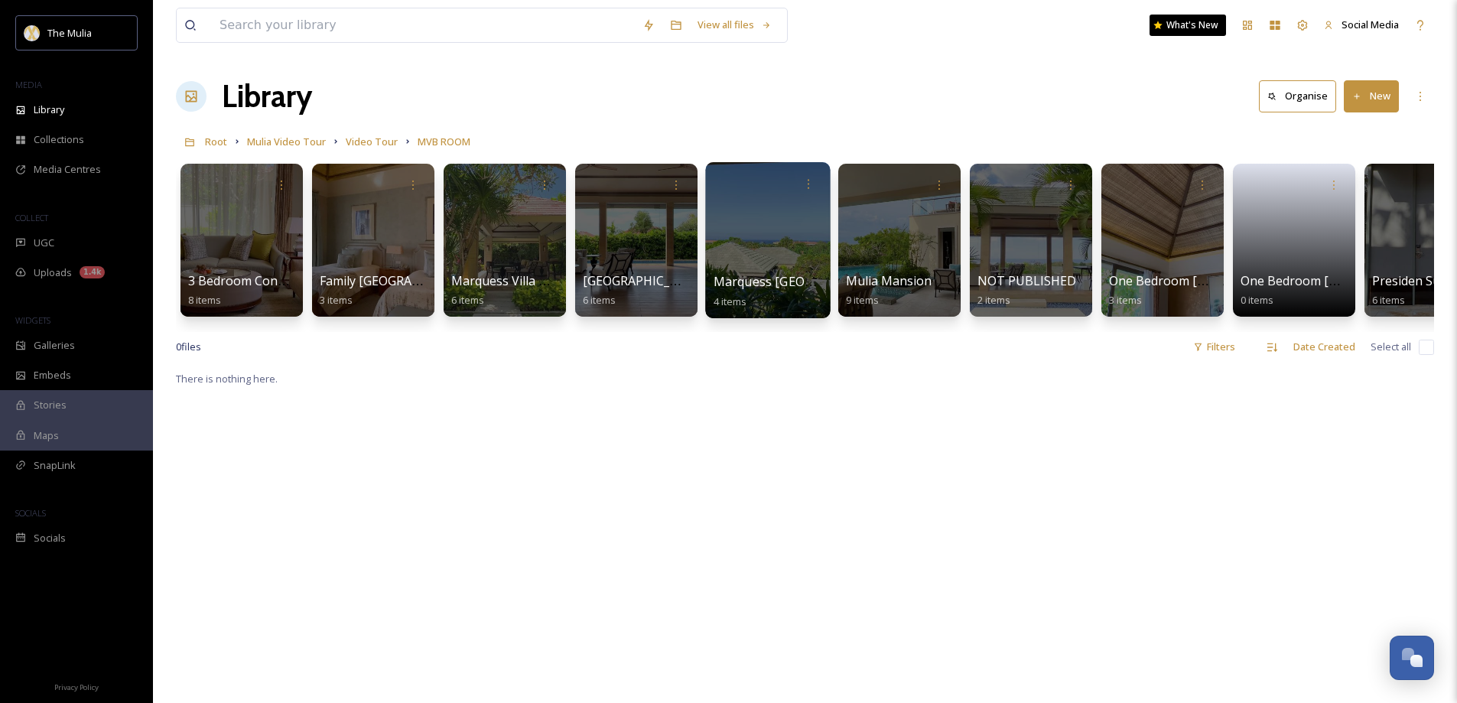
click at [745, 272] on div "Marquess [GEOGRAPHIC_DATA] View 4 items" at bounding box center [767, 291] width 109 height 38
click at [765, 279] on span "Marquess [GEOGRAPHIC_DATA]" at bounding box center [806, 281] width 187 height 17
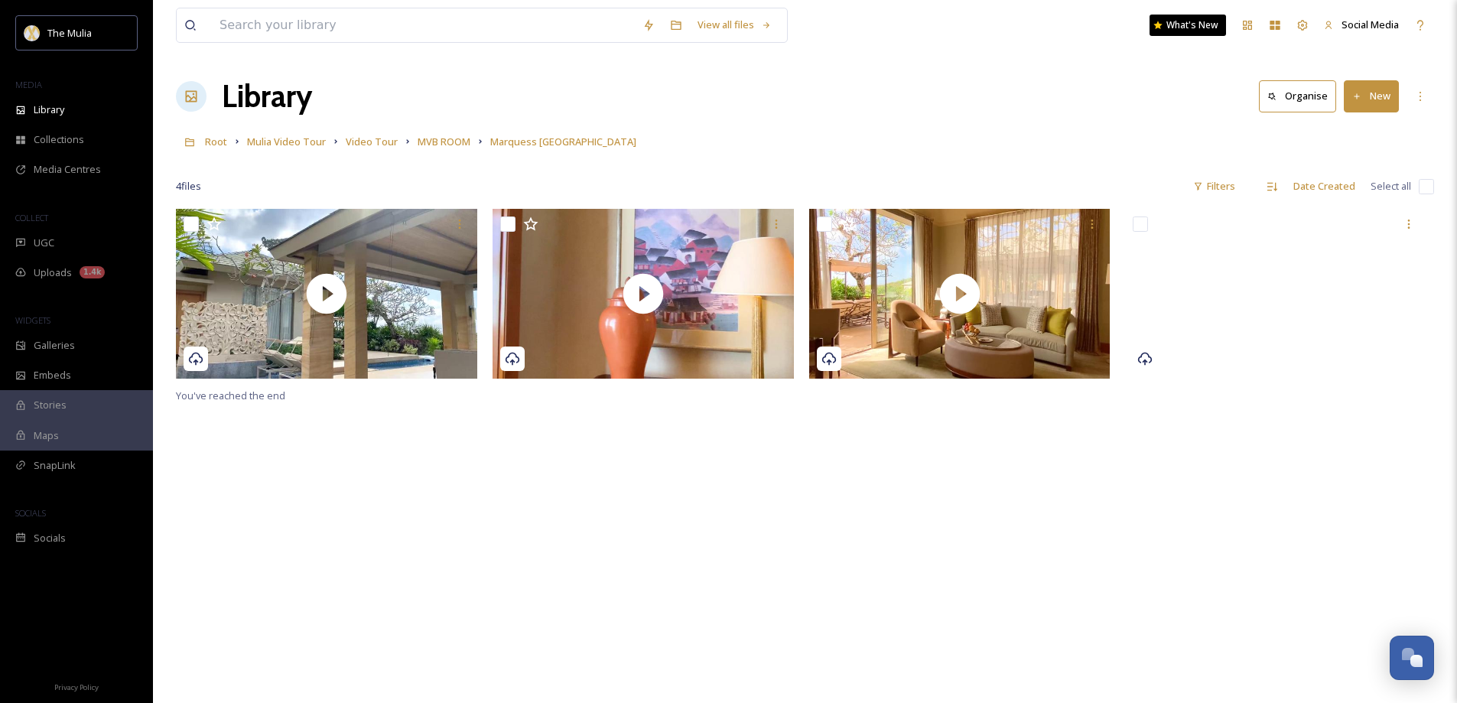
click at [1384, 102] on button "New" at bounding box center [1370, 95] width 55 height 31
click at [1343, 135] on span "File Upload" at bounding box center [1364, 132] width 50 height 15
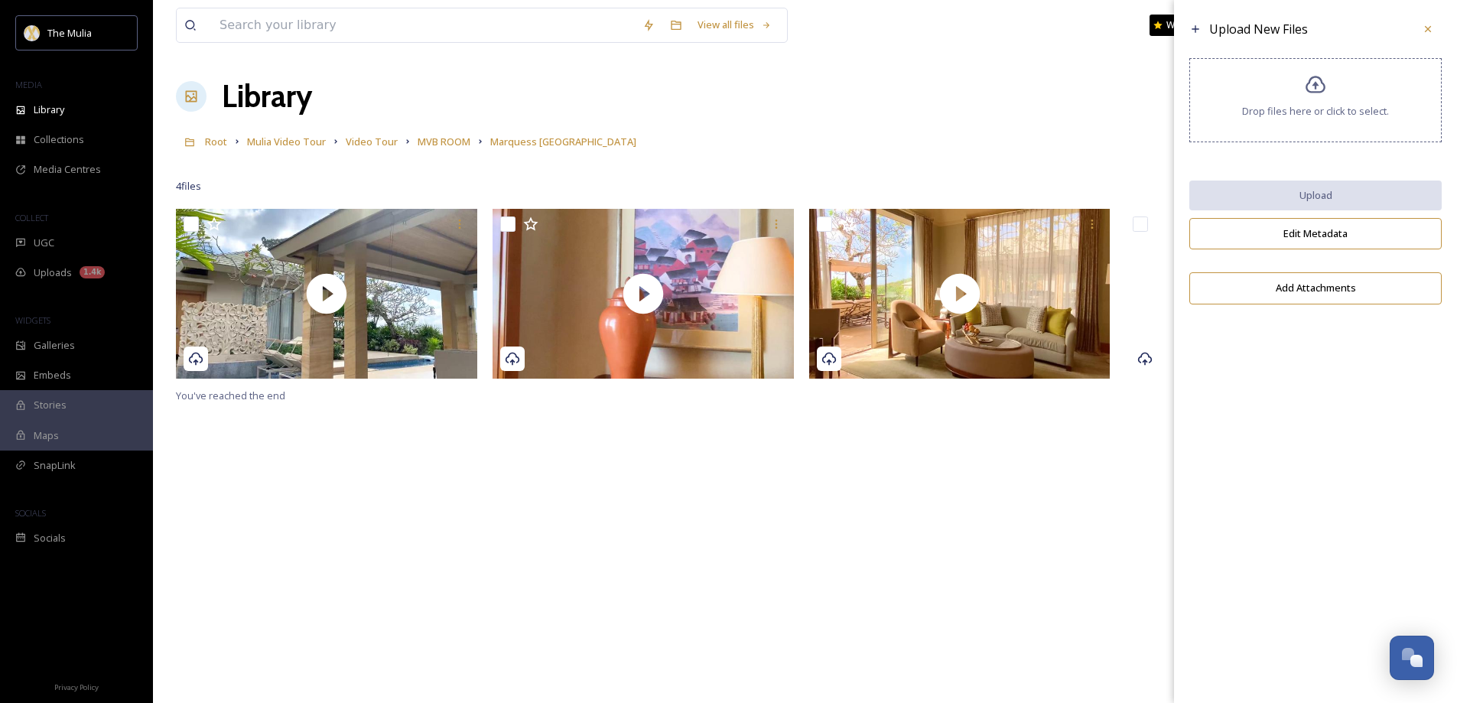
click at [1307, 93] on icon at bounding box center [1315, 85] width 22 height 22
